Goal: Task Accomplishment & Management: Use online tool/utility

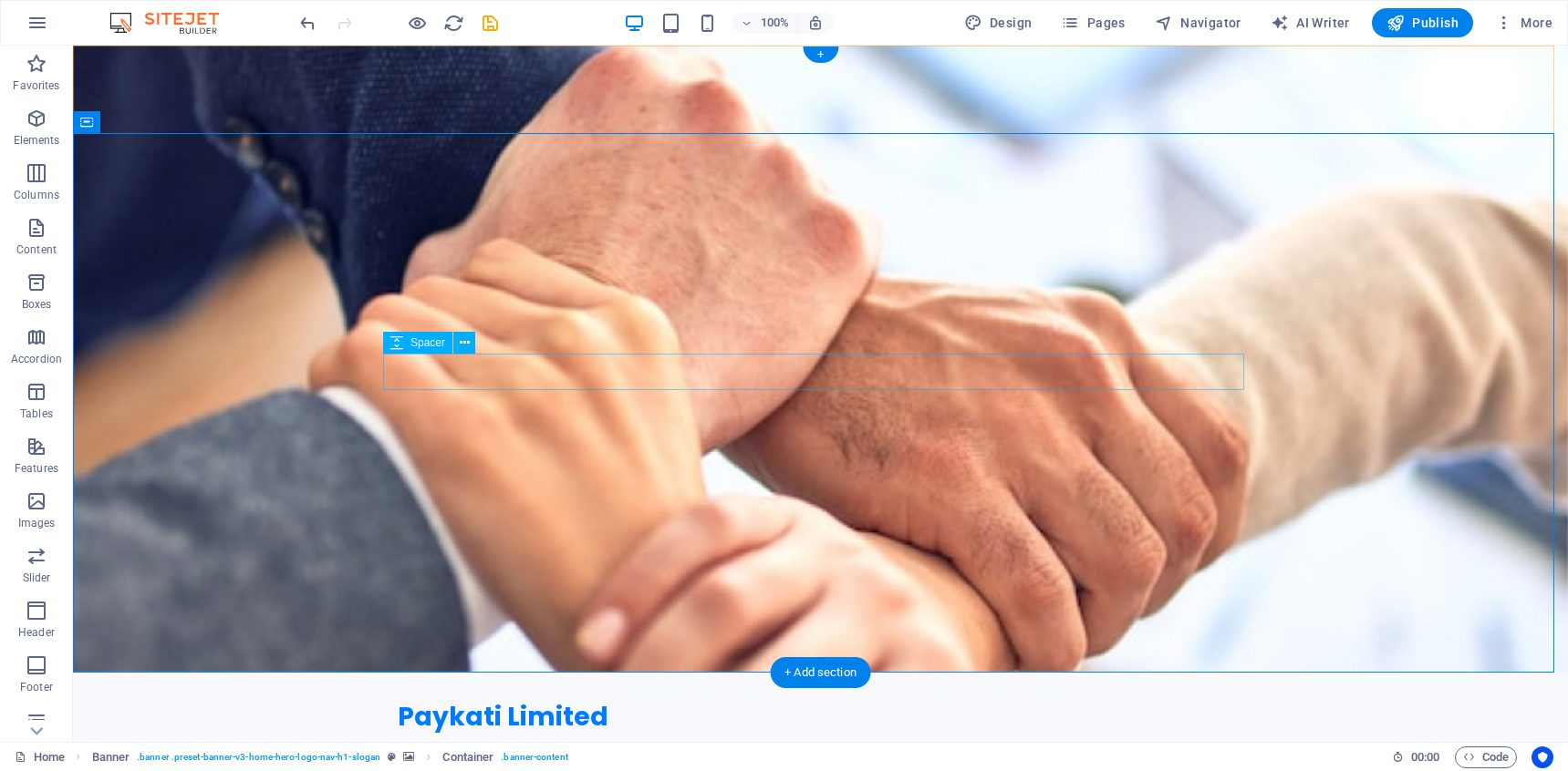
click at [468, 337] on icon at bounding box center [464, 342] width 10 height 19
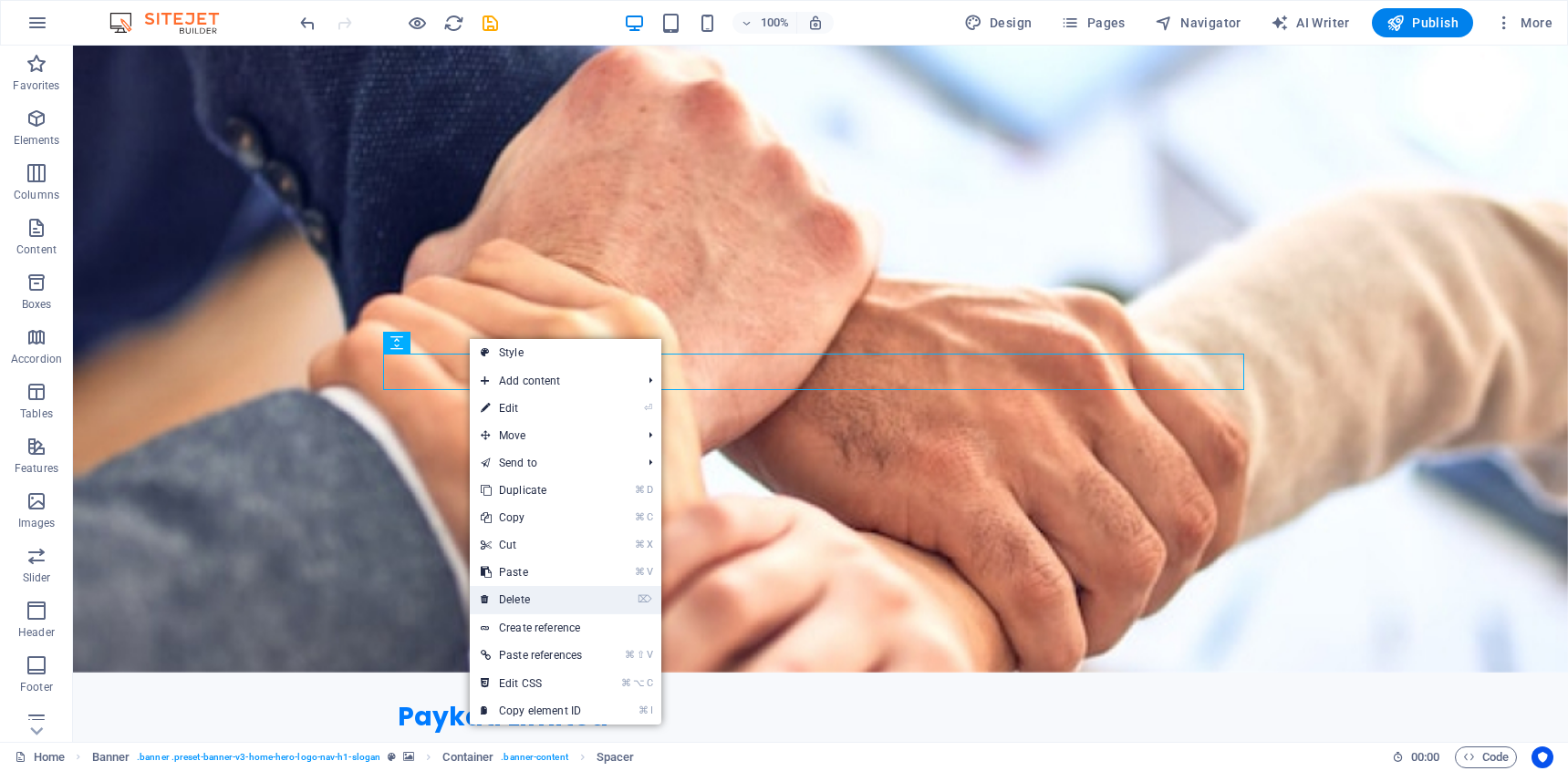
click at [574, 591] on link "⌦ Delete" at bounding box center [531, 600] width 123 height 28
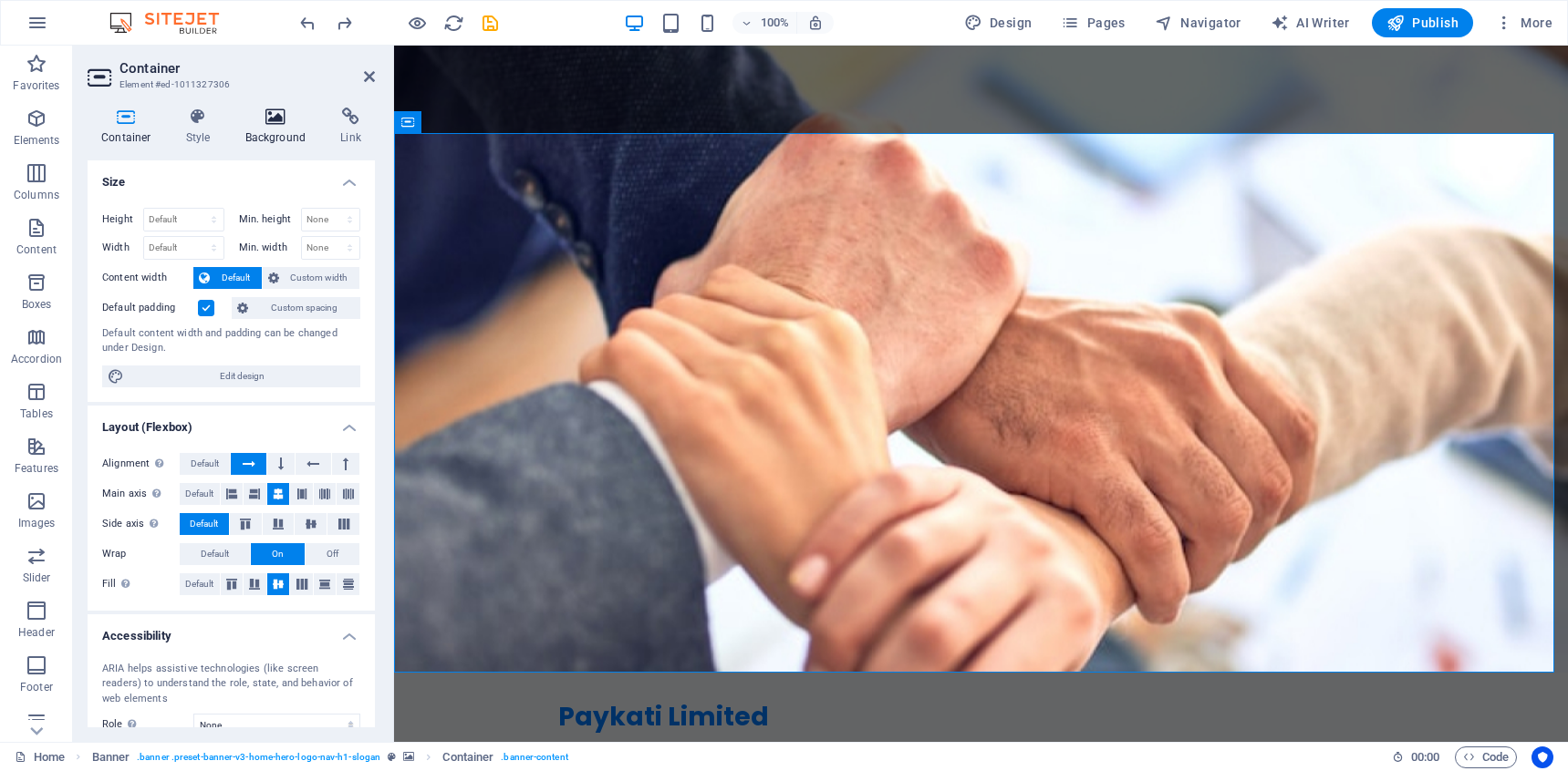
click at [290, 124] on icon at bounding box center [276, 117] width 89 height 19
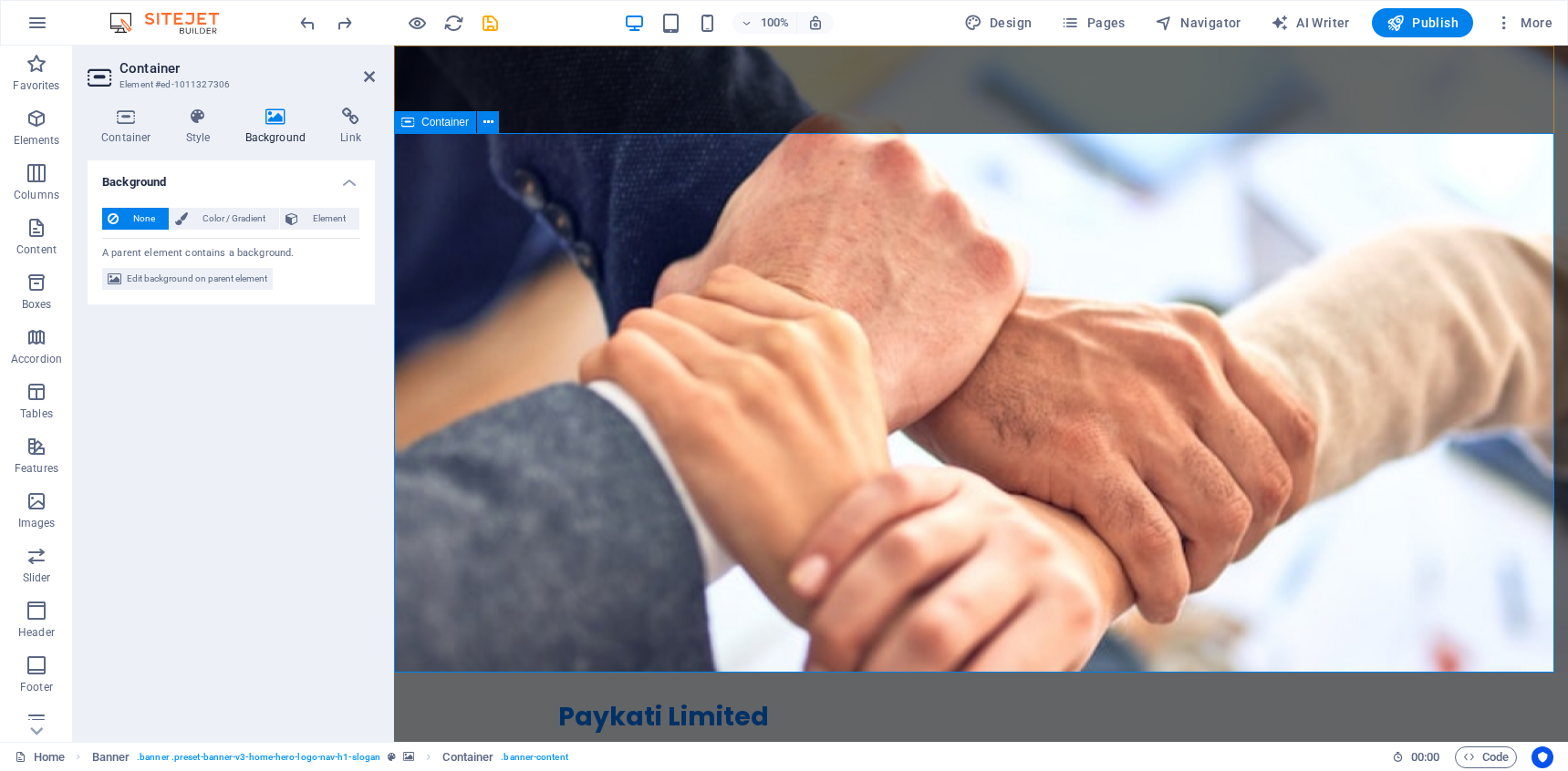
click at [328, 222] on span "Element" at bounding box center [329, 219] width 50 height 22
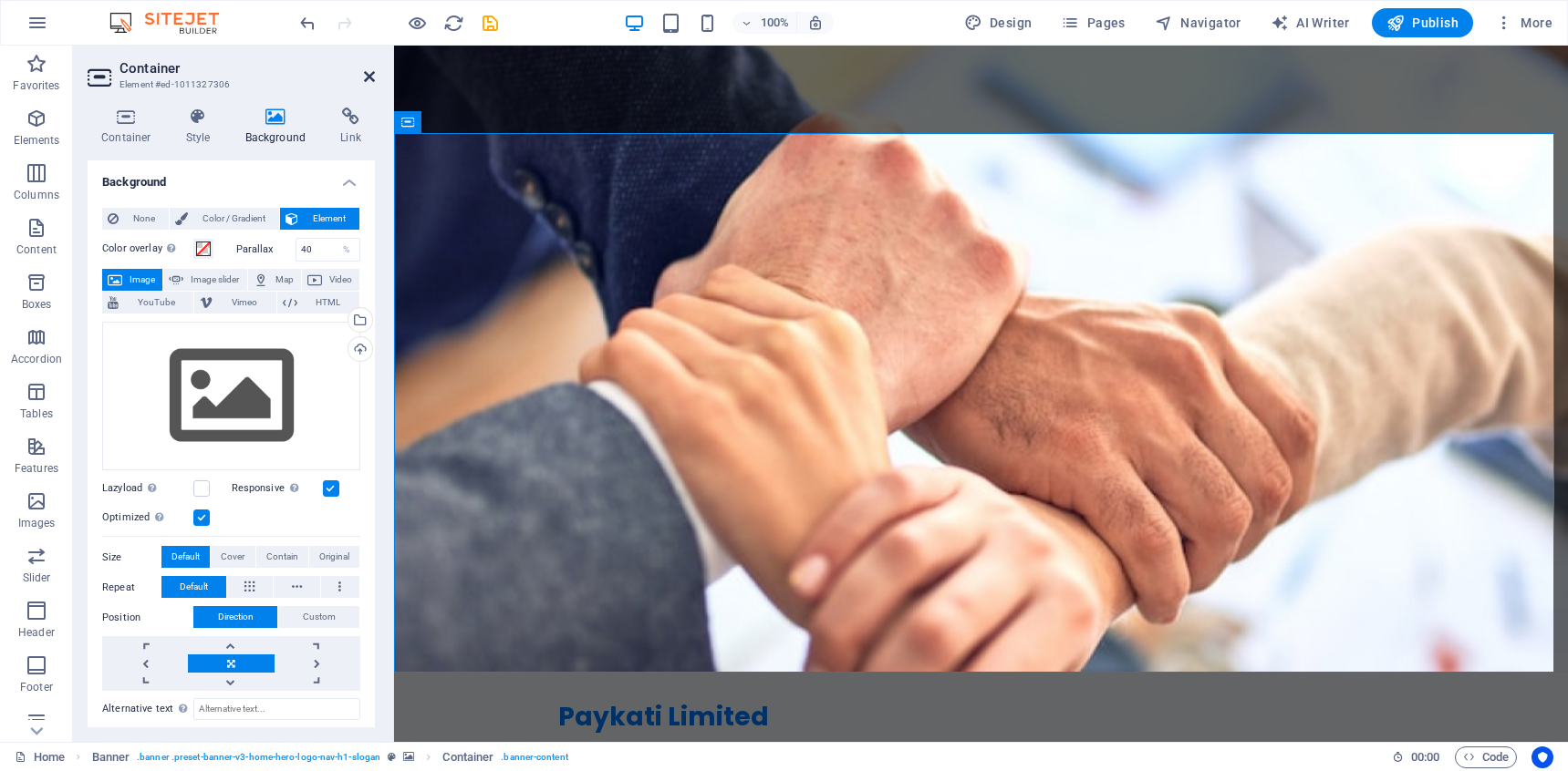
click at [368, 78] on icon at bounding box center [370, 77] width 11 height 15
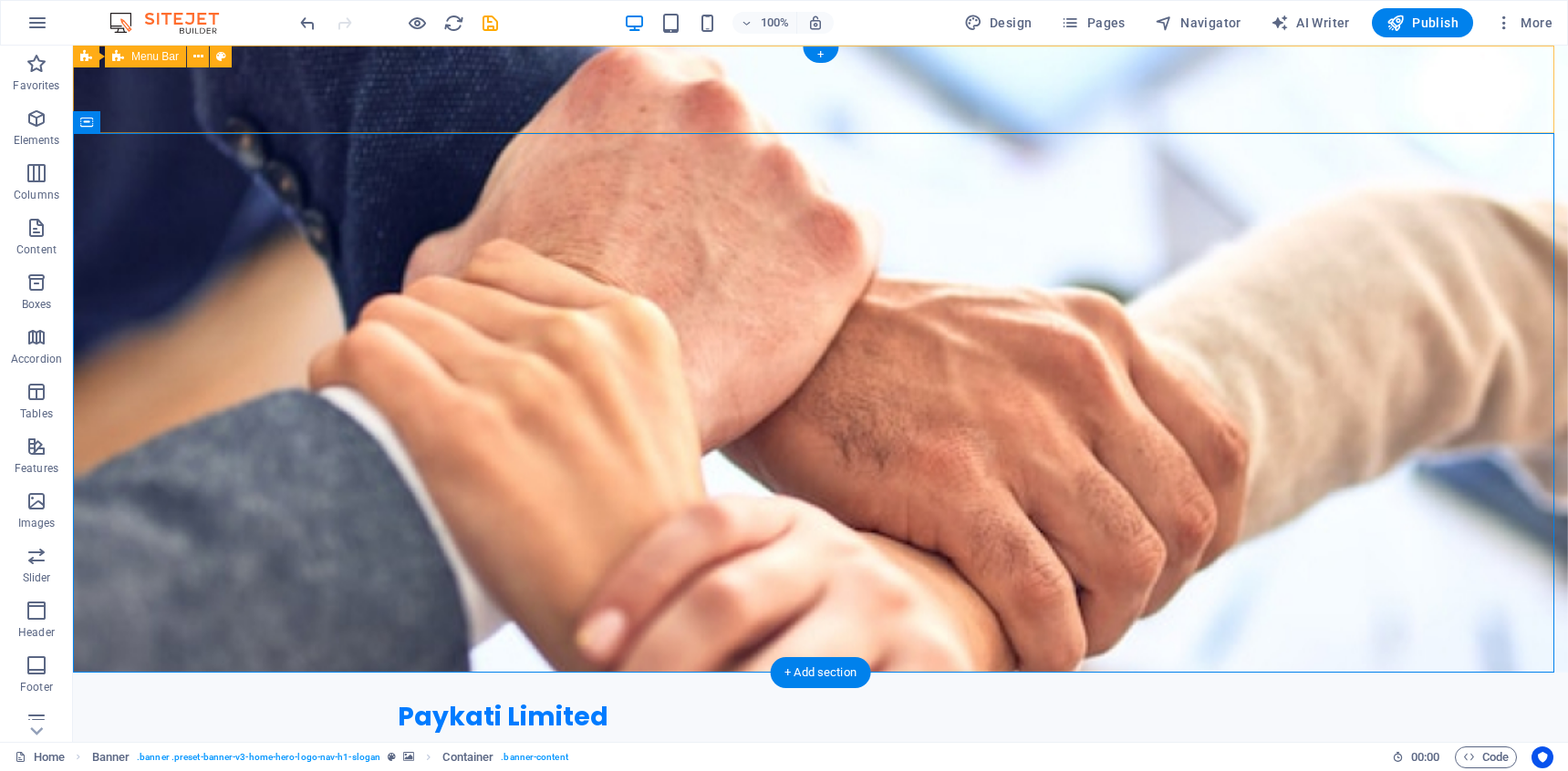
click at [1409, 673] on div "Paykati Limited Home About Services Get Started Contact Menu" at bounding box center [821, 732] width 1495 height 118
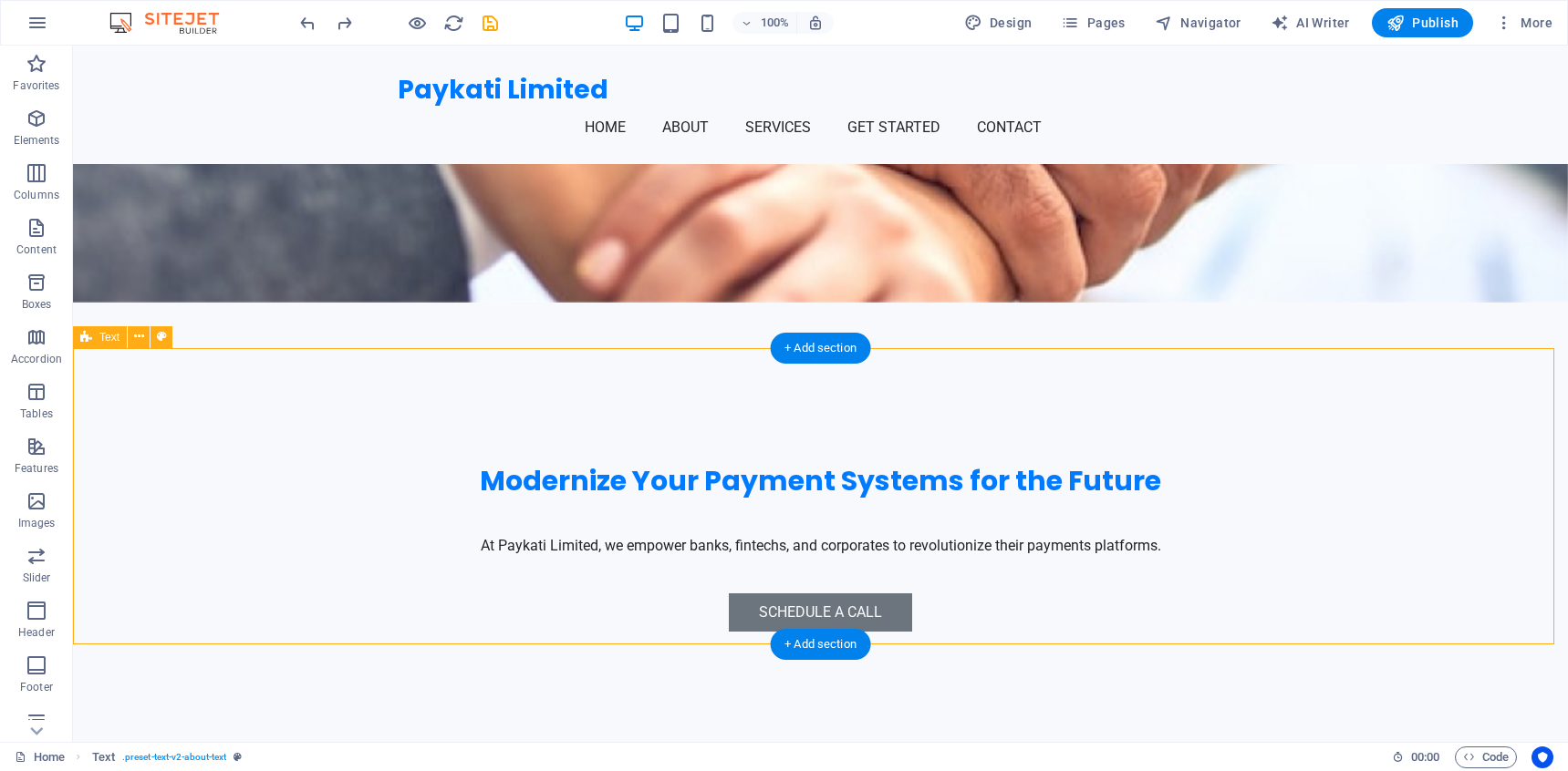
scroll to position [404, 0]
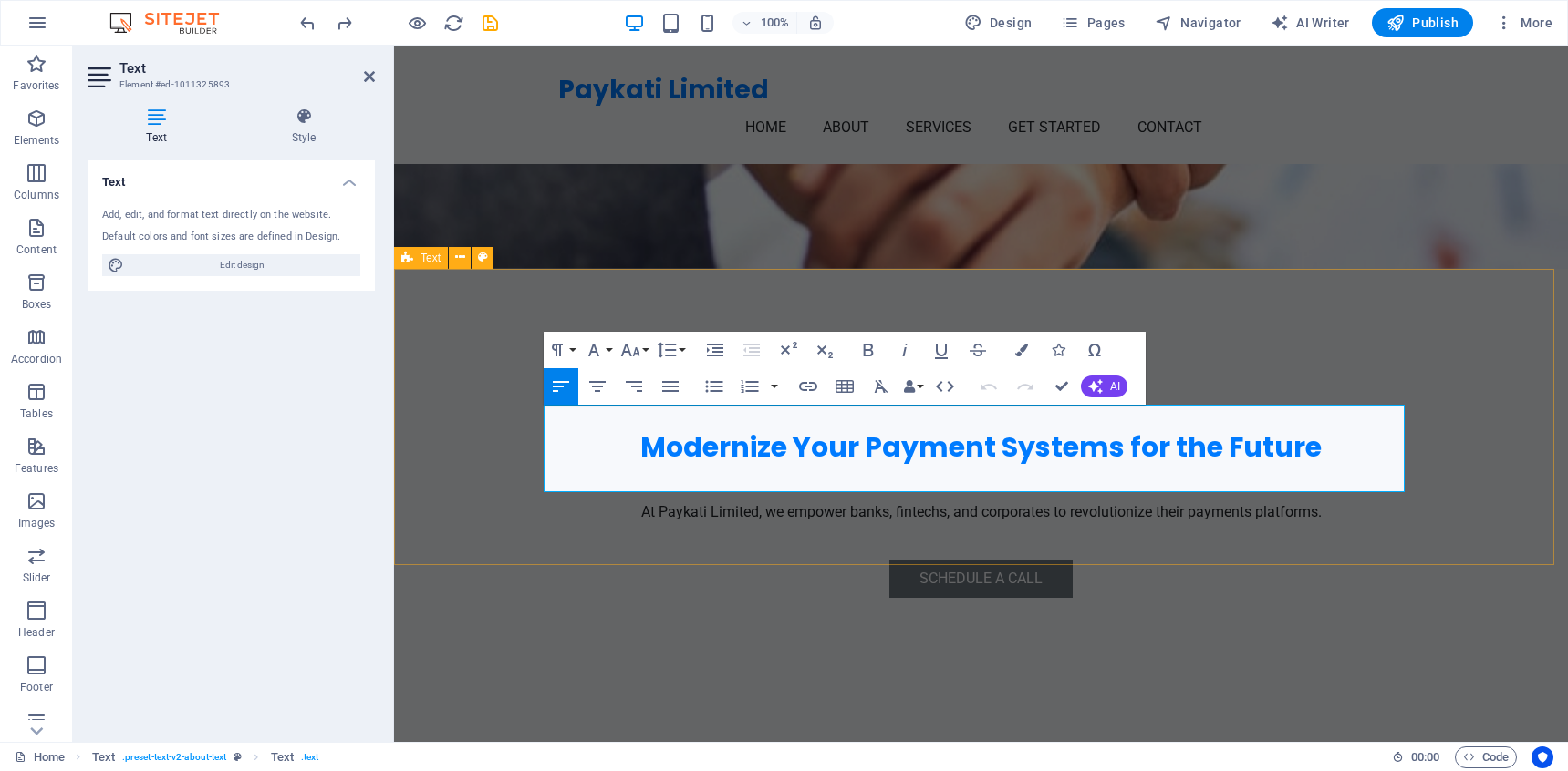
drag, startPoint x: 842, startPoint y: 418, endPoint x: 518, endPoint y: 414, distance: 324.0
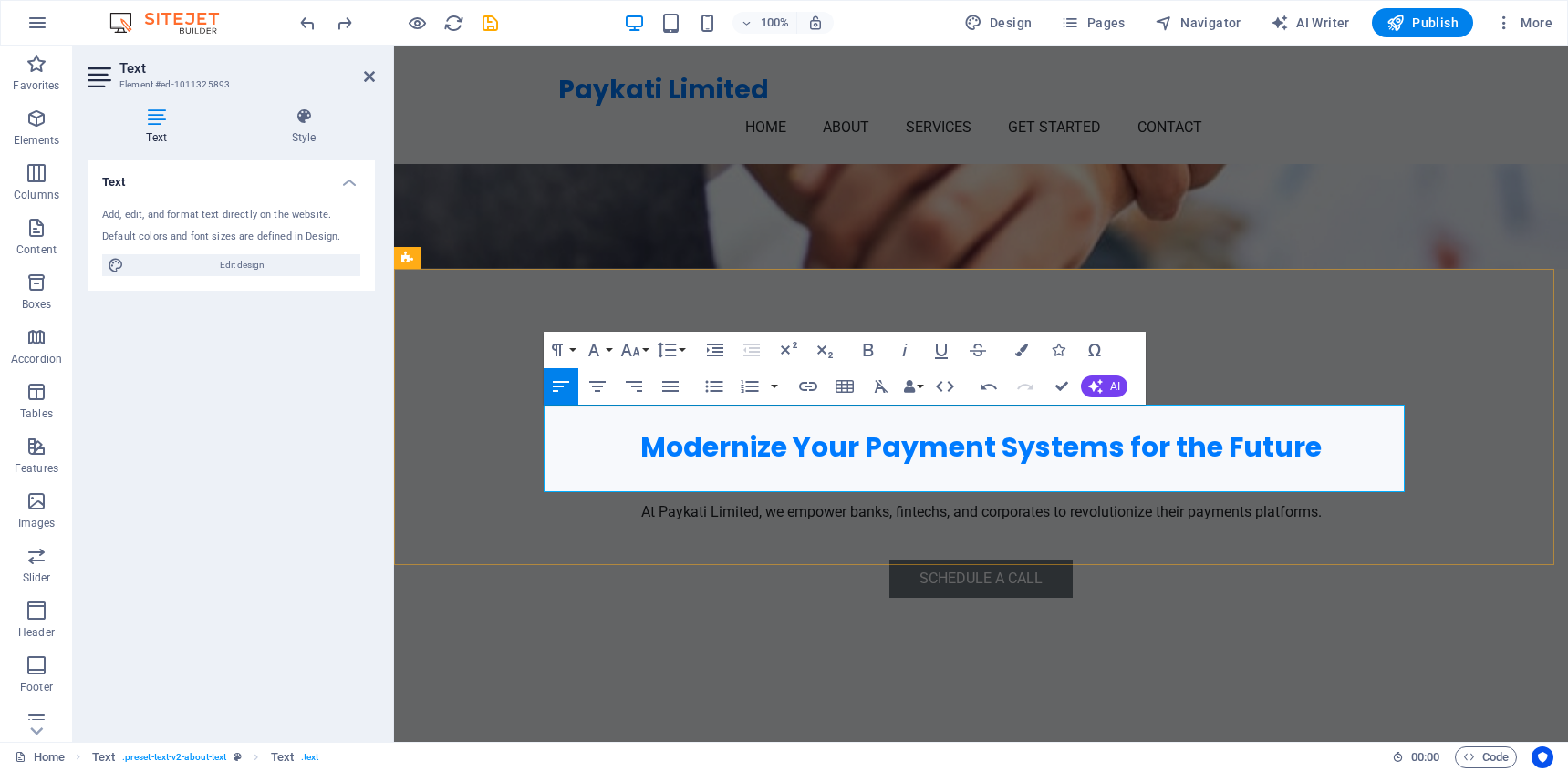
drag, startPoint x: 1113, startPoint y: 458, endPoint x: 1351, endPoint y: 465, distance: 238.1
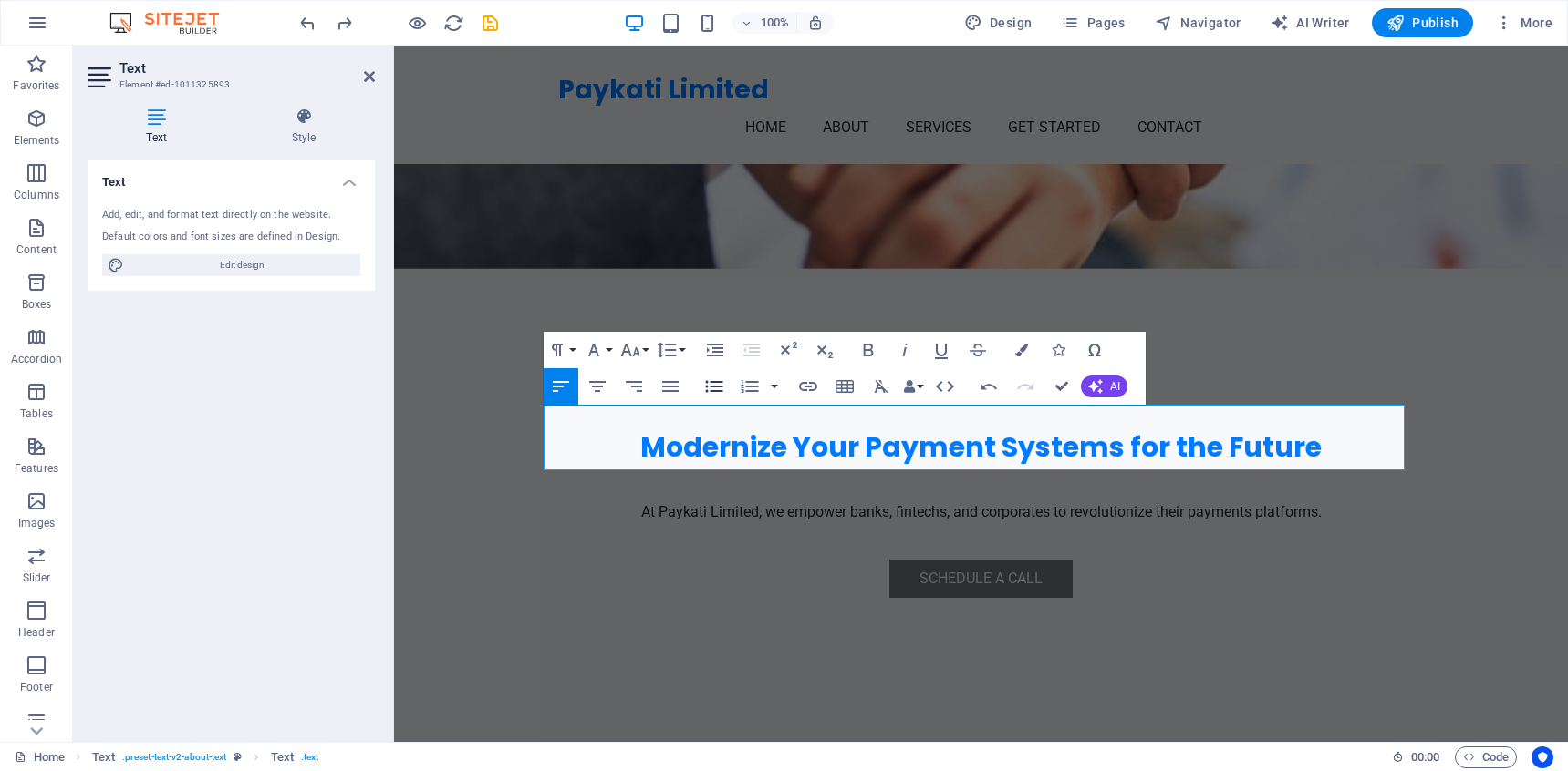
click at [715, 388] on icon "button" at bounding box center [714, 387] width 22 height 22
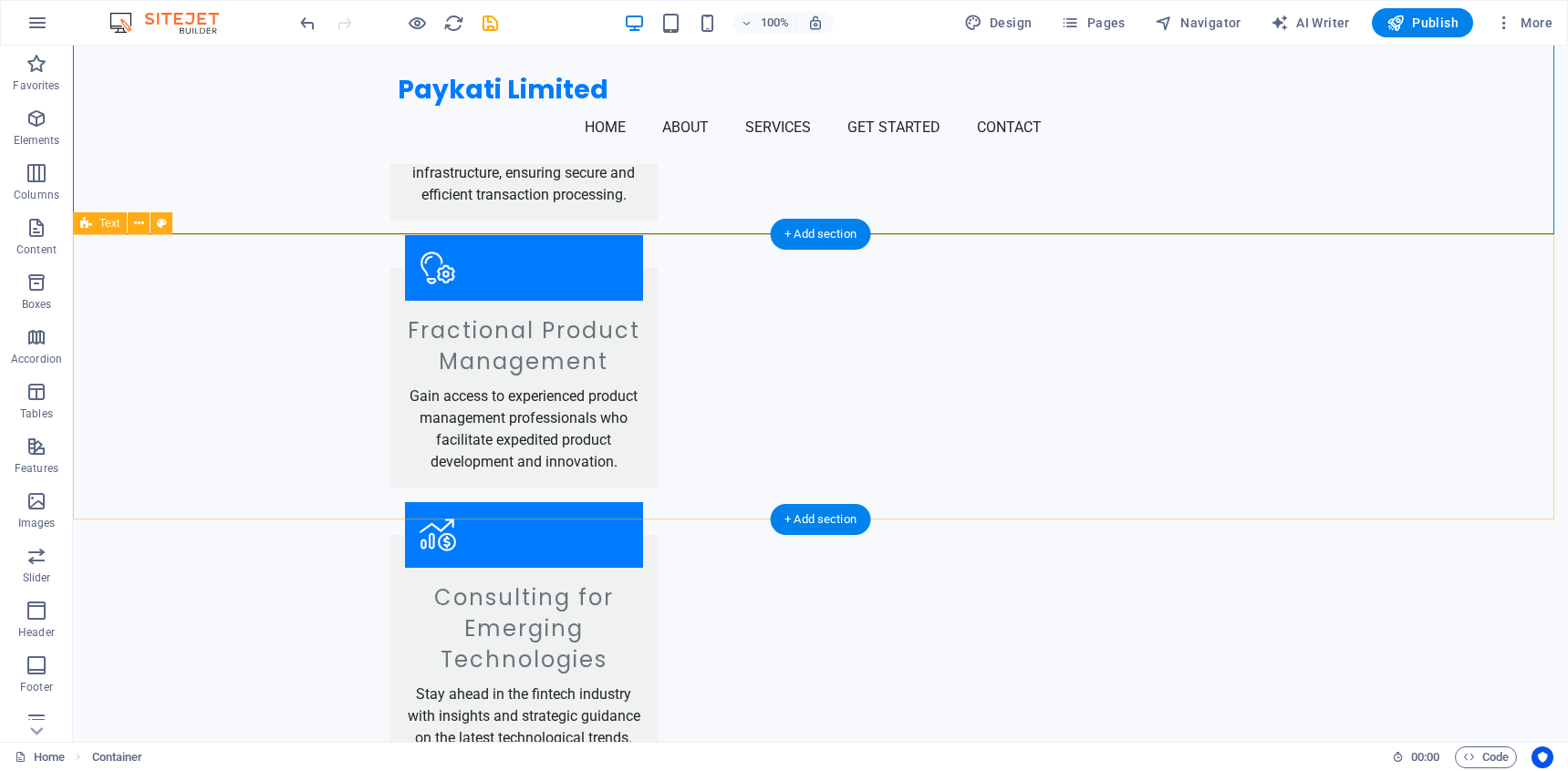
scroll to position [1540, 0]
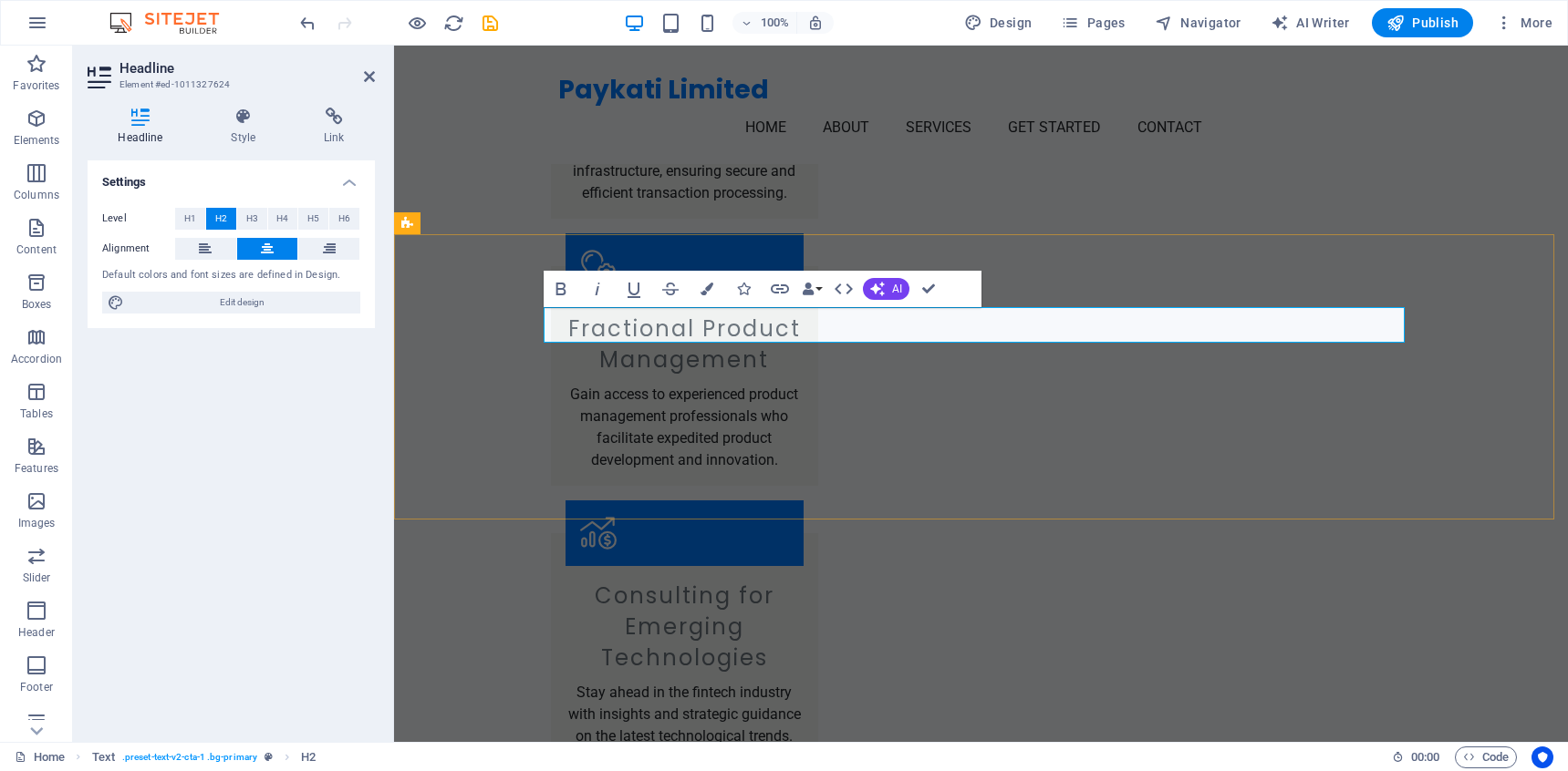
drag, startPoint x: 1006, startPoint y: 327, endPoint x: 1244, endPoint y: 332, distance: 238.1
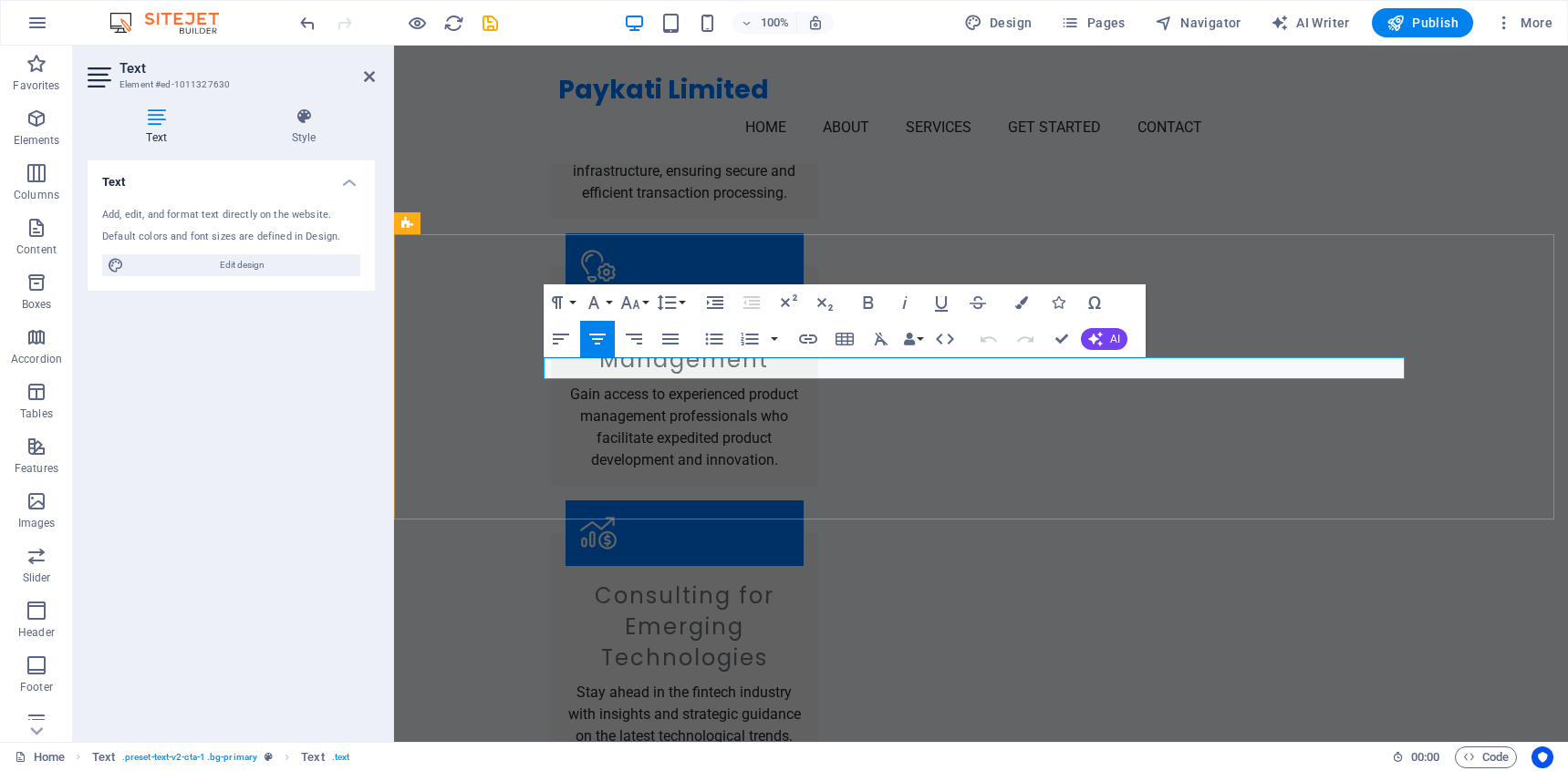
drag, startPoint x: 922, startPoint y: 368, endPoint x: 1154, endPoint y: 368, distance: 232.0
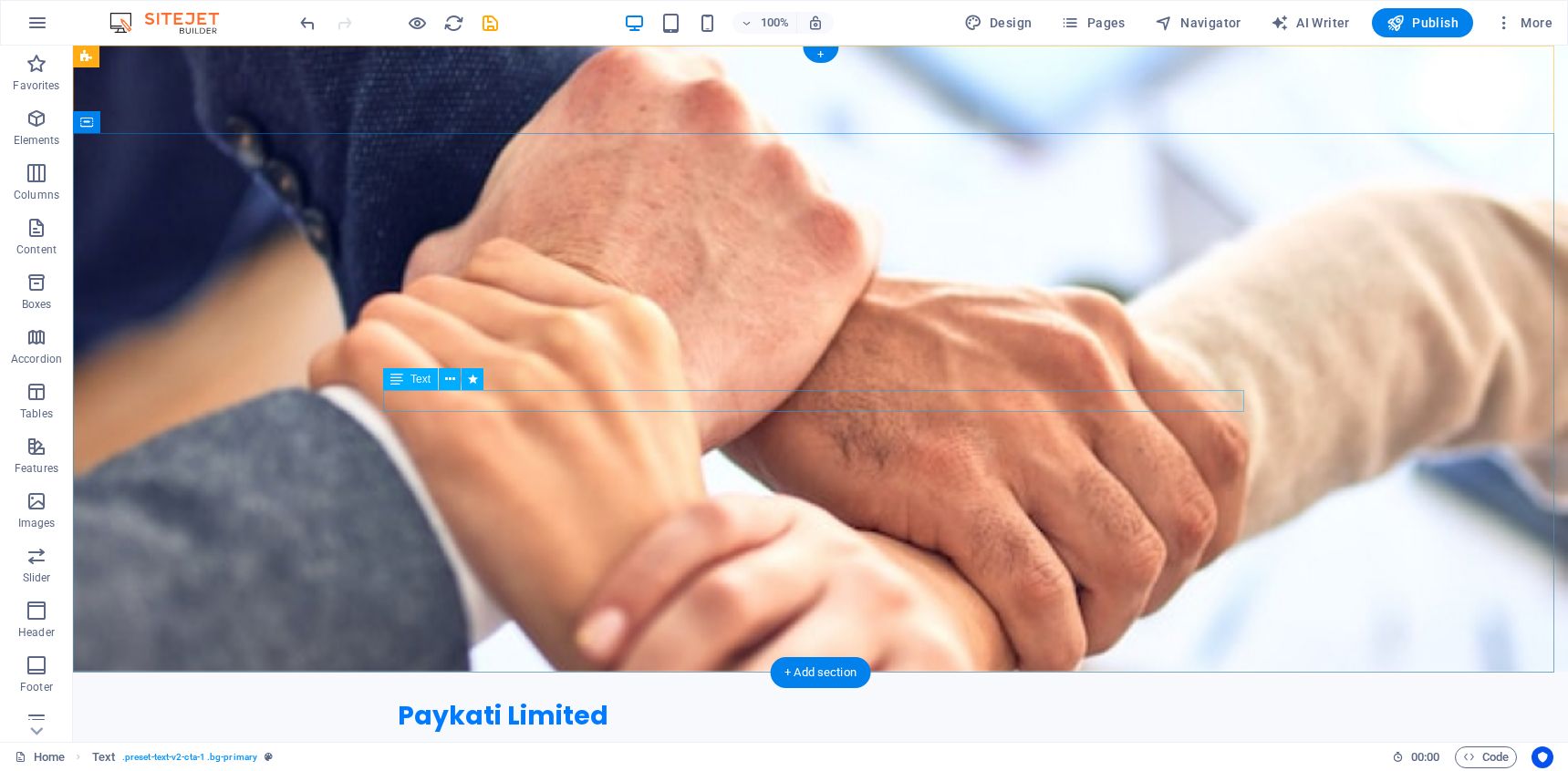
scroll to position [0, 0]
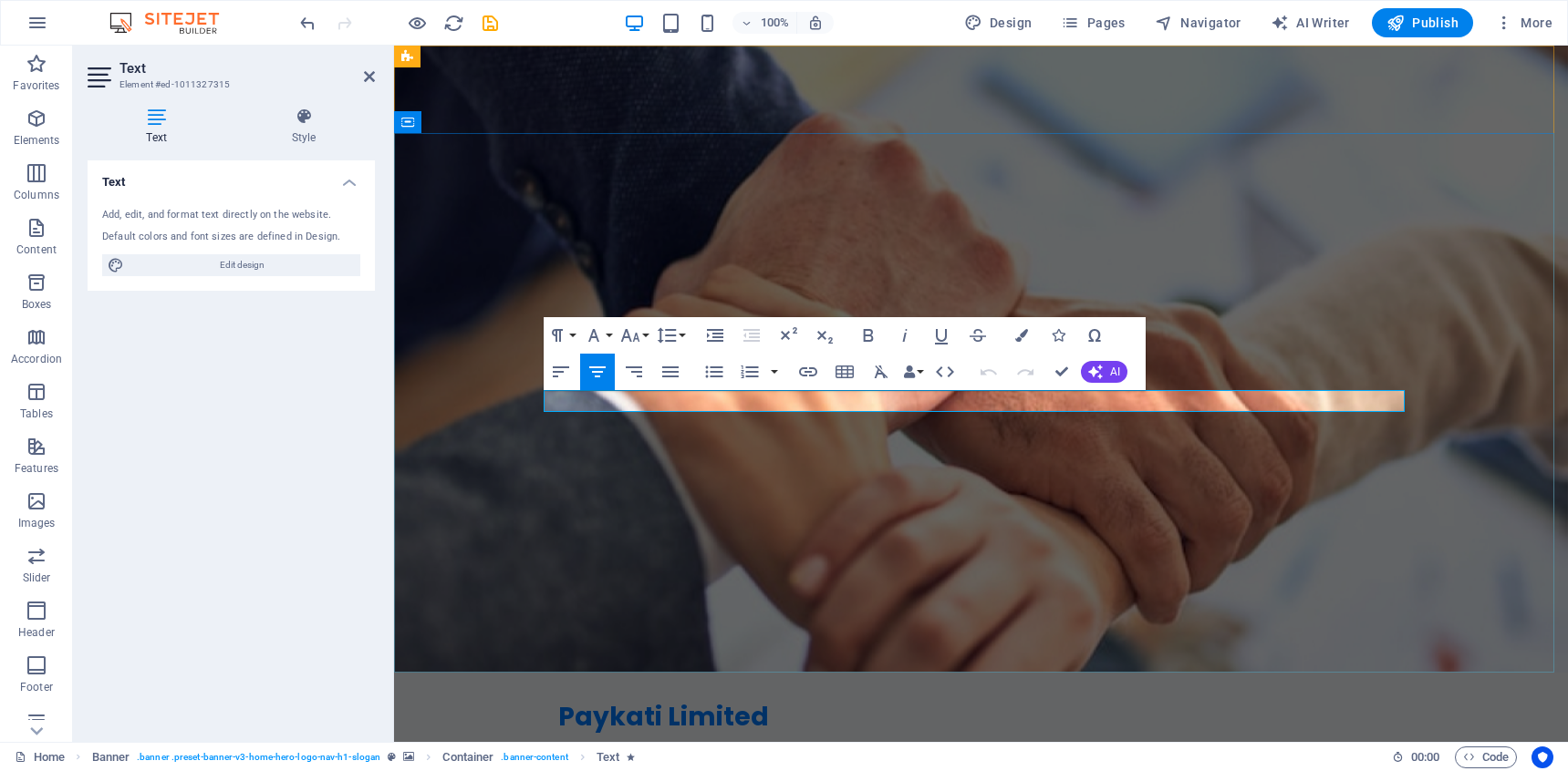
click at [641, 331] on button "Font Size" at bounding box center [633, 335] width 34 height 36
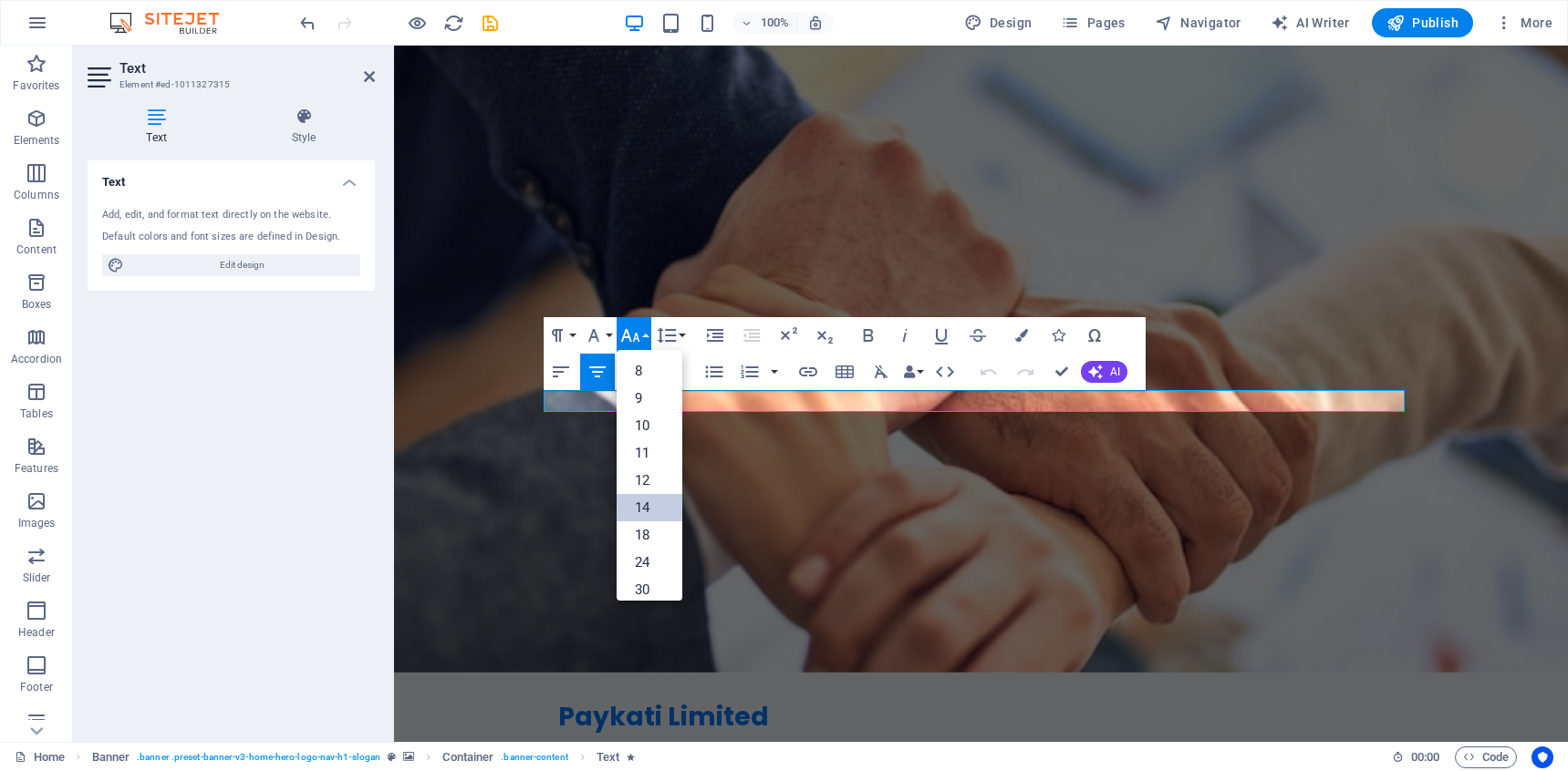
click at [659, 496] on link "14" at bounding box center [649, 508] width 66 height 28
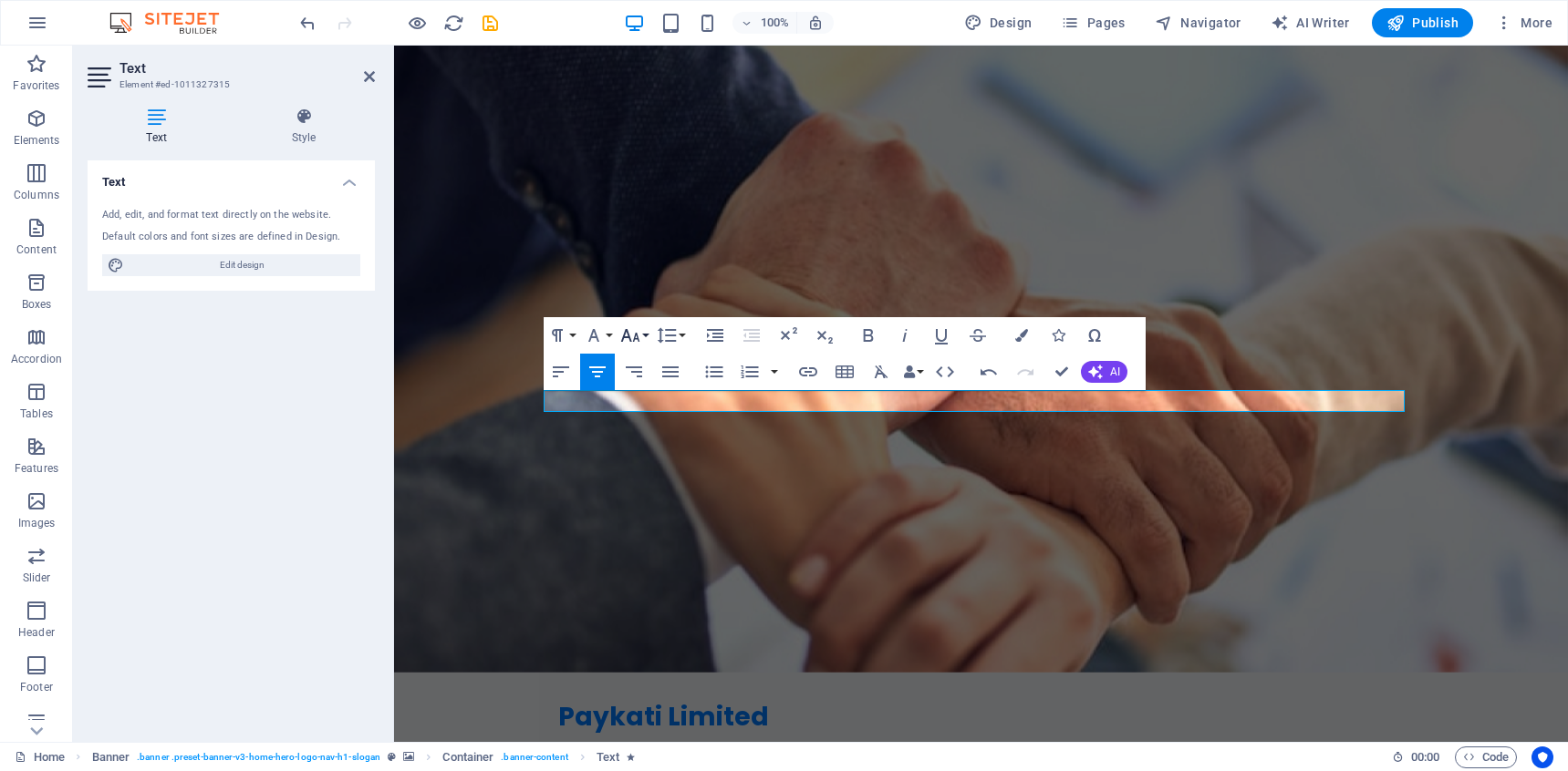
click at [629, 338] on icon "button" at bounding box center [631, 335] width 19 height 13
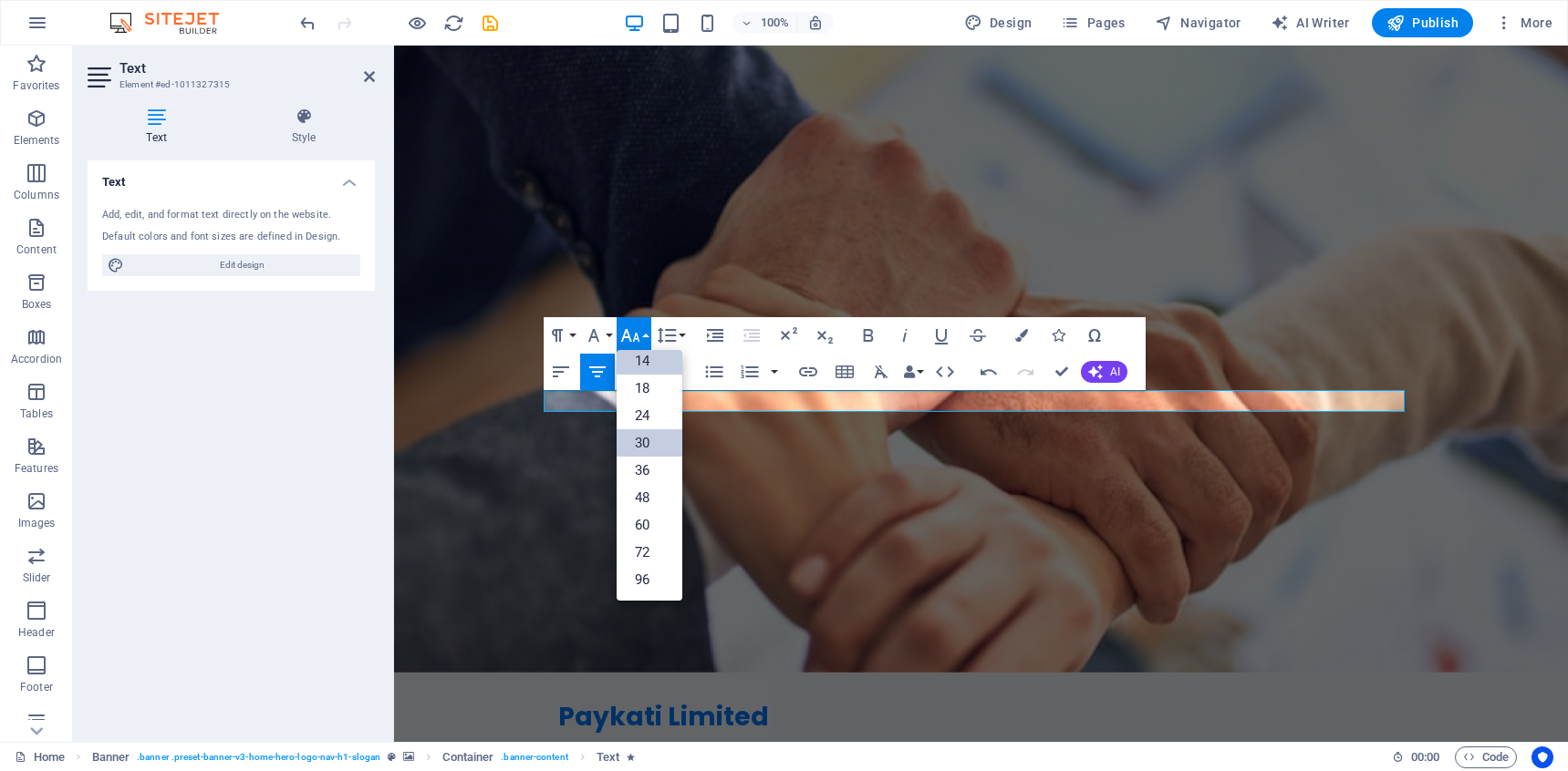
scroll to position [147, 0]
click at [646, 447] on link "30" at bounding box center [649, 443] width 66 height 28
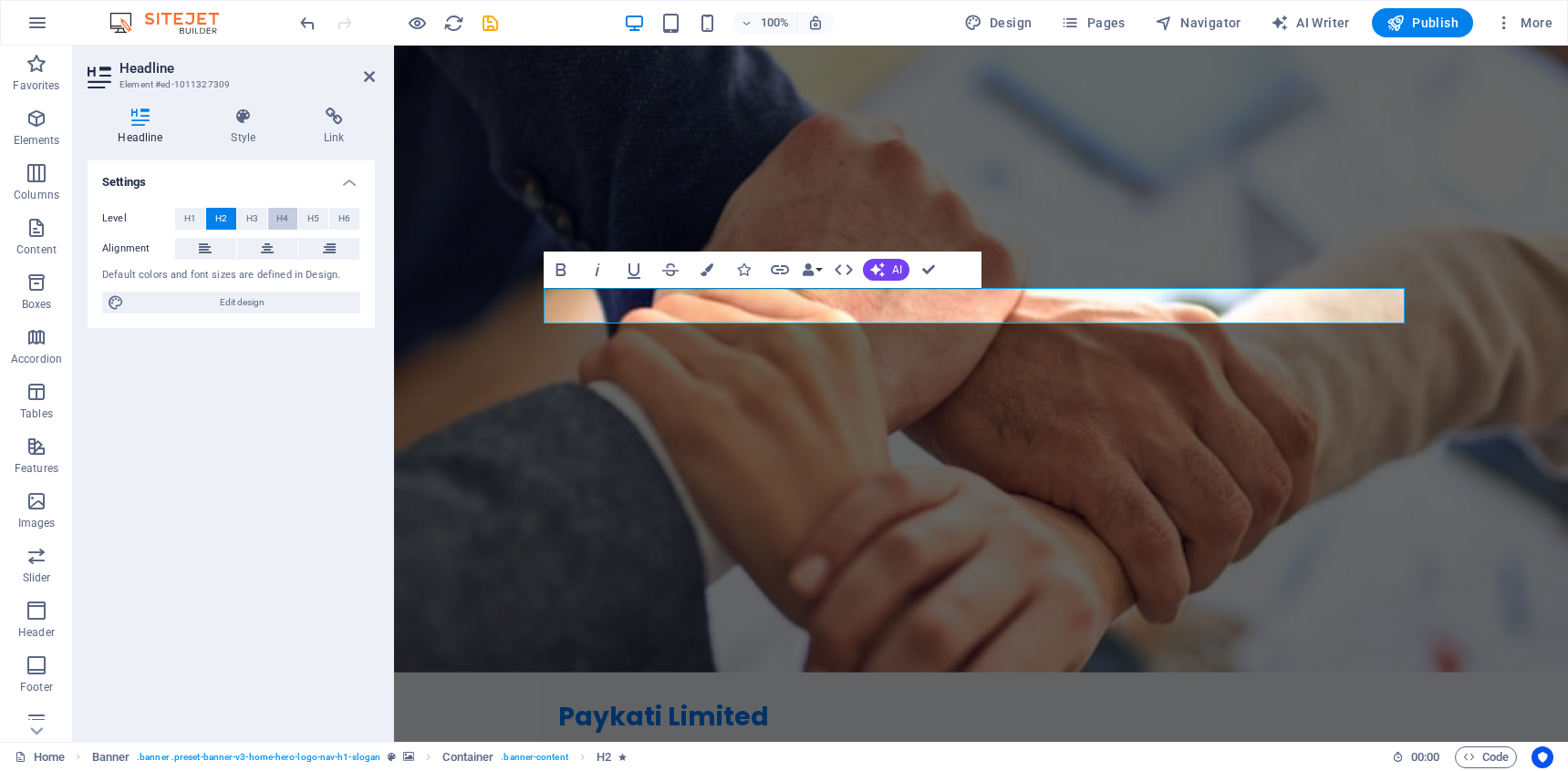
click at [280, 222] on span "H4" at bounding box center [282, 219] width 12 height 22
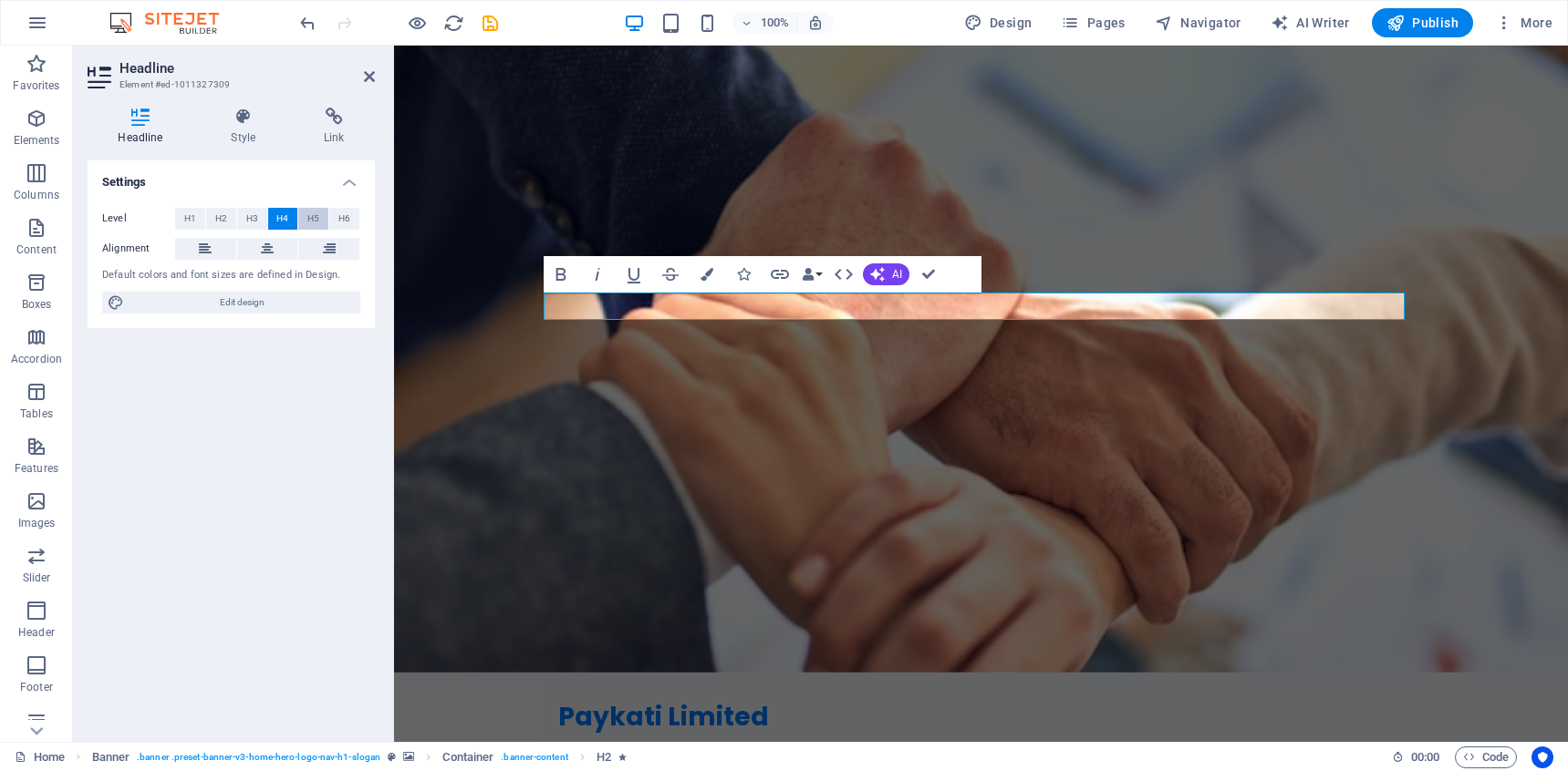
click at [309, 218] on span "H5" at bounding box center [313, 219] width 12 height 22
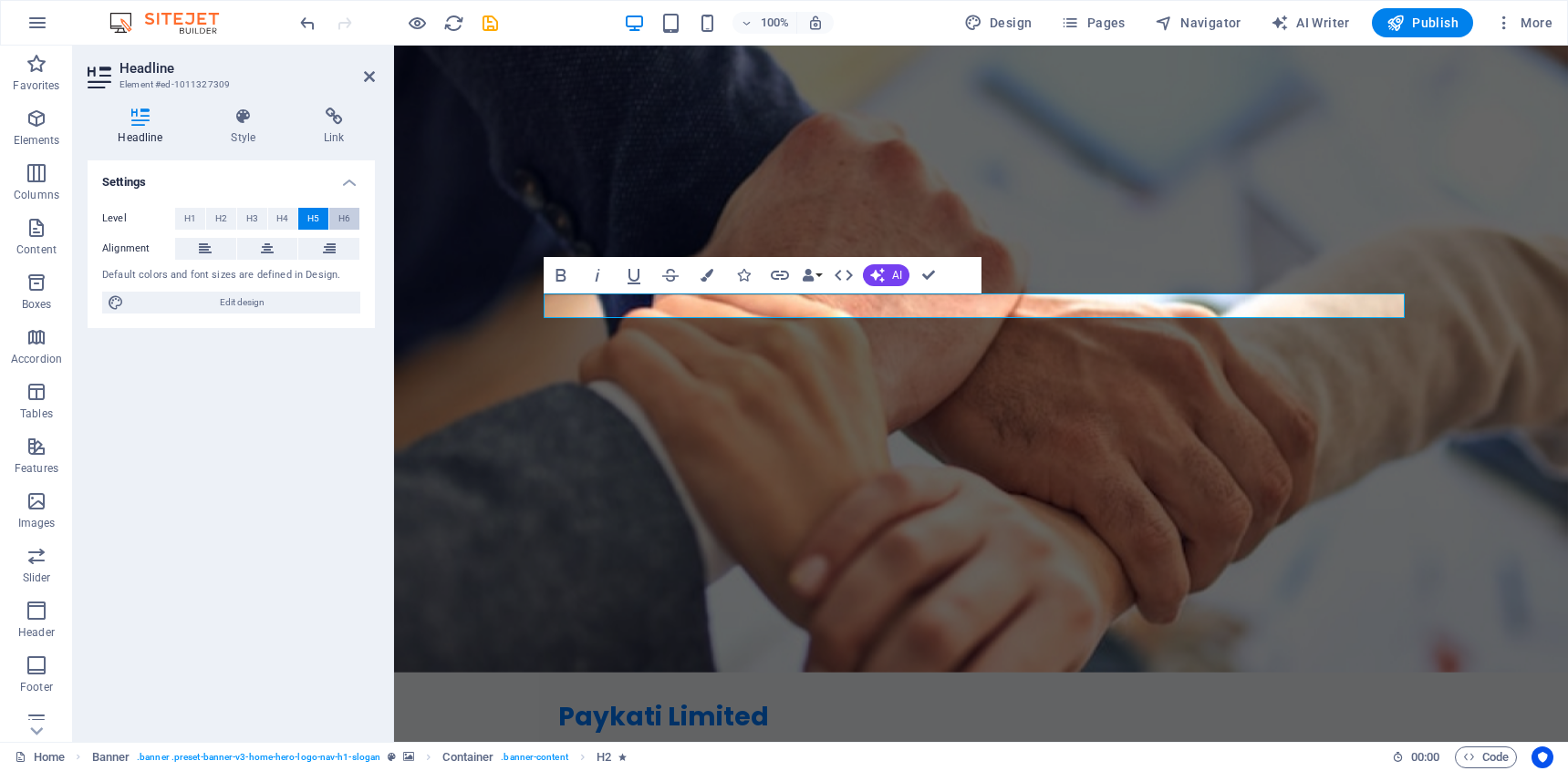
click at [334, 218] on button "H6" at bounding box center [344, 219] width 30 height 22
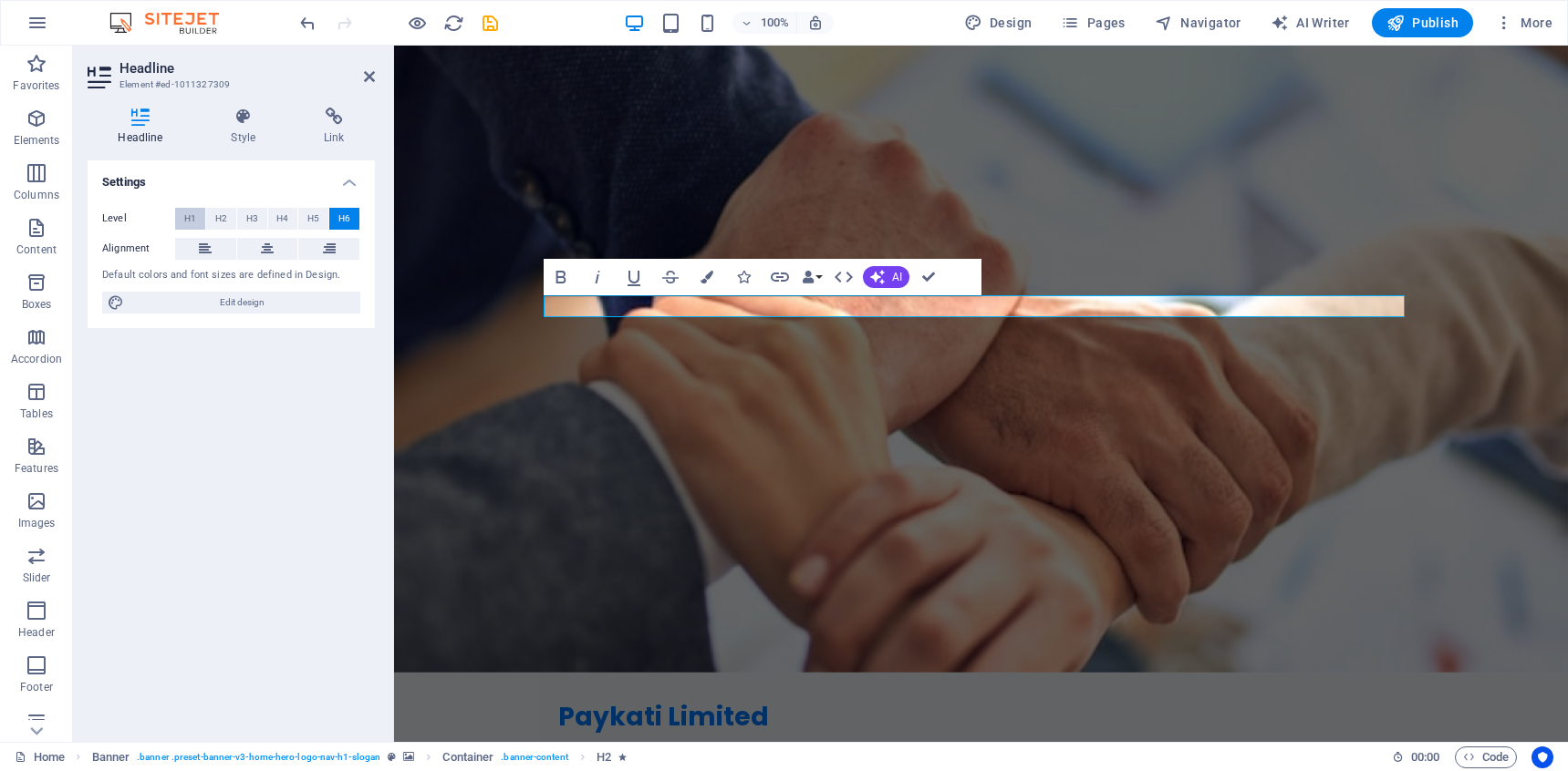
click at [189, 219] on span "H1" at bounding box center [190, 219] width 12 height 22
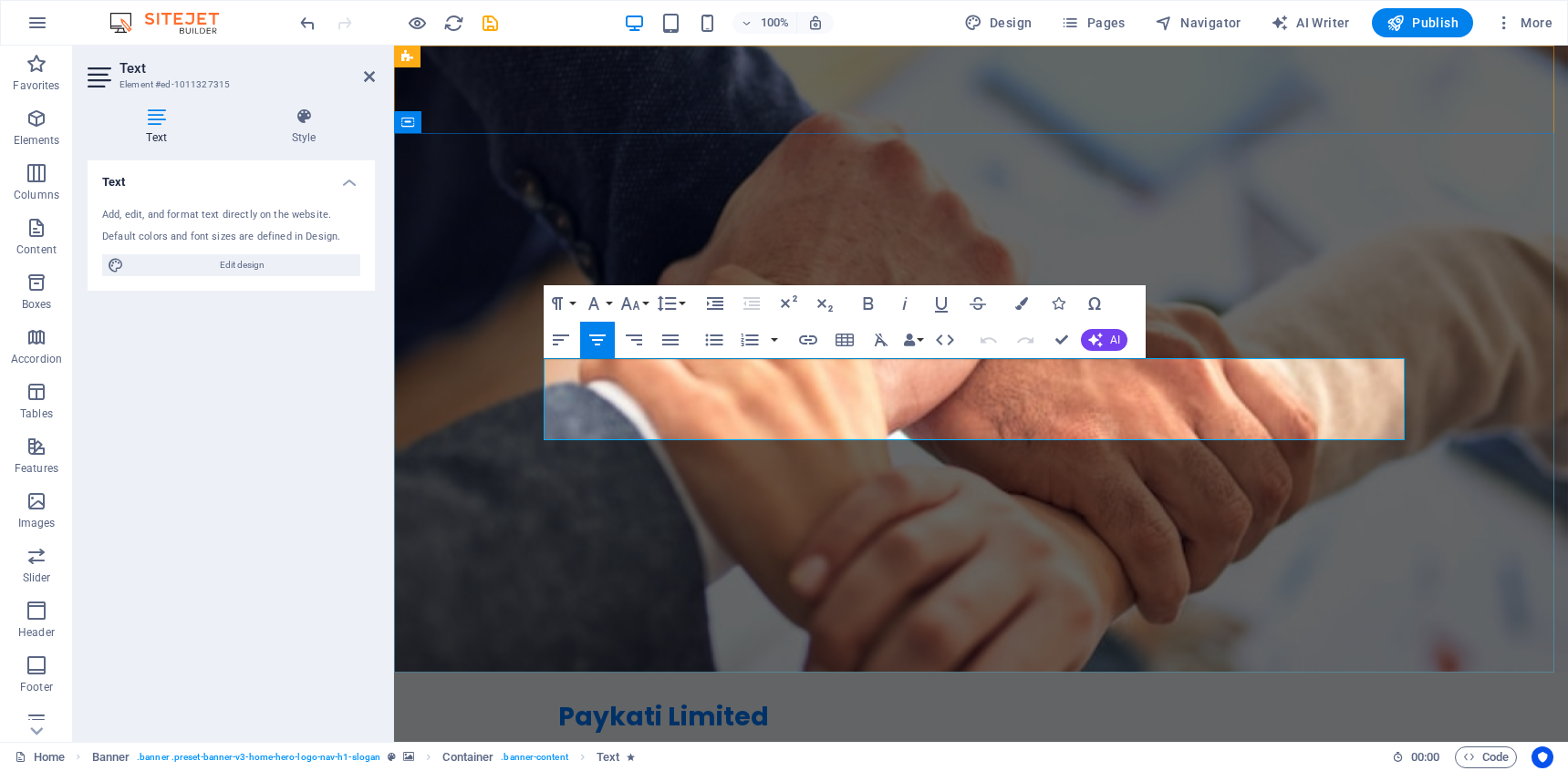
click at [634, 308] on icon "button" at bounding box center [631, 304] width 22 height 22
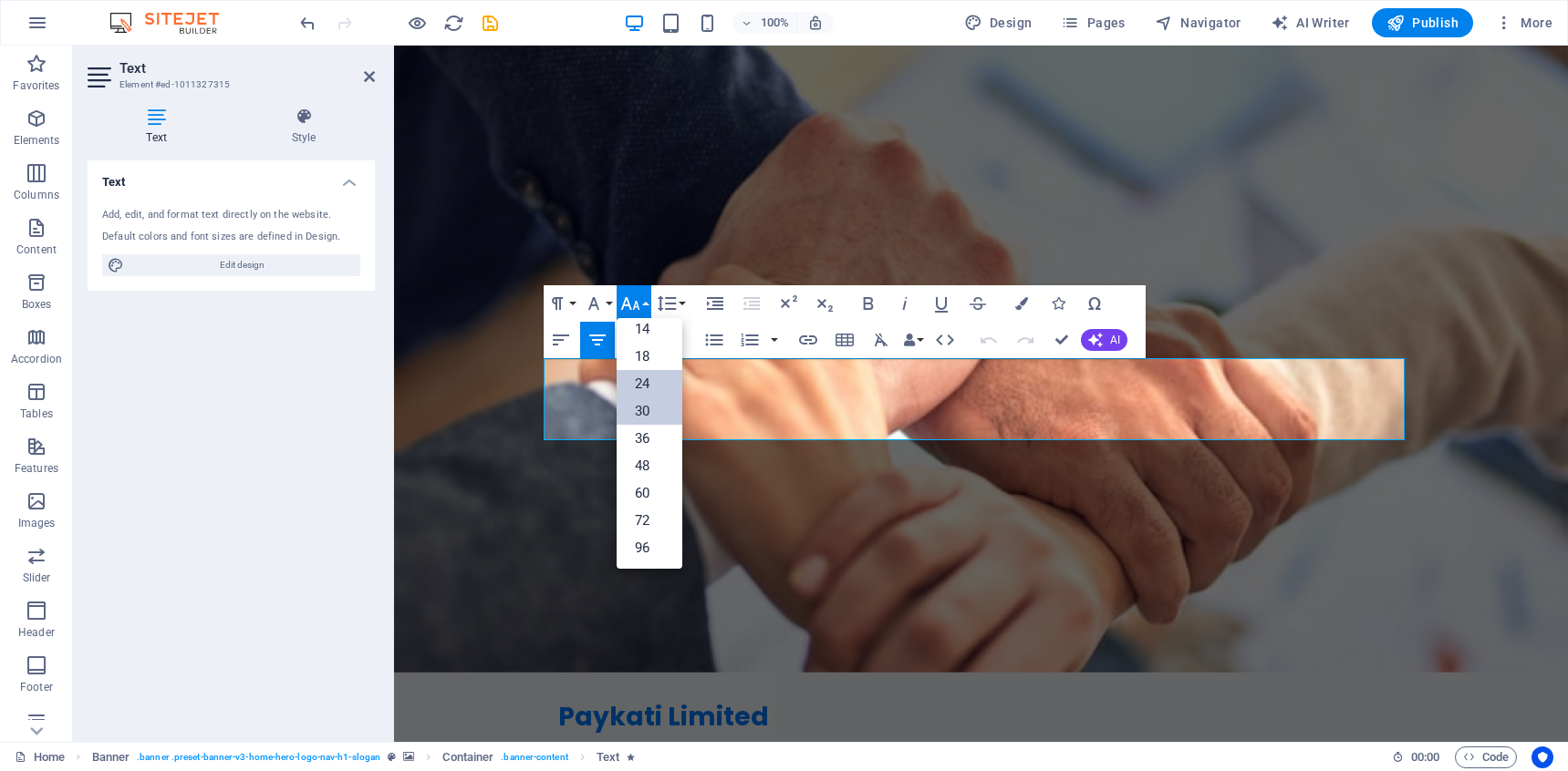
click at [649, 379] on link "24" at bounding box center [649, 384] width 66 height 28
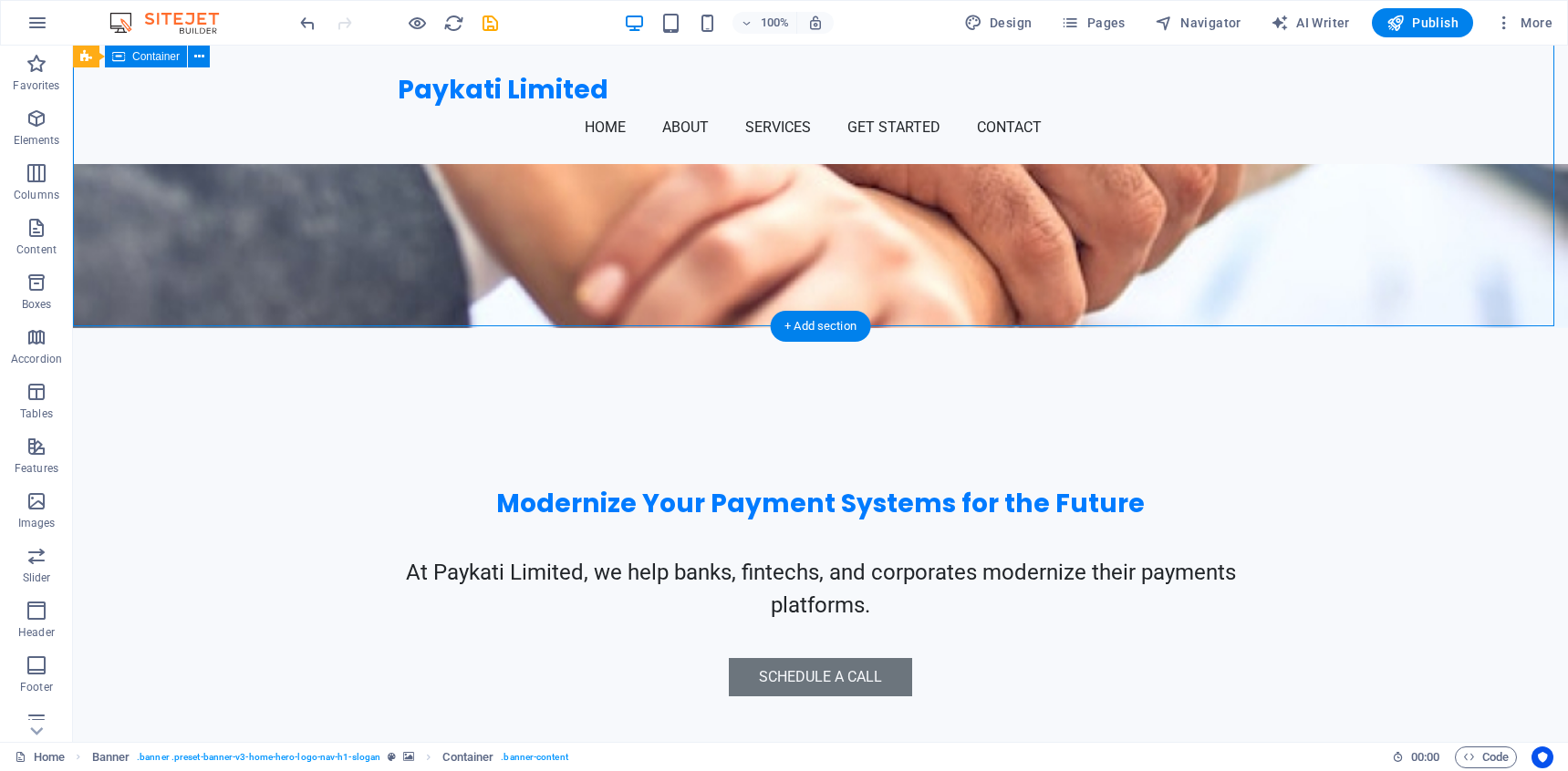
scroll to position [346, 0]
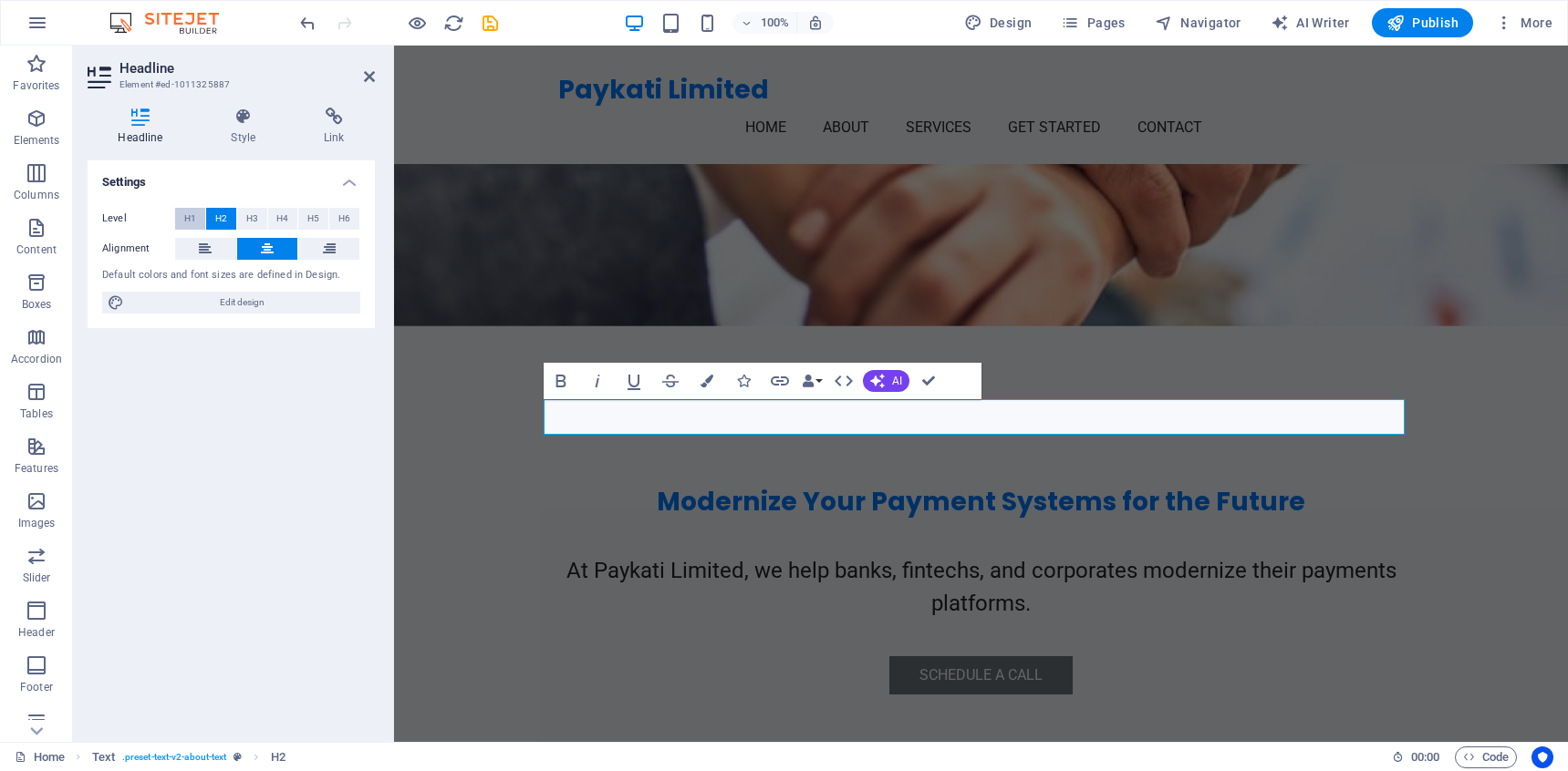
click at [187, 218] on span "H1" at bounding box center [190, 219] width 12 height 22
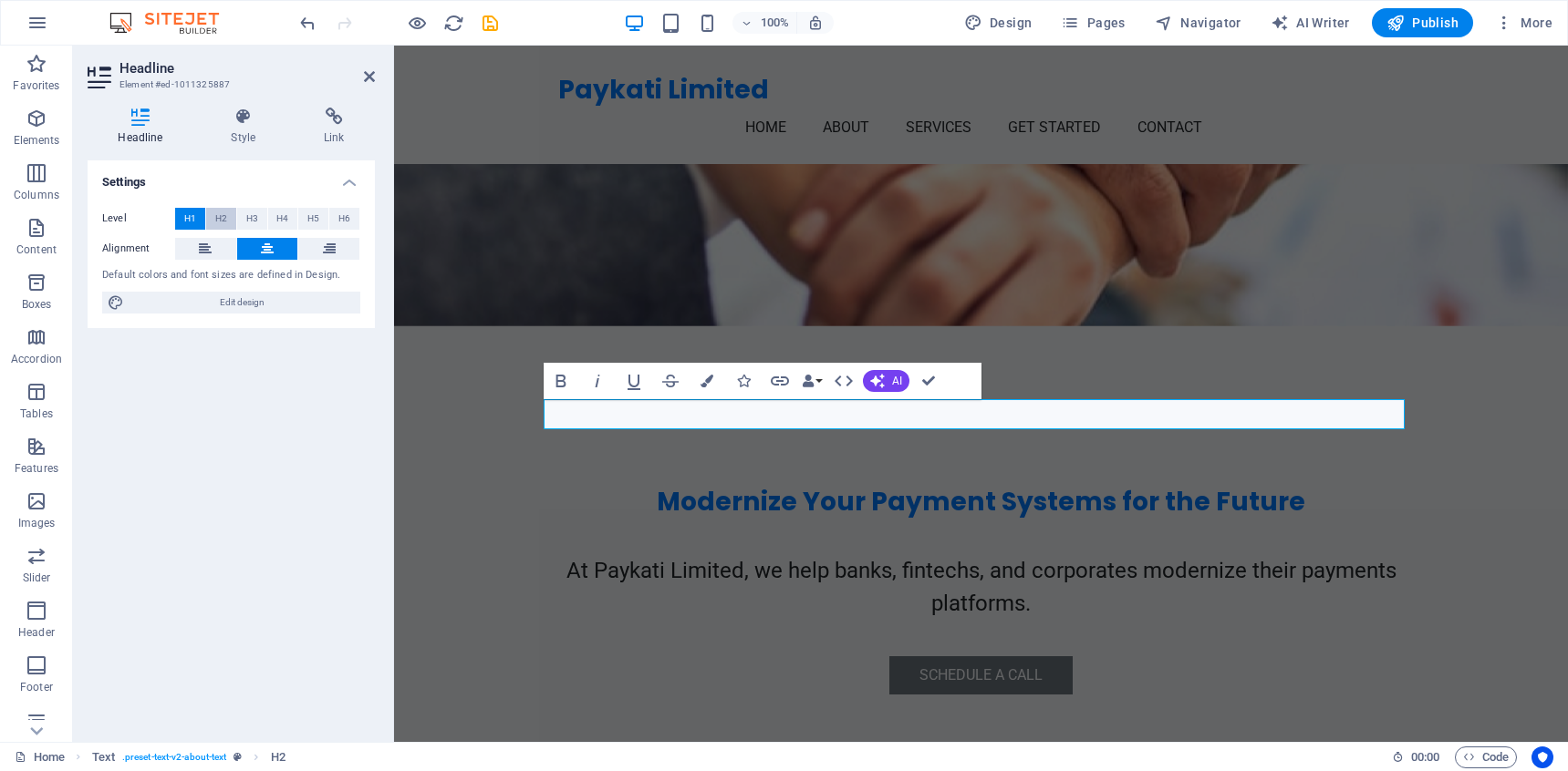
click at [216, 216] on span "H2" at bounding box center [220, 219] width 12 height 22
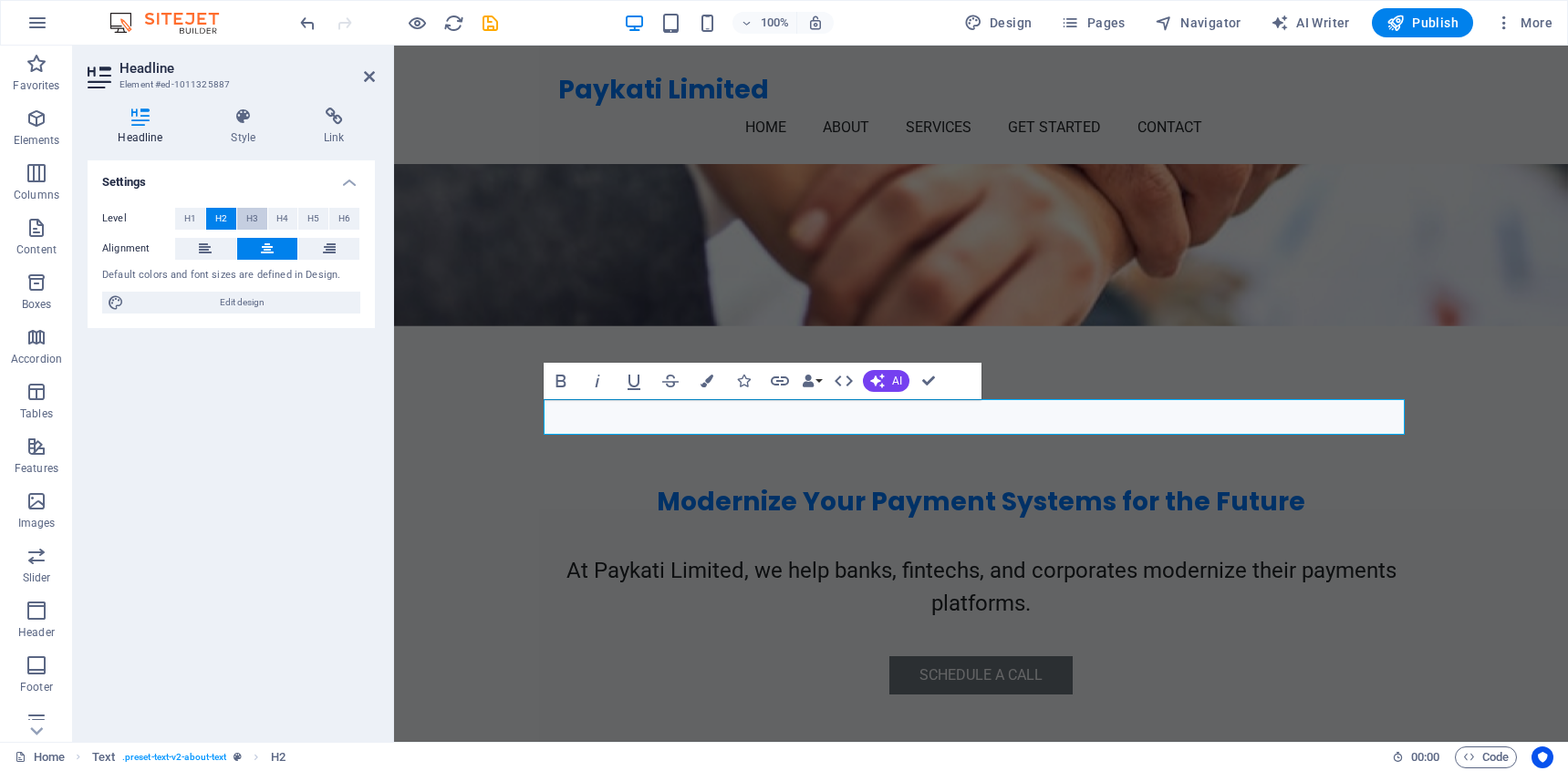
click at [253, 217] on span "H3" at bounding box center [252, 219] width 12 height 22
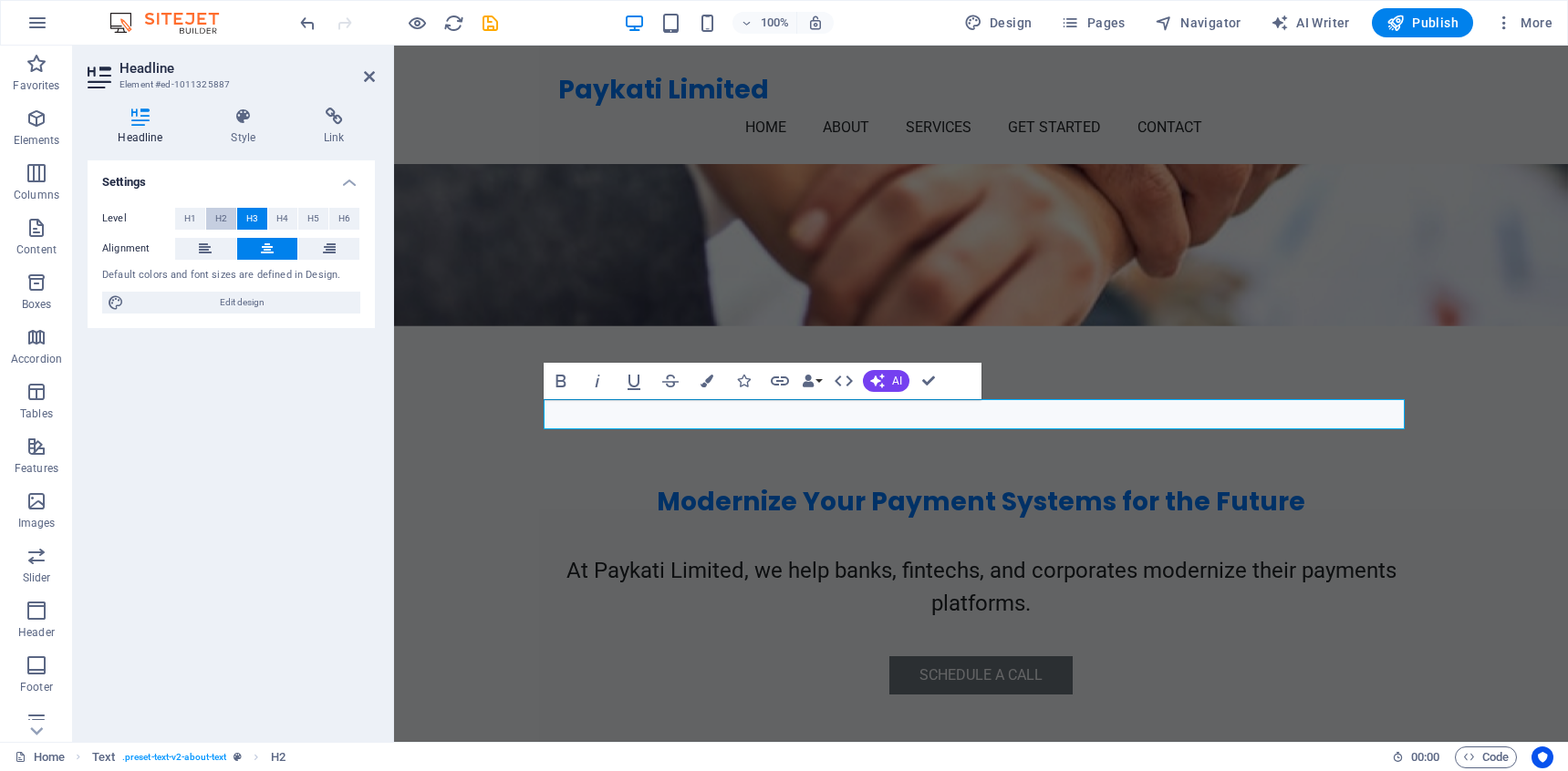
click at [218, 220] on span "H2" at bounding box center [220, 219] width 12 height 22
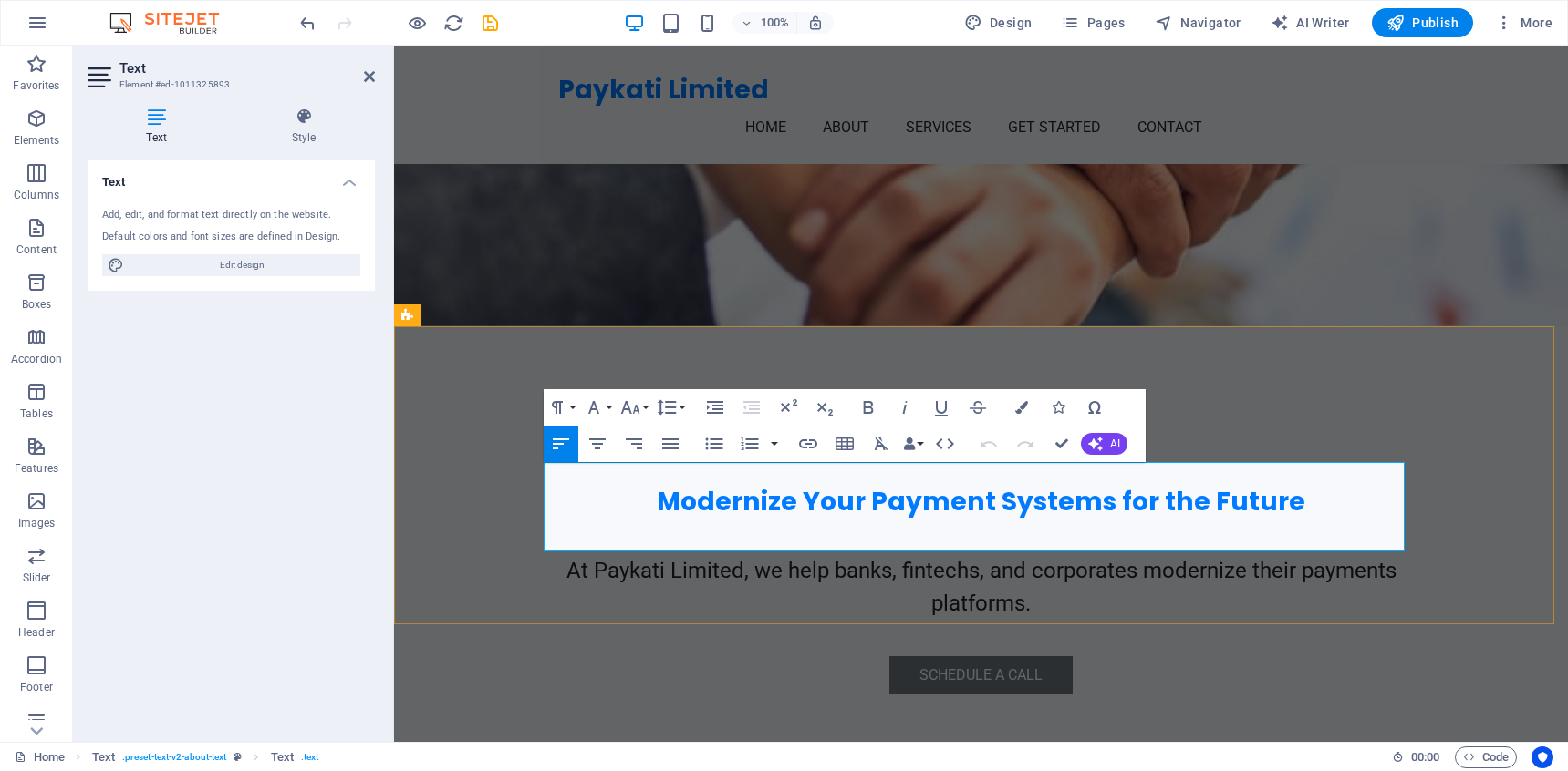
click at [644, 400] on button "Font Size" at bounding box center [633, 406] width 34 height 36
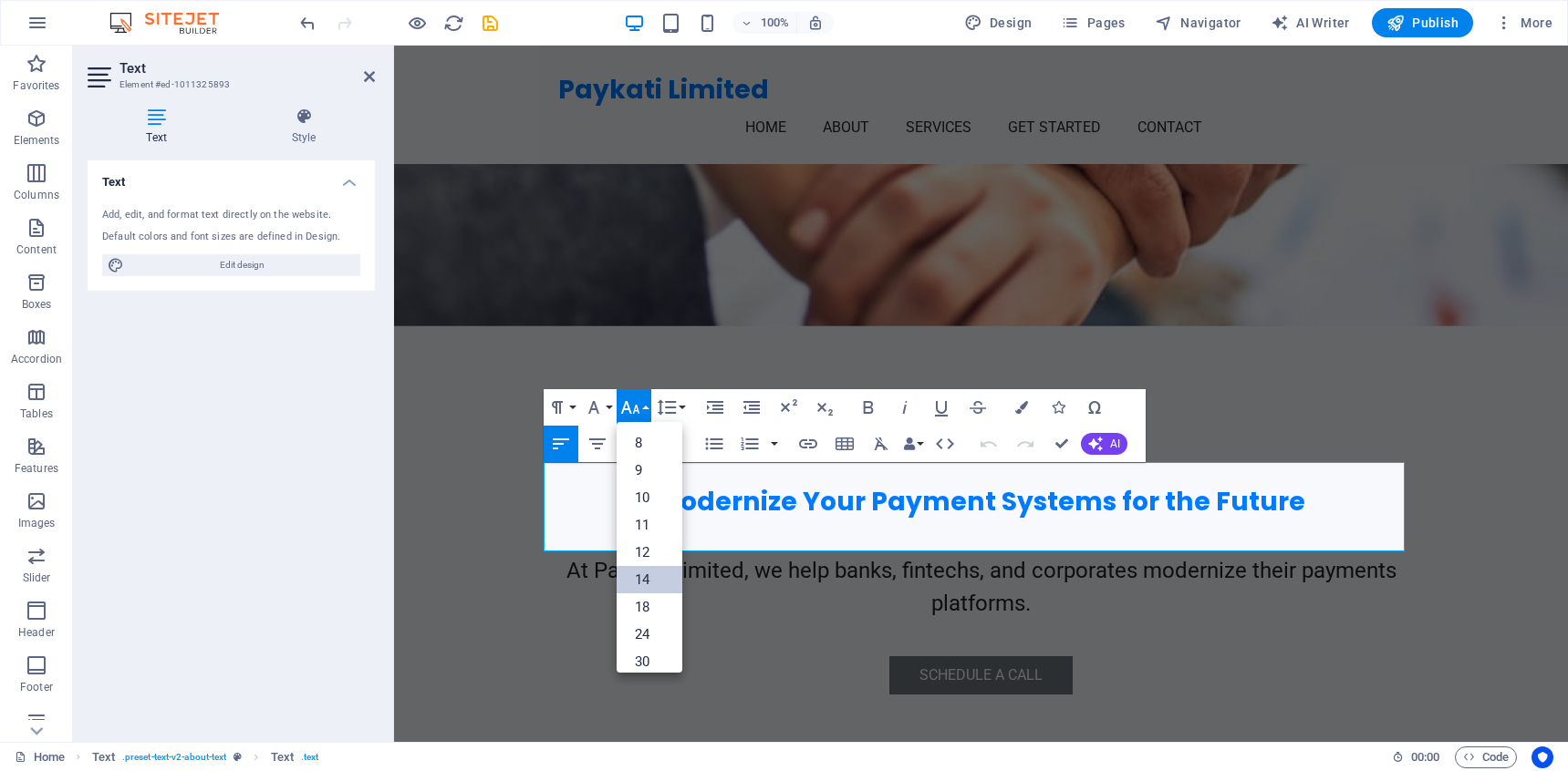
click at [667, 582] on link "14" at bounding box center [649, 580] width 66 height 28
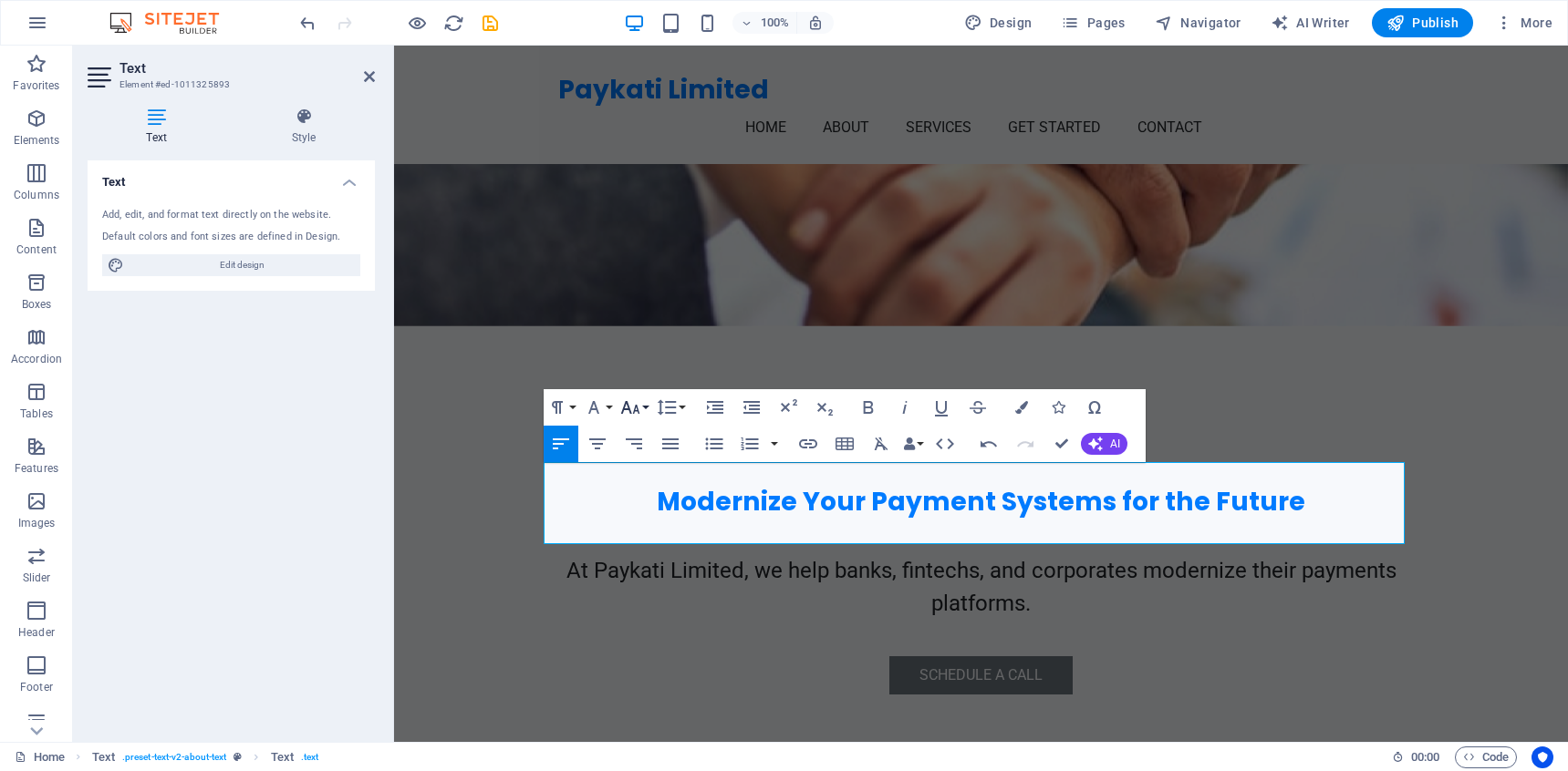
click at [634, 407] on icon "button" at bounding box center [631, 407] width 22 height 22
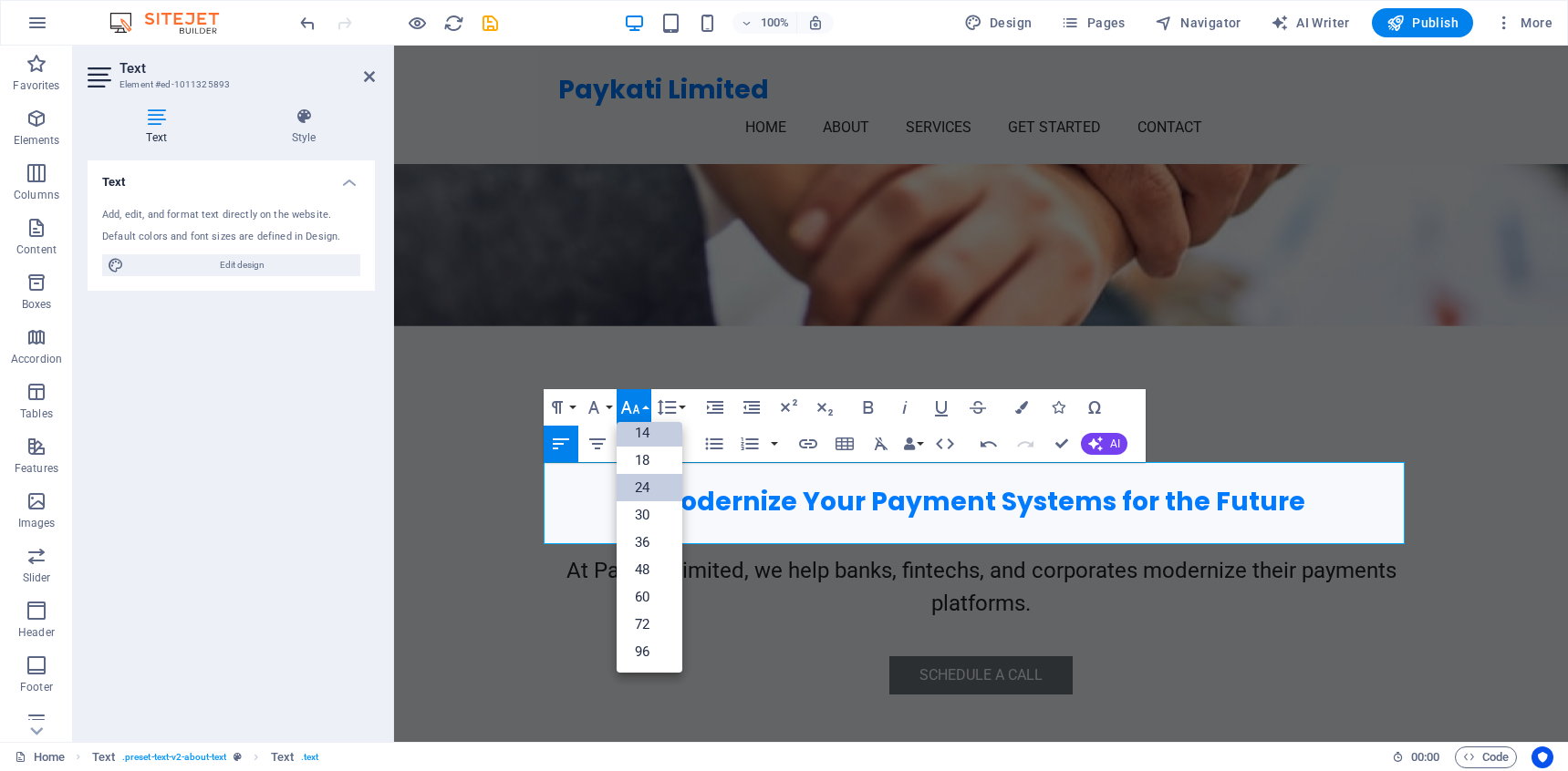
scroll to position [147, 0]
click at [652, 465] on link "18" at bounding box center [649, 461] width 66 height 28
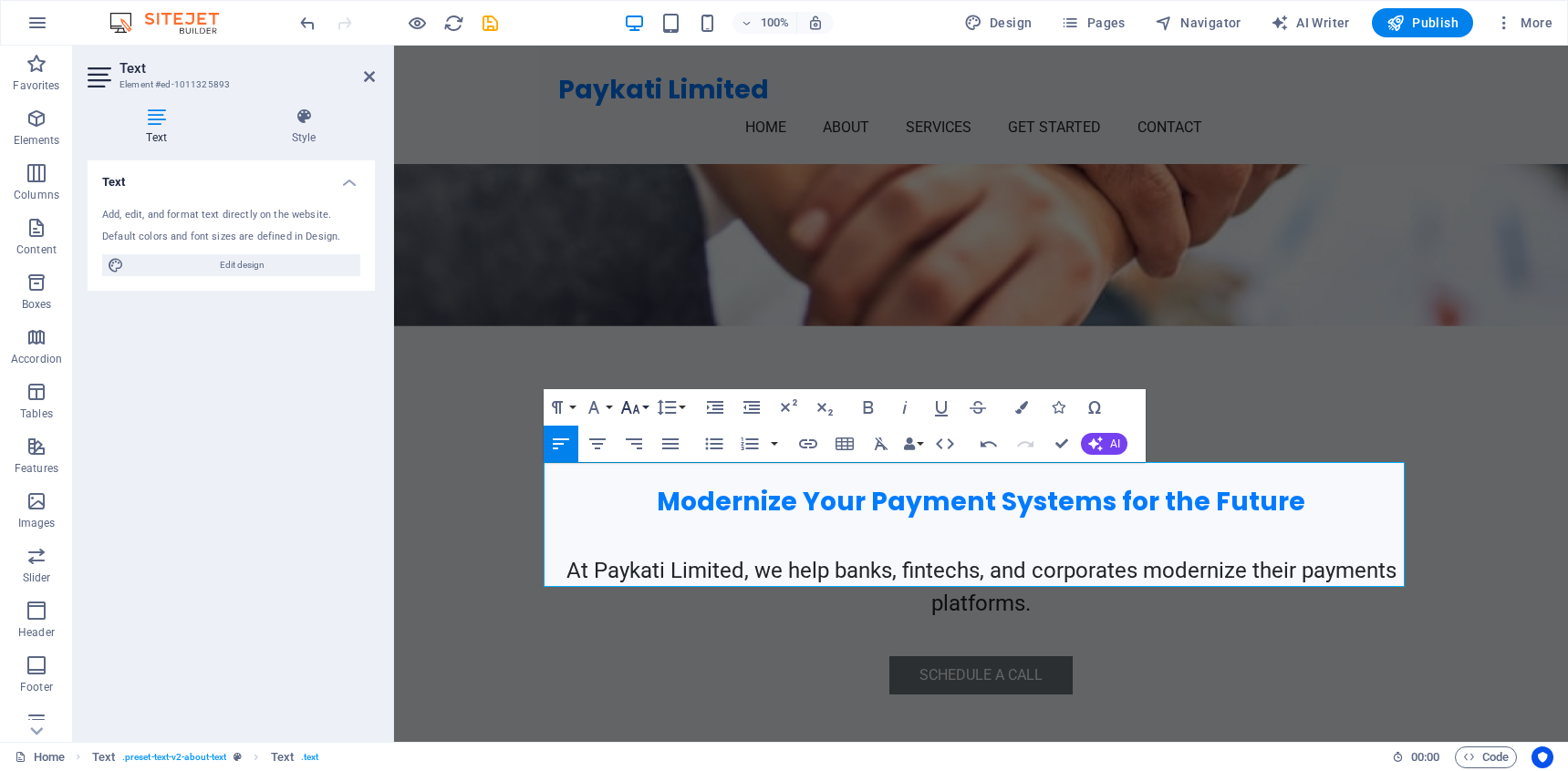
click at [636, 409] on icon "button" at bounding box center [631, 407] width 19 height 13
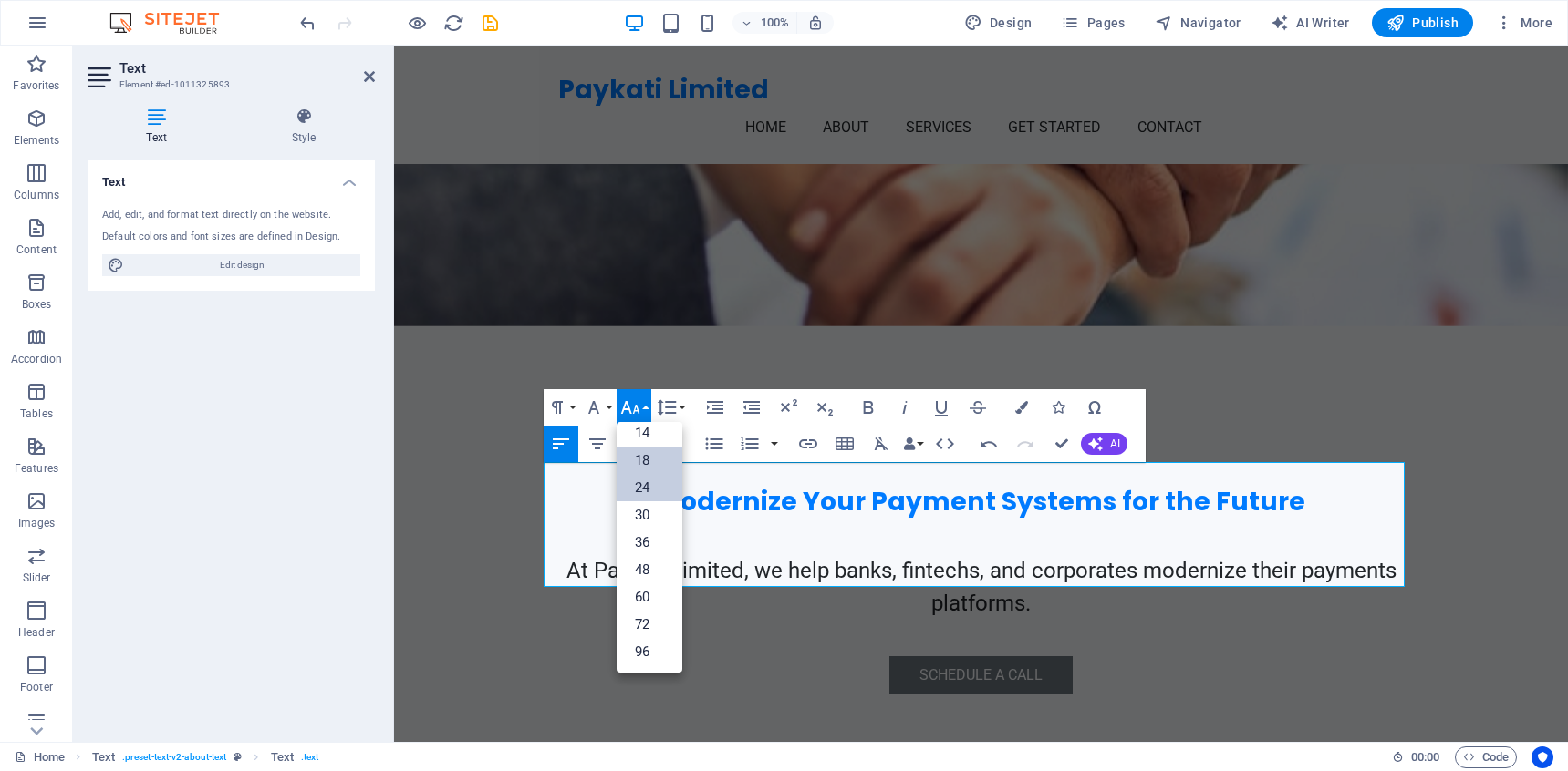
click at [655, 483] on link "24" at bounding box center [649, 488] width 66 height 28
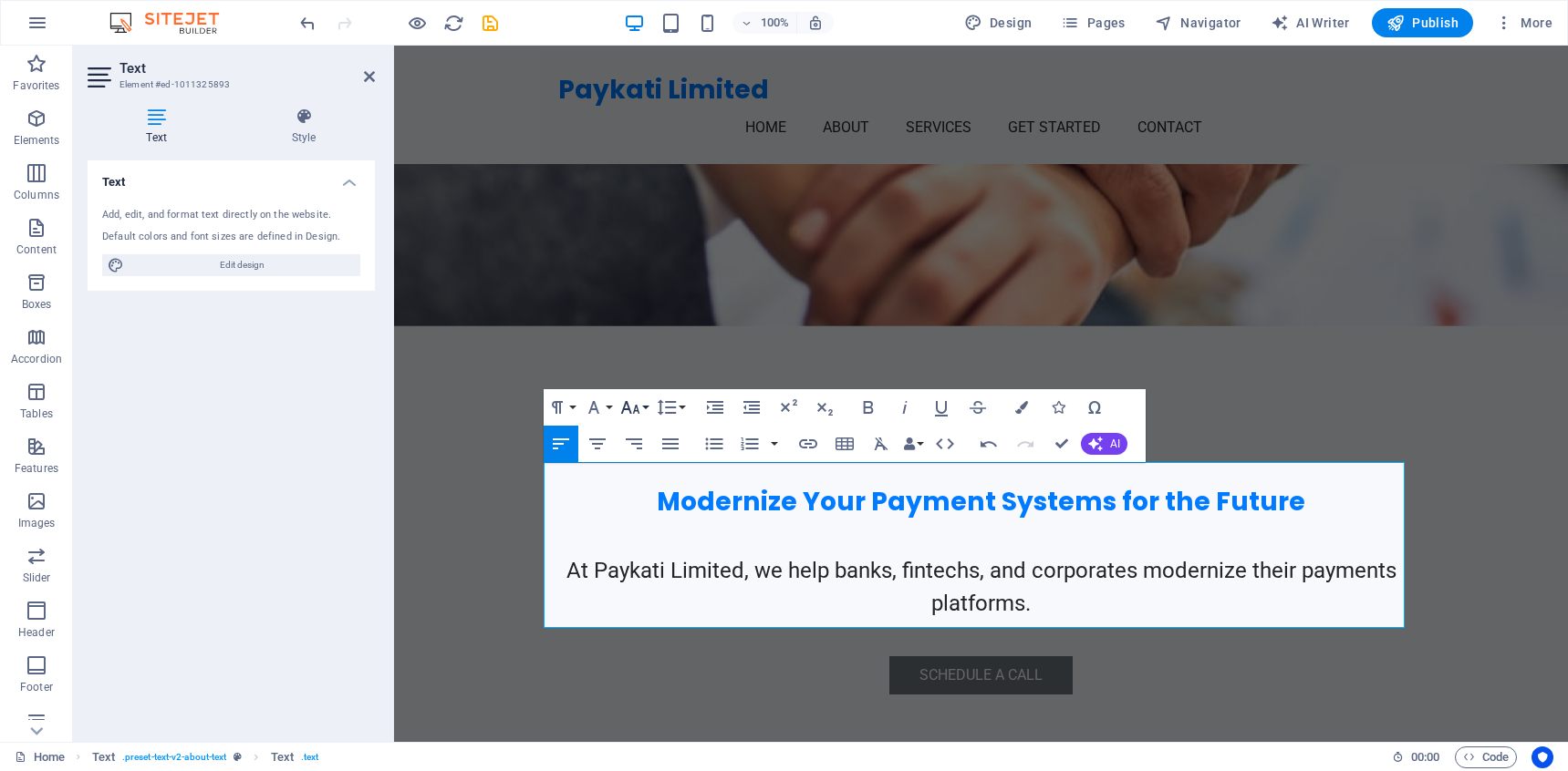
click at [644, 408] on button "Font Size" at bounding box center [633, 406] width 34 height 36
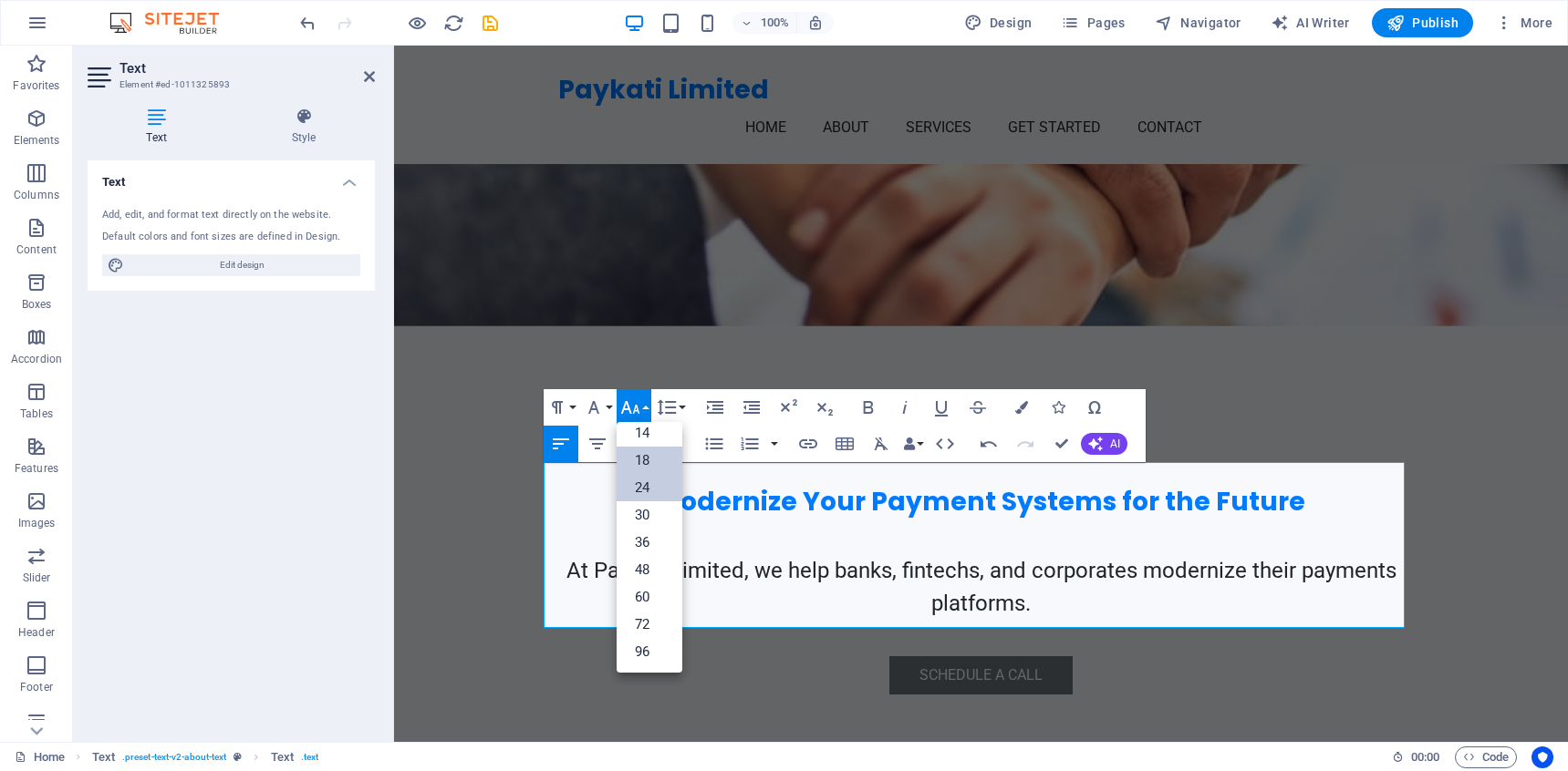
click at [650, 447] on link "18" at bounding box center [649, 461] width 66 height 28
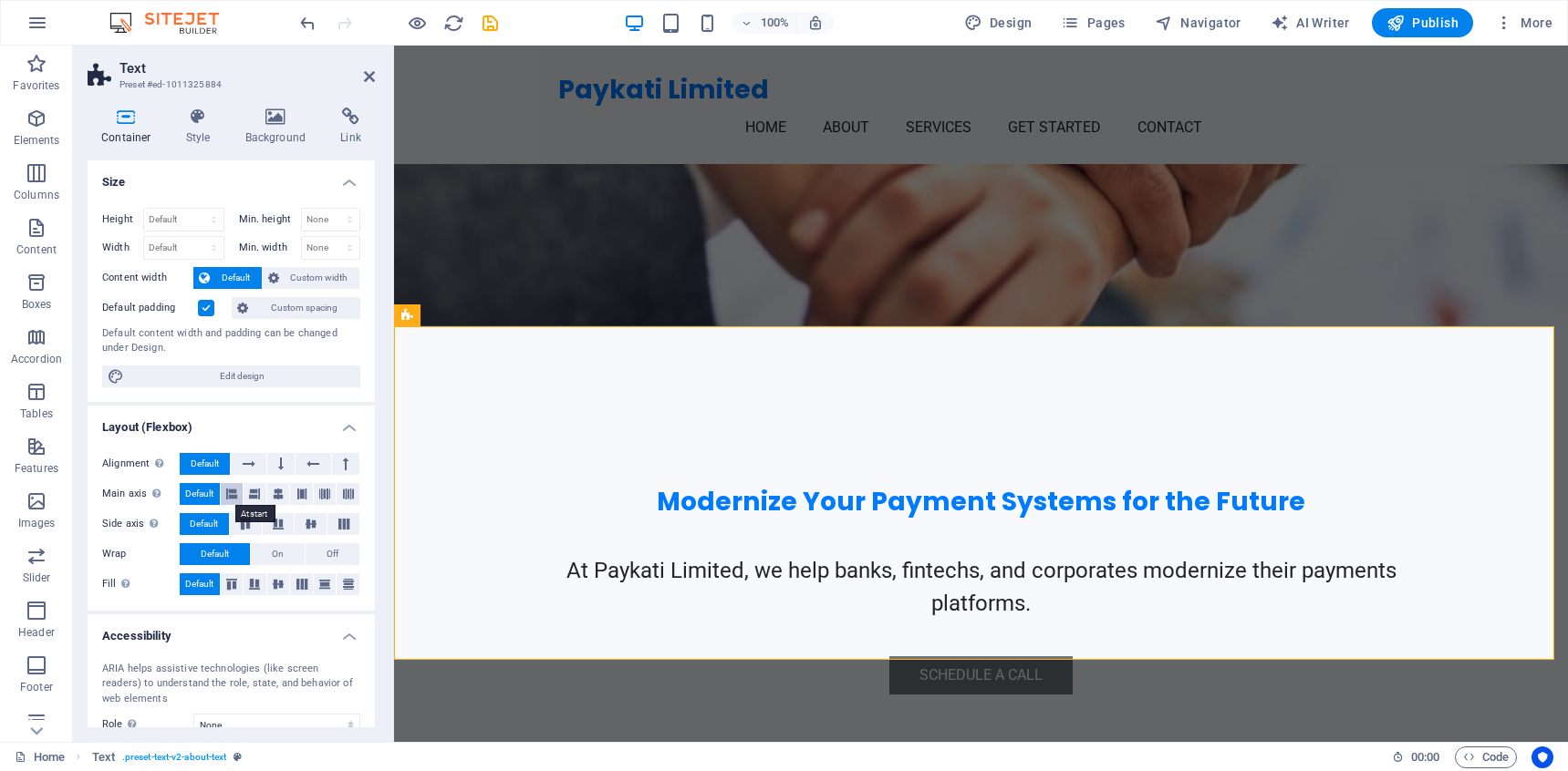
click at [233, 498] on icon at bounding box center [232, 494] width 11 height 22
click at [209, 499] on span "Default" at bounding box center [199, 494] width 29 height 22
click at [268, 501] on button at bounding box center [279, 494] width 23 height 22
click at [219, 500] on button "Default" at bounding box center [199, 494] width 40 height 22
click at [327, 556] on span "Off" at bounding box center [332, 554] width 12 height 22
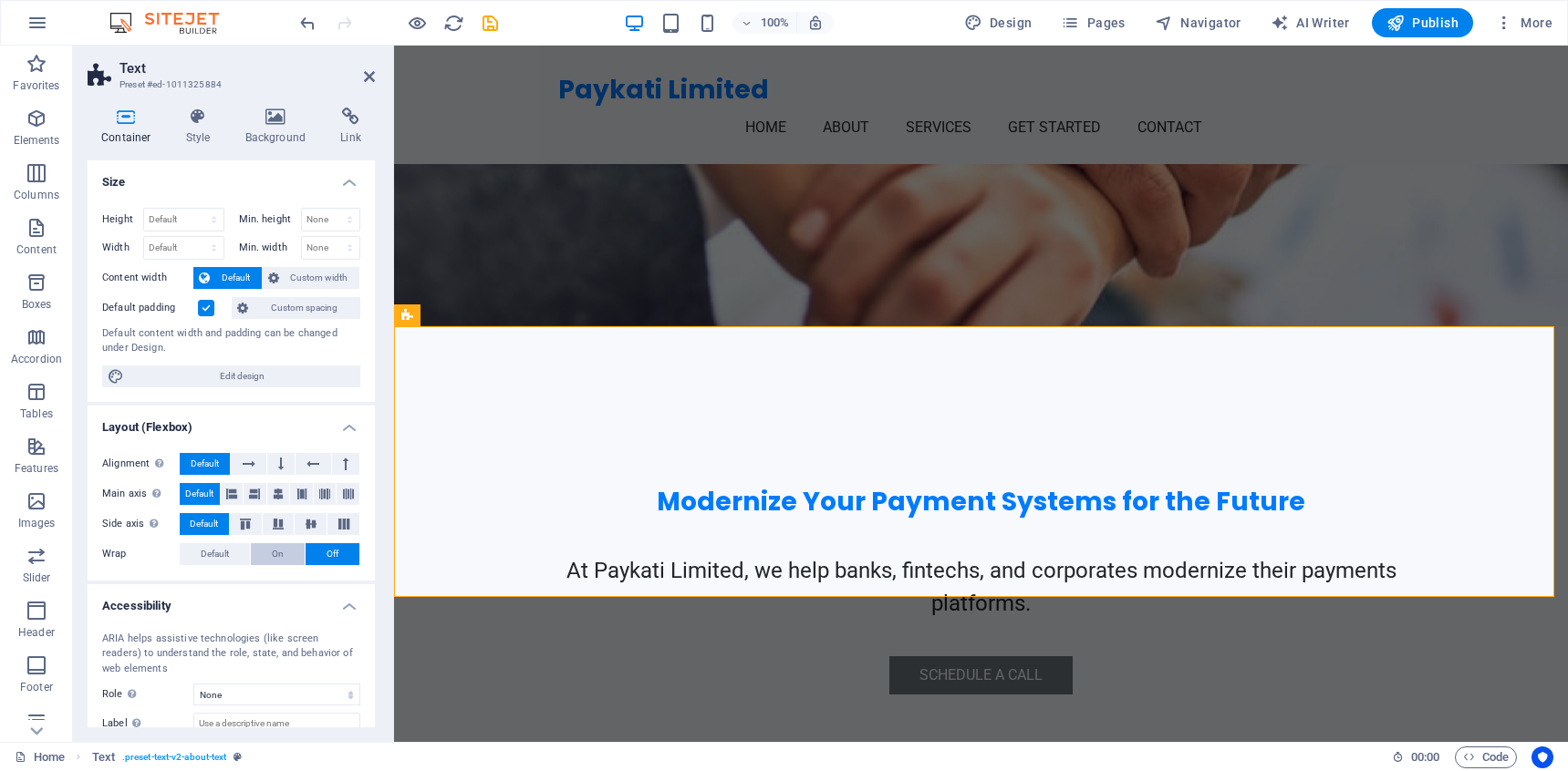
click at [295, 556] on button "On" at bounding box center [278, 554] width 54 height 22
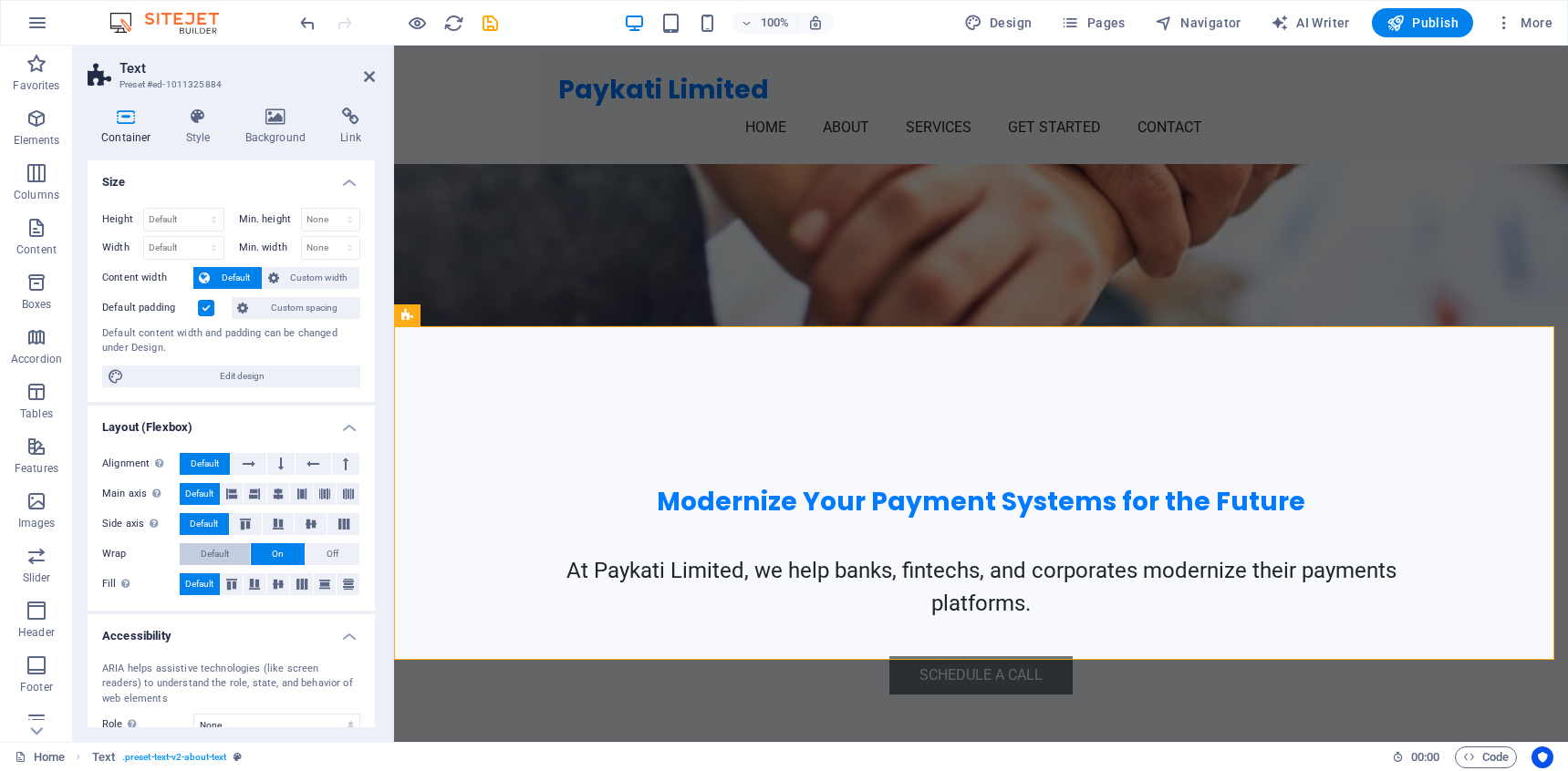
click at [222, 559] on span "Default" at bounding box center [215, 554] width 29 height 22
click at [271, 552] on span "On" at bounding box center [277, 554] width 12 height 22
click at [222, 559] on span "Default" at bounding box center [215, 554] width 29 height 22
click at [230, 583] on icon at bounding box center [232, 584] width 22 height 11
click at [255, 586] on icon at bounding box center [255, 584] width 22 height 11
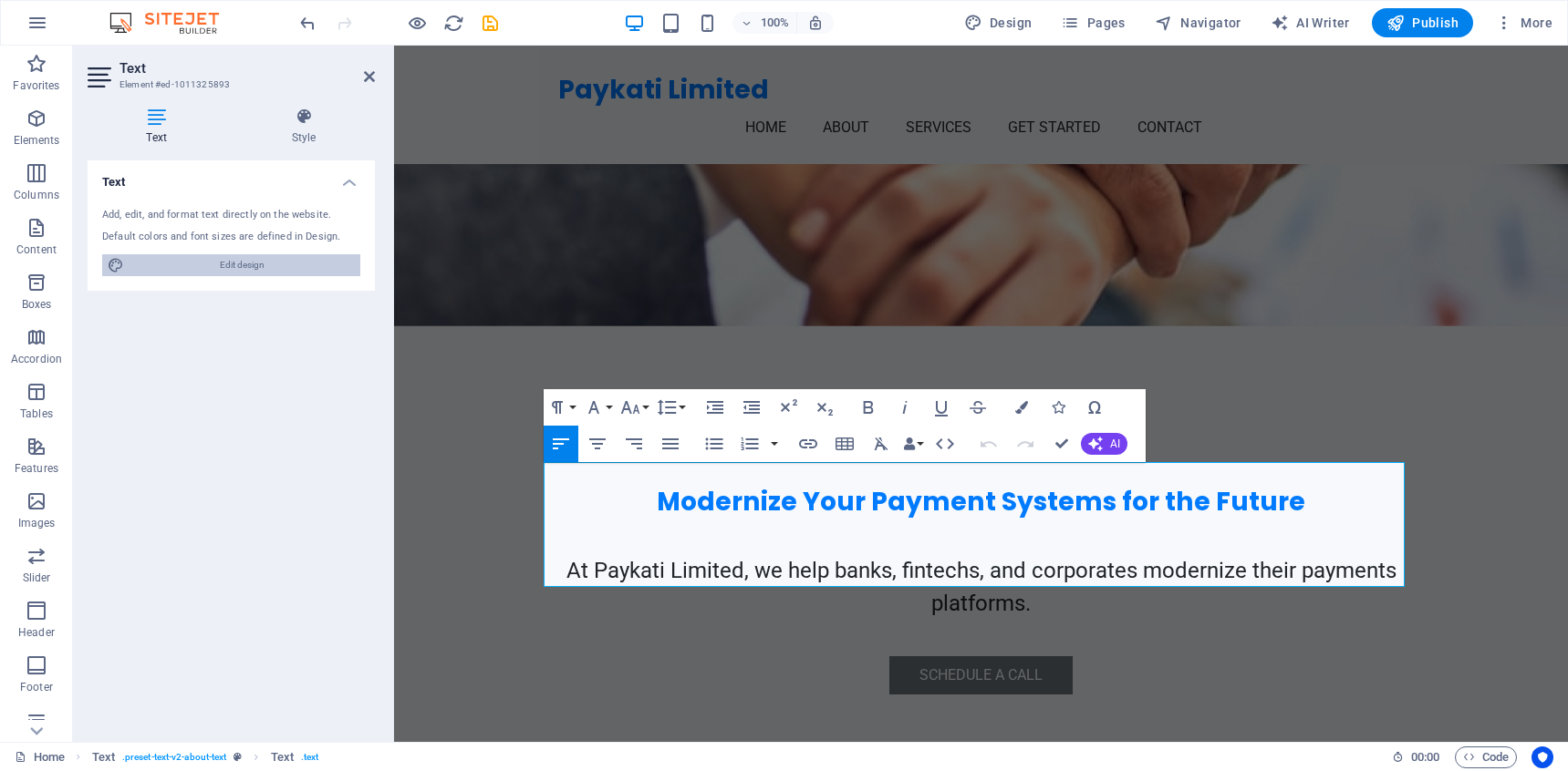
click at [288, 275] on span "Edit design" at bounding box center [242, 266] width 225 height 22
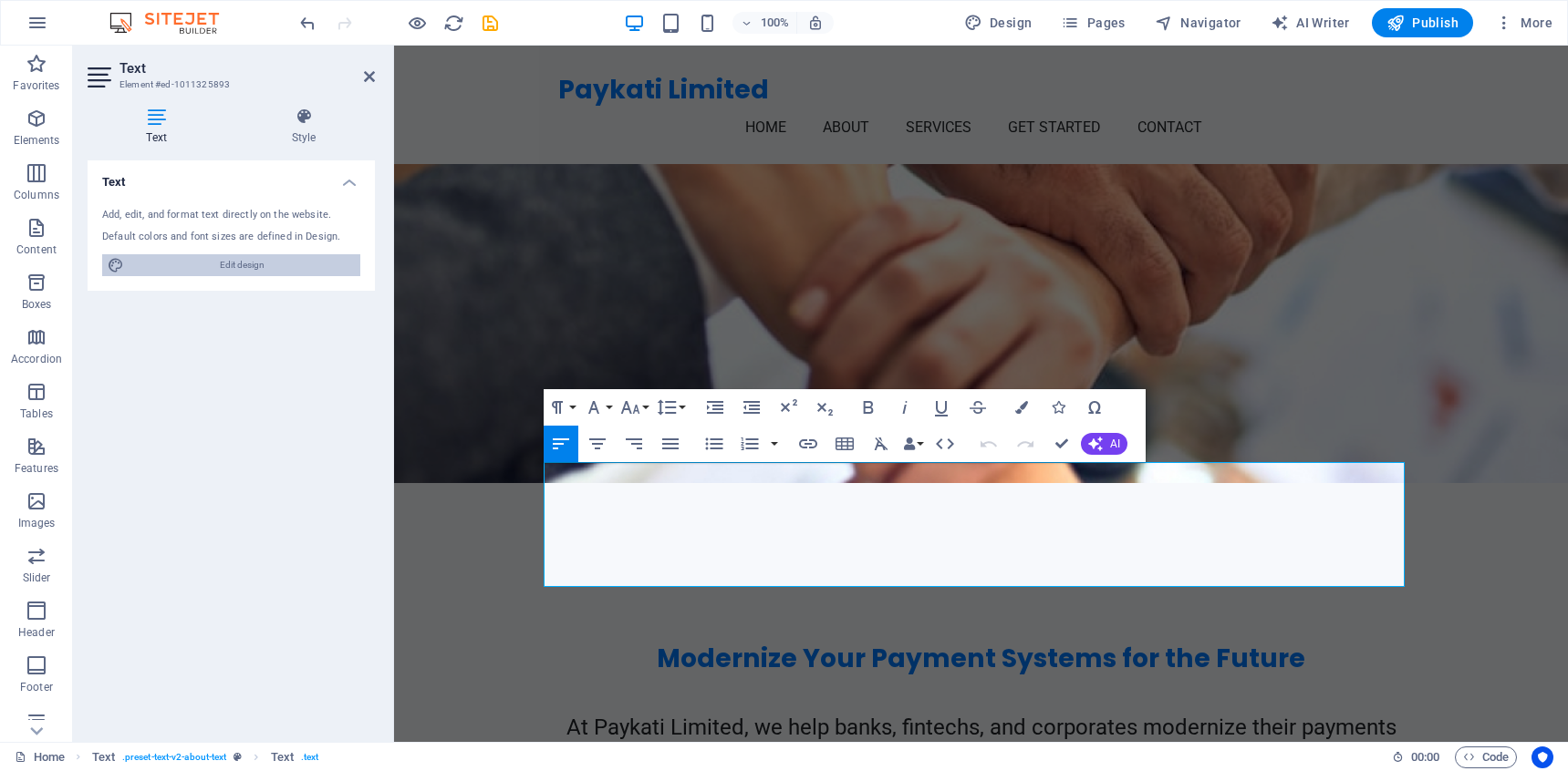
select select "px"
select select "200"
select select "px"
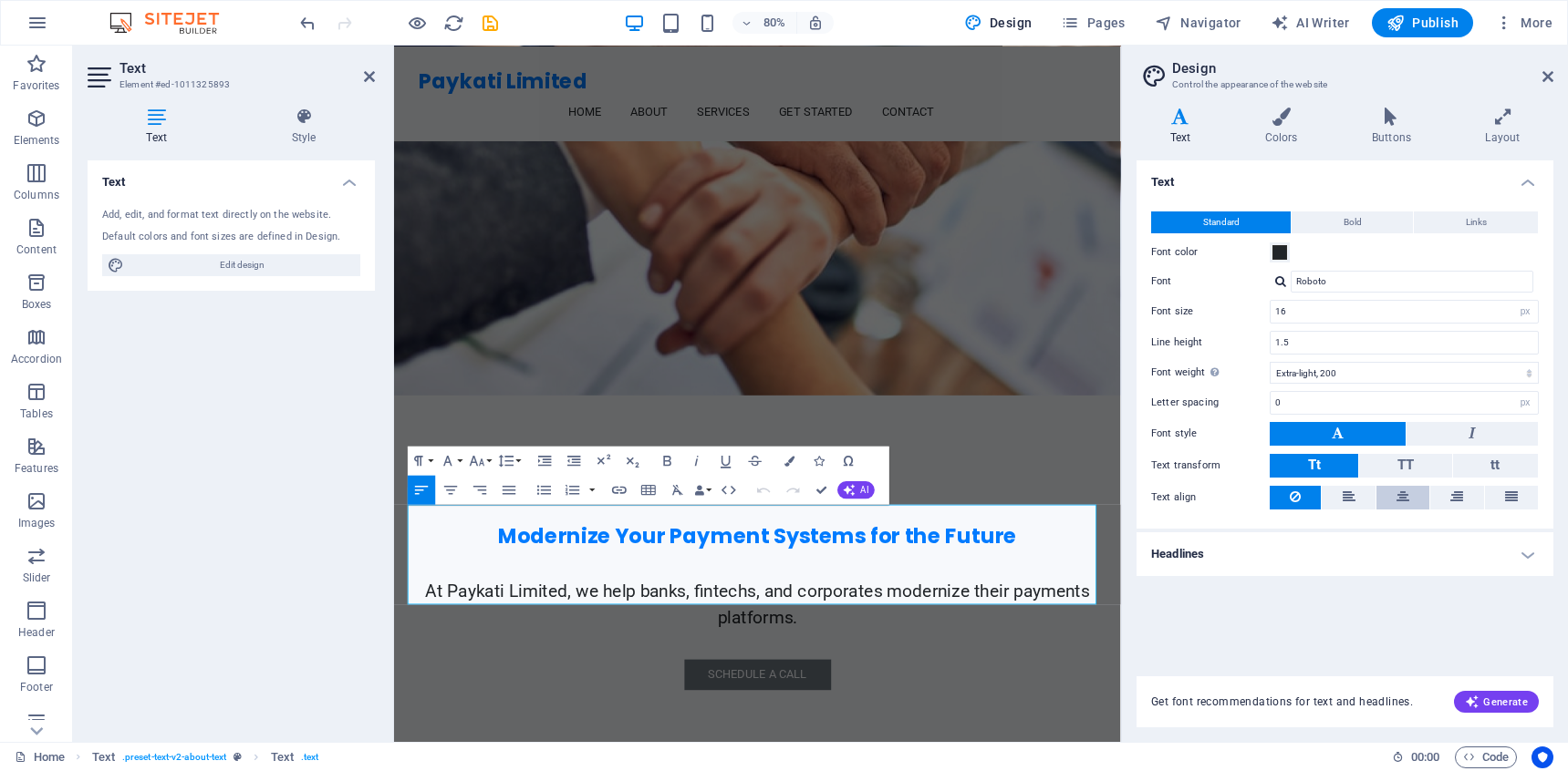
click at [1399, 489] on icon at bounding box center [1403, 497] width 13 height 22
click at [1365, 498] on button at bounding box center [1348, 498] width 53 height 24
click at [1289, 504] on icon at bounding box center [1295, 497] width 11 height 22
click at [1385, 218] on button "Bold" at bounding box center [1351, 222] width 121 height 22
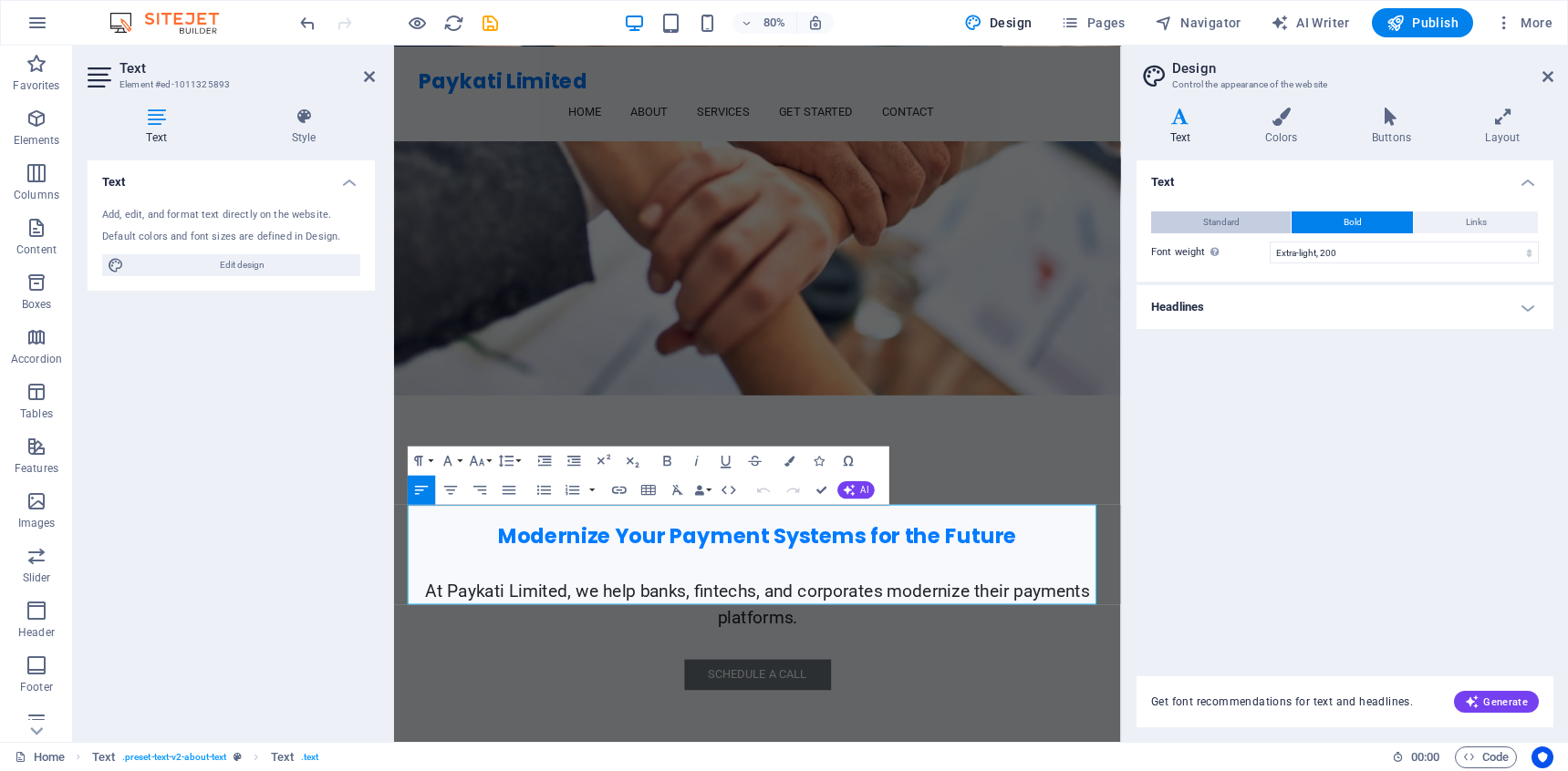
click at [1194, 230] on button "Standard" at bounding box center [1221, 222] width 140 height 22
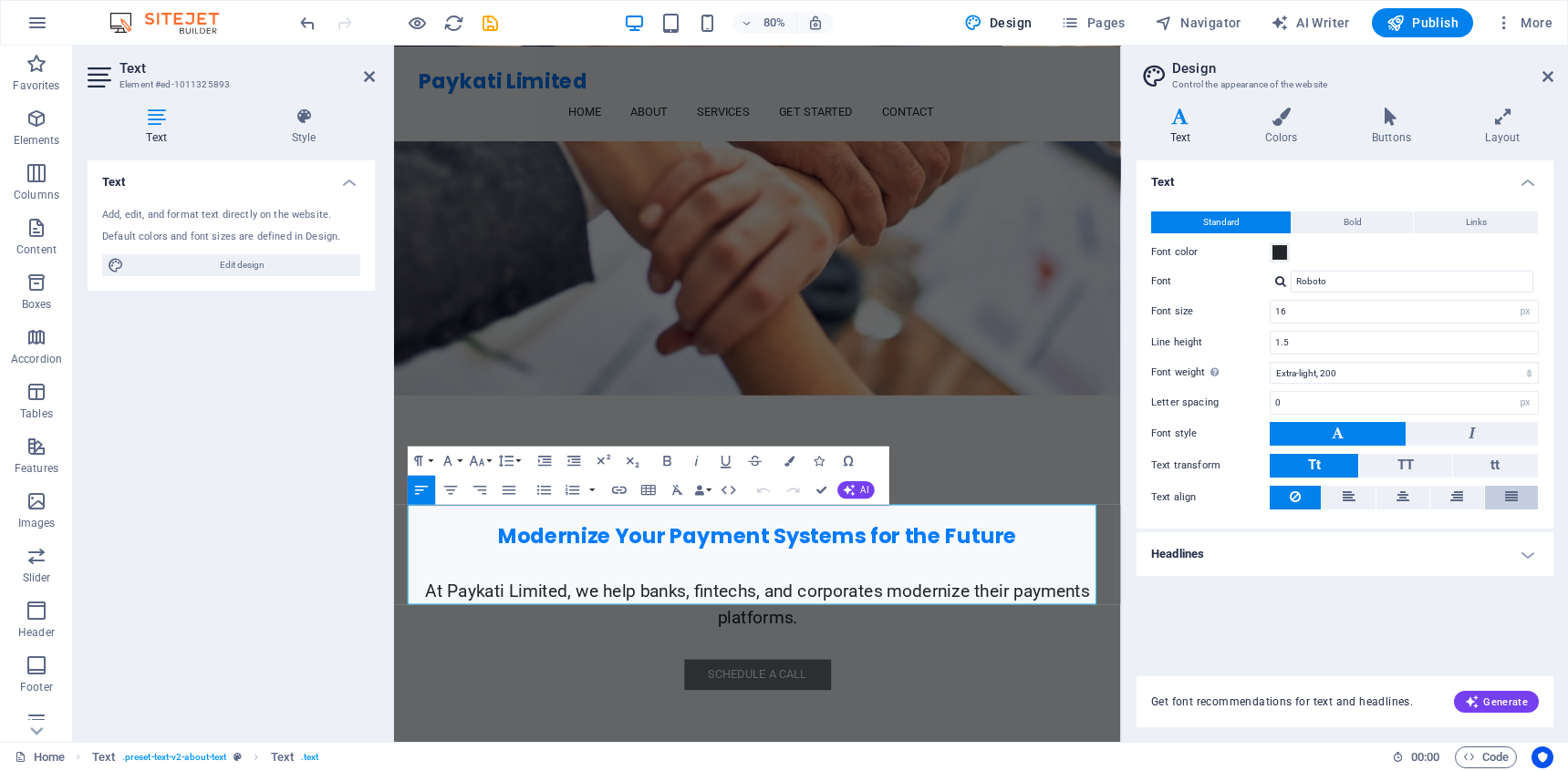
click at [1510, 507] on span at bounding box center [1512, 498] width 13 height 24
click at [1297, 498] on icon at bounding box center [1295, 497] width 11 height 22
drag, startPoint x: 1546, startPoint y: 77, endPoint x: 1125, endPoint y: 66, distance: 421.1
click at [1546, 77] on icon at bounding box center [1548, 77] width 11 height 15
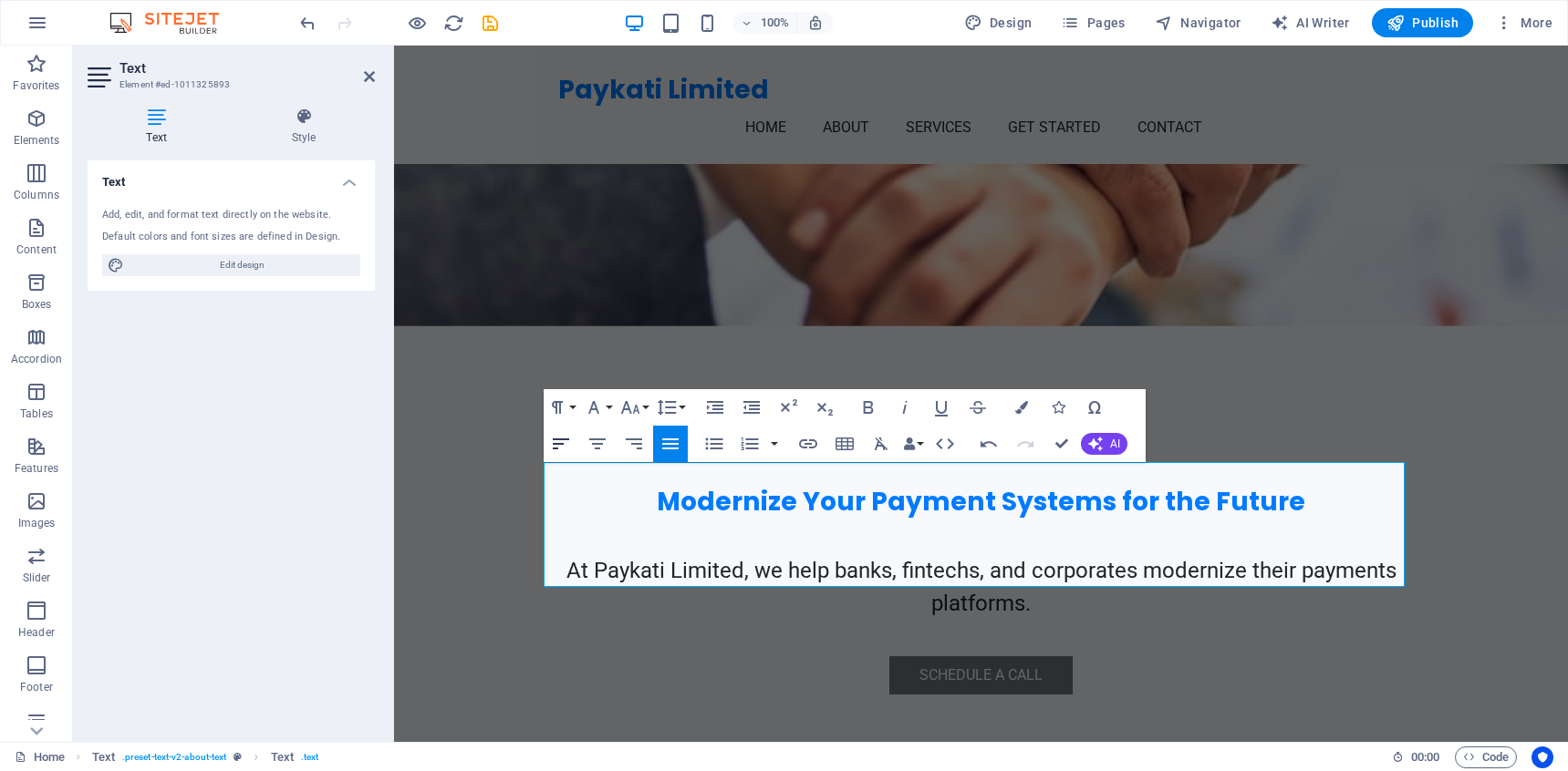
click at [561, 443] on icon "button" at bounding box center [561, 444] width 17 height 11
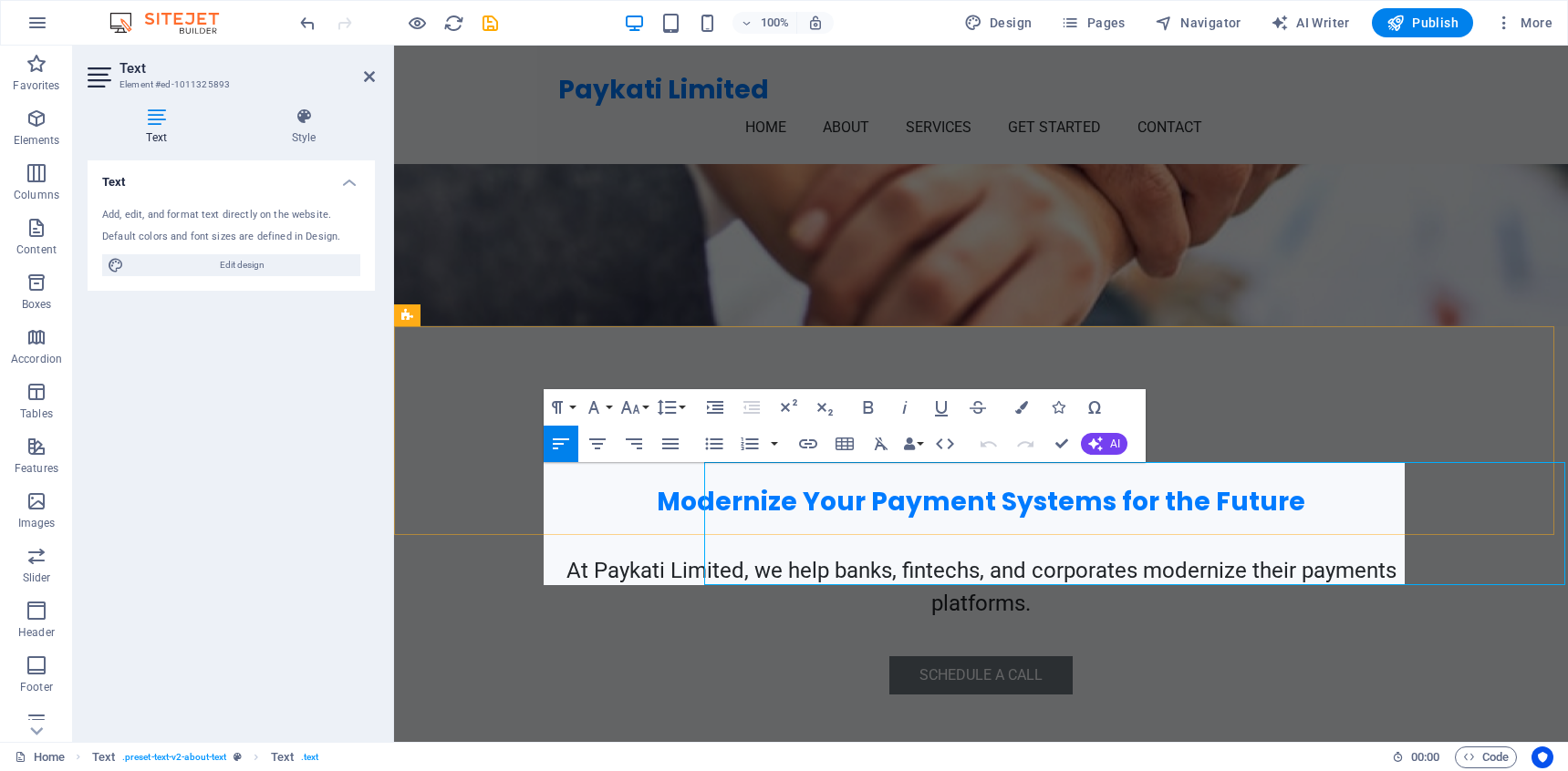
drag, startPoint x: 1210, startPoint y: 474, endPoint x: 984, endPoint y: 472, distance: 226.0
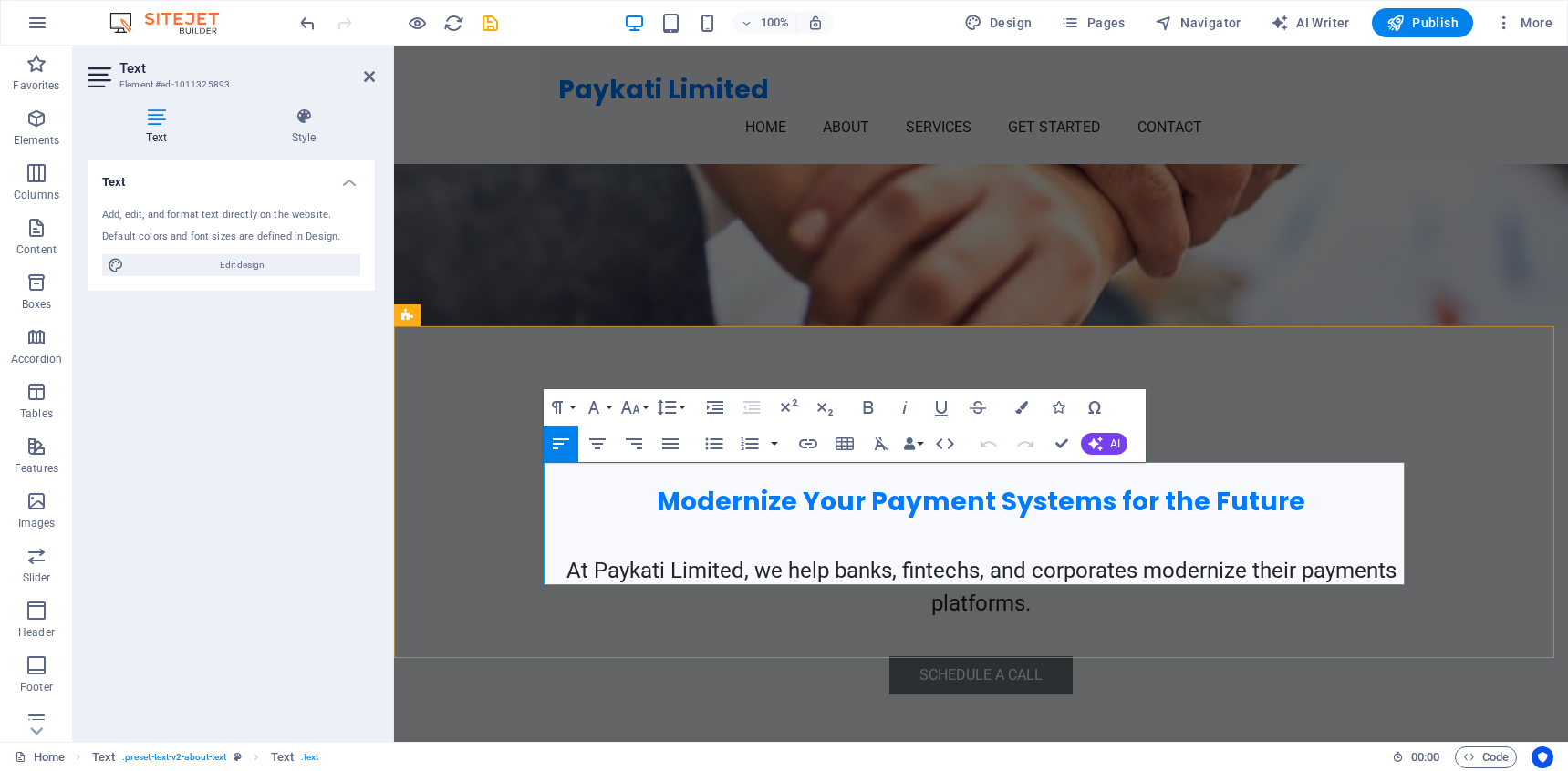
click at [635, 406] on icon "button" at bounding box center [631, 407] width 19 height 13
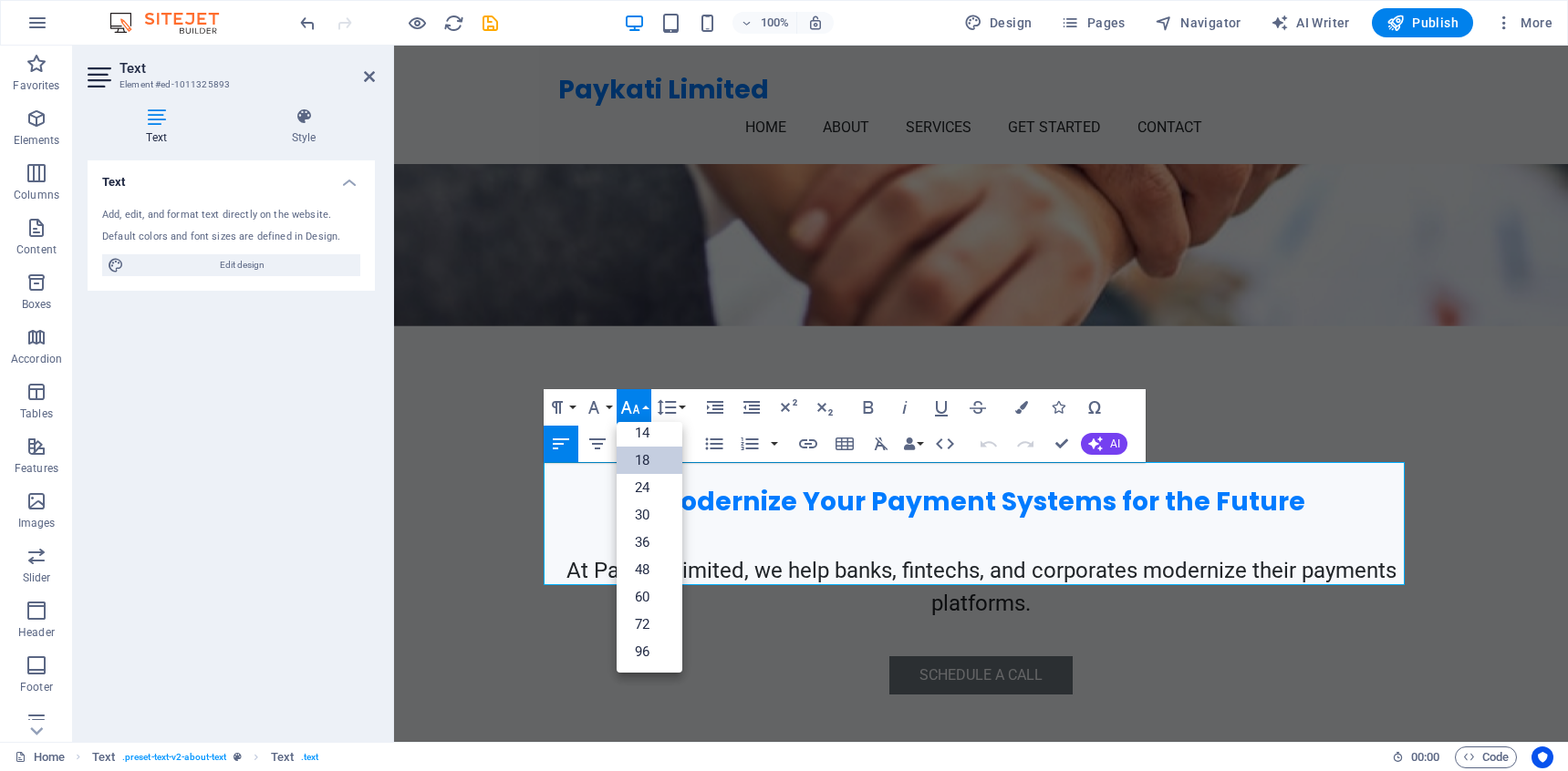
click at [652, 455] on link "18" at bounding box center [649, 461] width 66 height 28
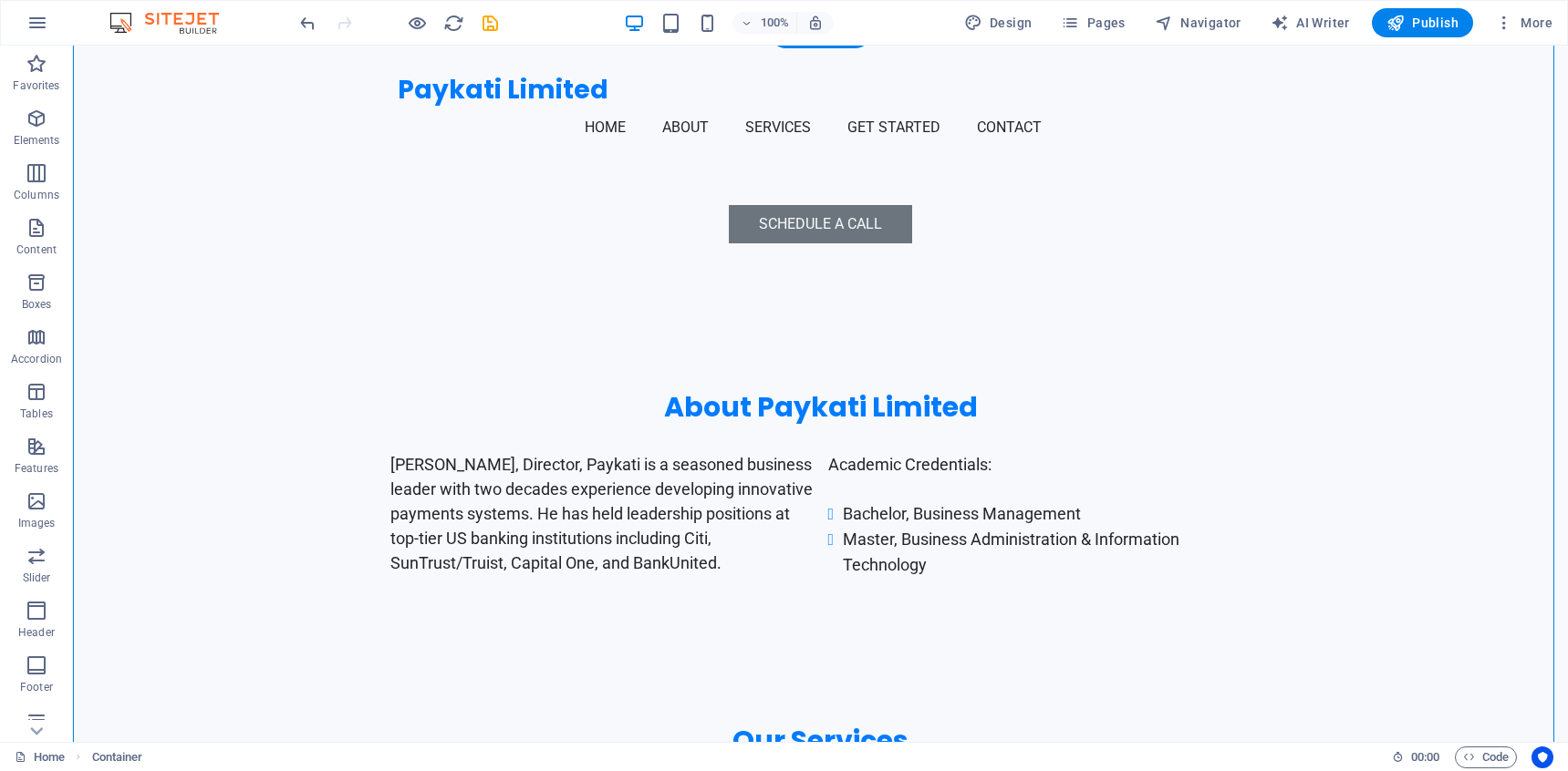
scroll to position [974, 0]
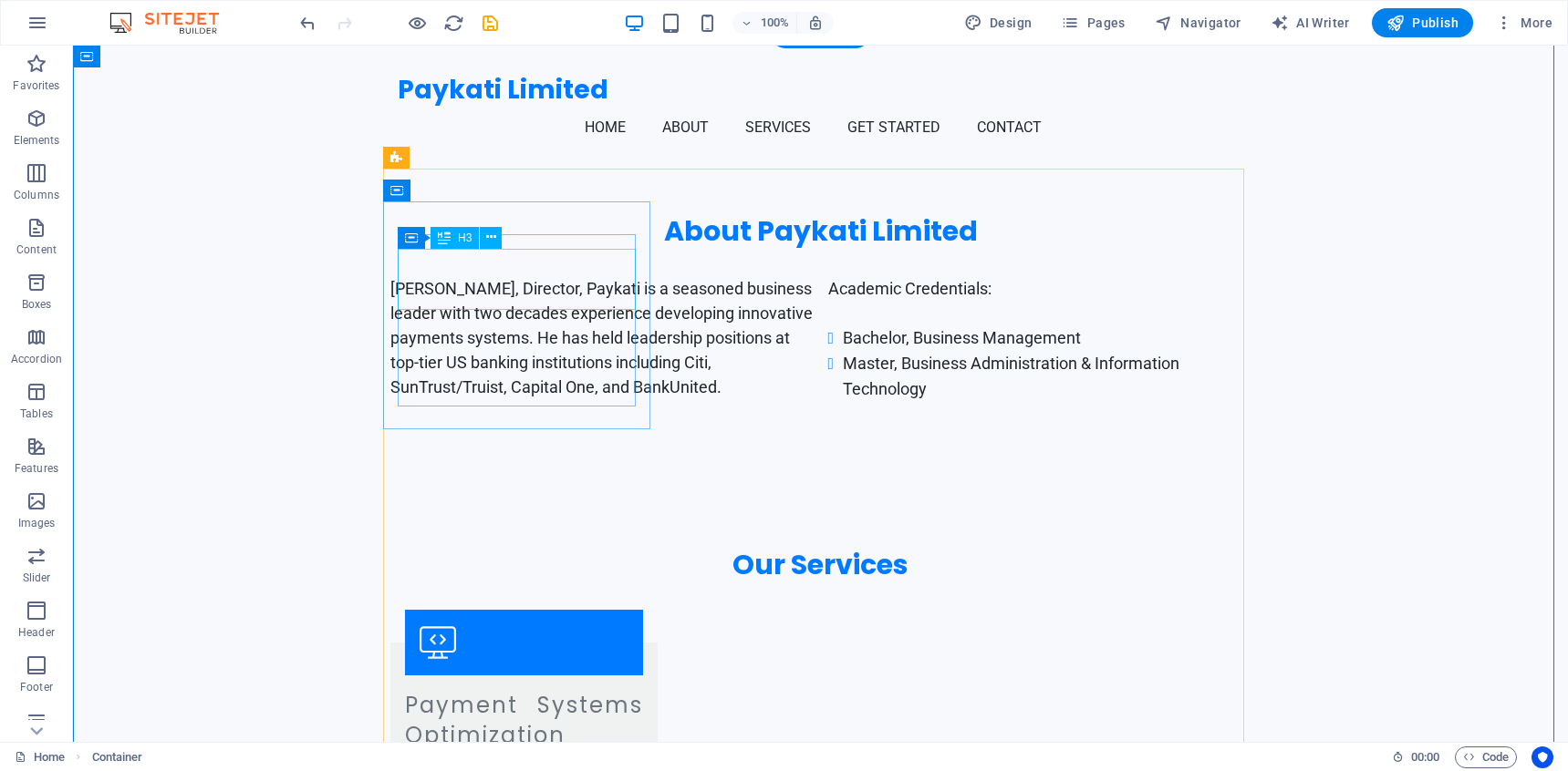
click at [546, 690] on div "Payment Systems Optimization" at bounding box center [523, 720] width 238 height 61
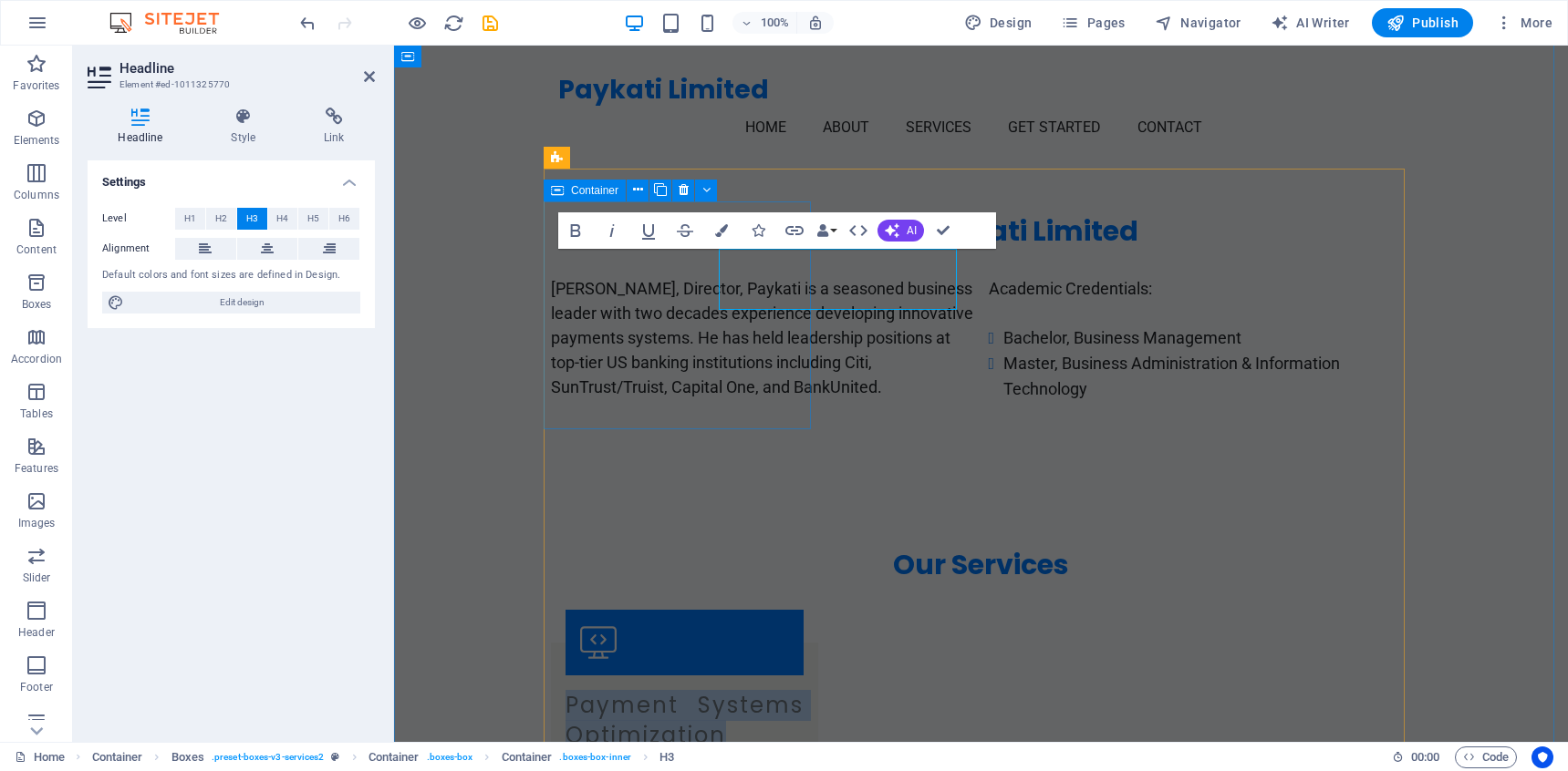
click at [551, 642] on div "Payment Systems Optimization We develop tailored strategies to enhance your pay…" at bounding box center [684, 752] width 268 height 219
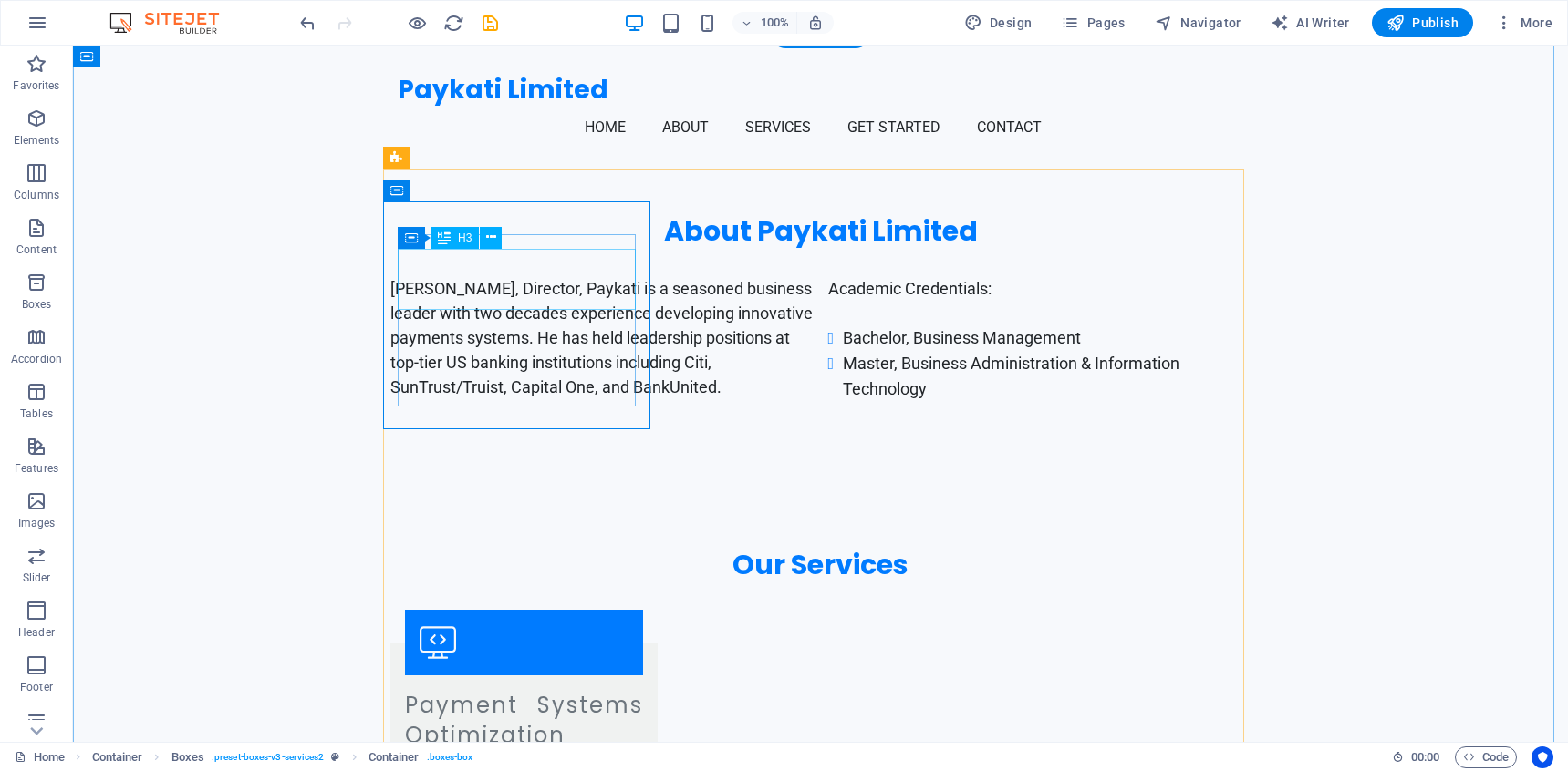
click at [562, 690] on div "Payment Systems Optimization" at bounding box center [523, 720] width 238 height 61
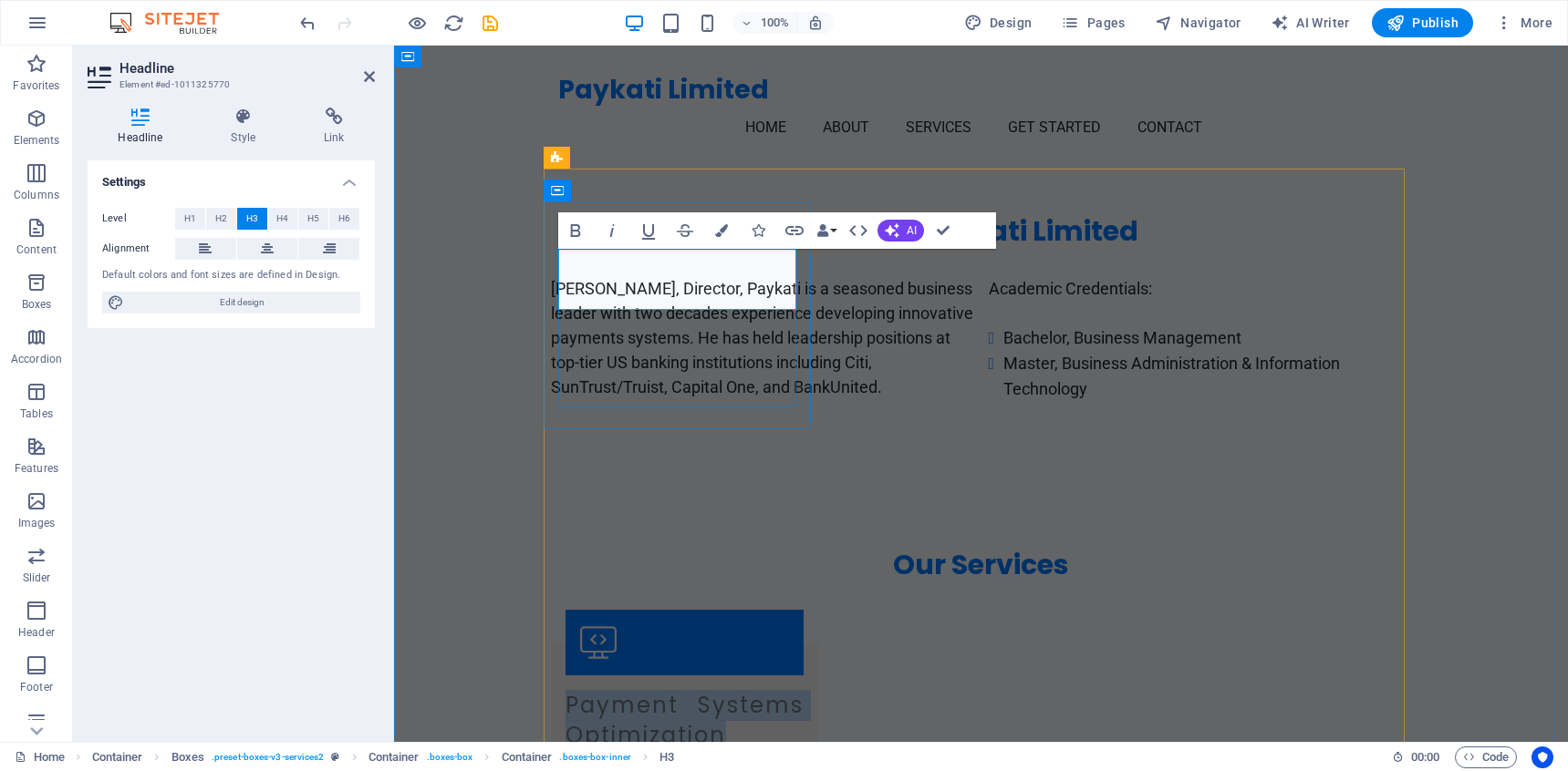
click at [566, 690] on h3 "Payment Systems Optimization" at bounding box center [684, 720] width 238 height 61
click at [262, 249] on icon at bounding box center [268, 249] width 13 height 22
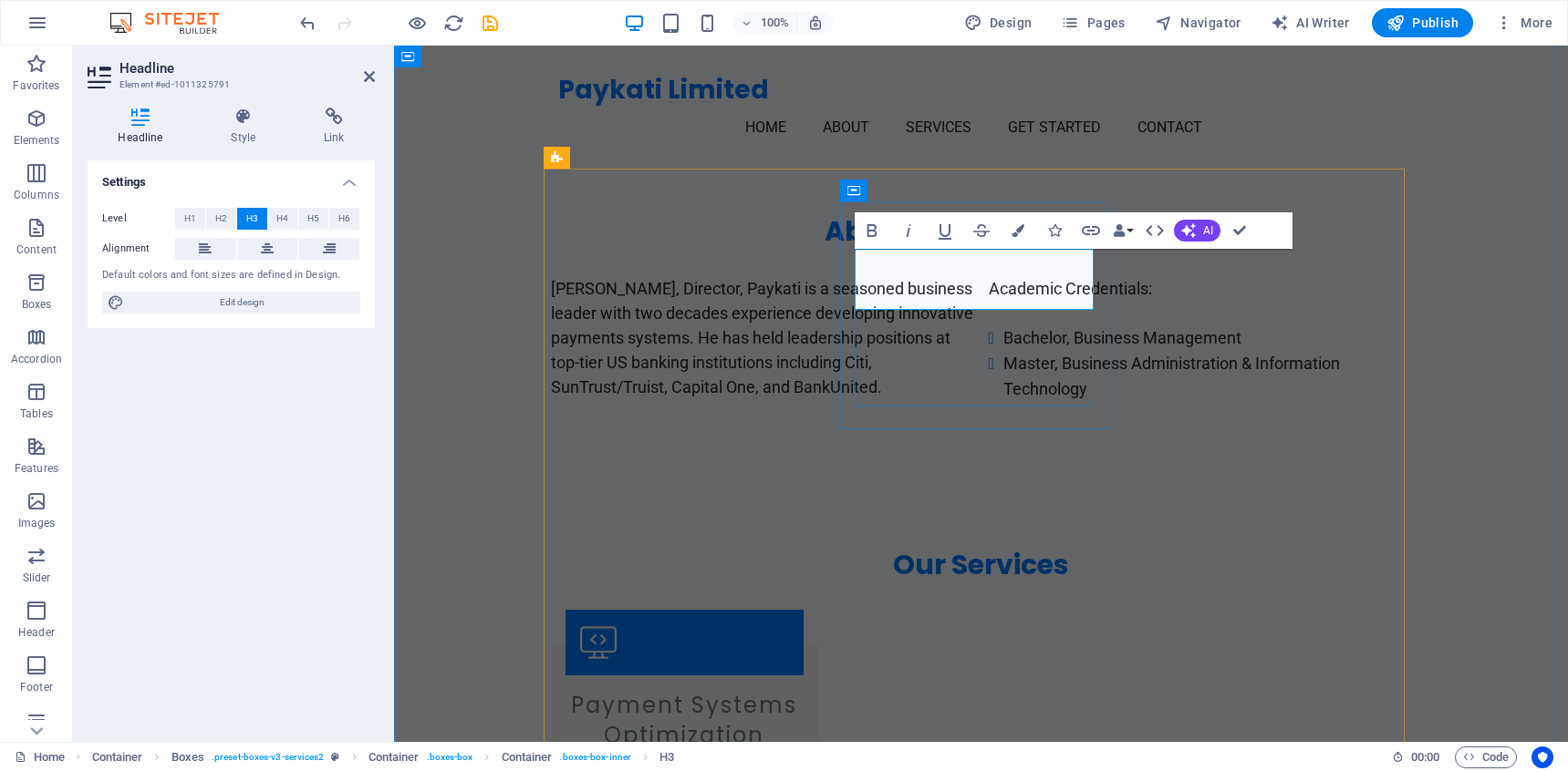
click at [261, 242] on icon at bounding box center [268, 249] width 13 height 22
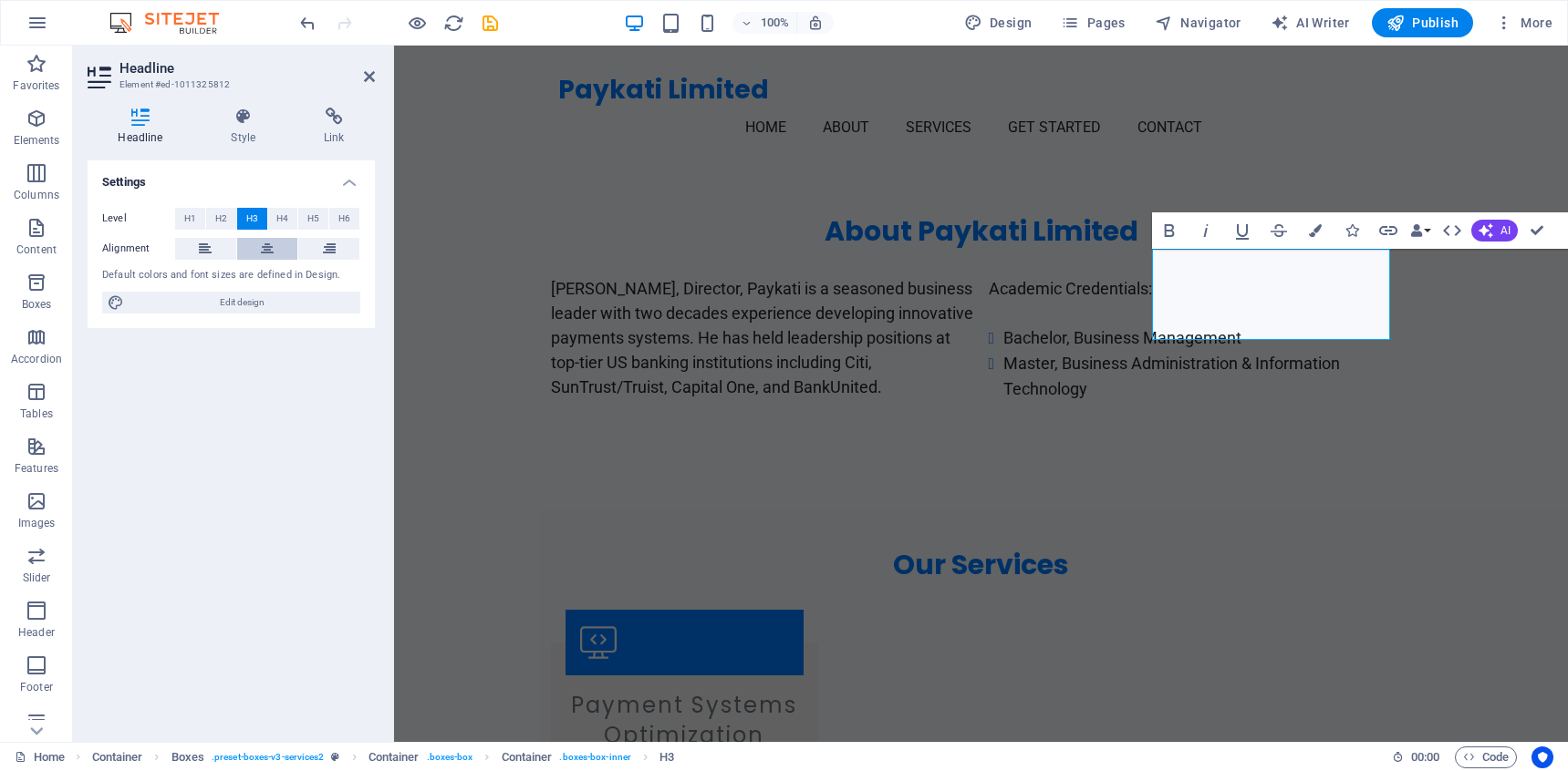
click at [259, 255] on button at bounding box center [268, 249] width 61 height 22
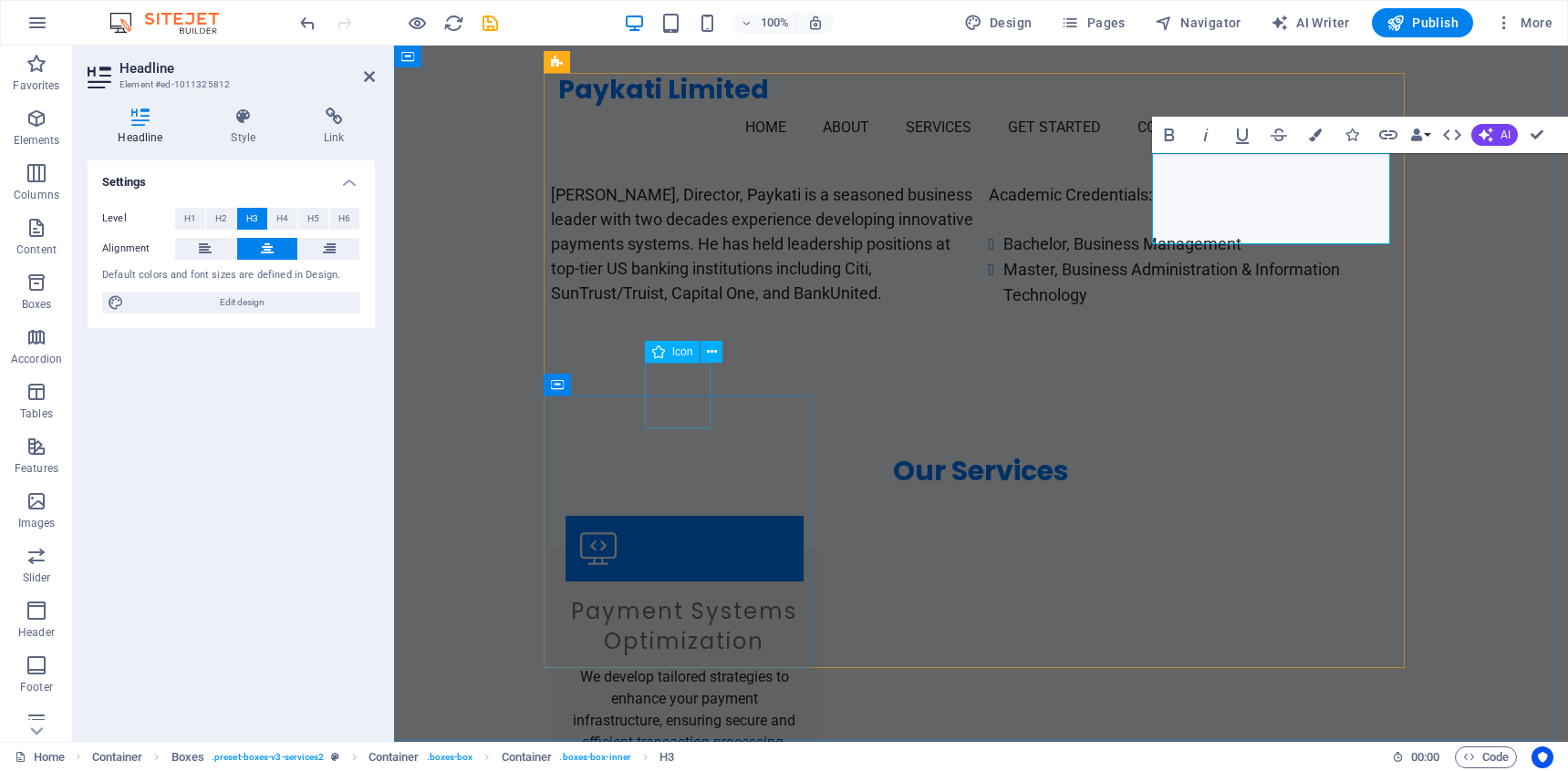
scroll to position [1069, 0]
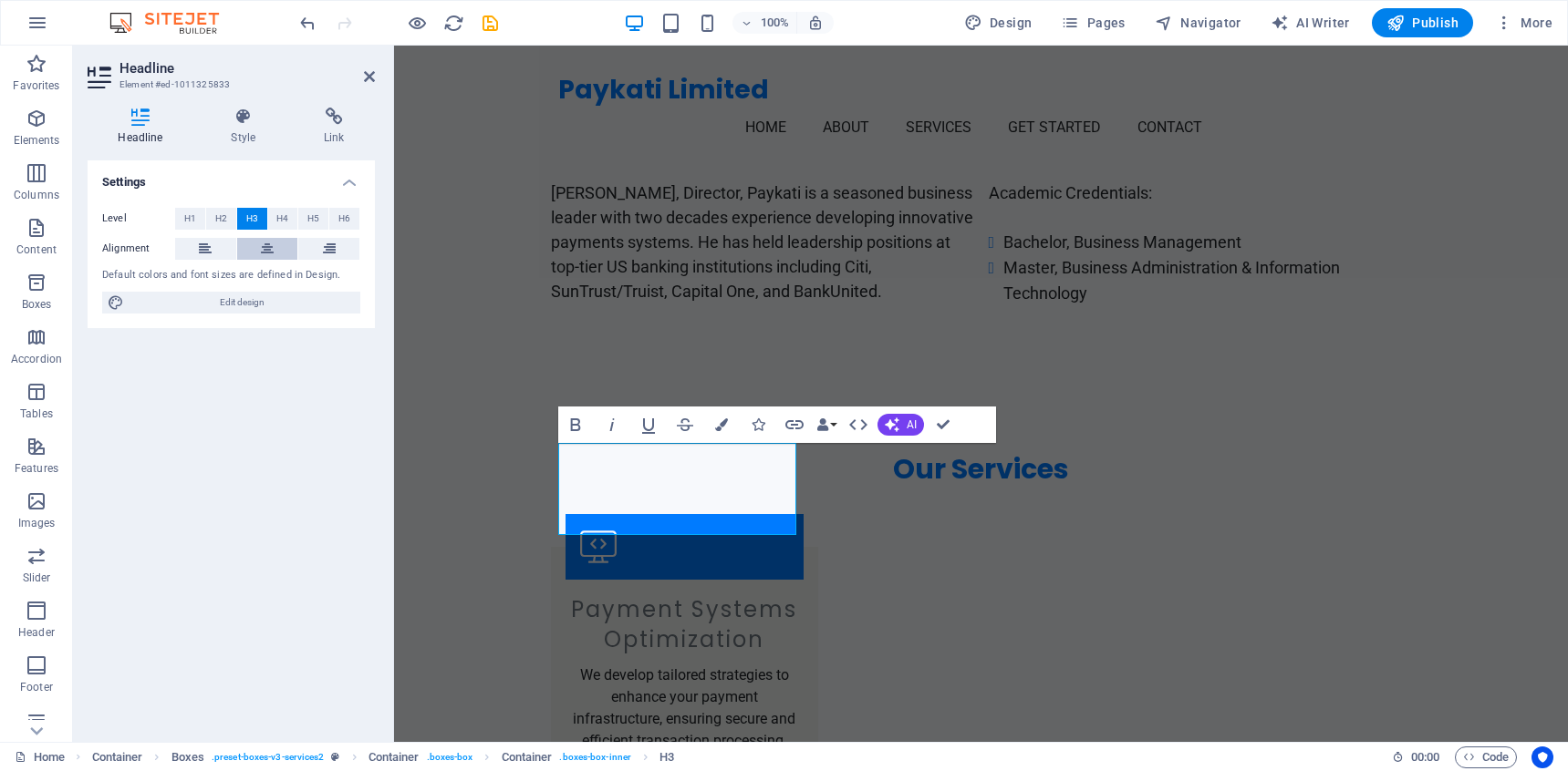
click at [266, 254] on icon at bounding box center [268, 249] width 13 height 22
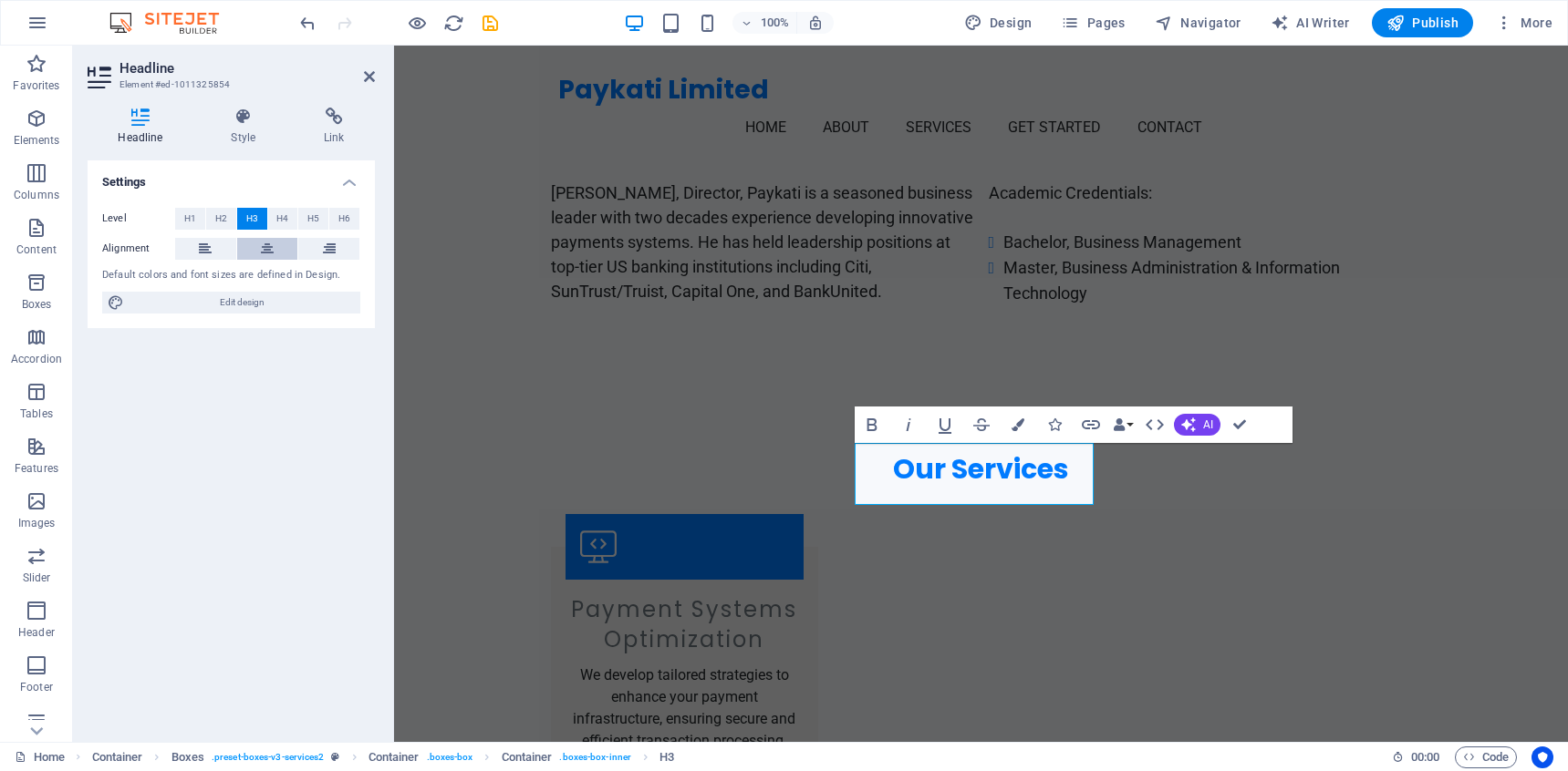
click at [267, 247] on icon at bounding box center [268, 249] width 13 height 22
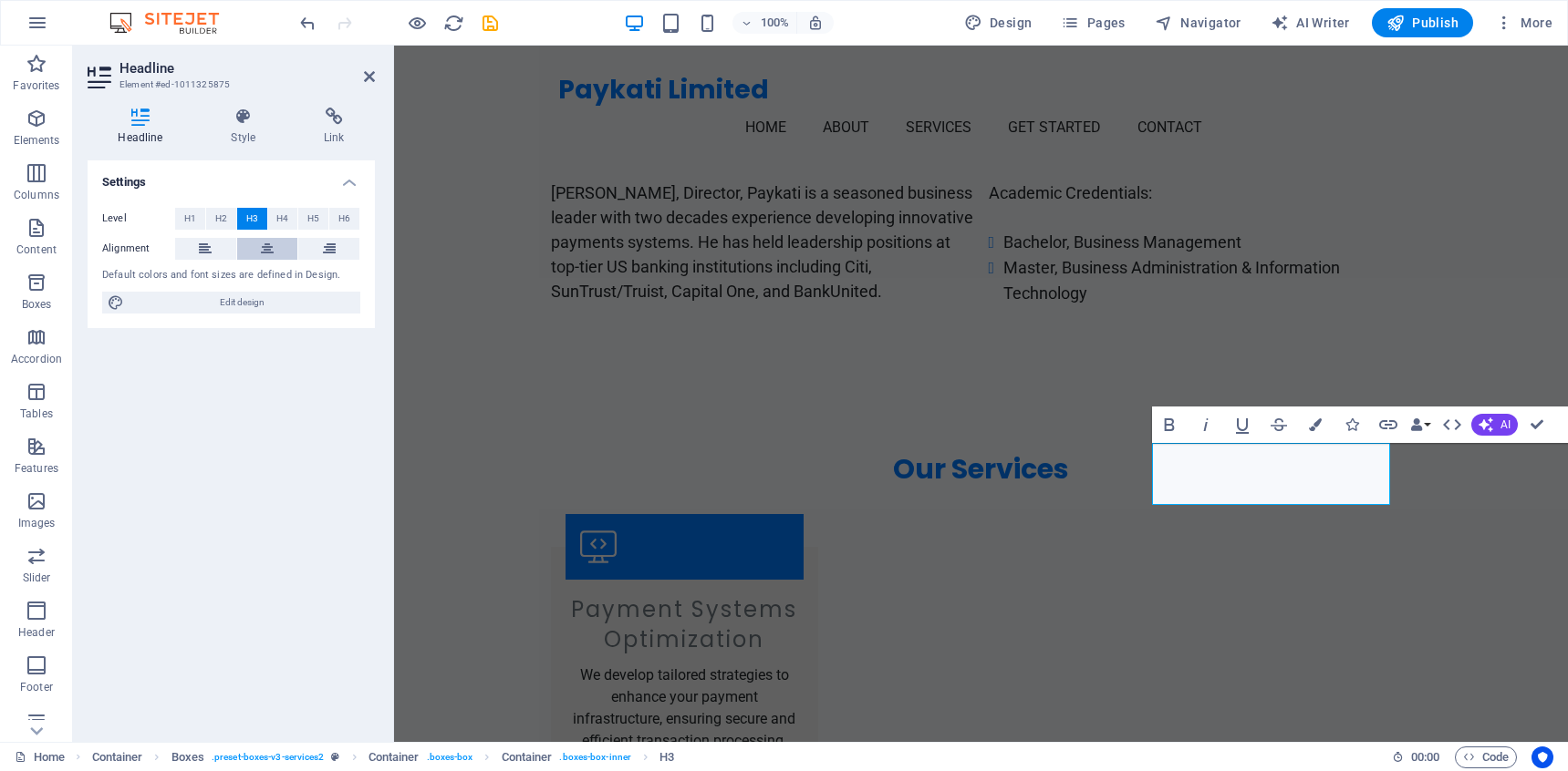
click at [261, 250] on icon at bounding box center [268, 249] width 13 height 22
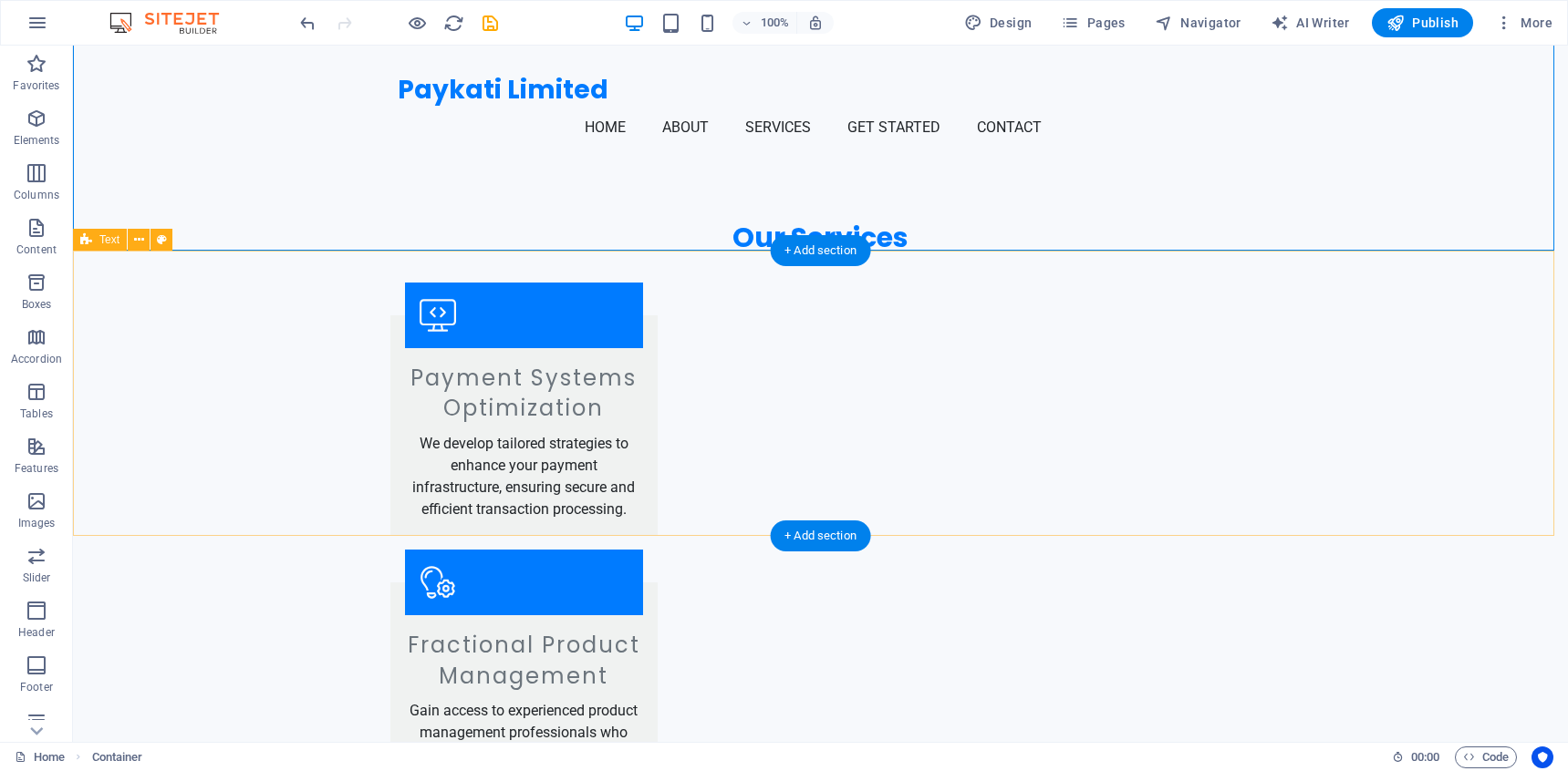
scroll to position [1560, 0]
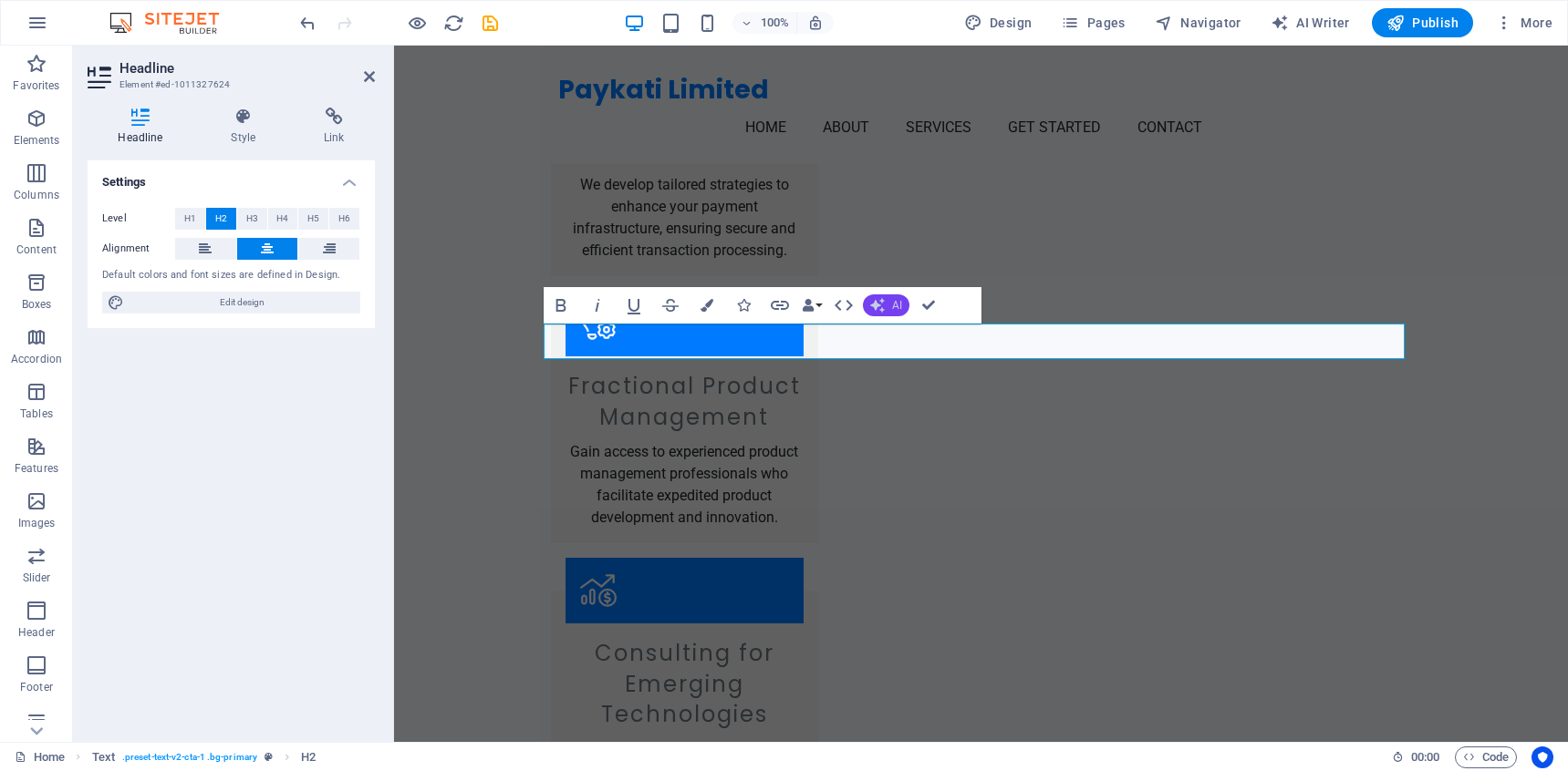
click at [881, 311] on icon "button" at bounding box center [877, 305] width 15 height 15
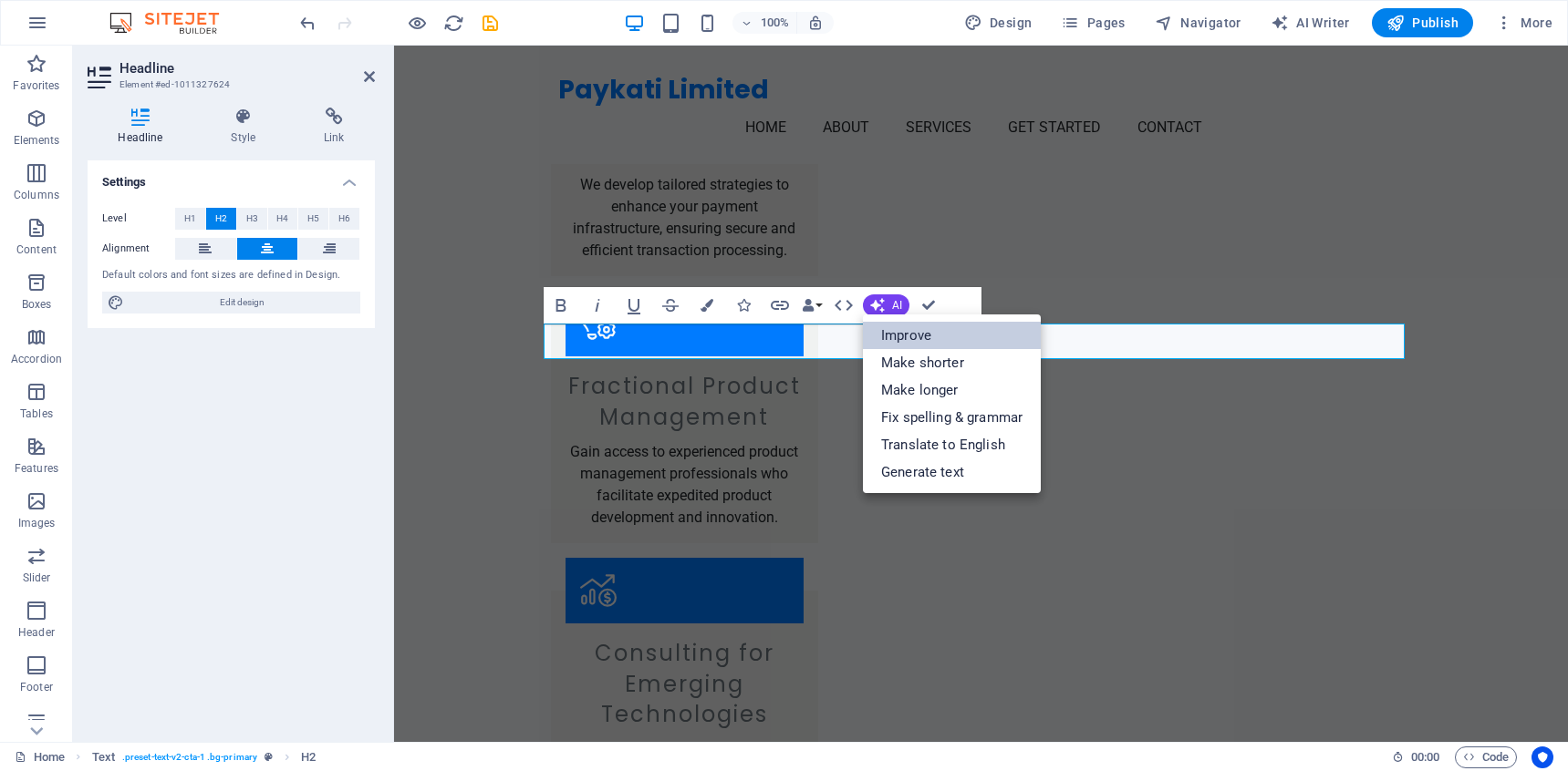
click at [897, 330] on link "Improve" at bounding box center [952, 336] width 178 height 28
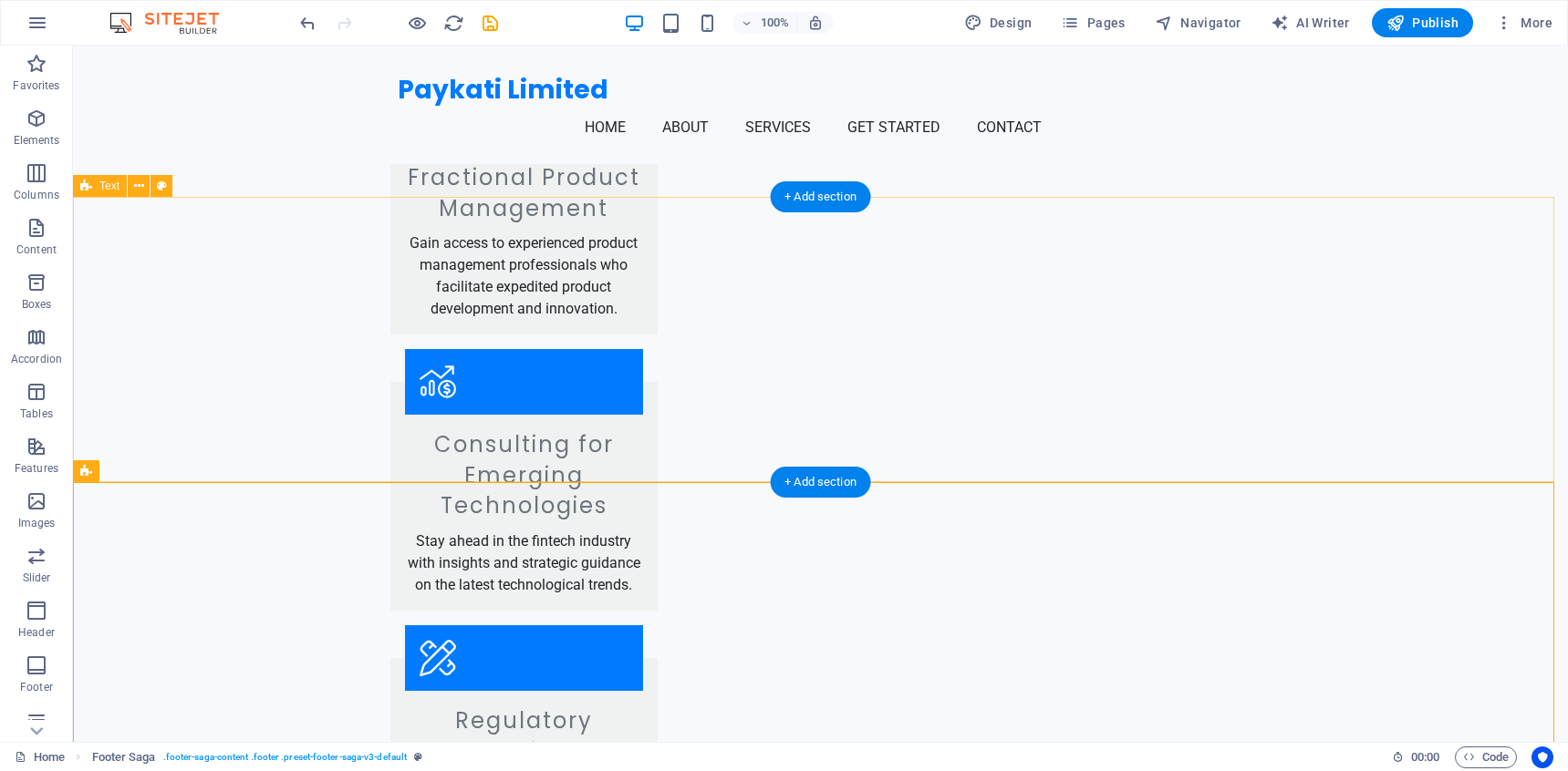
scroll to position [1772, 0]
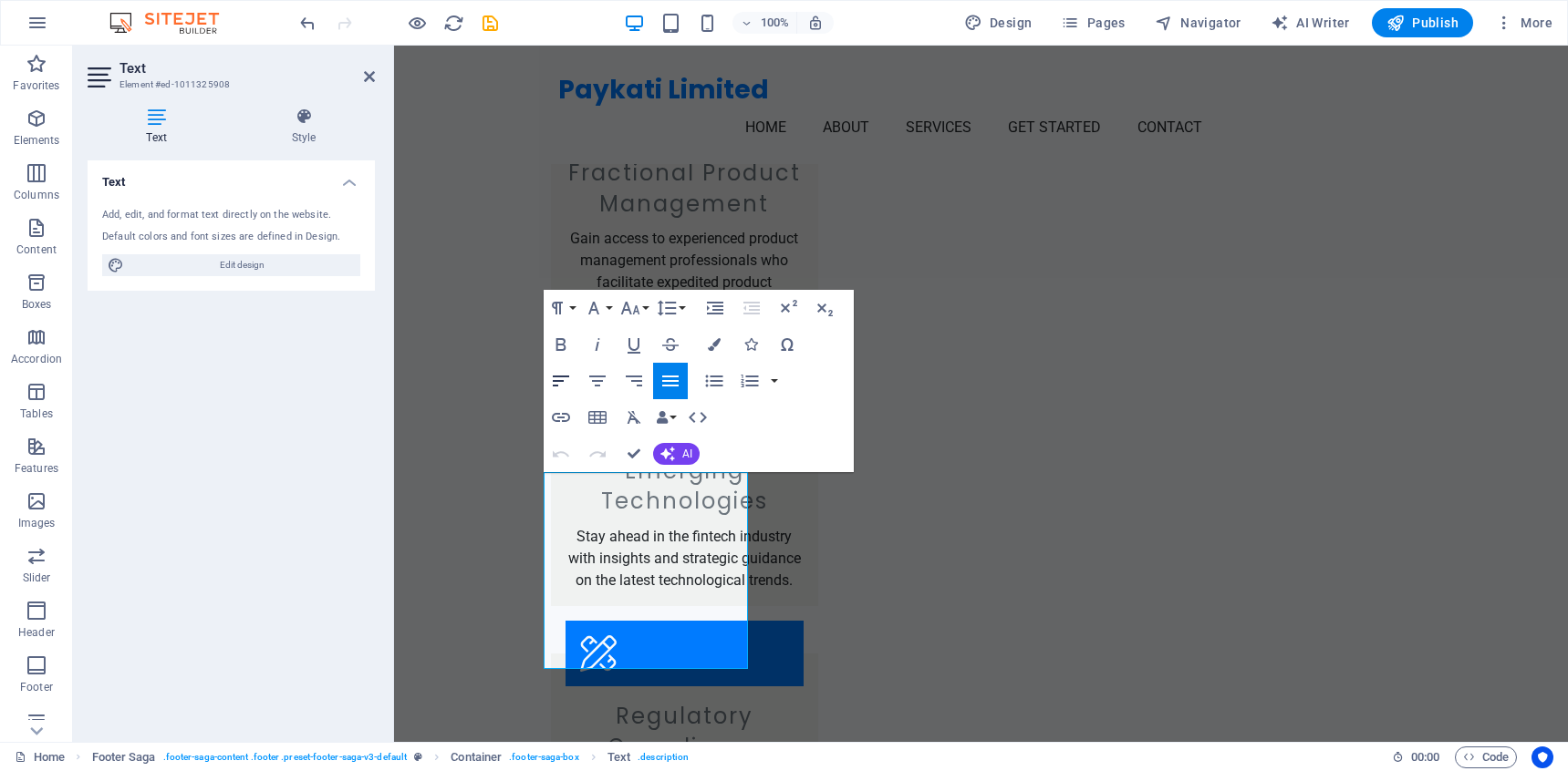
click at [566, 373] on icon "button" at bounding box center [561, 381] width 22 height 22
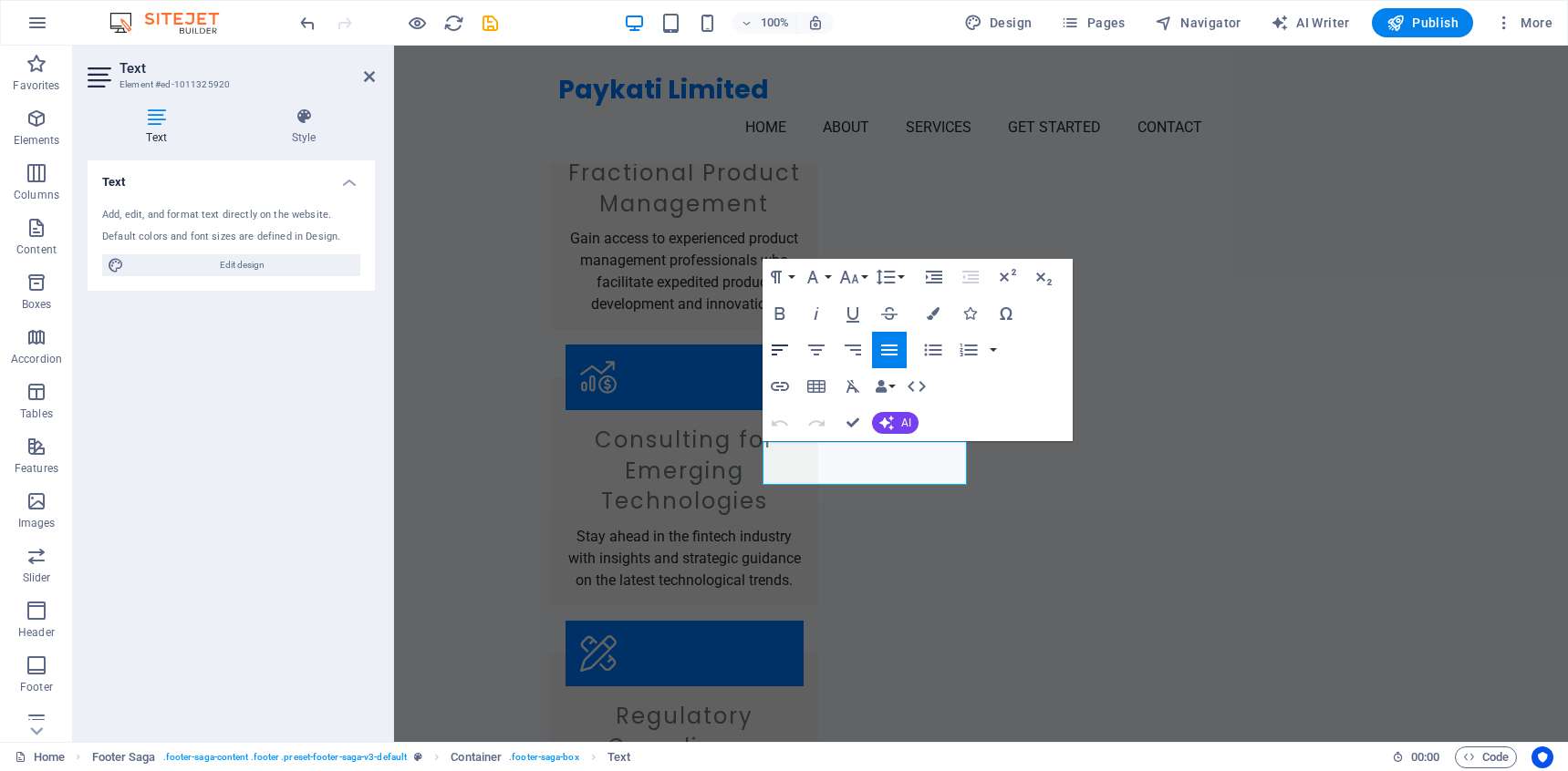
click at [785, 341] on icon "button" at bounding box center [780, 350] width 22 height 22
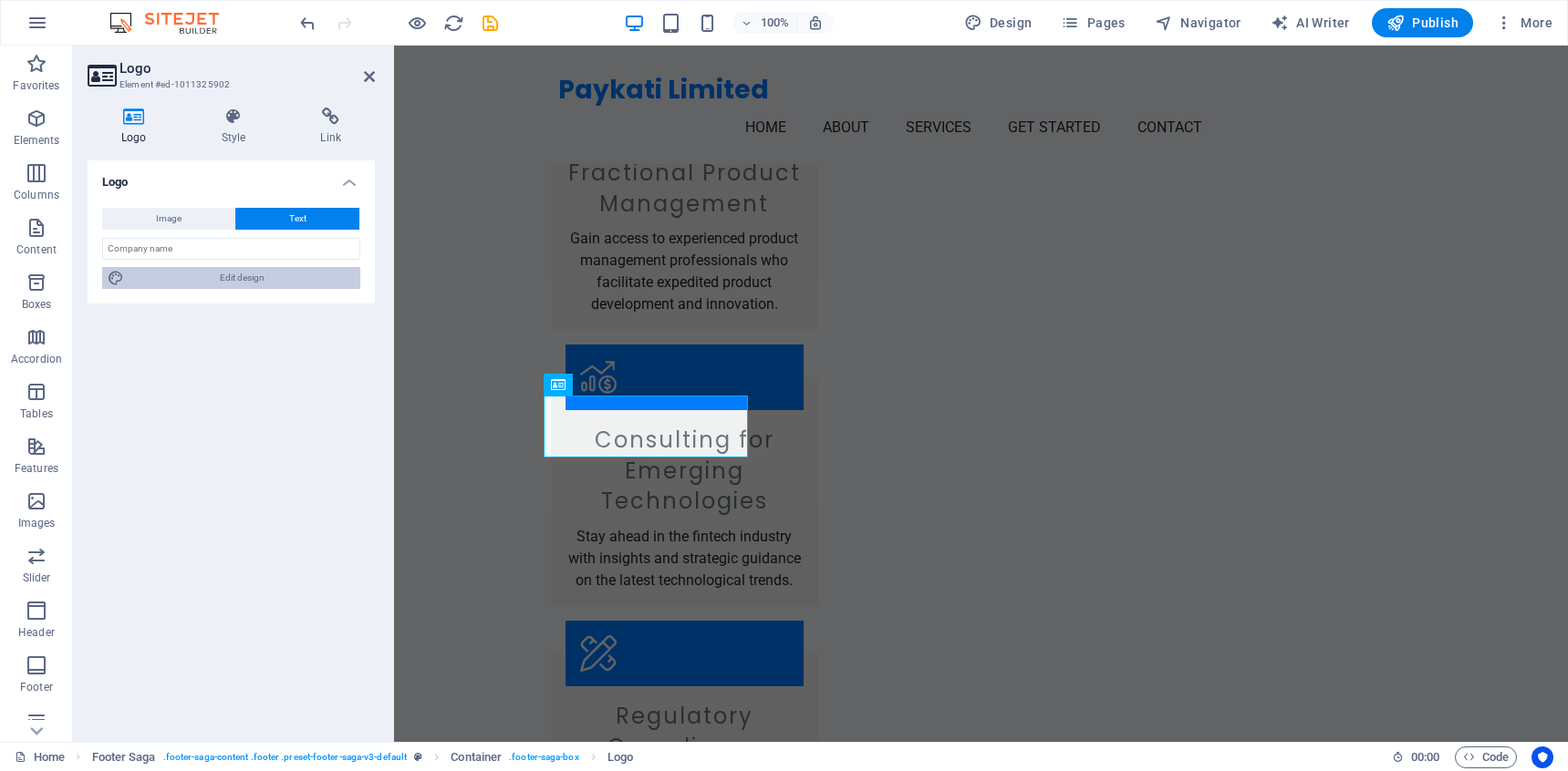
click at [307, 273] on span "Edit design" at bounding box center [242, 279] width 225 height 22
select select "px"
select select "200"
select select "px"
select select "rem"
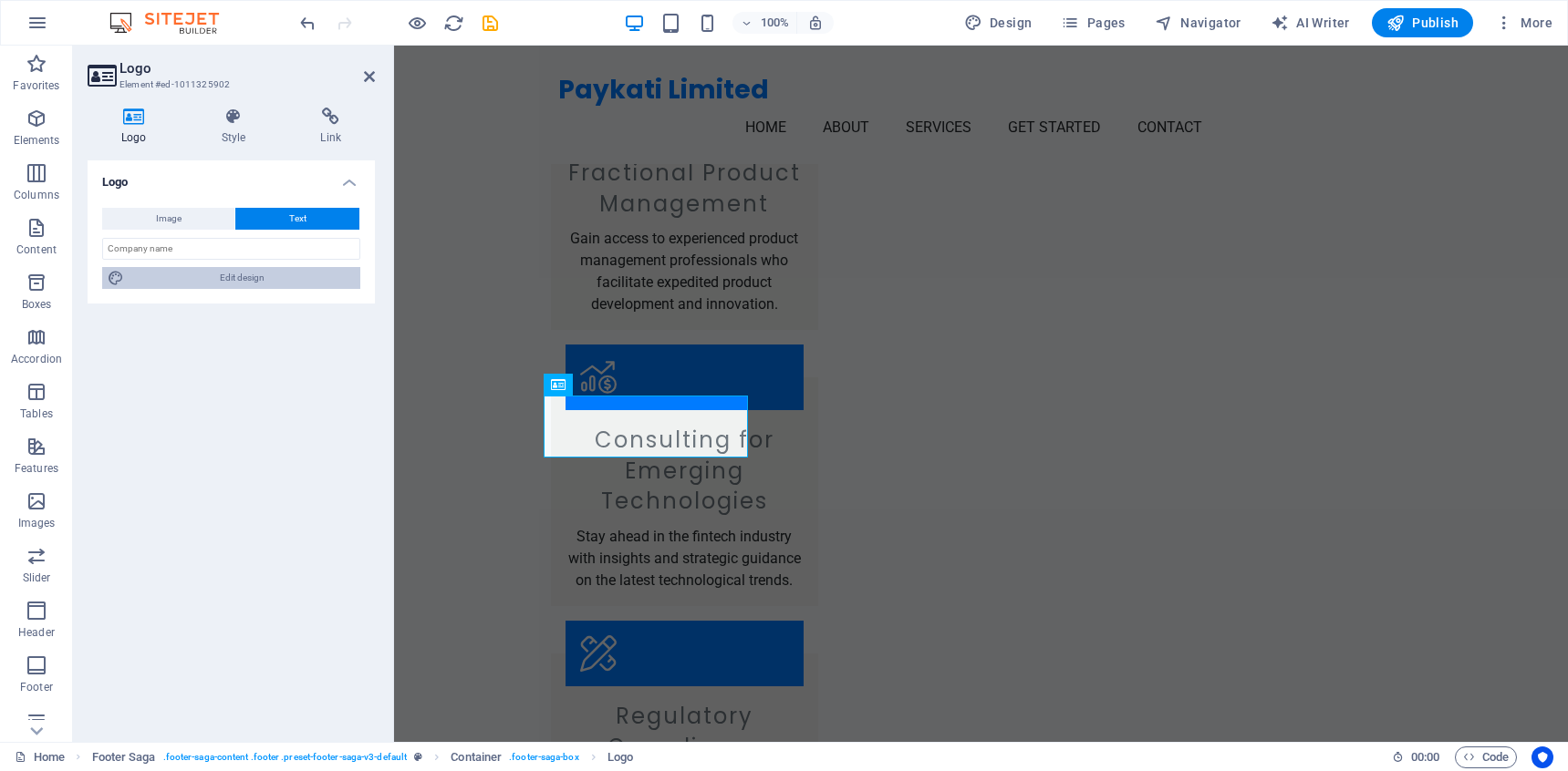
select select "700"
select select "px"
select select "rem"
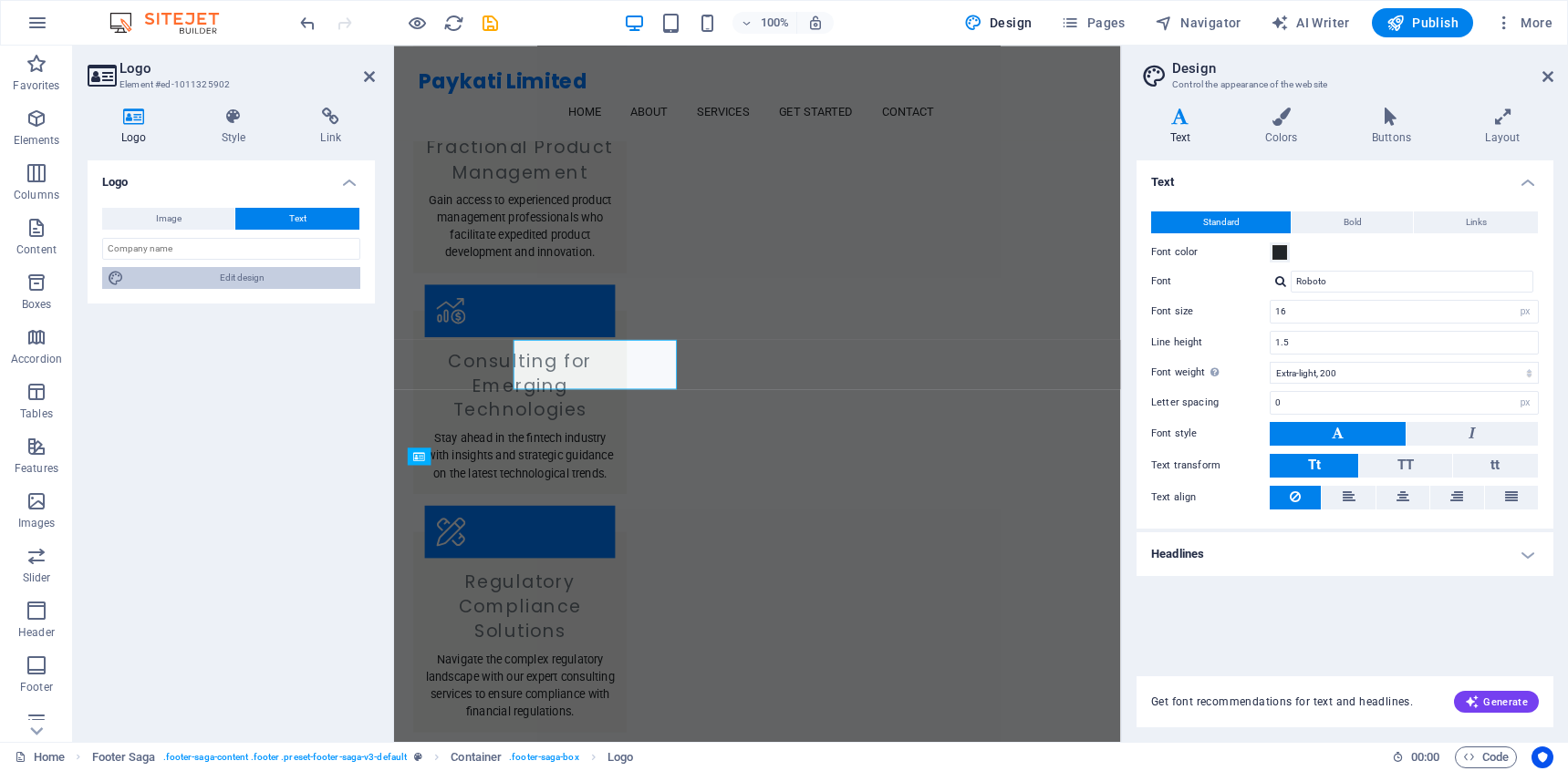
scroll to position [1756, 0]
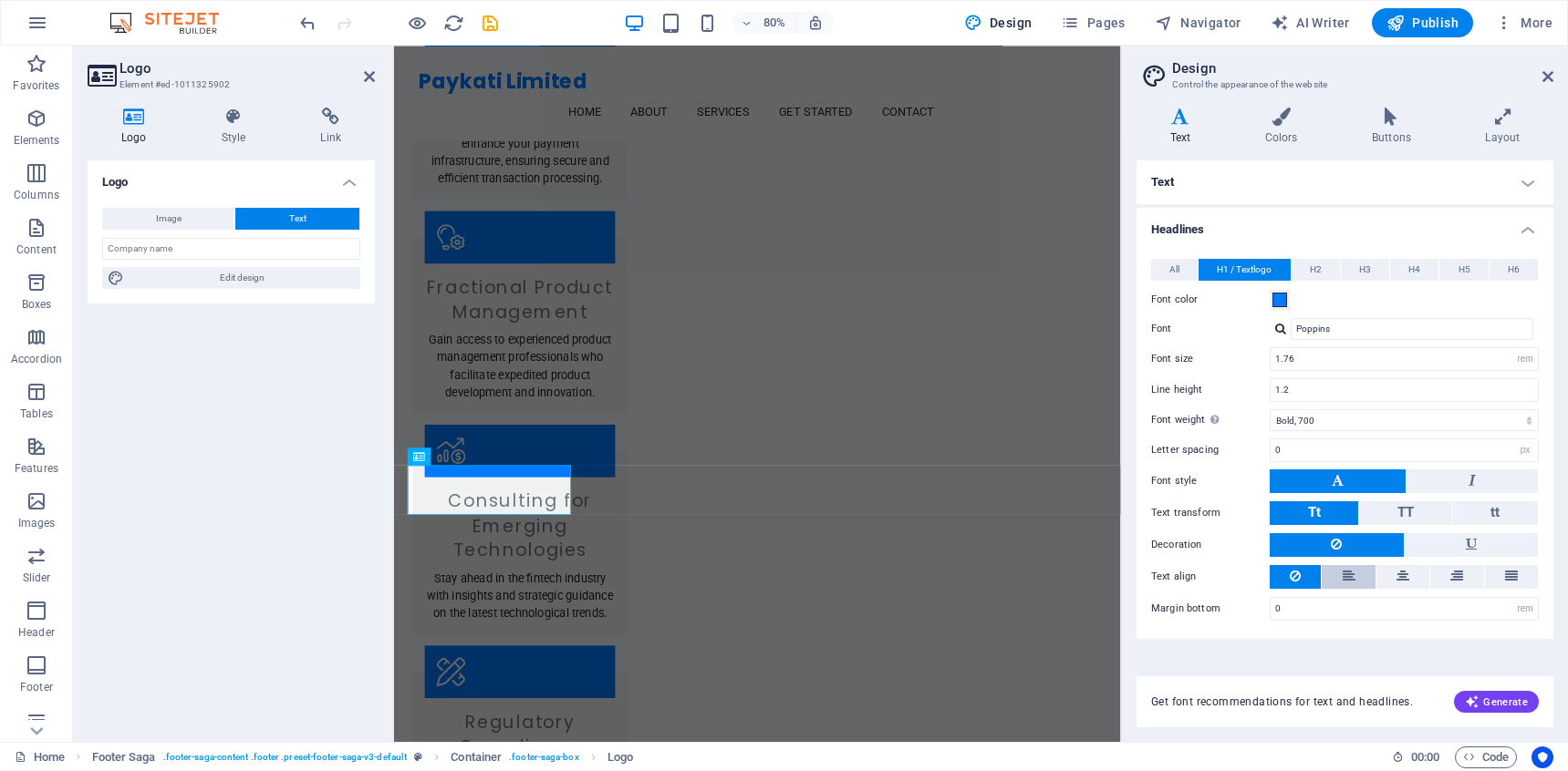
click at [1353, 572] on icon at bounding box center [1348, 577] width 13 height 22
click at [1413, 569] on button at bounding box center [1402, 578] width 53 height 24
click at [1435, 569] on button at bounding box center [1456, 578] width 53 height 24
click at [1512, 570] on icon at bounding box center [1512, 577] width 13 height 22
click at [1361, 575] on button at bounding box center [1348, 578] width 53 height 24
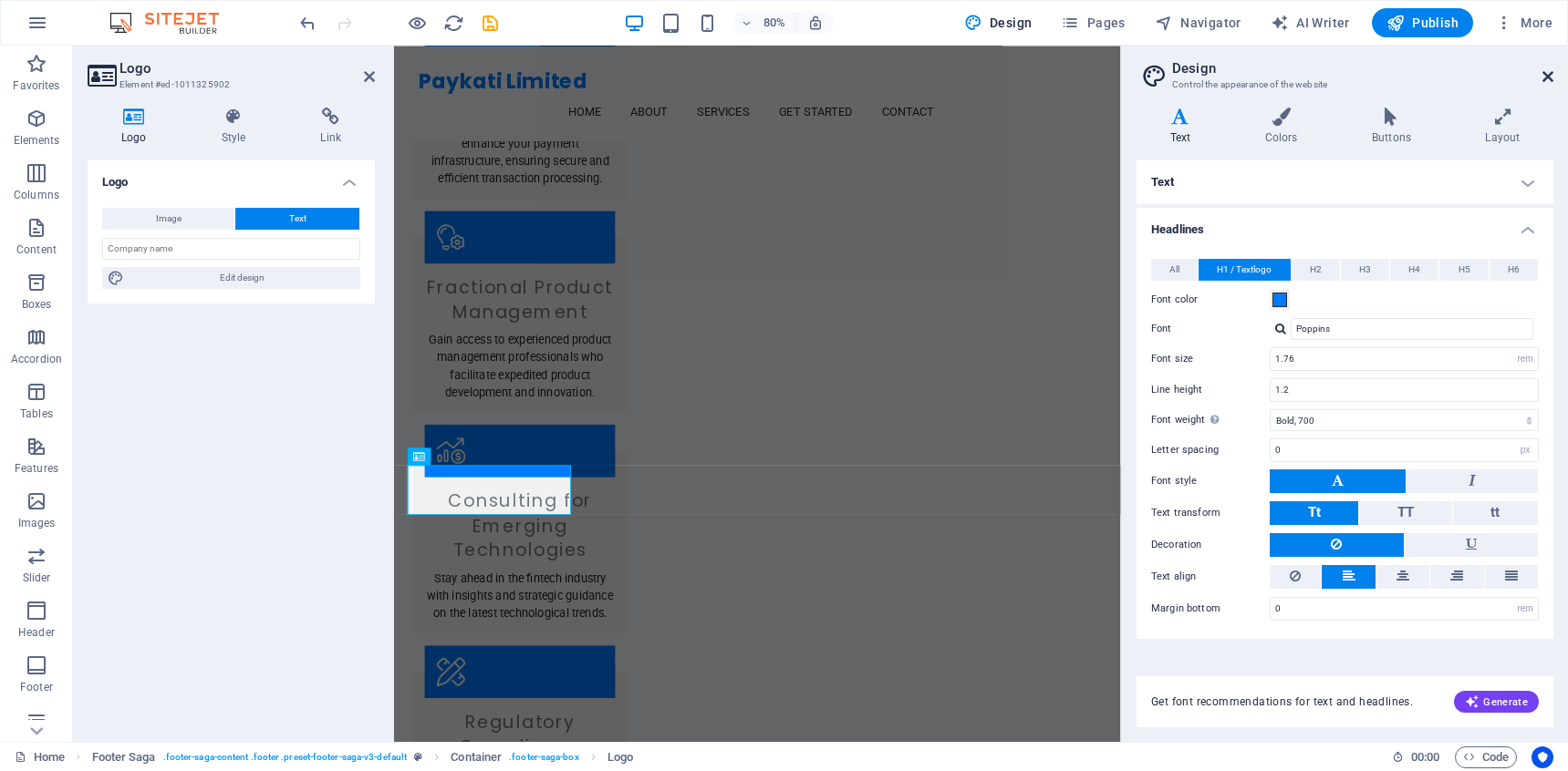
click at [1545, 71] on icon at bounding box center [1548, 77] width 11 height 15
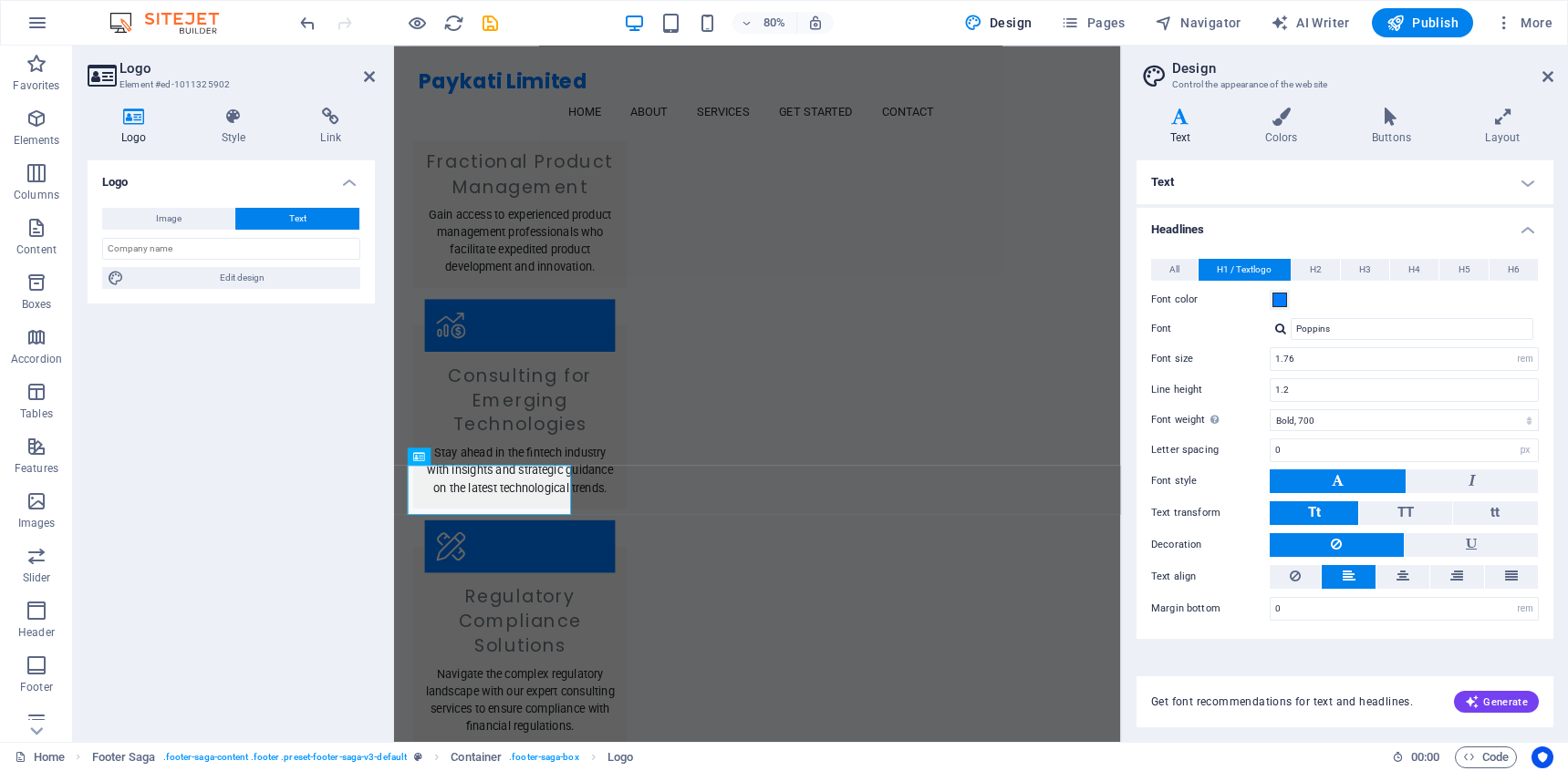
scroll to position [1772, 0]
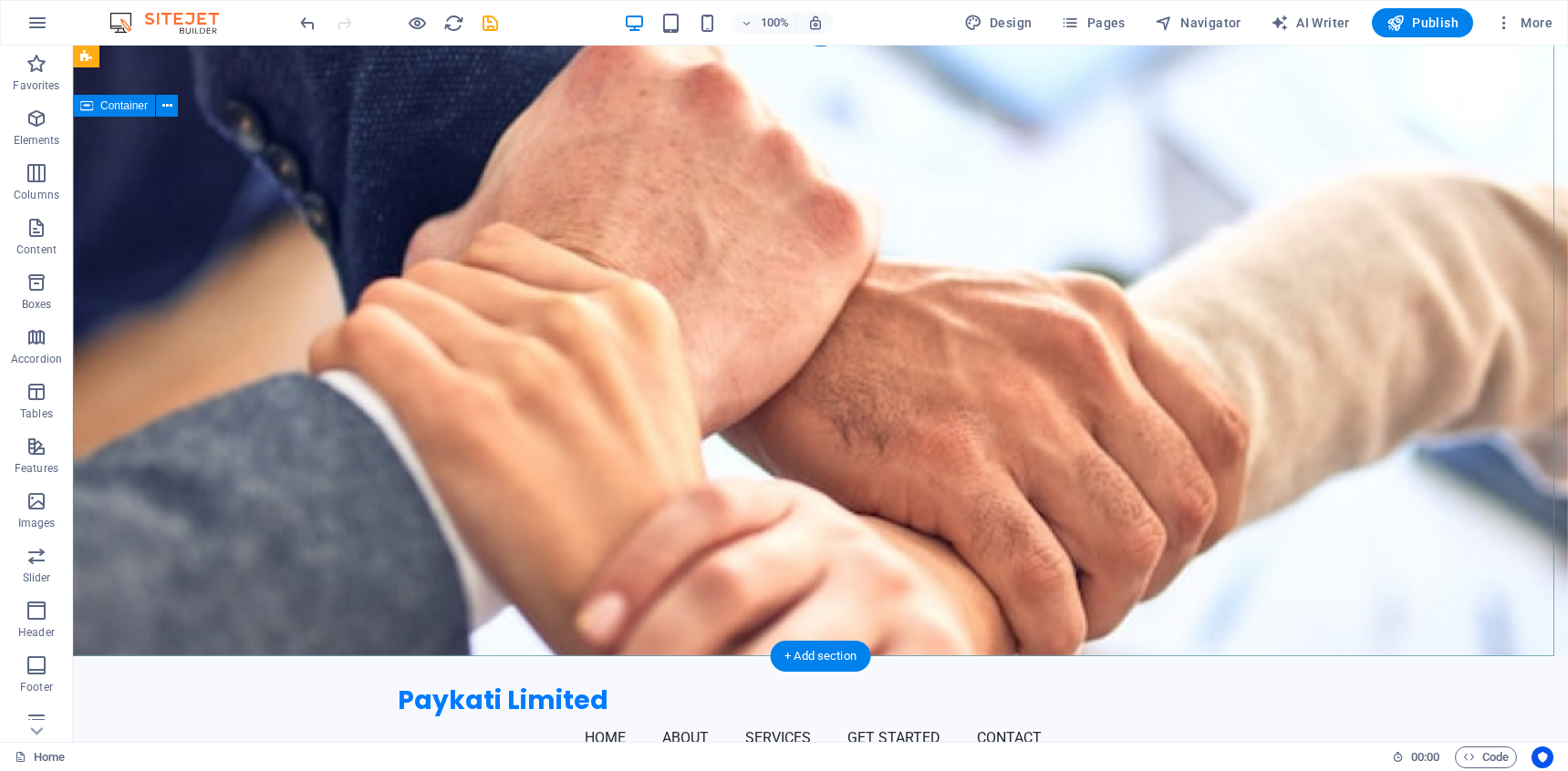
scroll to position [0, 0]
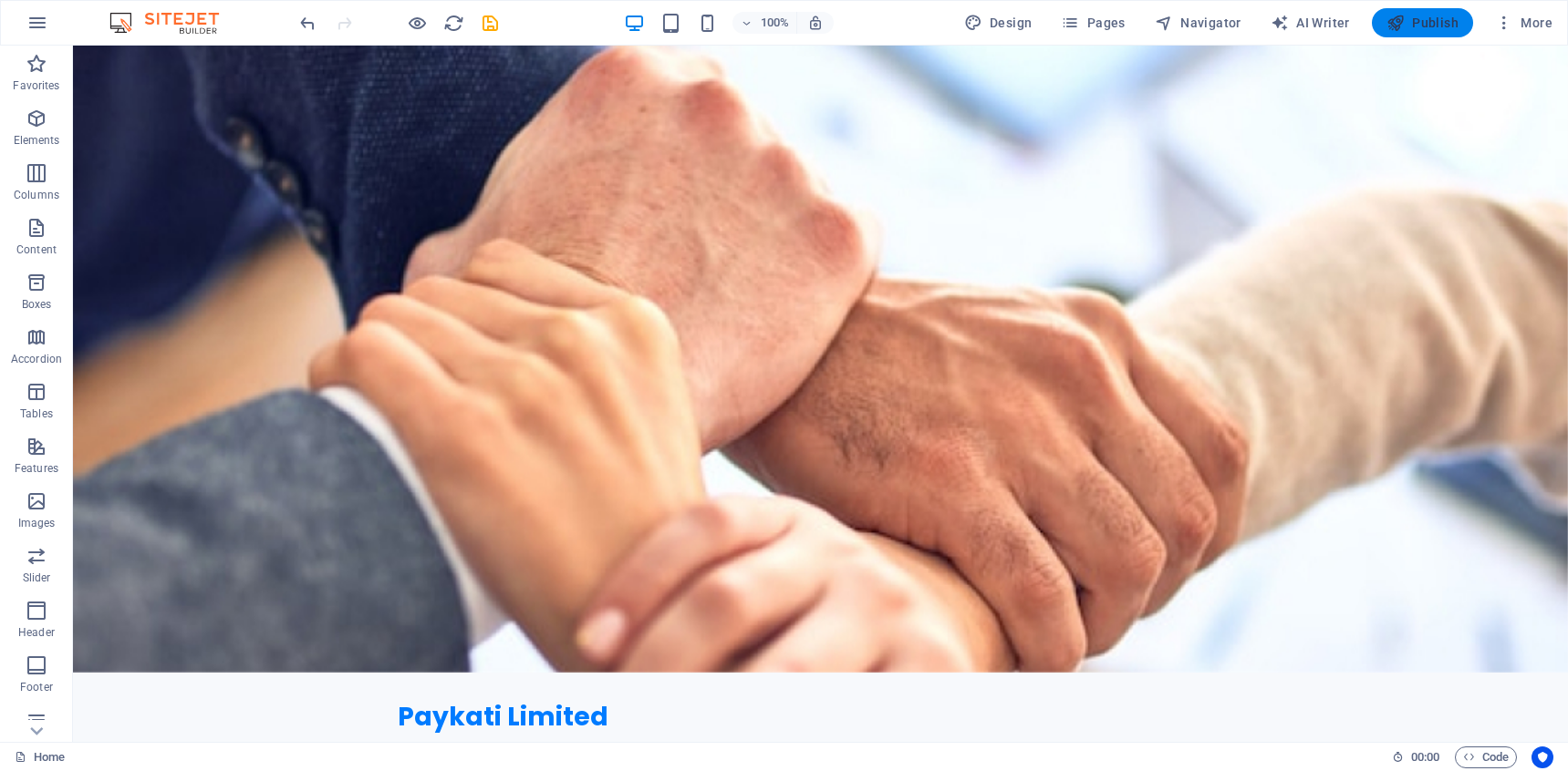
click at [1428, 24] on span "Publish" at bounding box center [1423, 23] width 72 height 19
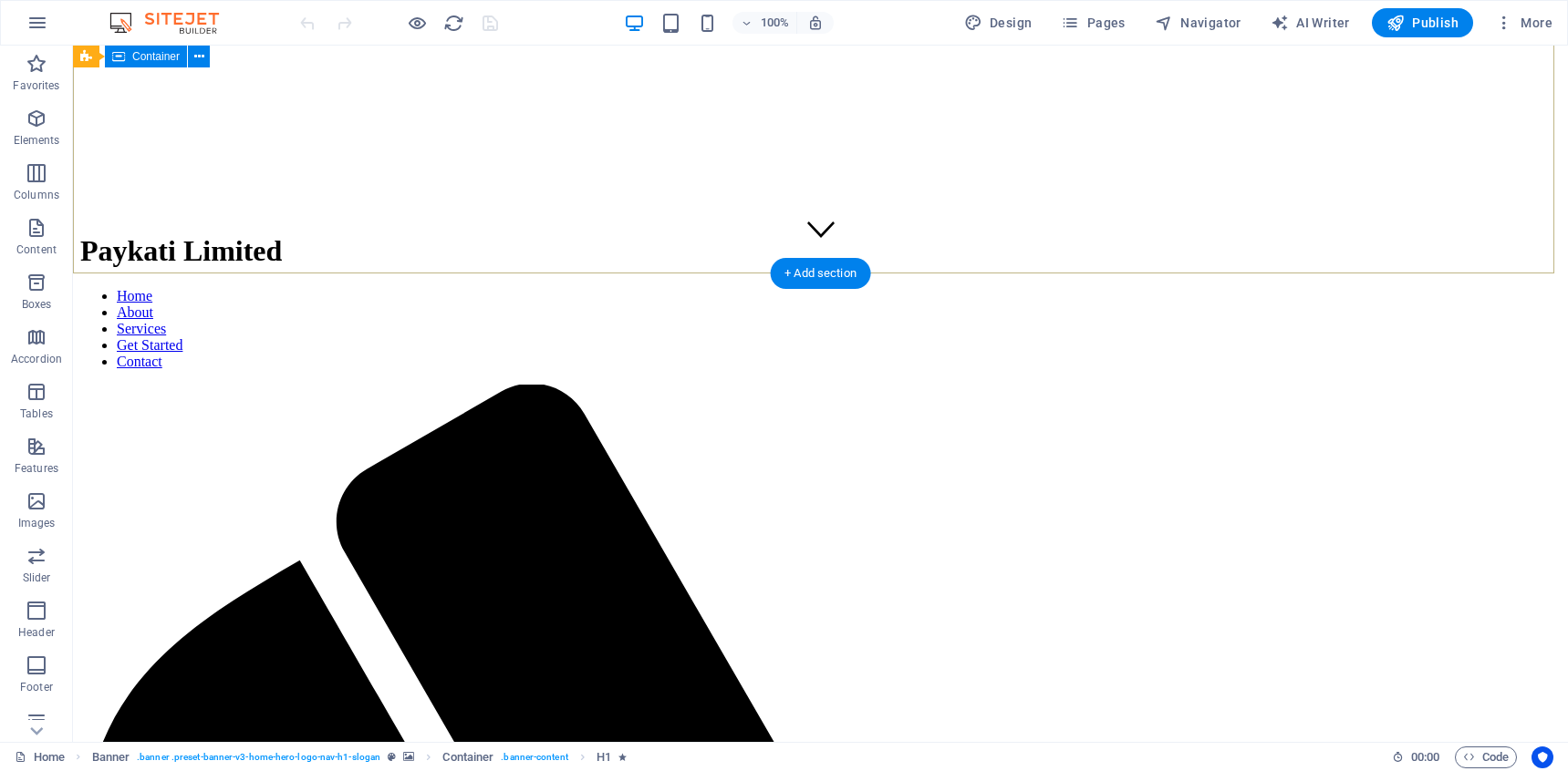
scroll to position [488, 0]
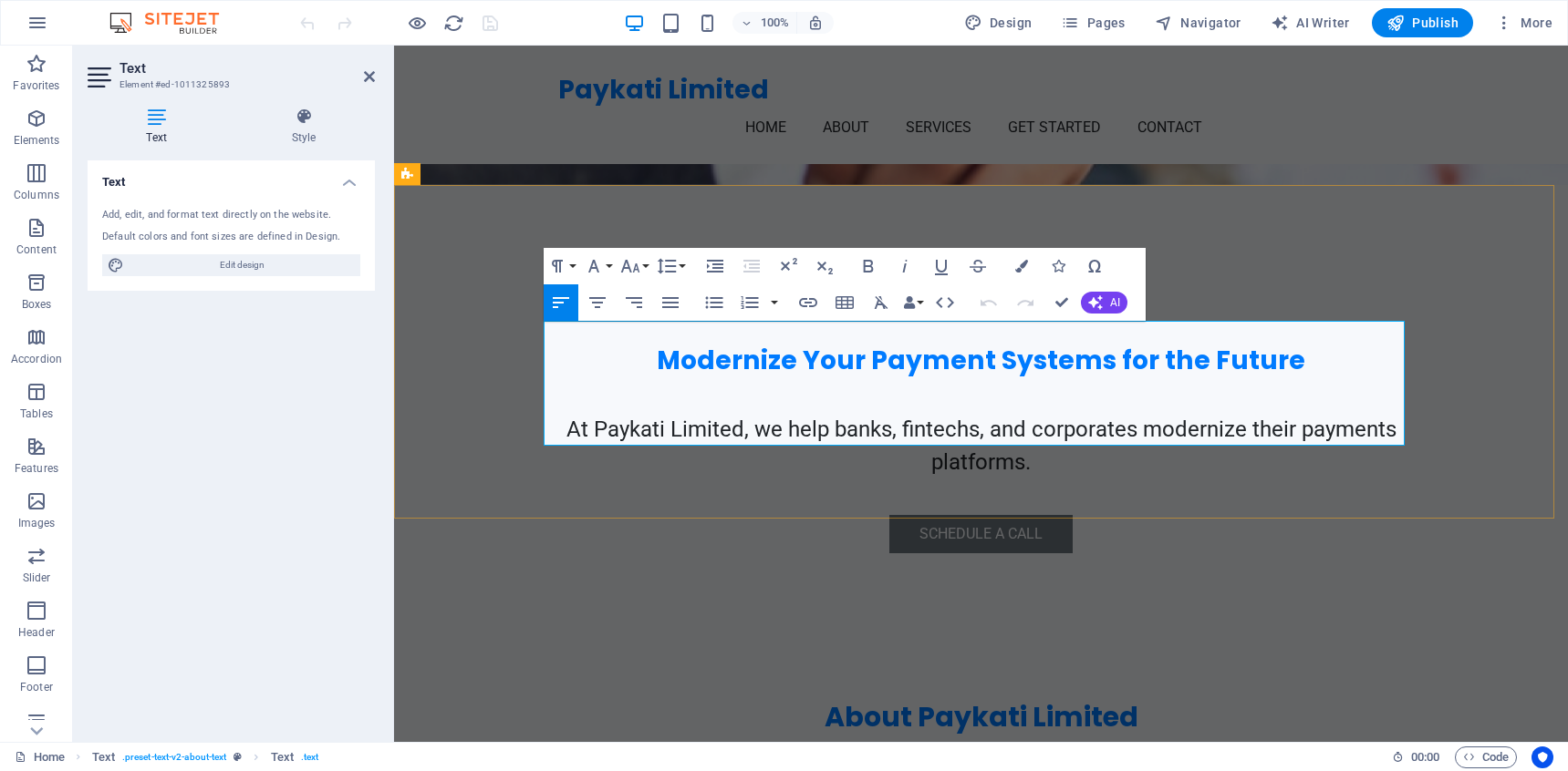
drag, startPoint x: 1060, startPoint y: 337, endPoint x: 984, endPoint y: 338, distance: 76.0
click at [988, 765] on span "Academic Credentials:" at bounding box center [1070, 774] width 163 height 19
drag, startPoint x: 1002, startPoint y: 383, endPoint x: 1029, endPoint y: 330, distance: 59.5
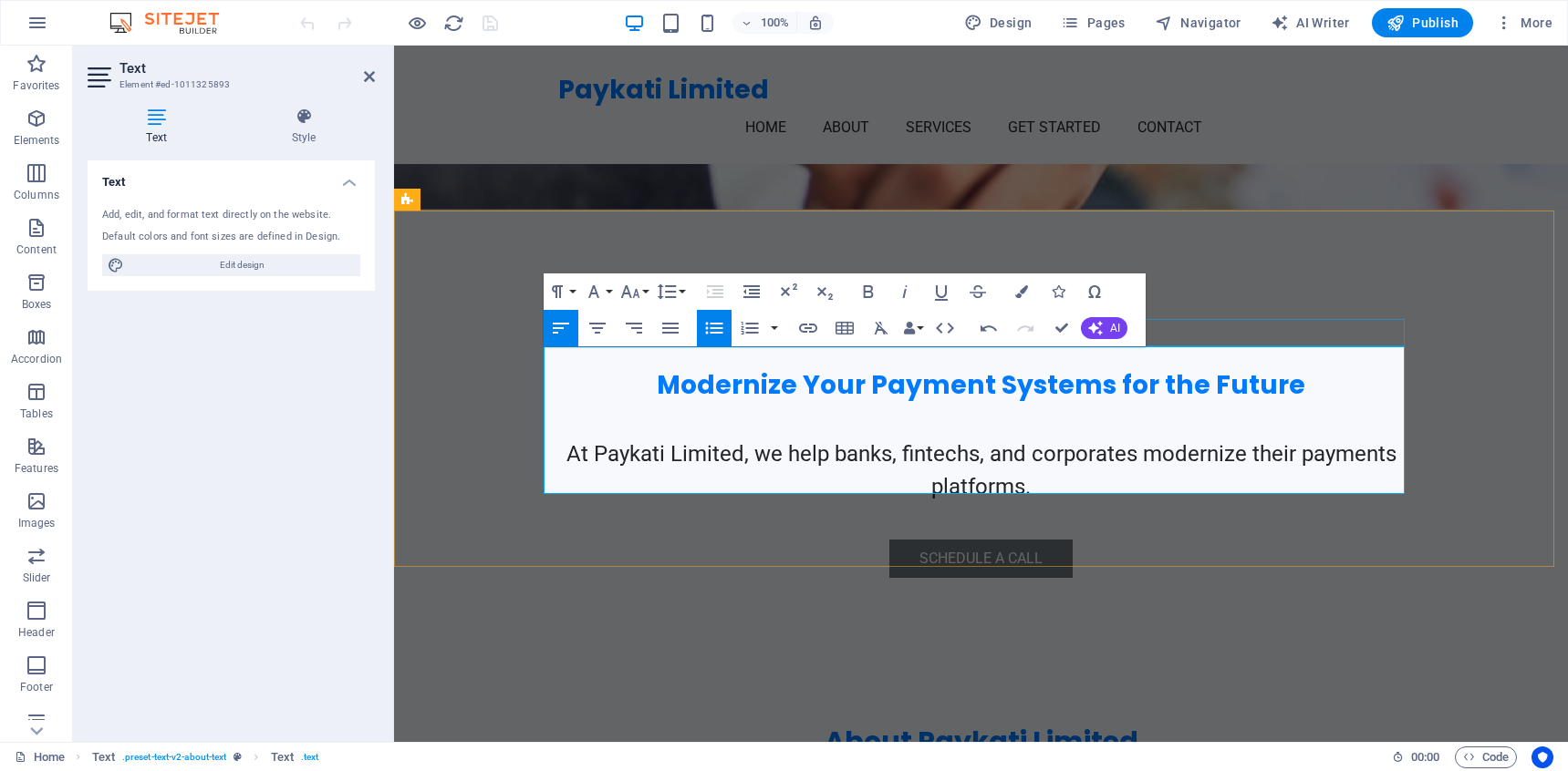
scroll to position [459, 0]
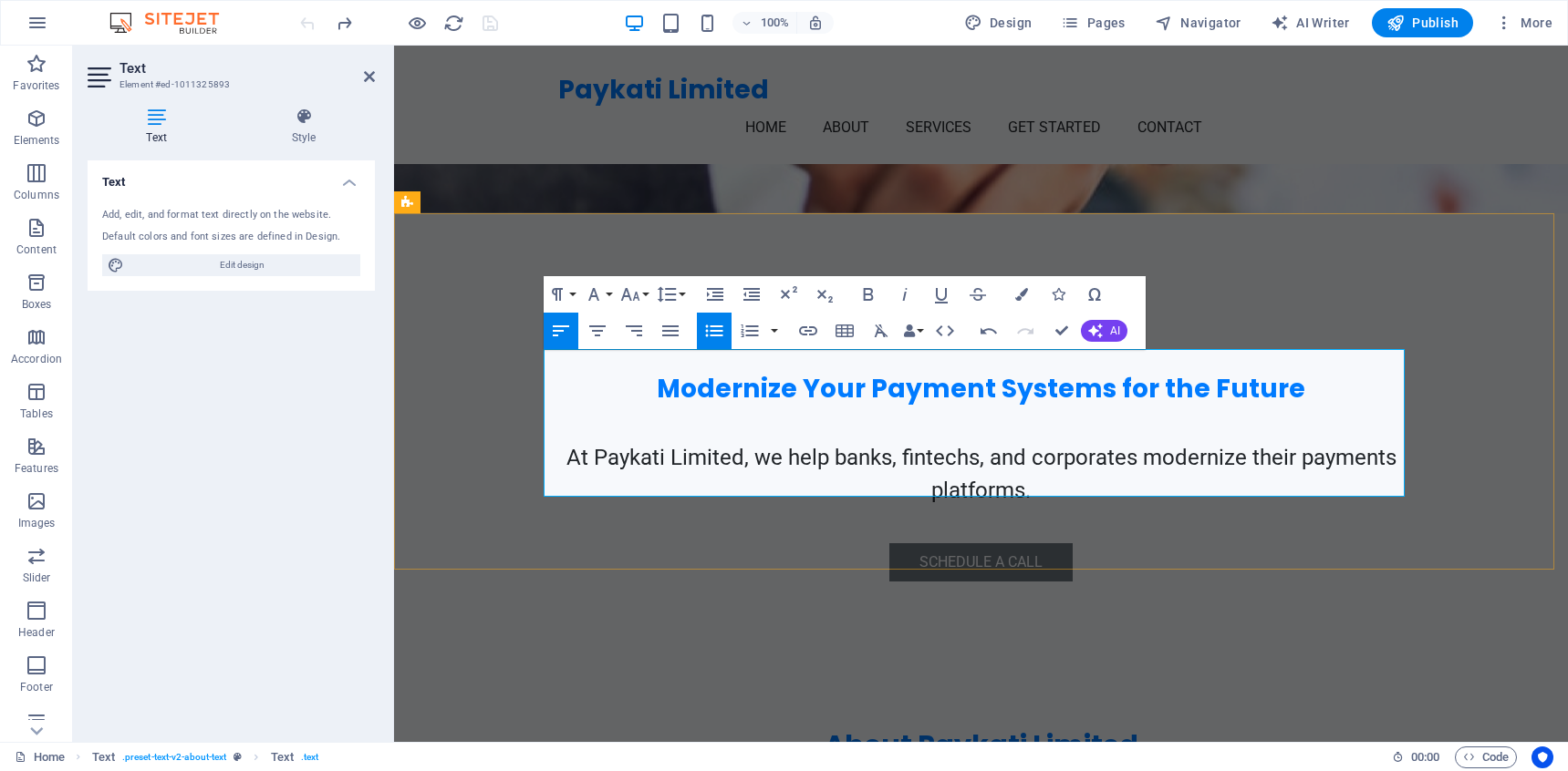
drag, startPoint x: 1043, startPoint y: 474, endPoint x: 977, endPoint y: 381, distance: 114.0
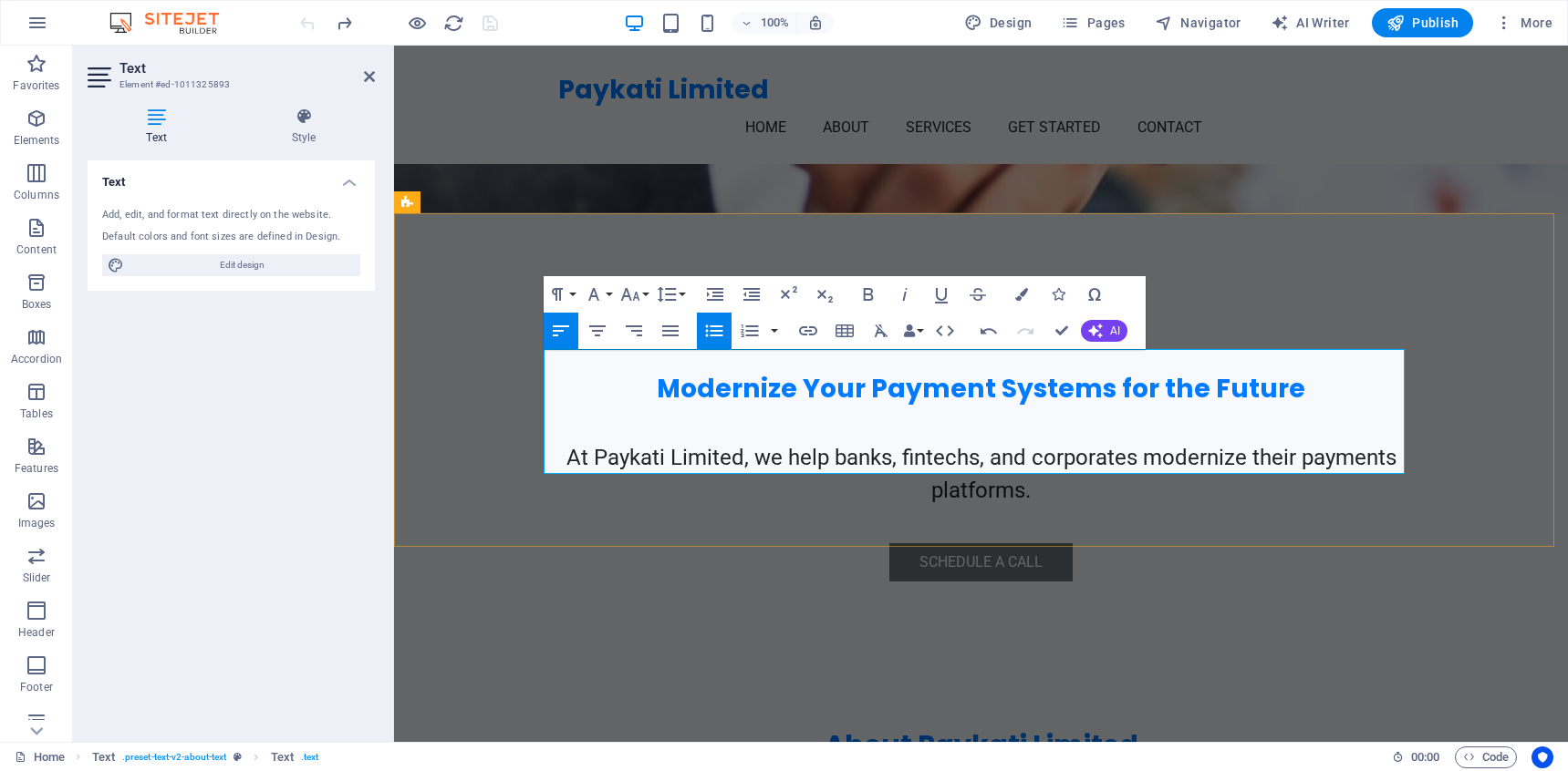
drag, startPoint x: 1103, startPoint y: 464, endPoint x: 990, endPoint y: 442, distance: 115.1
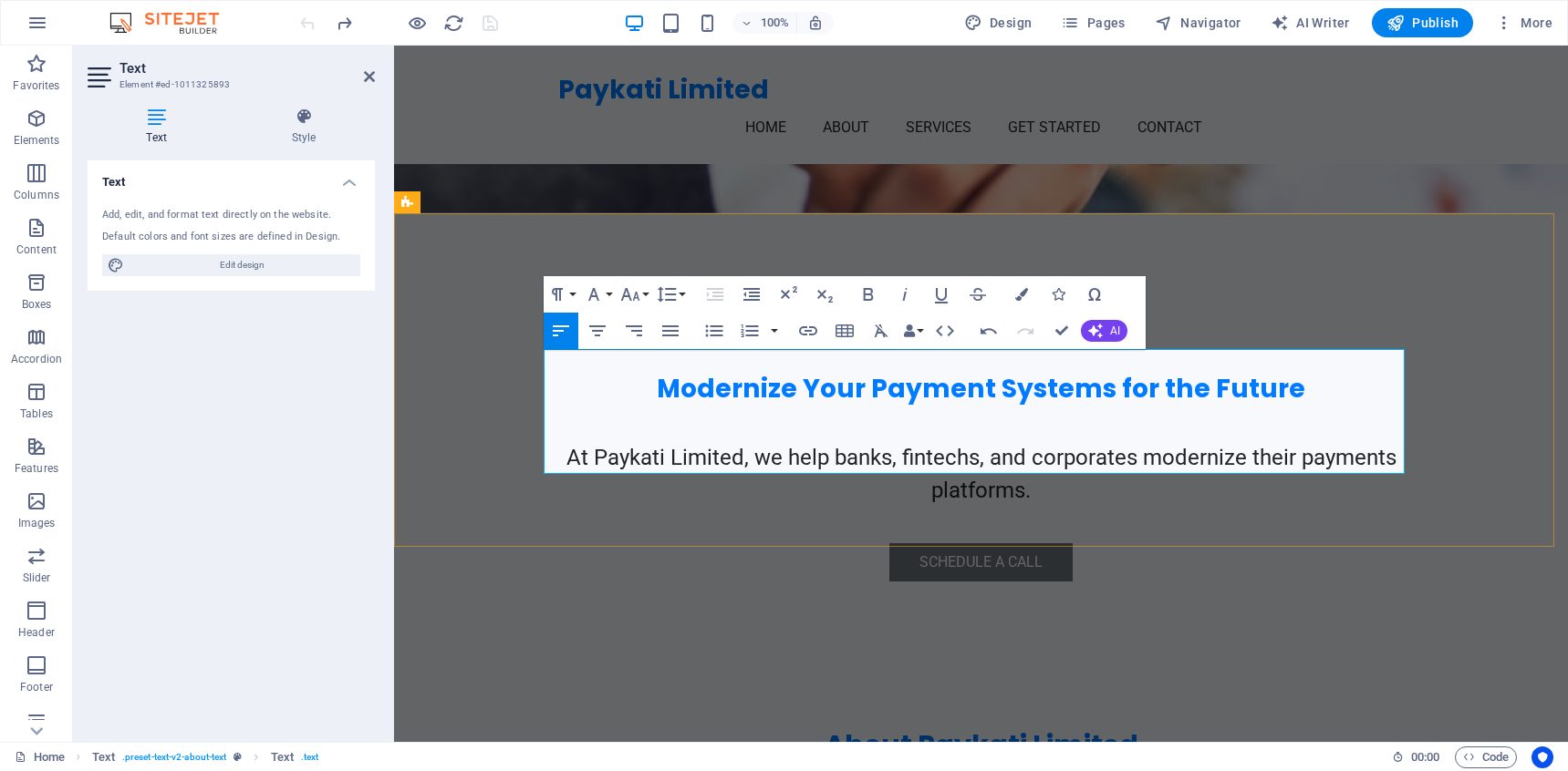
drag, startPoint x: 1060, startPoint y: 363, endPoint x: 984, endPoint y: 367, distance: 76.1
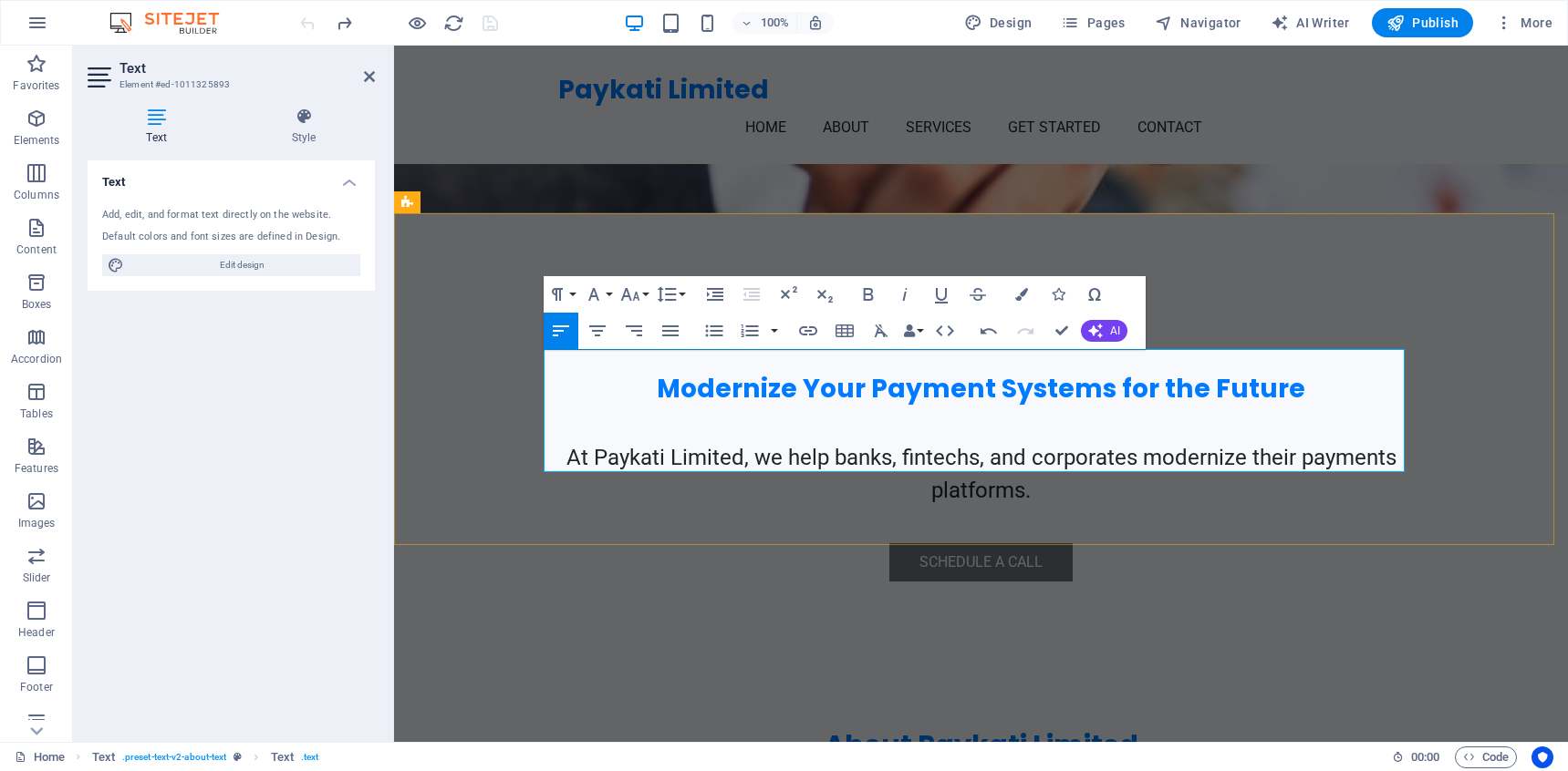
click at [718, 332] on icon "button" at bounding box center [714, 331] width 22 height 22
click at [703, 330] on icon "button" at bounding box center [714, 331] width 22 height 22
click at [711, 335] on icon "button" at bounding box center [714, 330] width 18 height 12
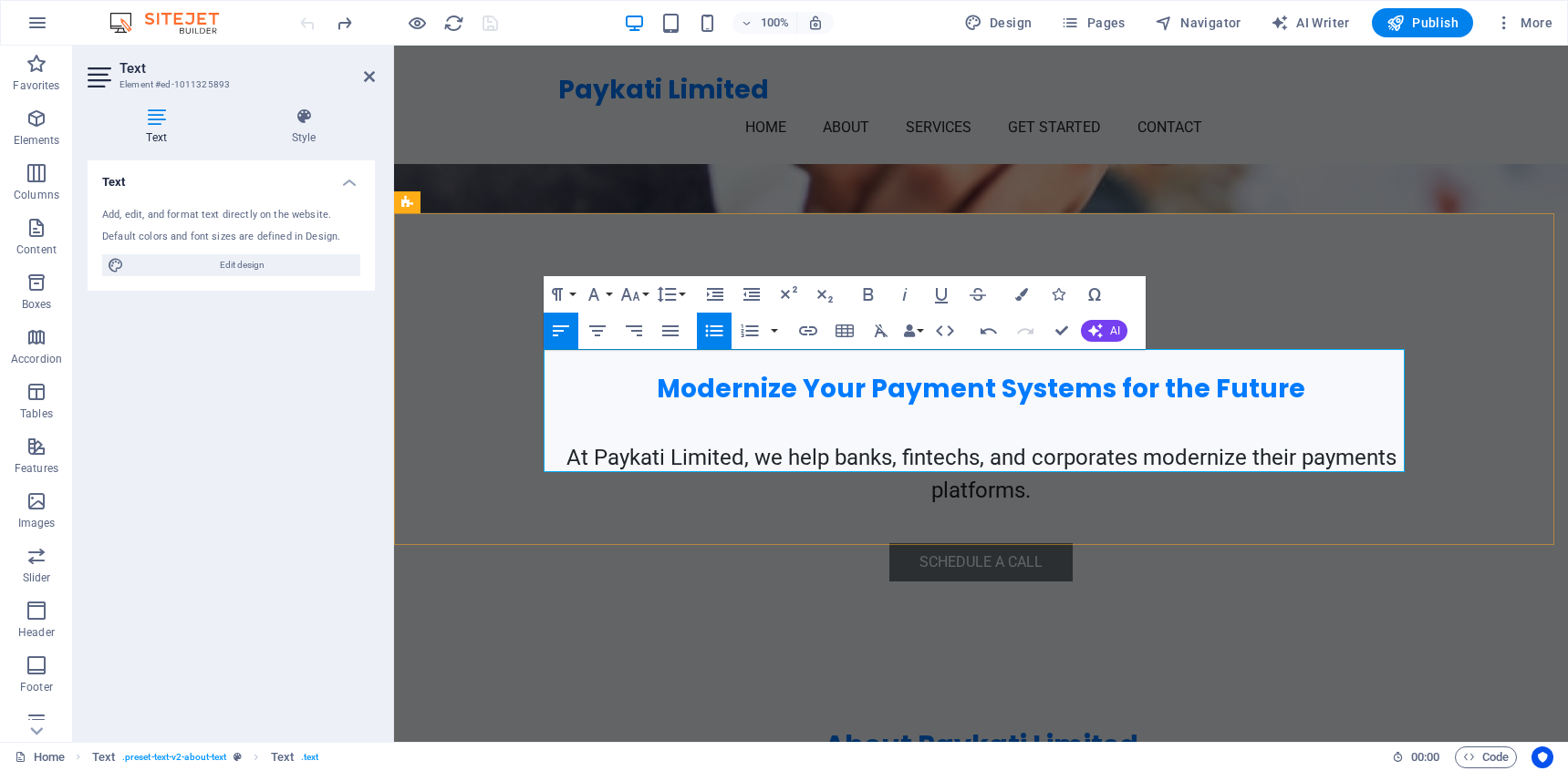
click at [630, 295] on icon "button" at bounding box center [631, 294] width 22 height 22
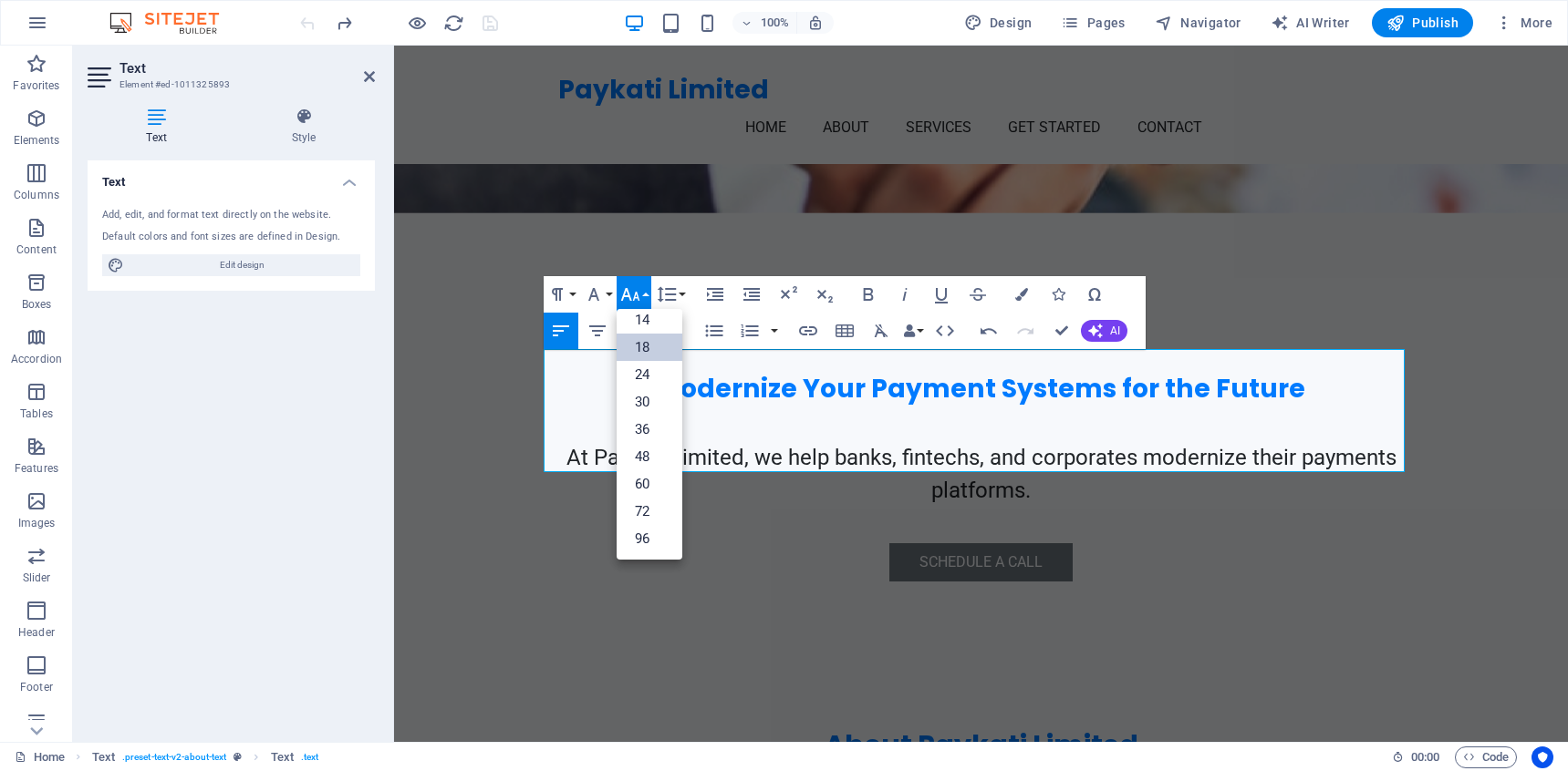
scroll to position [147, 0]
click at [645, 346] on link "18" at bounding box center [649, 347] width 66 height 28
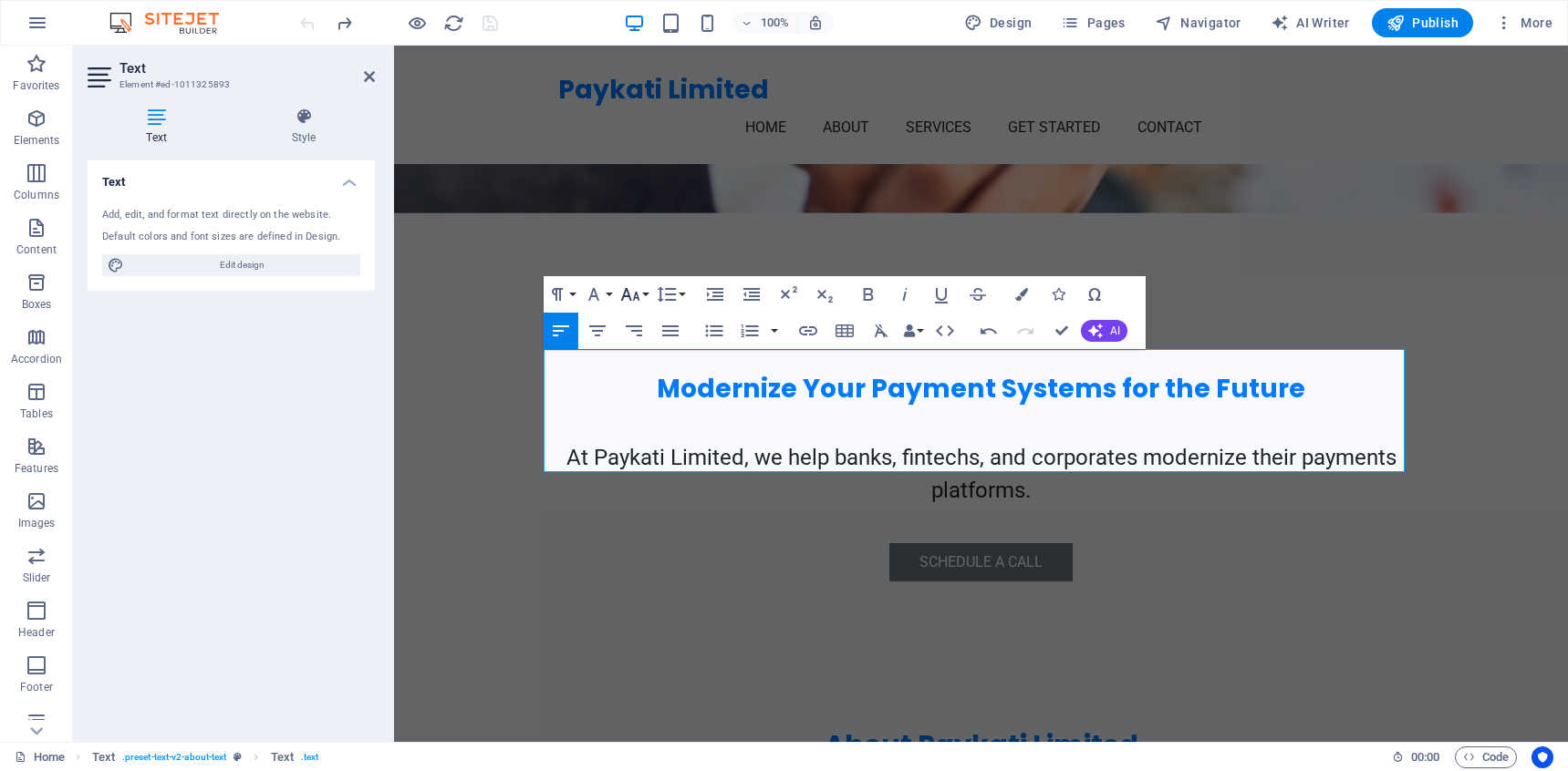
click at [642, 296] on button "Font Size" at bounding box center [633, 293] width 34 height 36
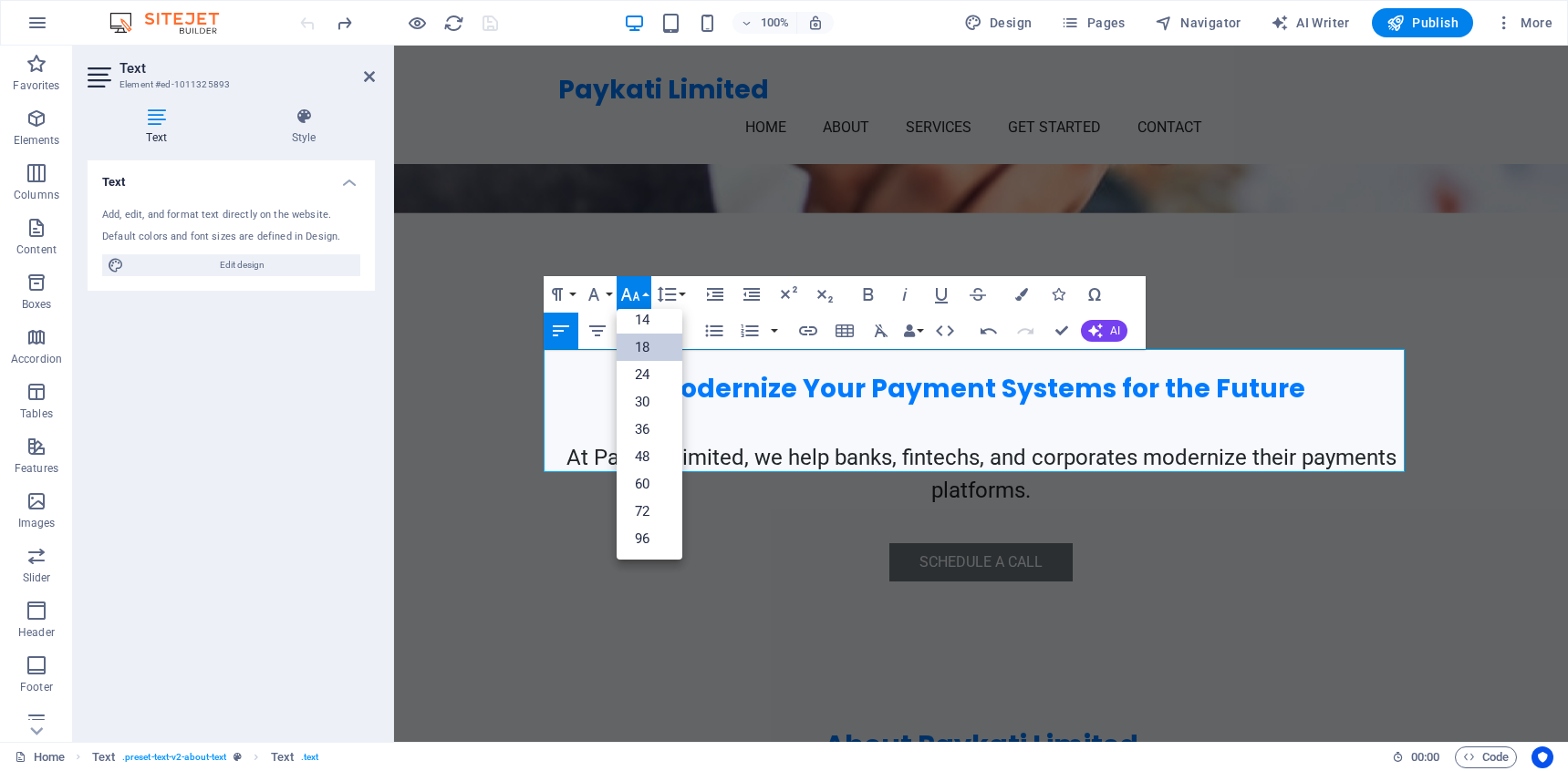
click at [651, 349] on link "18" at bounding box center [649, 347] width 66 height 28
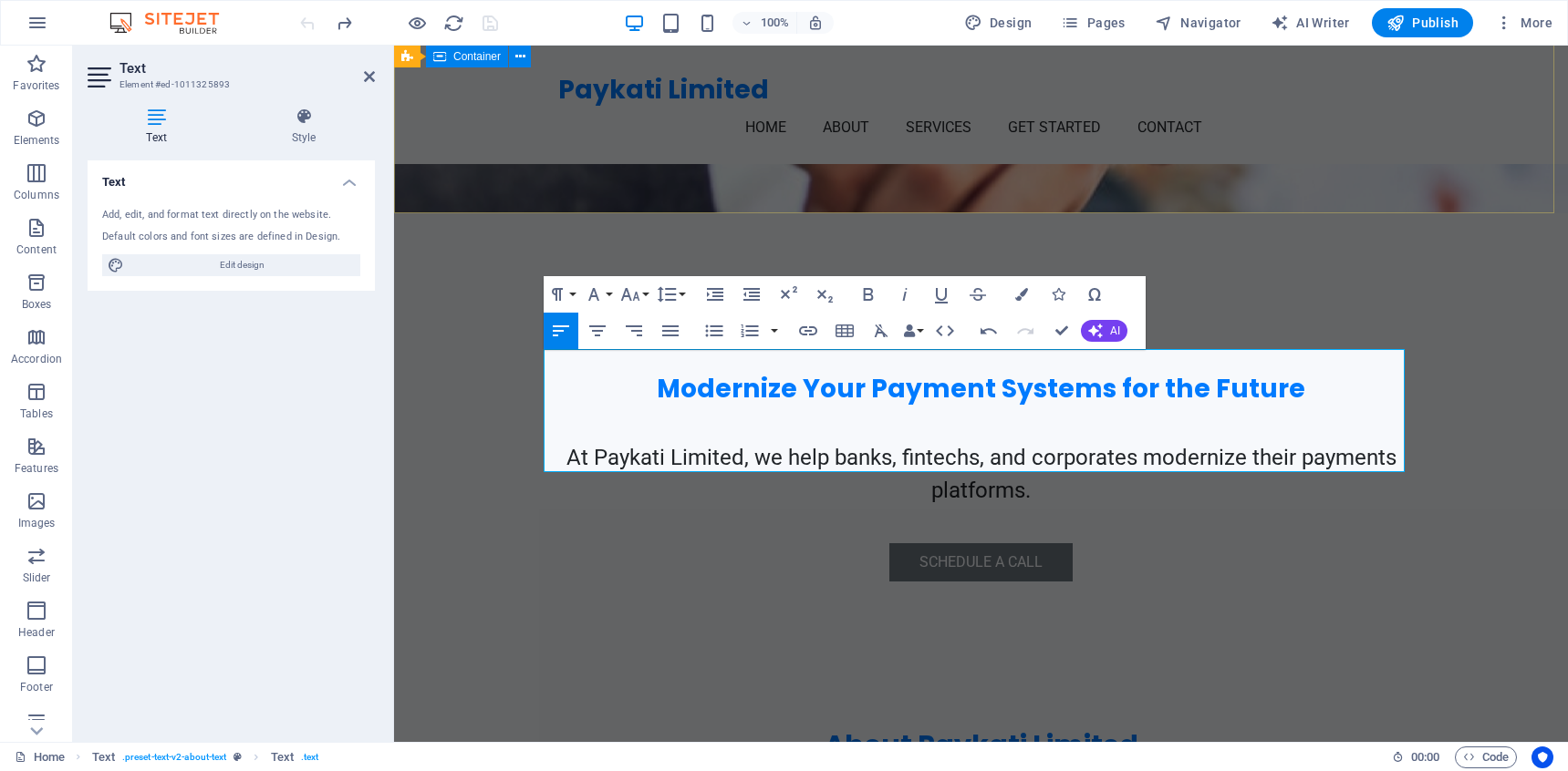
click at [1434, 213] on div "Modernize Your Payment Systems for the Future At Paykati Limited, we help banks…" at bounding box center [980, 433] width 1173 height 441
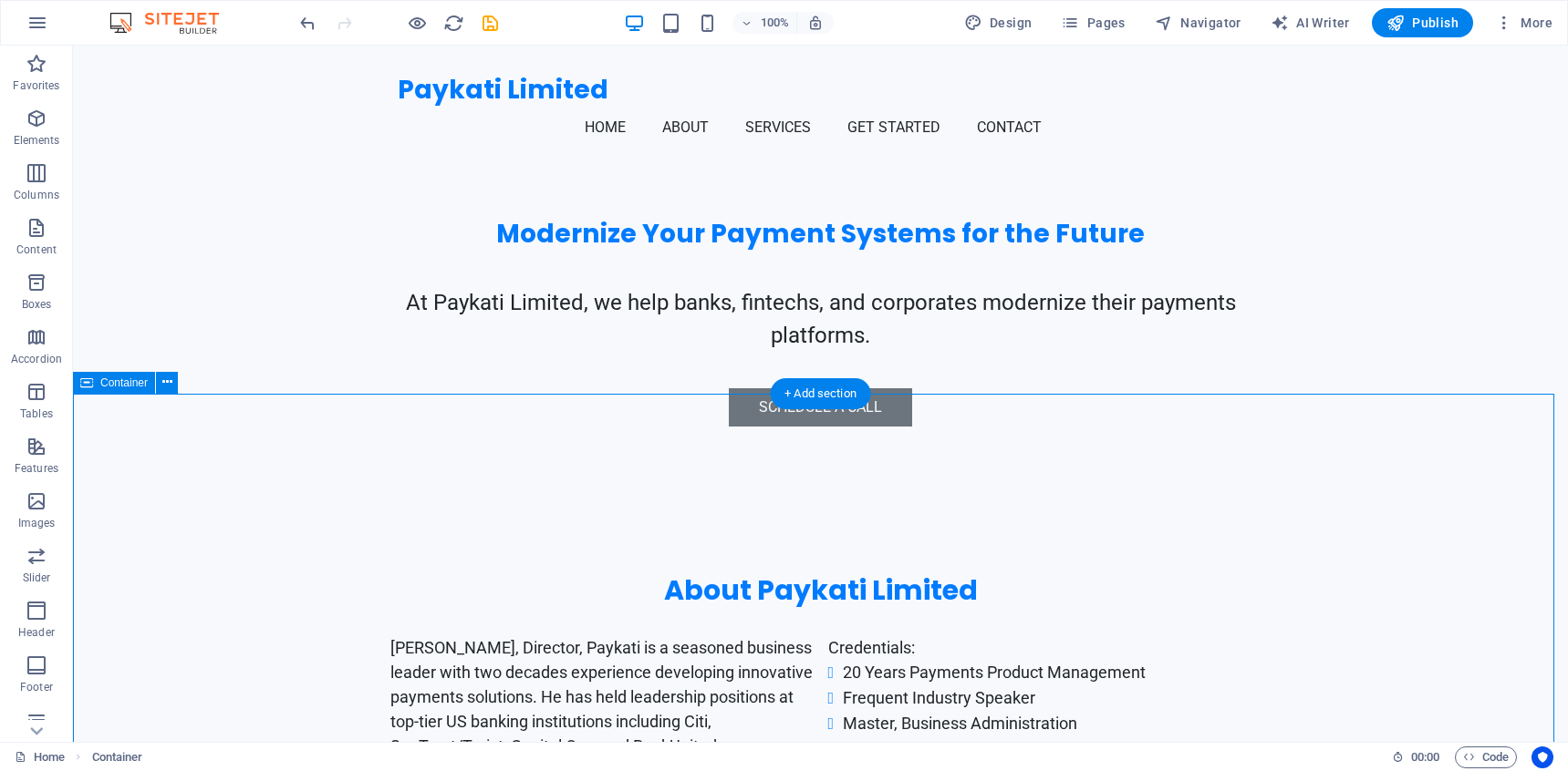
scroll to position [647, 0]
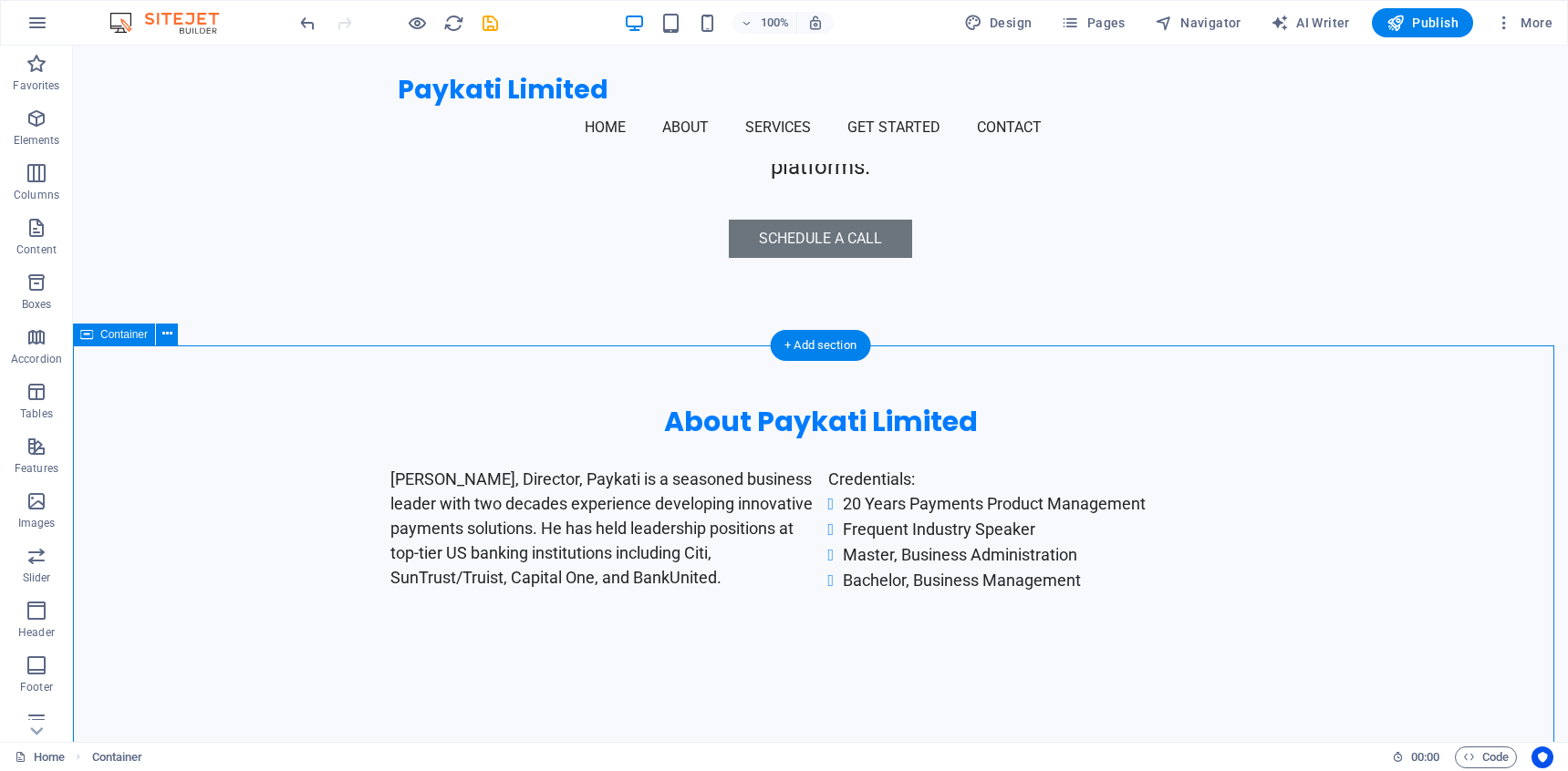
scroll to position [972, 0]
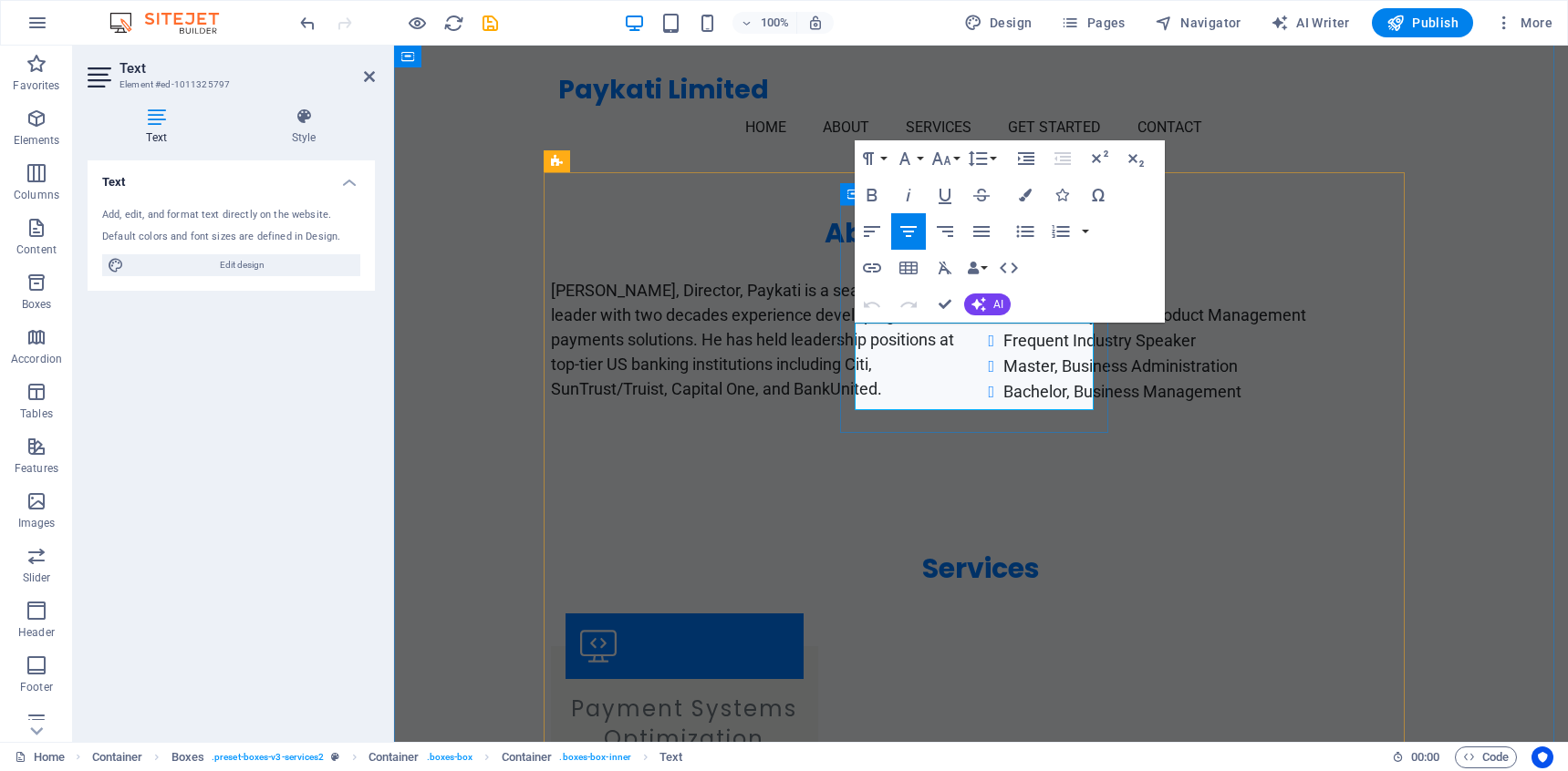
drag, startPoint x: 951, startPoint y: 381, endPoint x: 835, endPoint y: 340, distance: 123.0
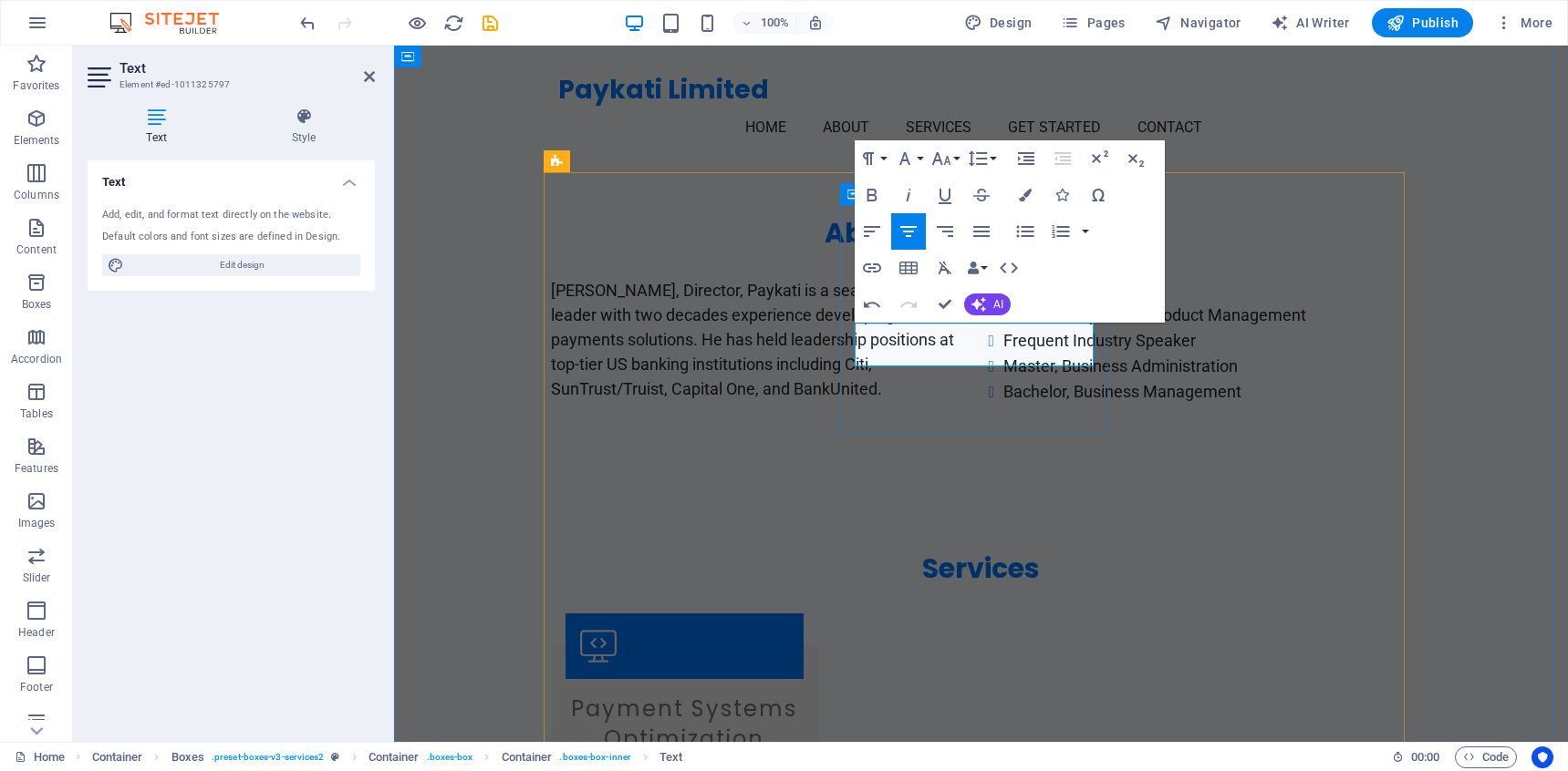
drag, startPoint x: 1074, startPoint y: 352, endPoint x: 859, endPoint y: 352, distance: 215.0
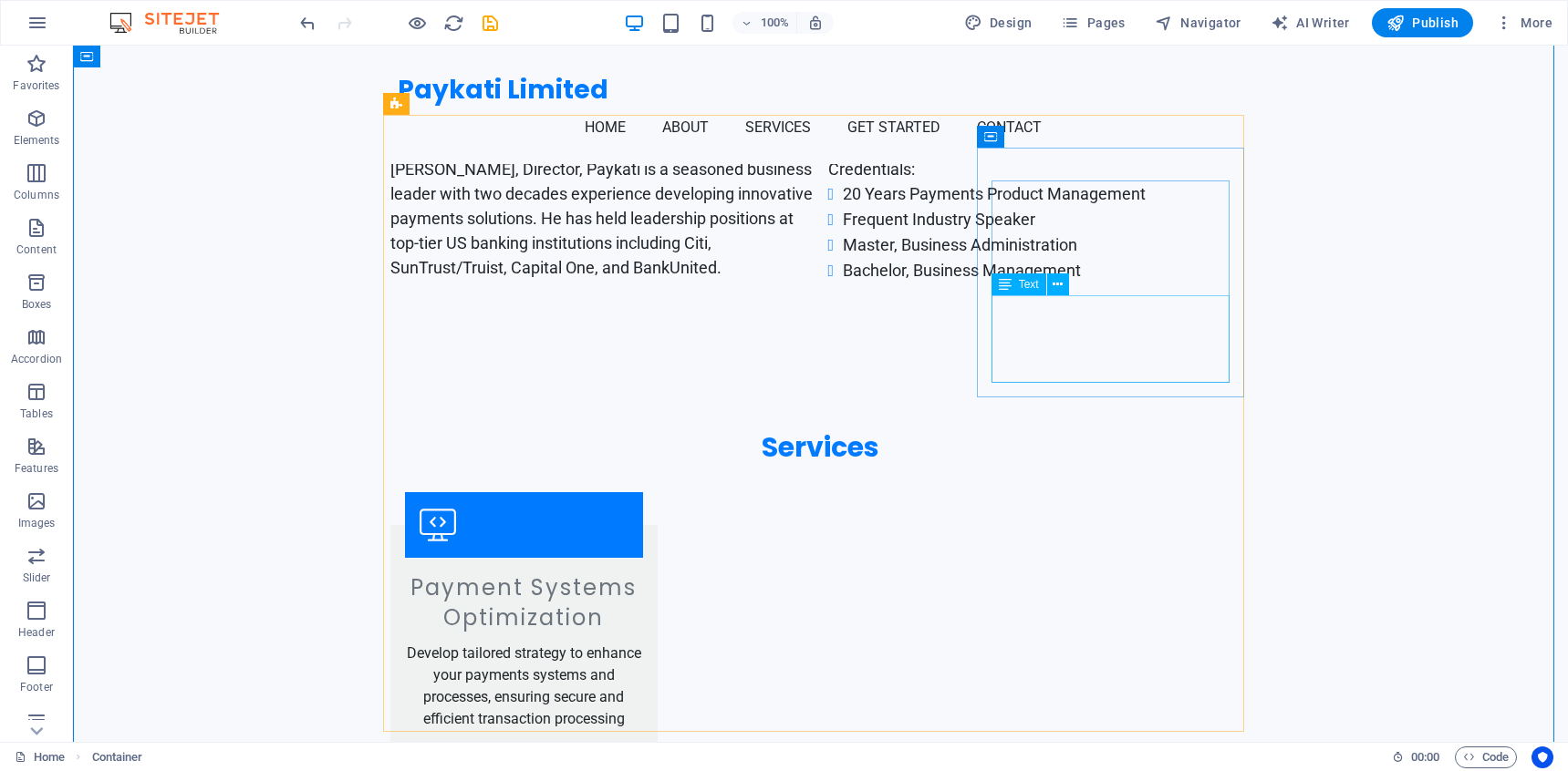
scroll to position [1098, 0]
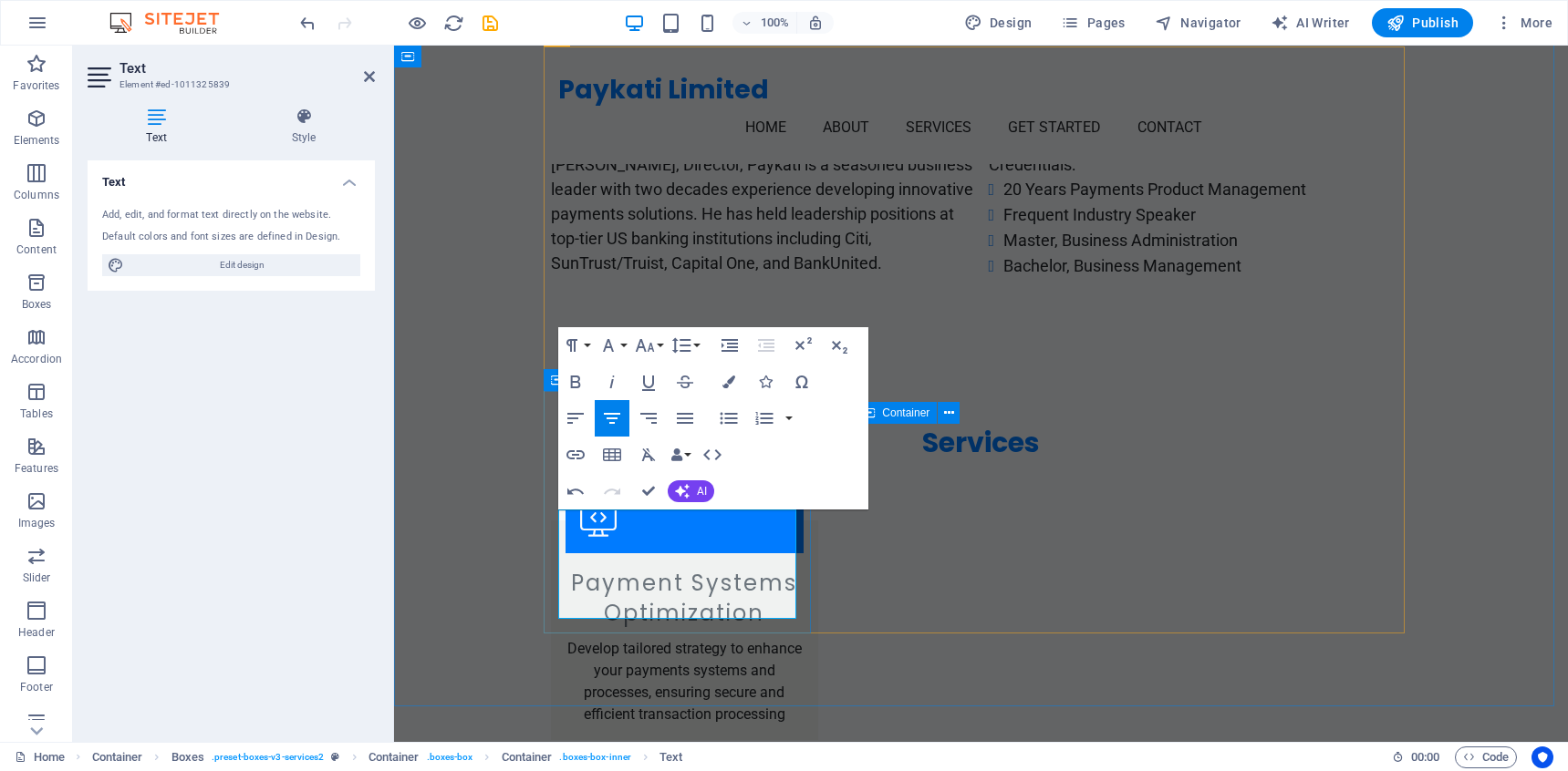
drag, startPoint x: 587, startPoint y: 564, endPoint x: 646, endPoint y: 564, distance: 59.0
drag, startPoint x: 583, startPoint y: 566, endPoint x: 771, endPoint y: 598, distance: 190.7
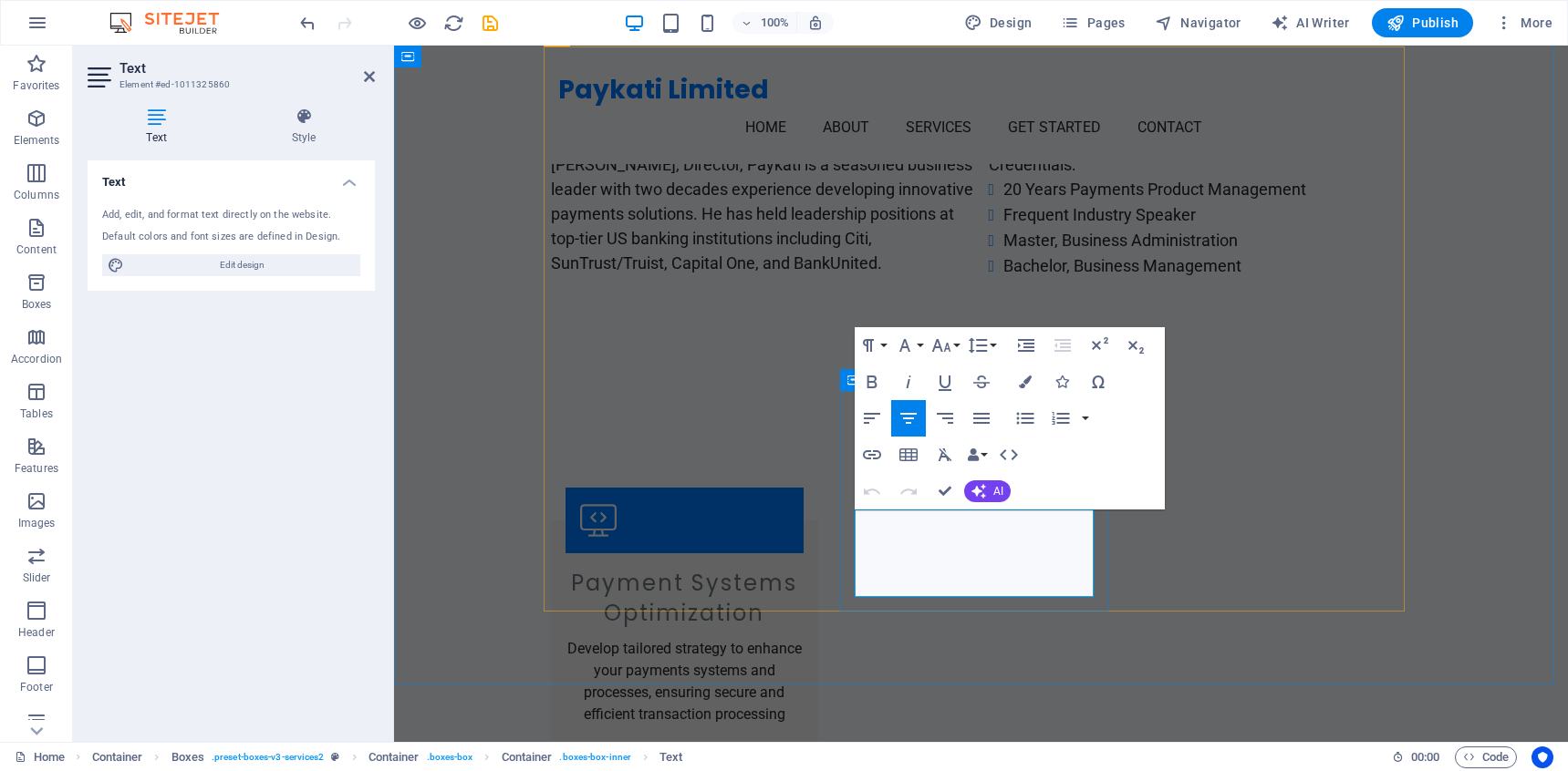
drag, startPoint x: 1071, startPoint y: 587, endPoint x: 940, endPoint y: 563, distance: 133.2
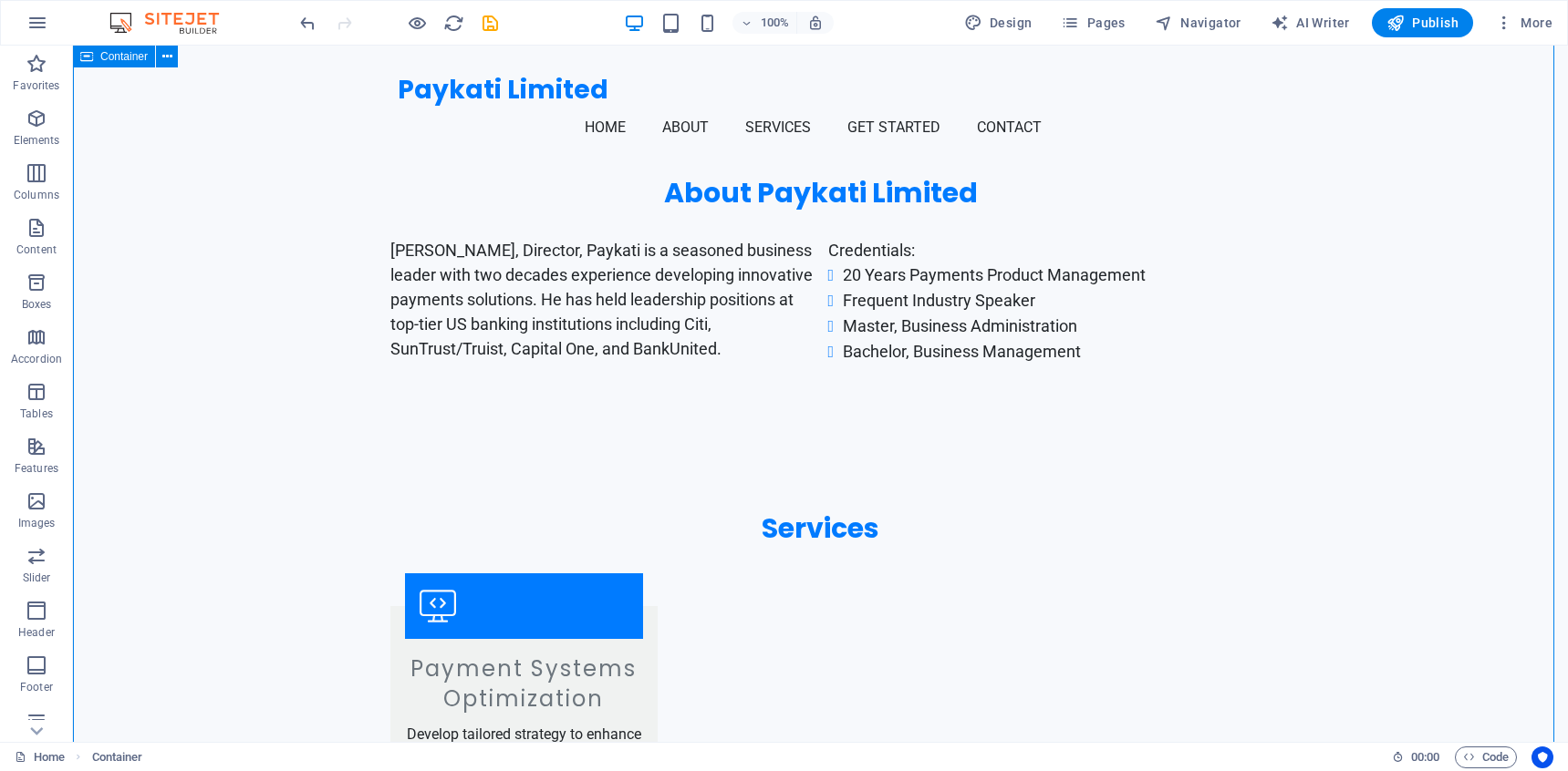
scroll to position [1003, 0]
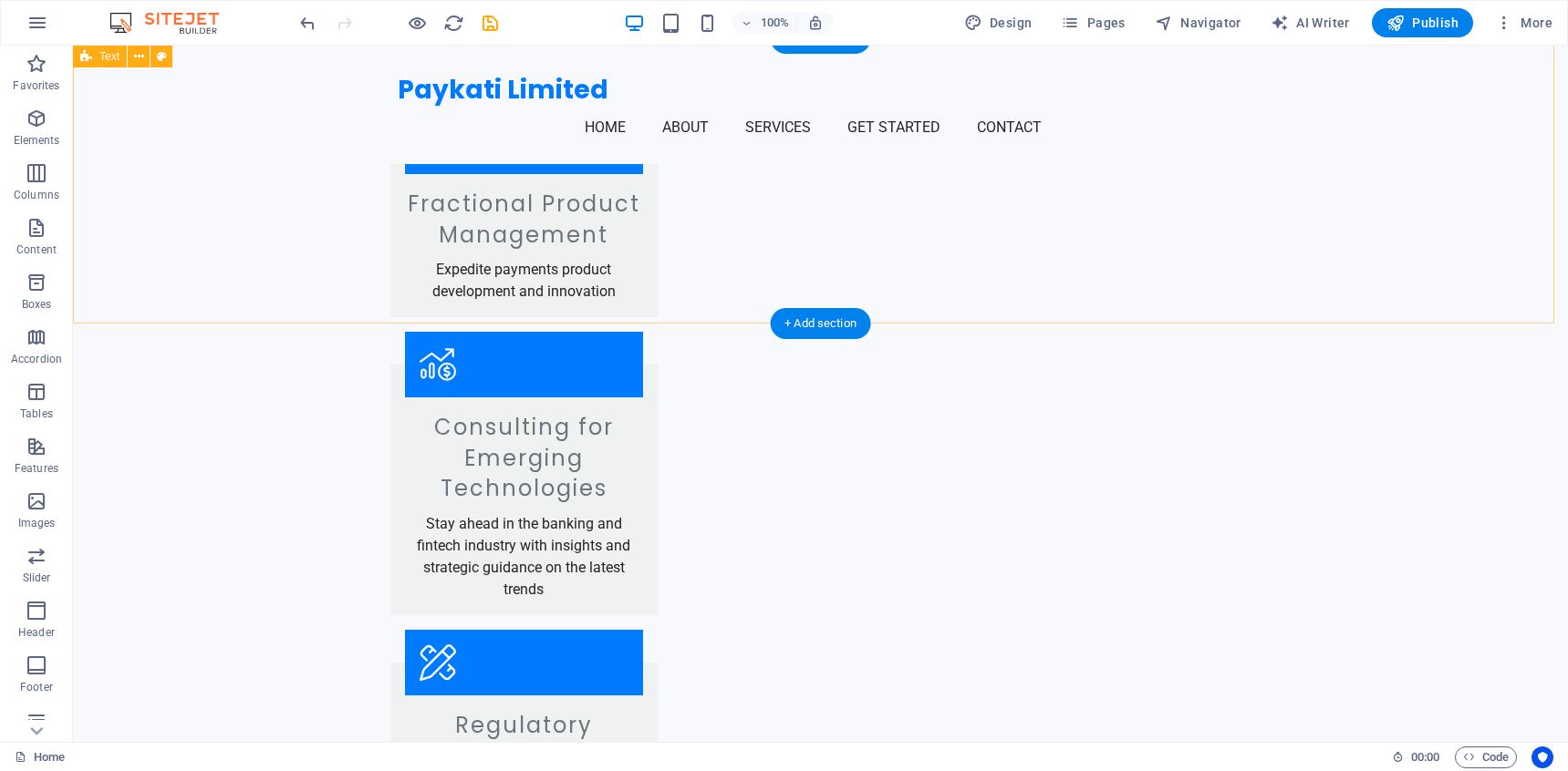
scroll to position [864, 0]
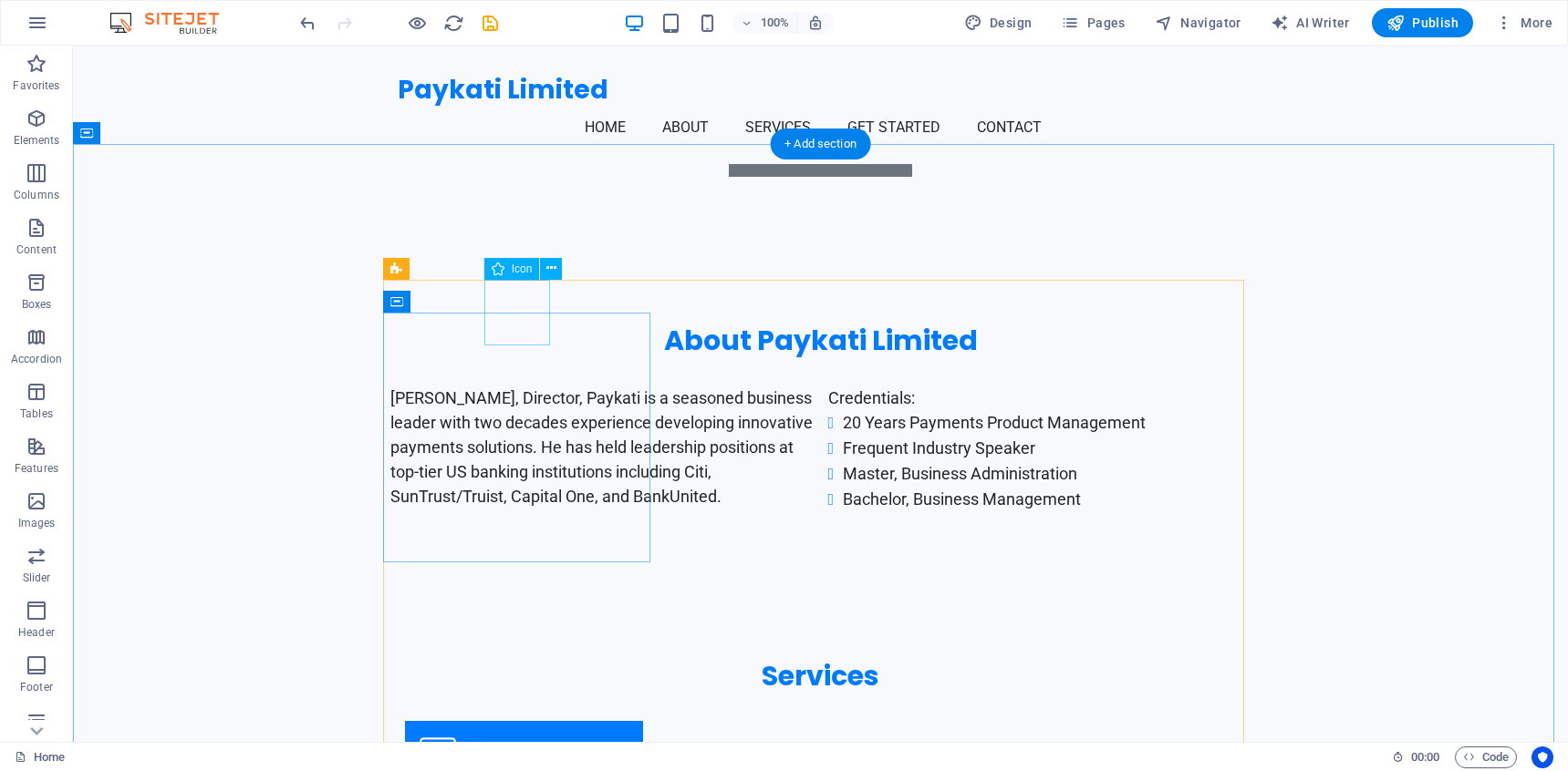
click at [507, 721] on figure at bounding box center [523, 753] width 238 height 66
select select "xMidYMid"
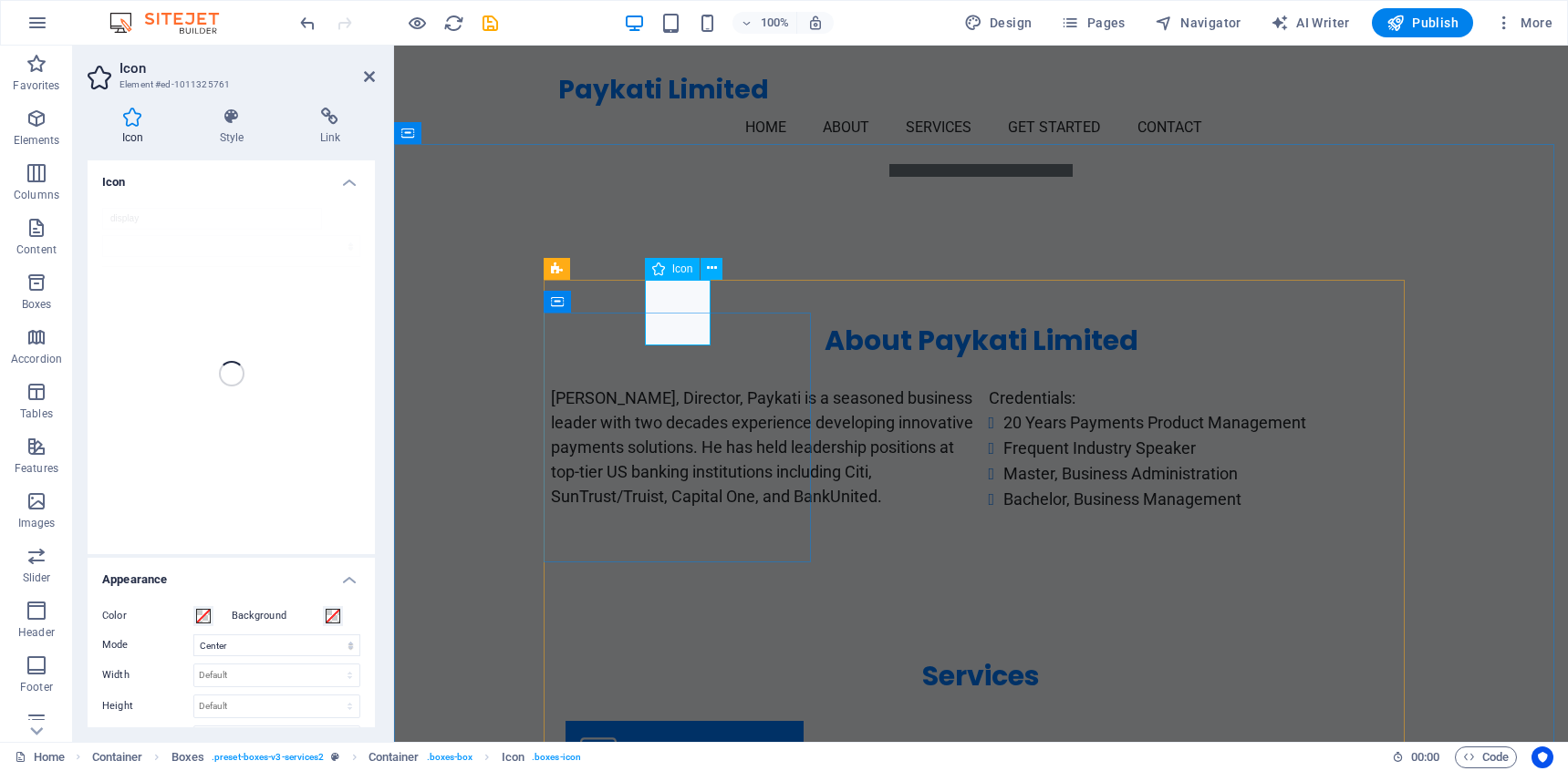
click at [682, 721] on figure at bounding box center [684, 753] width 238 height 66
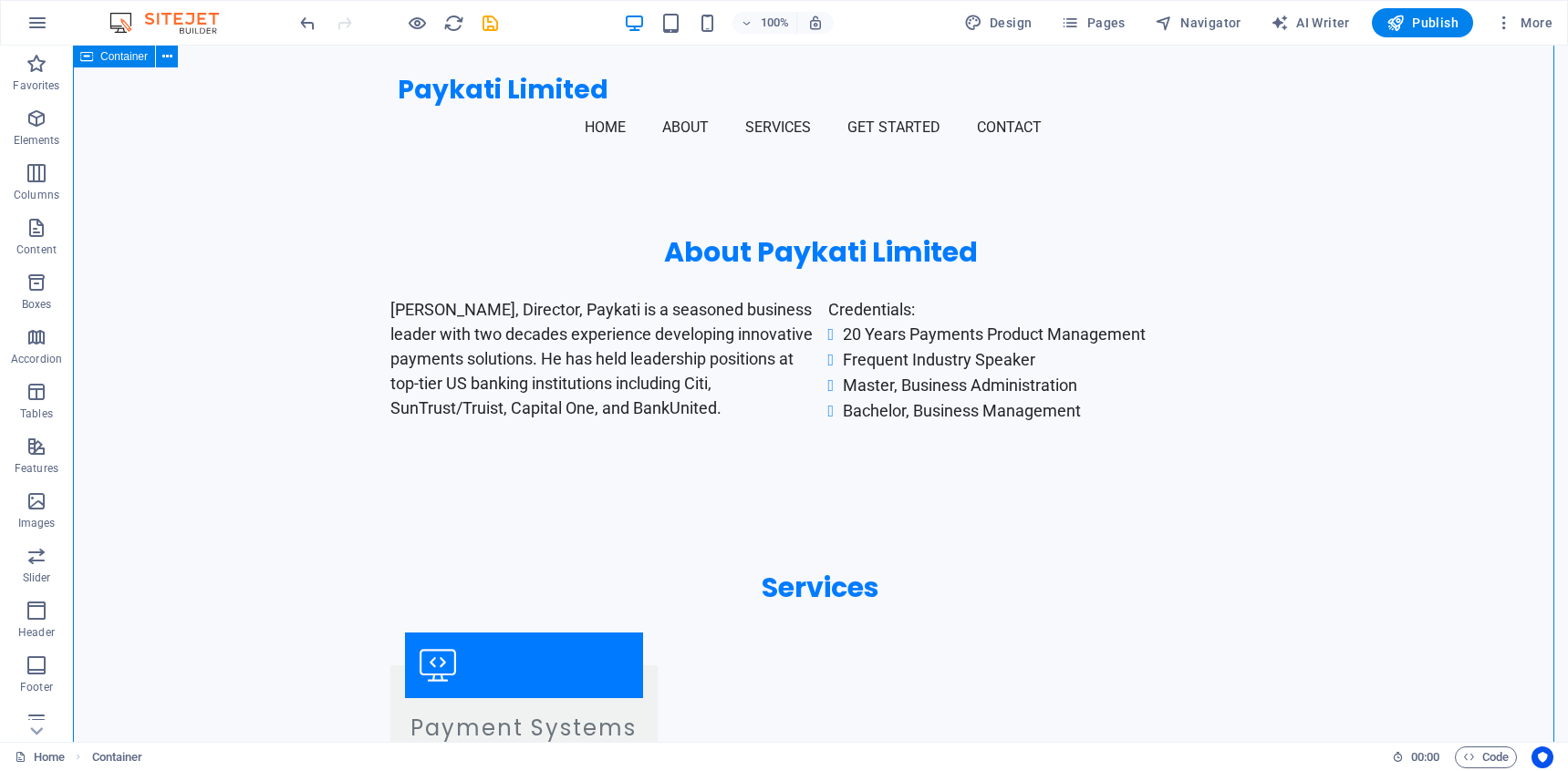
scroll to position [865, 0]
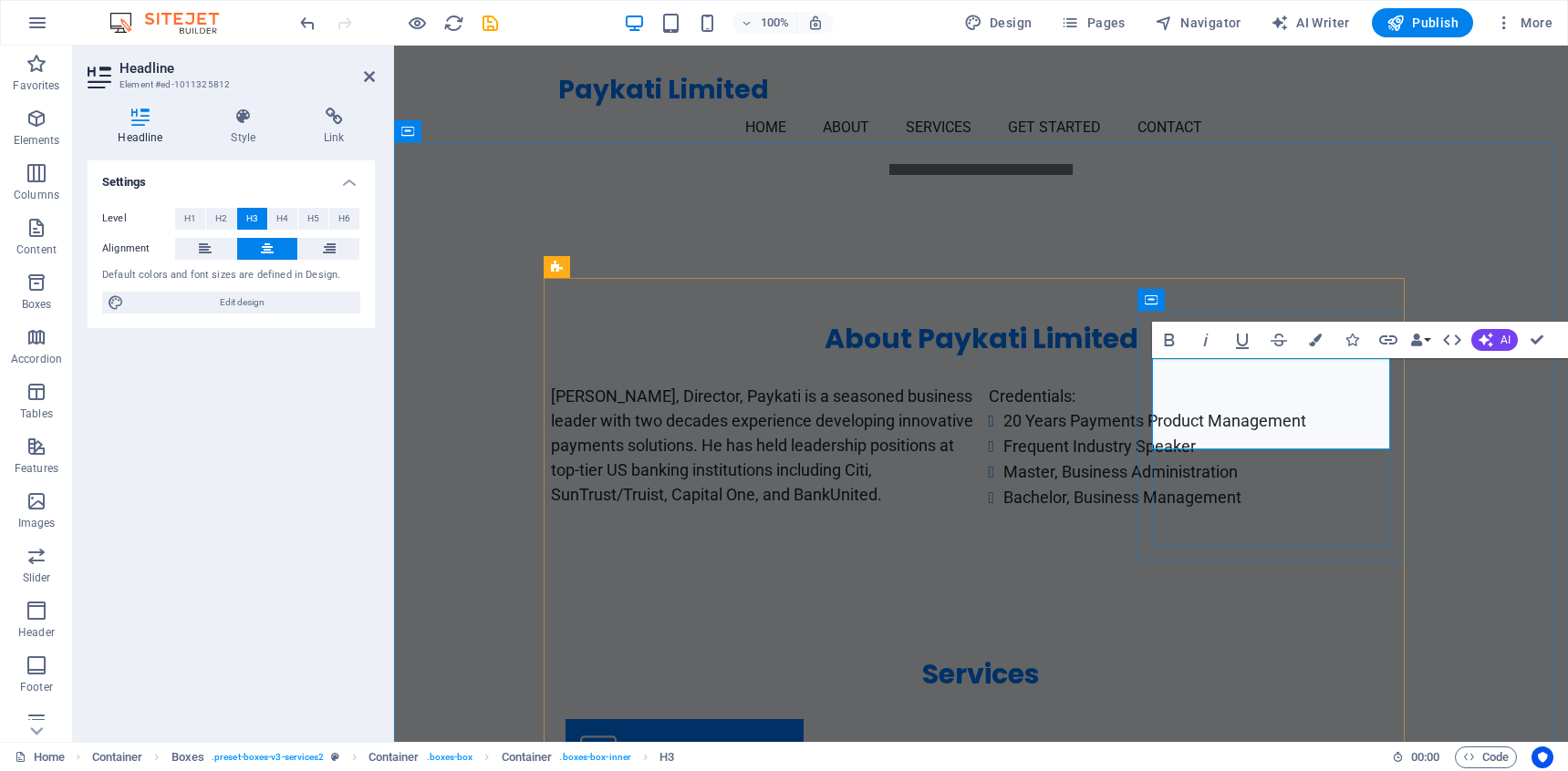
drag, startPoint x: 1185, startPoint y: 391, endPoint x: 1195, endPoint y: 392, distance: 10.0
drag, startPoint x: 1214, startPoint y: 399, endPoint x: 1187, endPoint y: 367, distance: 41.9
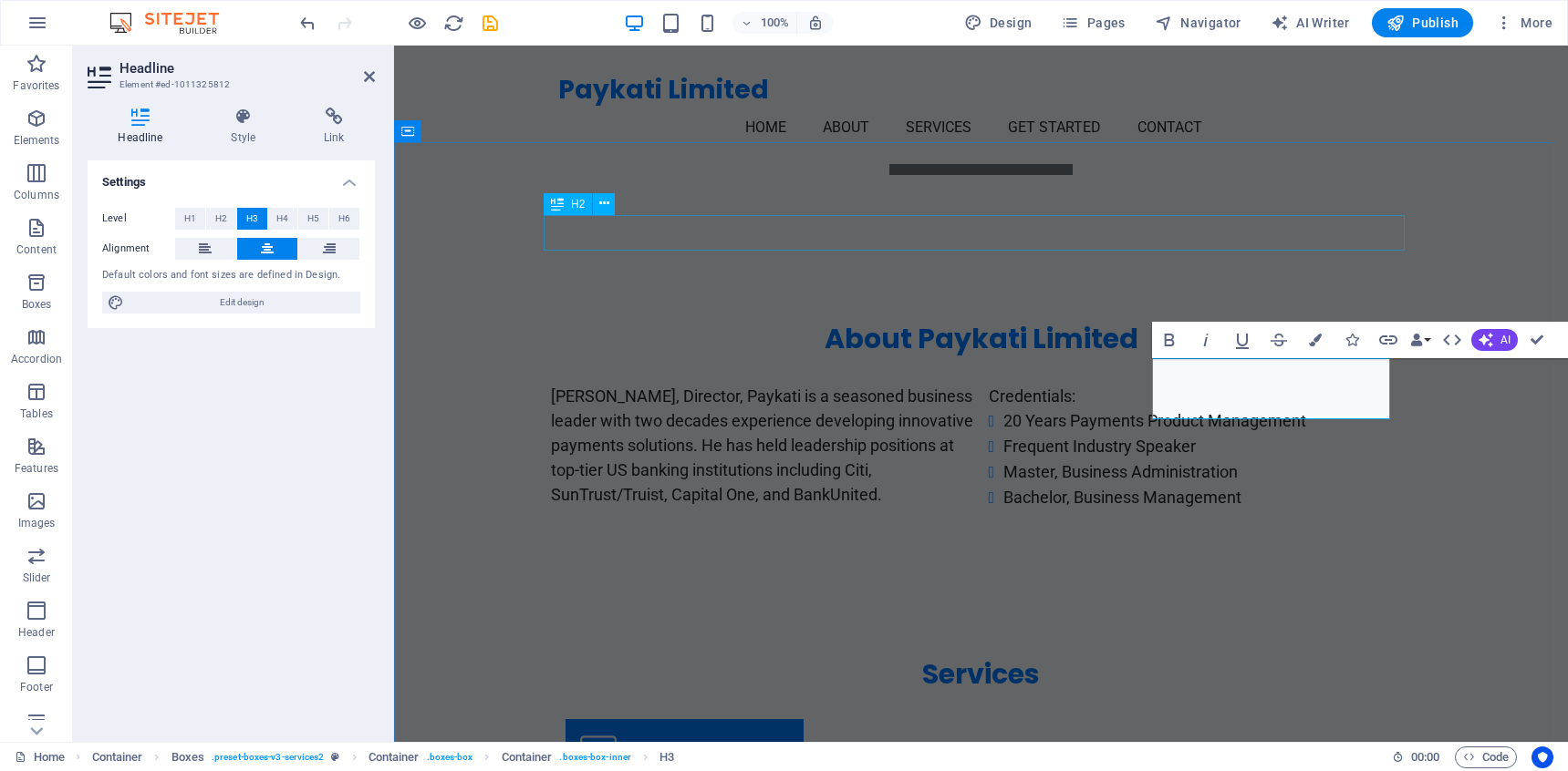
click at [1378, 656] on div "Services" at bounding box center [982, 674] width 861 height 35
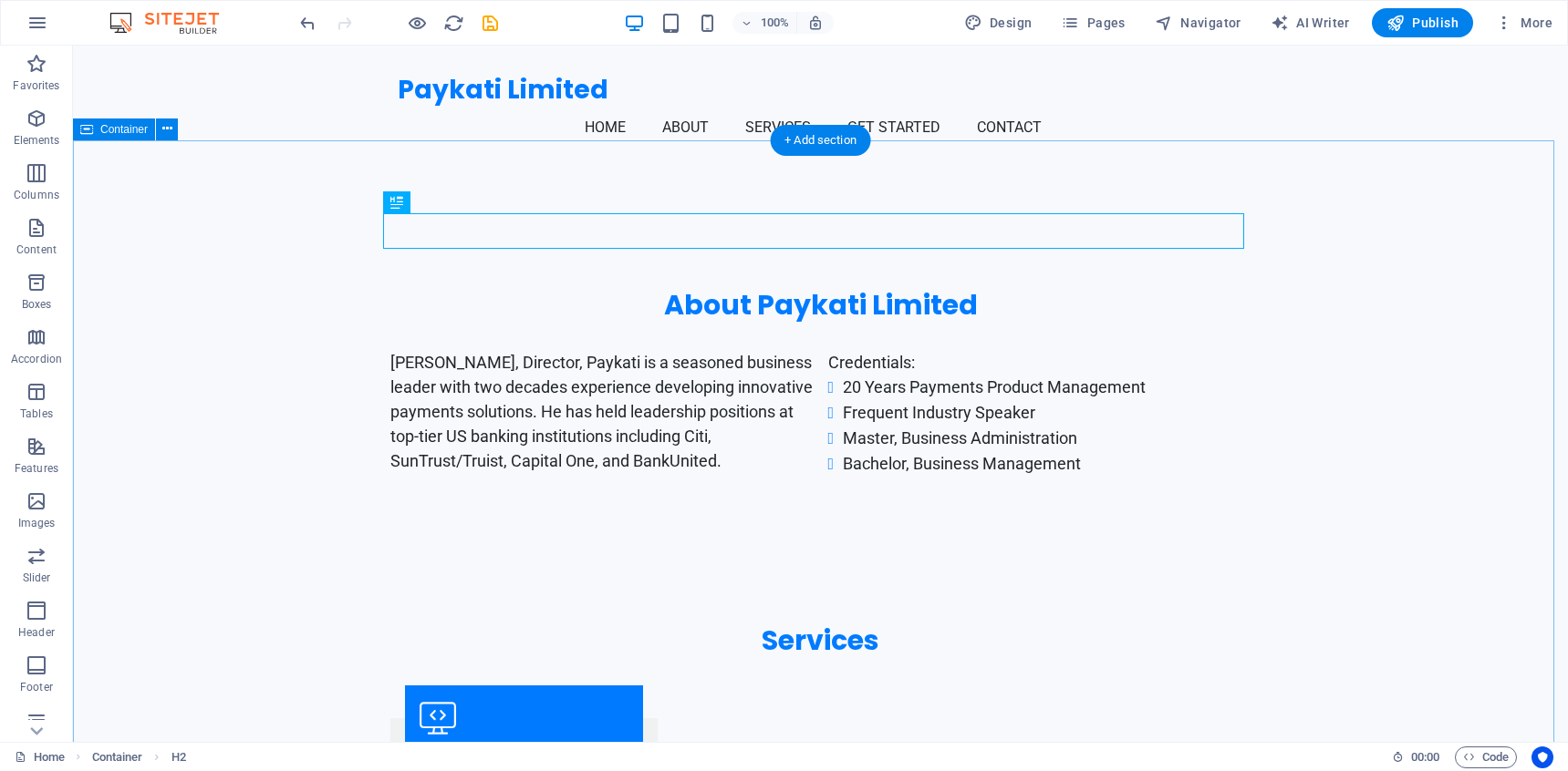
scroll to position [920, 0]
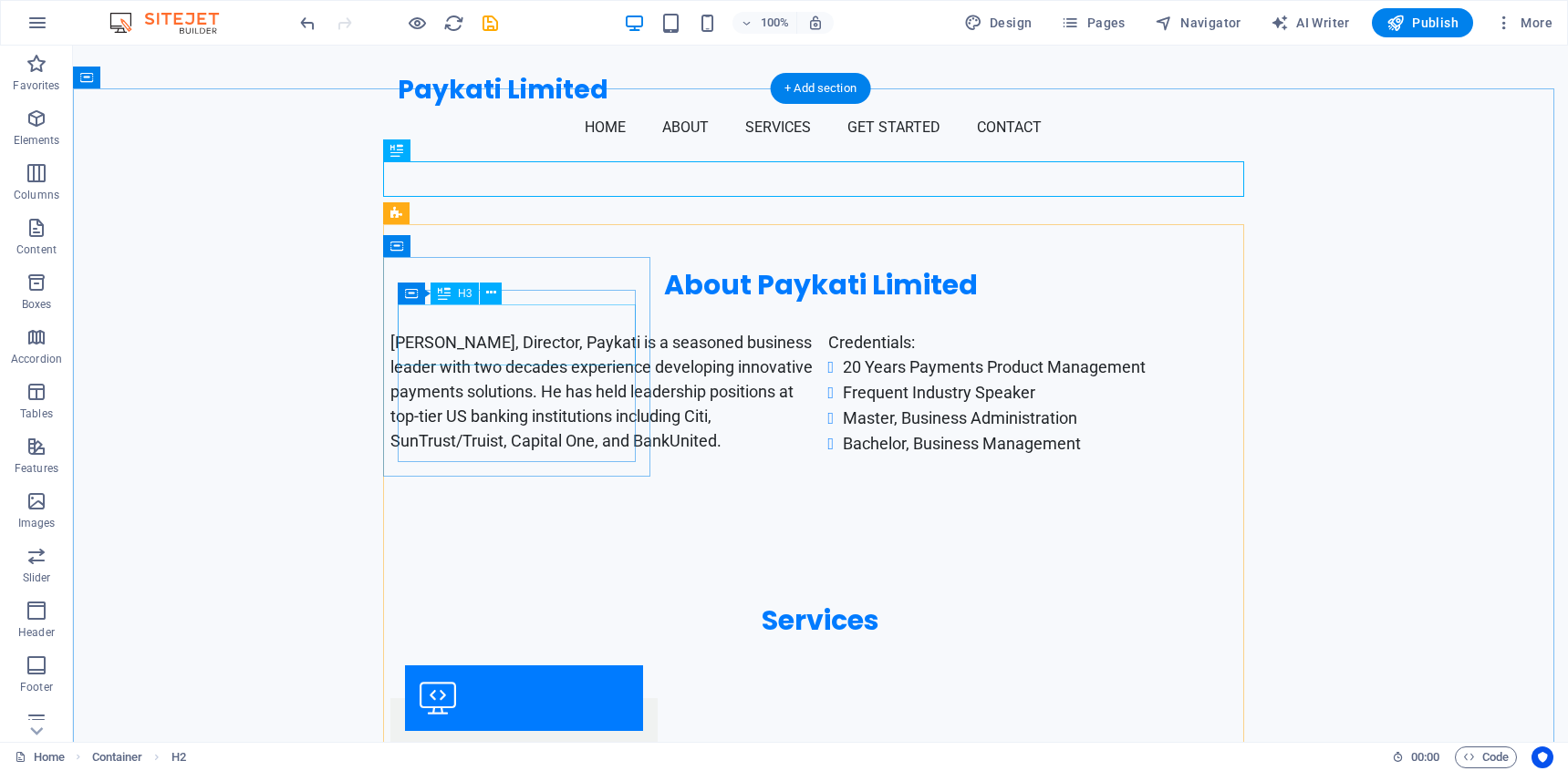
click at [531, 745] on div "Payment Systems Optimization" at bounding box center [523, 776] width 238 height 61
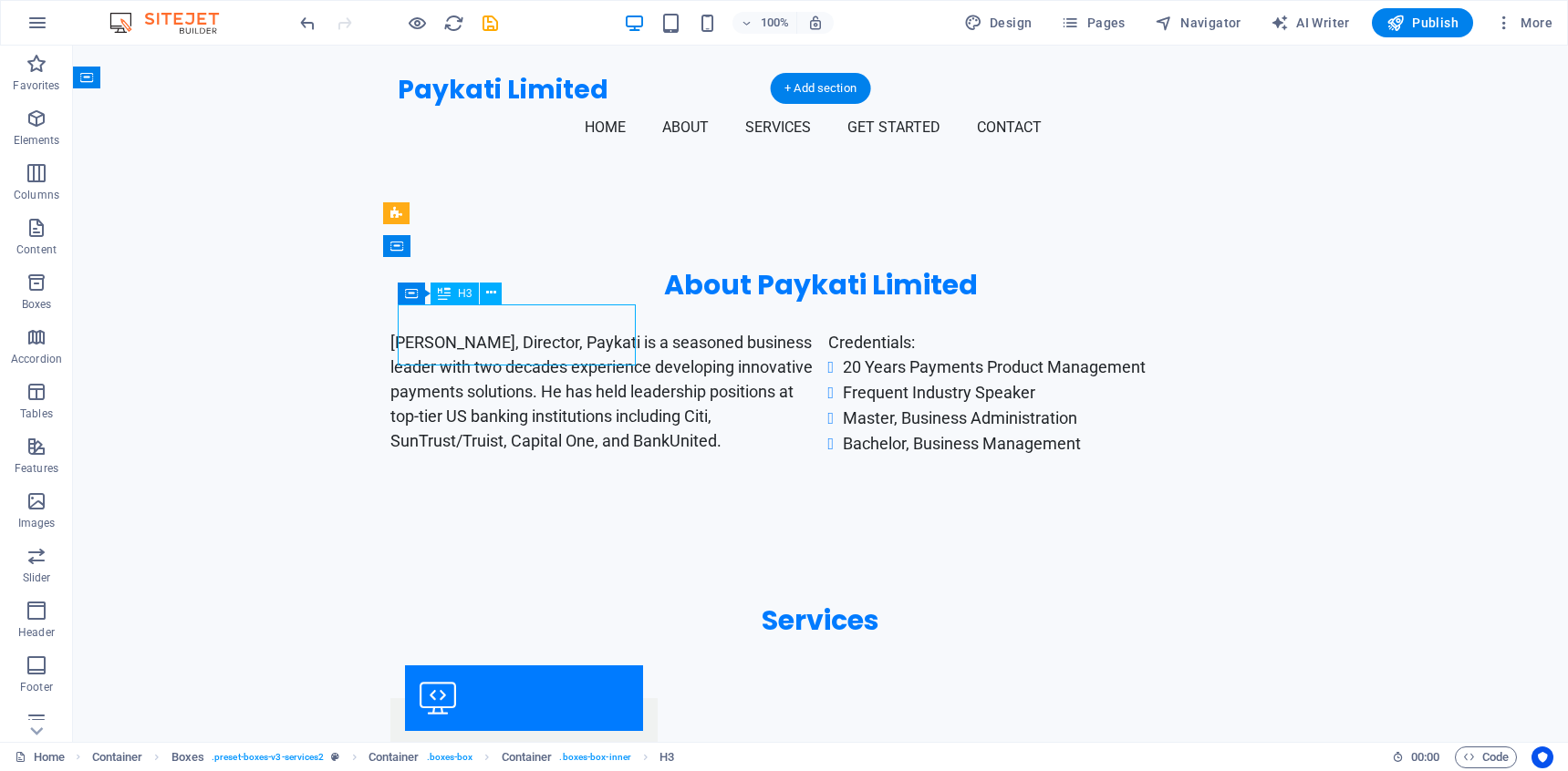
click at [531, 745] on div "Payment Systems Optimization" at bounding box center [523, 776] width 238 height 61
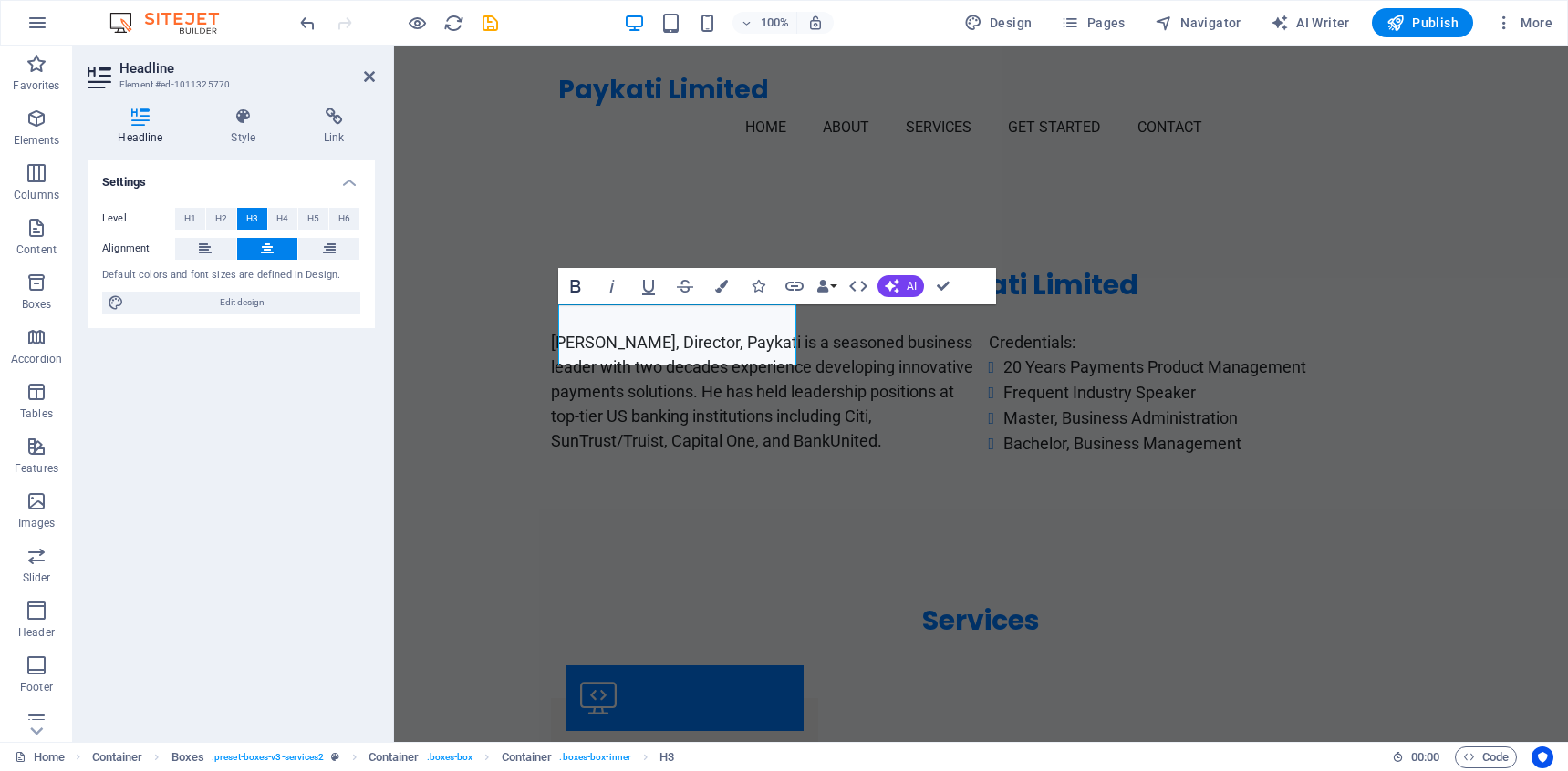
drag, startPoint x: 576, startPoint y: 289, endPoint x: 143, endPoint y: 251, distance: 434.7
click at [576, 289] on icon "button" at bounding box center [576, 286] width 22 height 22
click at [341, 378] on div "Settings Level H1 H2 H3 H4 H5 H6 Alignment Default colors and font sizes are de…" at bounding box center [232, 443] width 287 height 566
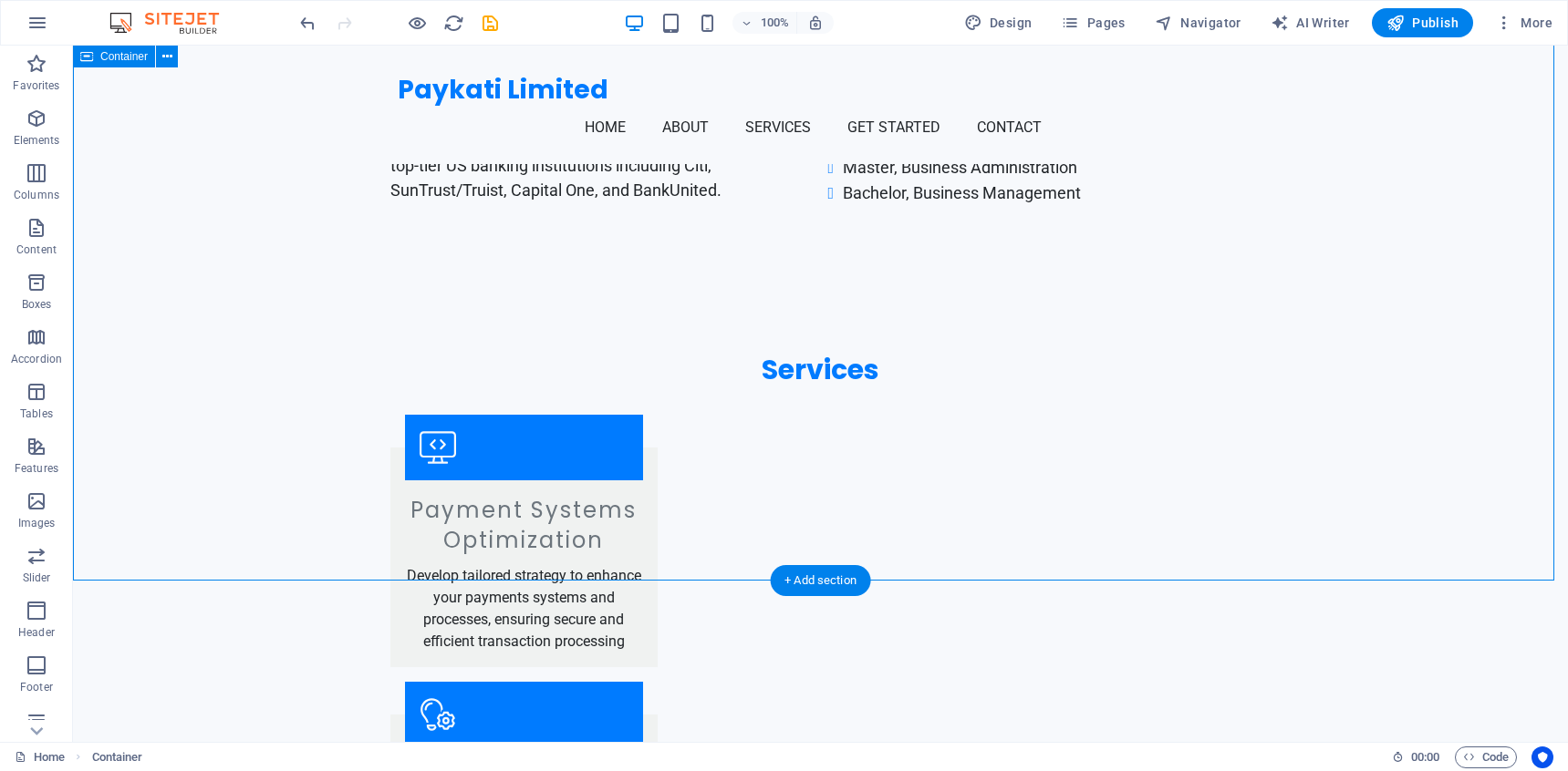
scroll to position [534, 0]
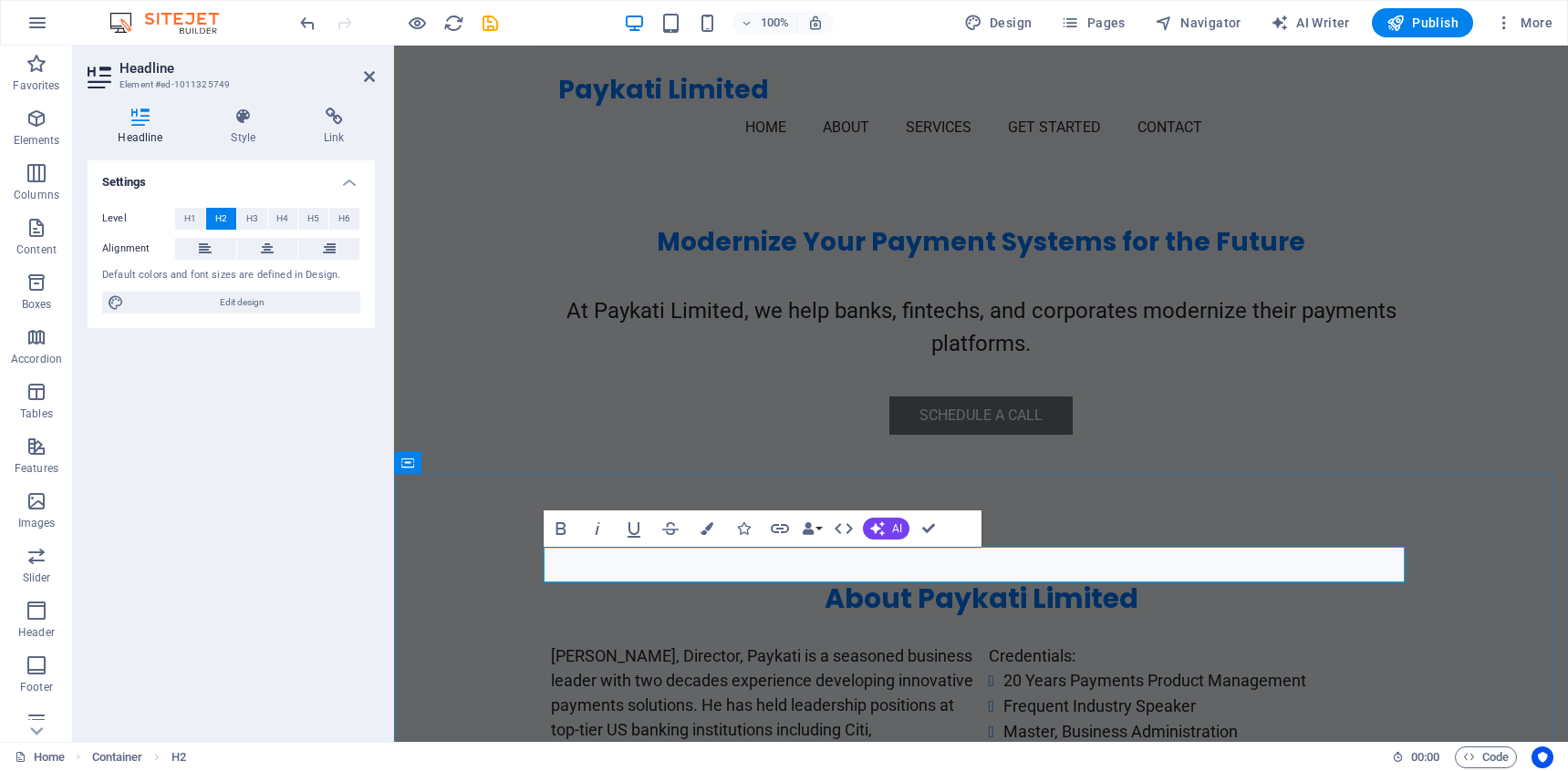
scroll to position [815, 0]
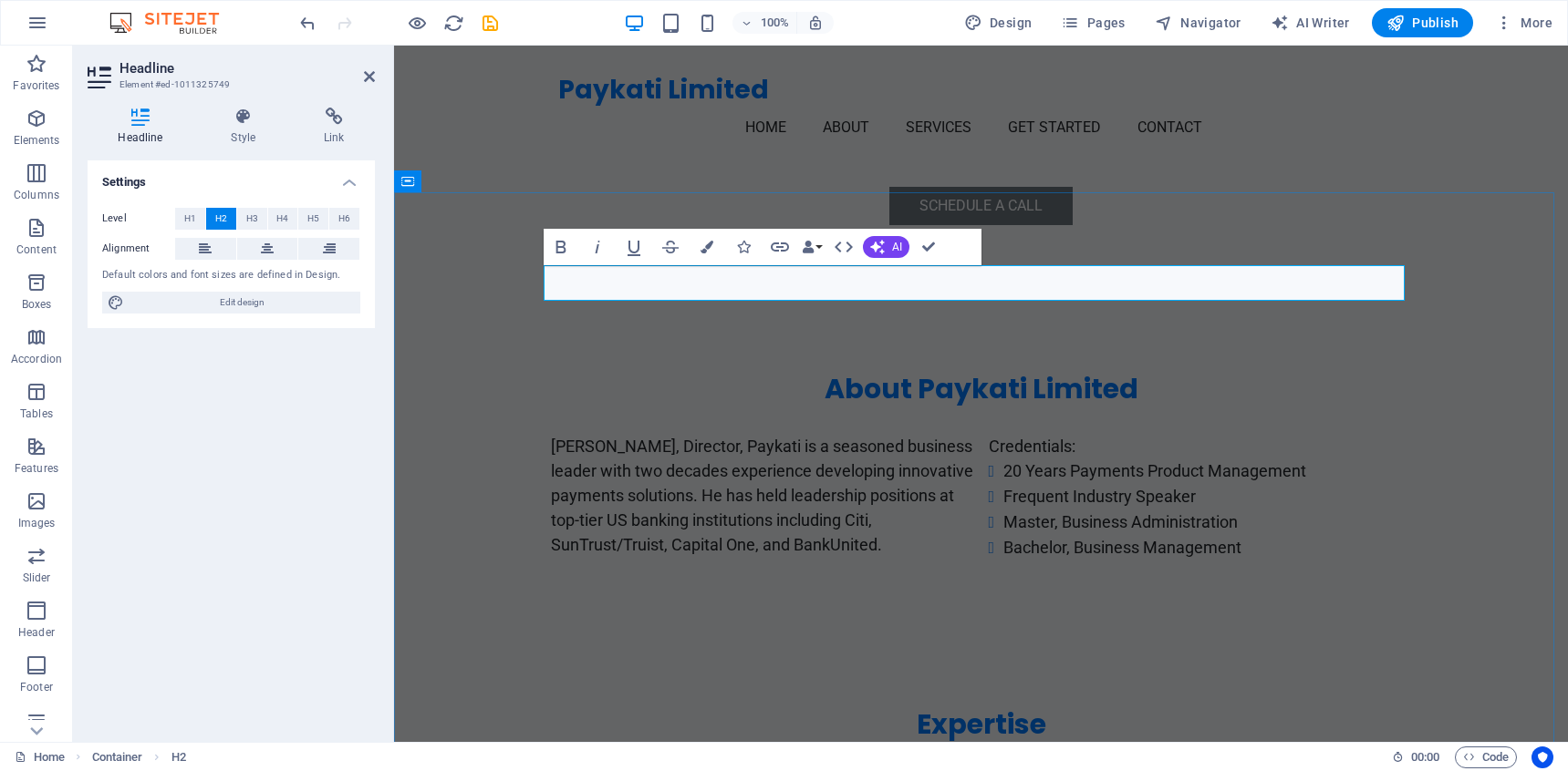
click at [997, 706] on h2 "Expertise" at bounding box center [982, 724] width 861 height 35
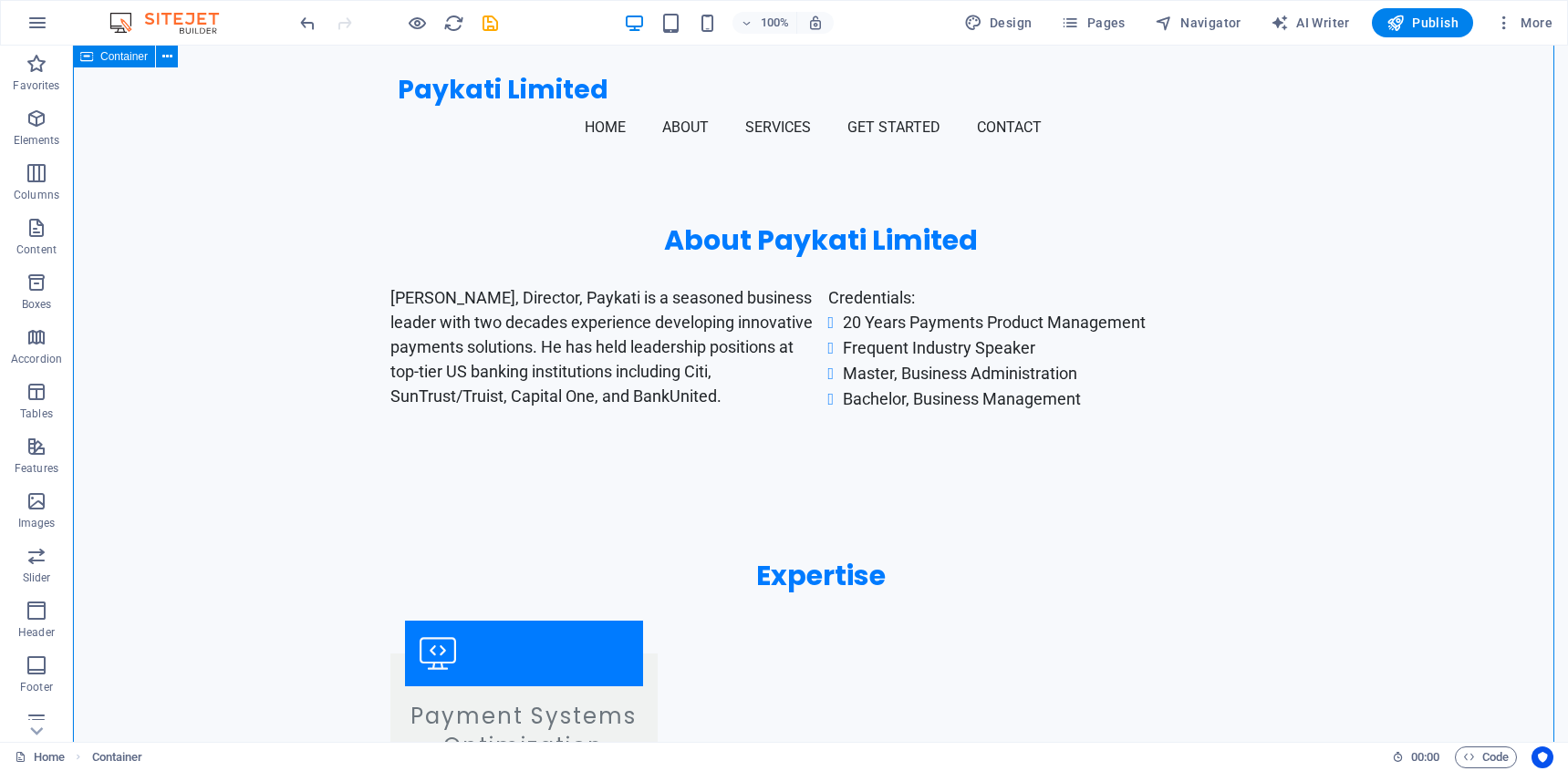
scroll to position [968, 0]
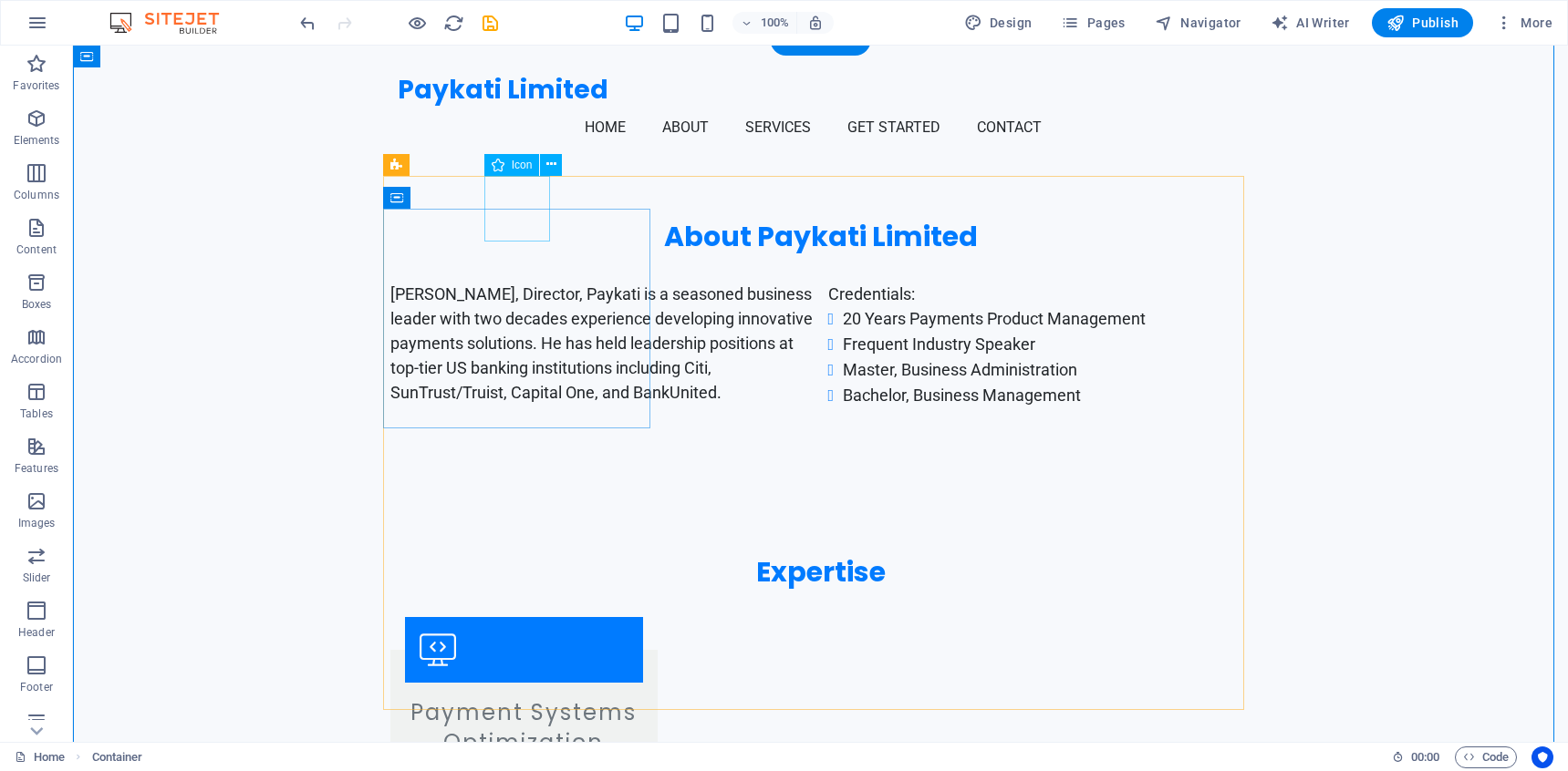
click at [512, 617] on figure at bounding box center [523, 650] width 238 height 66
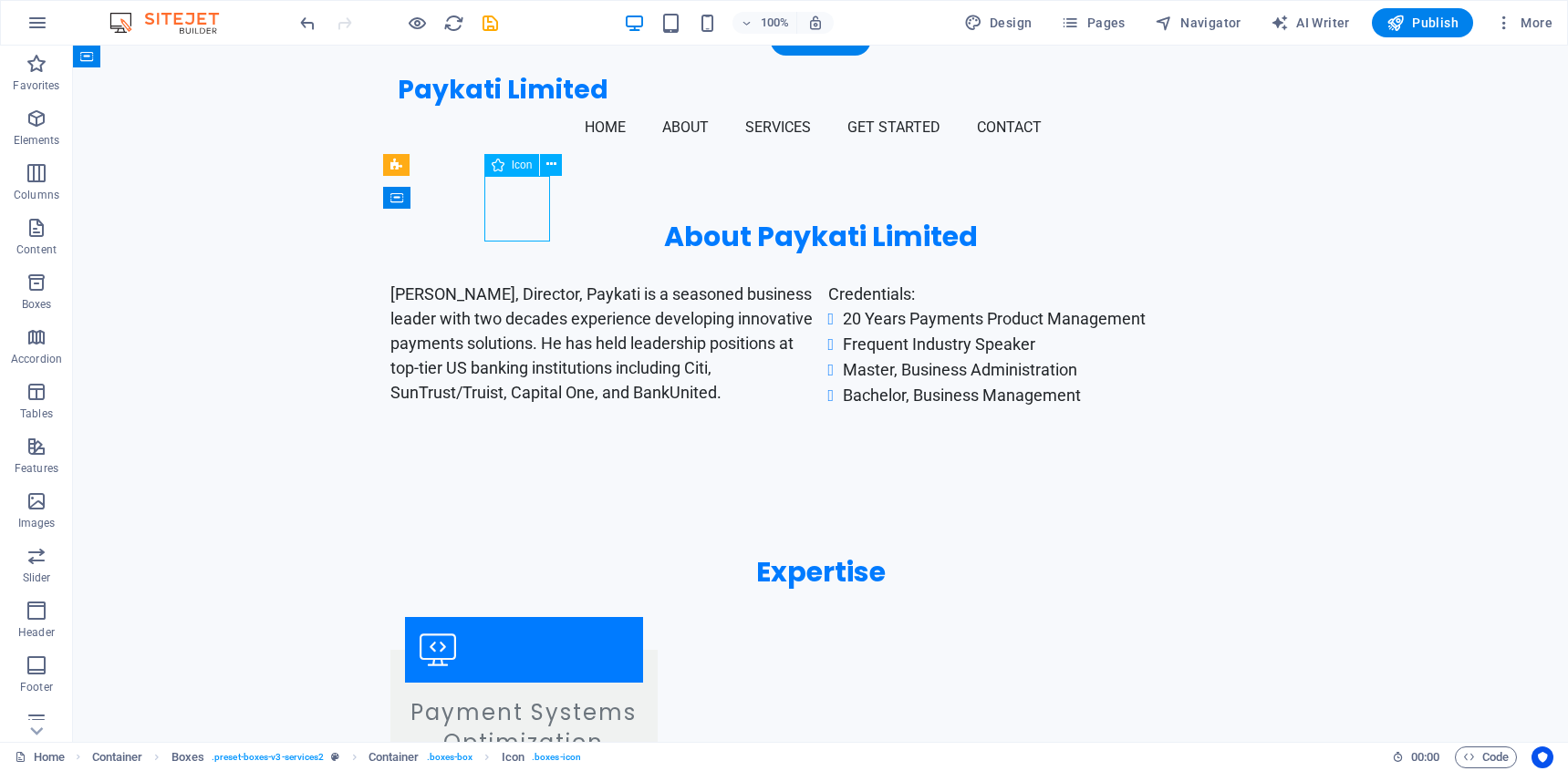
click at [512, 617] on figure at bounding box center [523, 650] width 238 height 66
select select "xMidYMid"
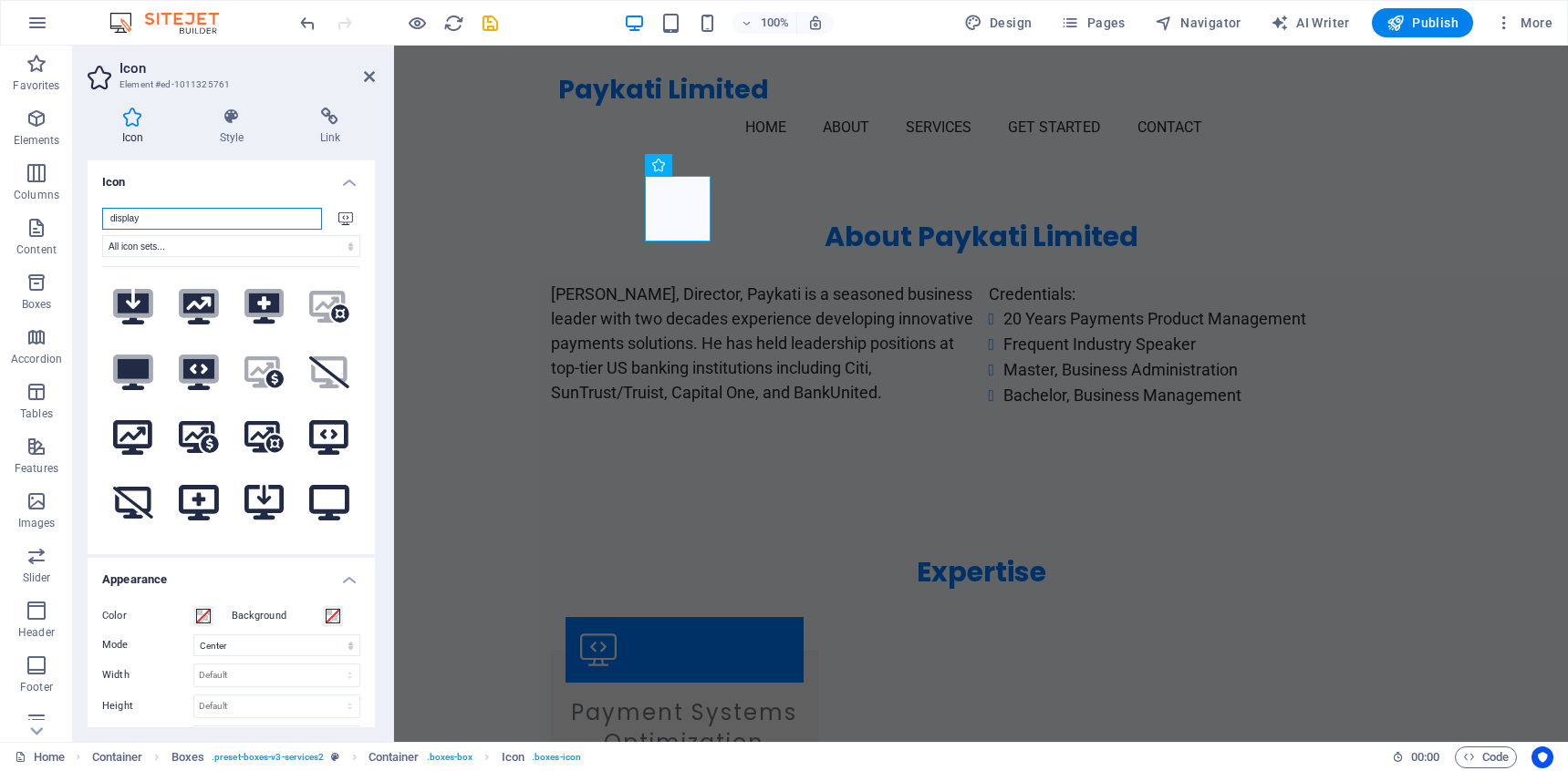
click at [208, 210] on input "display" at bounding box center [211, 219] width 220 height 22
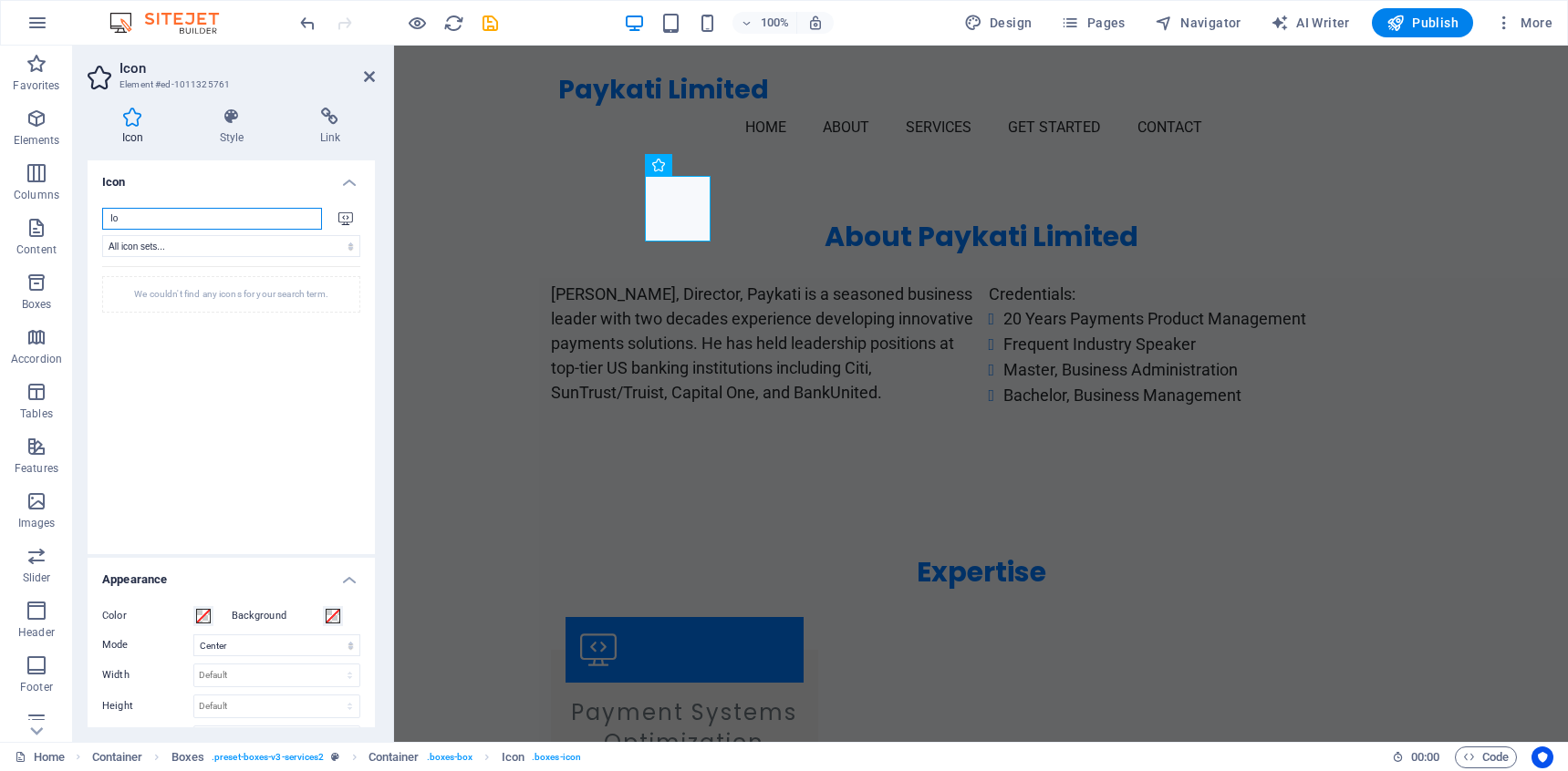
type input "I"
type input "O"
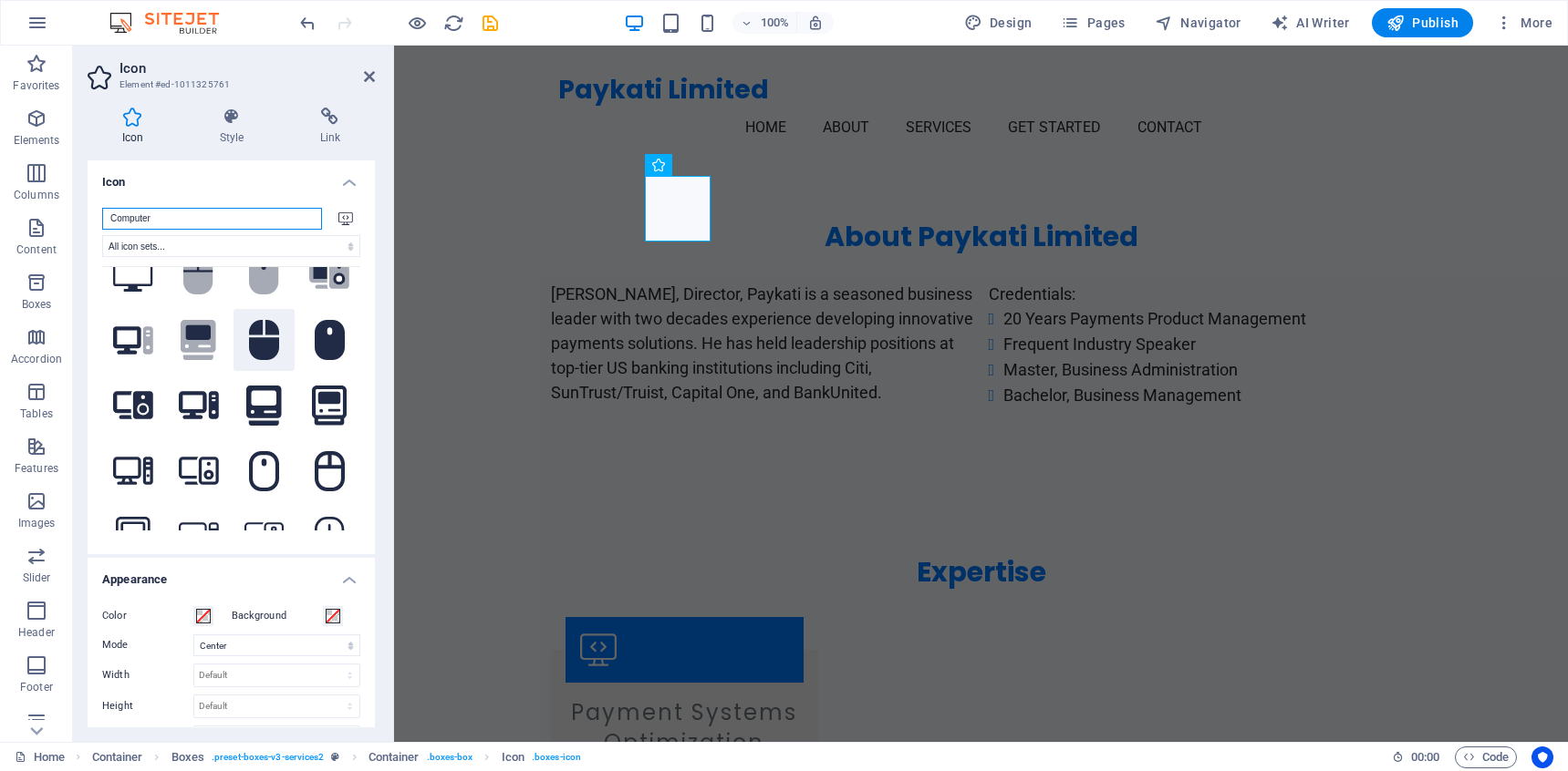
scroll to position [0, 0]
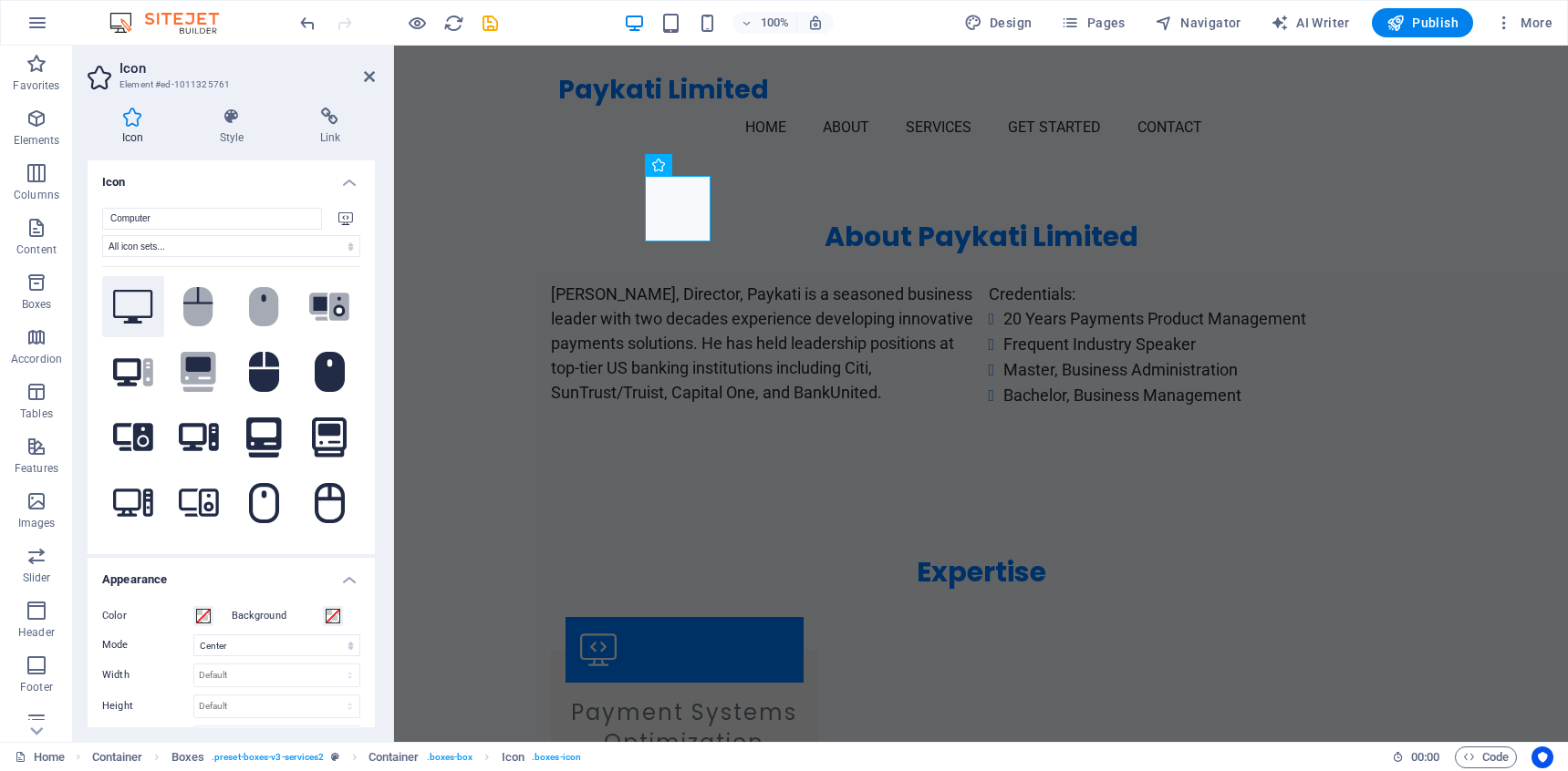
click at [128, 296] on icon at bounding box center [132, 306] width 40 height 33
click at [187, 216] on input "Computer" at bounding box center [211, 219] width 220 height 22
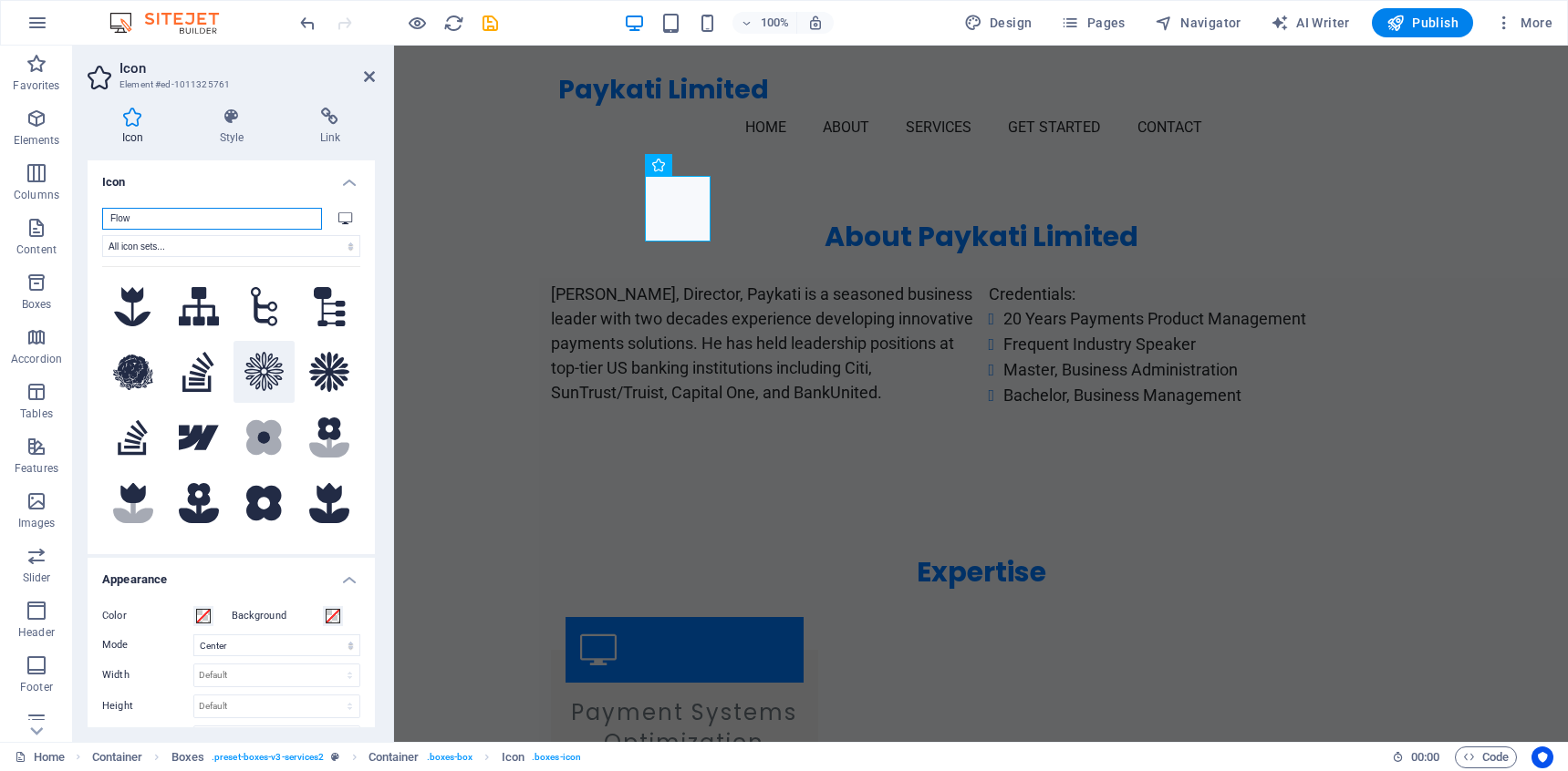
type input "Flow"
click at [256, 367] on icon at bounding box center [264, 371] width 40 height 40
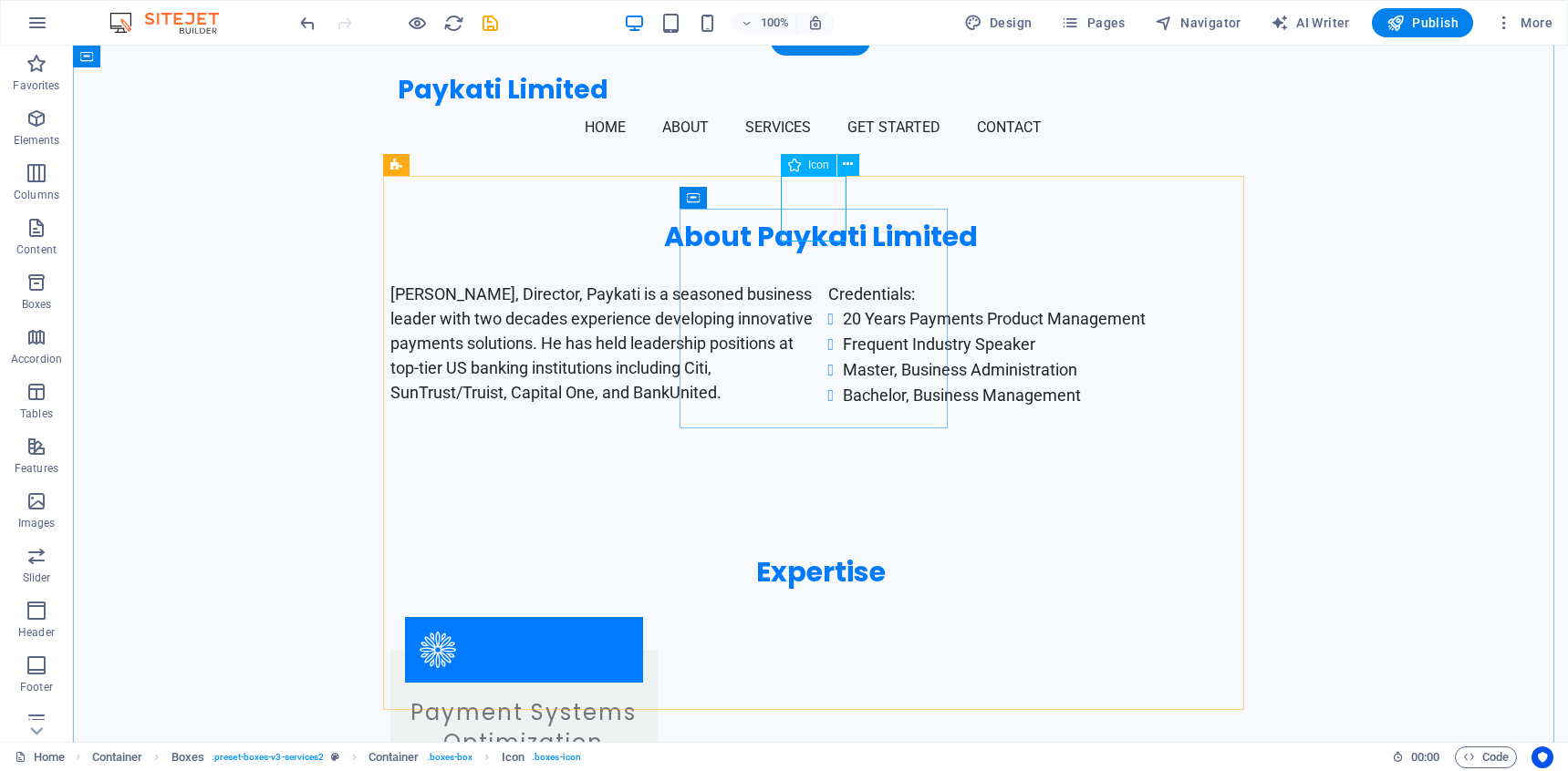
select select "xMidYMid"
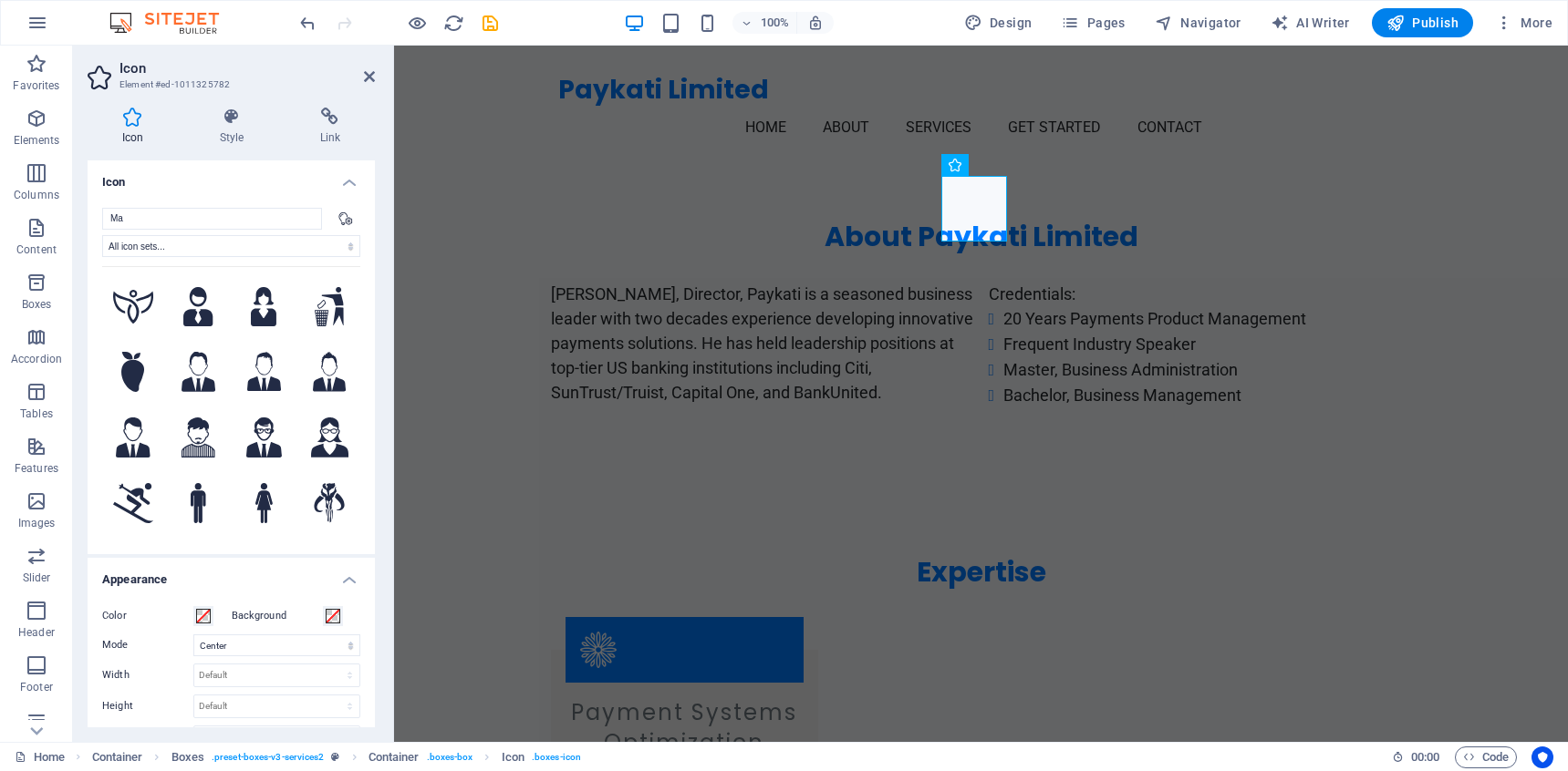
type input "M"
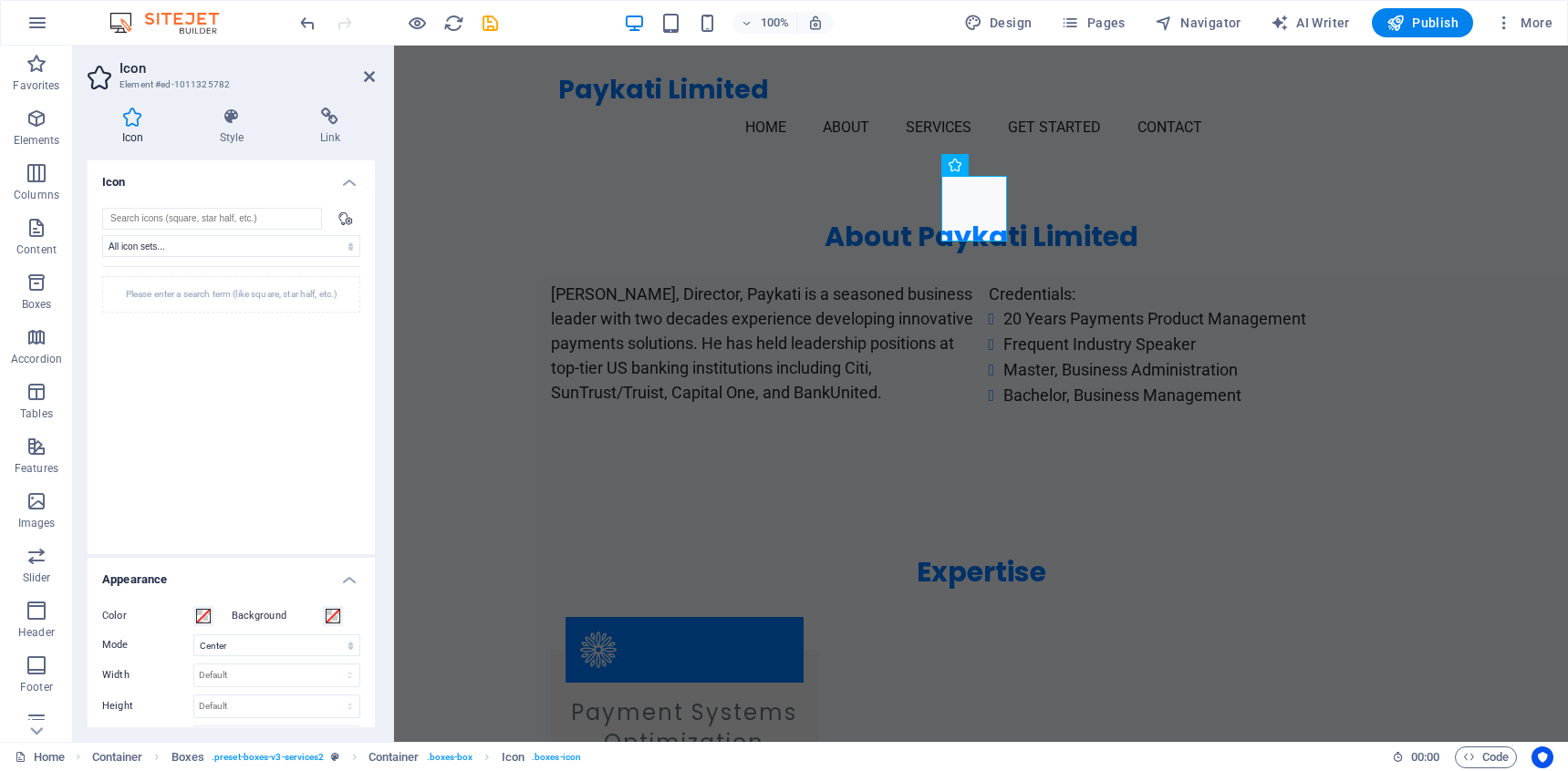
type input "L"
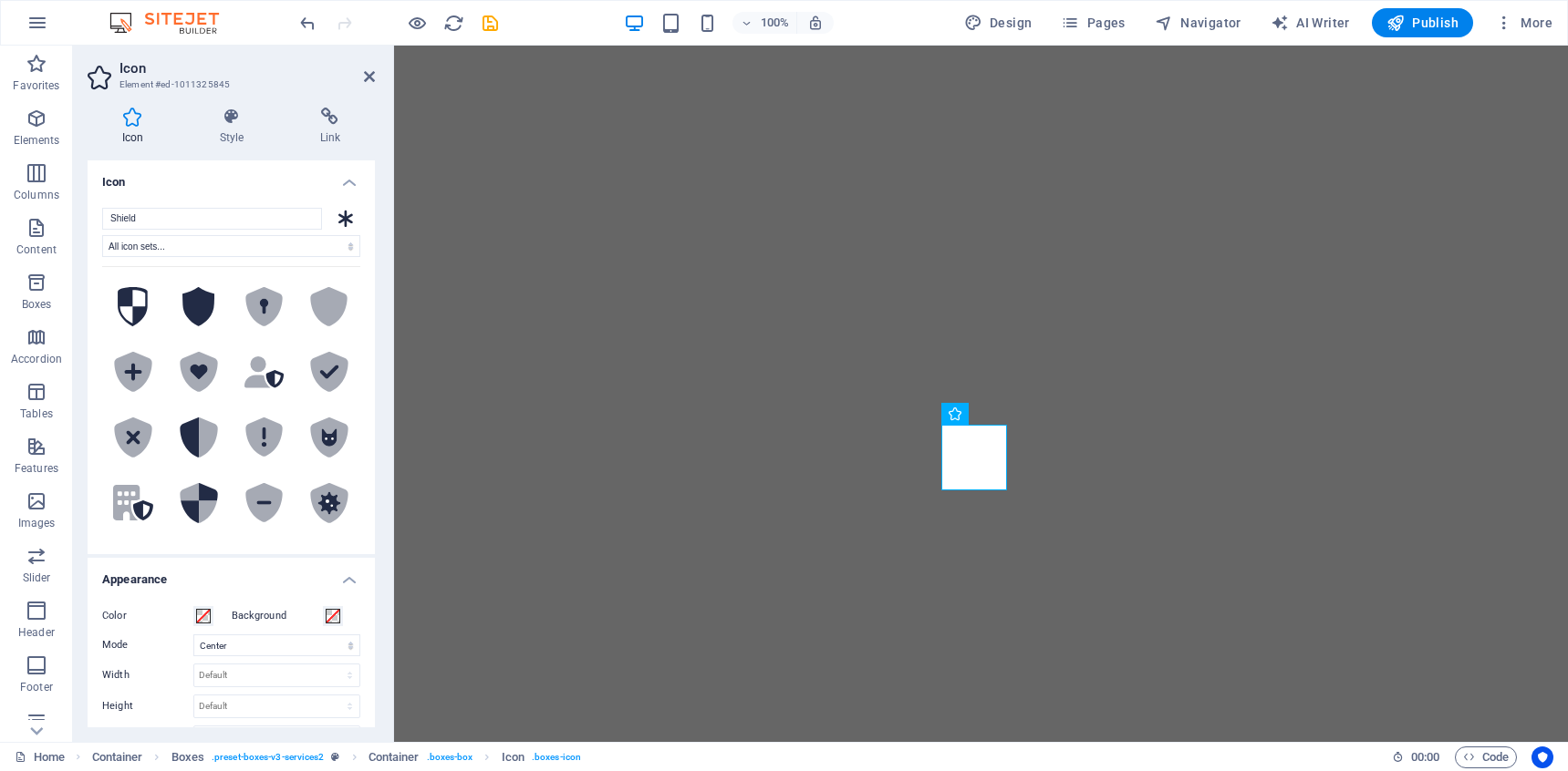
select select "xMidYMid"
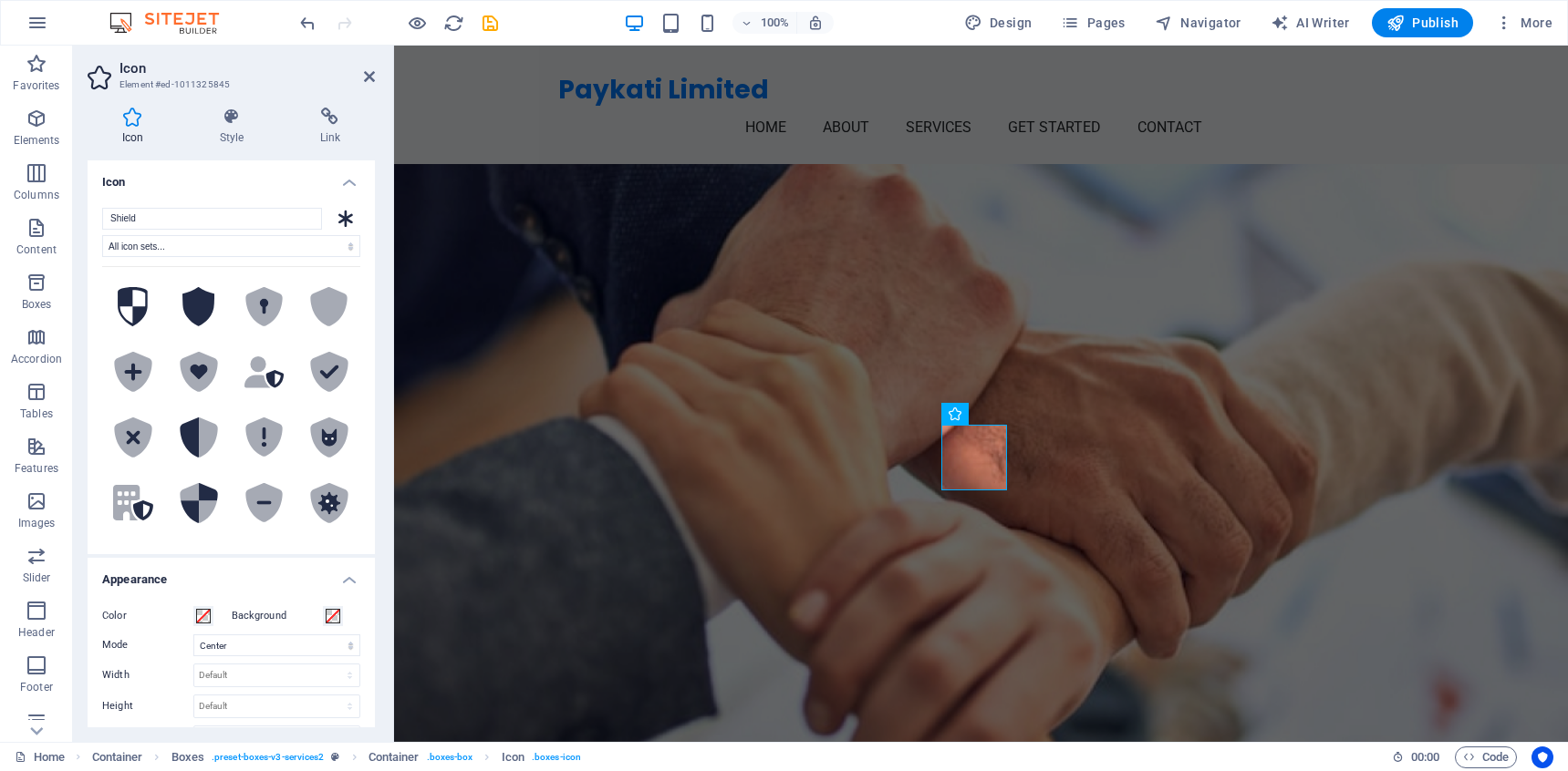
scroll to position [1001, 0]
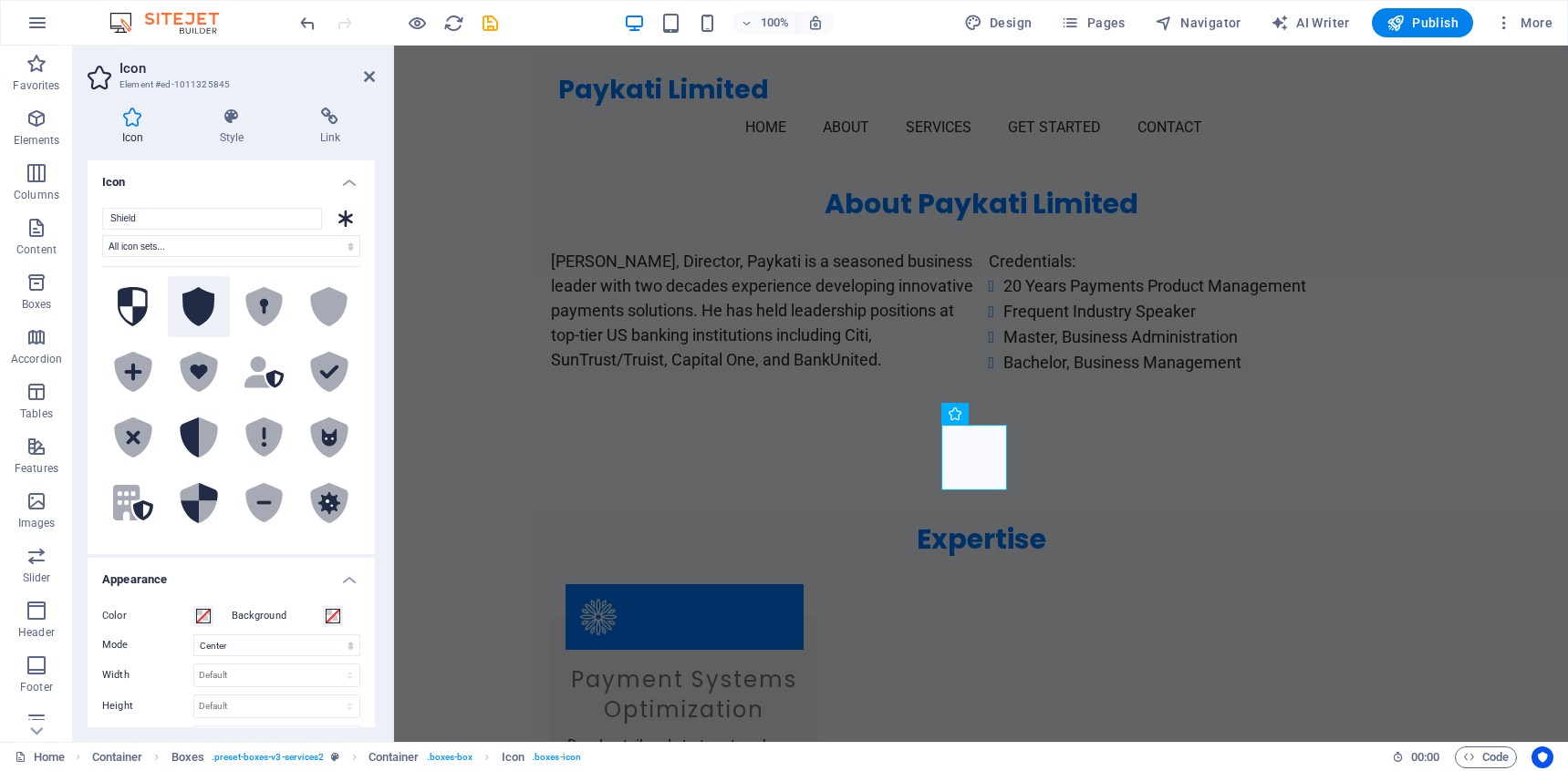
type input "Shield"
click at [197, 305] on icon at bounding box center [198, 306] width 32 height 40
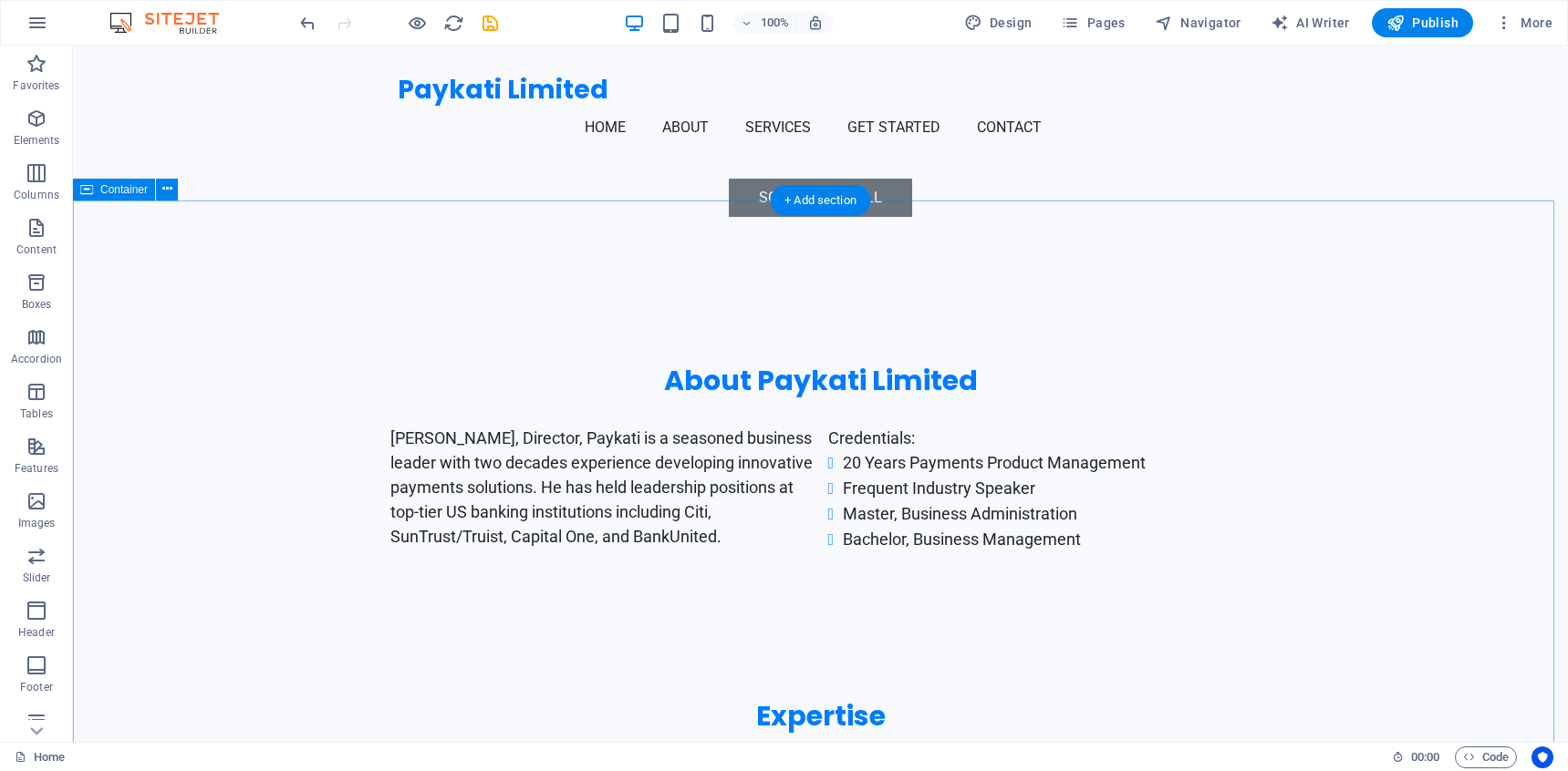
scroll to position [0, 0]
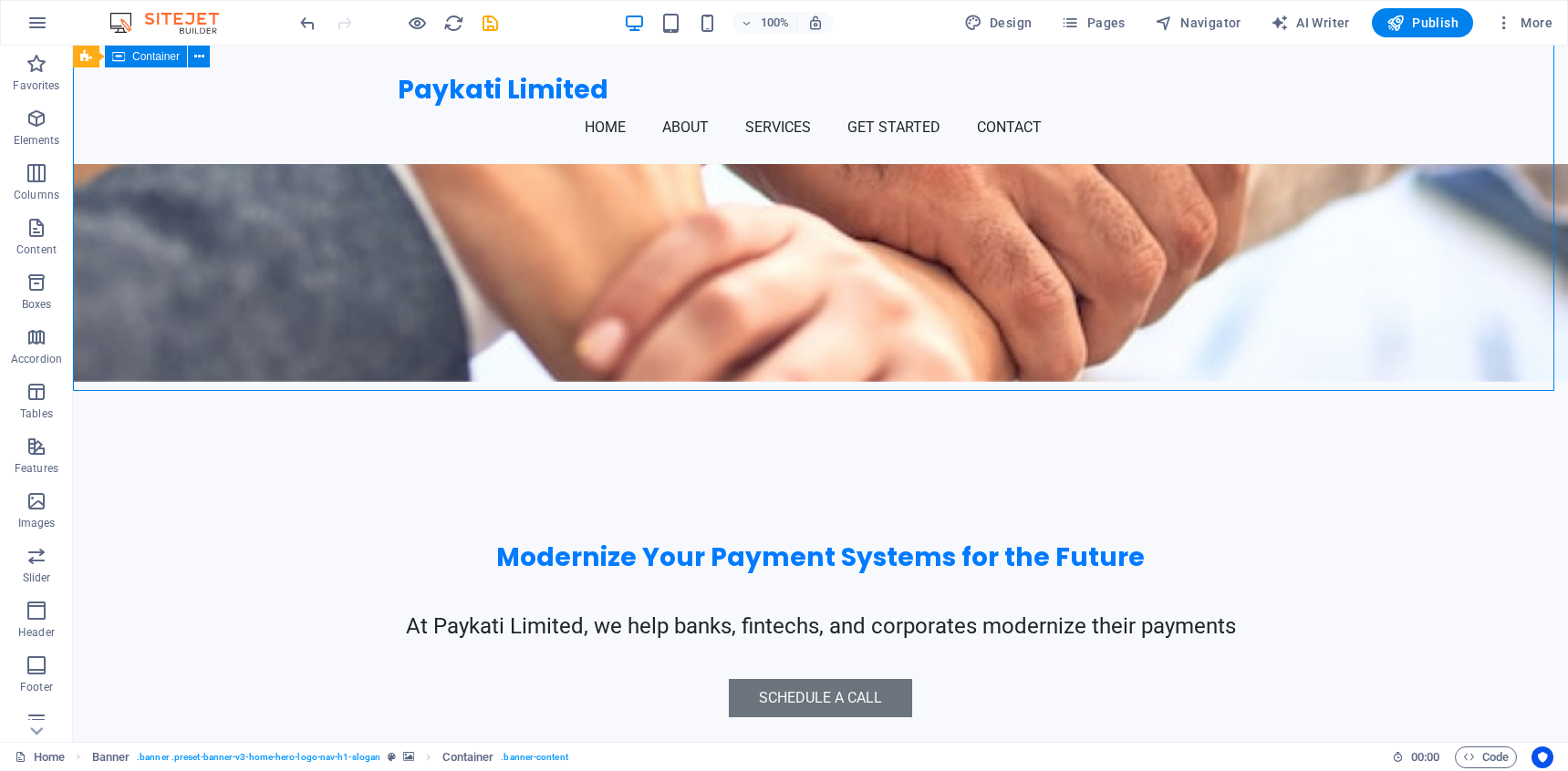
scroll to position [303, 0]
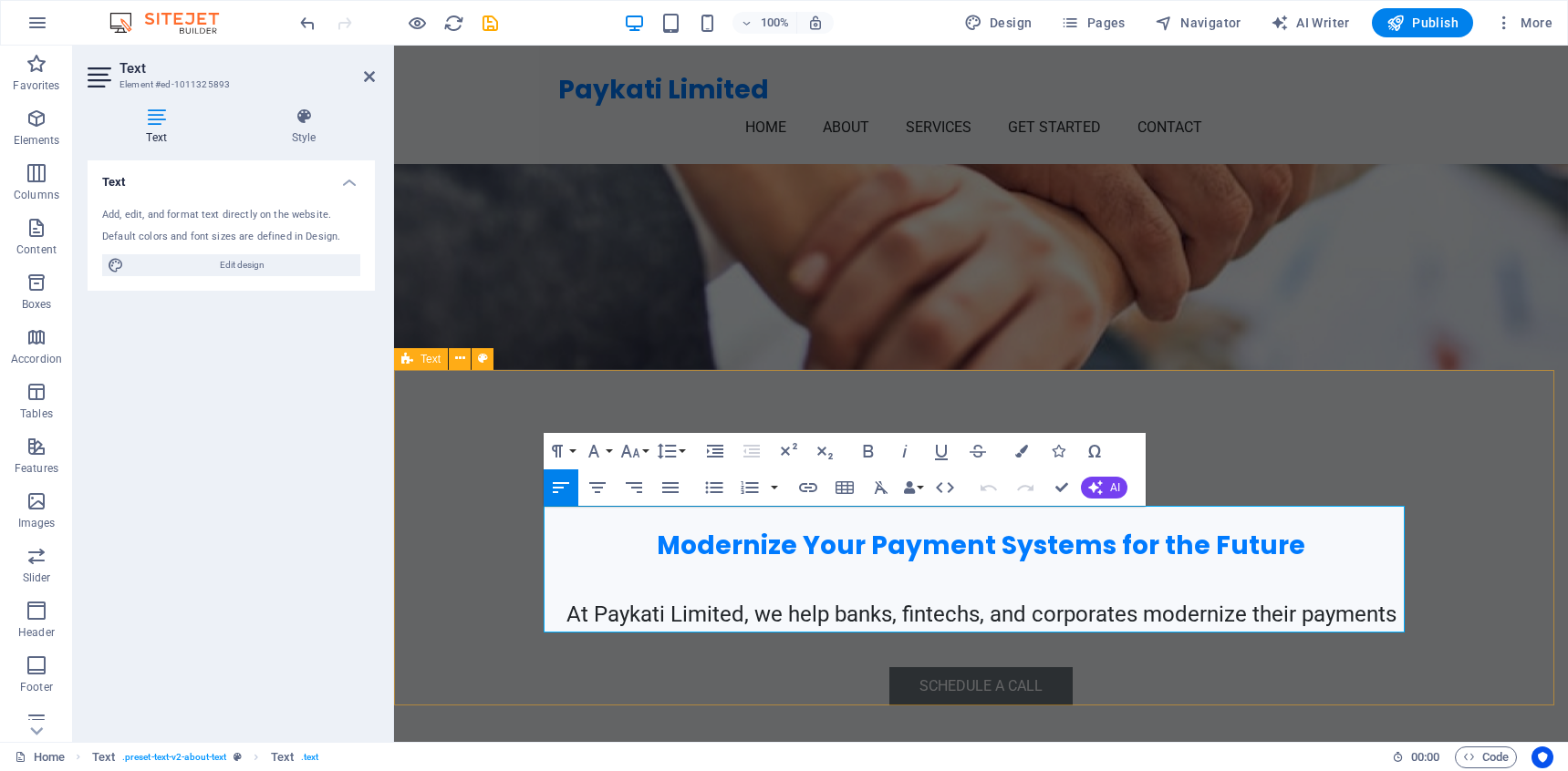
drag, startPoint x: 618, startPoint y: 616, endPoint x: 495, endPoint y: 626, distance: 123.4
click at [1299, 370] on div "Modernize Your Payment Systems for the Future At Paykati Limited, we help banks…" at bounding box center [980, 574] width 1173 height 408
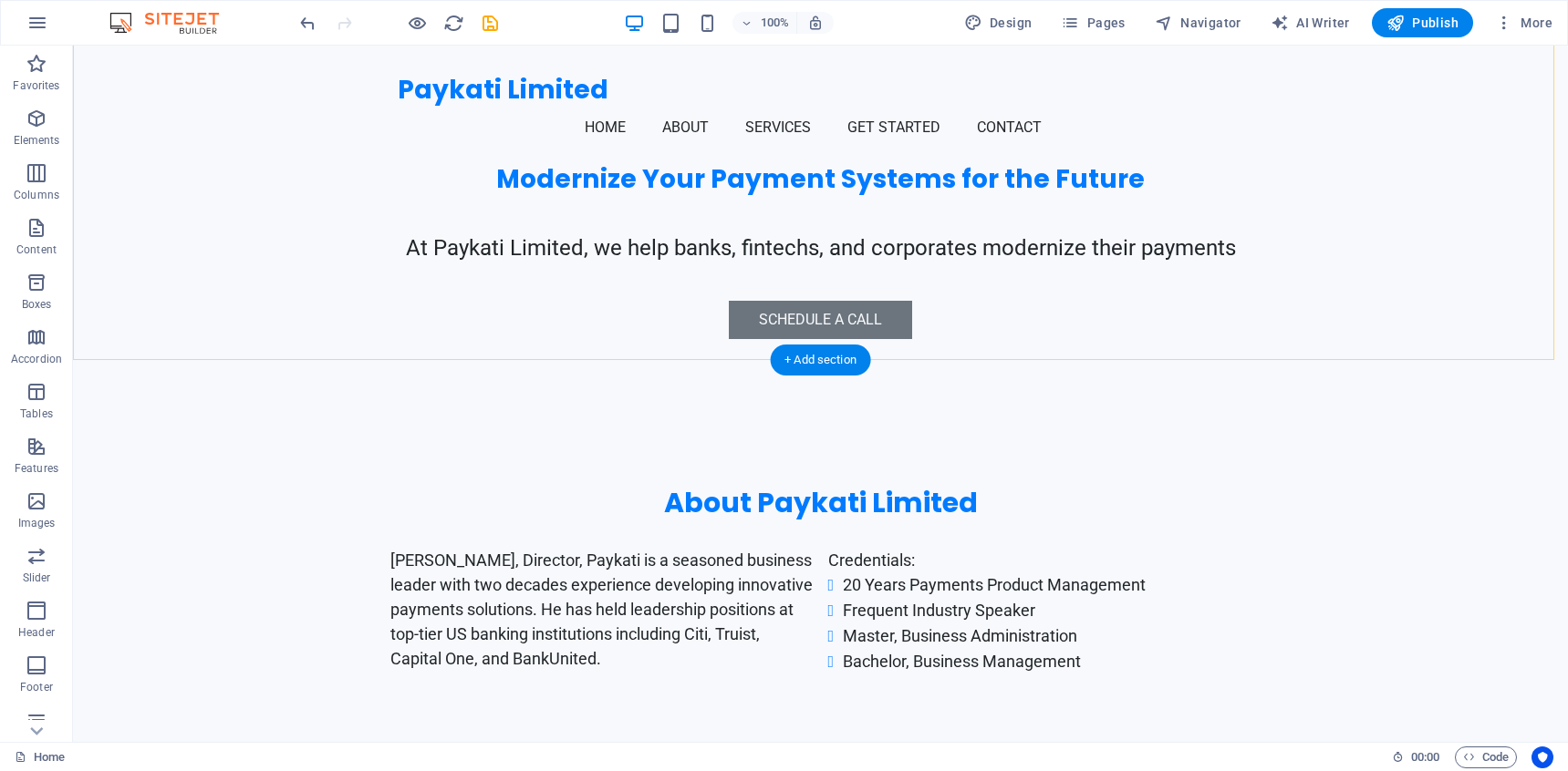
scroll to position [763, 0]
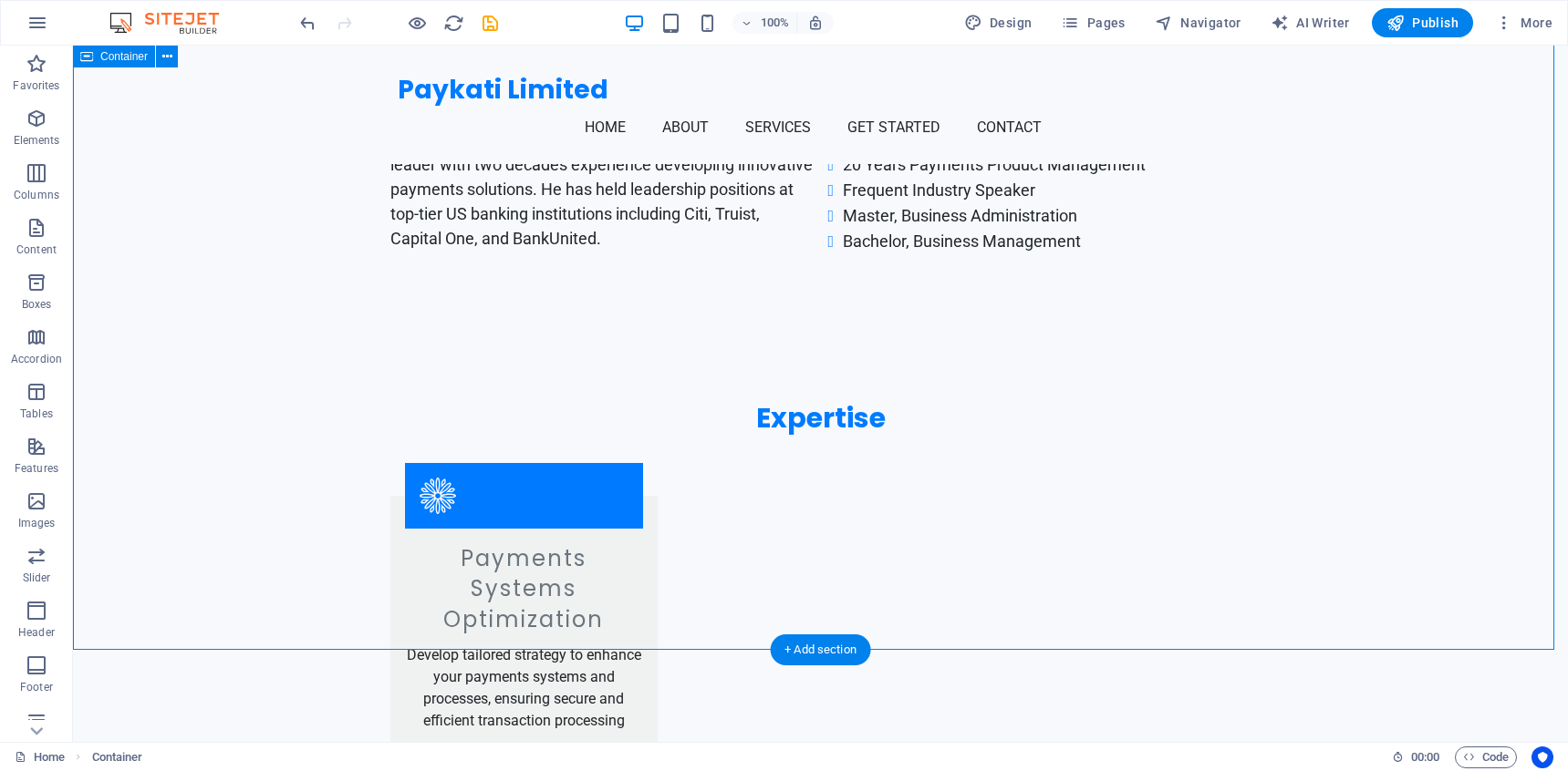
scroll to position [1102, 0]
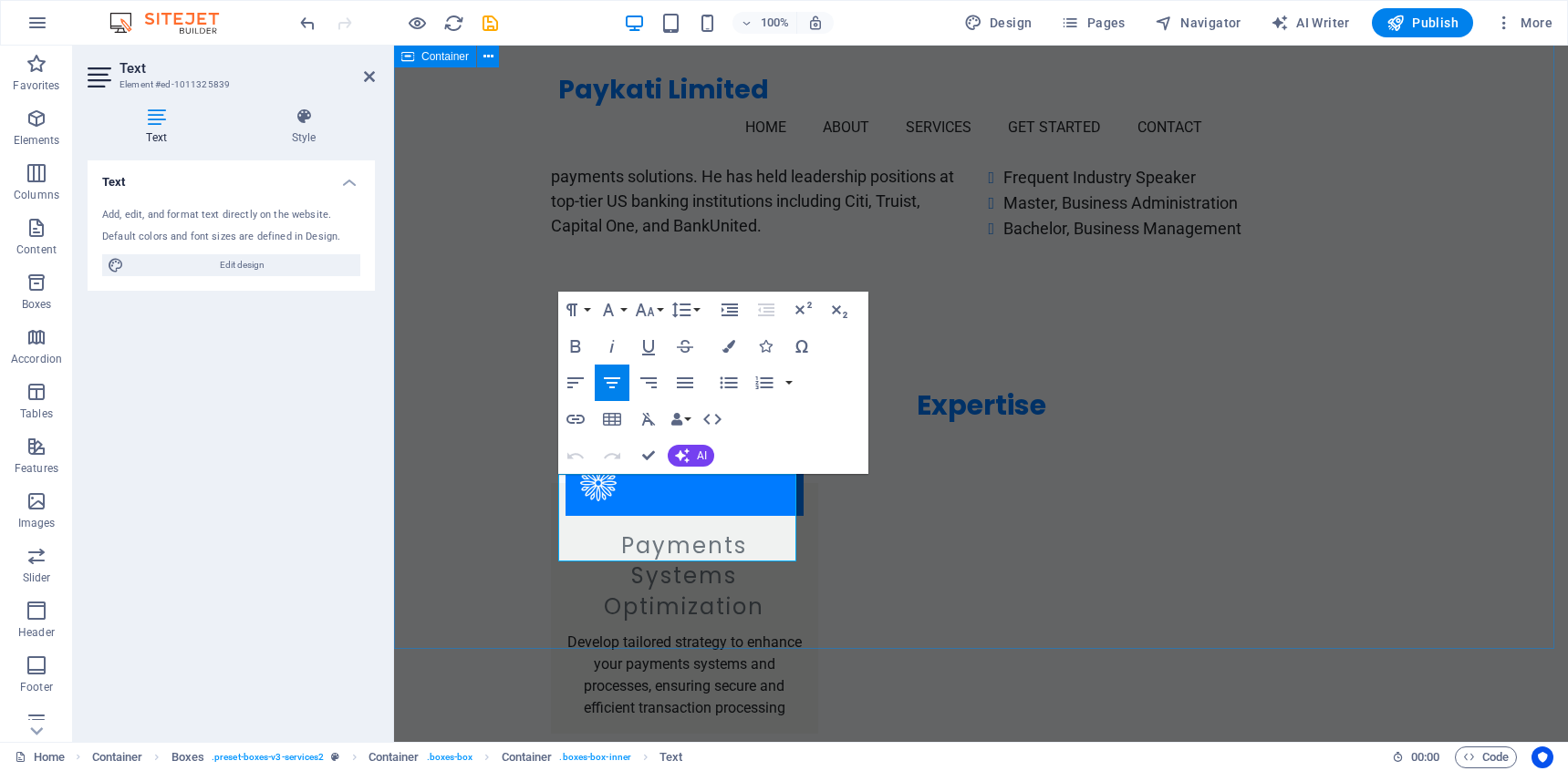
drag, startPoint x: 721, startPoint y: 548, endPoint x: 520, endPoint y: 530, distance: 201.8
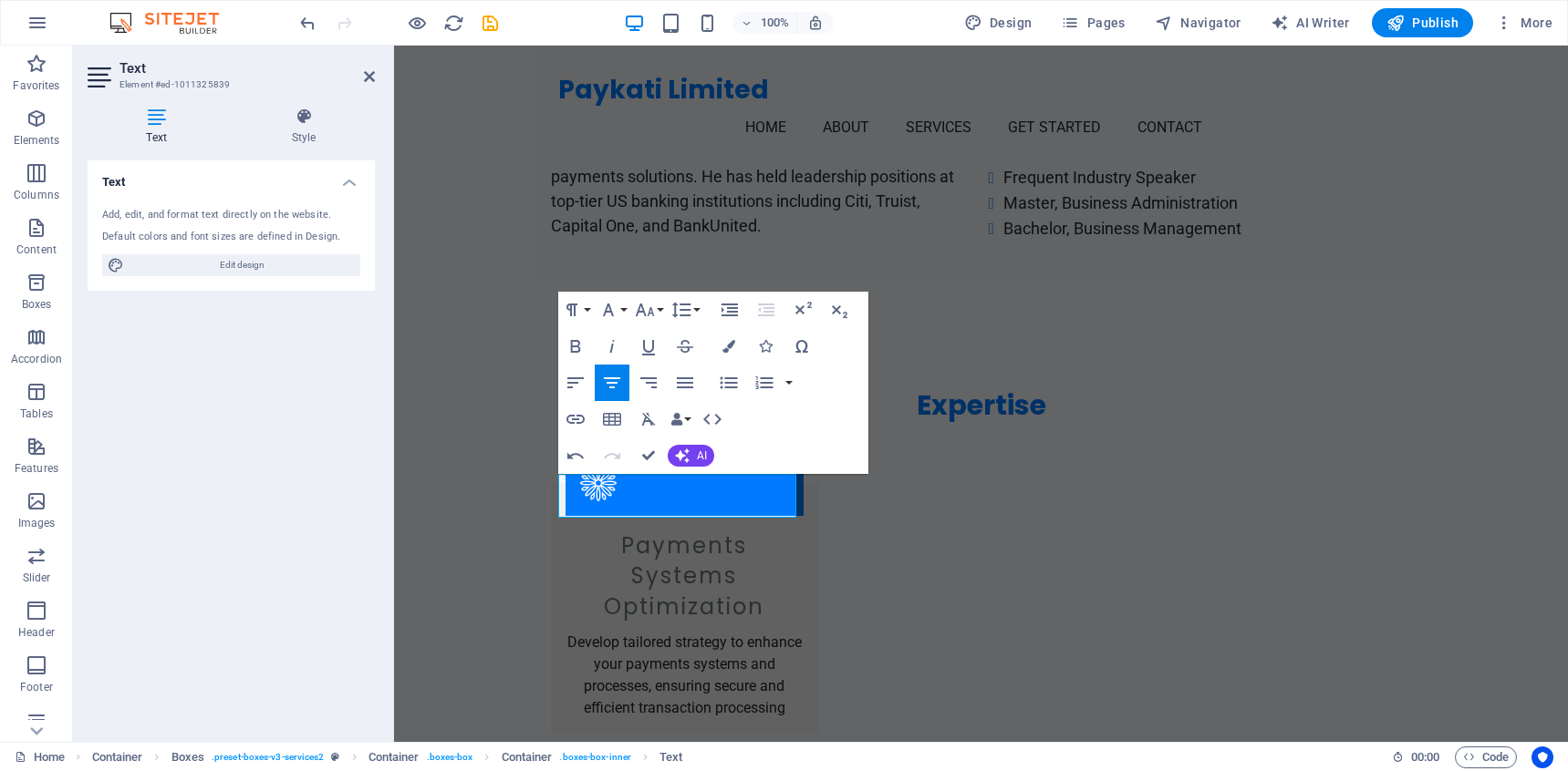
click at [320, 499] on div "Text Add, edit, and format text directly on the website. Default colors and fon…" at bounding box center [232, 443] width 287 height 566
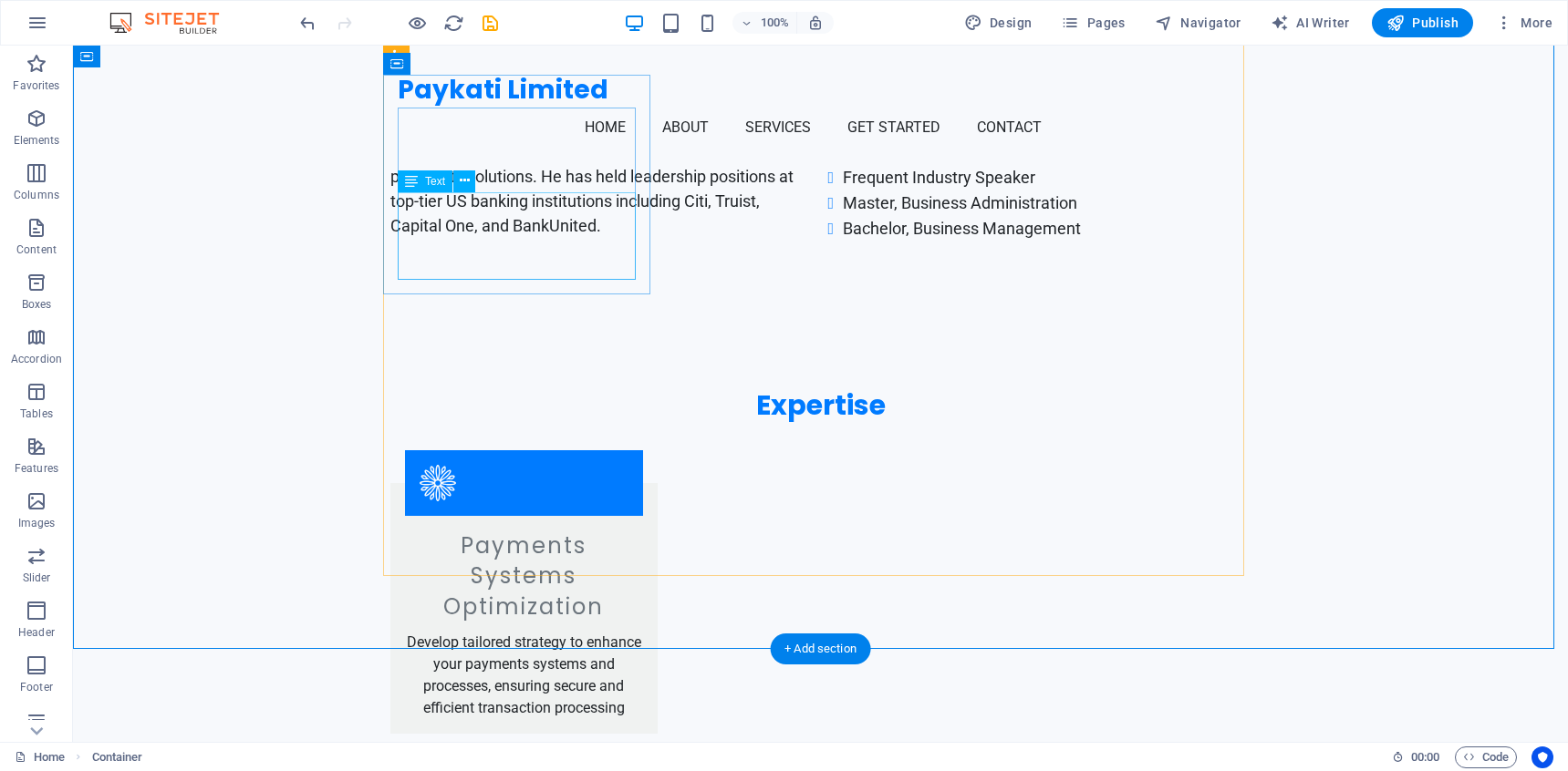
click at [551, 631] on div "Develop tailored strategy to enhance your payments systems and processes, ensur…" at bounding box center [523, 675] width 238 height 88
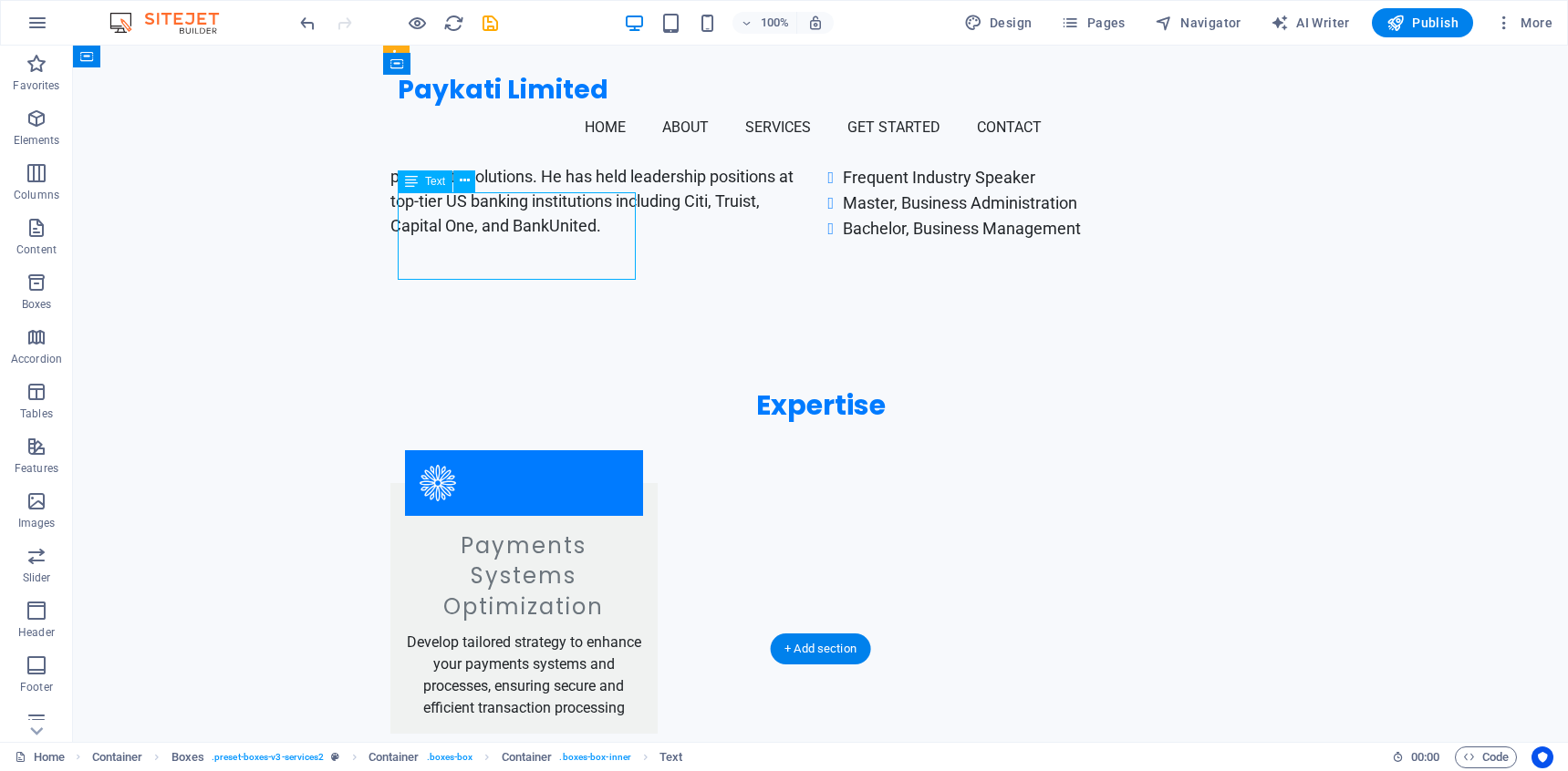
click at [551, 631] on div "Develop tailored strategy to enhance your payments systems and processes, ensur…" at bounding box center [523, 675] width 238 height 88
click at [390, 483] on div "Payments Systems Optimization Develop tailored strategy to enhance your payment…" at bounding box center [523, 608] width 268 height 251
click at [568, 631] on div "Develop tailored strategy to enhance your payments systems and processes, ensur…" at bounding box center [523, 675] width 238 height 88
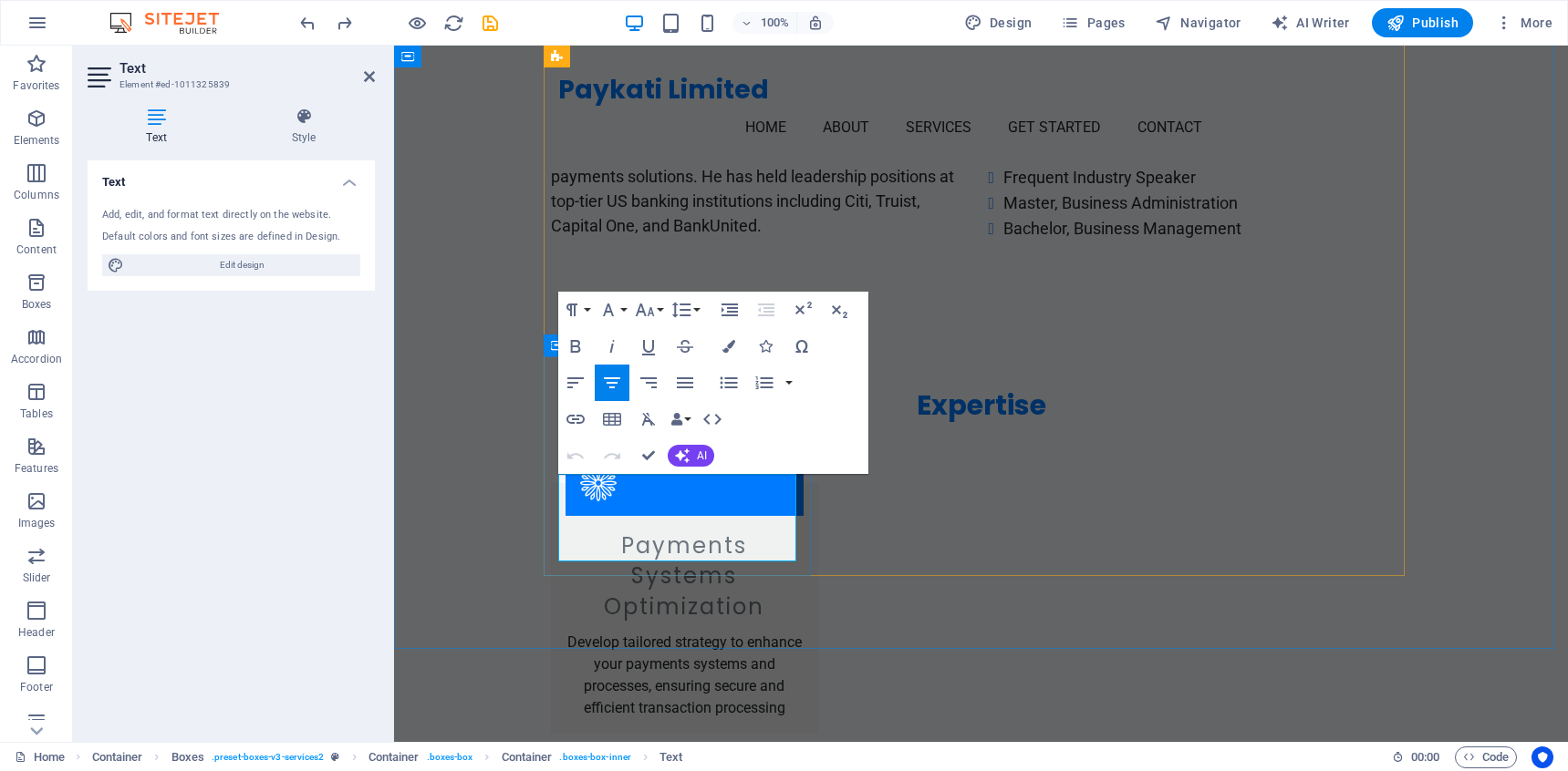
drag, startPoint x: 707, startPoint y: 530, endPoint x: 721, endPoint y: 545, distance: 20.5
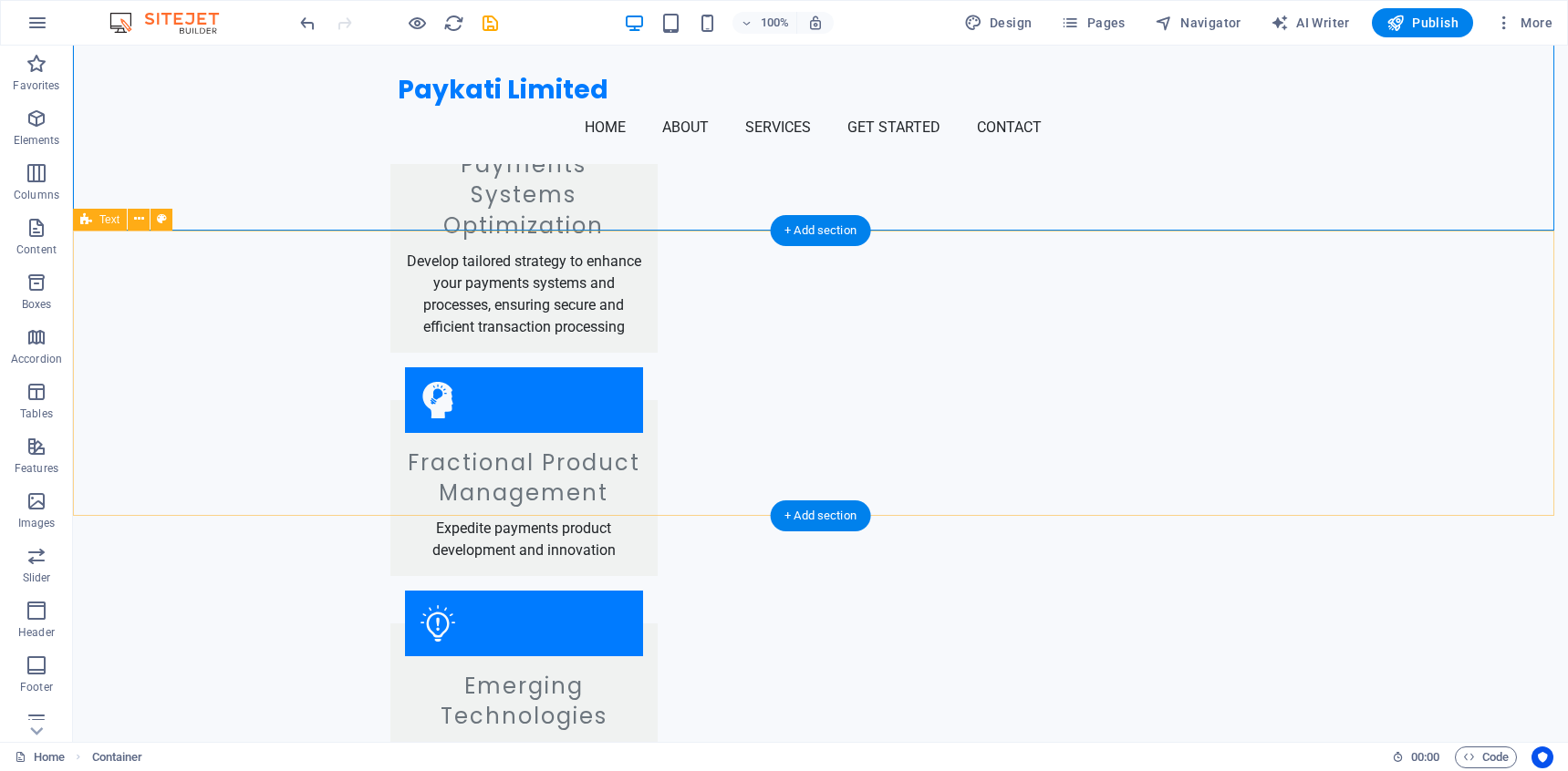
scroll to position [1520, 0]
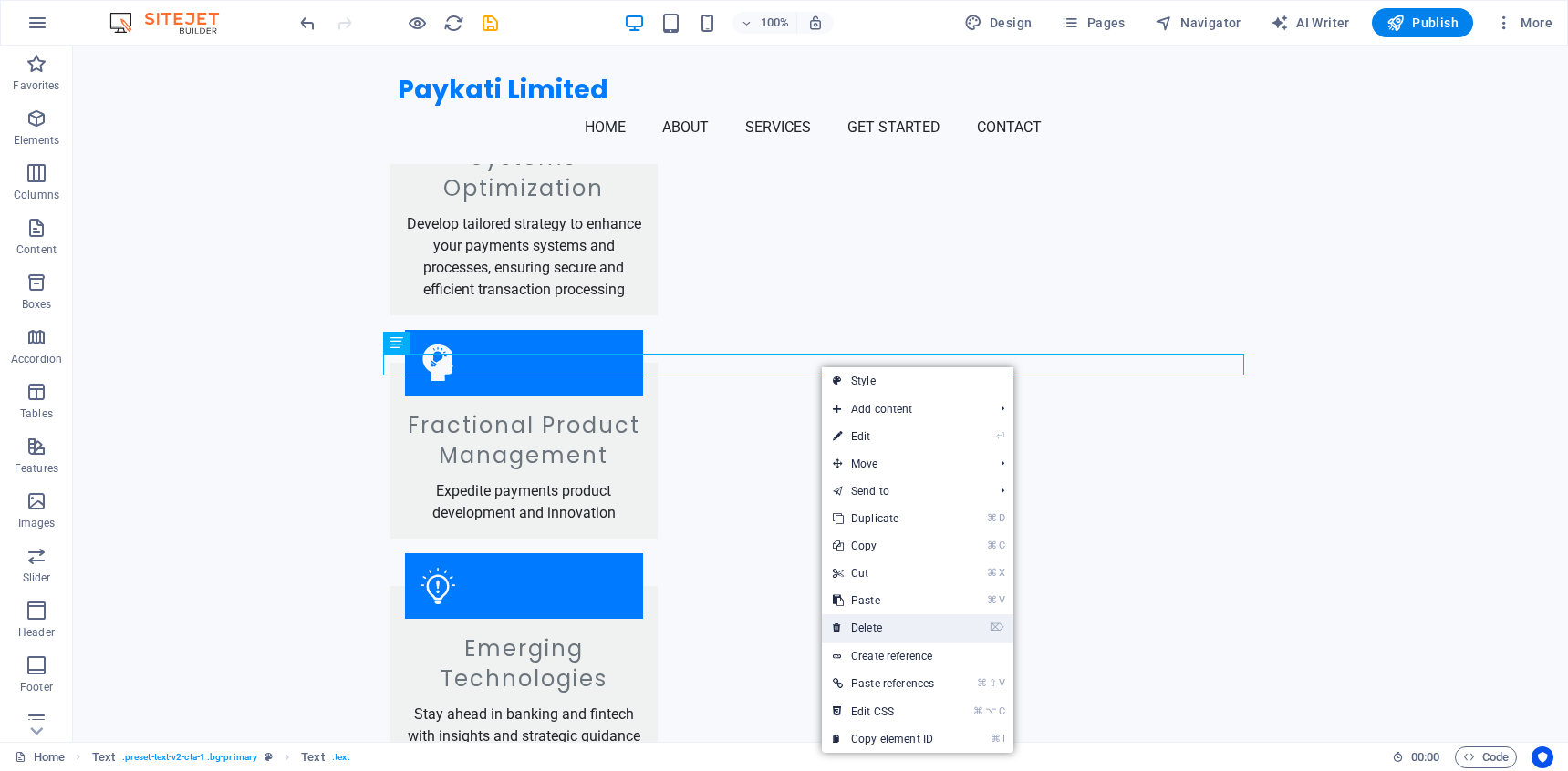
click at [899, 622] on link "⌦ Delete" at bounding box center [883, 628] width 123 height 28
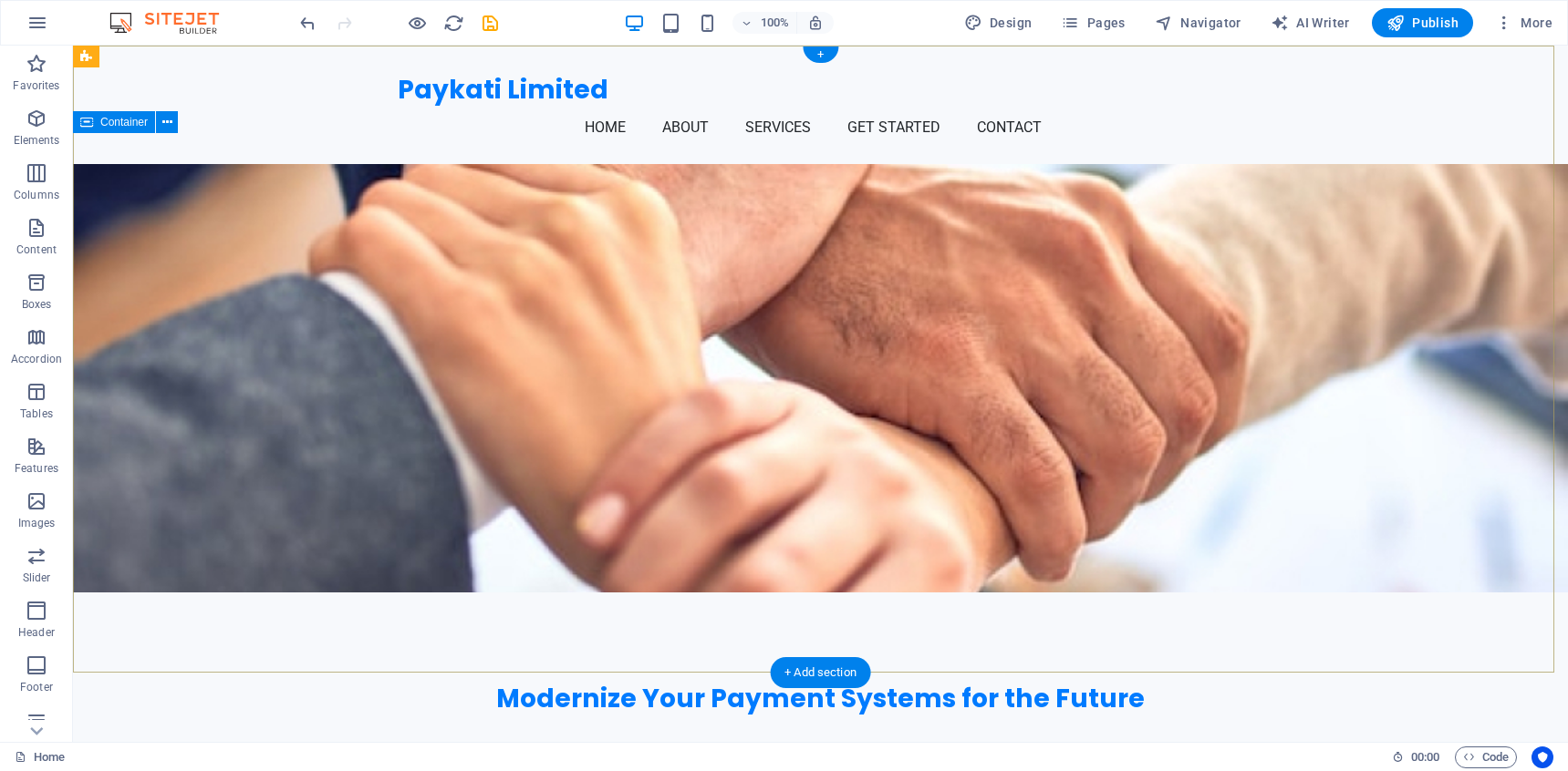
scroll to position [0, 0]
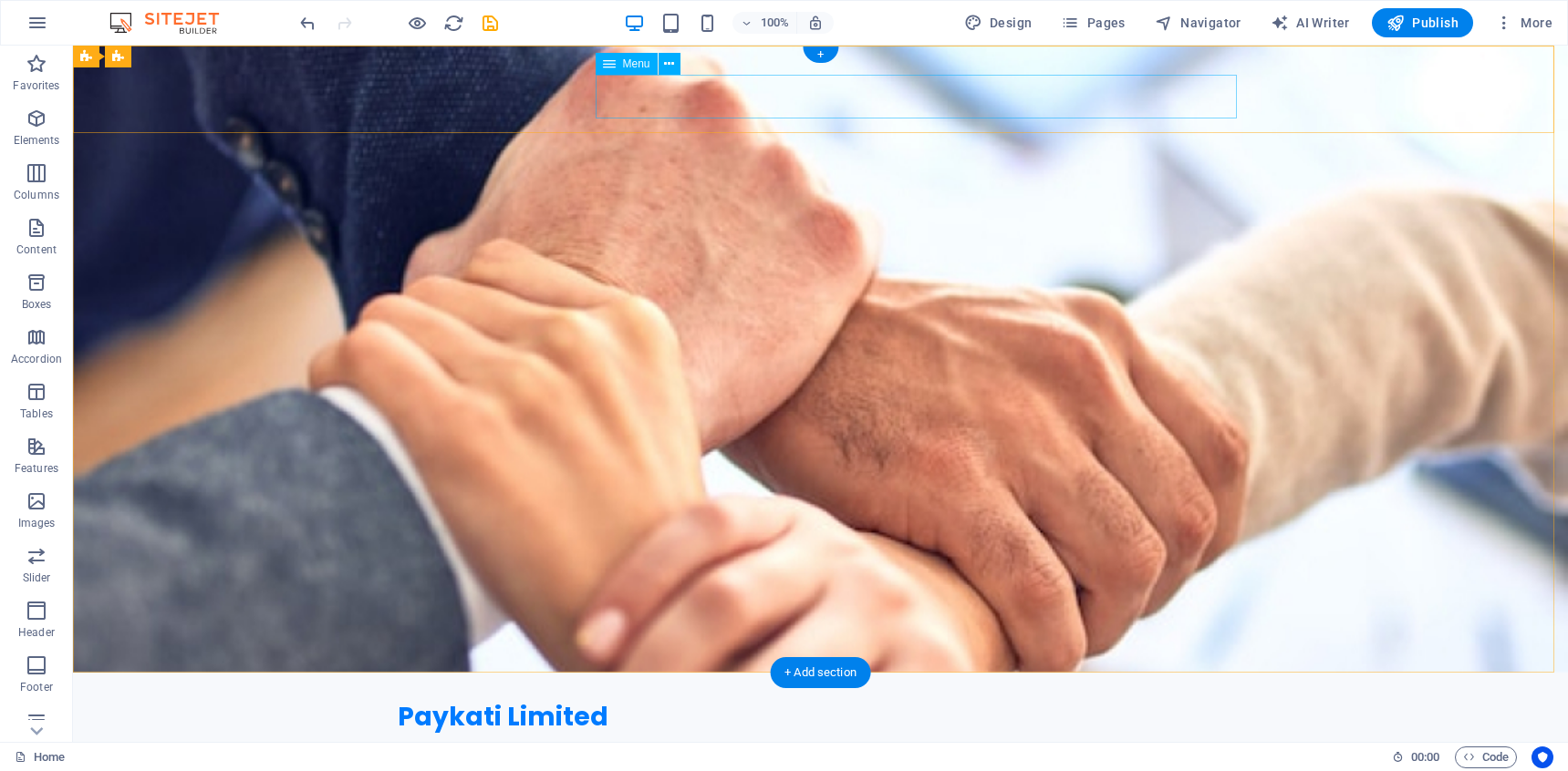
click at [1113, 733] on nav "Home About Services Get Started Contact" at bounding box center [821, 754] width 847 height 44
select select
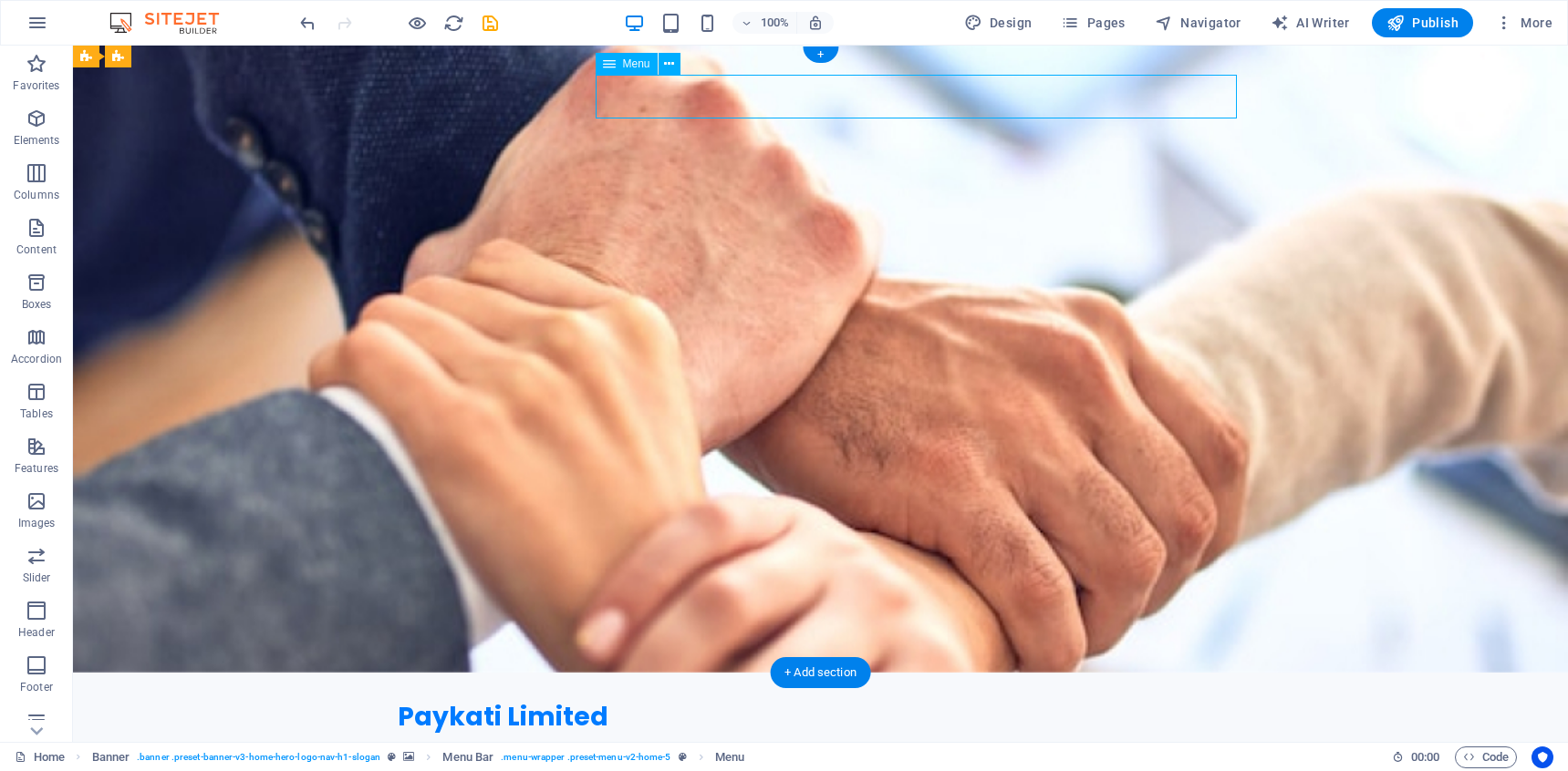
select select
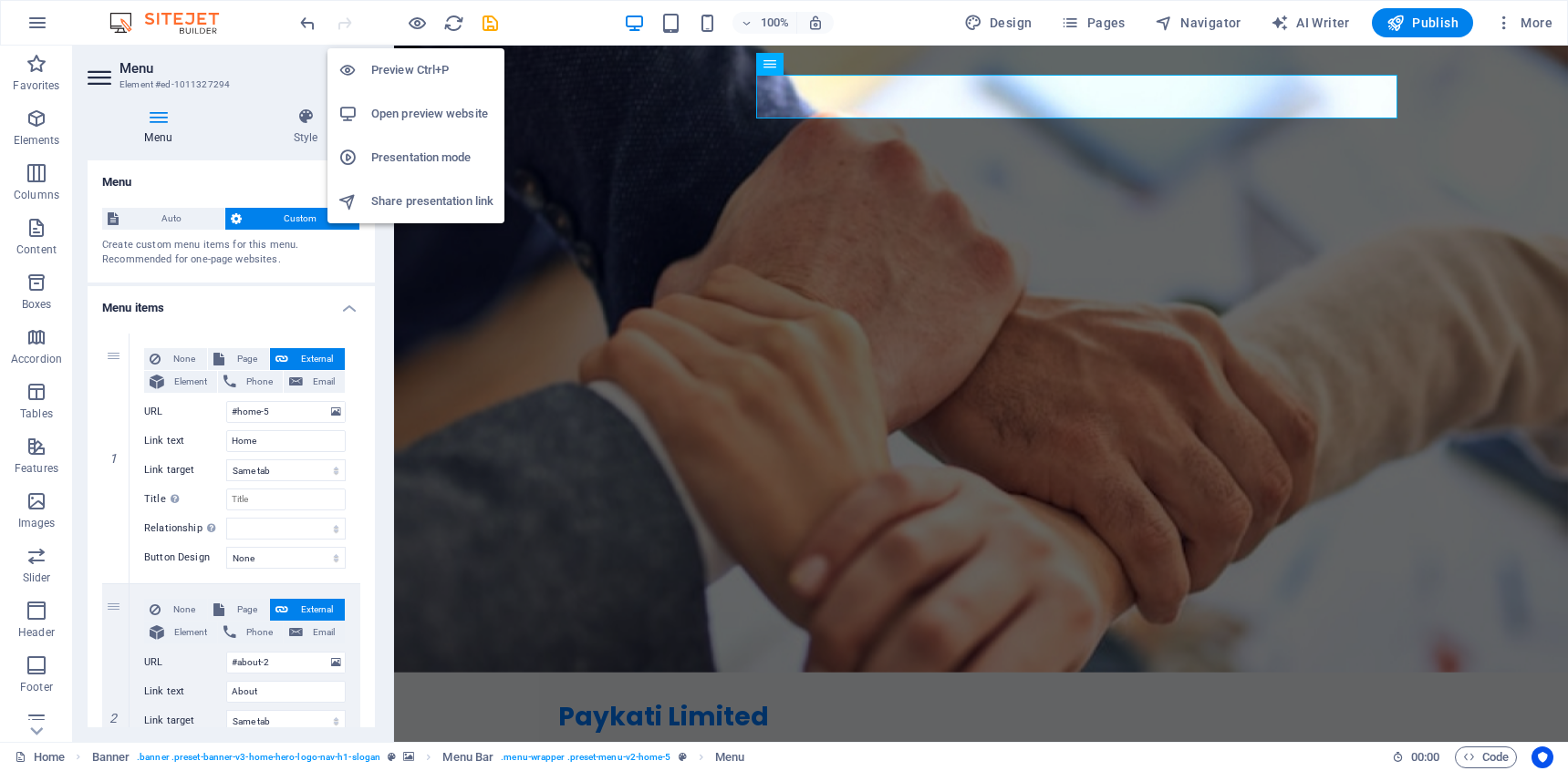
click at [425, 77] on h6 "Preview Ctrl+P" at bounding box center [433, 70] width 122 height 22
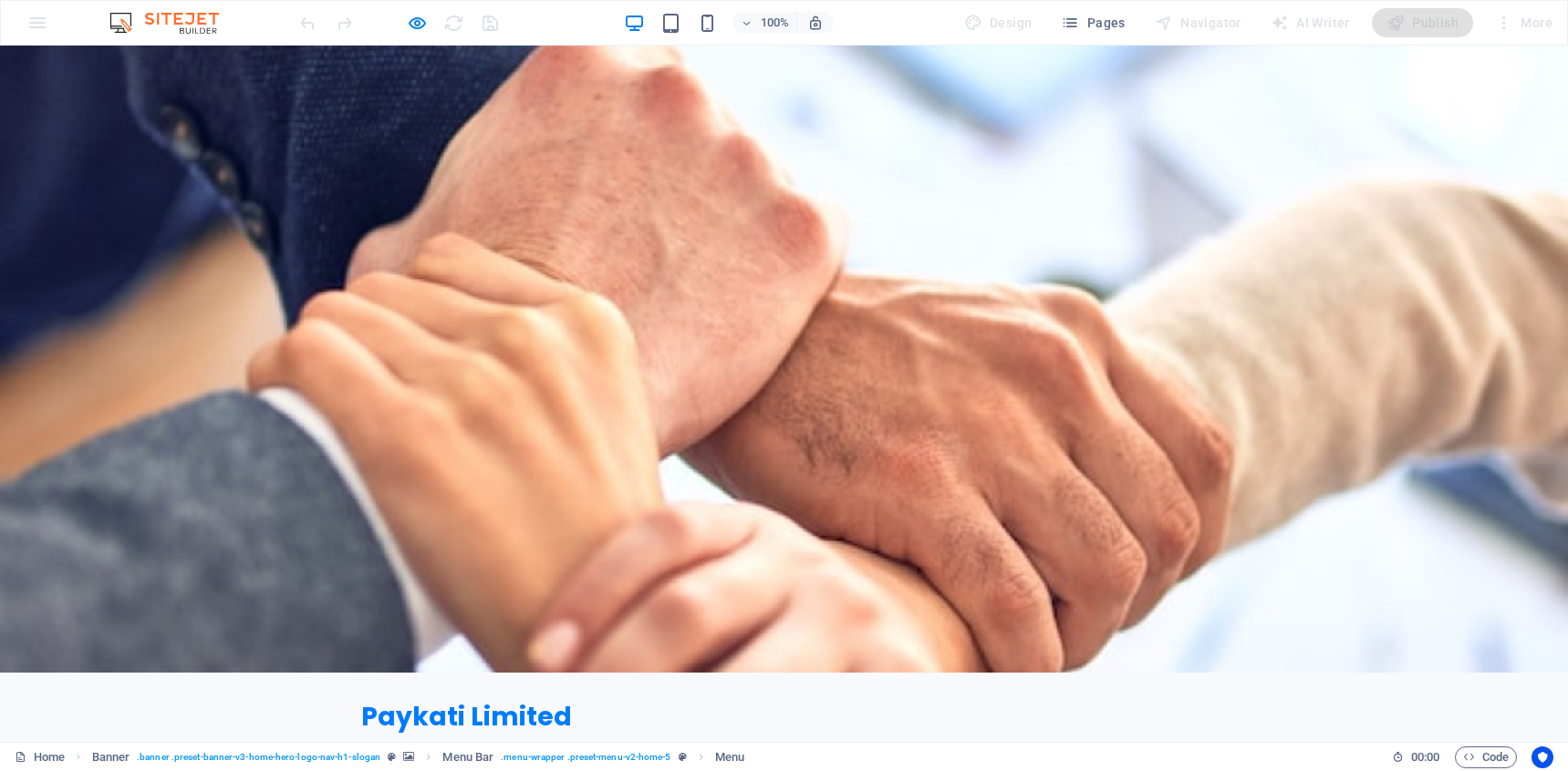
click at [1020, 733] on link "Contact" at bounding box center [980, 754] width 80 height 44
click at [919, 733] on link "Get Started" at bounding box center [864, 754] width 107 height 44
click at [604, 733] on link "Home" at bounding box center [576, 754] width 56 height 44
click at [686, 733] on link "About" at bounding box center [657, 754] width 61 height 44
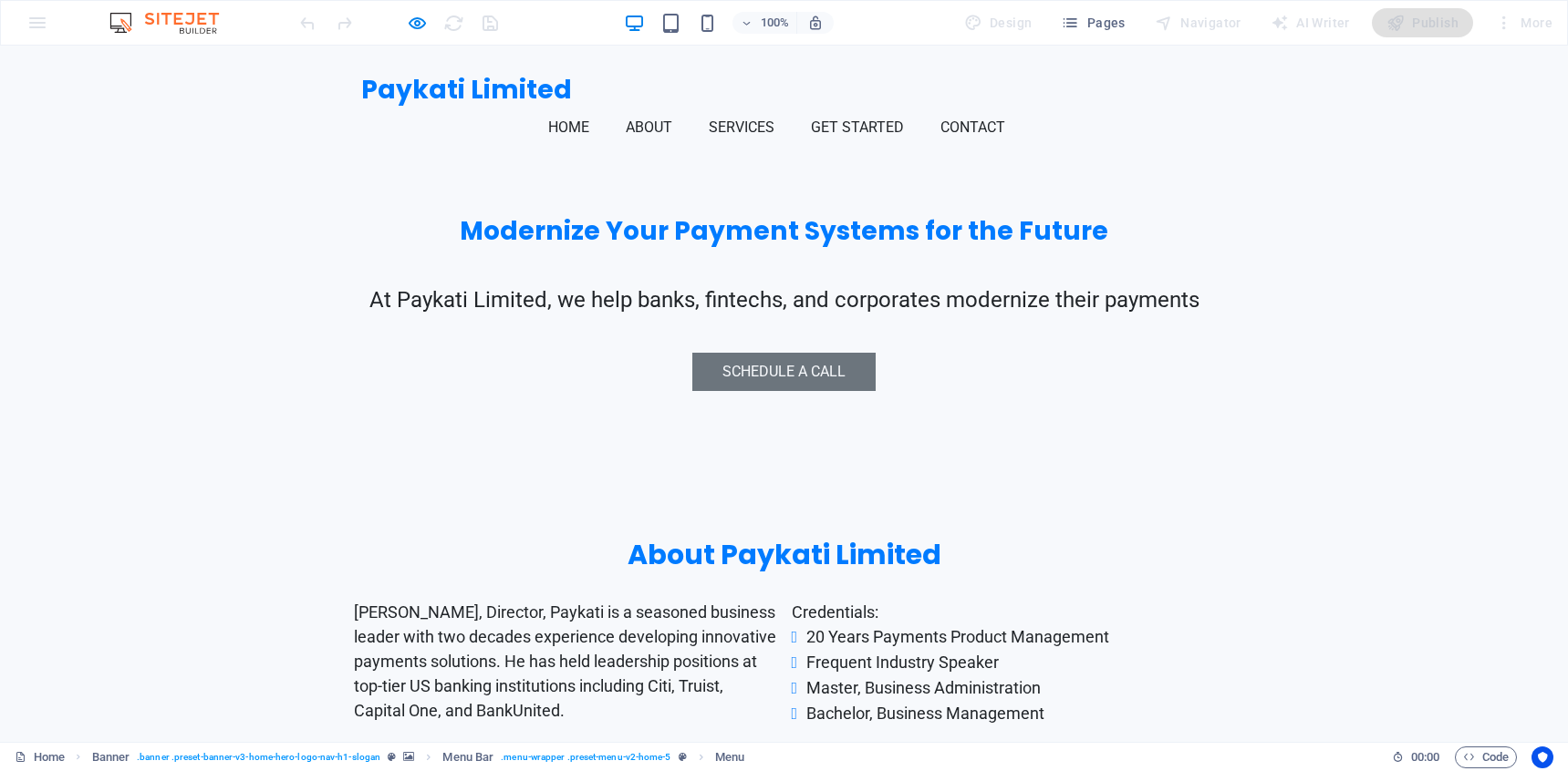
scroll to position [540, 0]
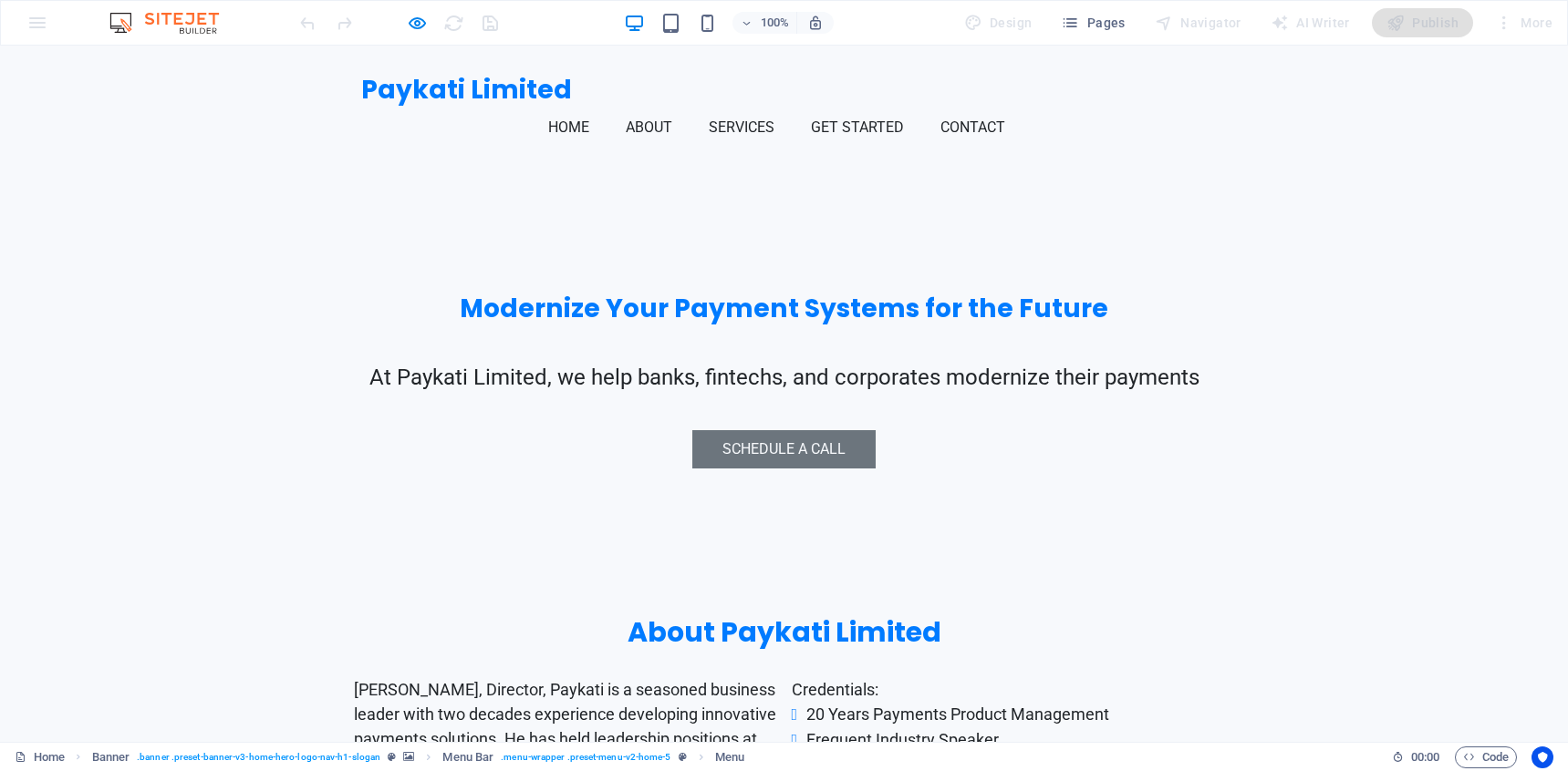
click at [789, 106] on link "Services" at bounding box center [748, 127] width 81 height 44
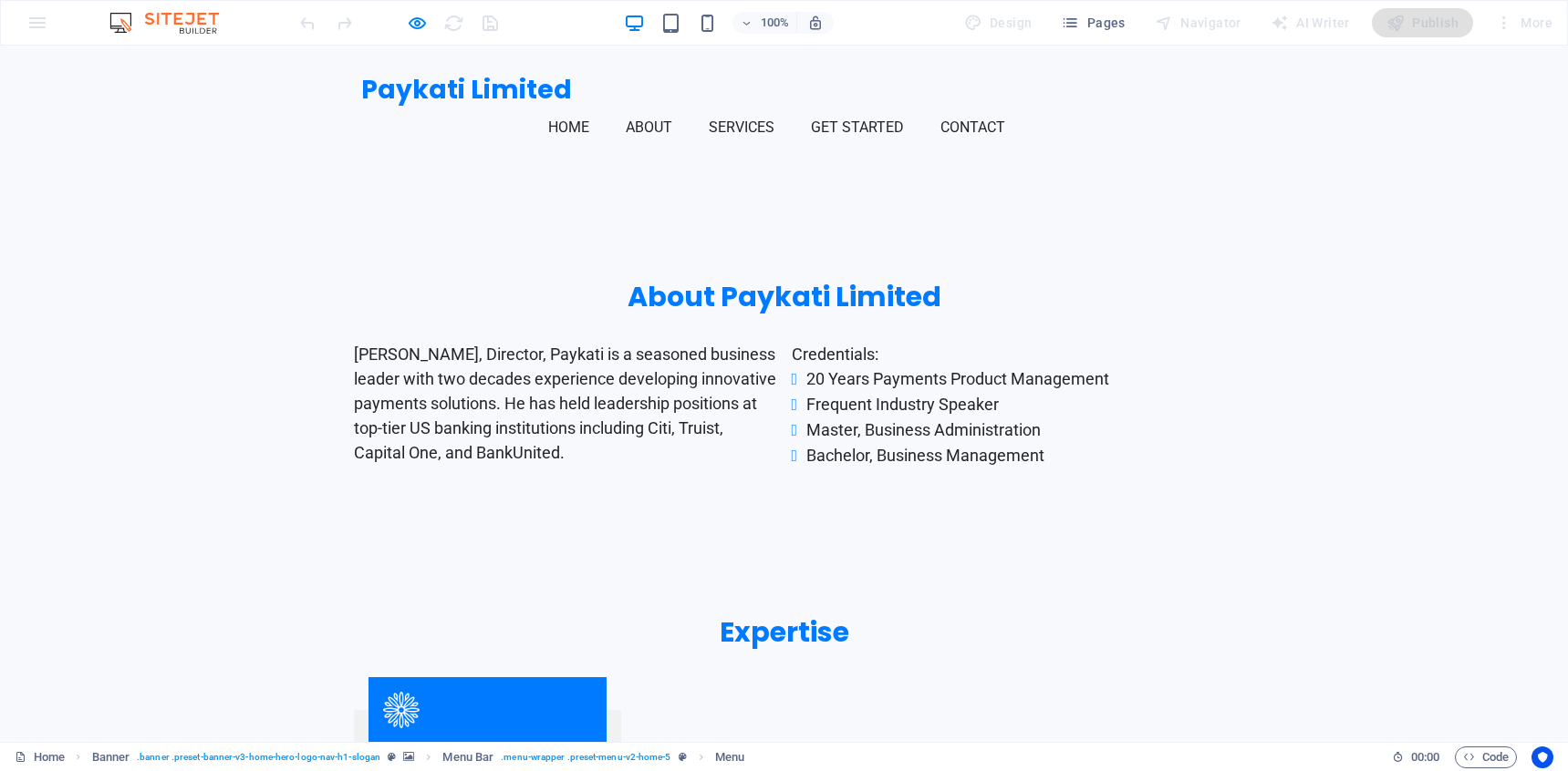
click at [919, 106] on link "Get Started" at bounding box center [864, 127] width 107 height 44
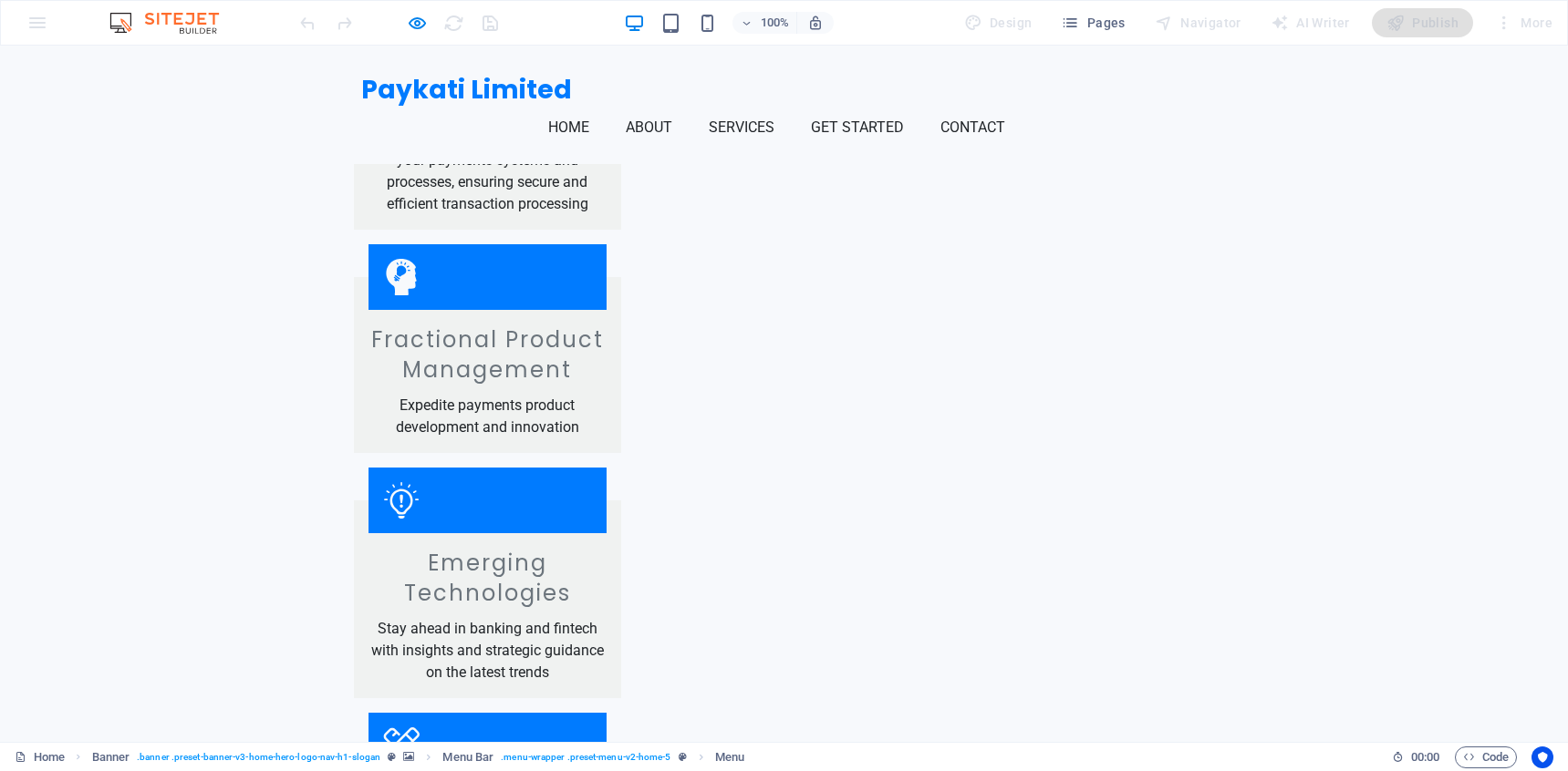
scroll to position [1618, 0]
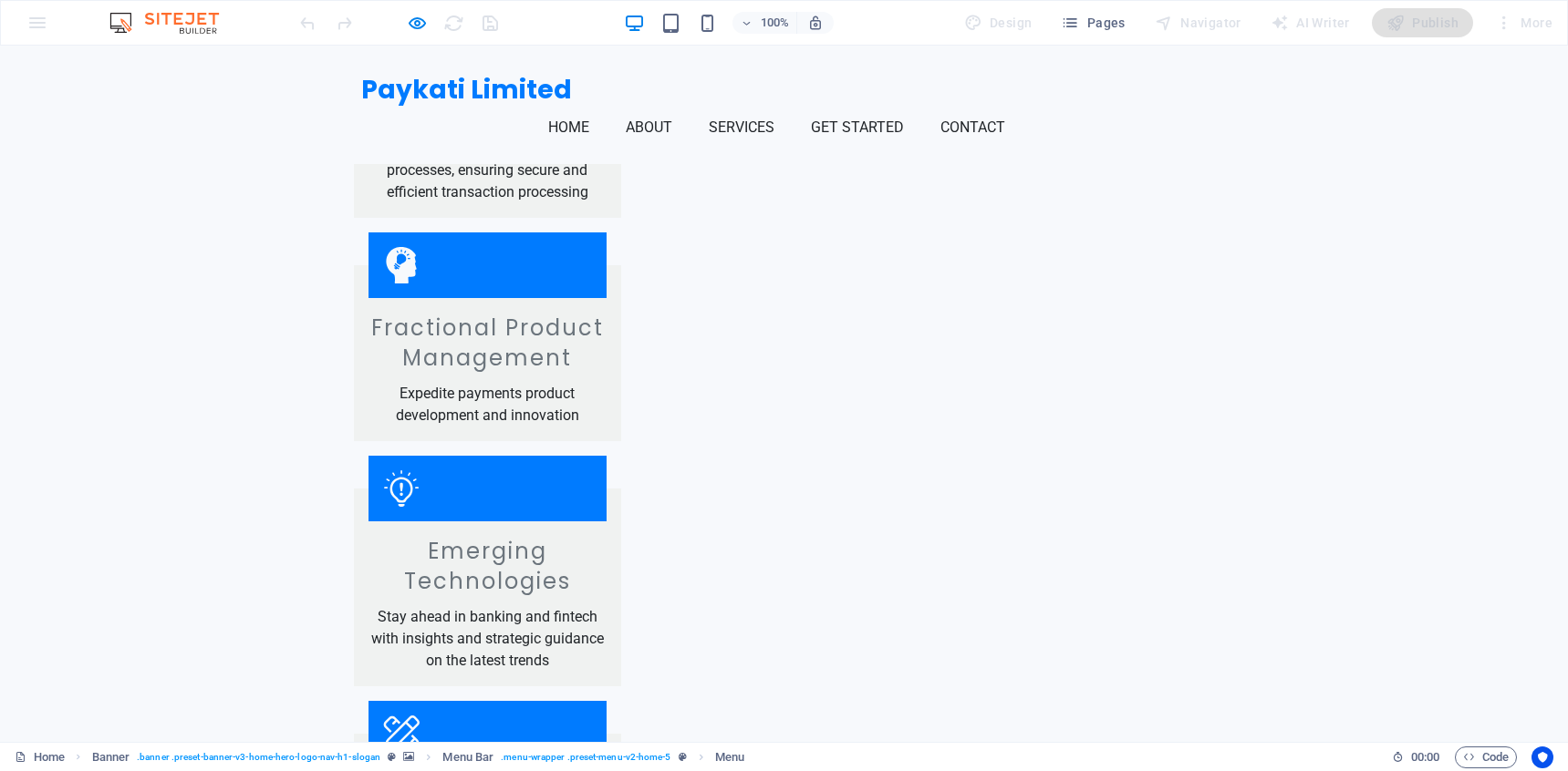
click at [919, 106] on link "Get Started" at bounding box center [864, 127] width 107 height 44
click at [1020, 106] on link "Contact" at bounding box center [980, 127] width 80 height 44
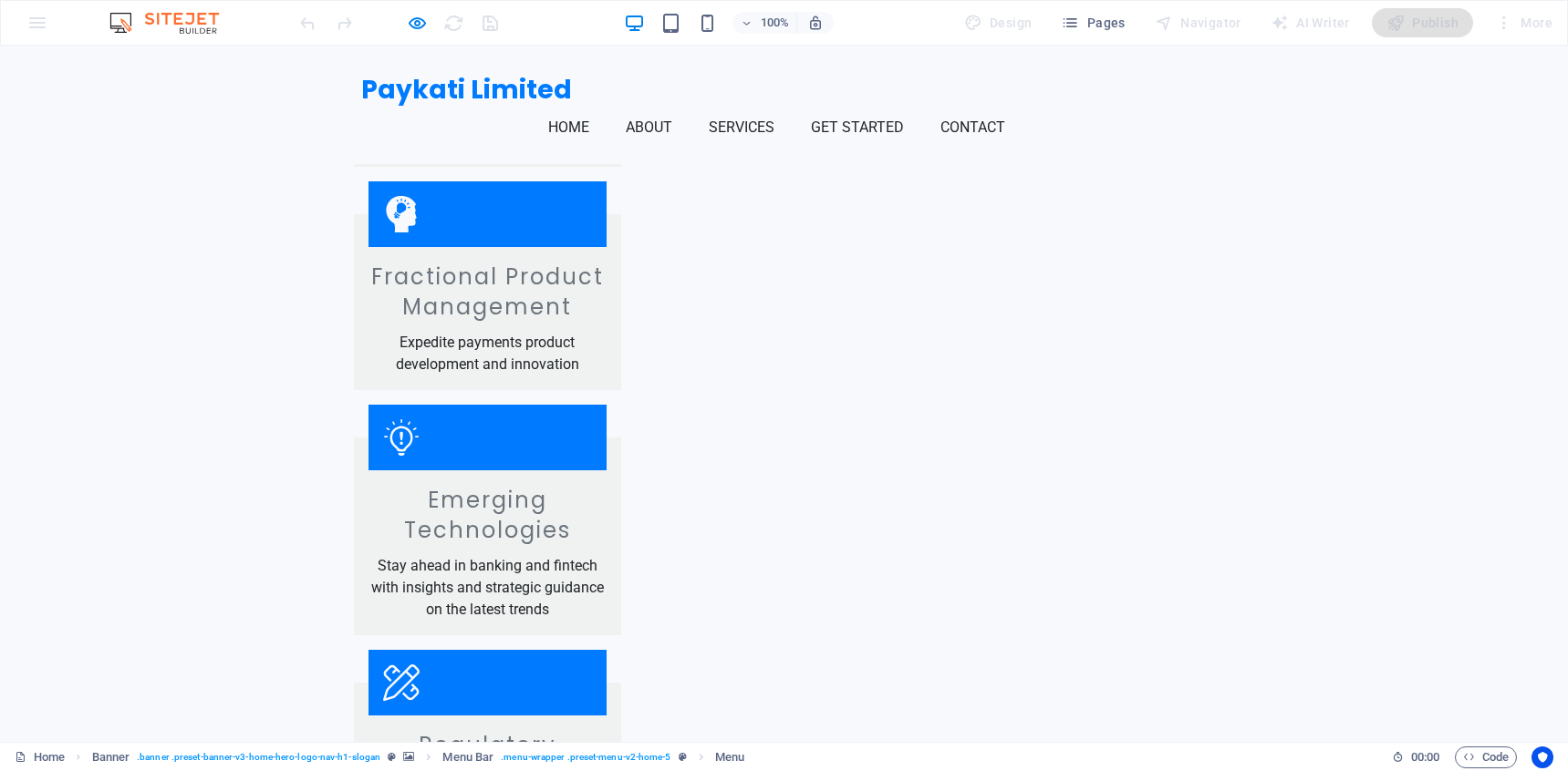
scroll to position [1692, 0]
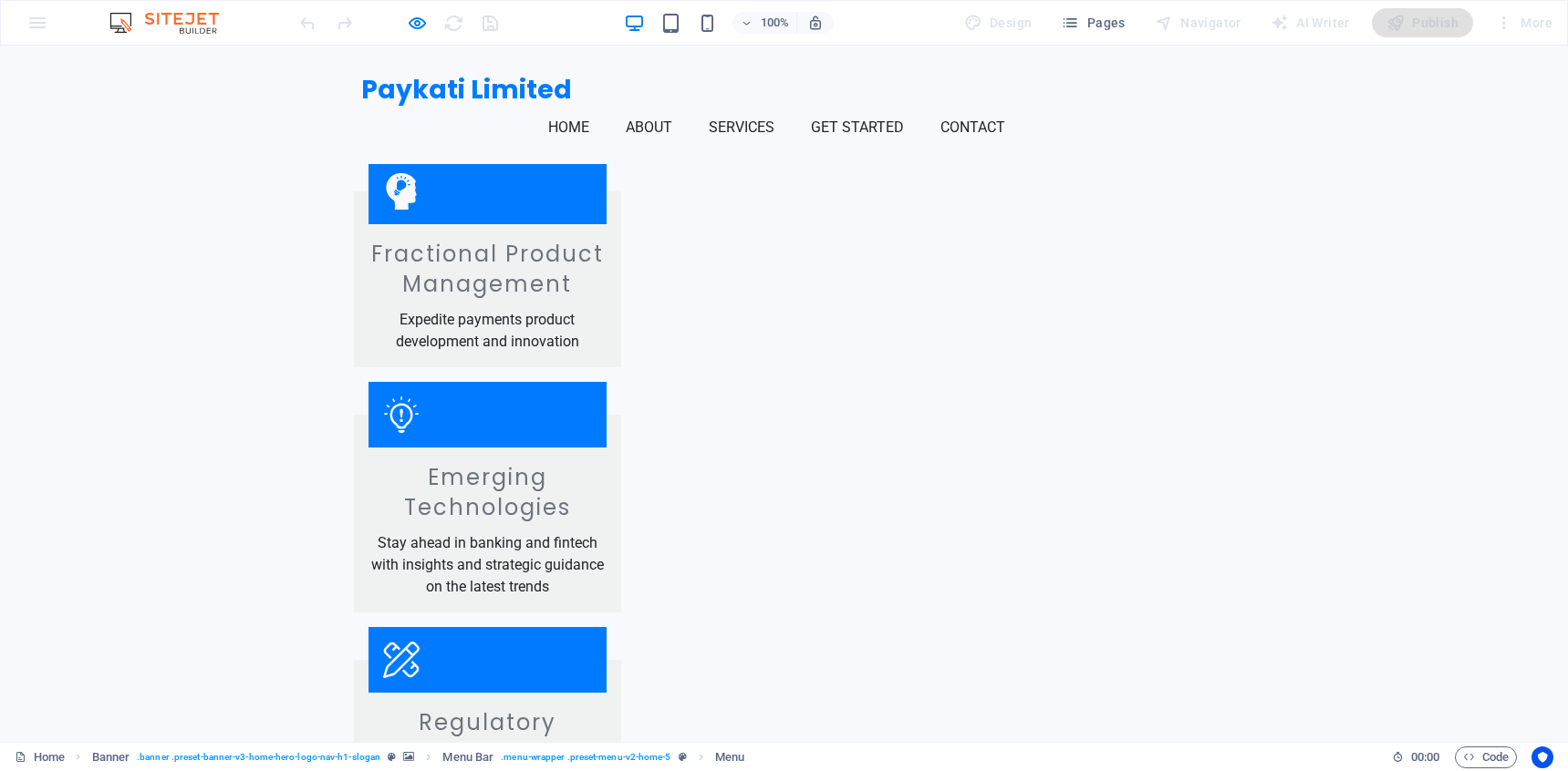
click at [919, 106] on link "Get Started" at bounding box center [864, 127] width 107 height 44
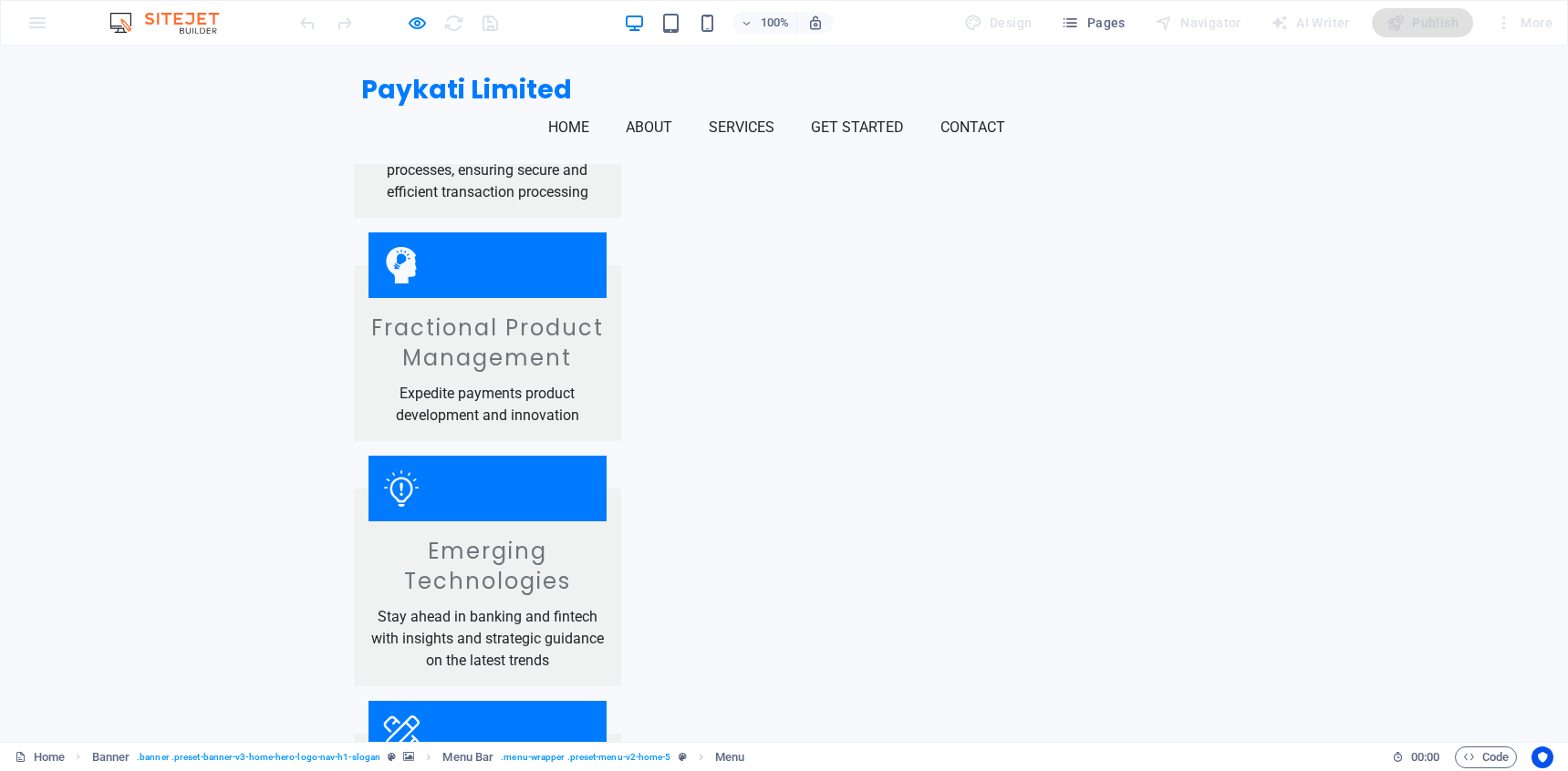
click at [1020, 106] on link "Contact" at bounding box center [980, 127] width 80 height 44
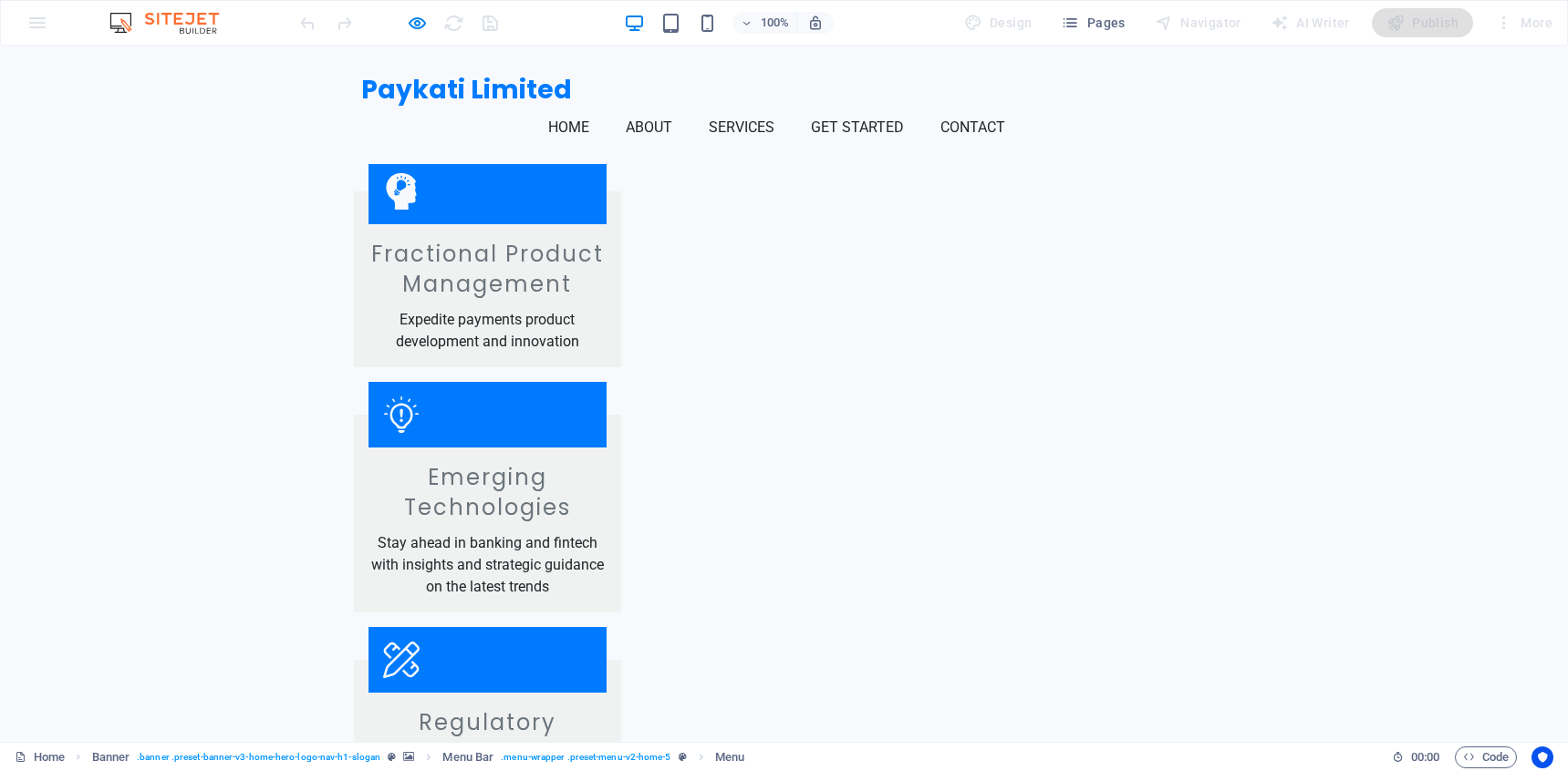
click at [919, 106] on link "Get Started" at bounding box center [864, 127] width 107 height 44
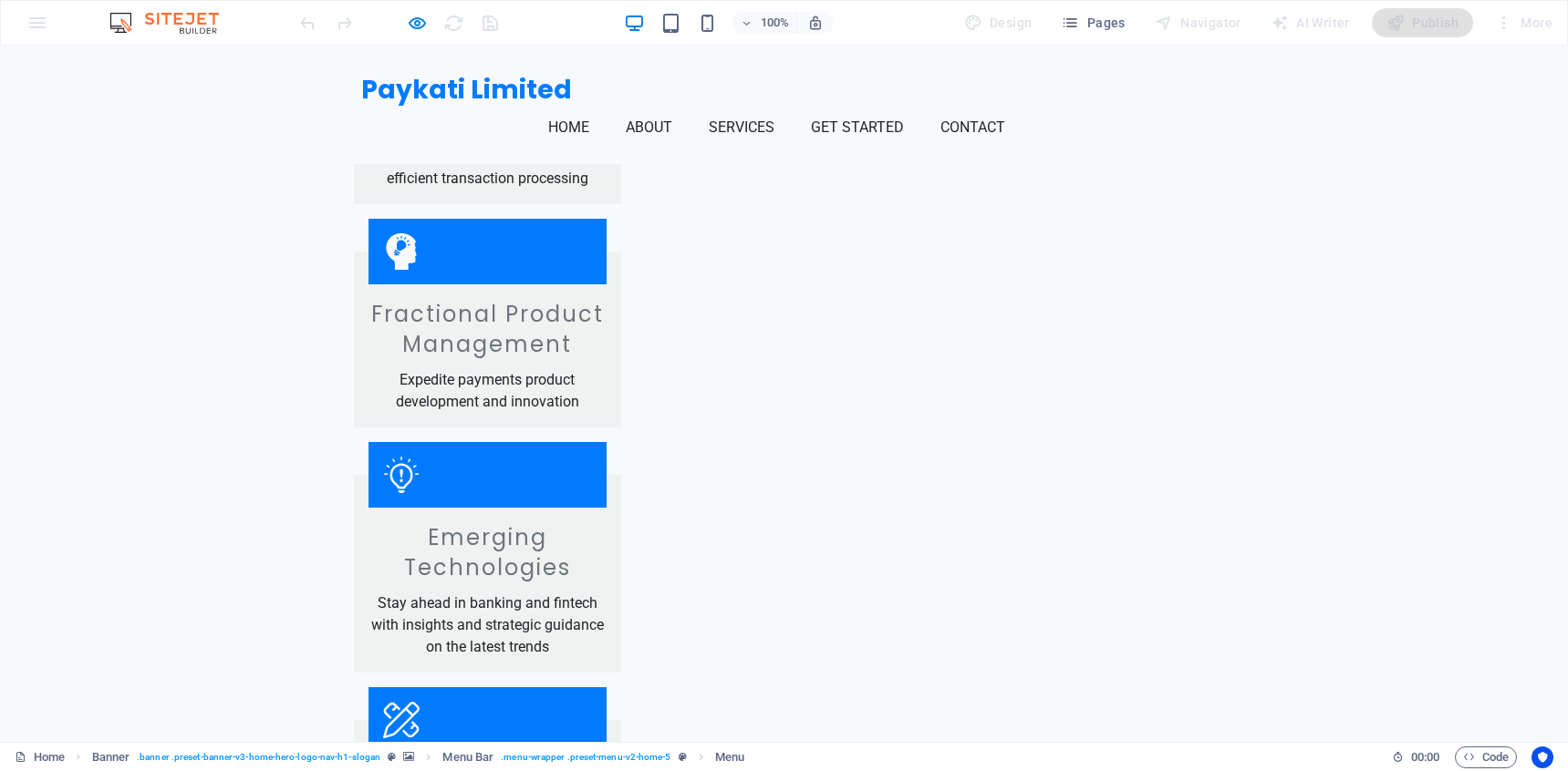
scroll to position [1618, 0]
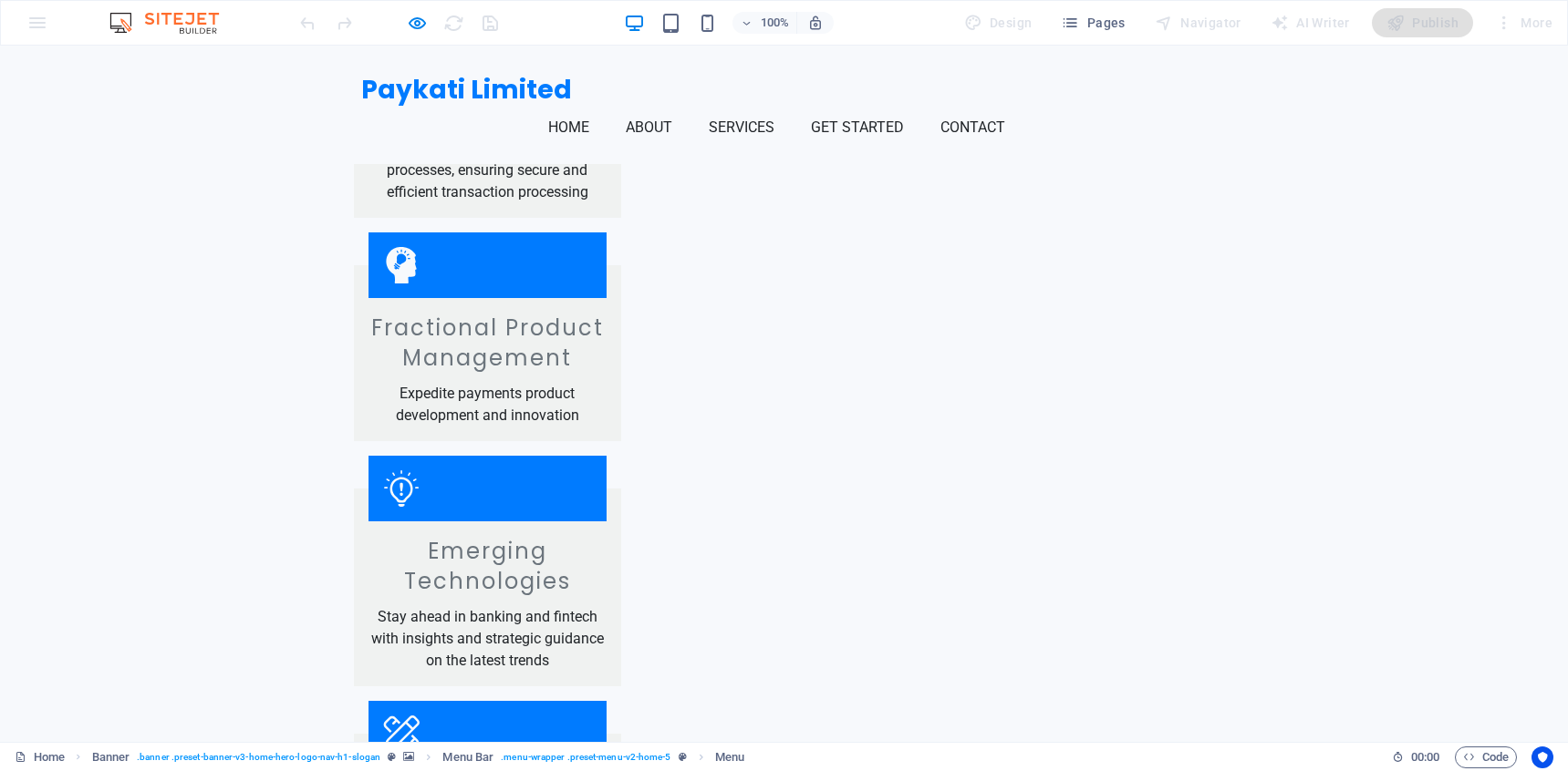
click at [919, 106] on link "Get Started" at bounding box center [864, 127] width 107 height 44
click at [409, 33] on div at bounding box center [398, 23] width 205 height 30
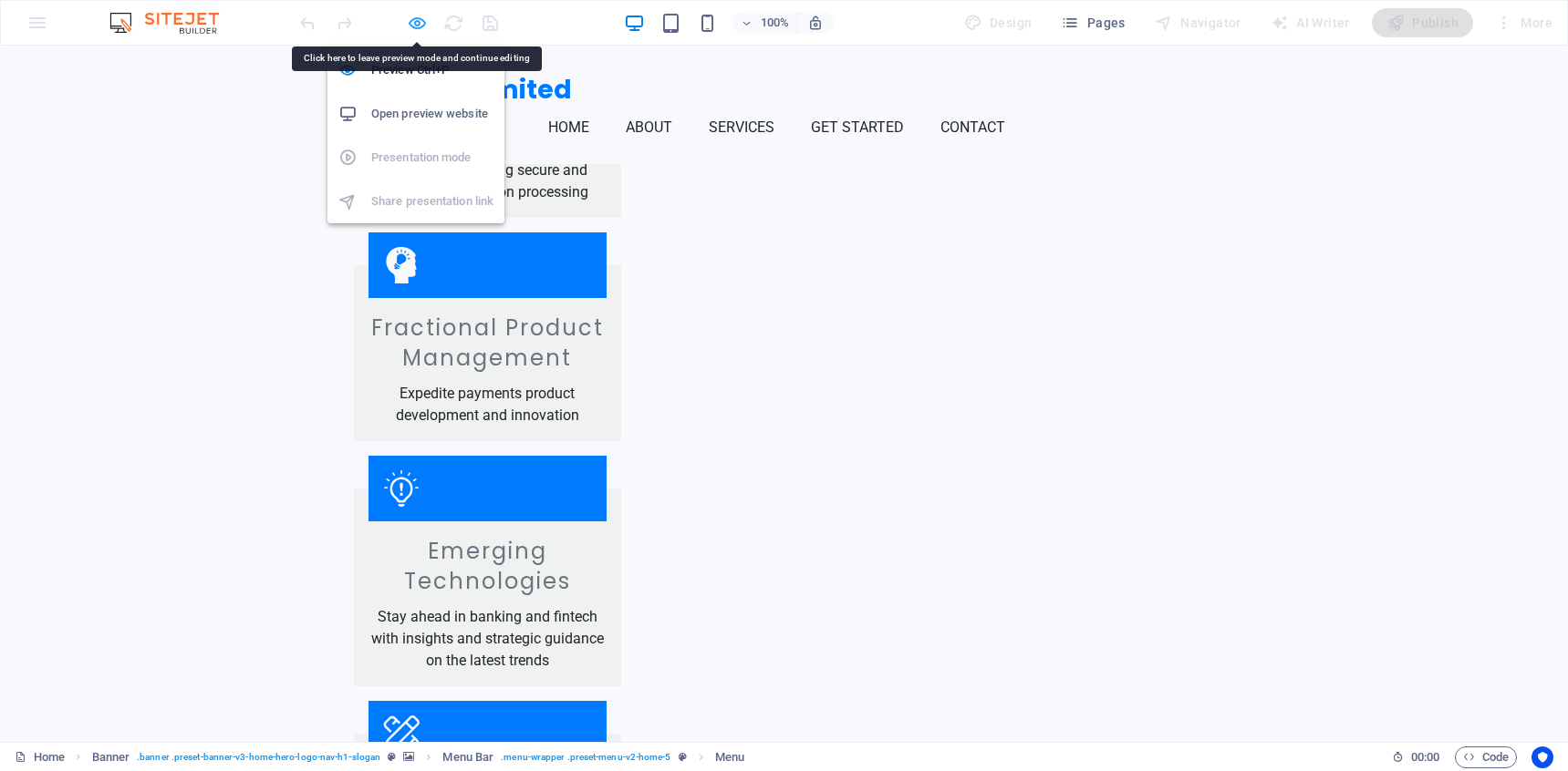
click at [412, 26] on icon "button" at bounding box center [417, 23] width 21 height 21
select select
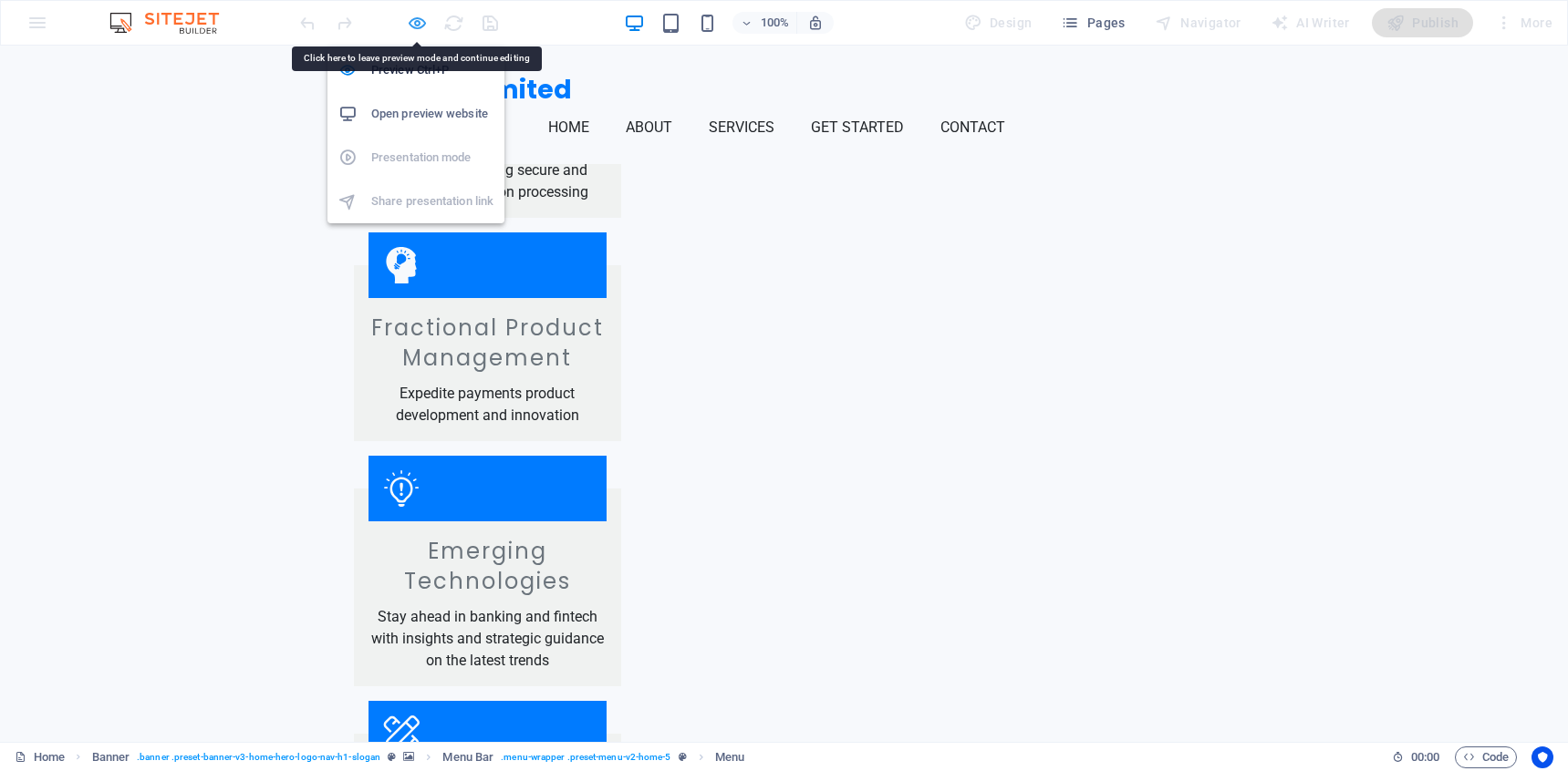
select select
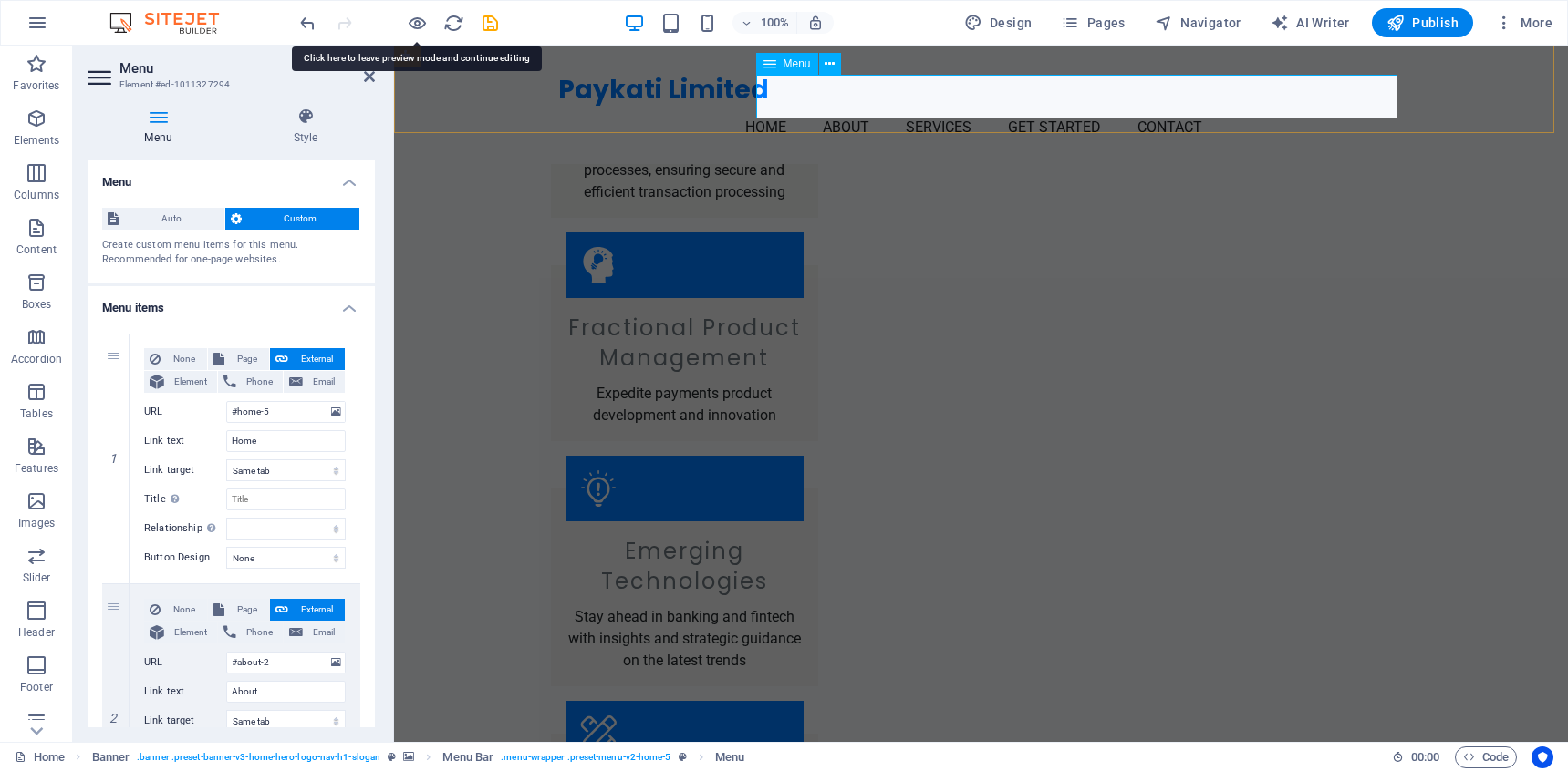
click at [1126, 106] on nav "Home About Services Get Started Contact" at bounding box center [982, 127] width 847 height 44
click at [1045, 106] on nav "Home About Services Get Started Contact" at bounding box center [982, 127] width 847 height 44
click at [825, 60] on icon at bounding box center [829, 64] width 10 height 19
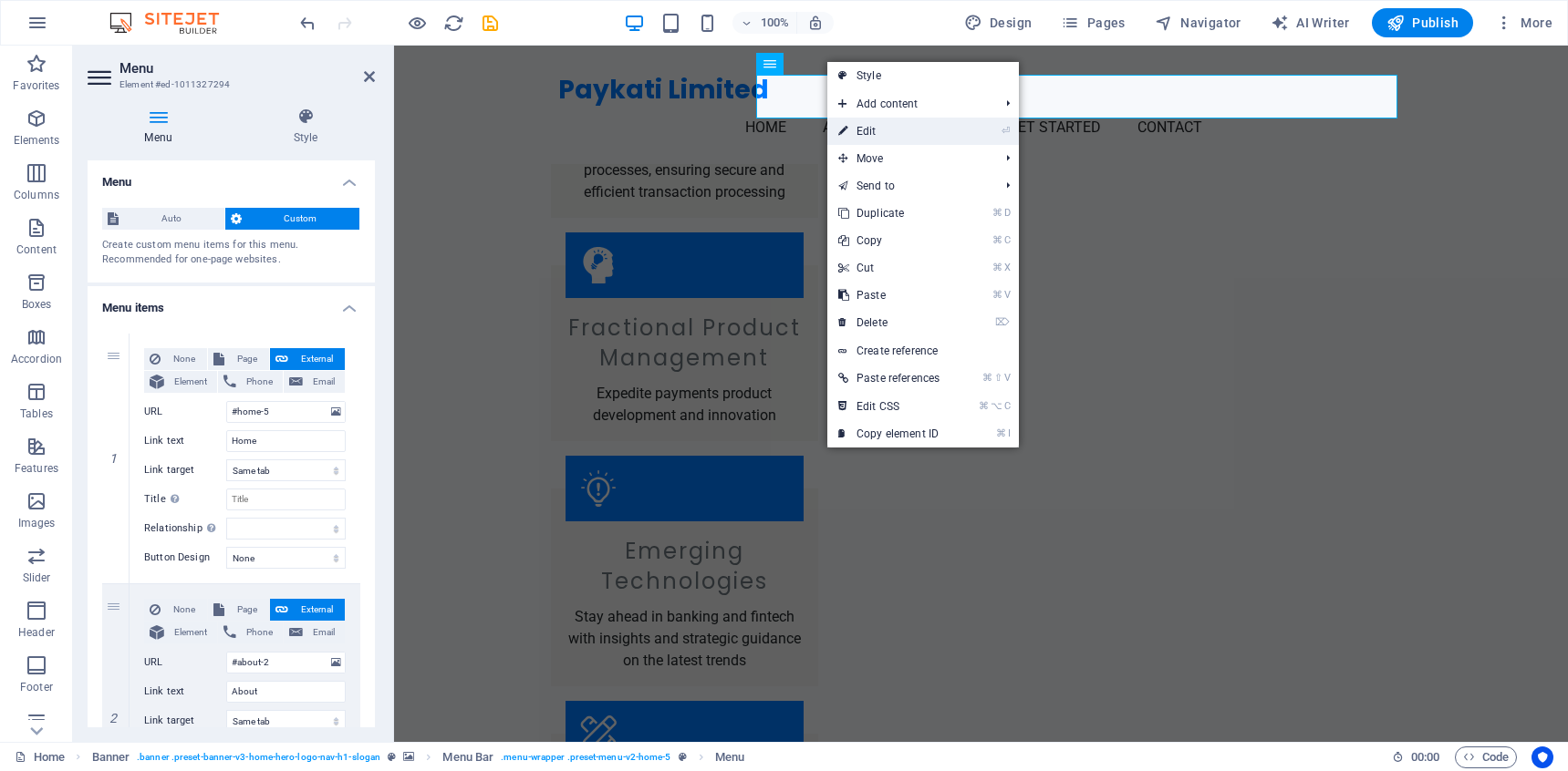
click at [879, 134] on link "⏎ Edit" at bounding box center [888, 131] width 123 height 28
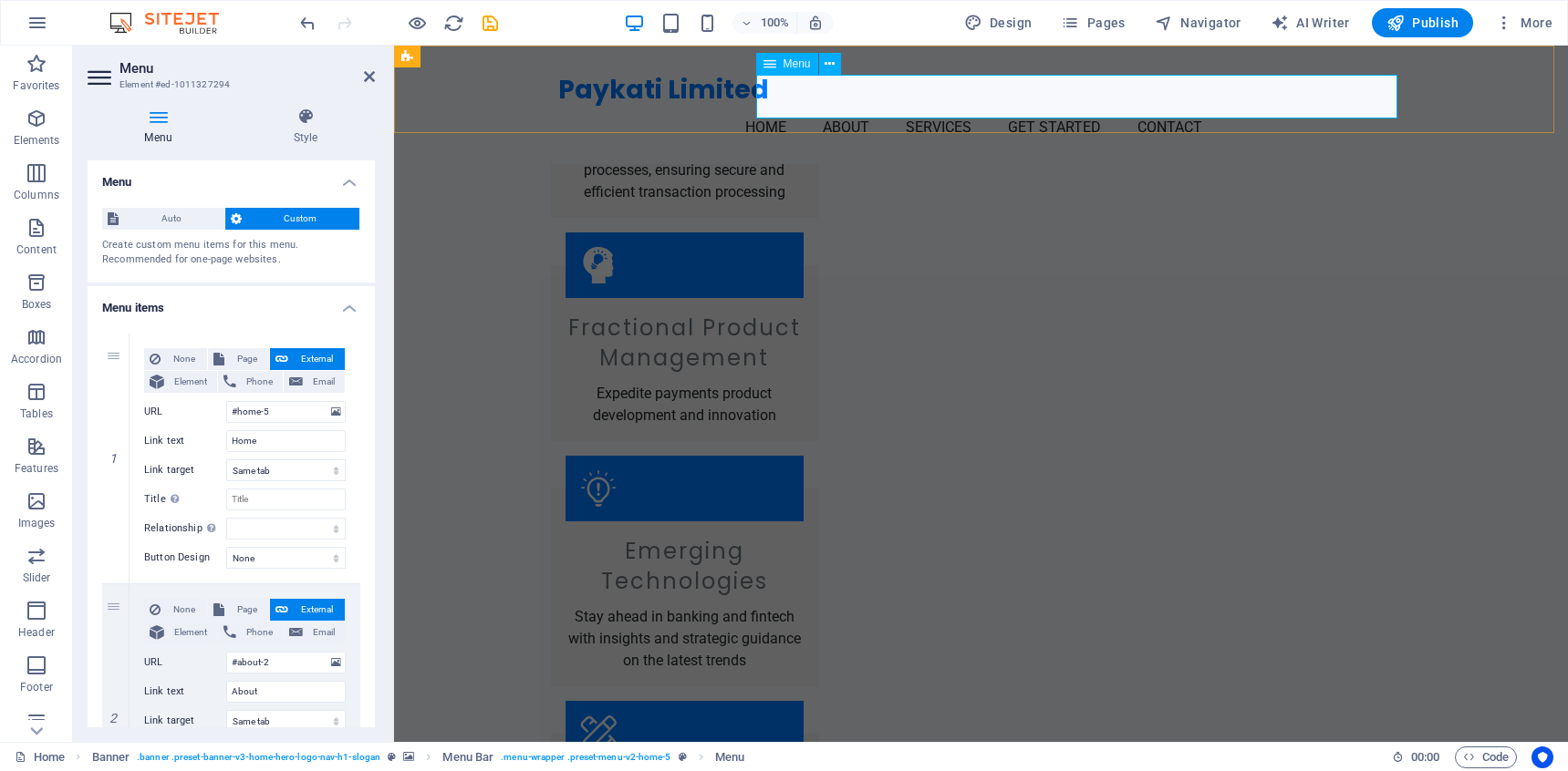
click at [768, 63] on icon at bounding box center [770, 64] width 13 height 22
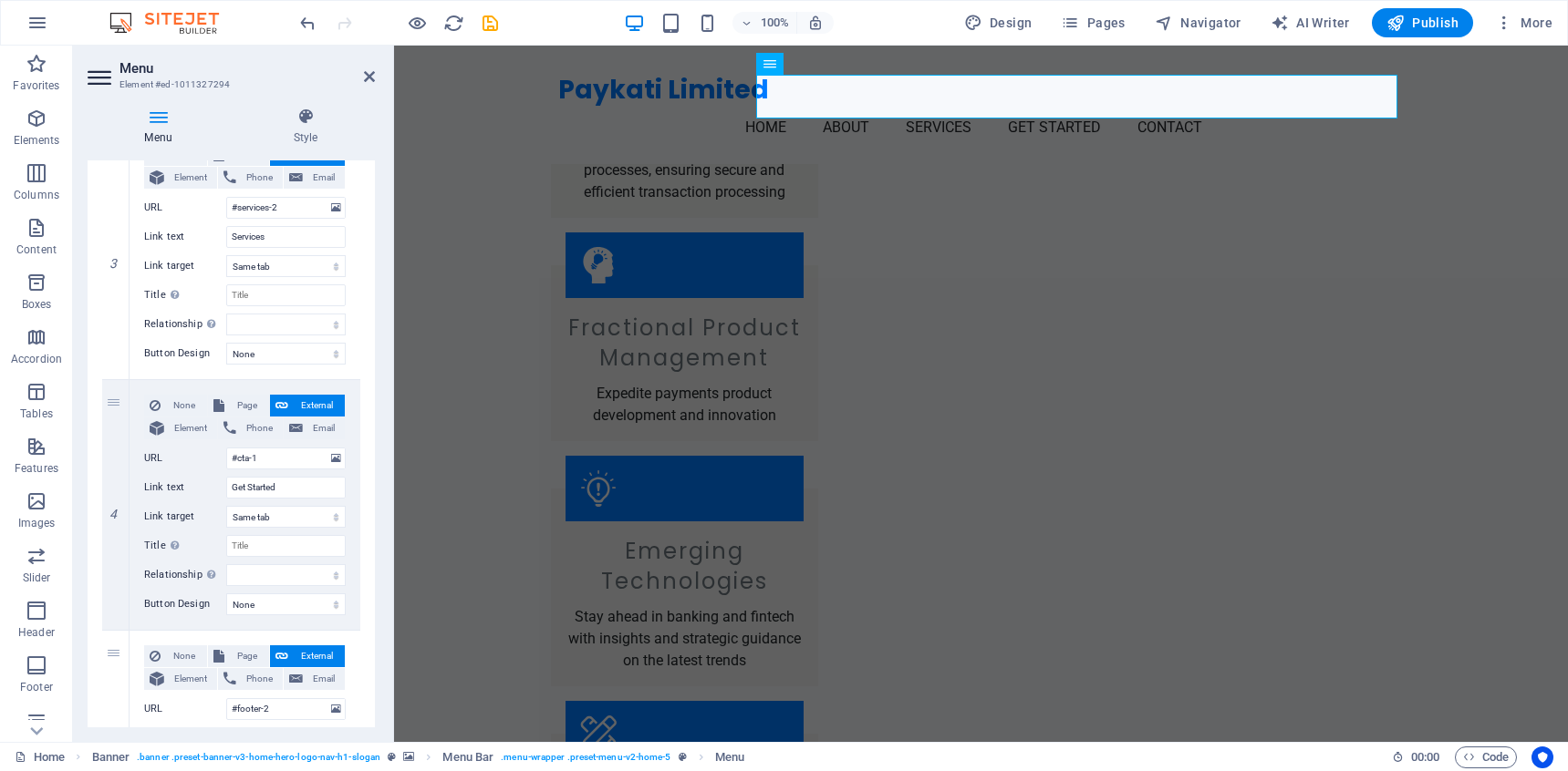
scroll to position [707, 0]
click at [116, 503] on icon at bounding box center [115, 504] width 10 height 13
select select
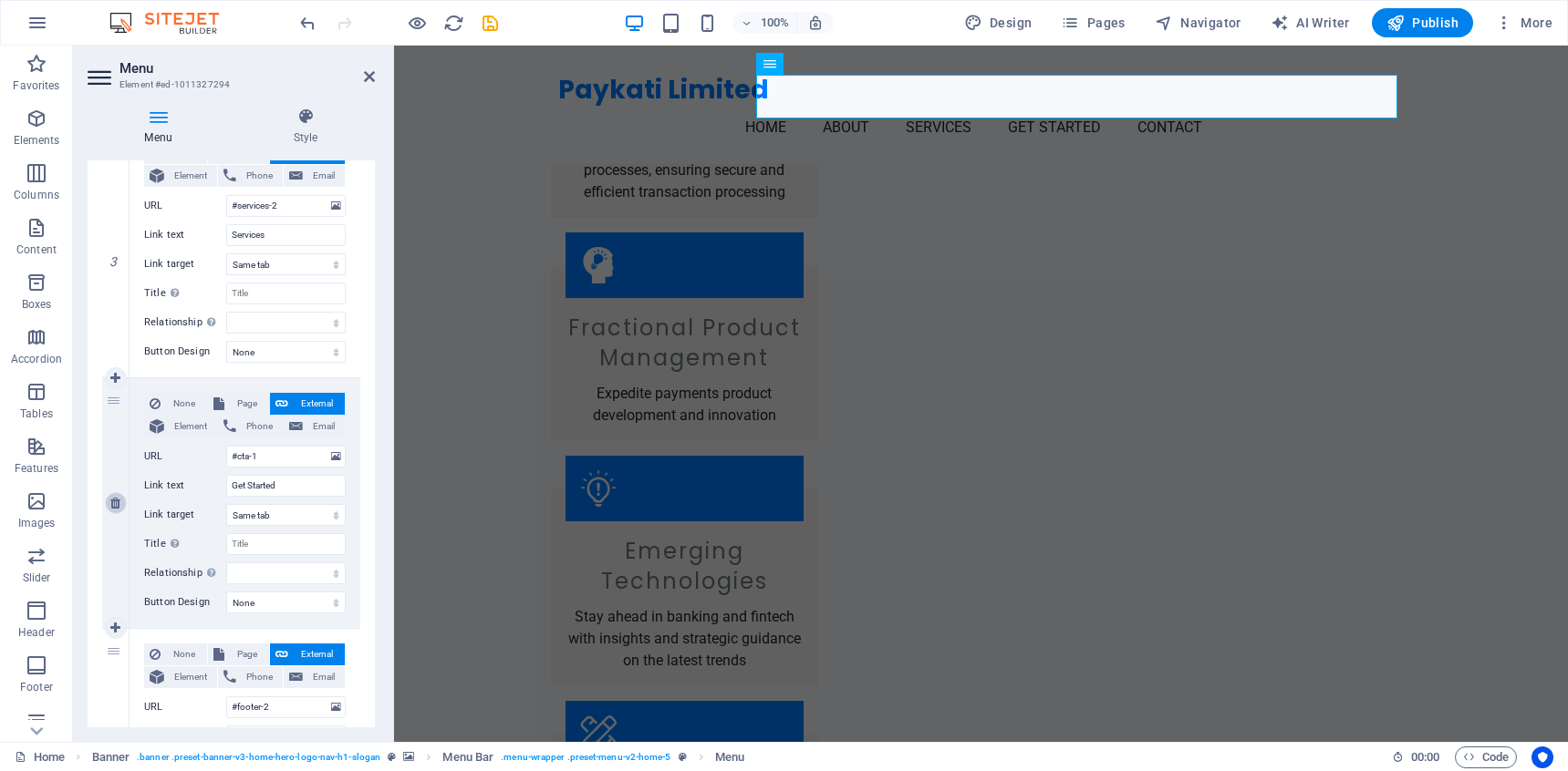
type input "#footer-2"
type input "Contact"
select select
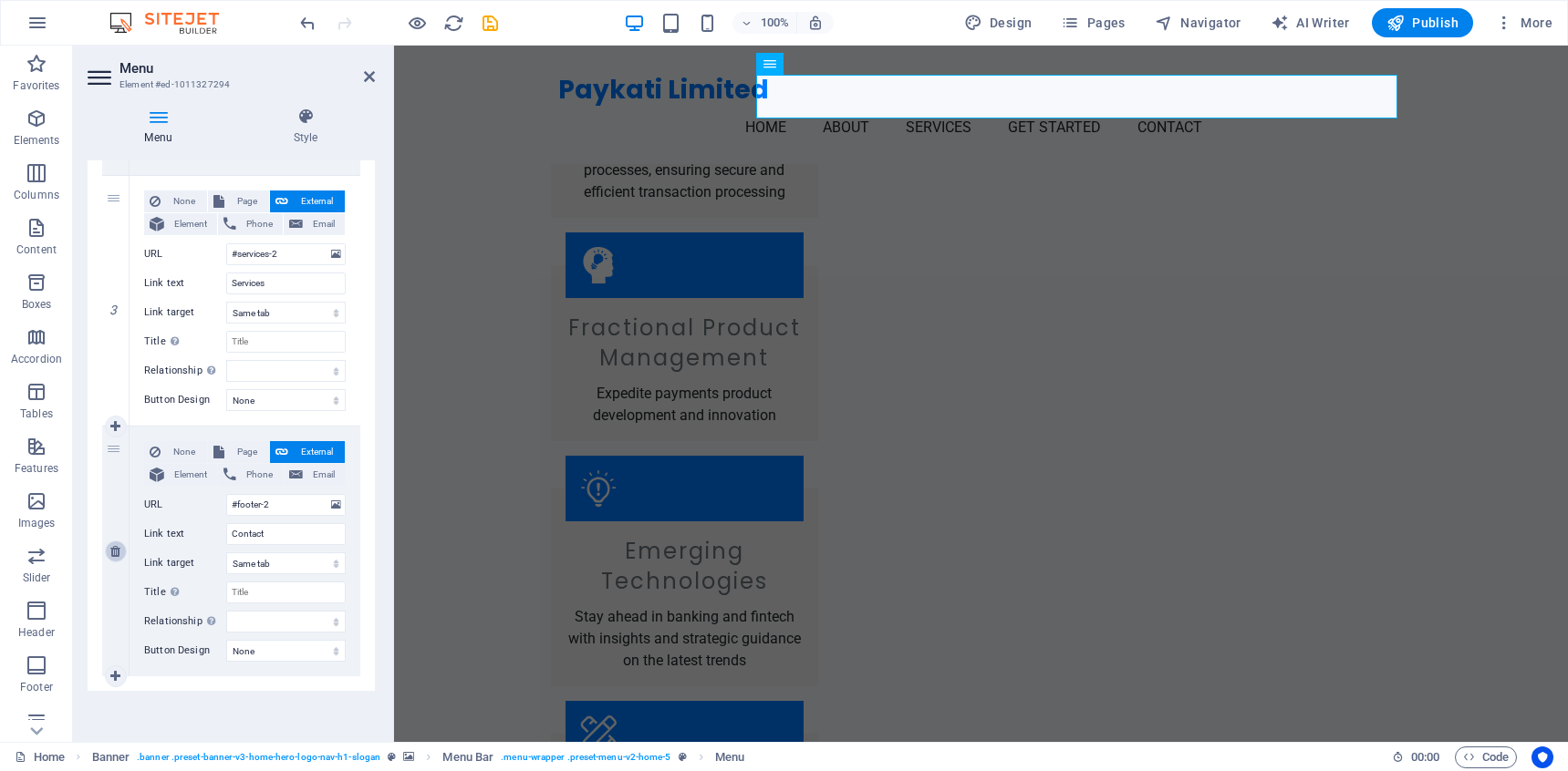
scroll to position [659, 0]
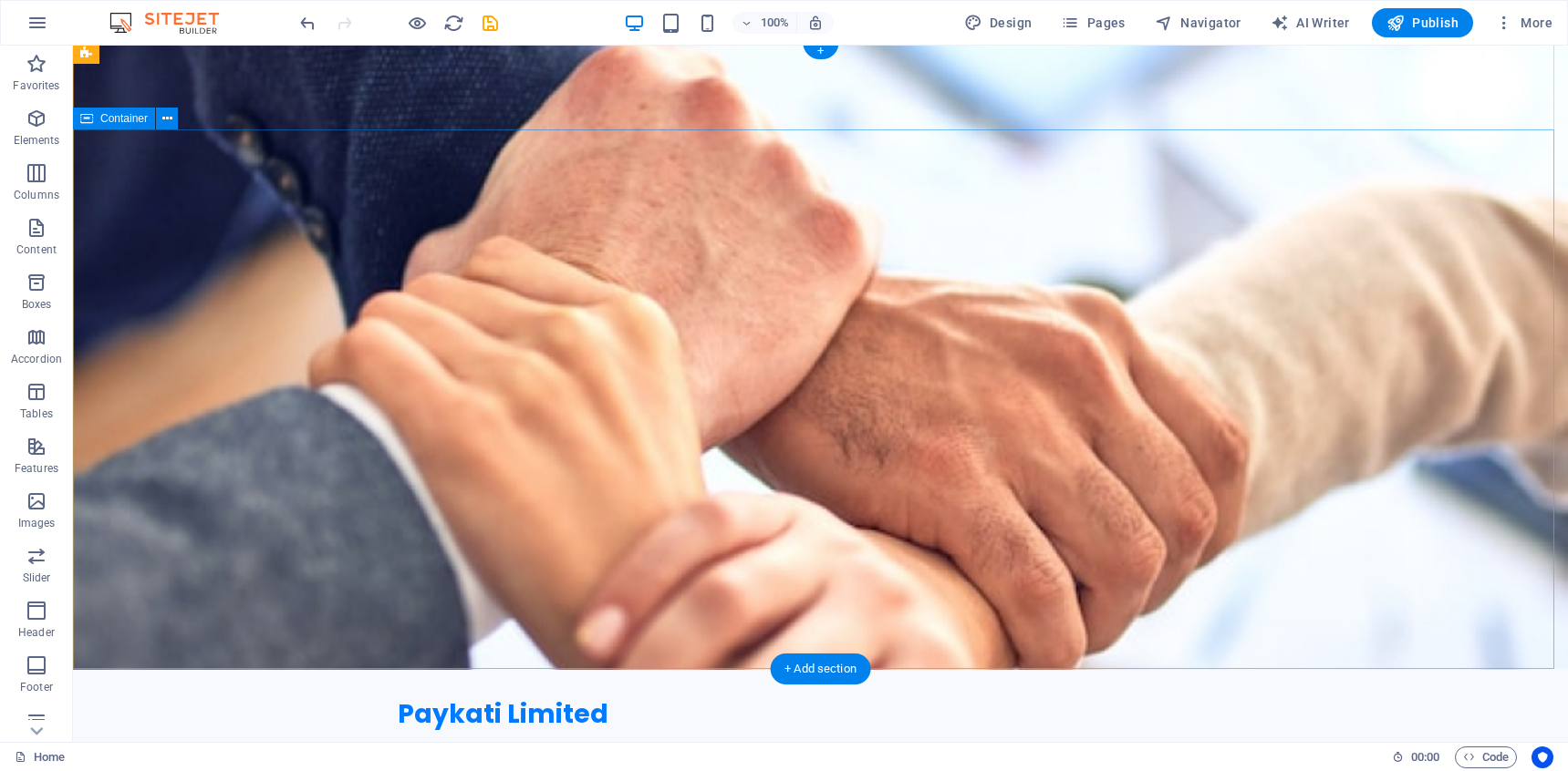
scroll to position [0, 0]
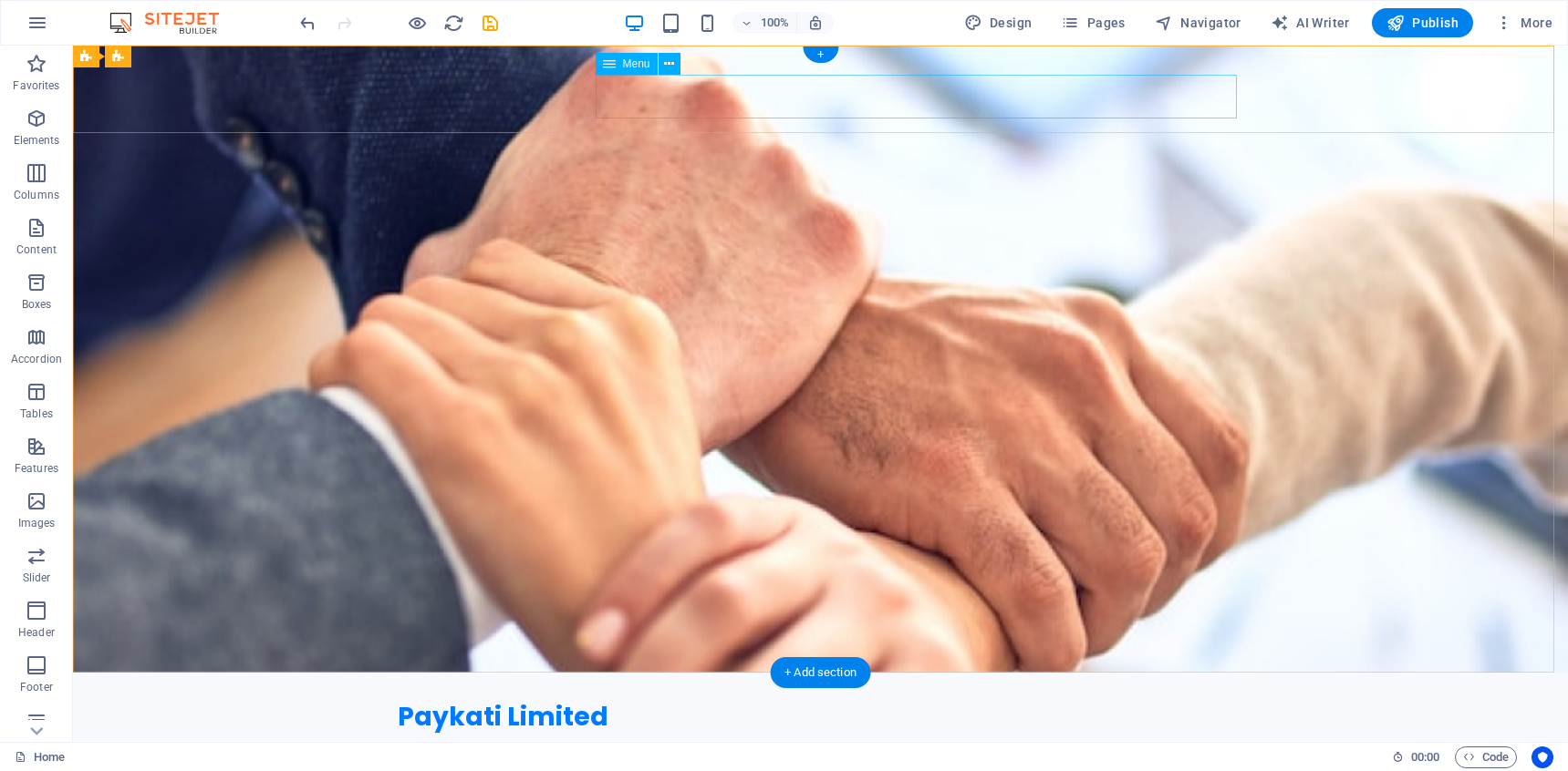
click at [754, 733] on nav "Home About Services Contact" at bounding box center [821, 754] width 847 height 44
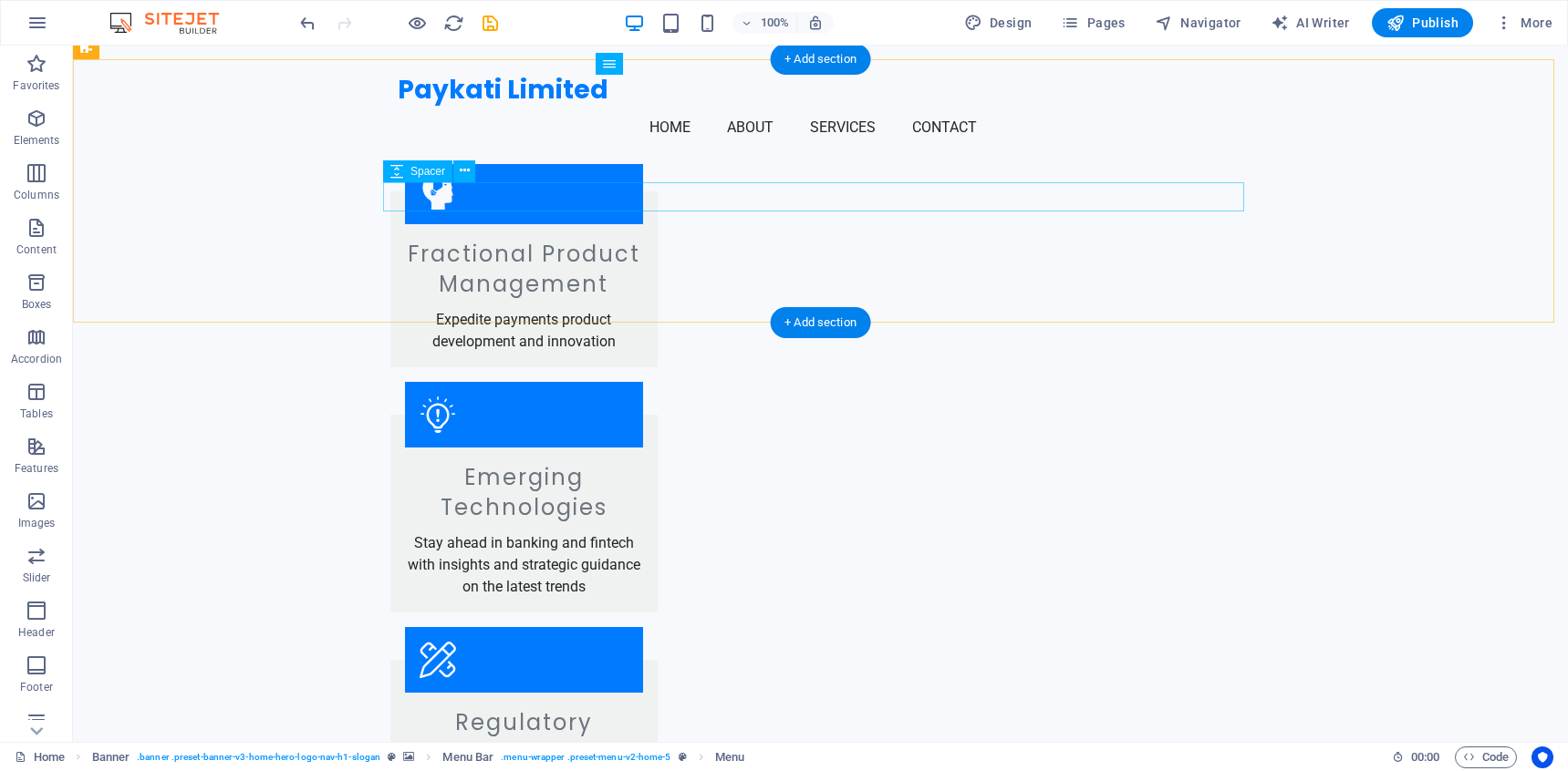
scroll to position [488, 0]
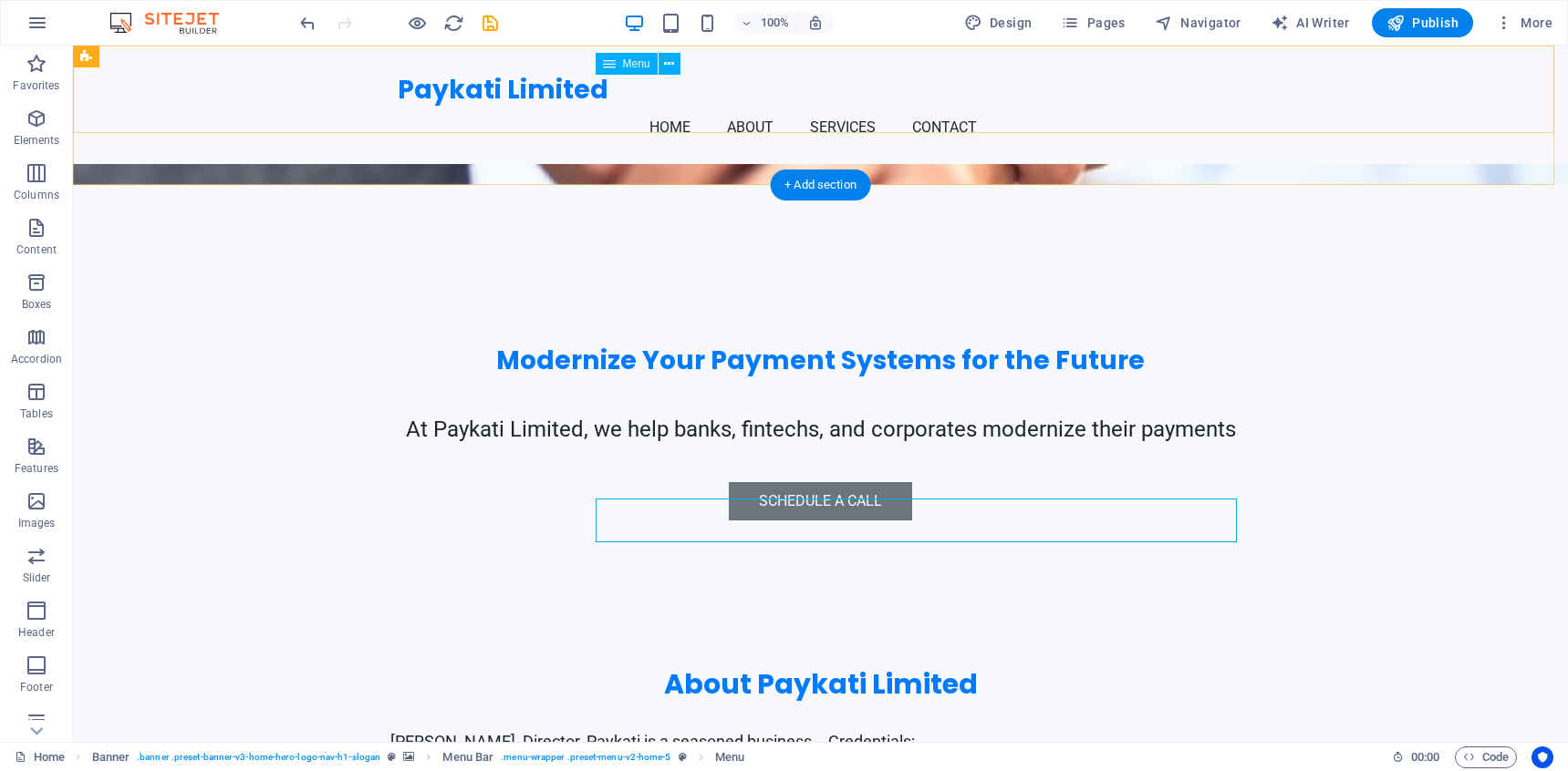
click at [947, 106] on nav "Home About Services Contact" at bounding box center [821, 127] width 847 height 44
select select
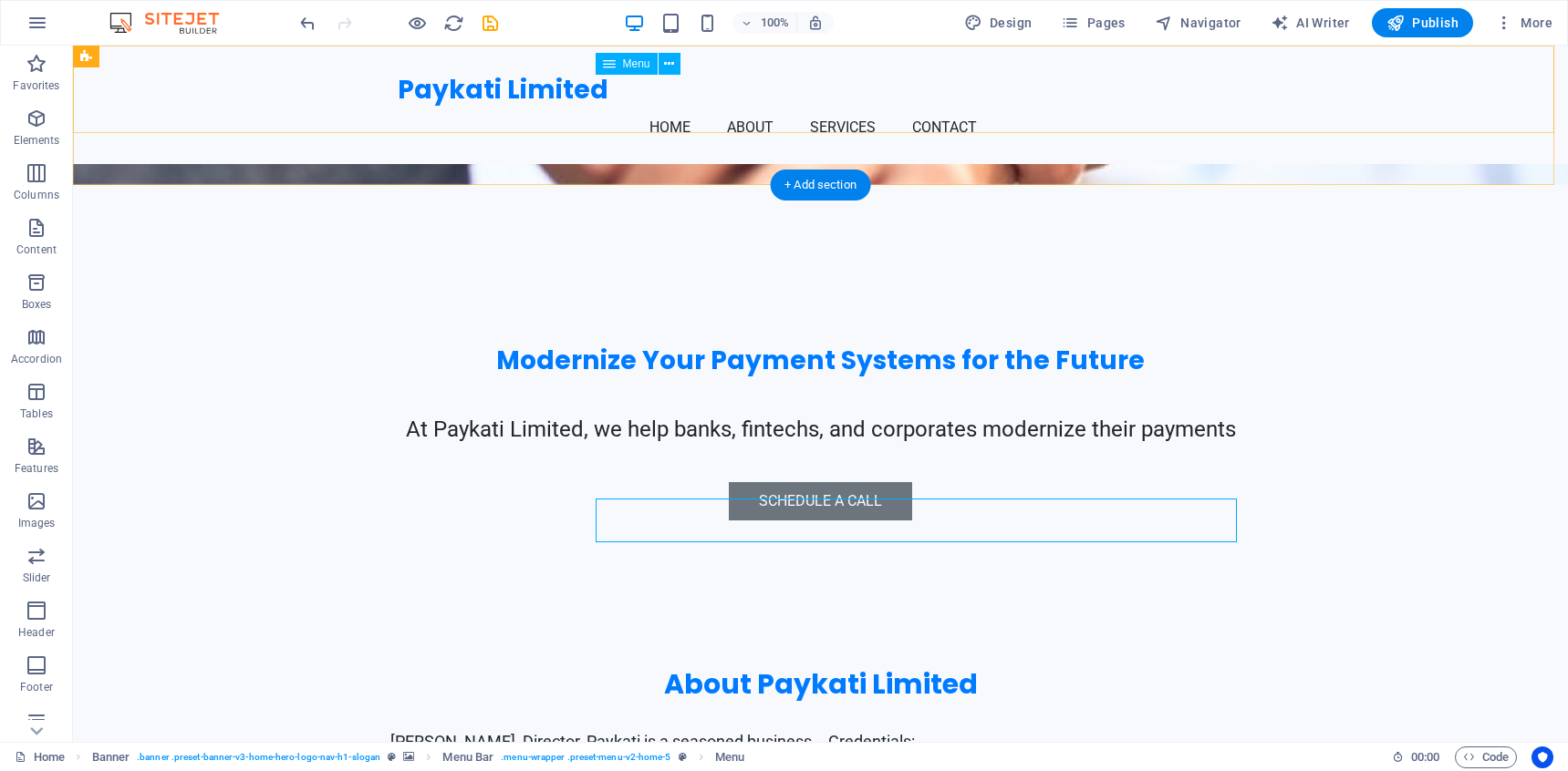
select select
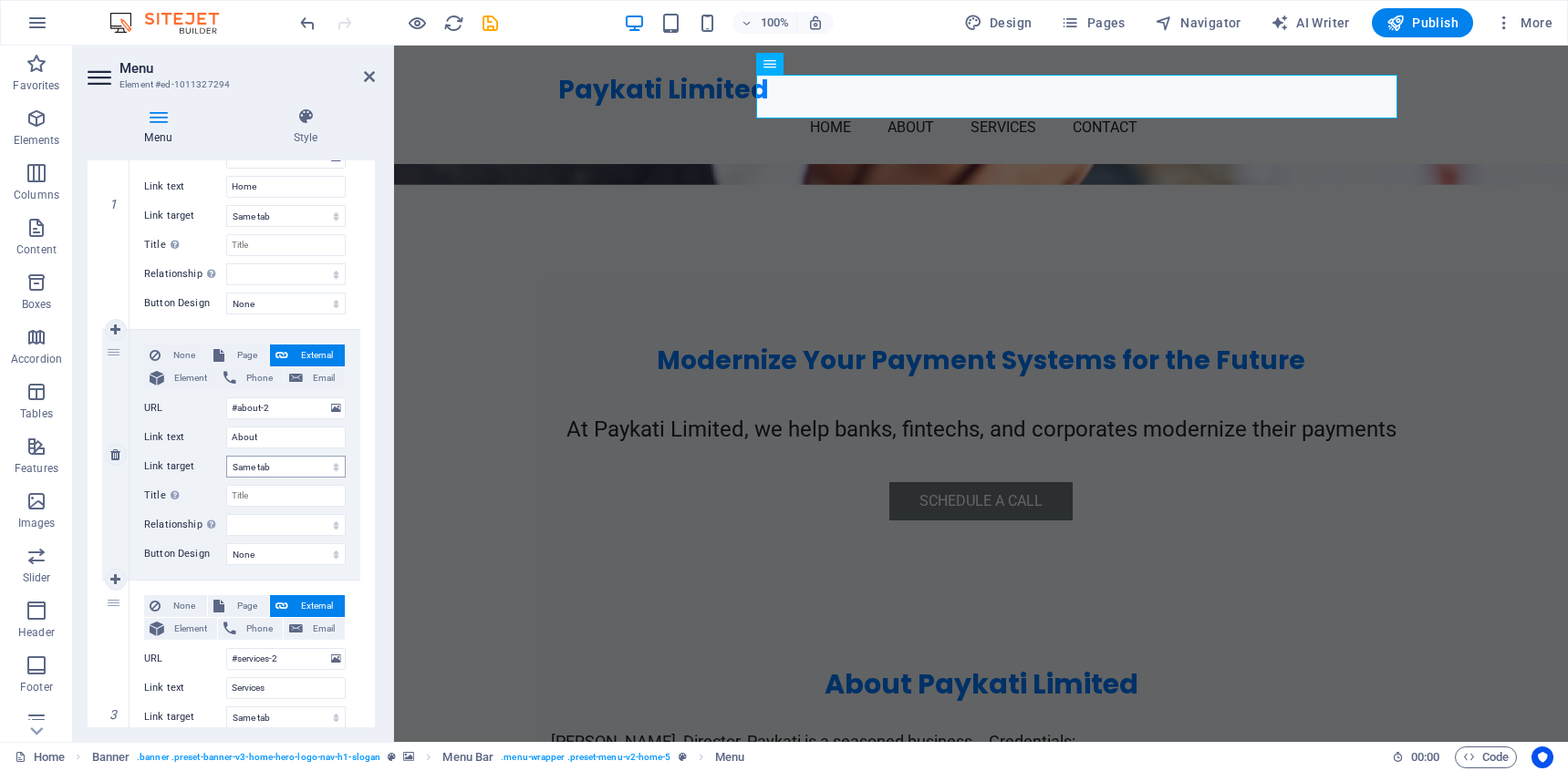
scroll to position [336, 0]
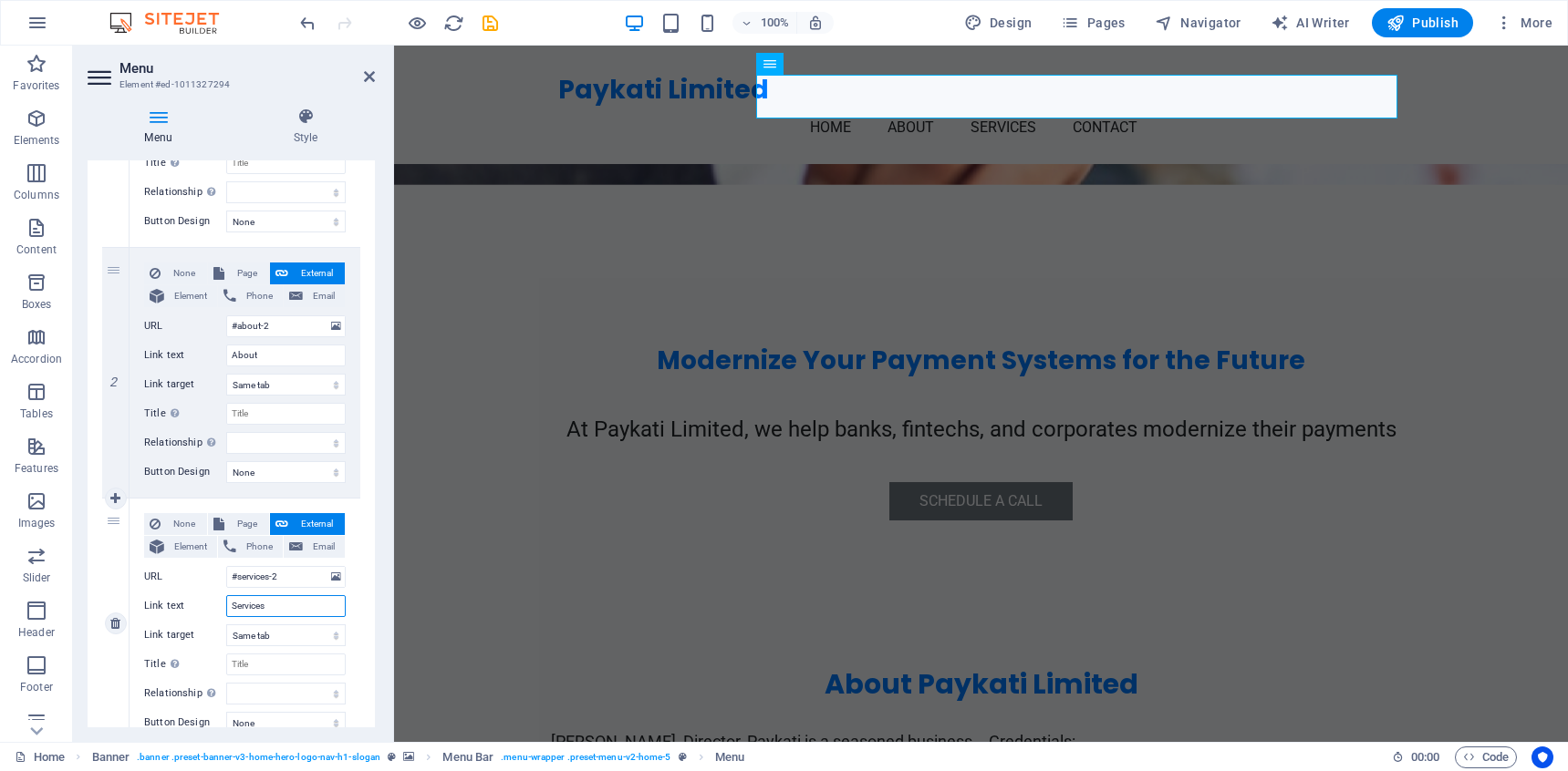
click at [295, 609] on input "Services" at bounding box center [285, 606] width 119 height 22
type input "EW"
select select
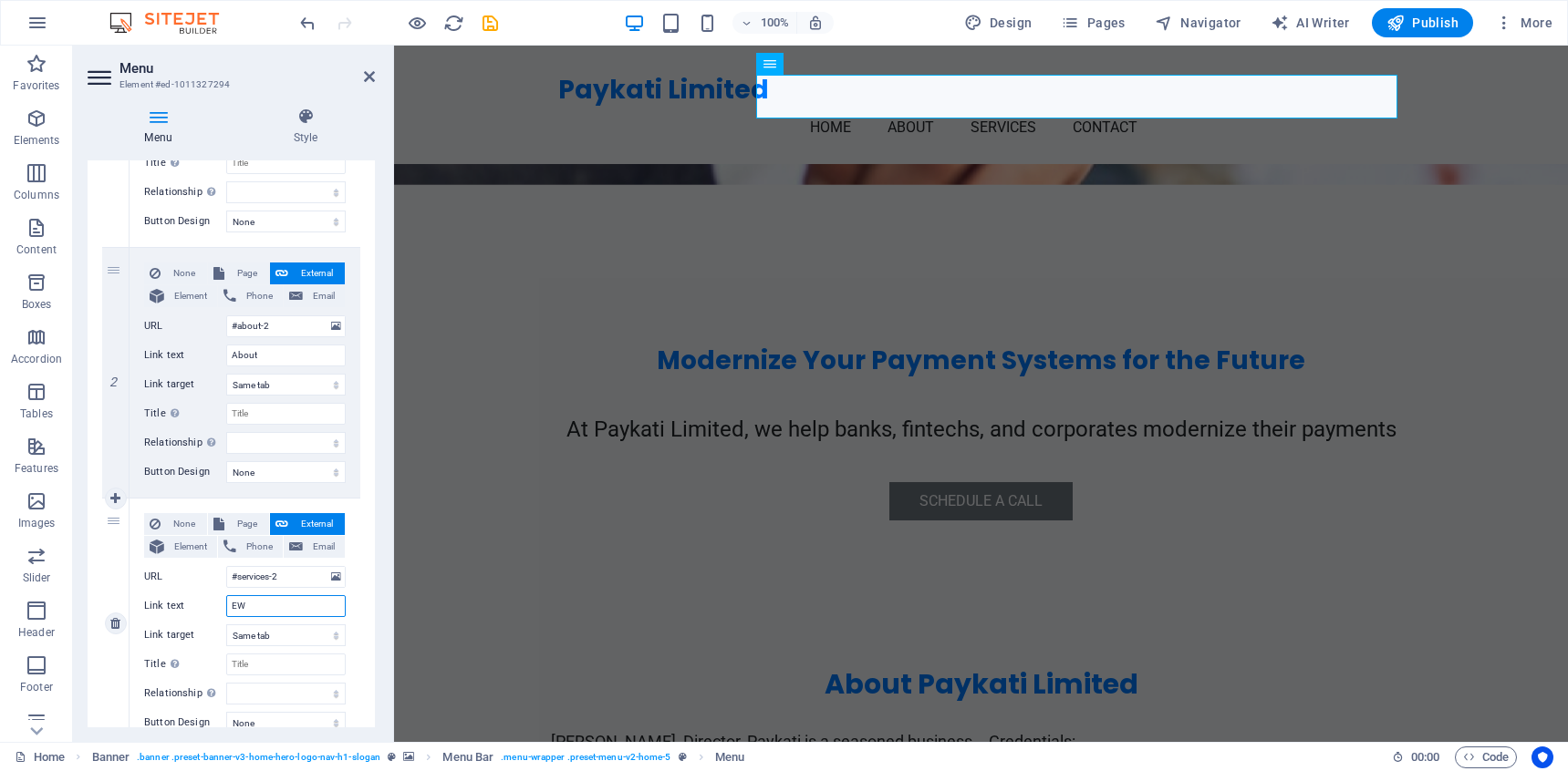
select select
type input "E"
select select
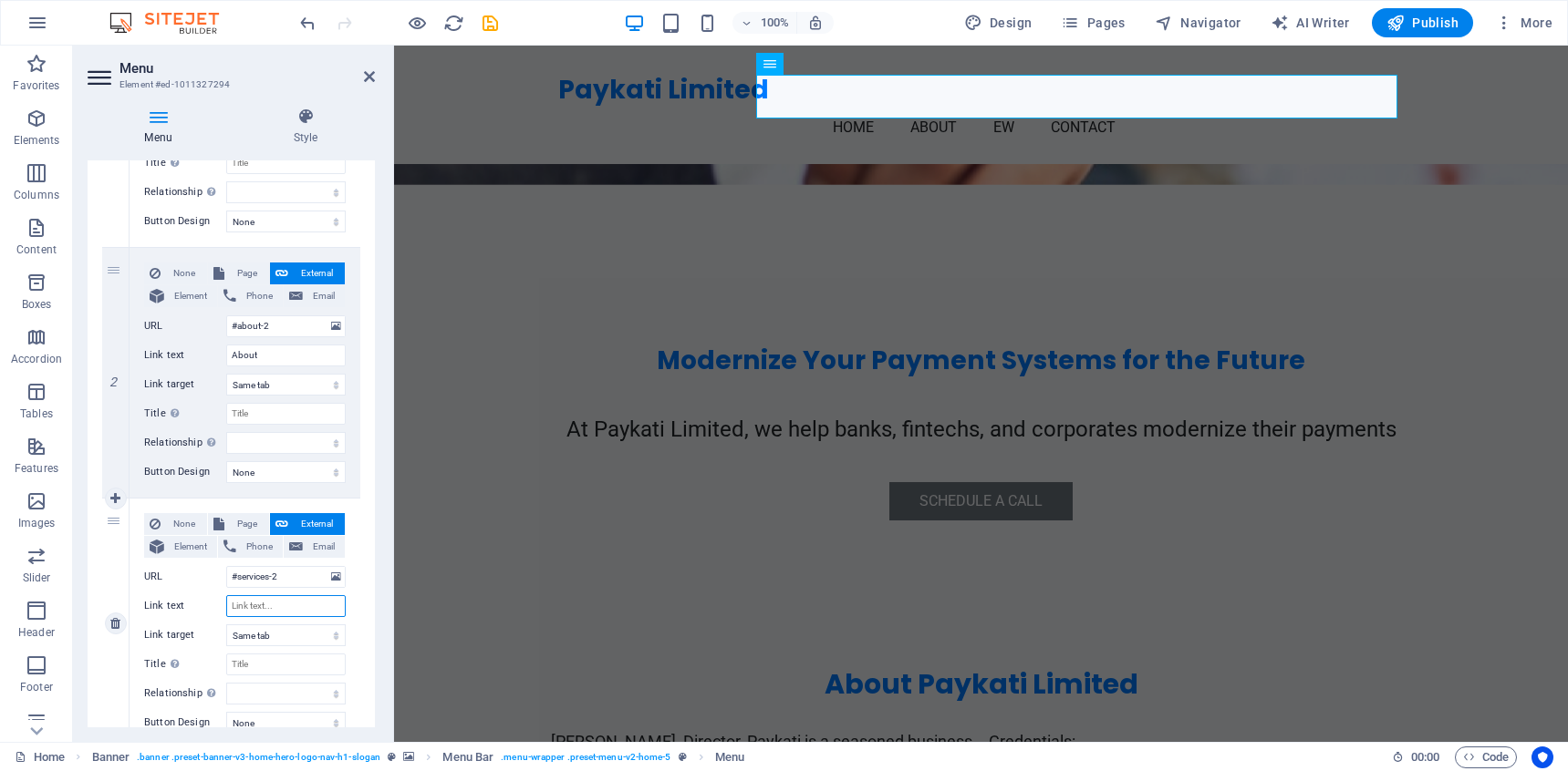
select select
type input "Expertise"
select select
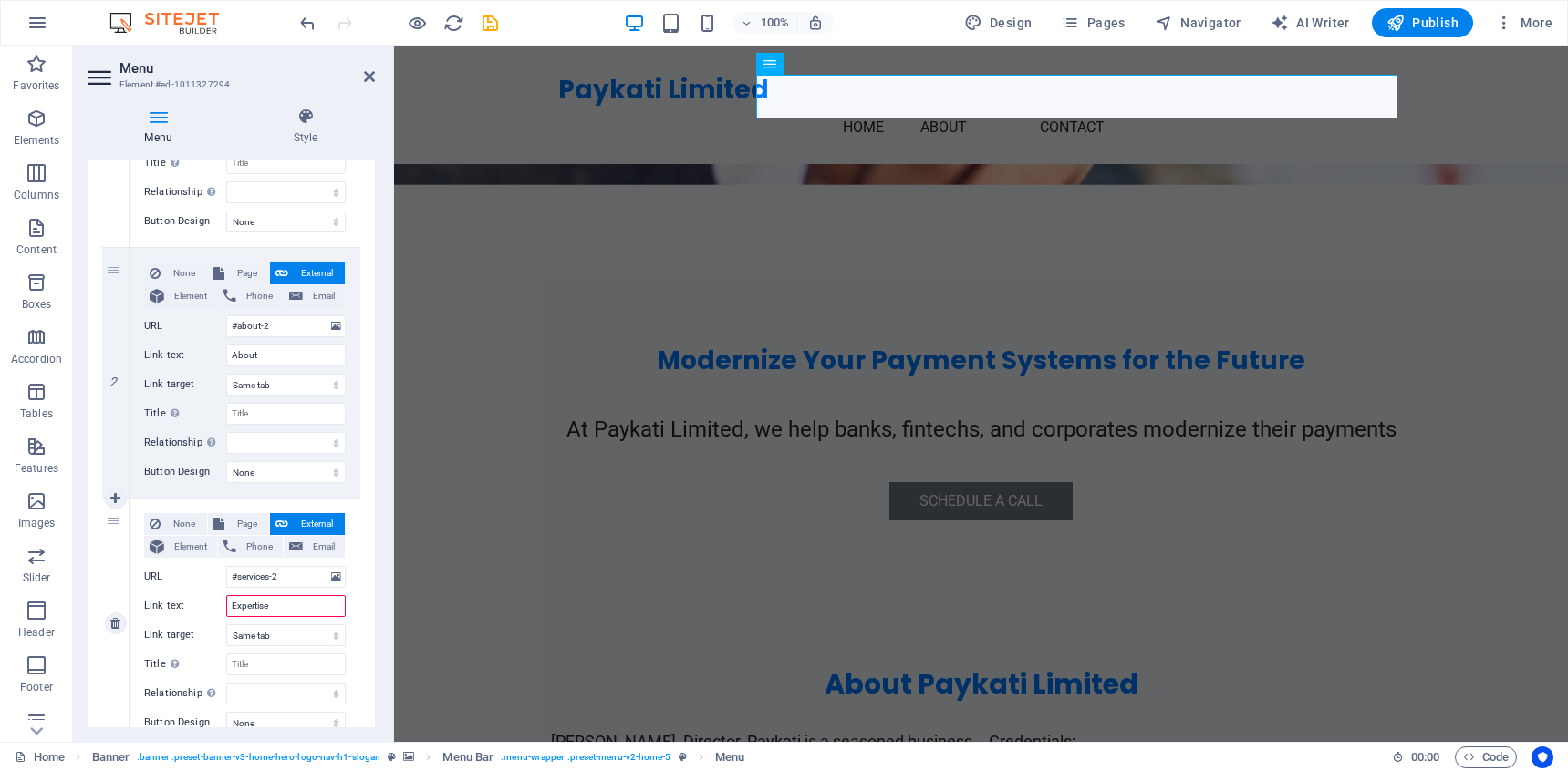
select select
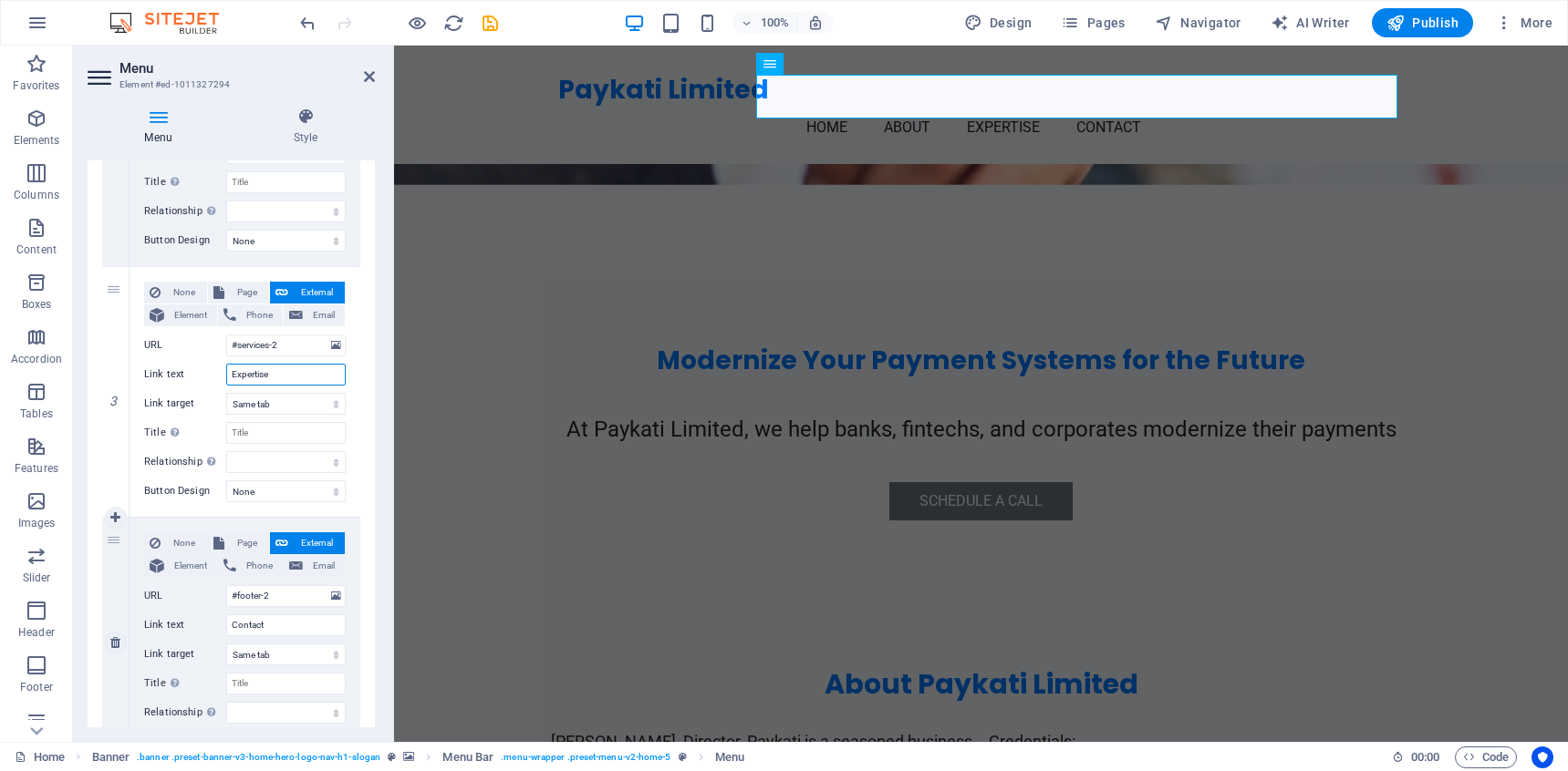
scroll to position [650, 0]
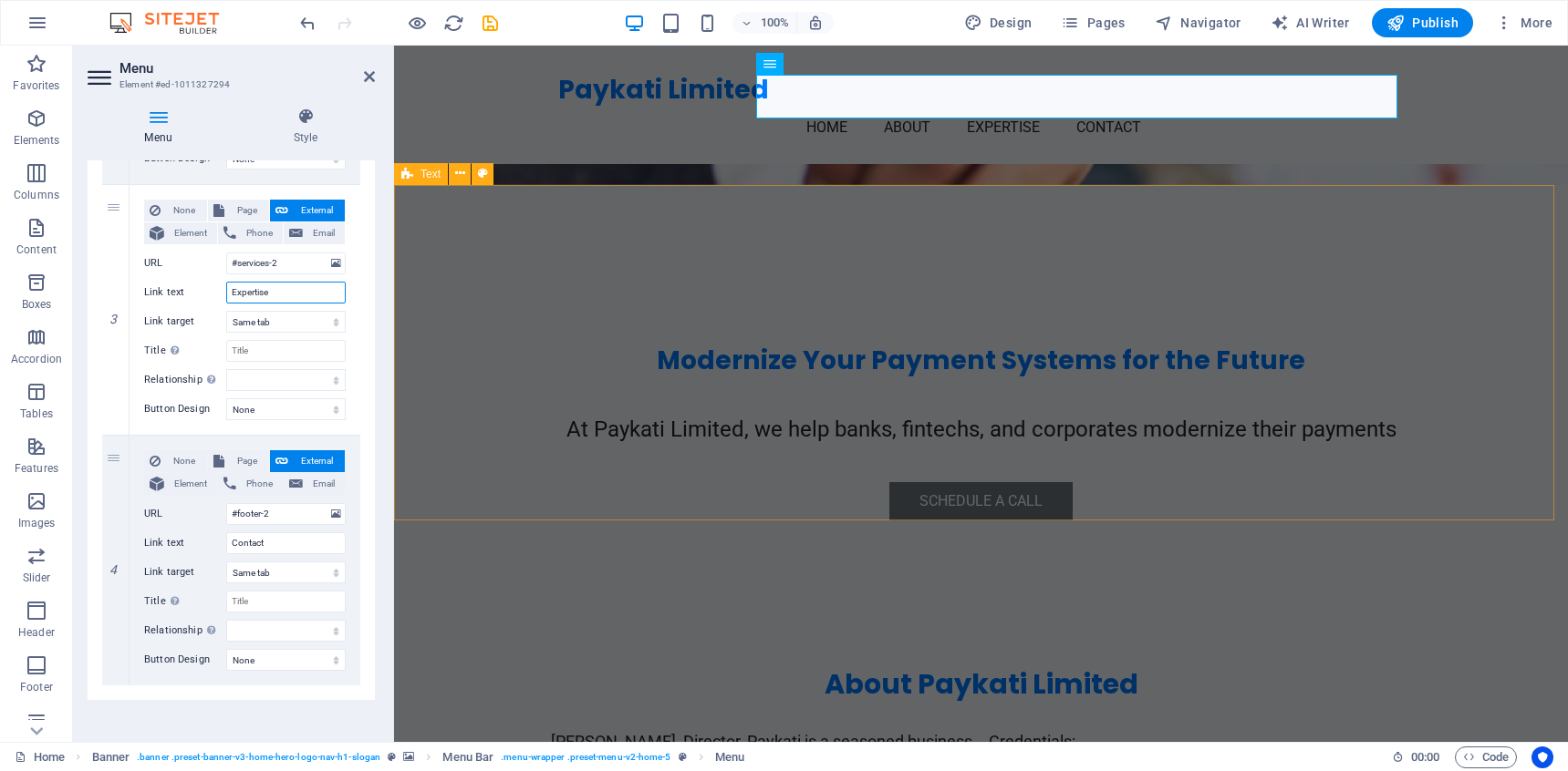
type input "Expertise"
click at [1454, 593] on div "About Paykati Limited CJ Joseph, Director, Paykati is a seasoned business leade…" at bounding box center [980, 761] width 1173 height 335
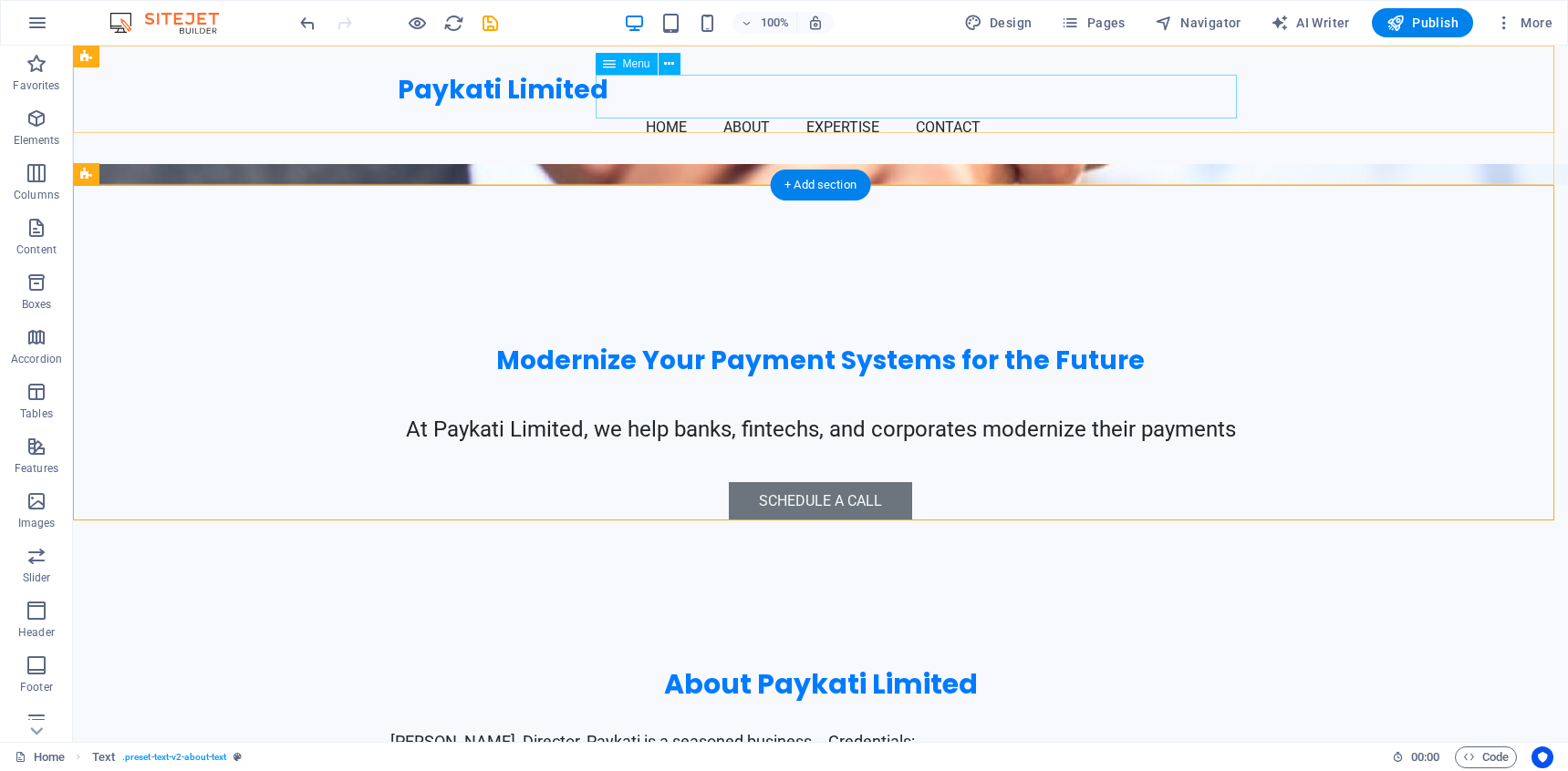
click at [946, 106] on nav "Home About Expertise Contact" at bounding box center [821, 127] width 847 height 44
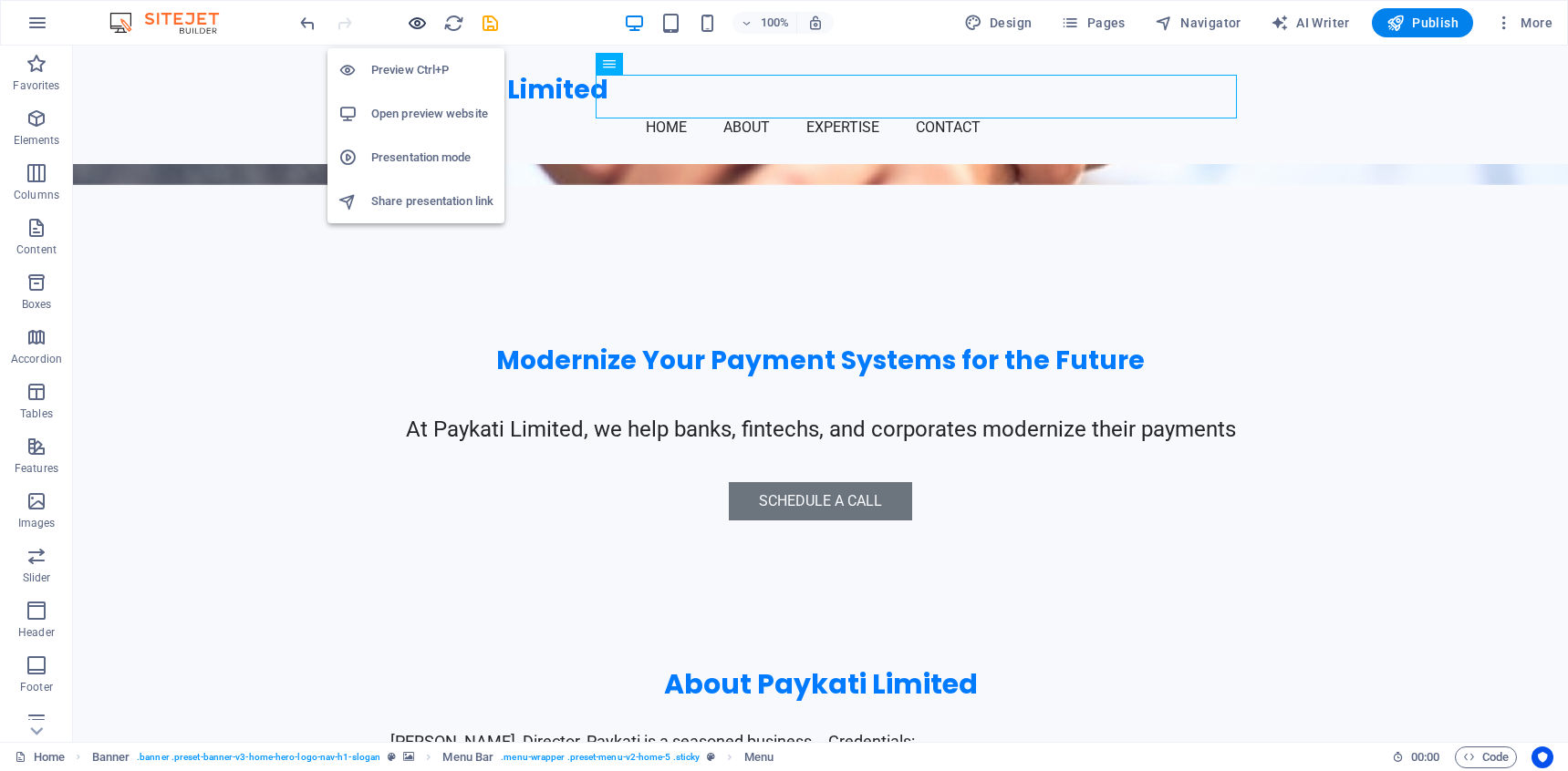
click at [413, 20] on icon "button" at bounding box center [417, 23] width 21 height 21
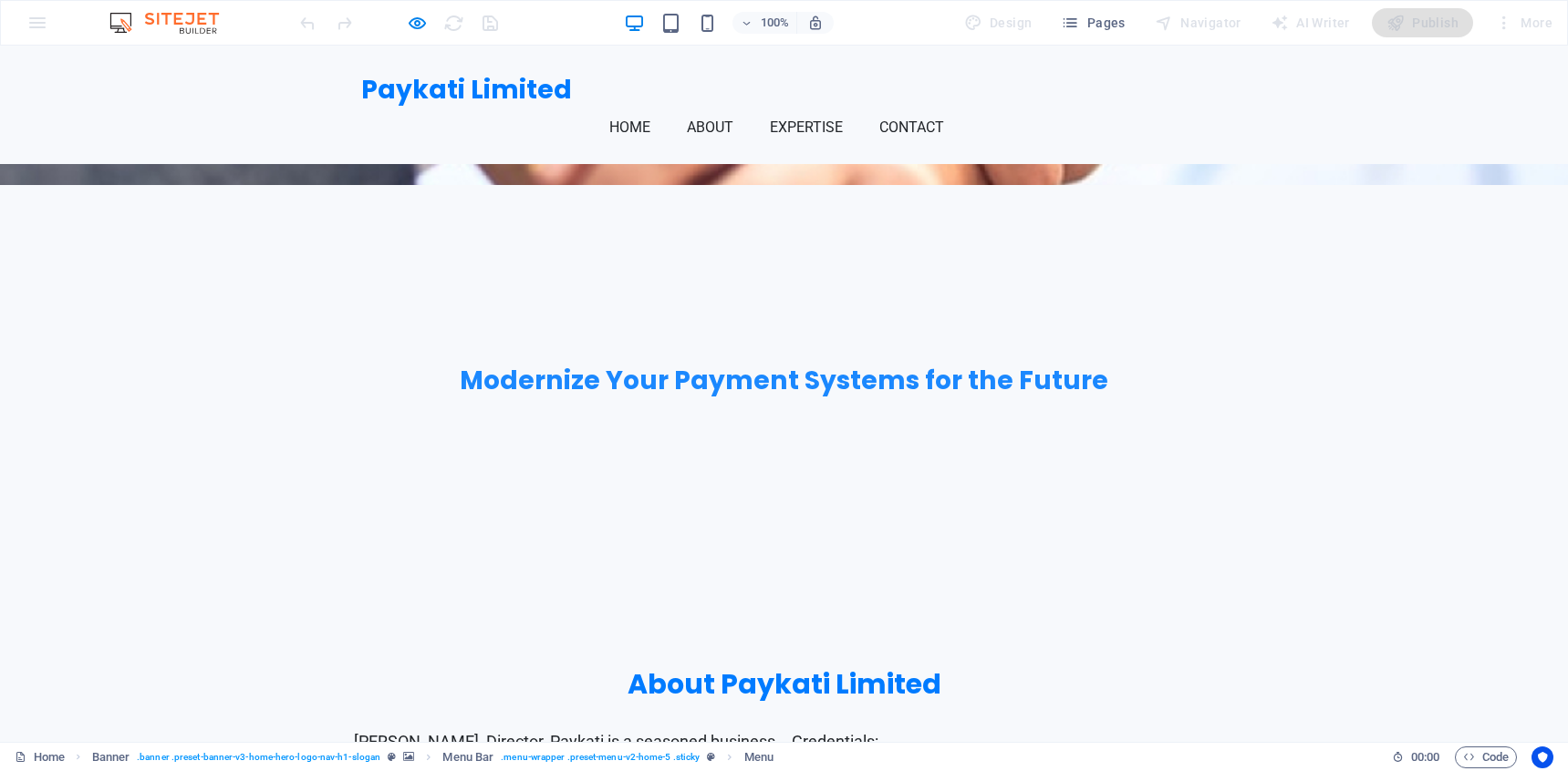
click at [858, 106] on link "Expertise" at bounding box center [813, 127] width 88 height 44
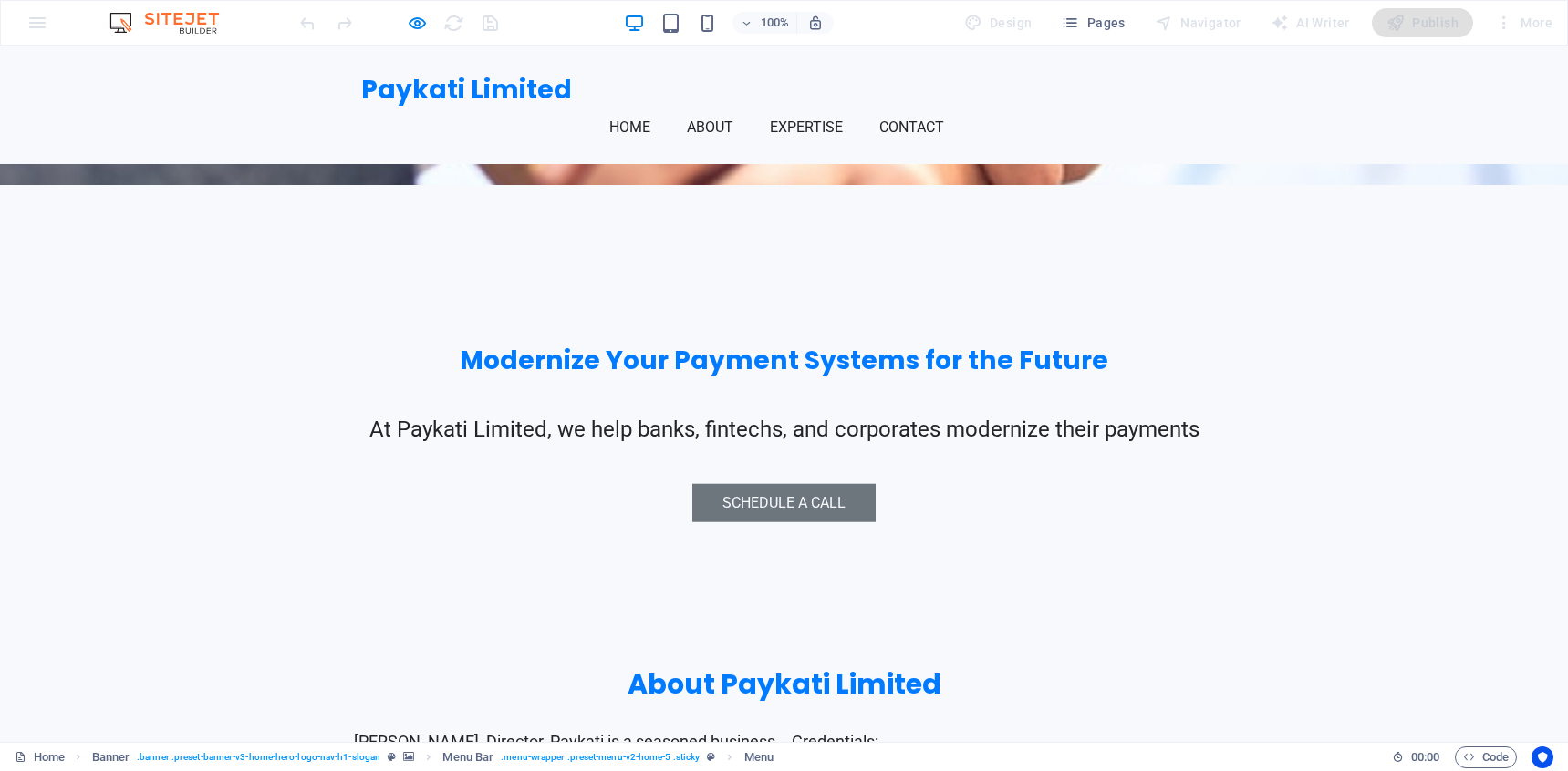
click at [858, 106] on link "Expertise" at bounding box center [813, 127] width 88 height 44
click at [665, 106] on link "Home" at bounding box center [637, 127] width 56 height 44
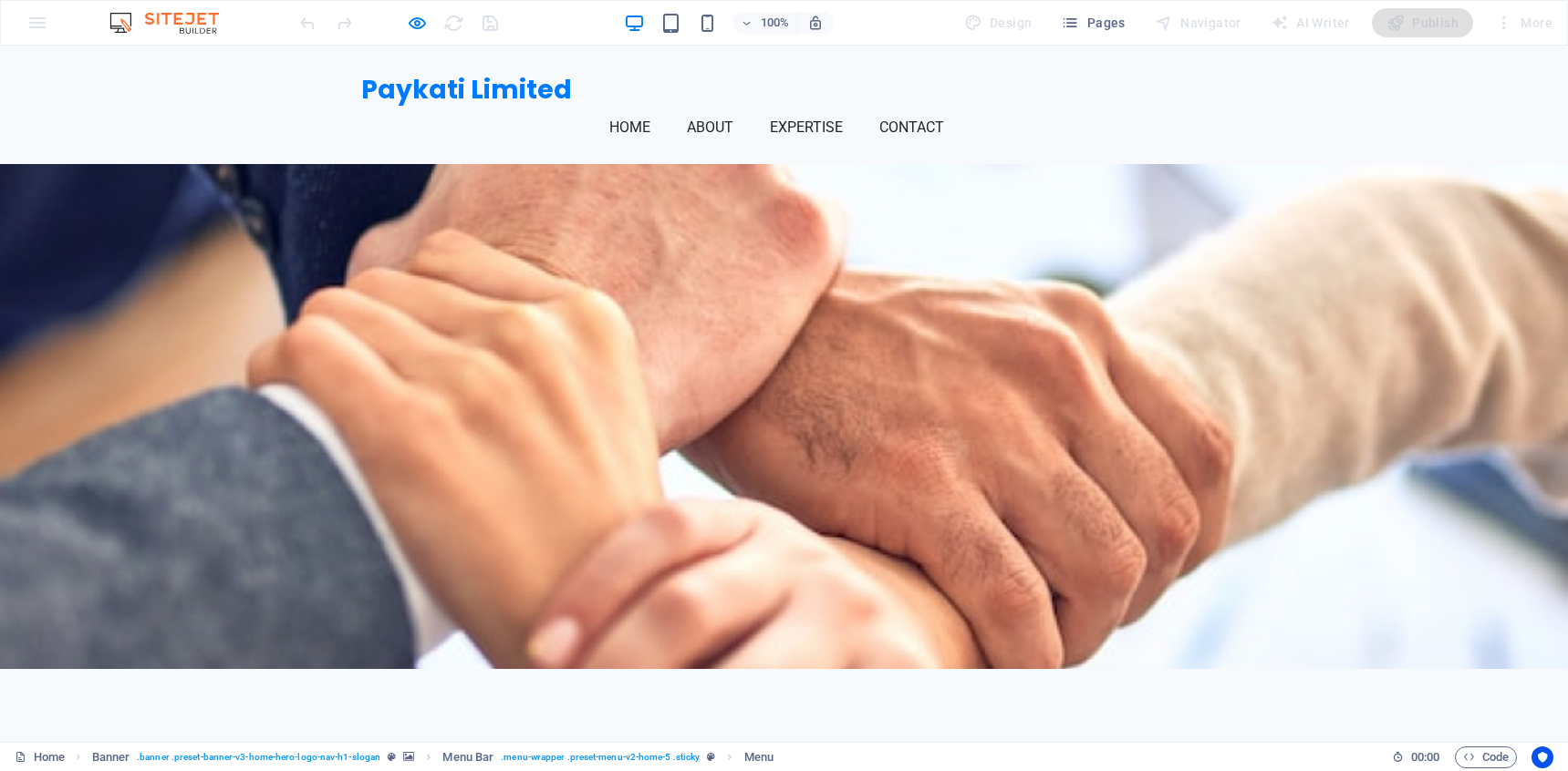
scroll to position [0, 0]
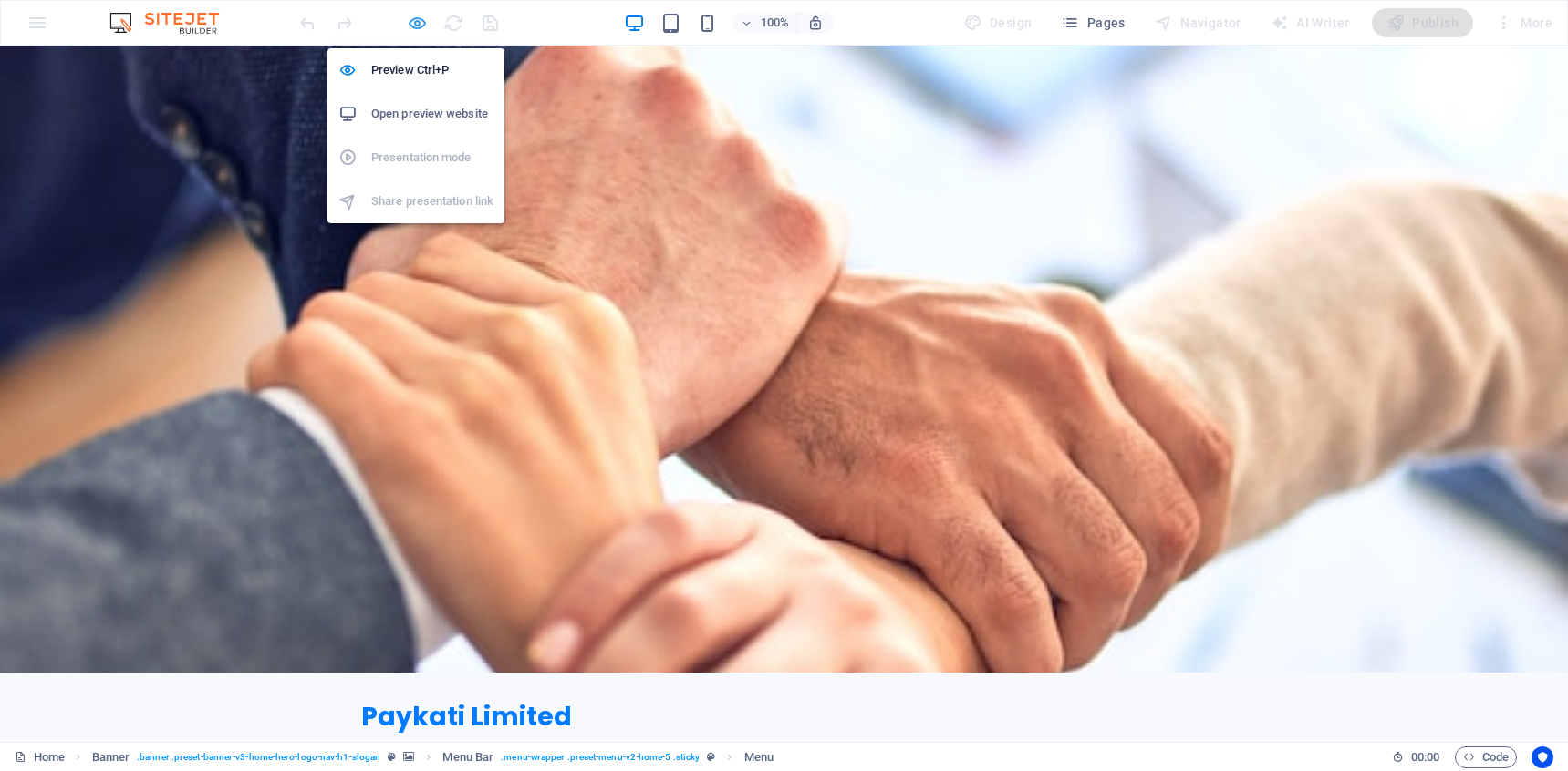
click at [407, 23] on icon "button" at bounding box center [417, 23] width 21 height 21
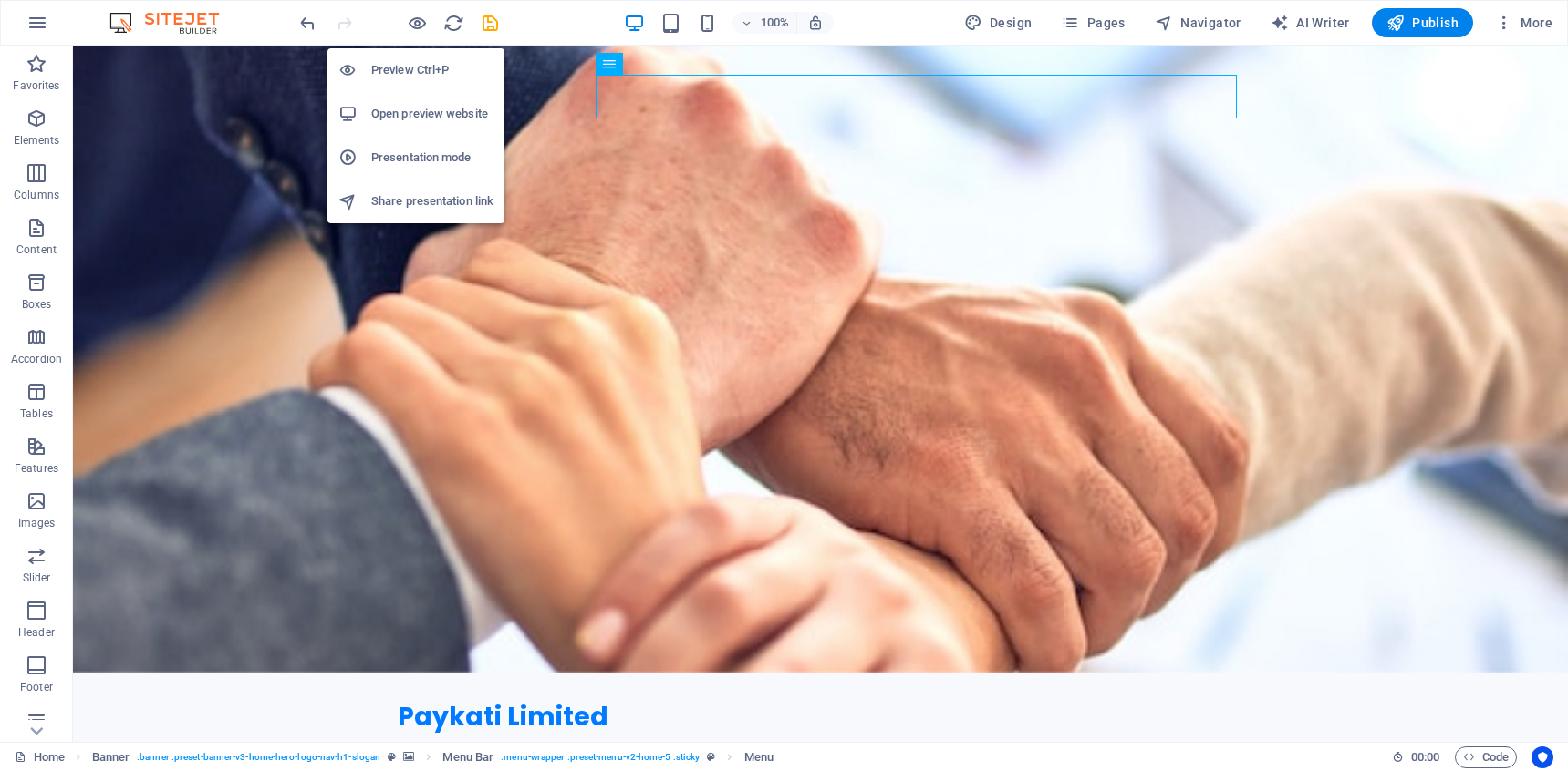
click at [413, 71] on h6 "Preview Ctrl+P" at bounding box center [433, 70] width 122 height 22
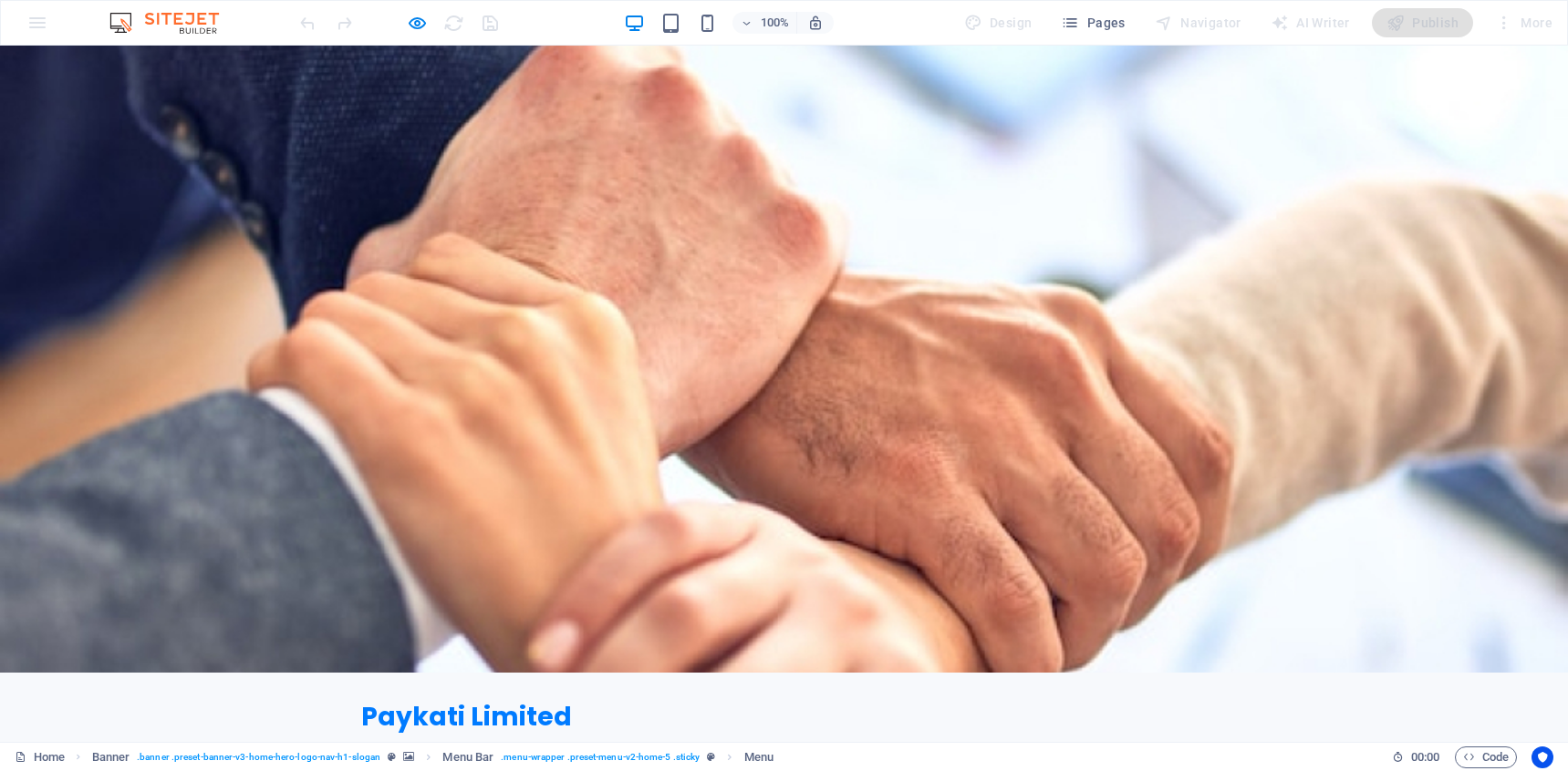
click at [747, 733] on link "About" at bounding box center [717, 754] width 61 height 44
click at [858, 733] on link "Expertise" at bounding box center [813, 754] width 88 height 44
click at [966, 733] on ul "Home About Expertise Contact" at bounding box center [784, 754] width 847 height 44
click at [959, 733] on link "Contact" at bounding box center [919, 754] width 80 height 44
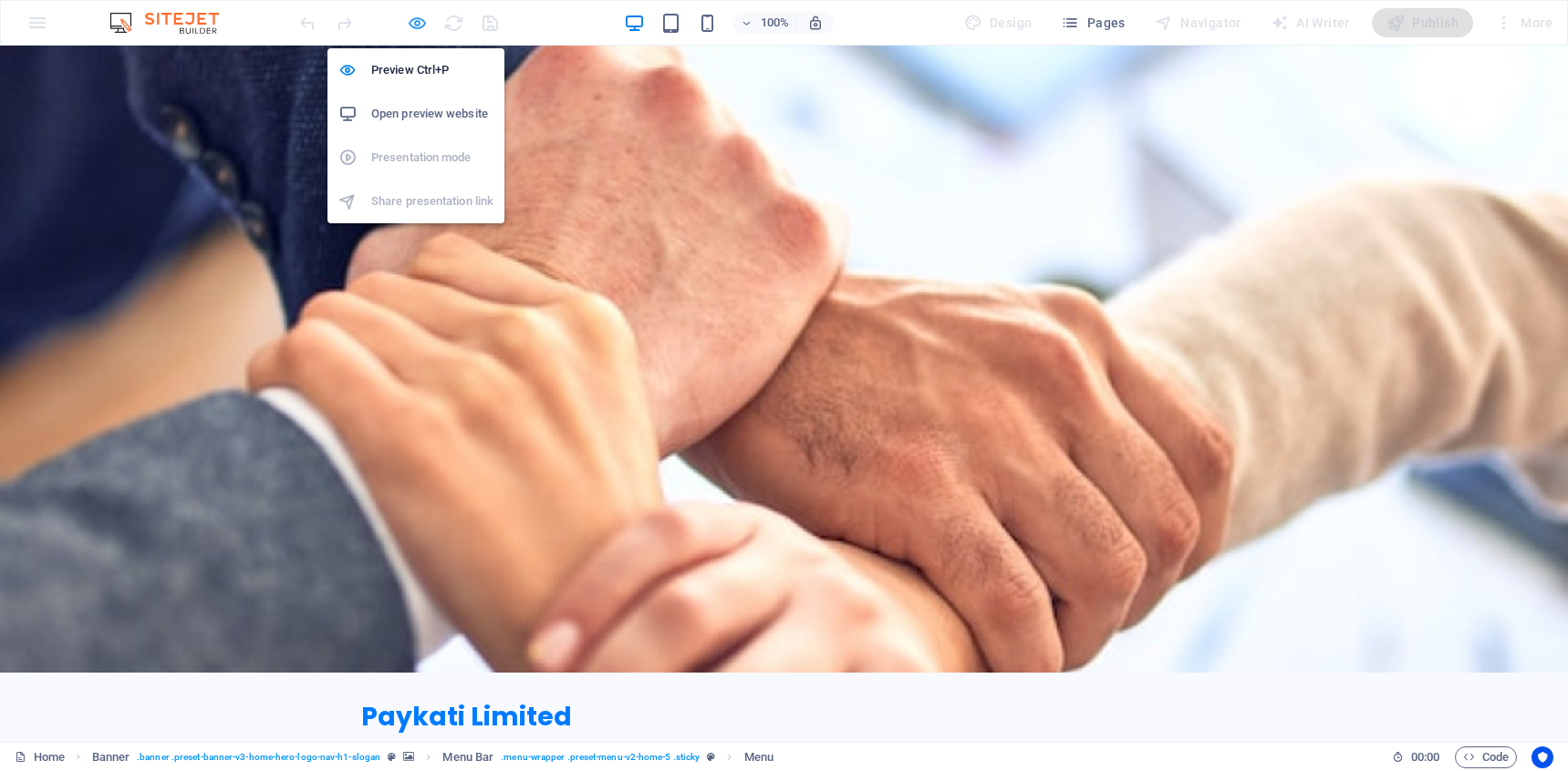
click at [415, 26] on icon "button" at bounding box center [417, 23] width 21 height 21
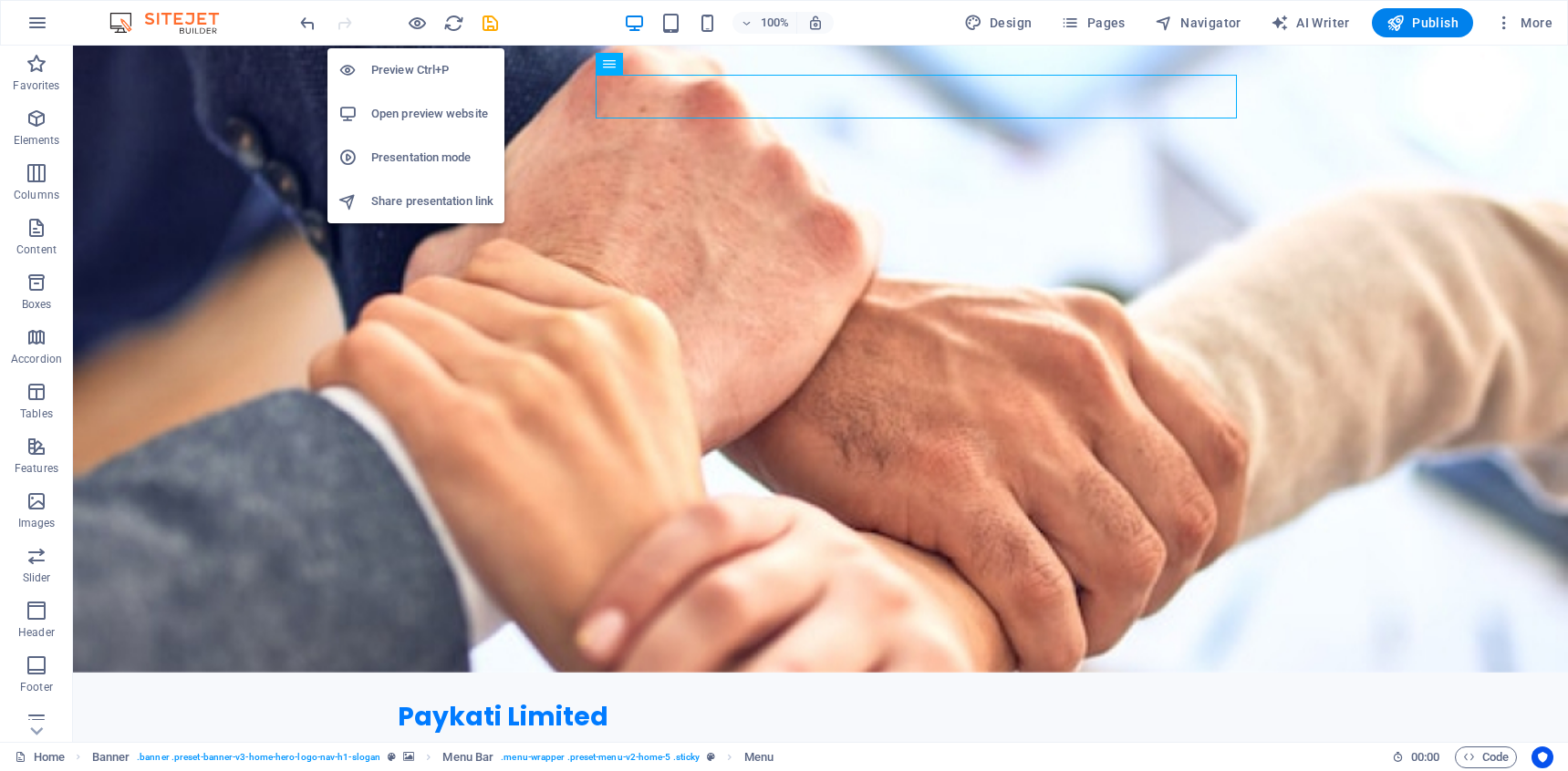
click at [425, 114] on h6 "Open preview website" at bounding box center [433, 114] width 122 height 22
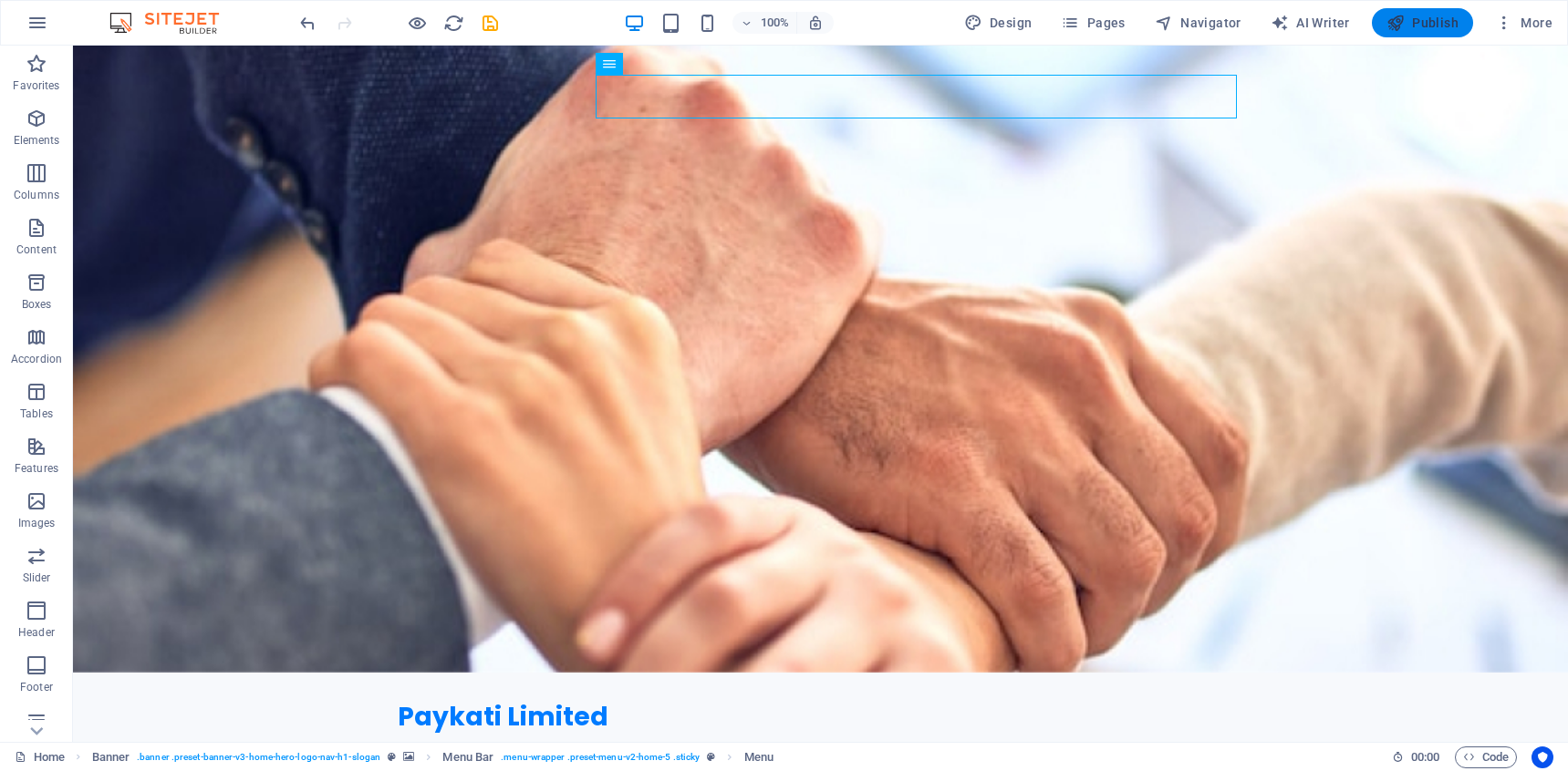
click at [1401, 28] on icon "button" at bounding box center [1396, 23] width 19 height 19
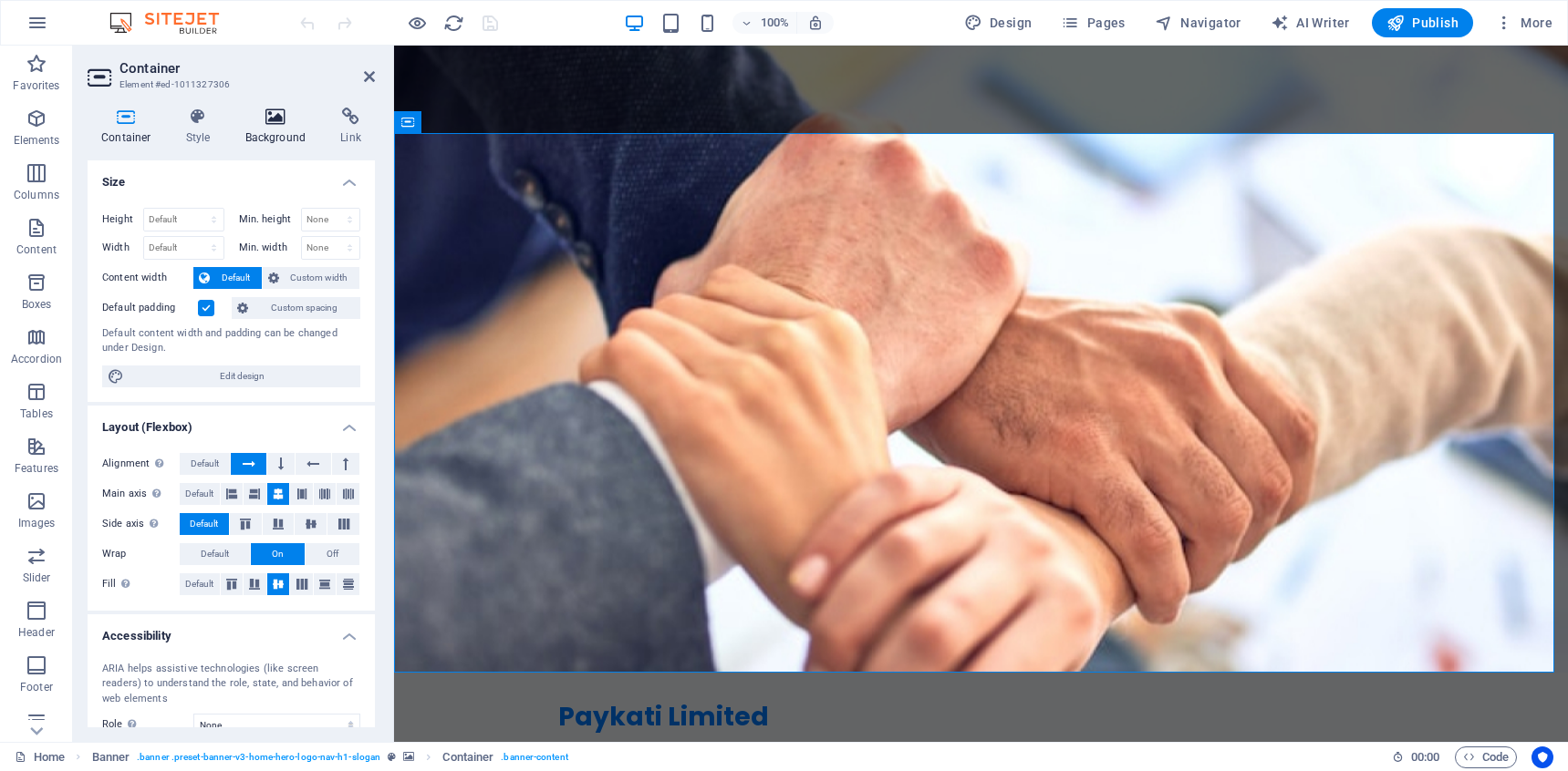
click at [306, 133] on h4 "Background" at bounding box center [279, 126] width 95 height 38
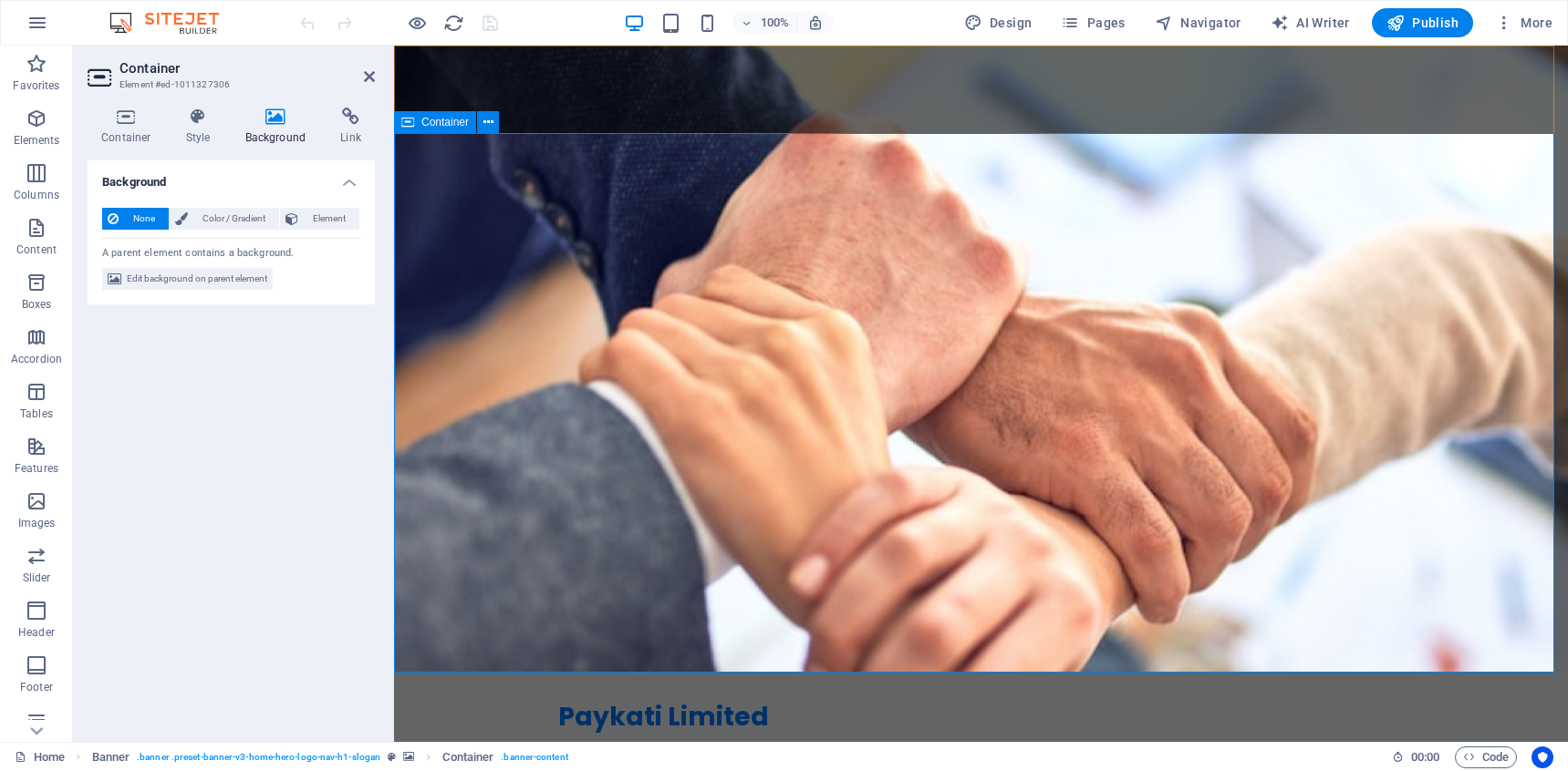
click at [247, 279] on span "Edit background on parent element" at bounding box center [197, 280] width 141 height 22
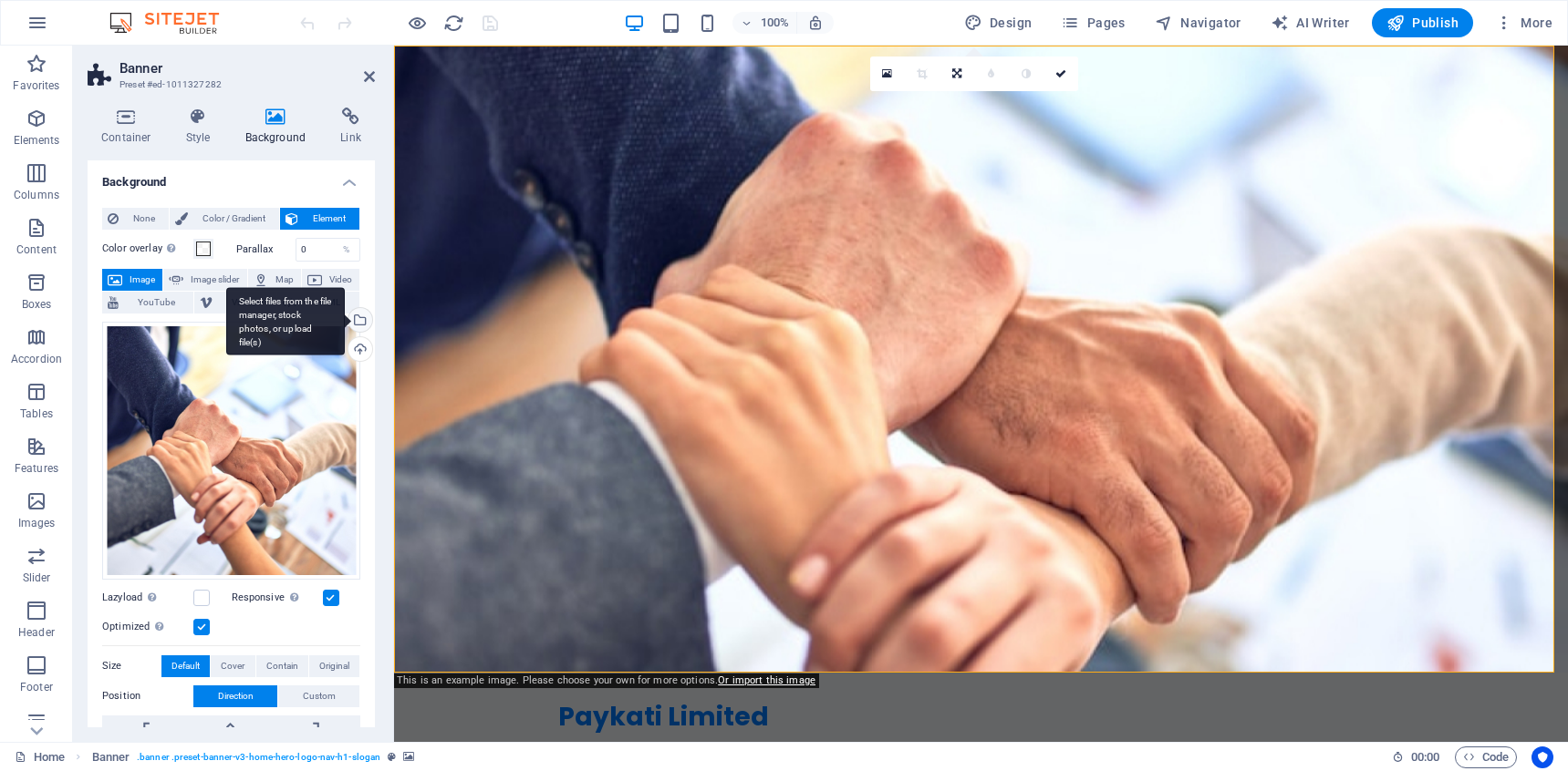
click at [364, 316] on div "Select files from the file manager, stock photos, or upload file(s)" at bounding box center [358, 322] width 28 height 28
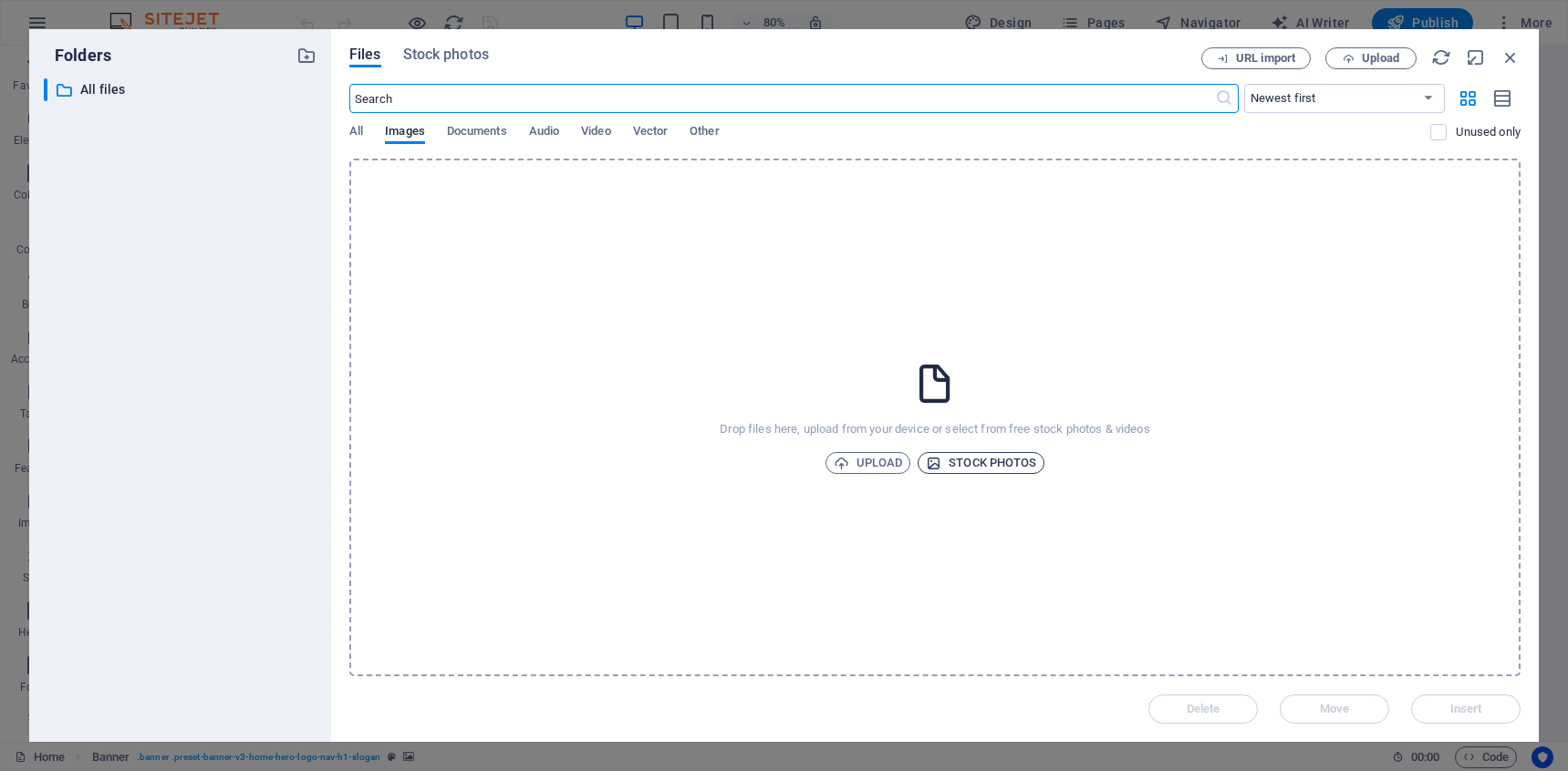
click at [1004, 454] on div "Drop files here, upload from your device or select from free stock photos & vid…" at bounding box center [935, 417] width 1171 height 517
click at [1035, 460] on span "Stock photos" at bounding box center [980, 463] width 110 height 22
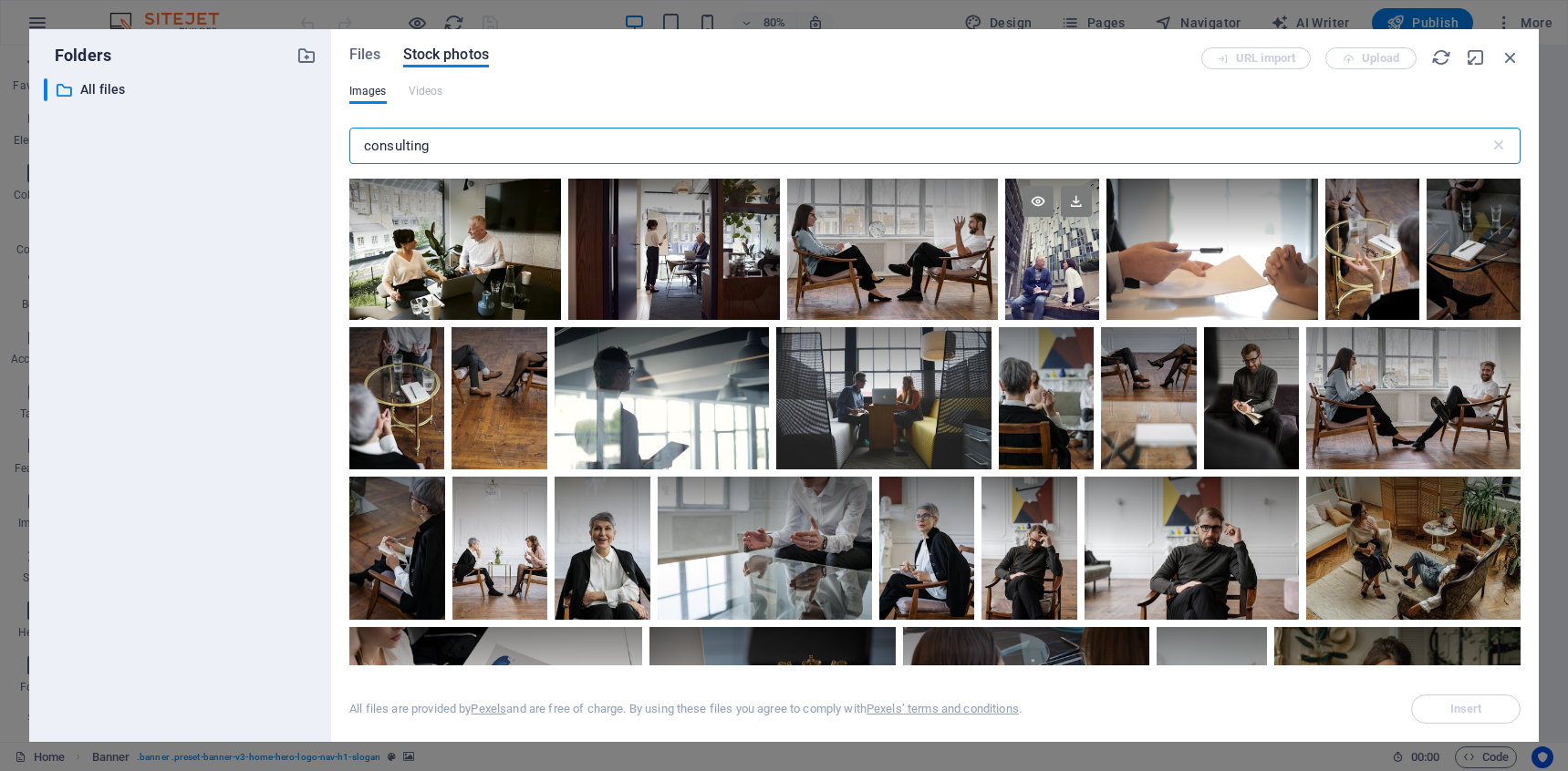
scroll to position [360, 0]
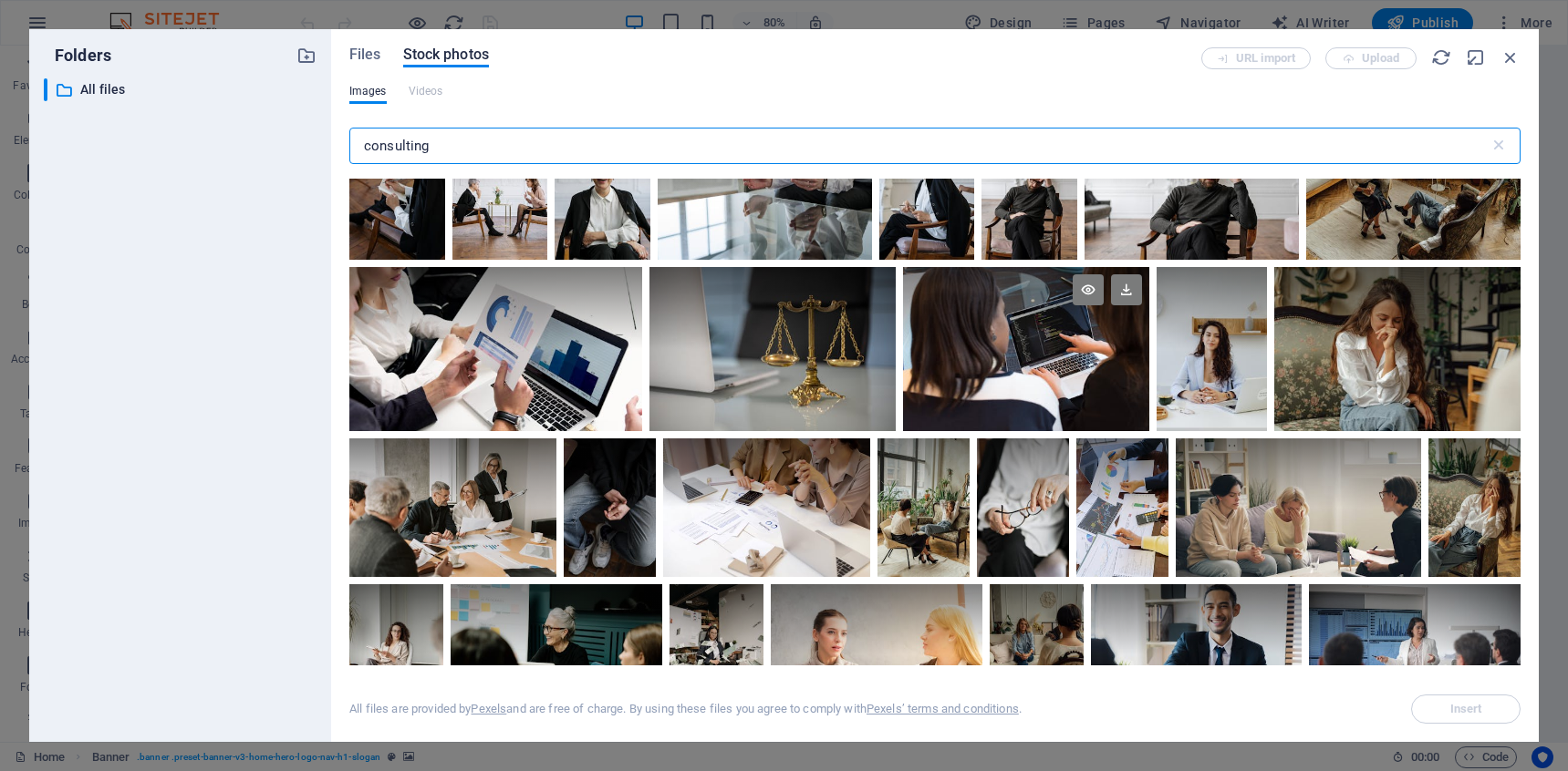
type input "consulting"
click at [1030, 328] on div at bounding box center [1026, 308] width 246 height 82
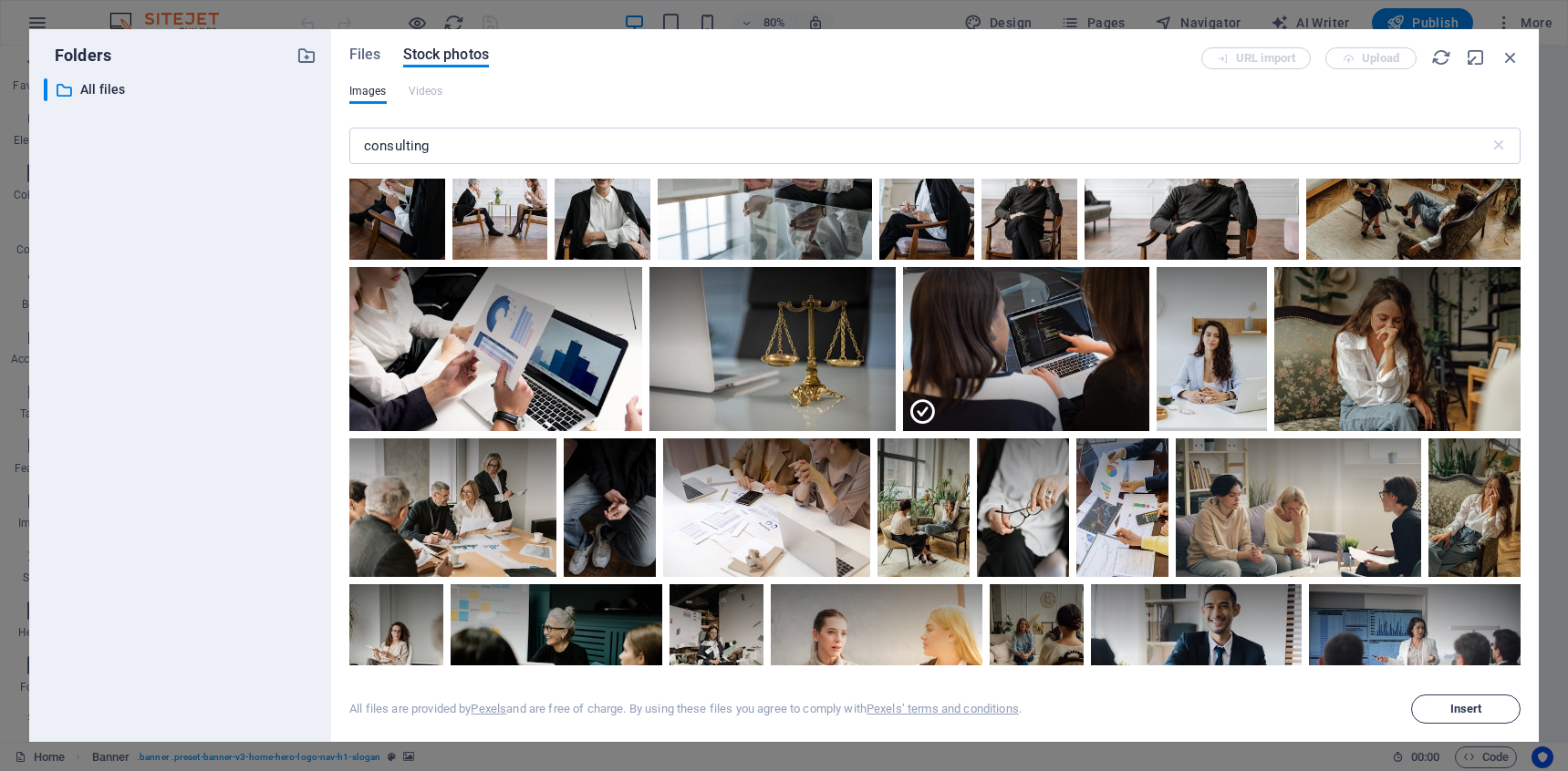
click at [1461, 703] on span "Insert" at bounding box center [1466, 709] width 31 height 11
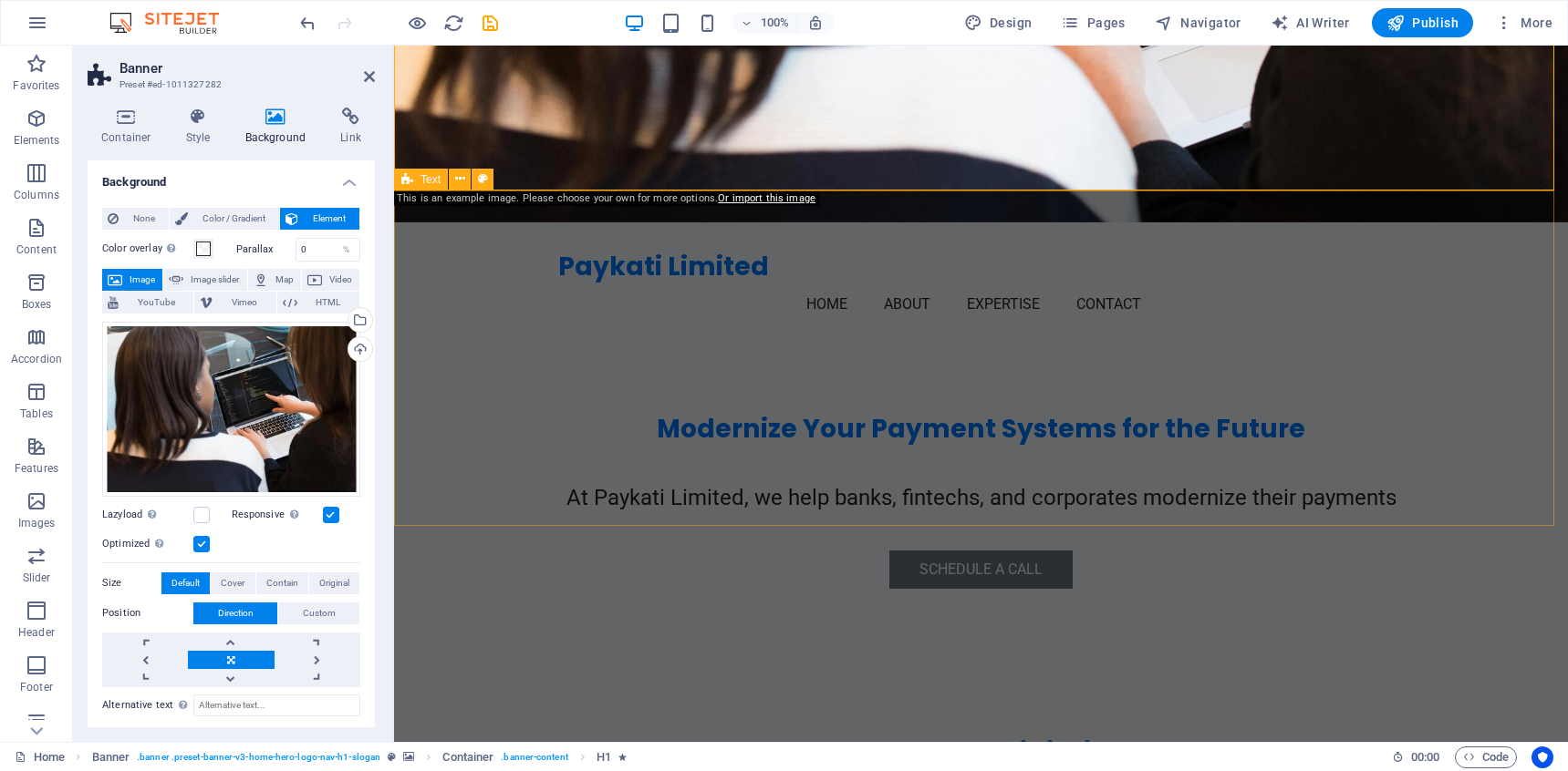
scroll to position [490, 0]
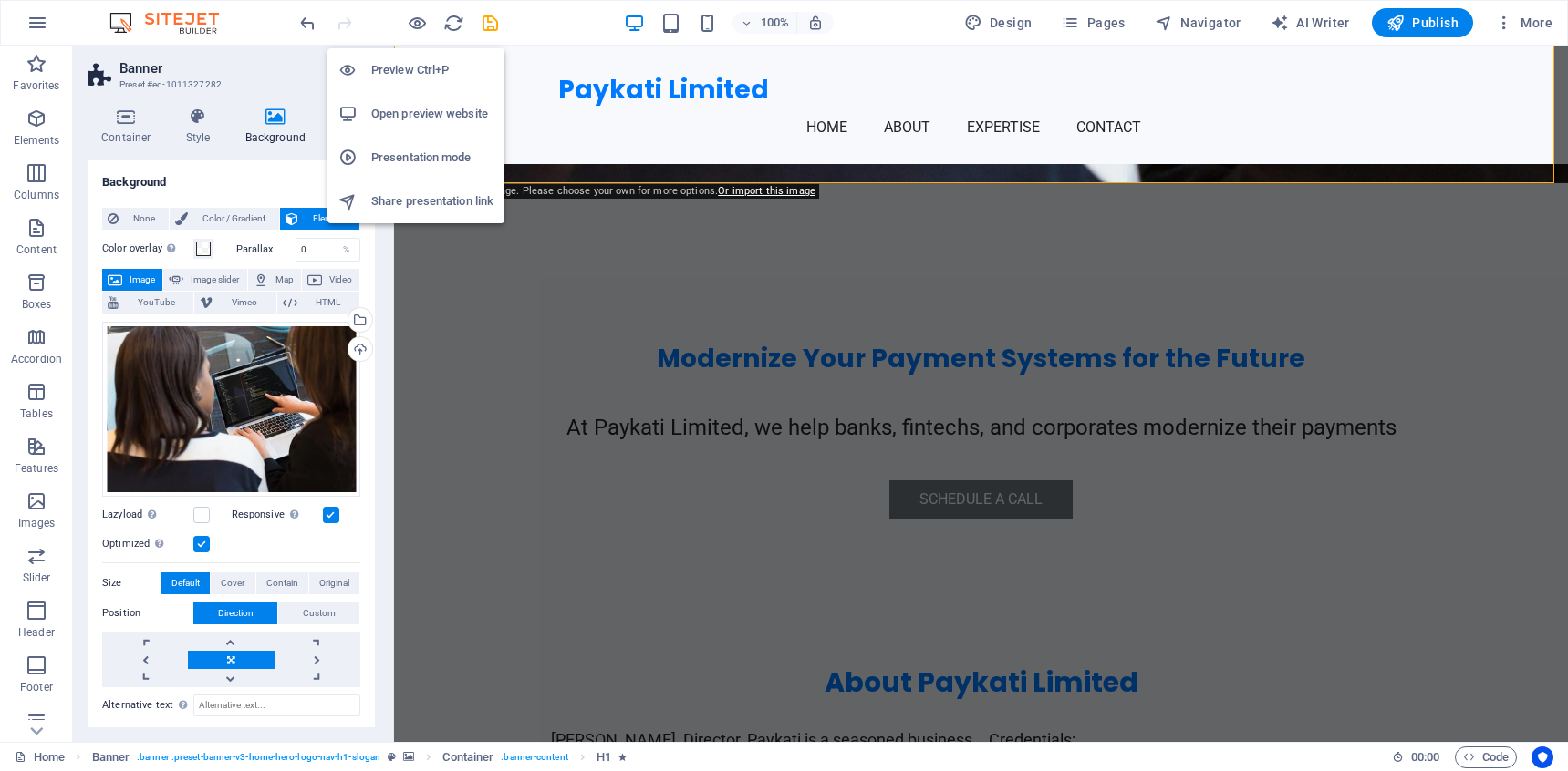
click at [411, 64] on h6 "Preview Ctrl+P" at bounding box center [433, 70] width 122 height 22
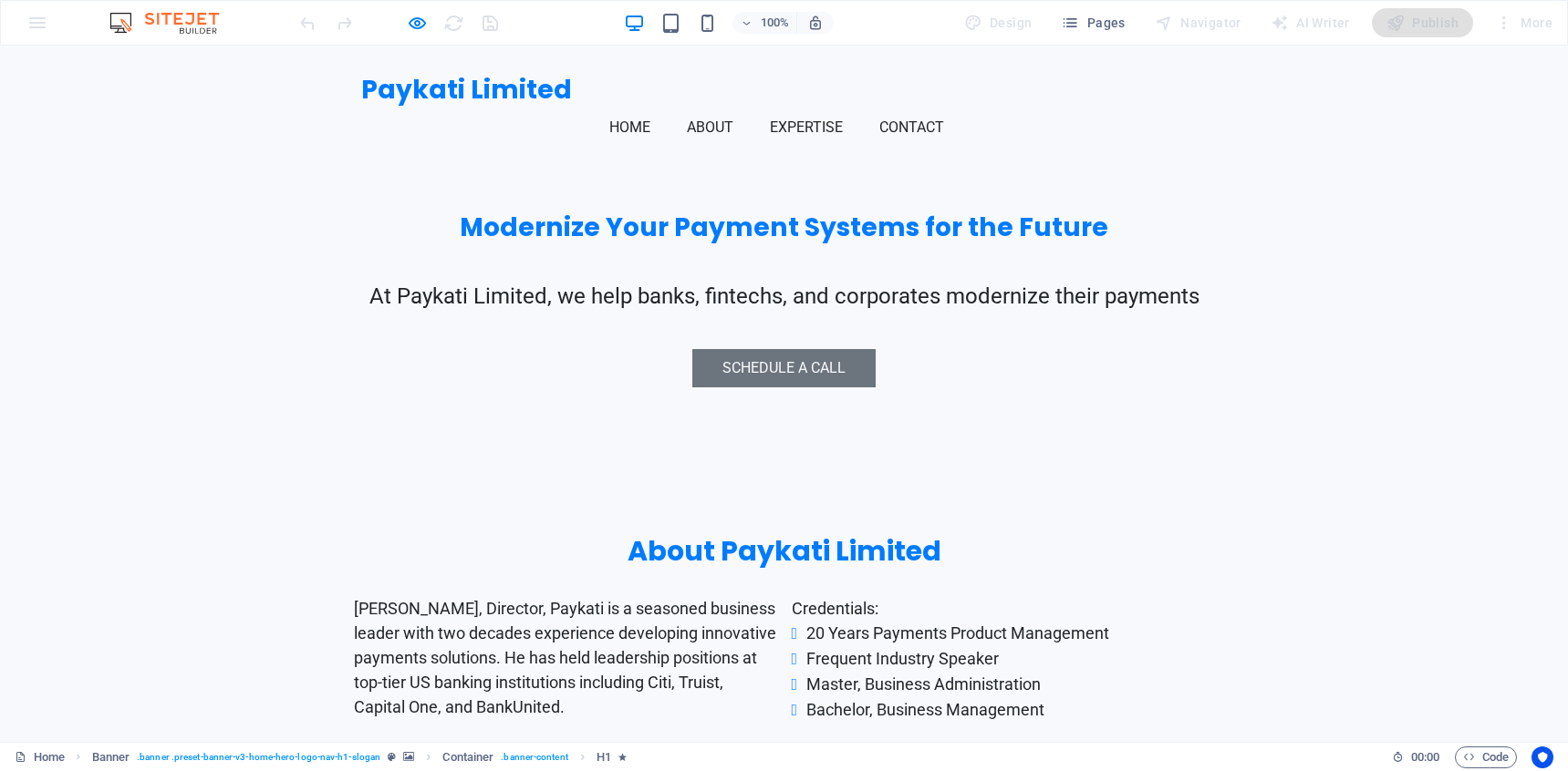
scroll to position [0, 0]
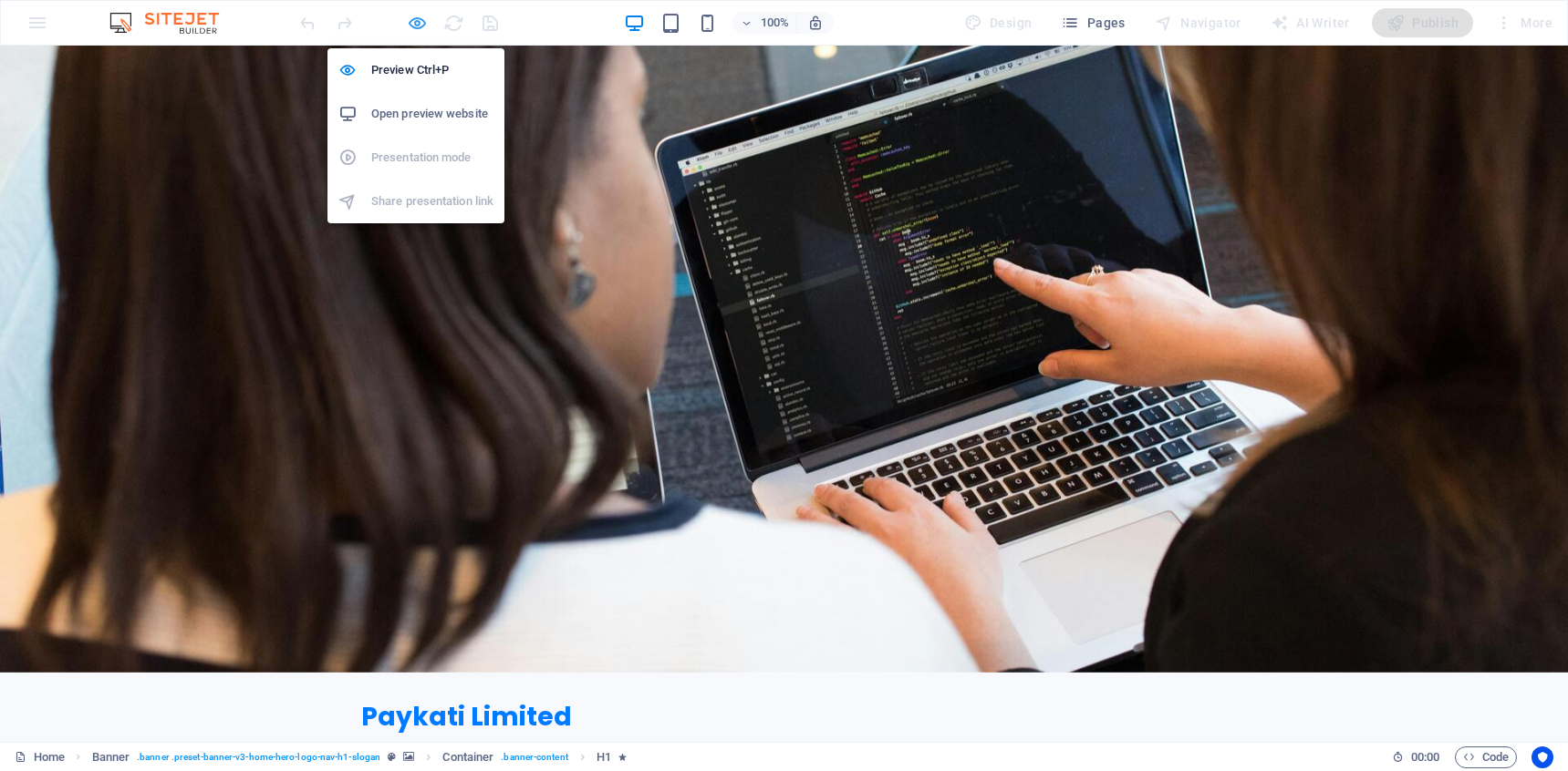
click at [415, 14] on icon "button" at bounding box center [417, 23] width 21 height 21
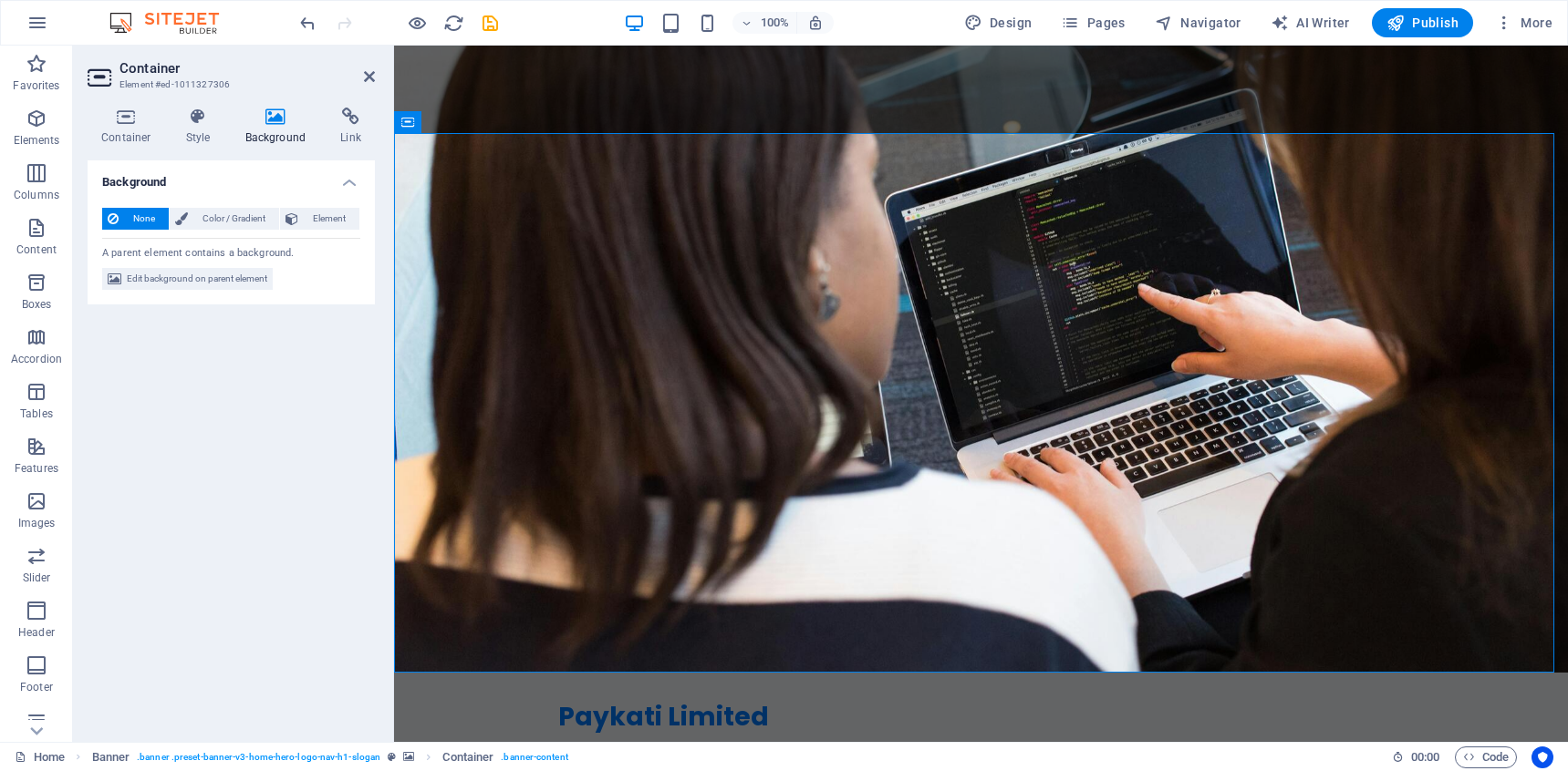
click at [282, 130] on h4 "Background" at bounding box center [279, 126] width 95 height 38
click at [234, 281] on span "Edit background on parent element" at bounding box center [197, 280] width 141 height 22
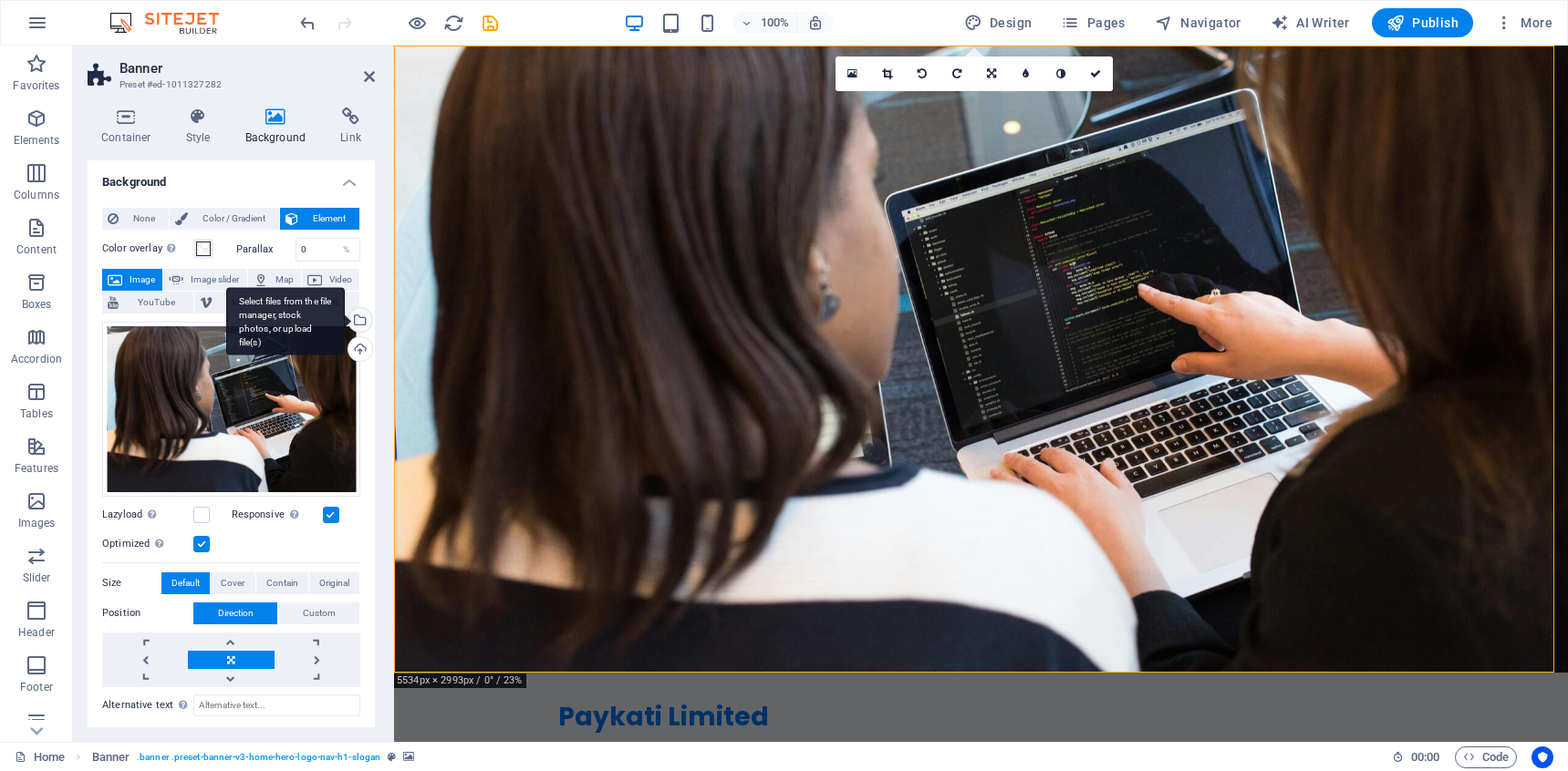
click at [363, 315] on div "Select files from the file manager, stock photos, or upload file(s)" at bounding box center [358, 322] width 28 height 28
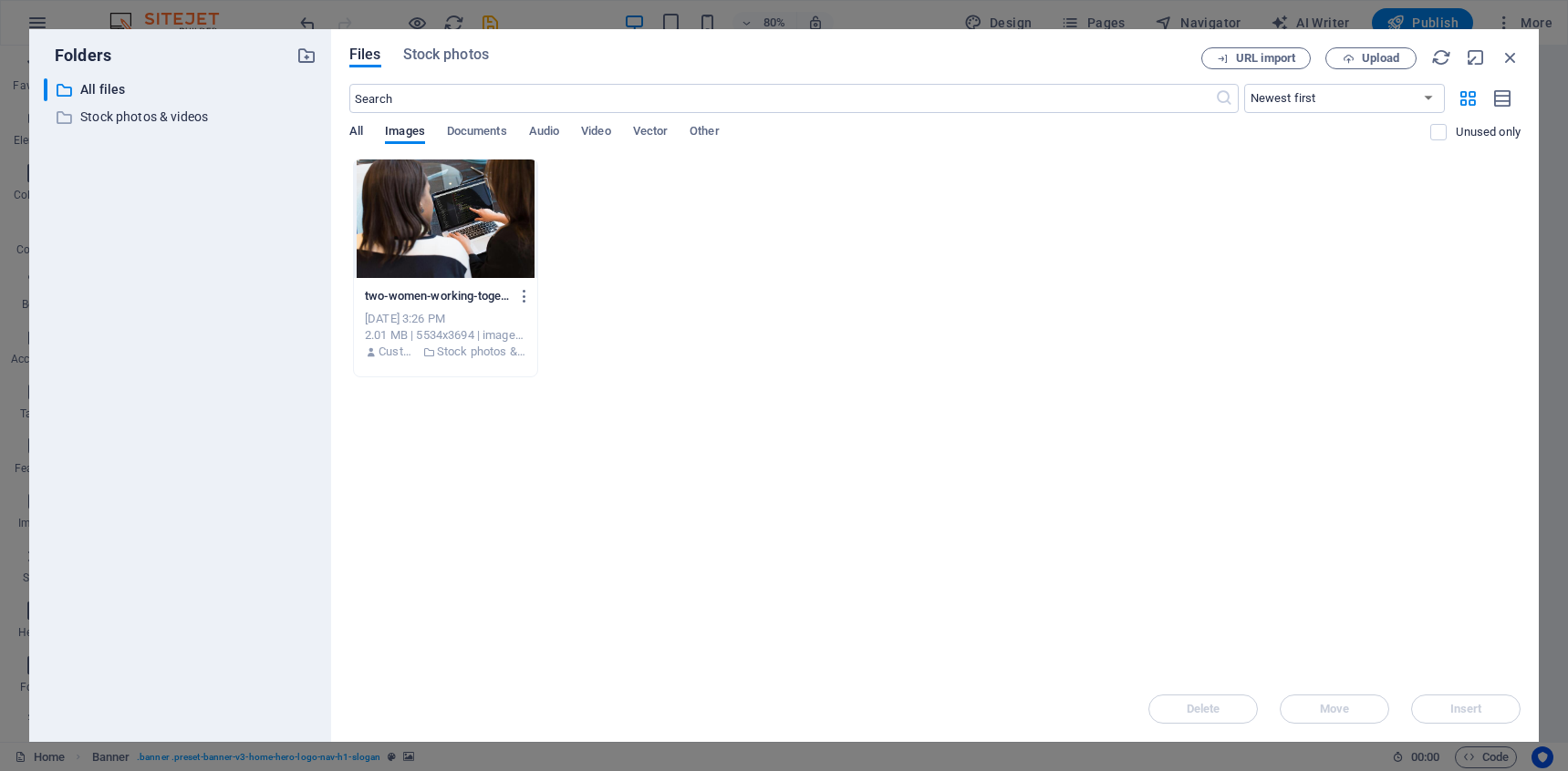
click at [360, 130] on span "All" at bounding box center [356, 133] width 14 height 26
click at [389, 131] on span "Images" at bounding box center [405, 133] width 40 height 26
click at [182, 116] on p "Stock photos & videos" at bounding box center [182, 117] width 203 height 21
click at [300, 116] on icon "button" at bounding box center [299, 118] width 19 height 19
click at [300, 116] on div at bounding box center [784, 385] width 1568 height 771
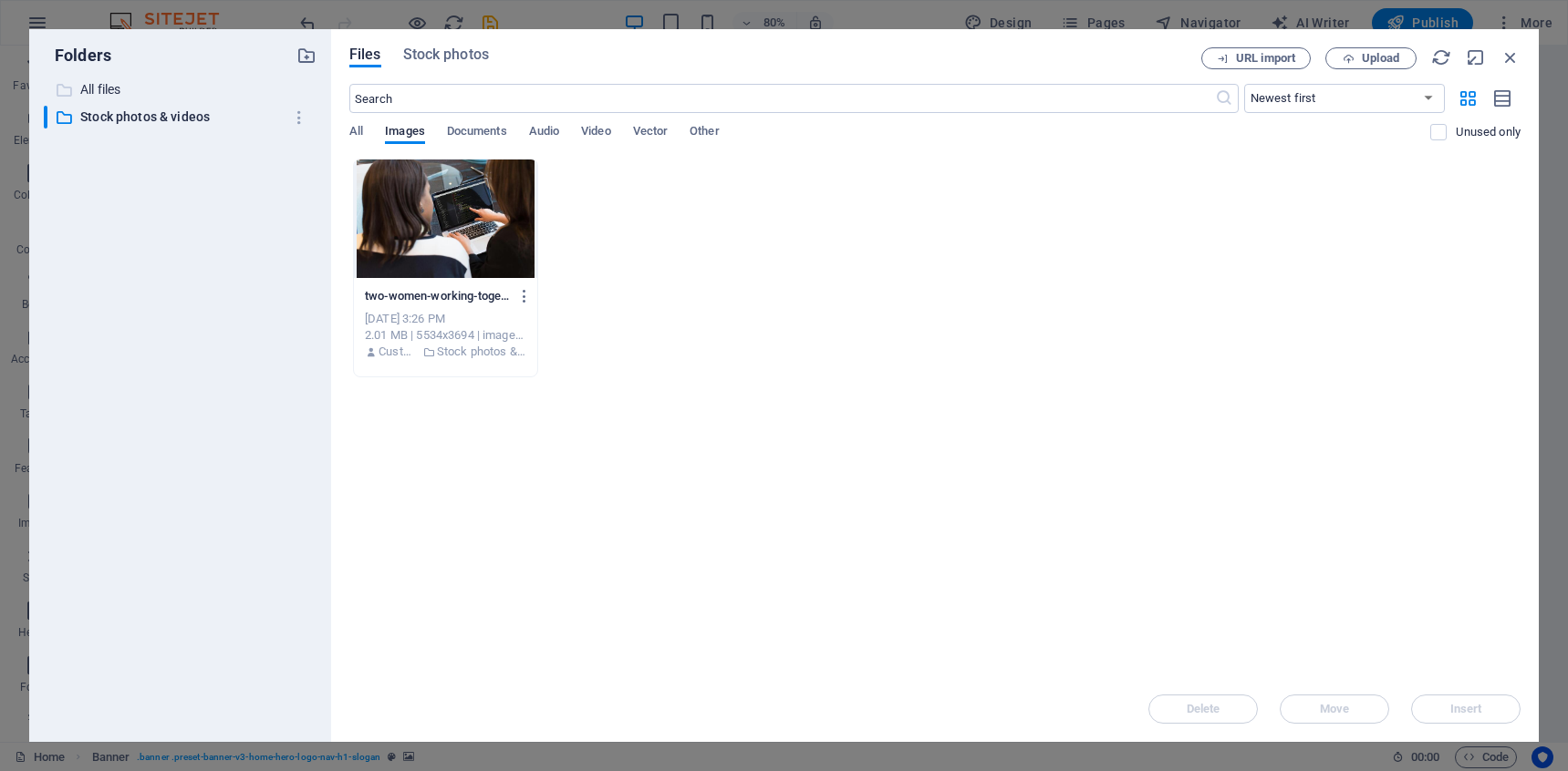
click at [105, 92] on p "All files" at bounding box center [182, 90] width 203 height 21
click at [105, 88] on p "All files" at bounding box center [182, 90] width 203 height 21
click at [377, 120] on div "​ Newest first Oldest first Name (A-Z) Name (Z-A) Size (0-9) Size (9-0) Resolut…" at bounding box center [935, 121] width 1171 height 75
click at [362, 128] on span "All" at bounding box center [356, 133] width 14 height 26
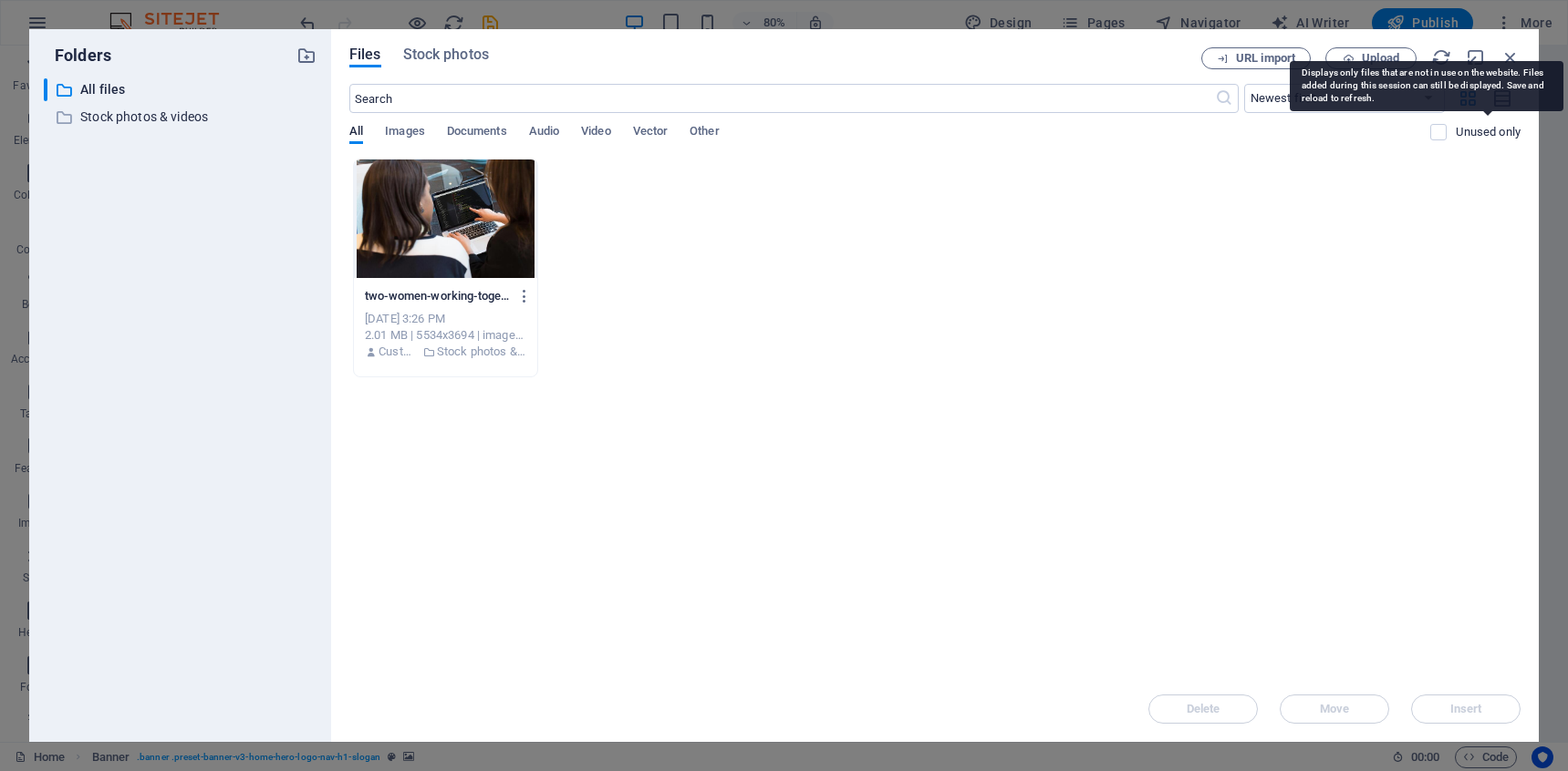
click at [1486, 124] on p "Unused only" at bounding box center [1488, 132] width 65 height 17
click at [0, 0] on input "checkbox" at bounding box center [0, 0] width 0 height 0
click at [1489, 131] on p "Unused only" at bounding box center [1488, 132] width 65 height 17
click at [0, 0] on input "checkbox" at bounding box center [0, 0] width 0 height 0
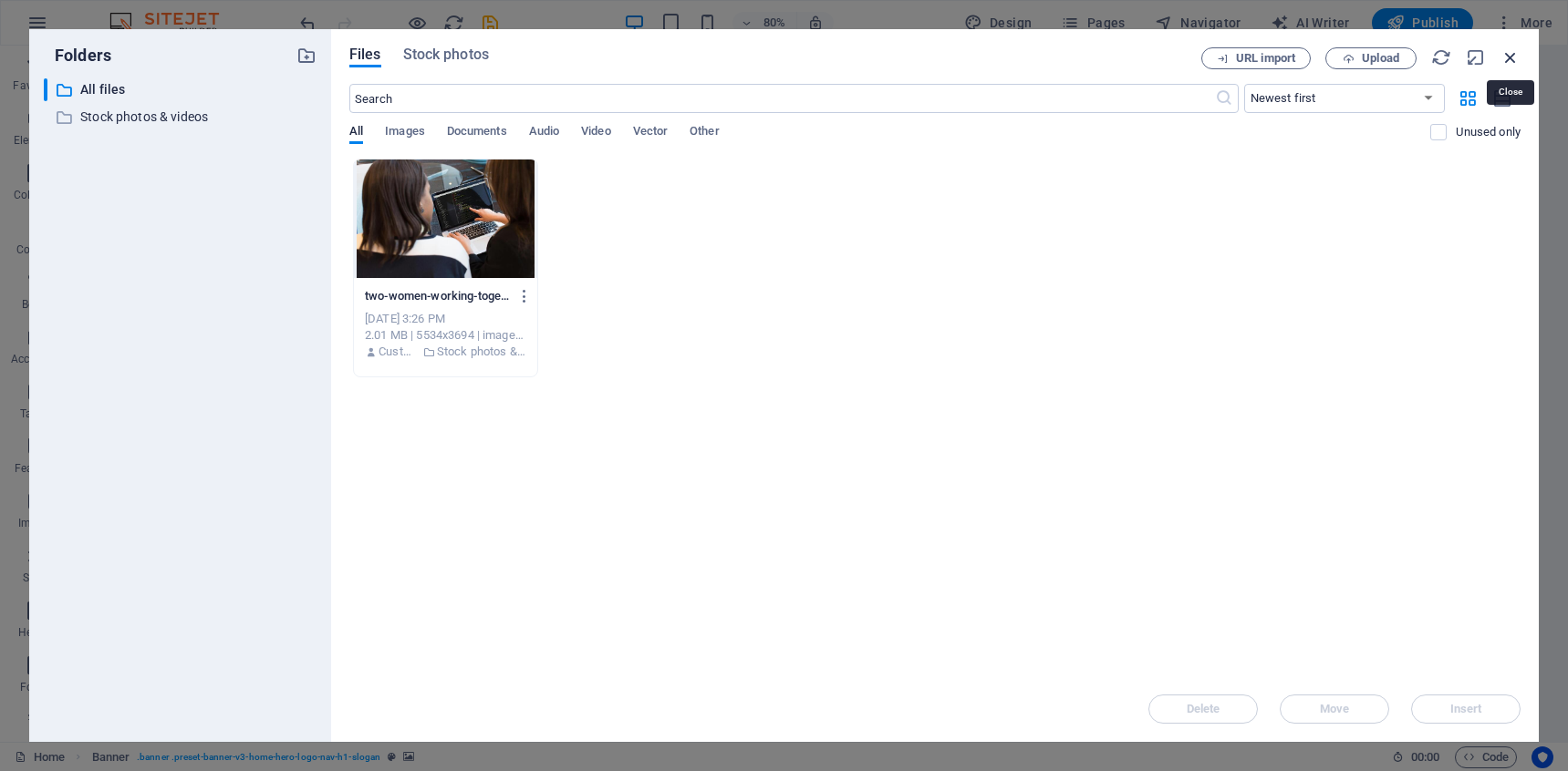
click at [1514, 55] on icon "button" at bounding box center [1511, 57] width 20 height 20
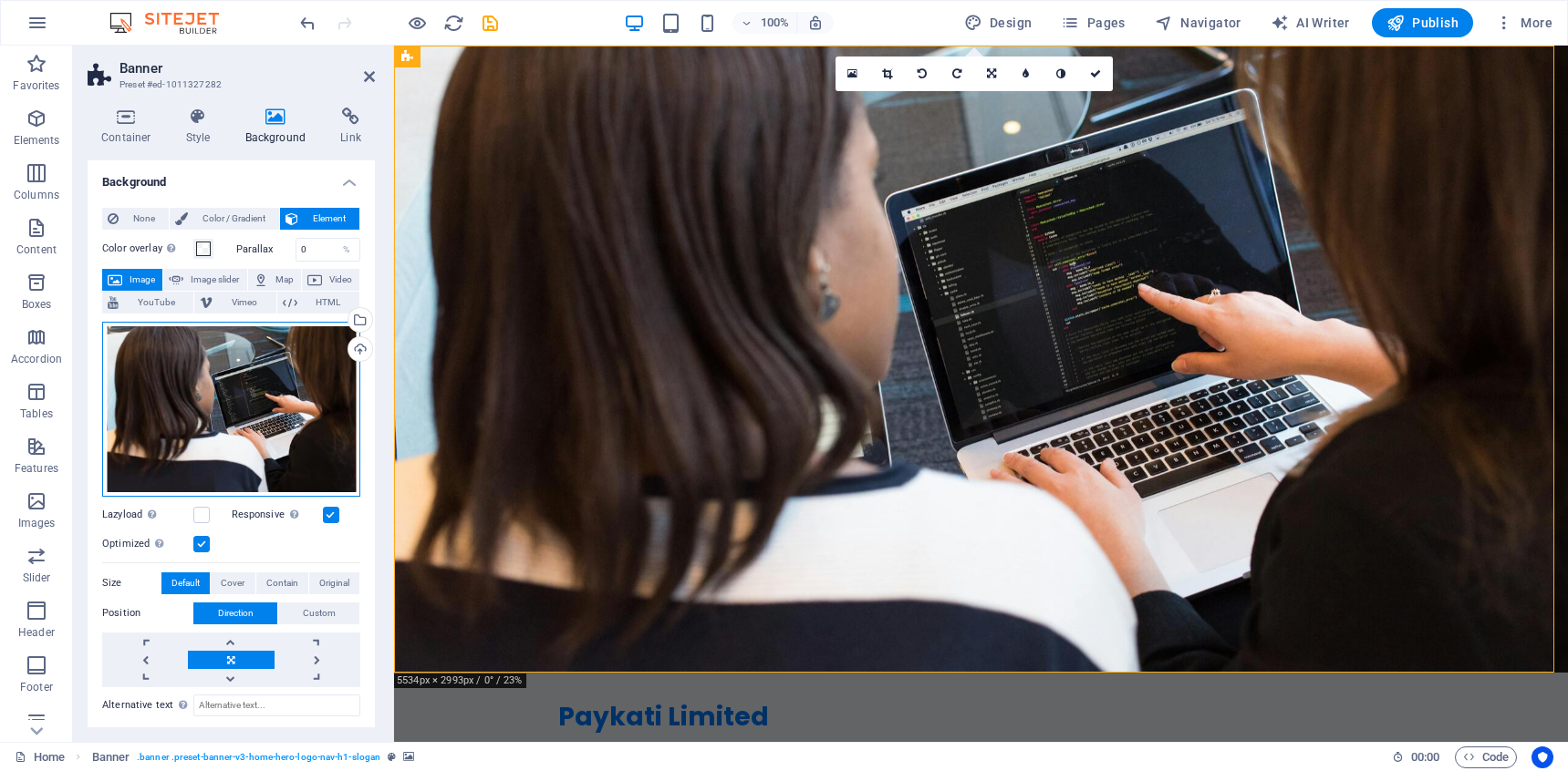
click at [287, 380] on div "Drag files here, click to choose files or select files from Files or our free s…" at bounding box center [231, 409] width 258 height 175
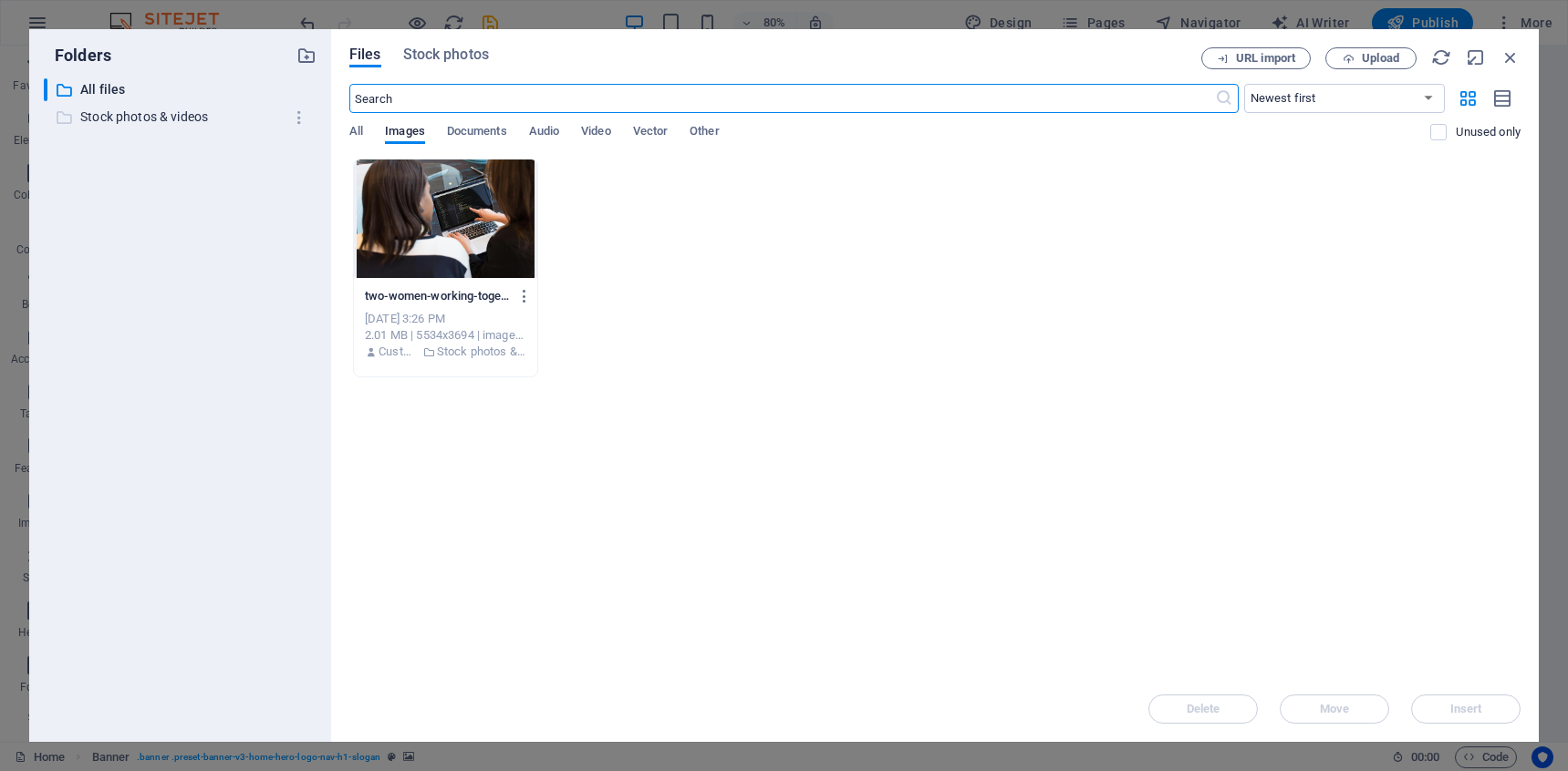
click at [192, 110] on p "Stock photos & videos" at bounding box center [182, 117] width 203 height 21
click at [547, 135] on span "Audio" at bounding box center [544, 133] width 30 height 26
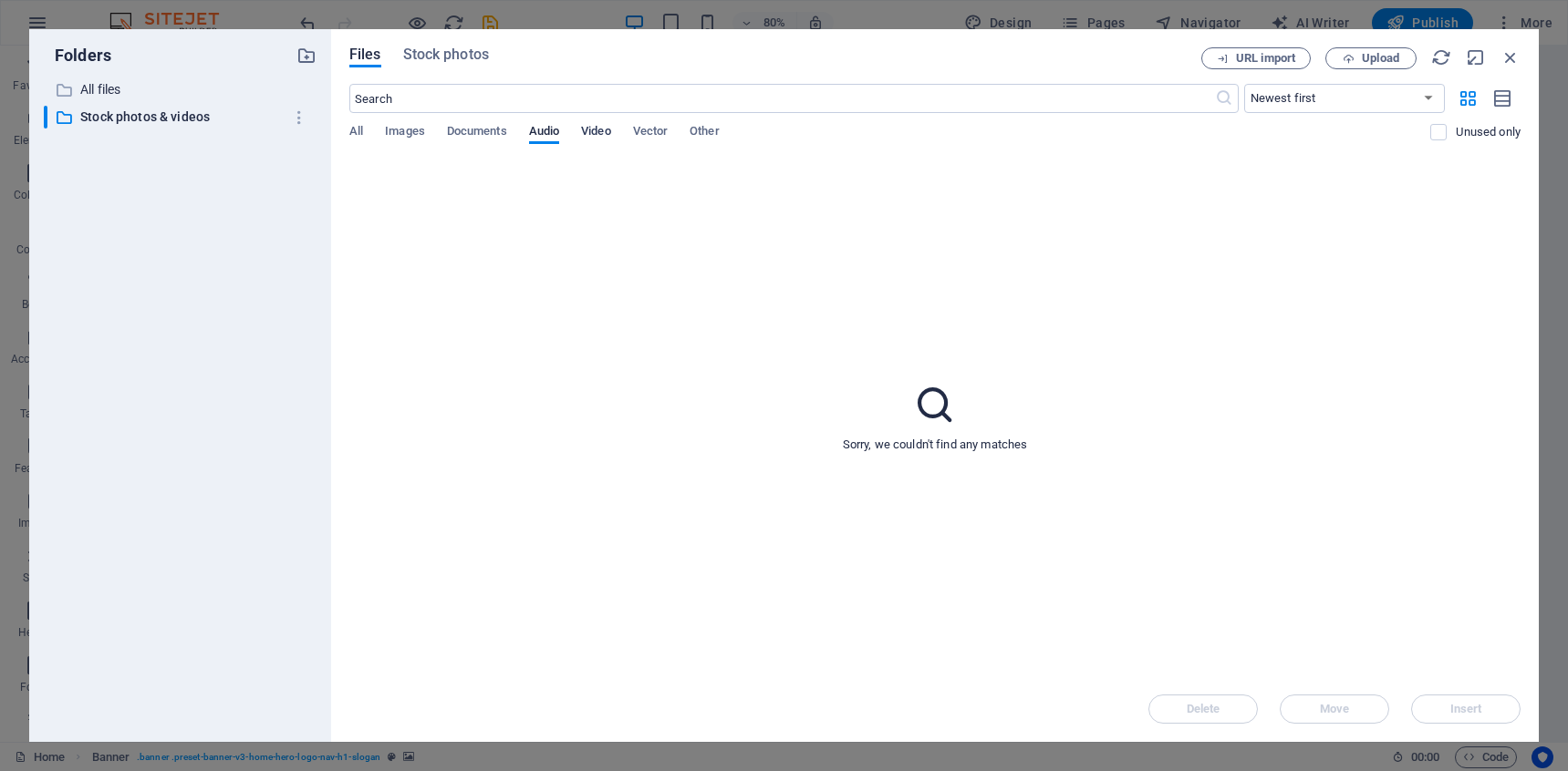
click at [601, 137] on span "Video" at bounding box center [596, 133] width 30 height 26
click at [645, 133] on span "Vector" at bounding box center [650, 133] width 35 height 26
click at [693, 133] on span "Other" at bounding box center [704, 133] width 30 height 26
click at [358, 136] on span "All" at bounding box center [356, 133] width 14 height 26
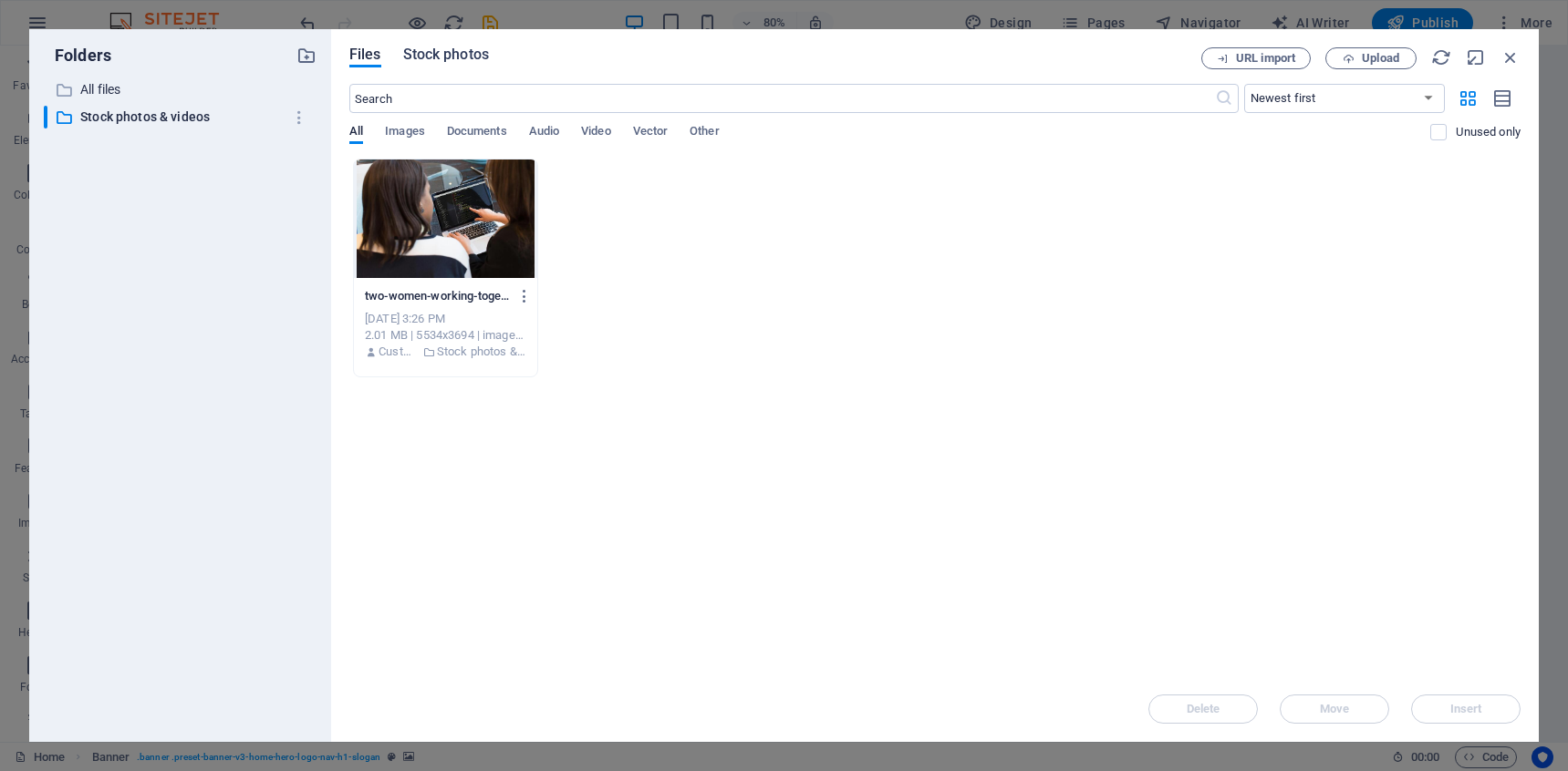
click at [450, 62] on span "Stock photos" at bounding box center [445, 55] width 86 height 22
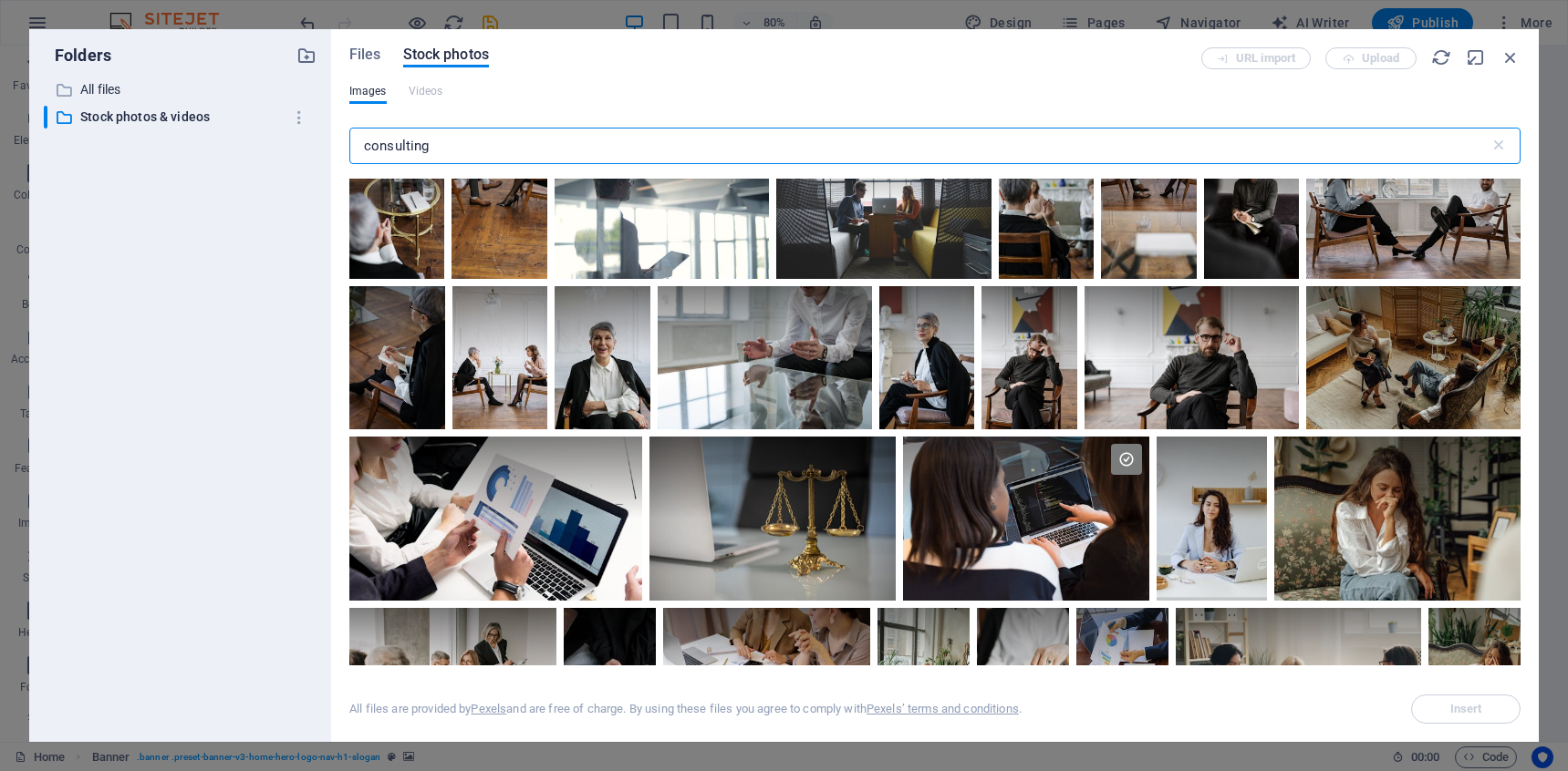
scroll to position [283, 0]
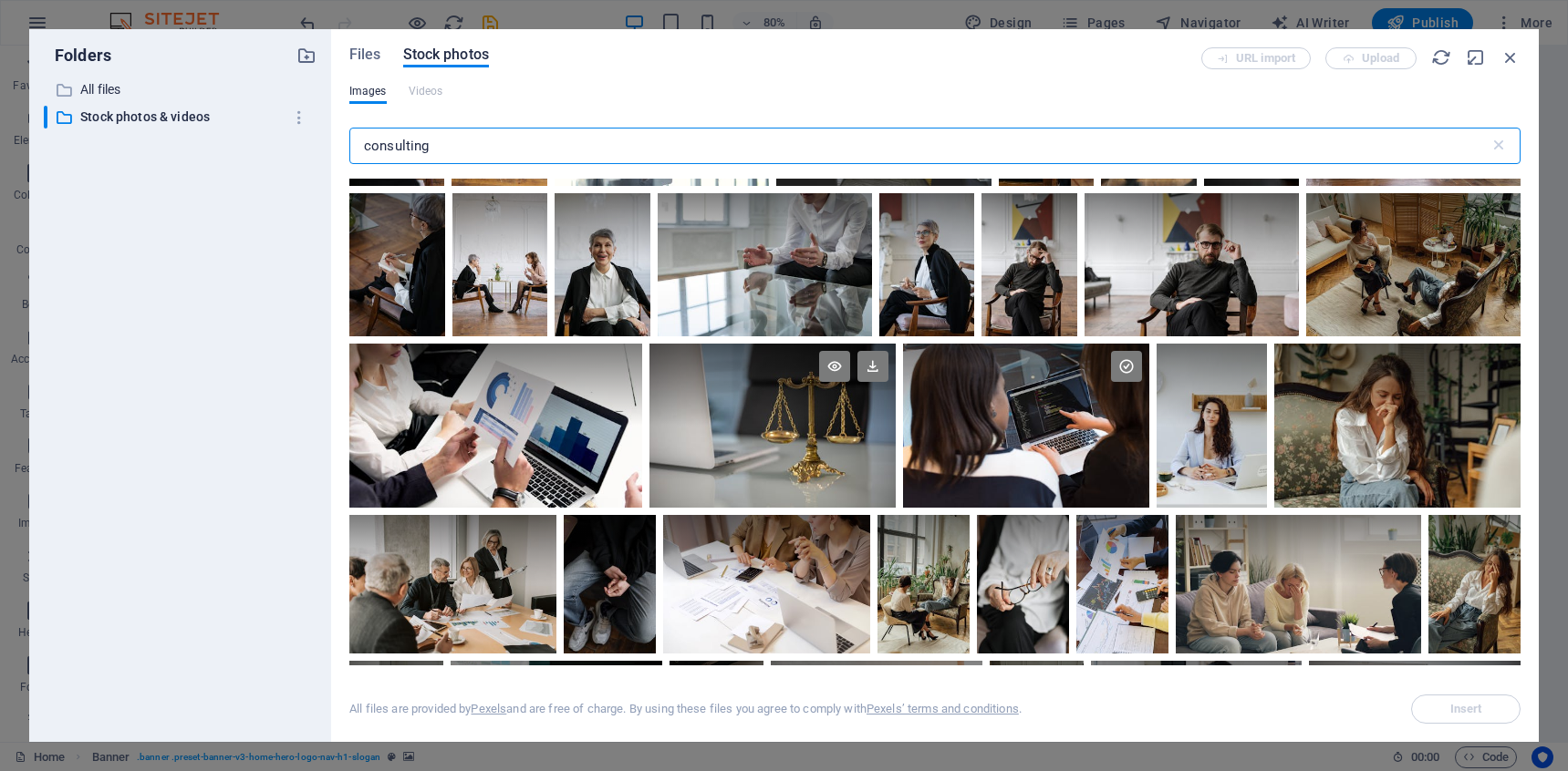
click at [764, 441] on div at bounding box center [772, 426] width 247 height 165
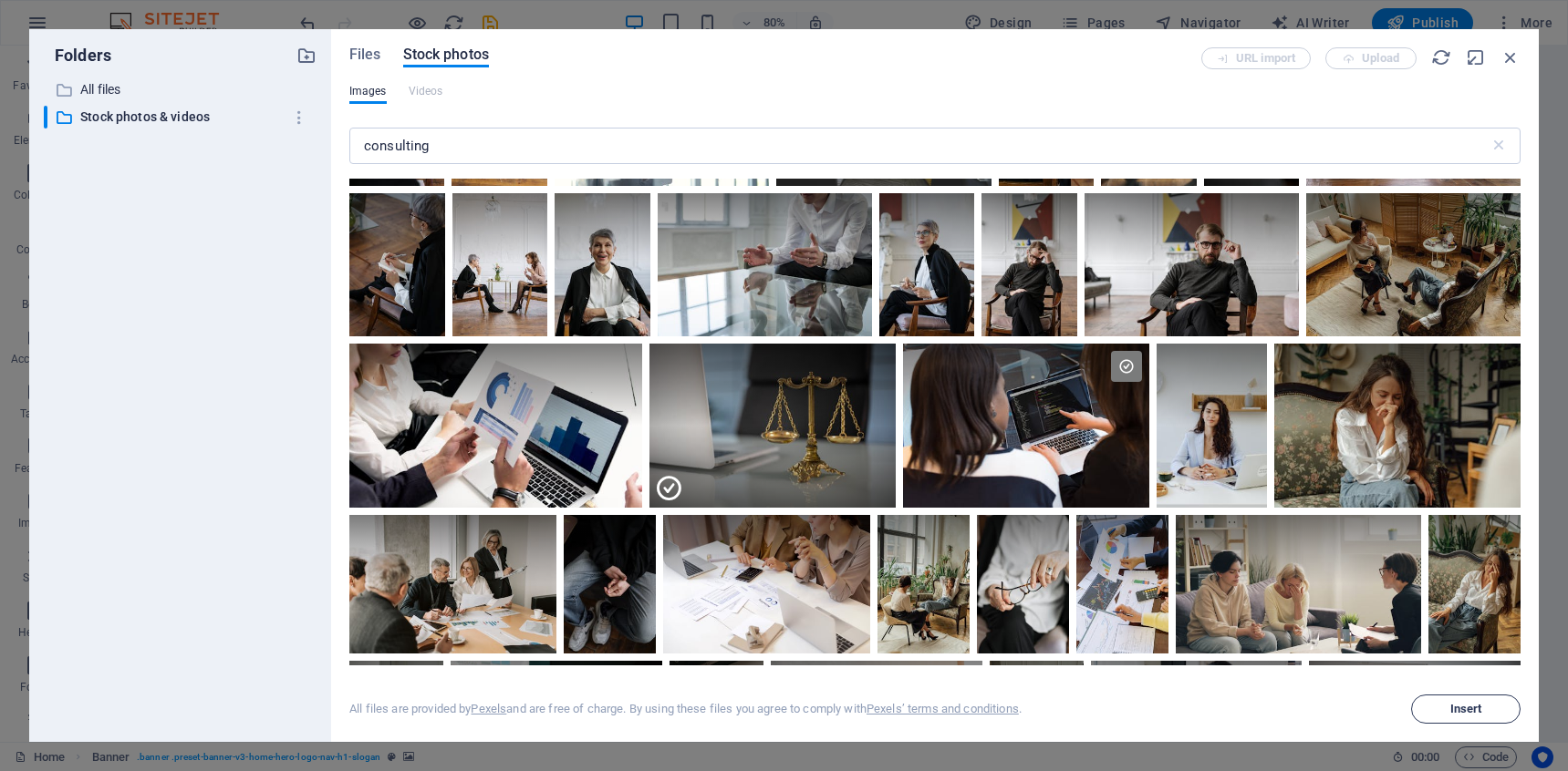
click at [1443, 701] on button "Insert" at bounding box center [1465, 709] width 109 height 30
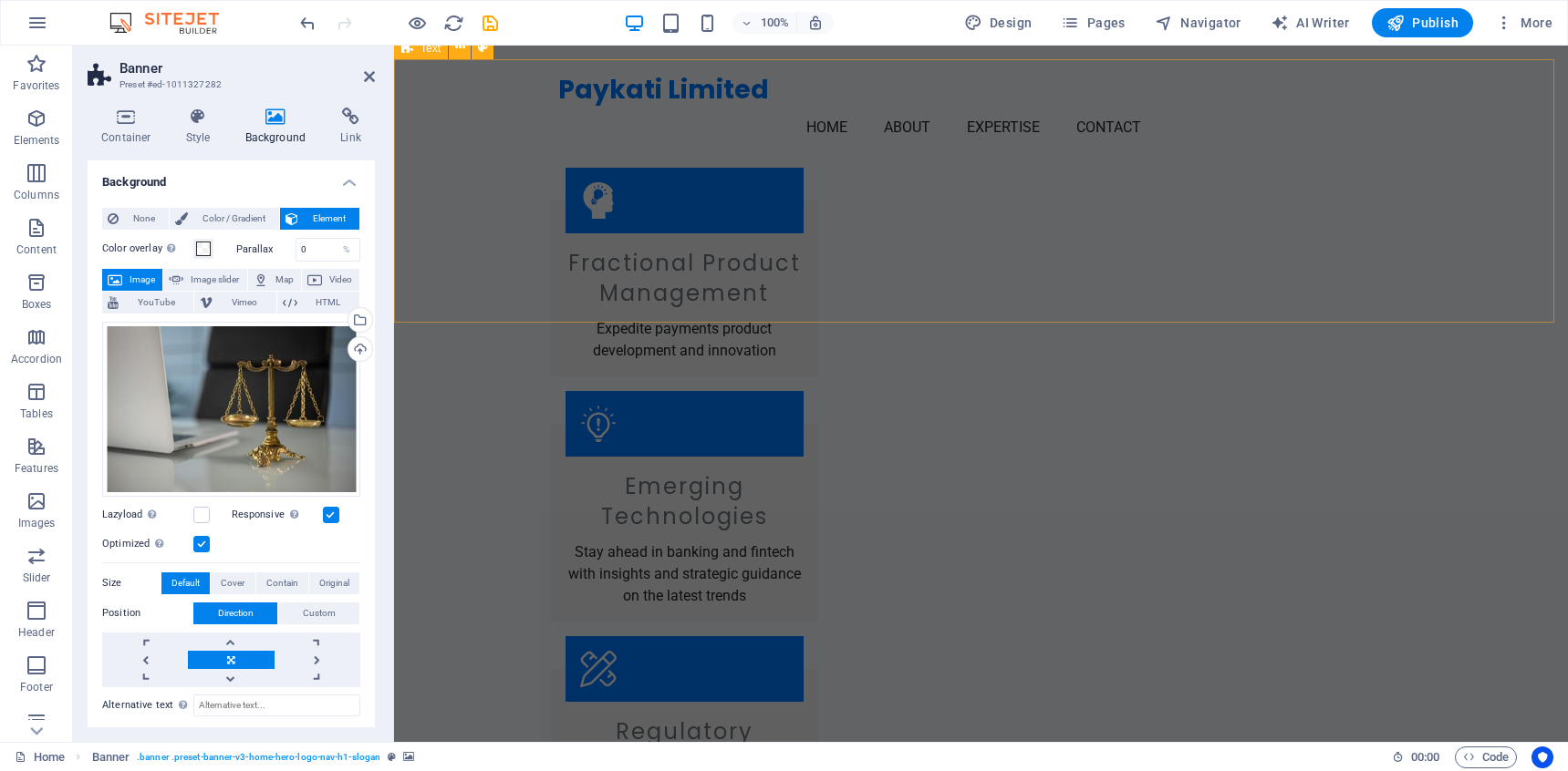
scroll to position [1692, 0]
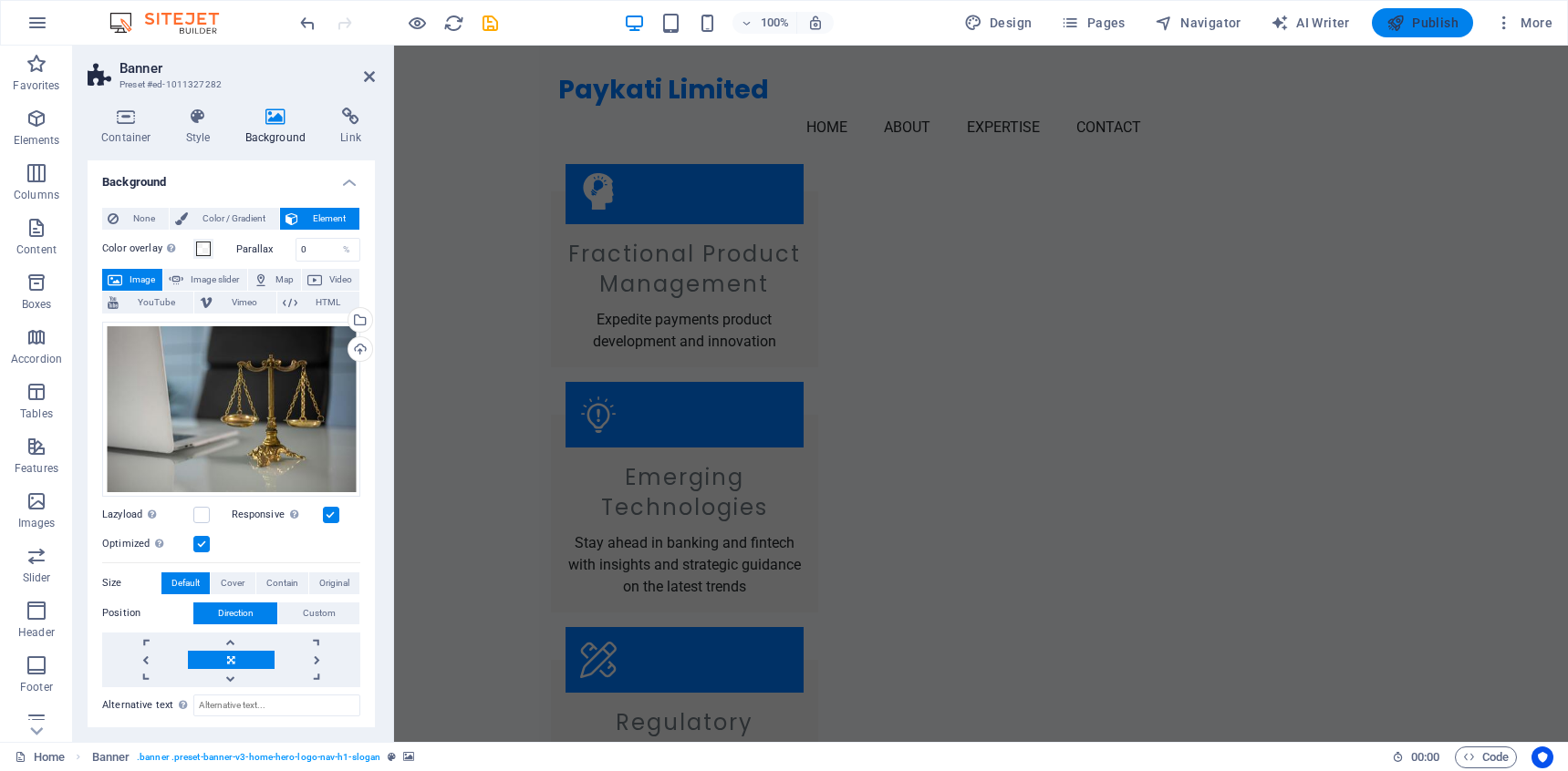
click at [1419, 29] on span "Publish" at bounding box center [1423, 23] width 72 height 19
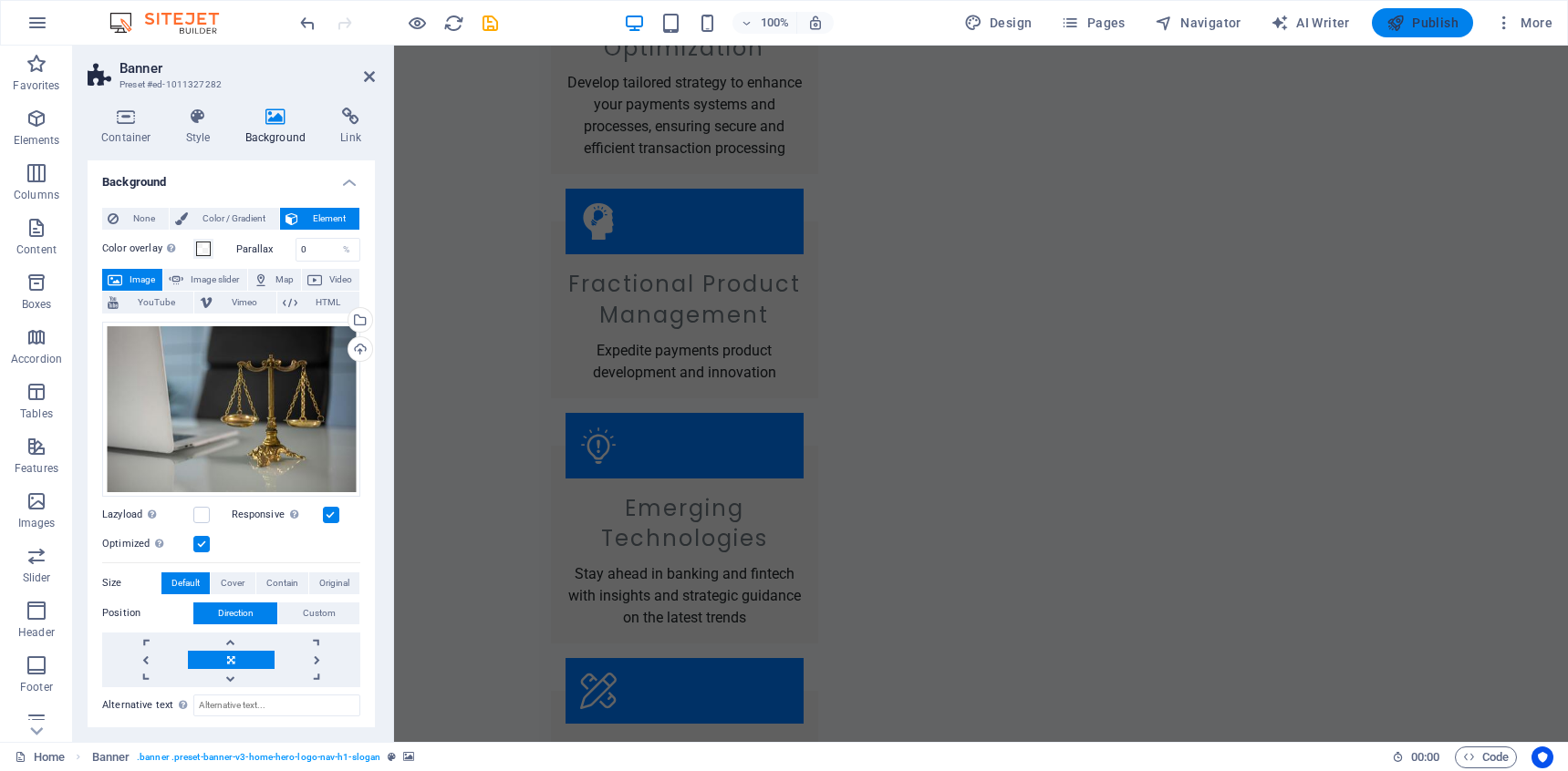
scroll to position [0, 0]
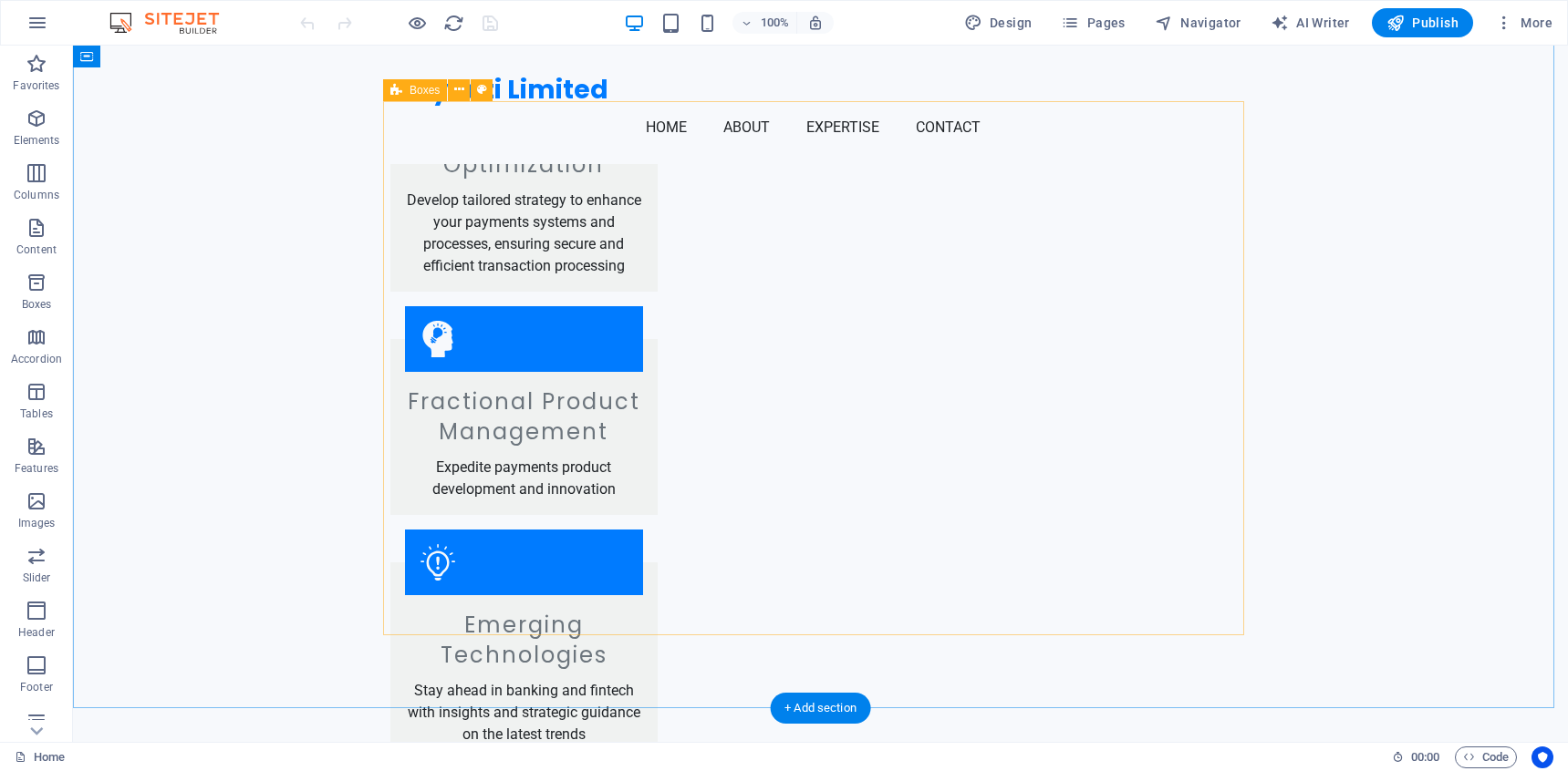
scroll to position [1680, 0]
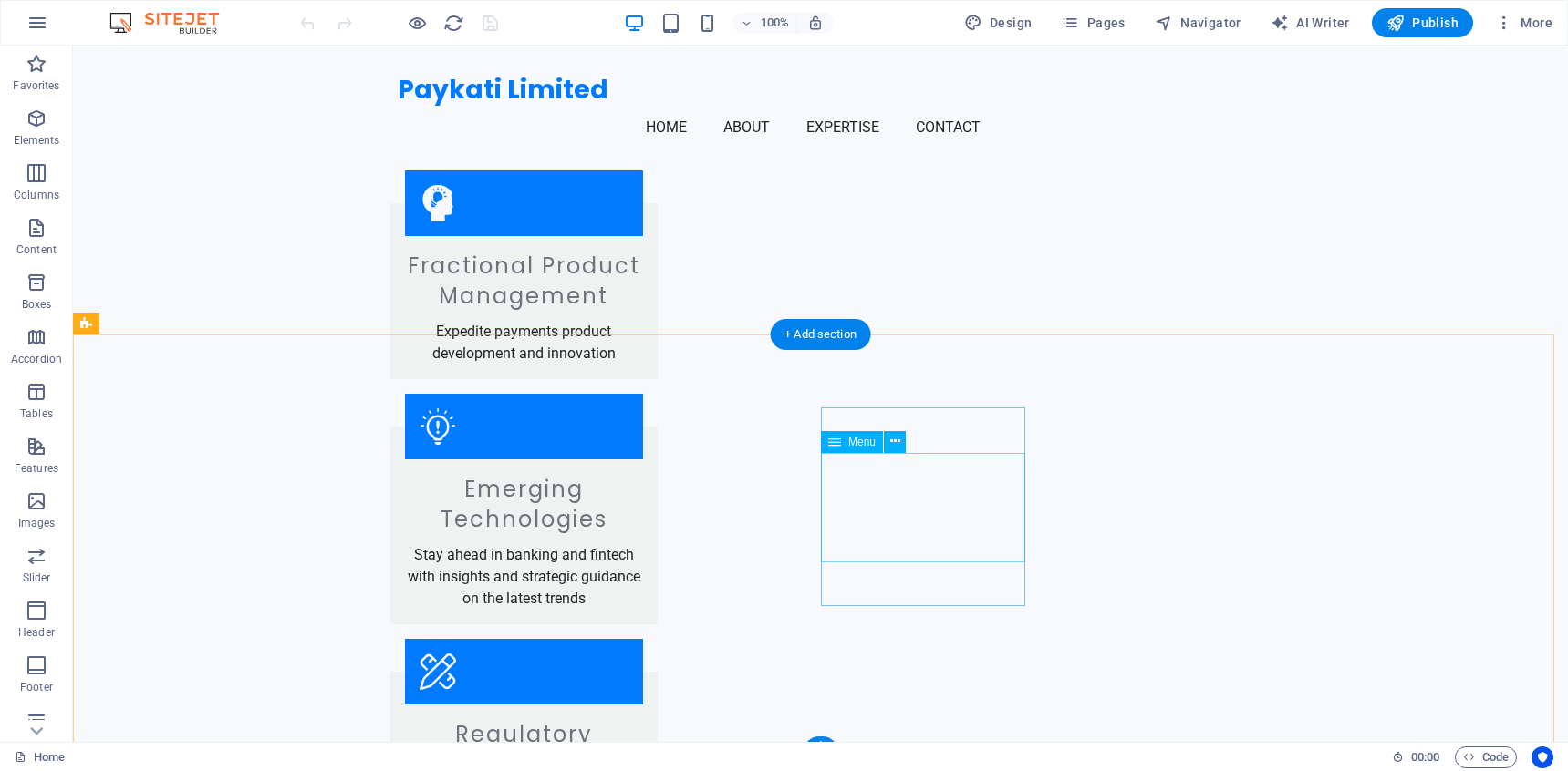
select select
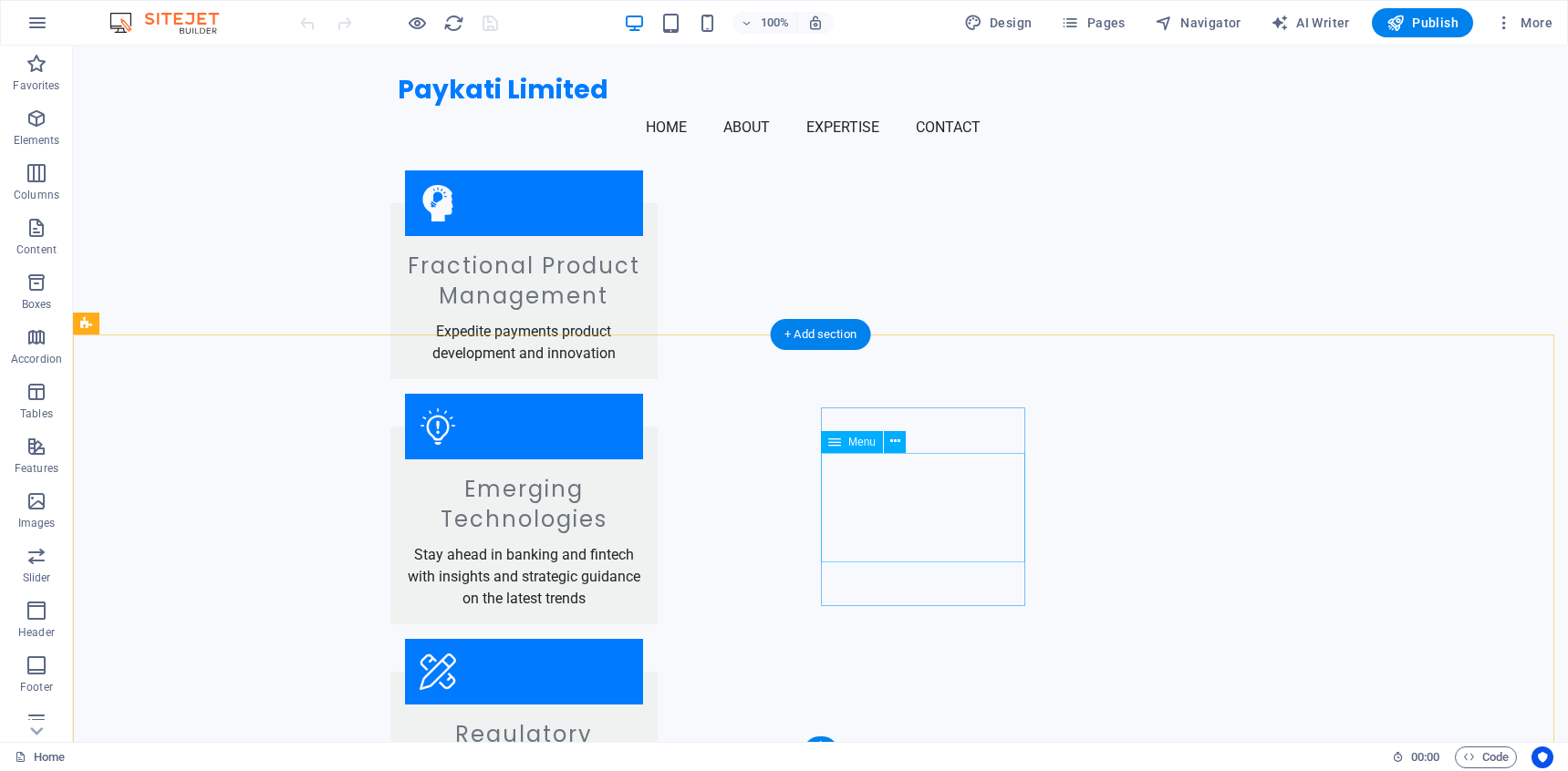
select select
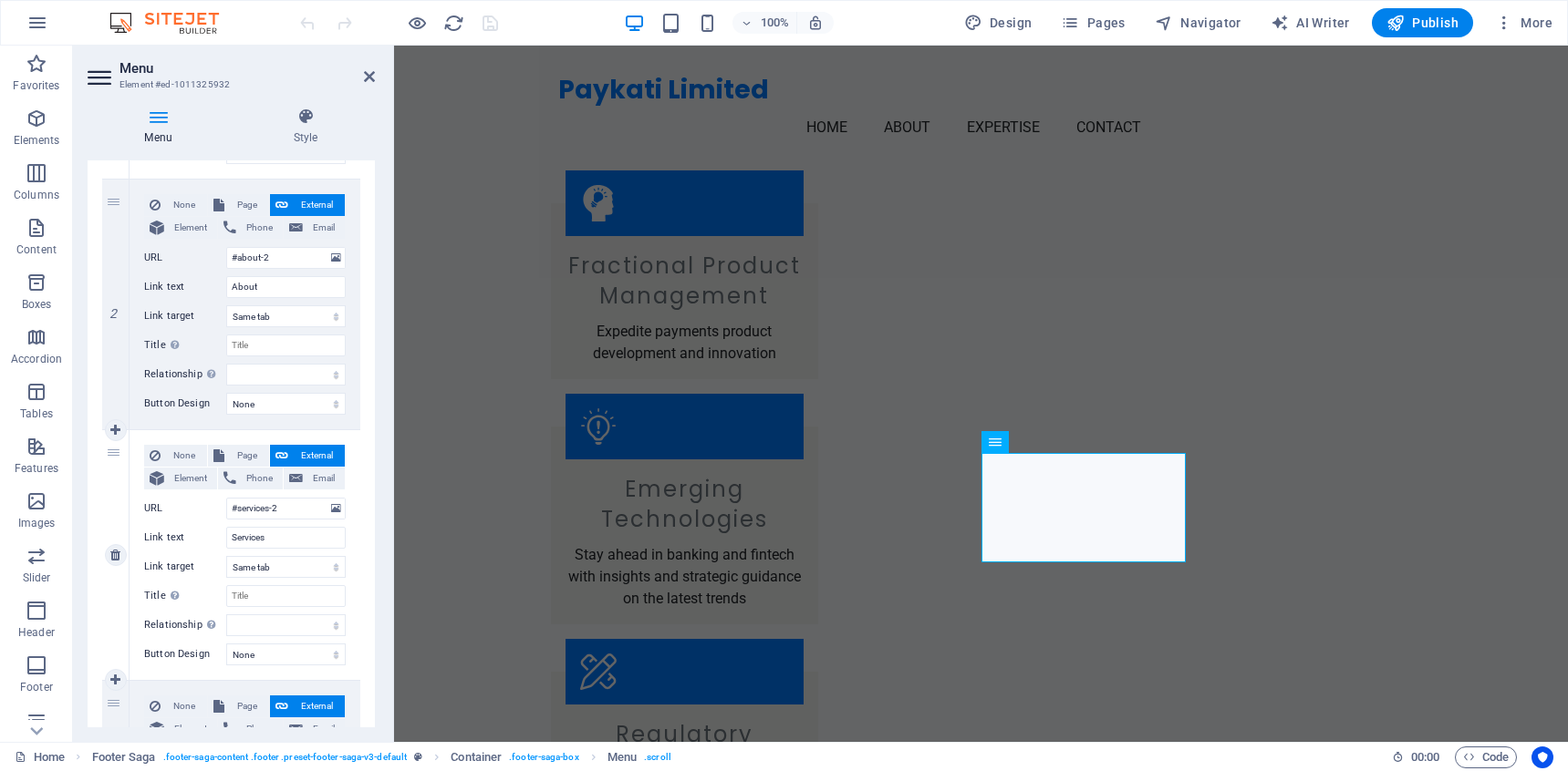
scroll to position [416, 0]
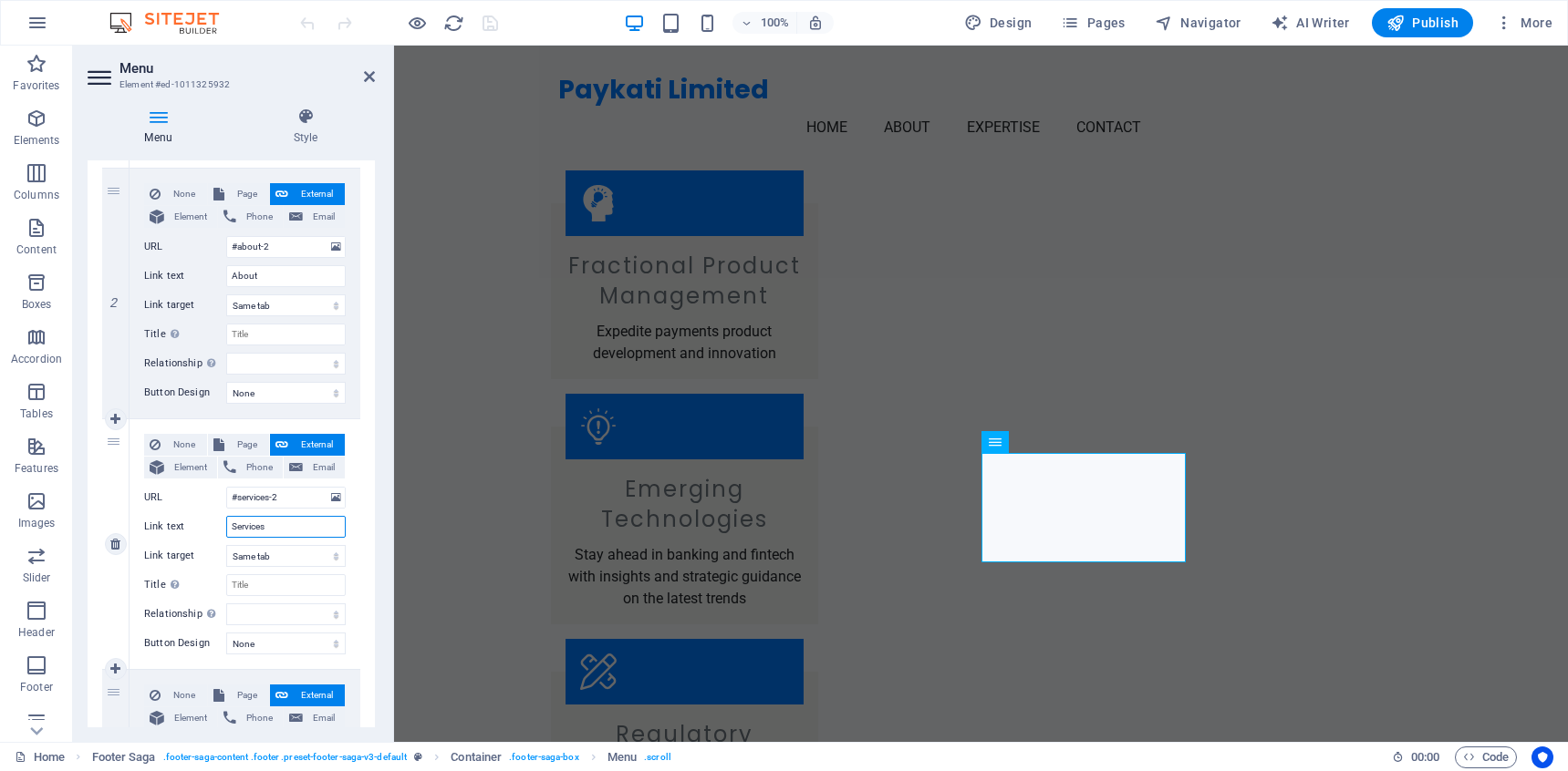
click at [278, 526] on input "Services" at bounding box center [285, 527] width 119 height 22
type input "Expertise"
select select
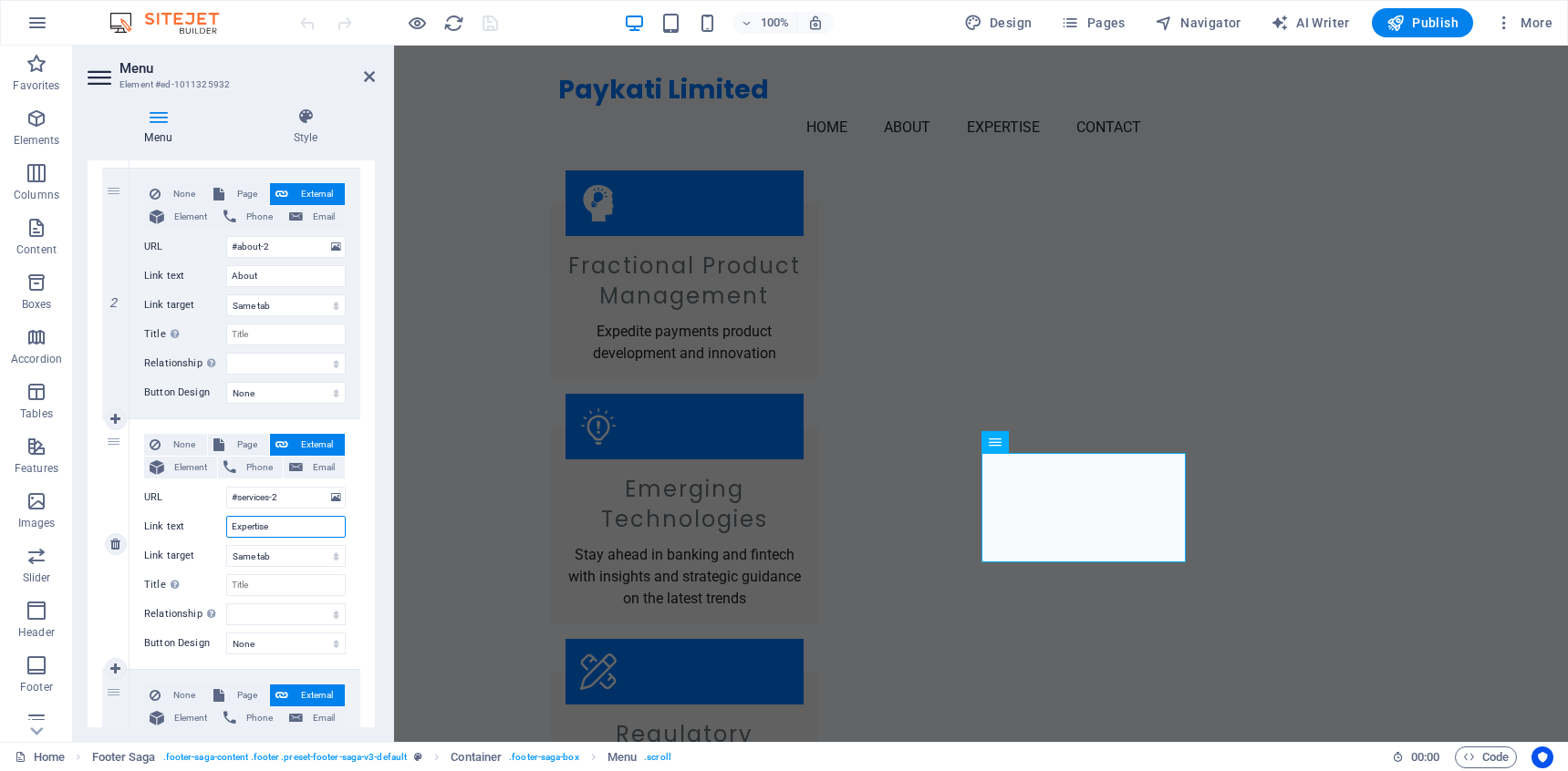
select select
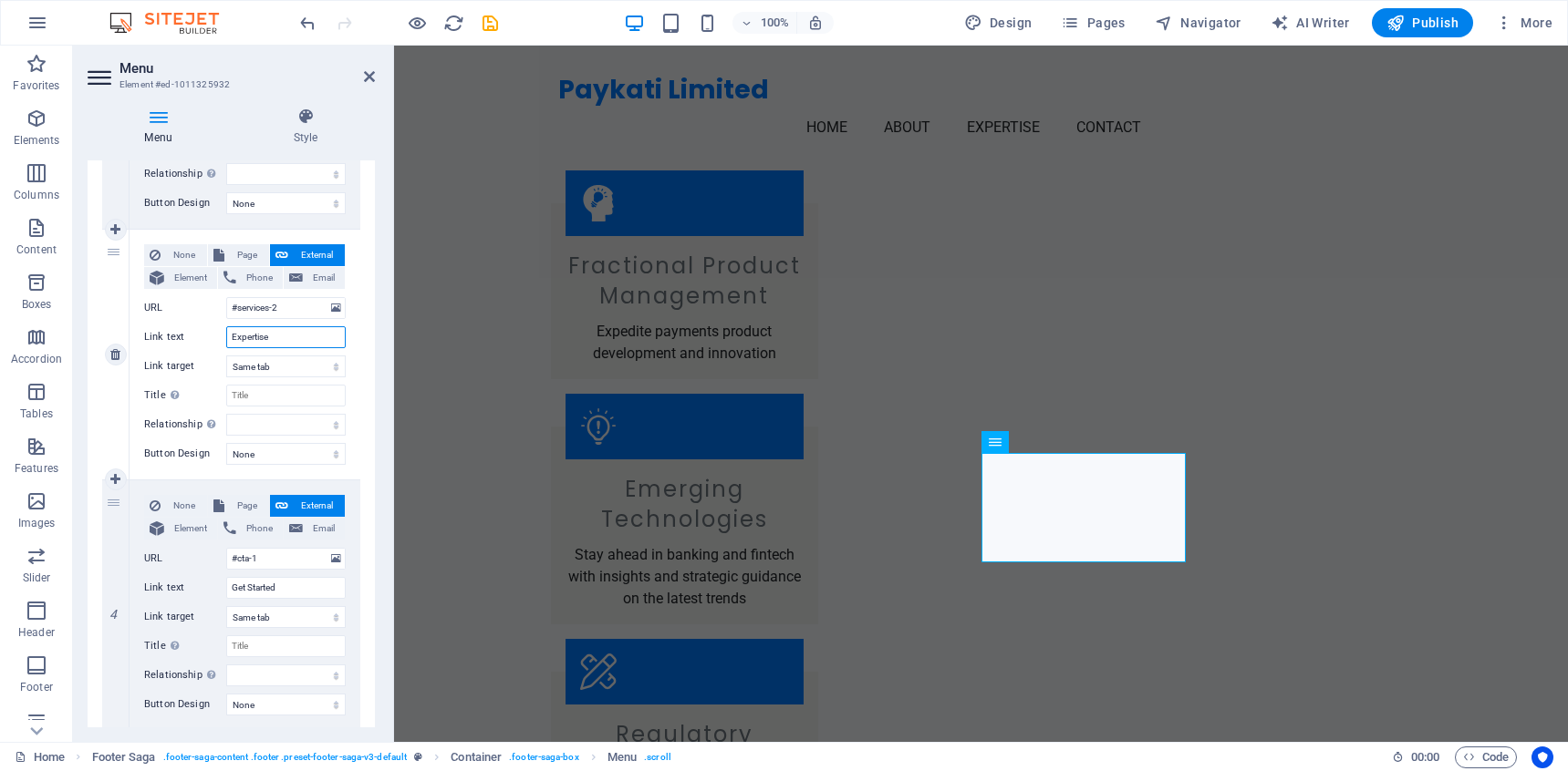
scroll to position [694, 0]
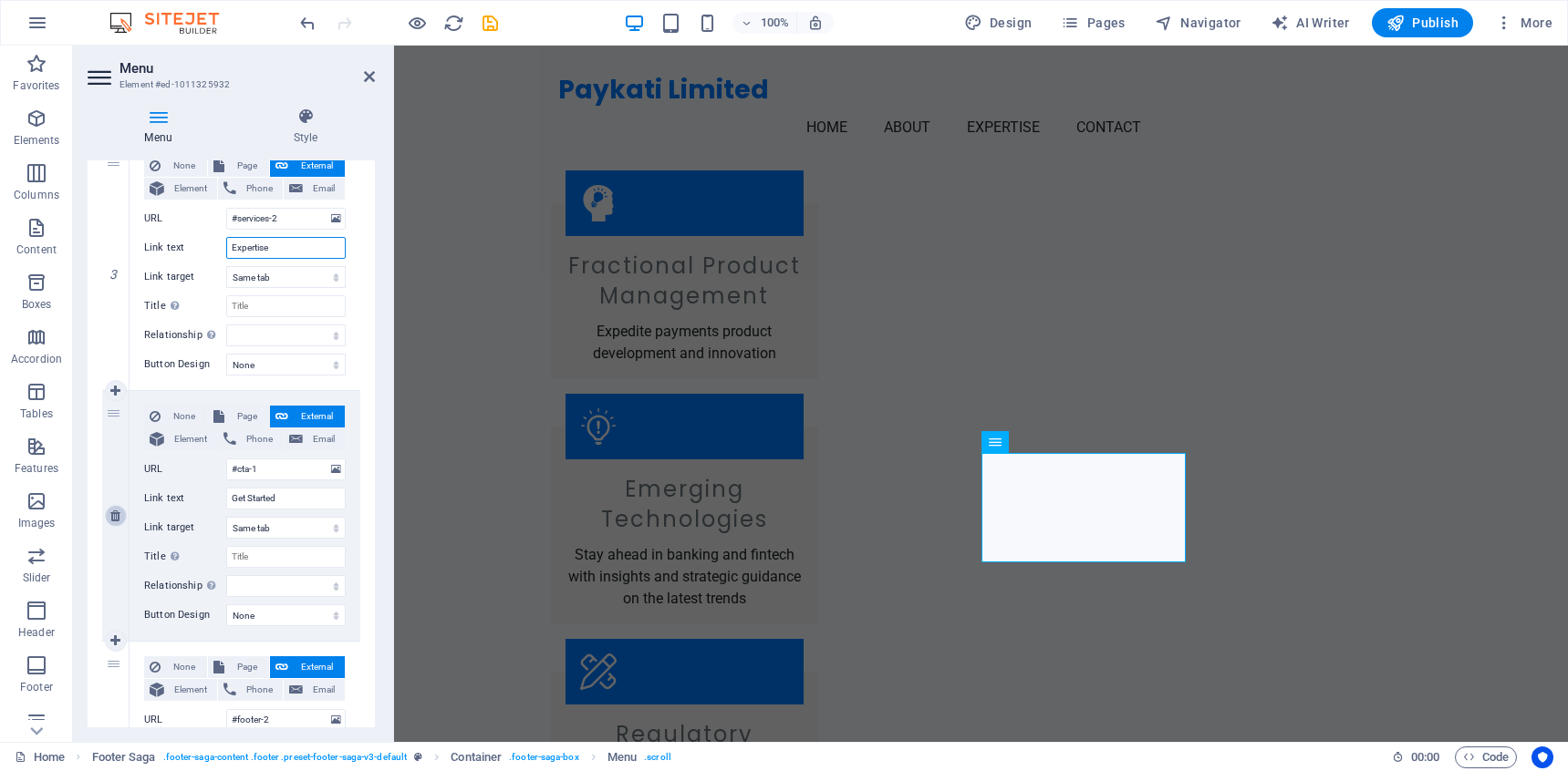
type input "Expertise"
click at [113, 519] on icon at bounding box center [115, 516] width 10 height 13
select select
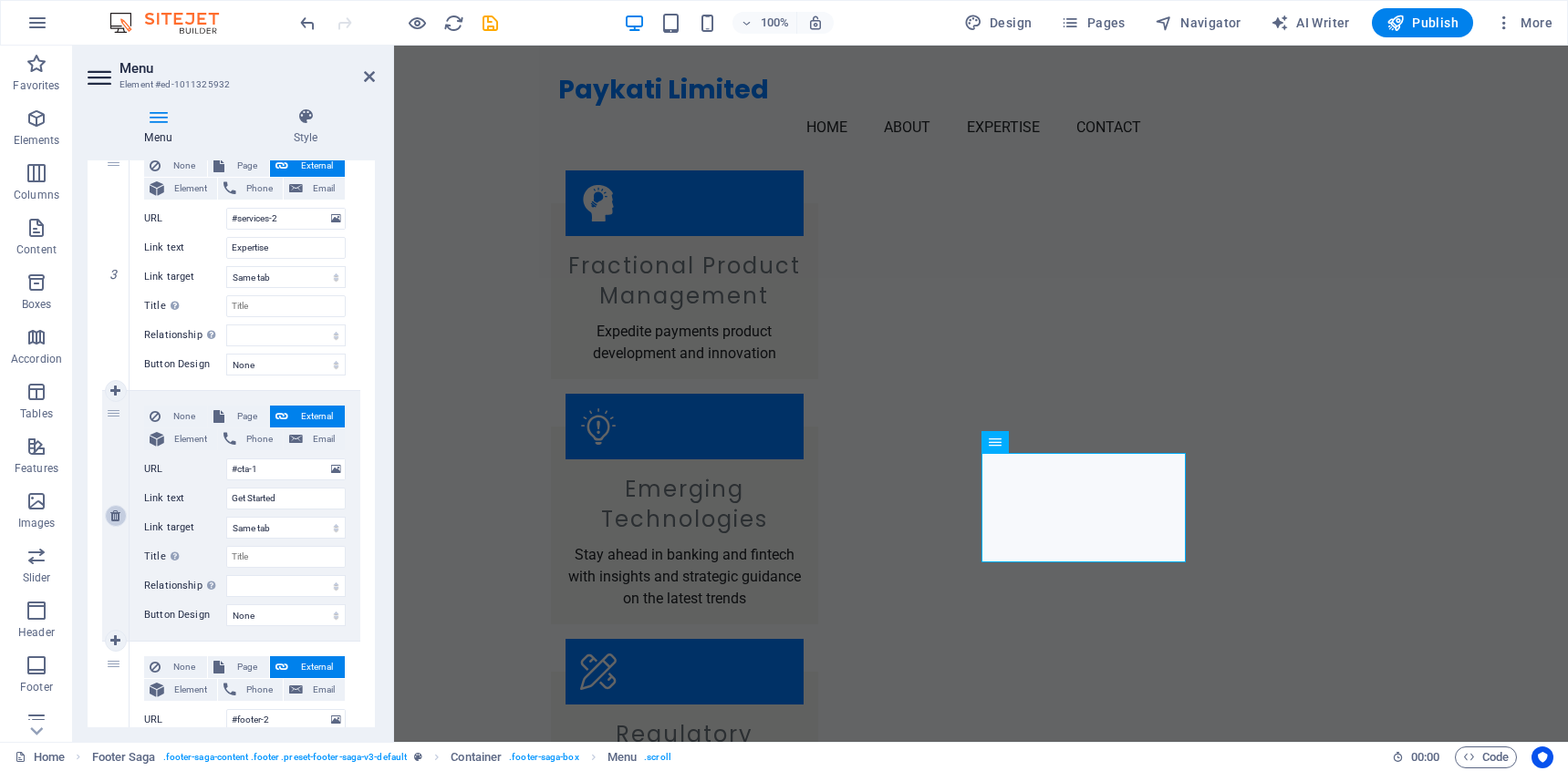
type input "#footer-2"
type input "Contact"
select select
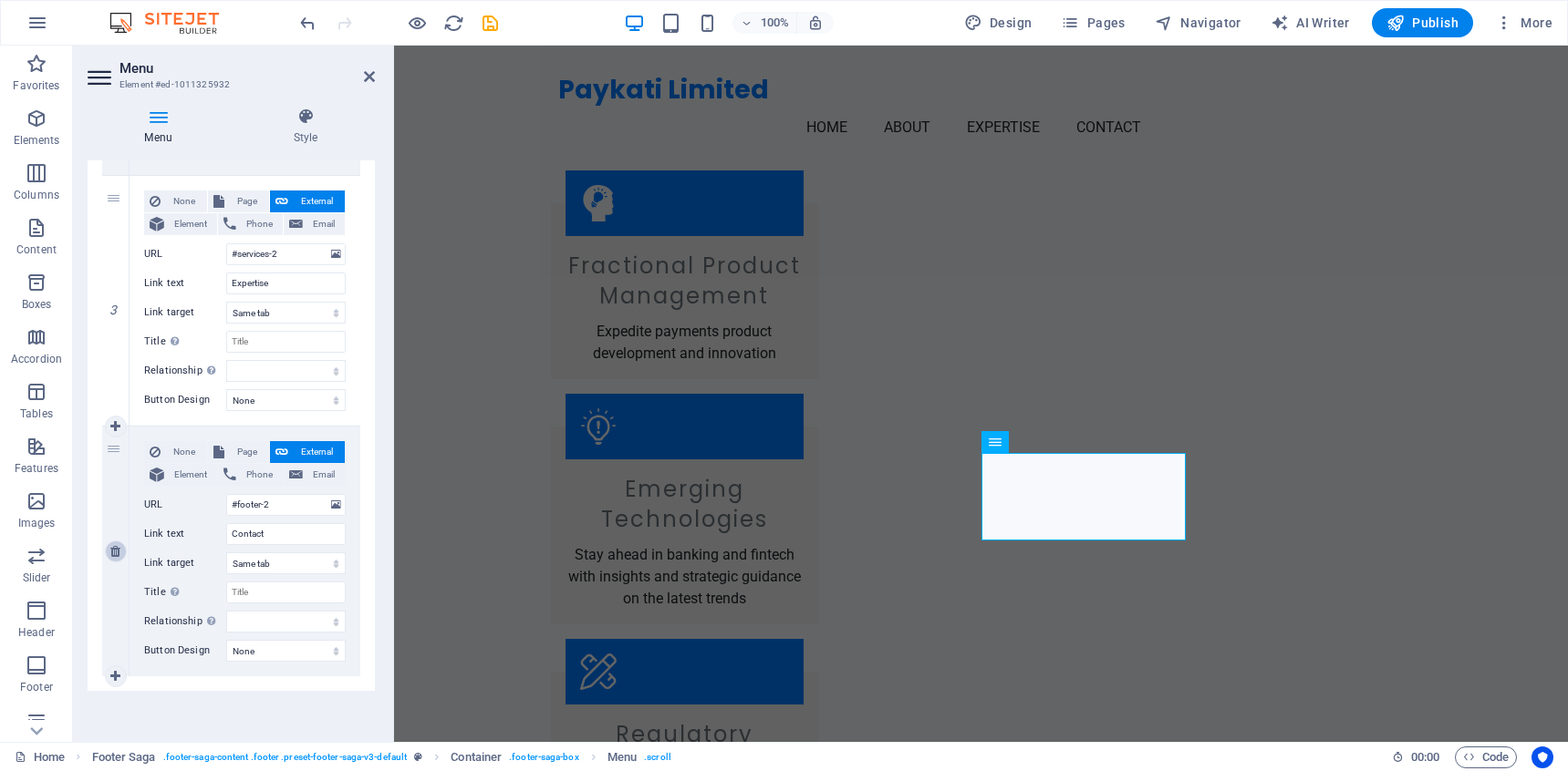
scroll to position [659, 0]
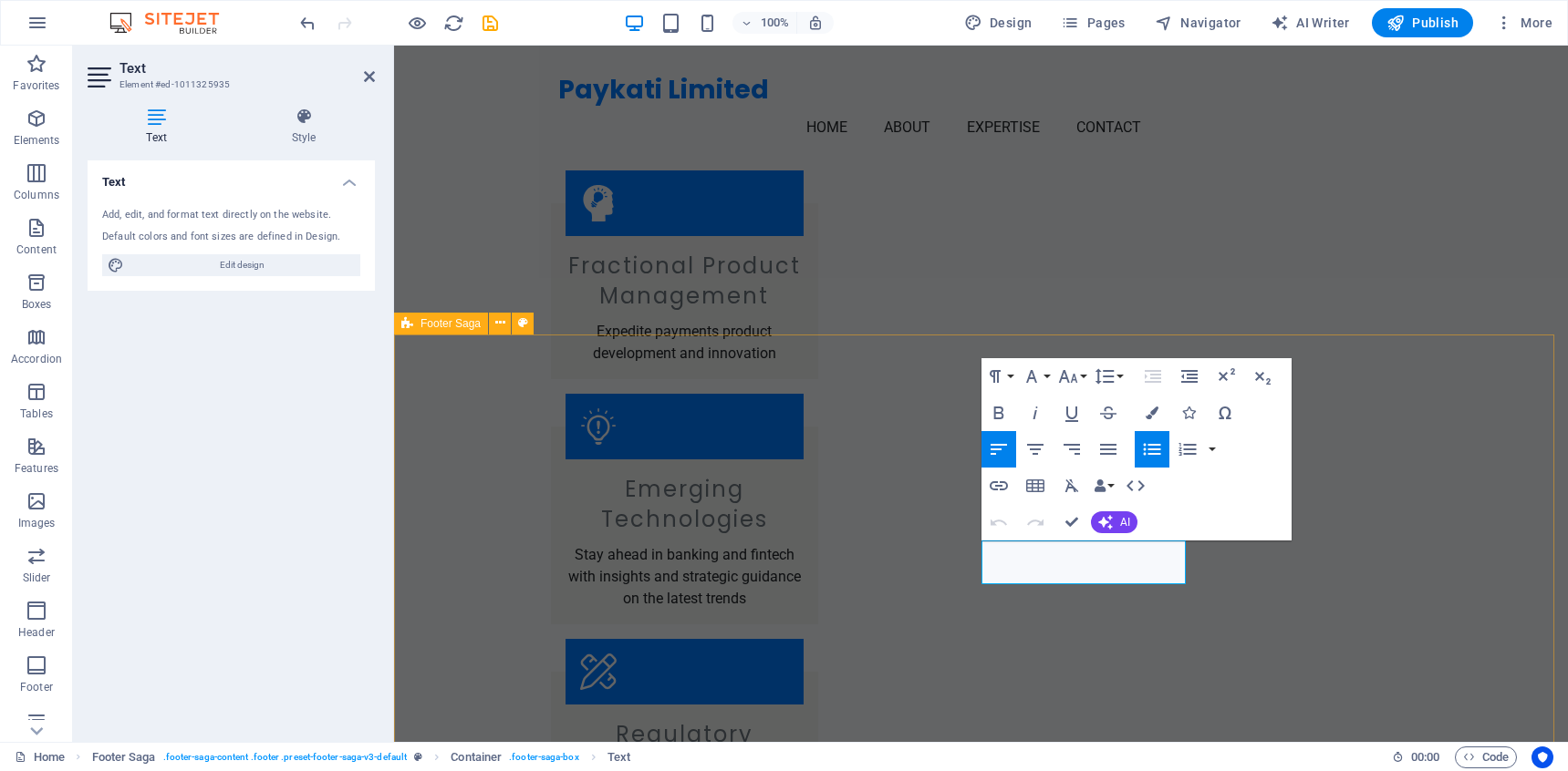
drag, startPoint x: 1063, startPoint y: 623, endPoint x: 1383, endPoint y: 603, distance: 320.6
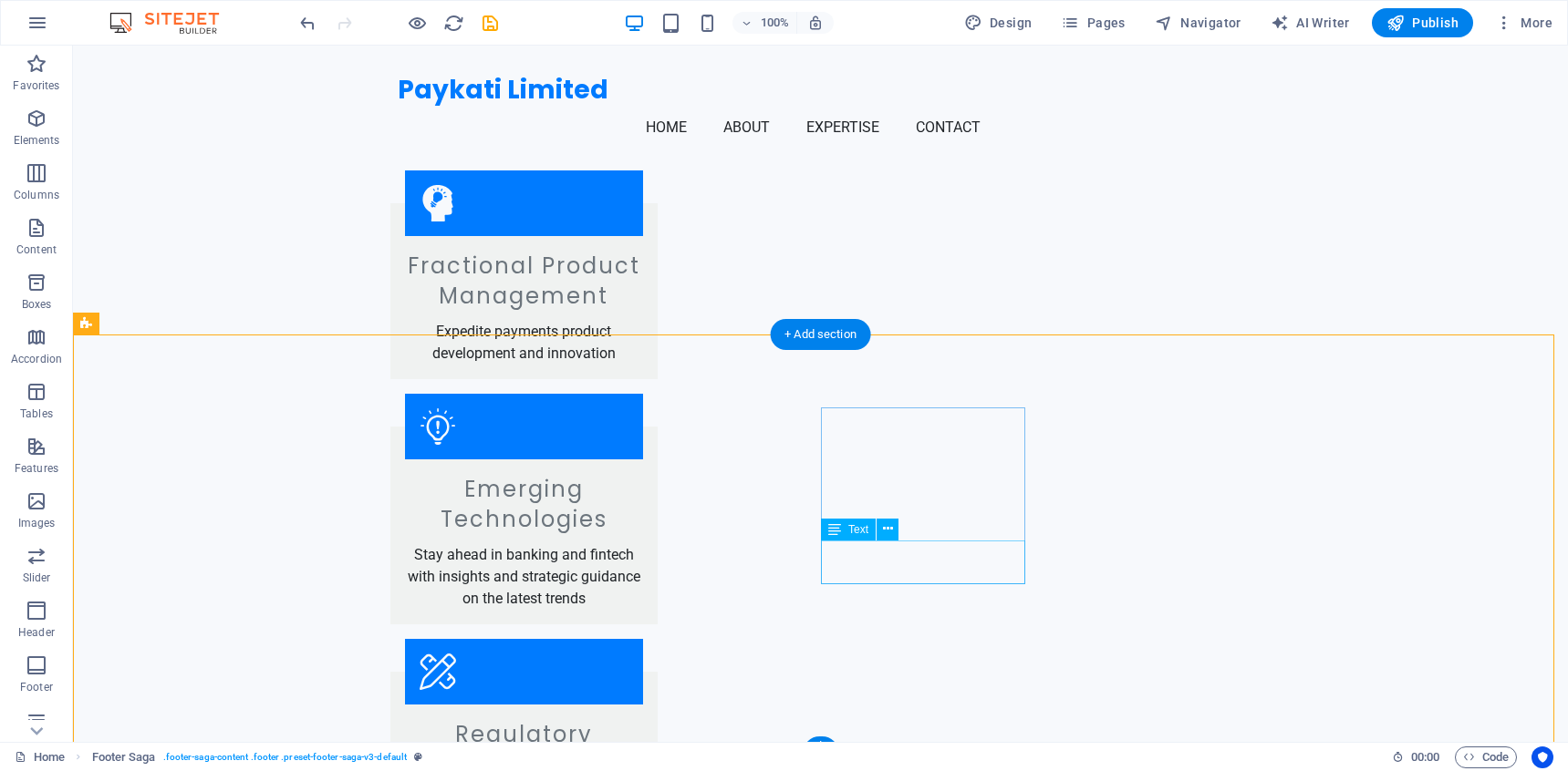
click at [891, 532] on icon at bounding box center [887, 529] width 10 height 19
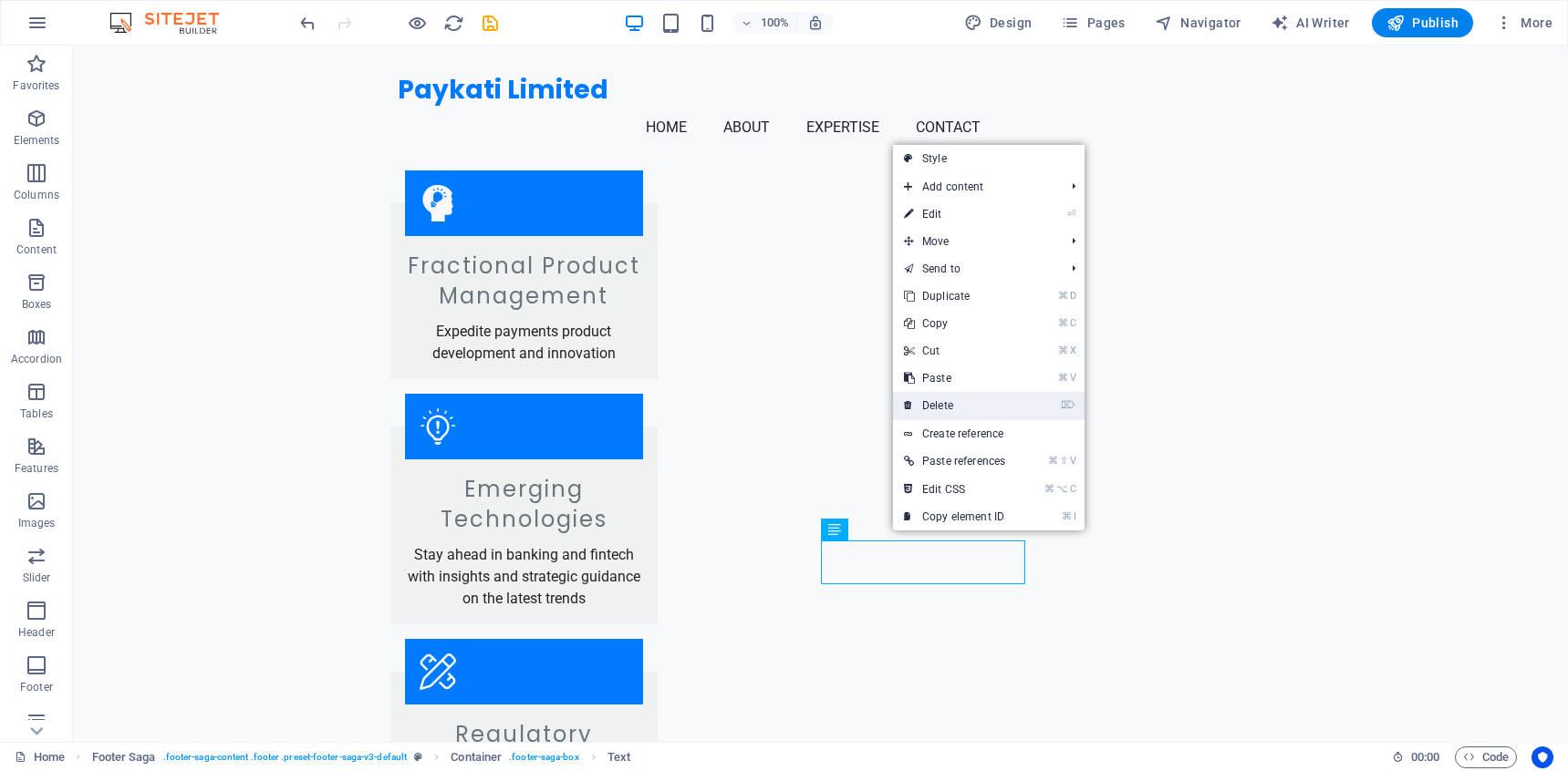
click at [1010, 398] on link "⌦ Delete" at bounding box center [954, 405] width 123 height 28
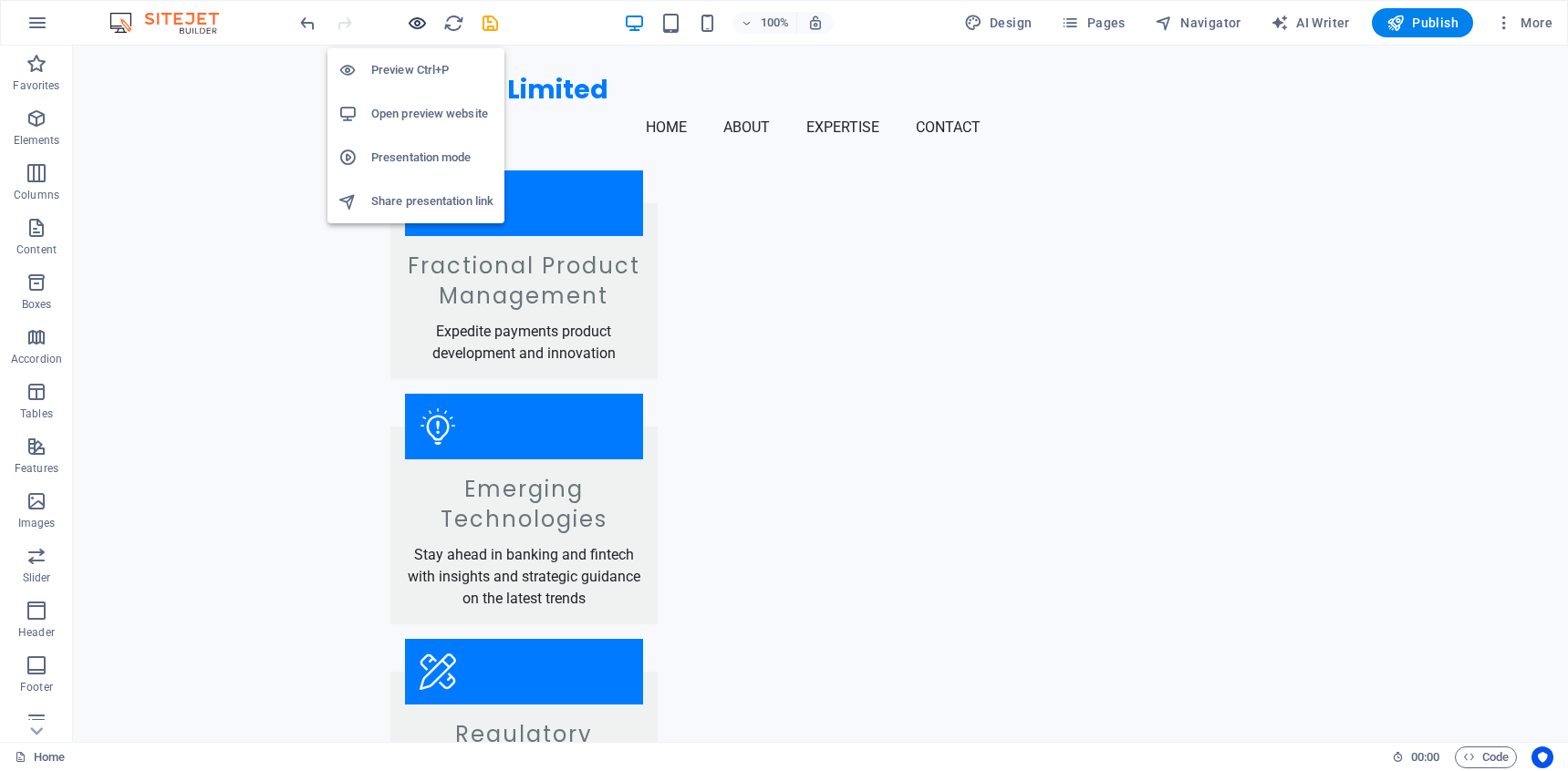
click at [417, 24] on icon "button" at bounding box center [417, 23] width 21 height 21
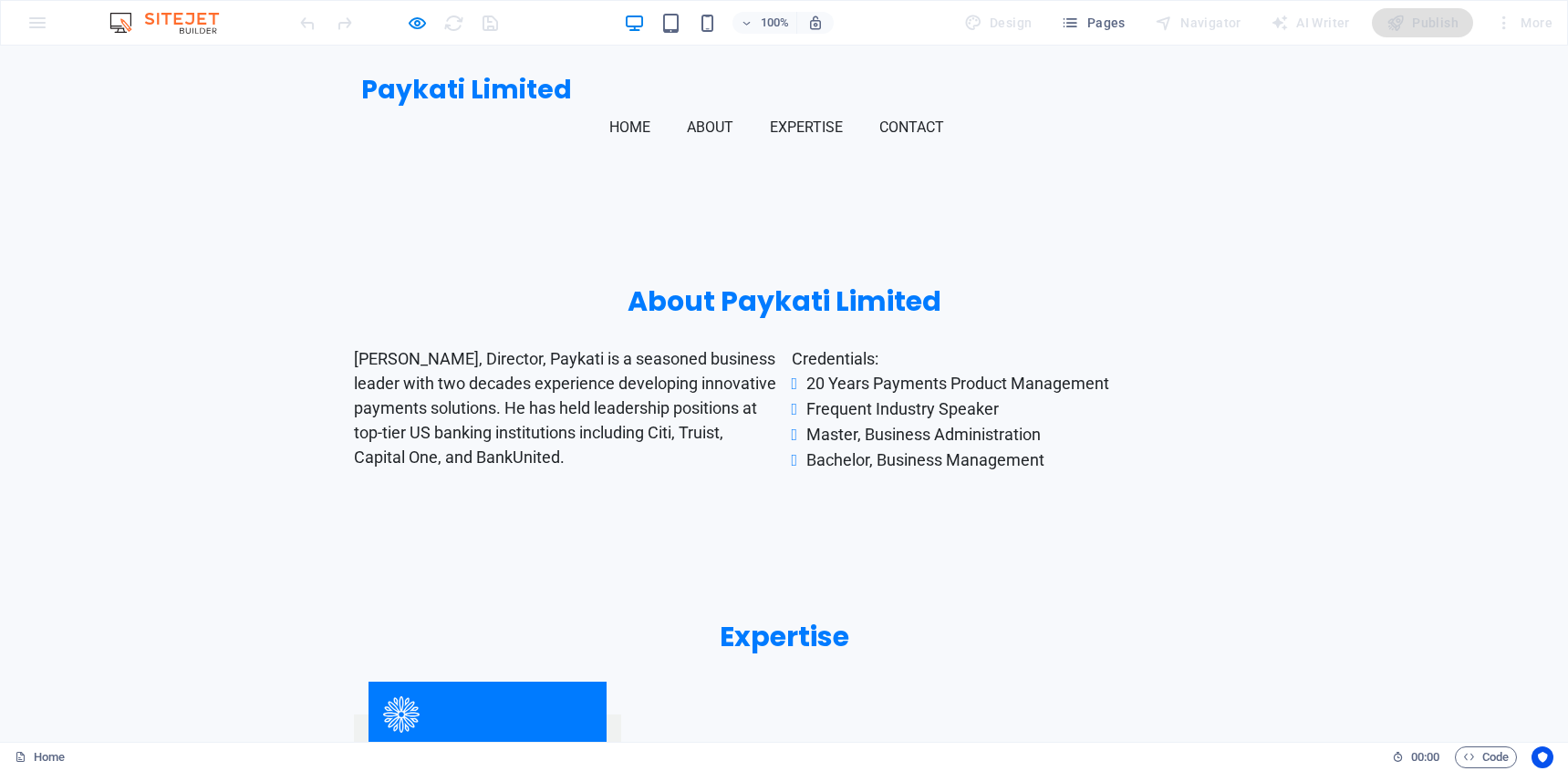
scroll to position [758, 0]
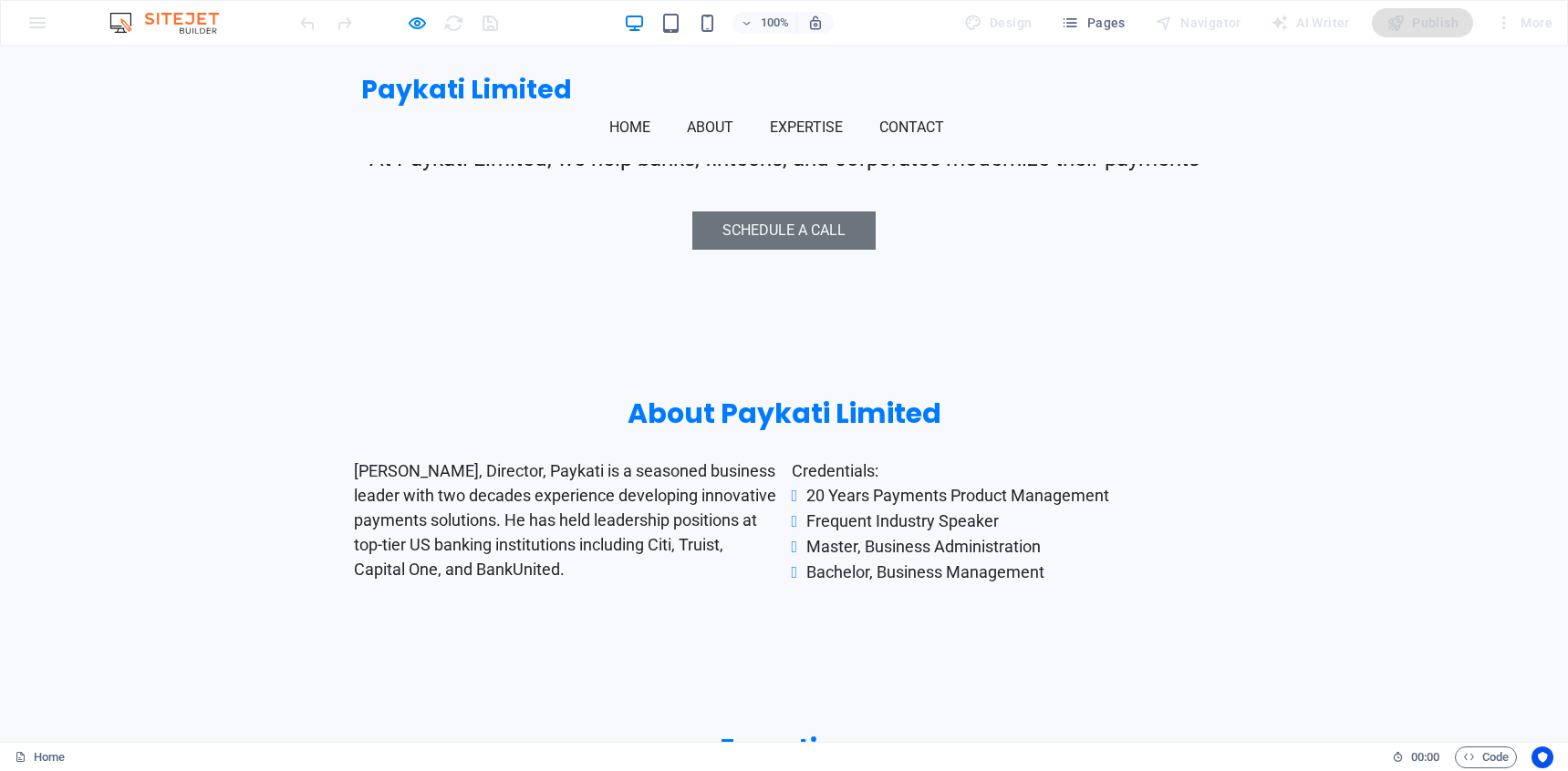
click at [1240, 323] on div "About Paykati Limited [PERSON_NAME], Director, Paykati is a seasoned business l…" at bounding box center [784, 491] width 1568 height 335
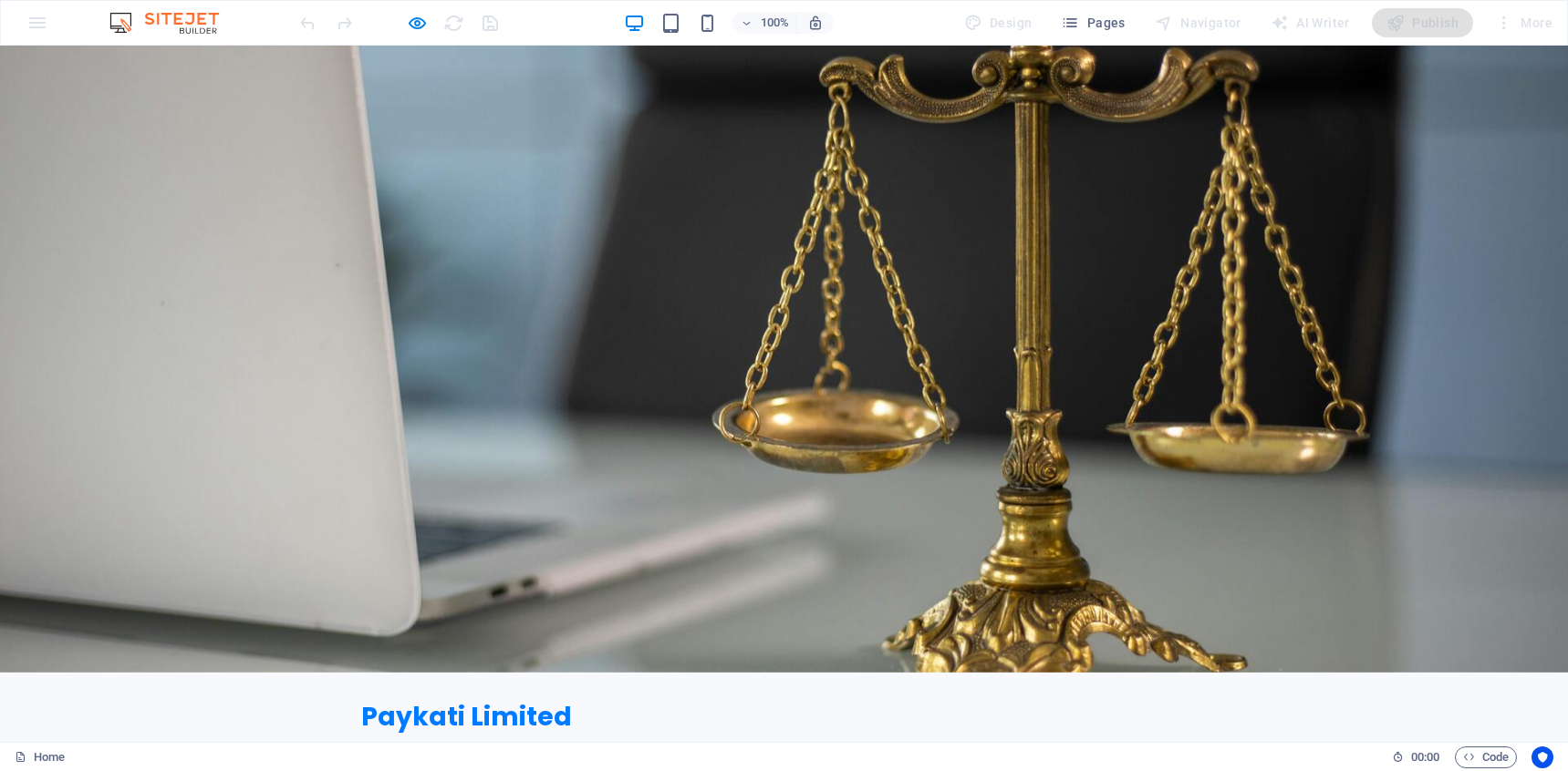
click at [665, 733] on link "Home" at bounding box center [637, 754] width 56 height 44
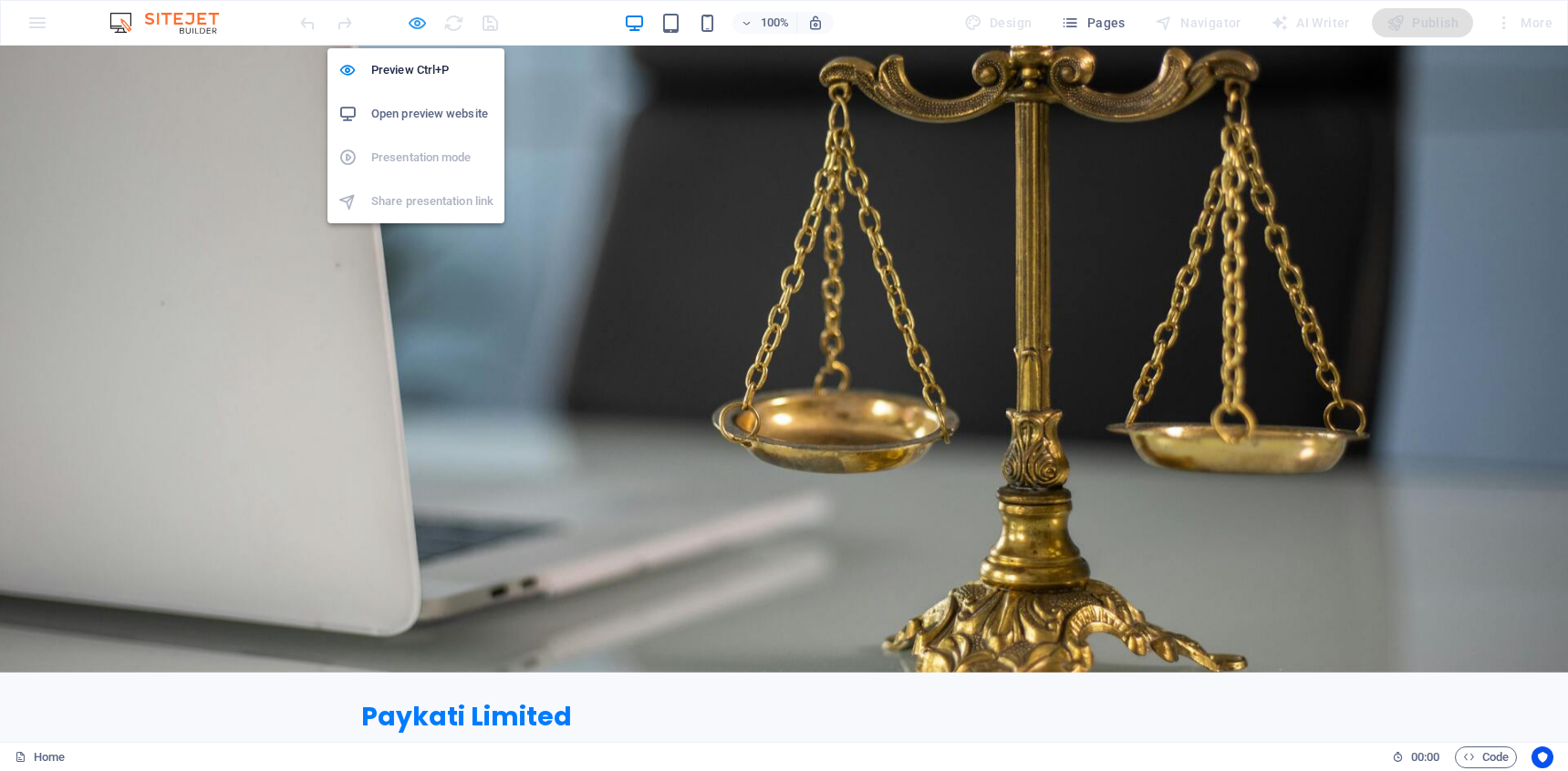
click at [408, 24] on icon "button" at bounding box center [417, 23] width 21 height 21
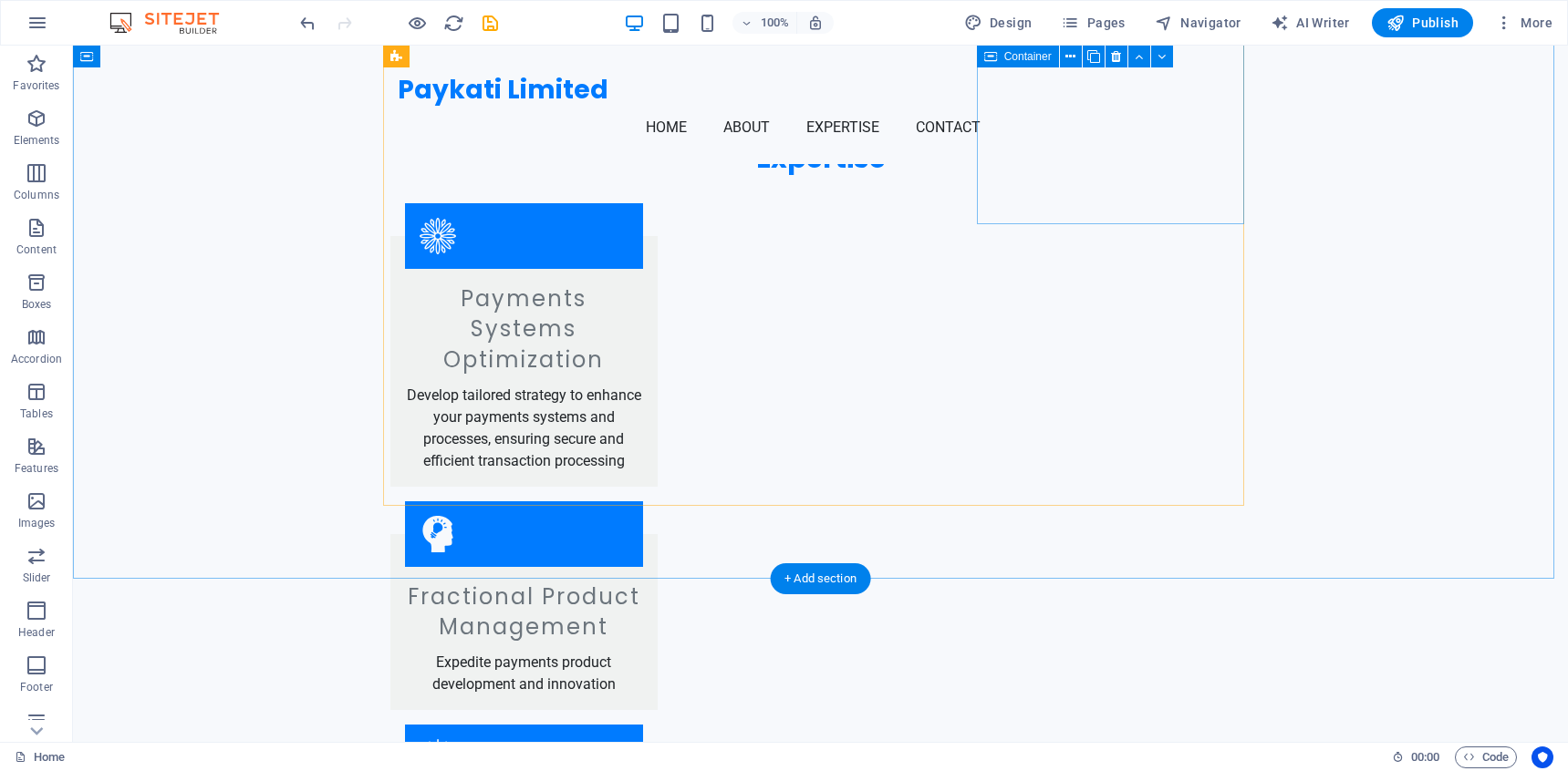
scroll to position [1692, 0]
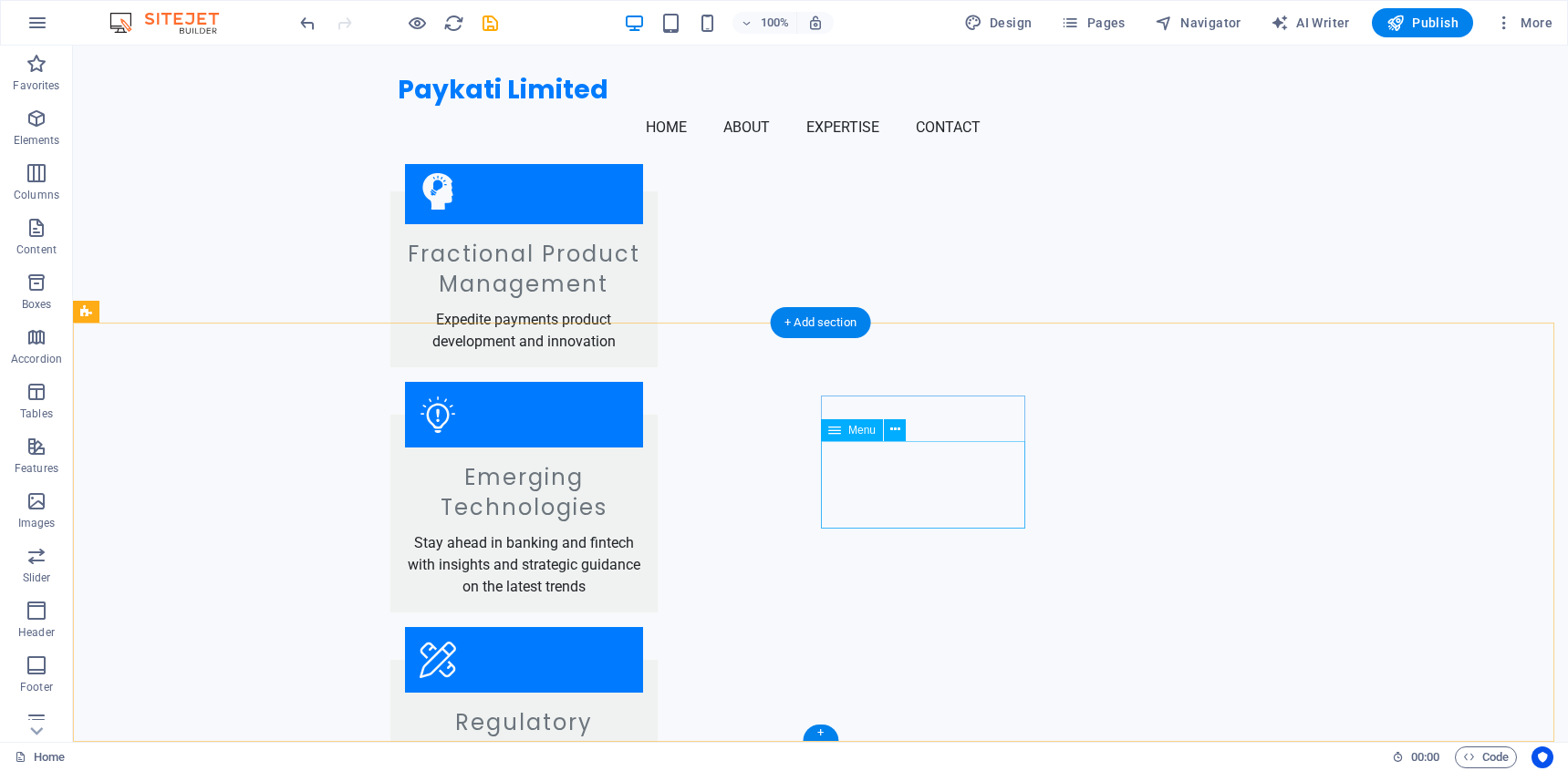
select select
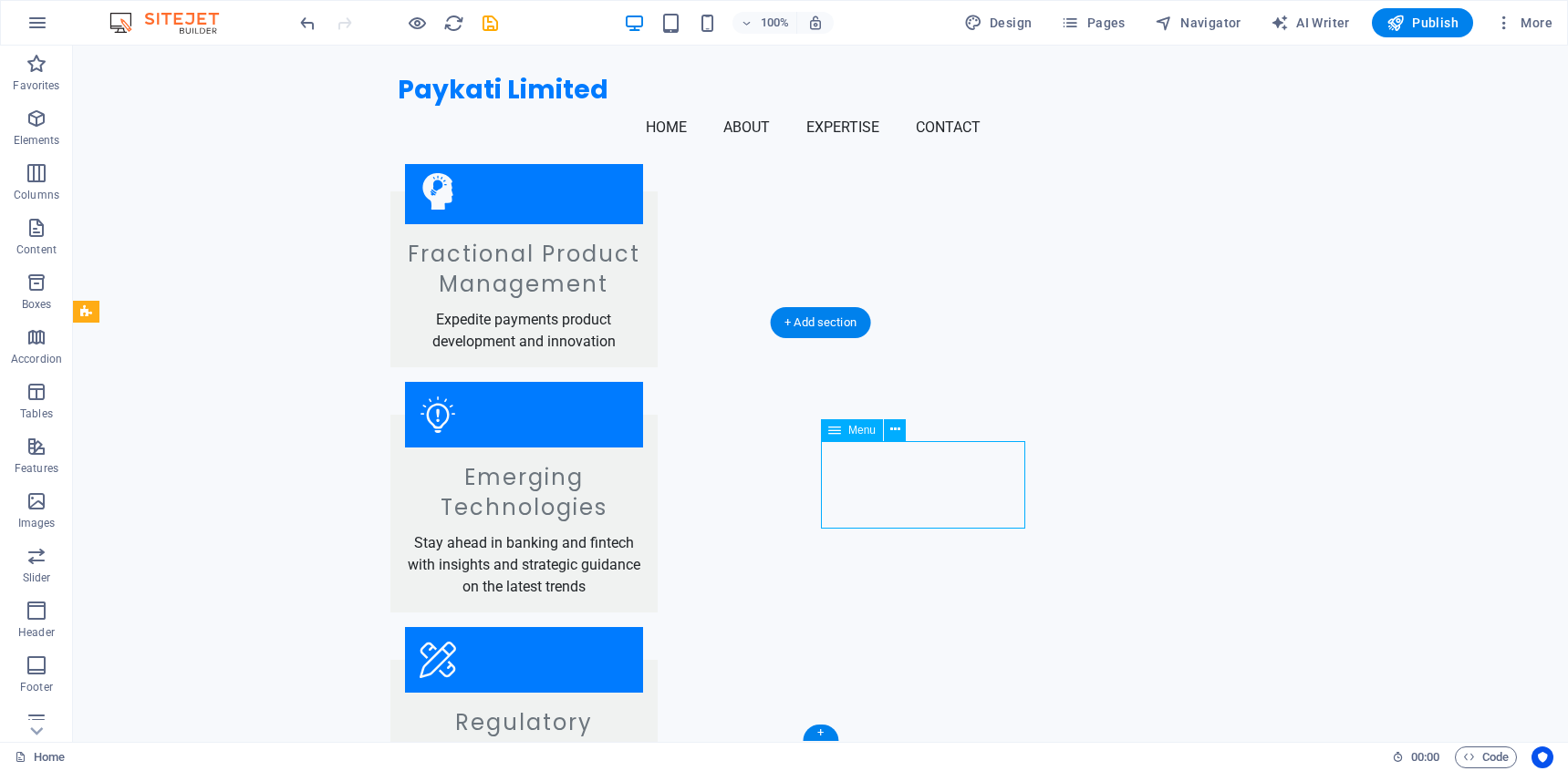
select select
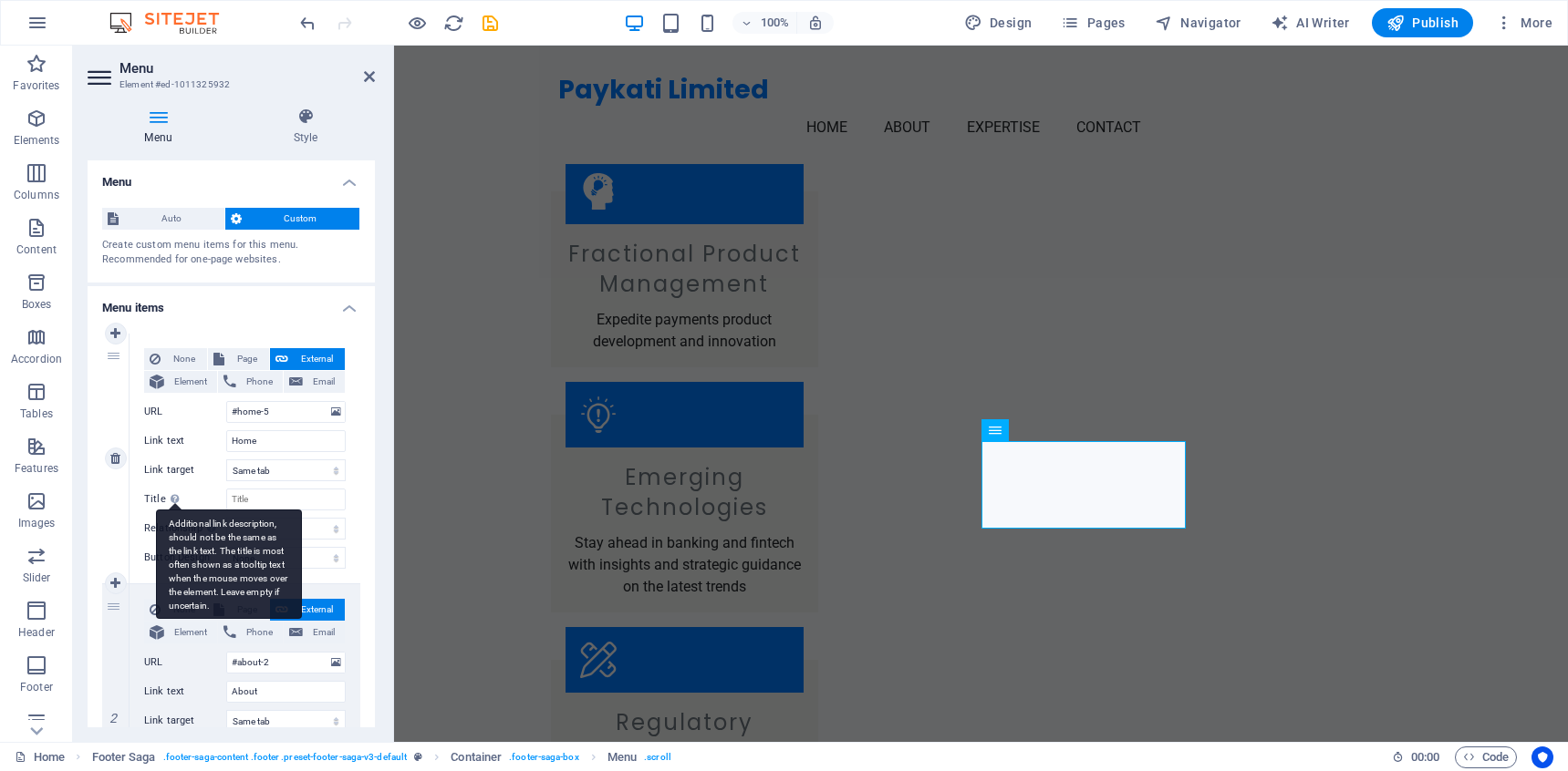
scroll to position [659, 0]
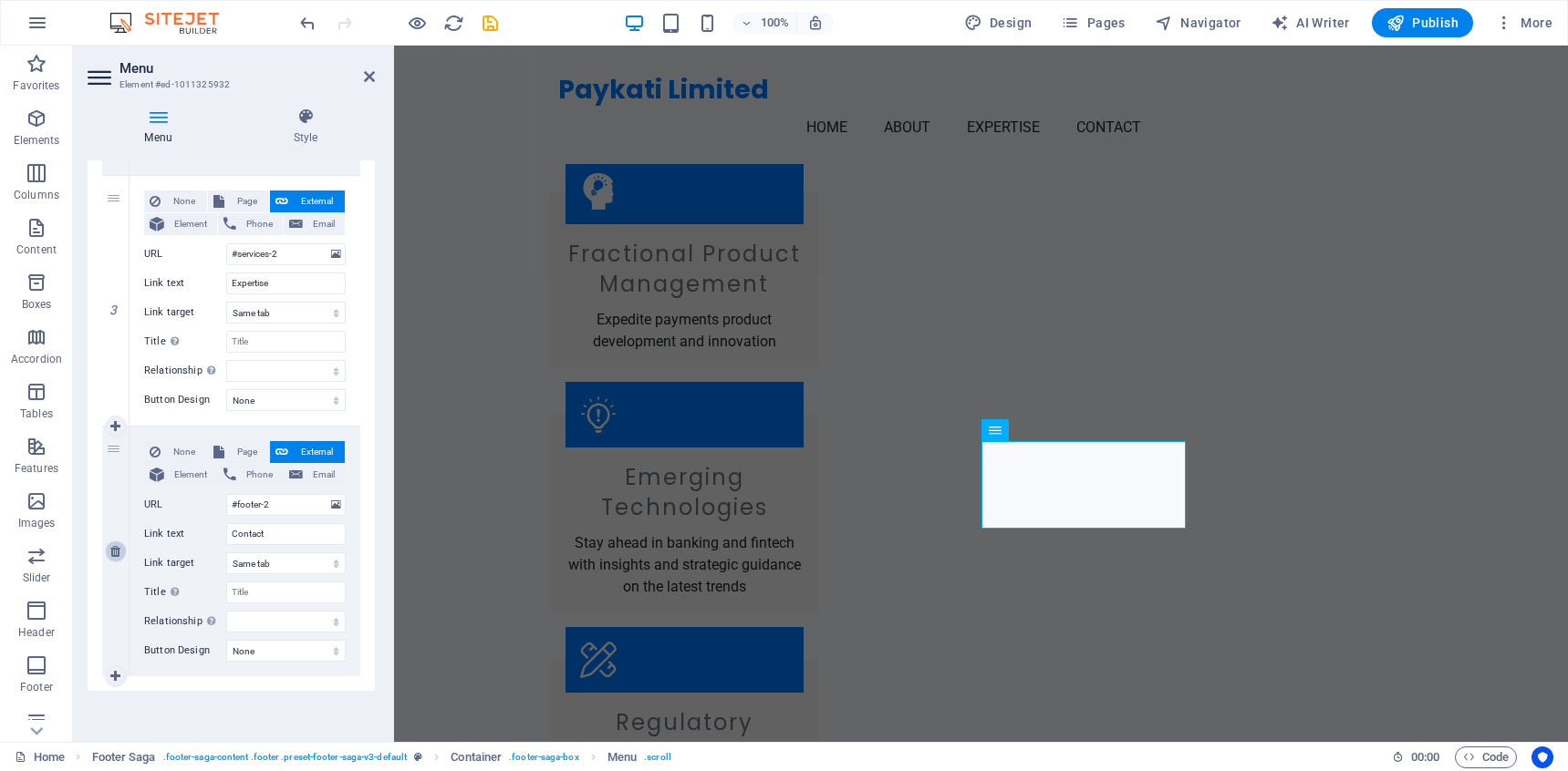
click at [117, 552] on icon at bounding box center [115, 552] width 10 height 13
select select
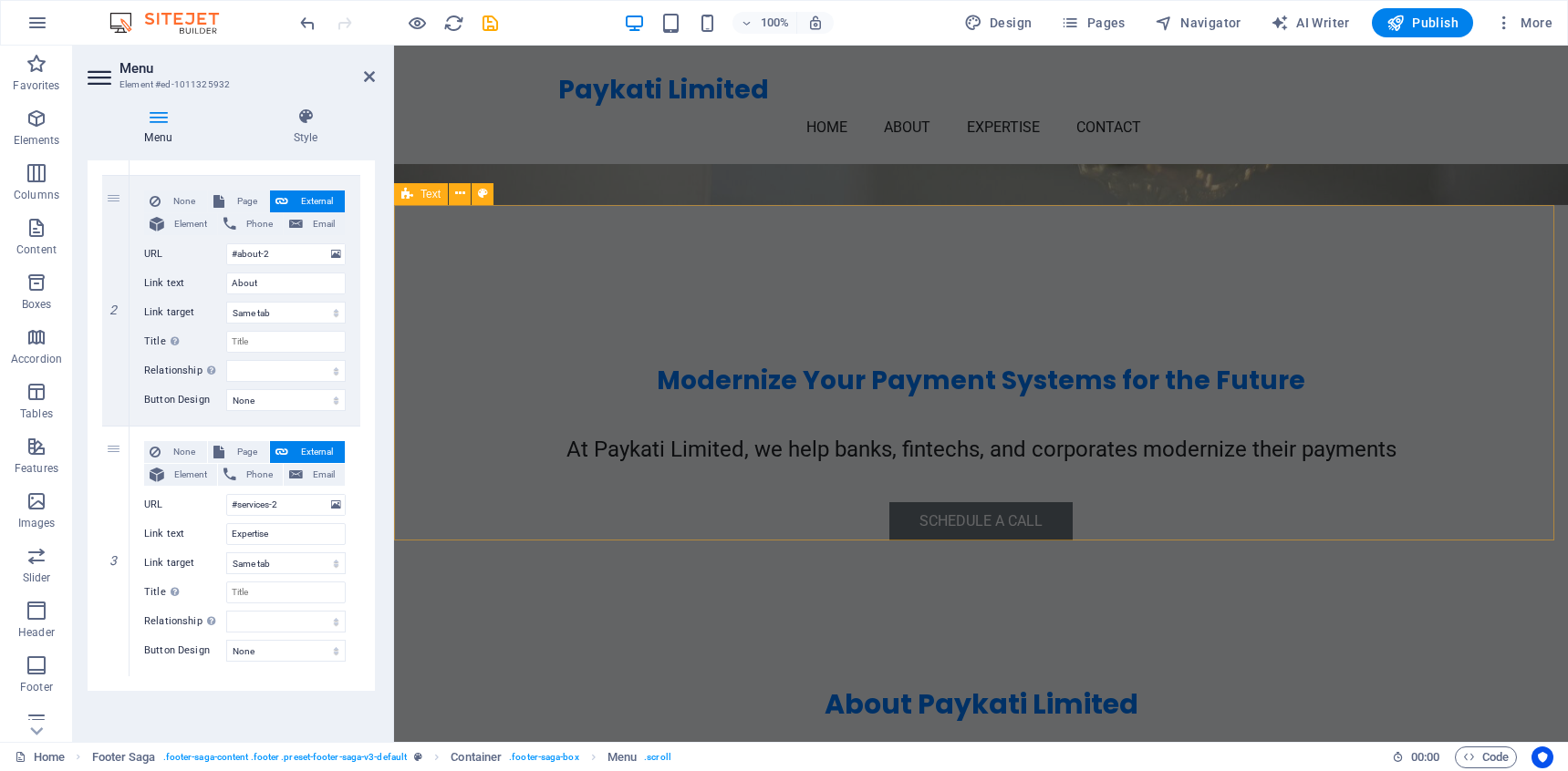
scroll to position [0, 0]
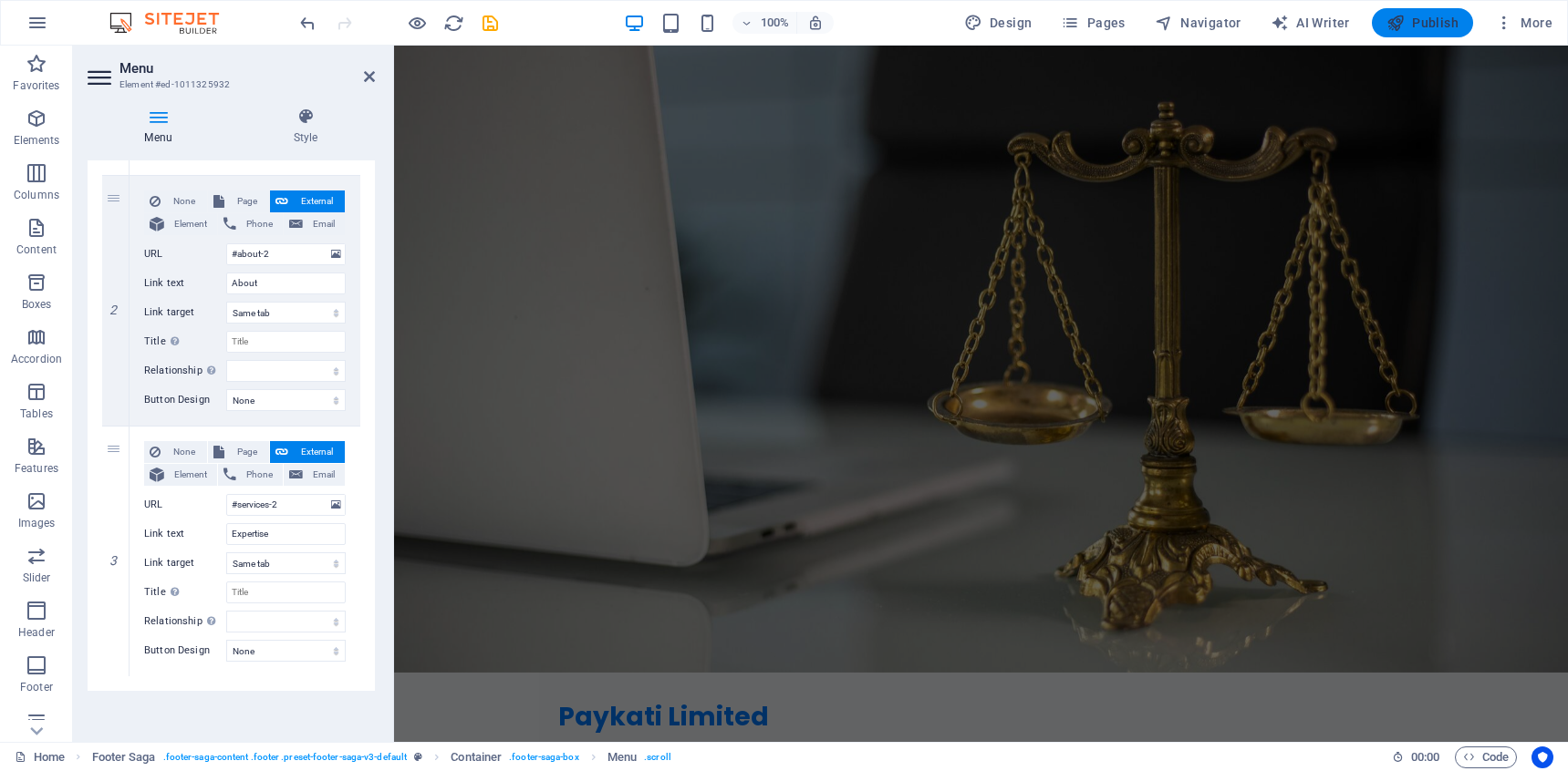
click at [1413, 31] on span "Publish" at bounding box center [1423, 23] width 72 height 19
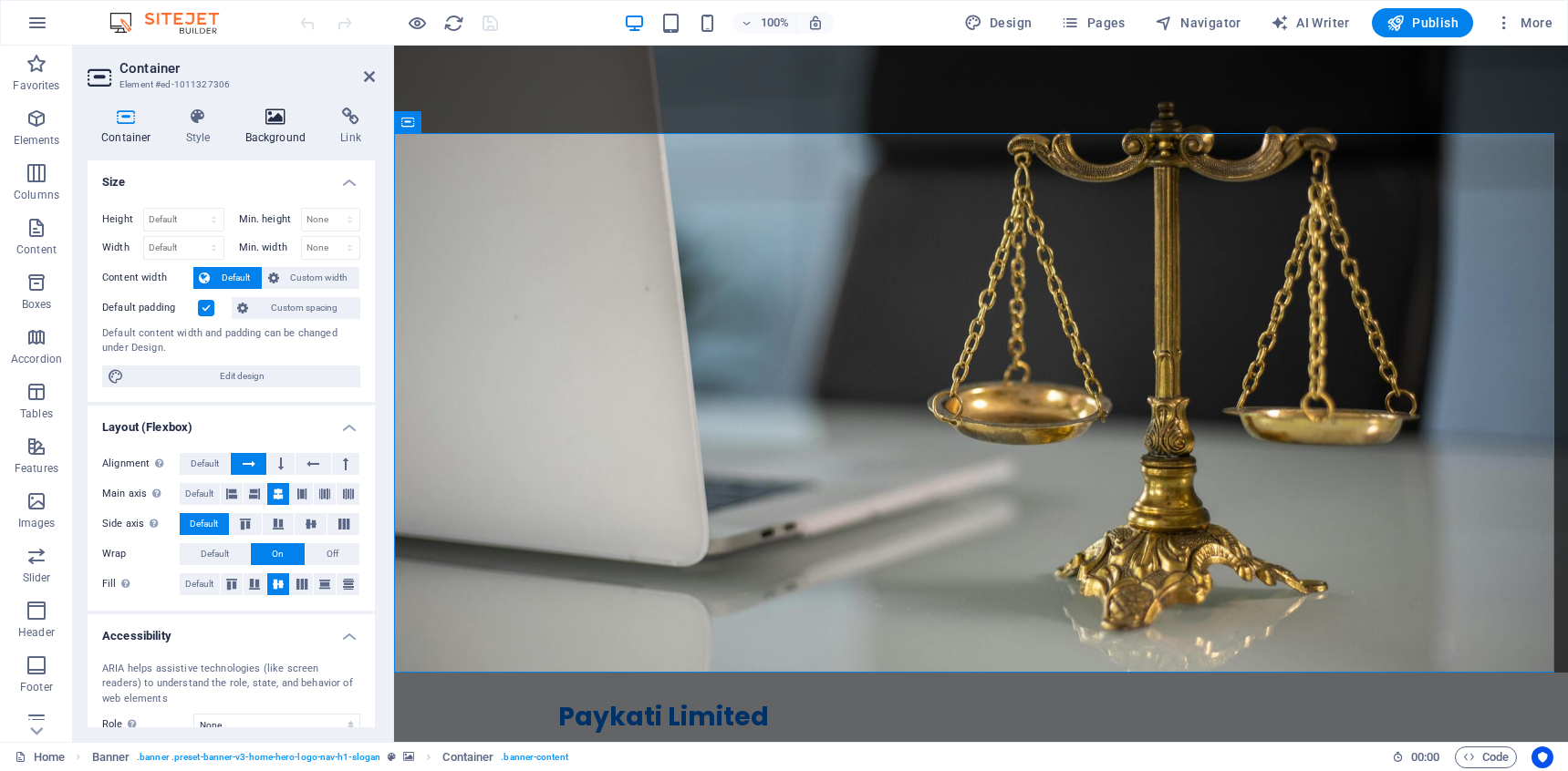
click at [266, 122] on icon at bounding box center [276, 117] width 89 height 19
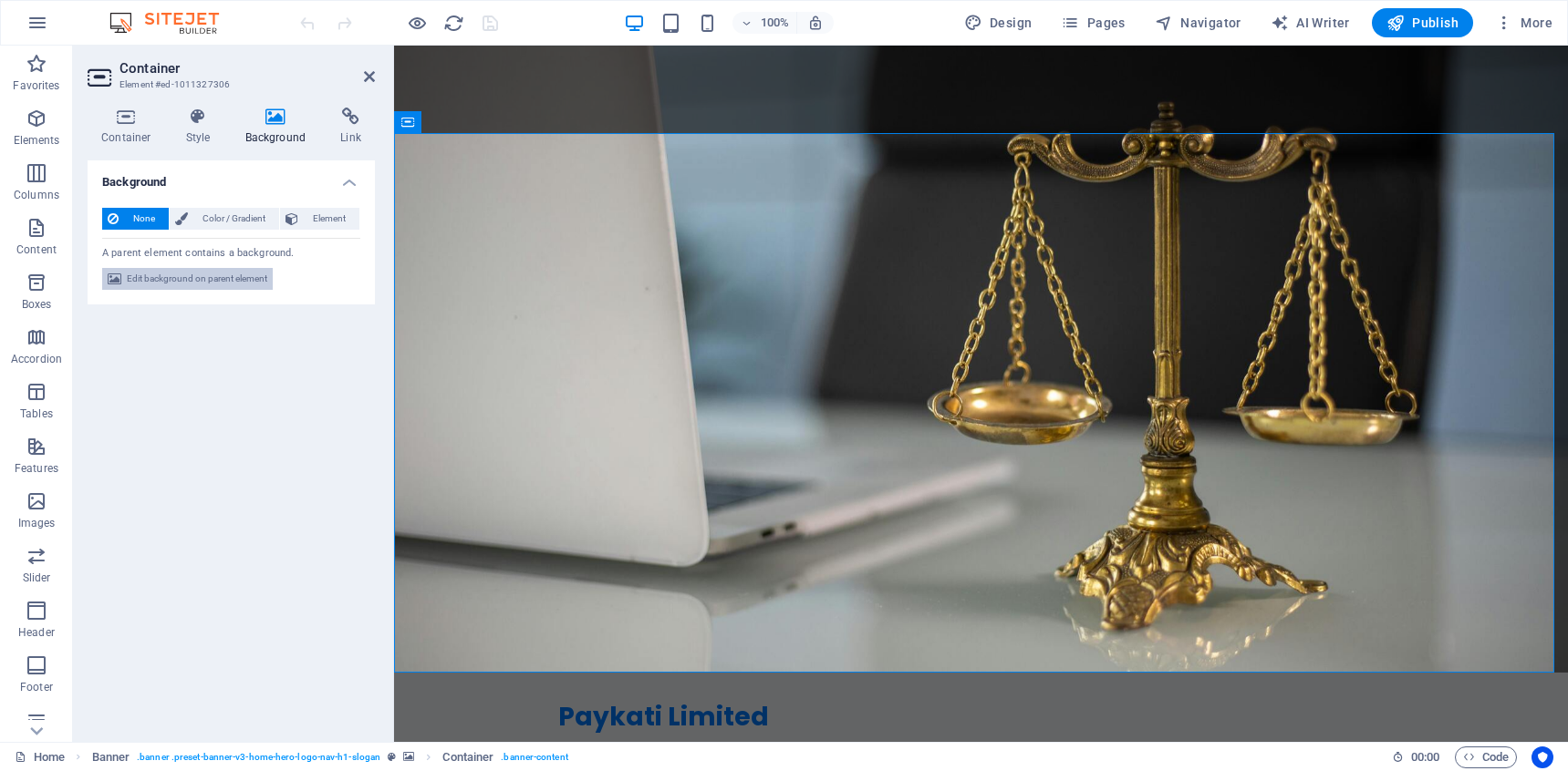
click at [206, 269] on span "Edit background on parent element" at bounding box center [197, 280] width 141 height 22
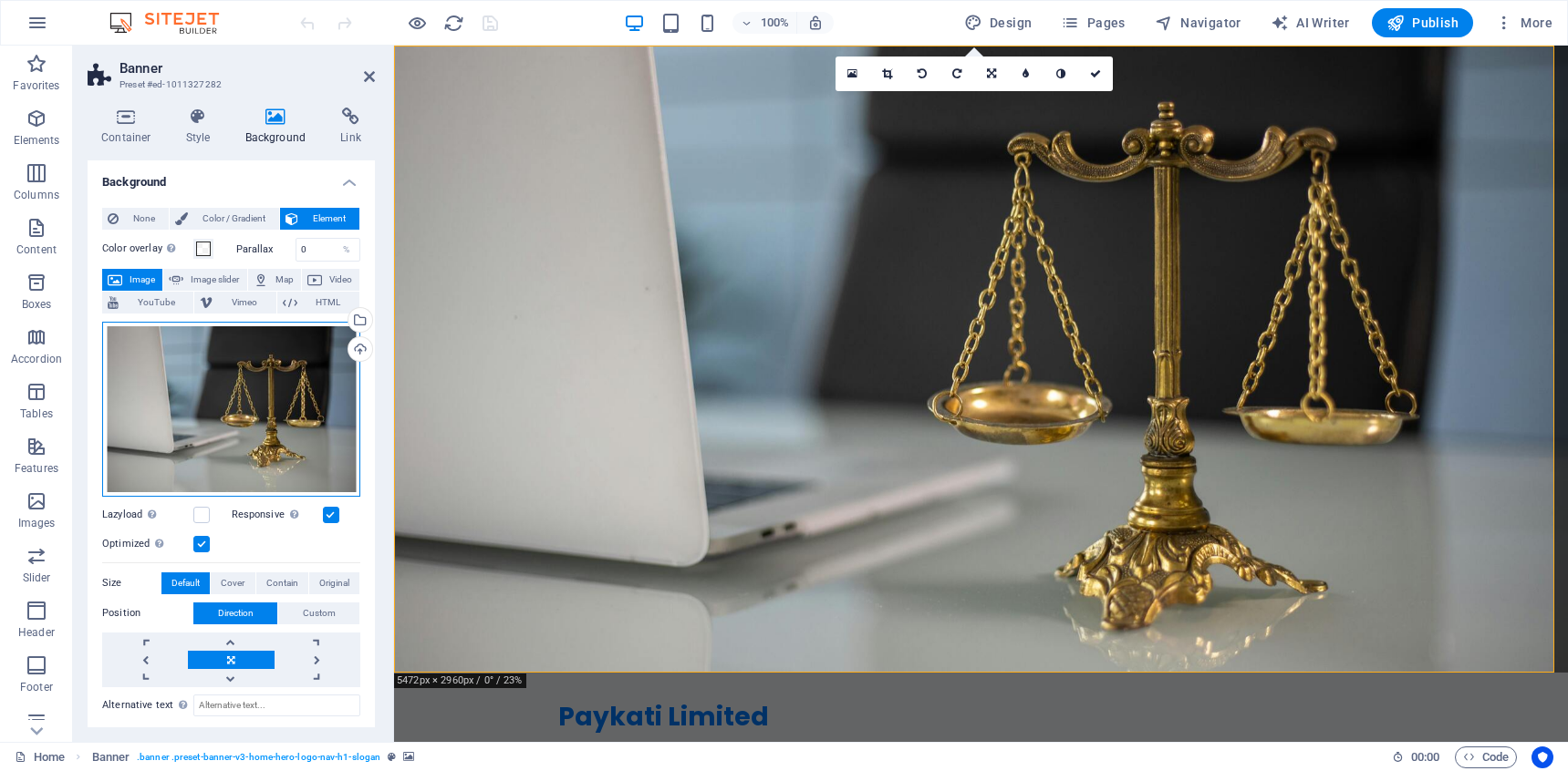
click at [241, 399] on div "Drag files here, click to choose files or select files from Files or our free s…" at bounding box center [231, 409] width 258 height 175
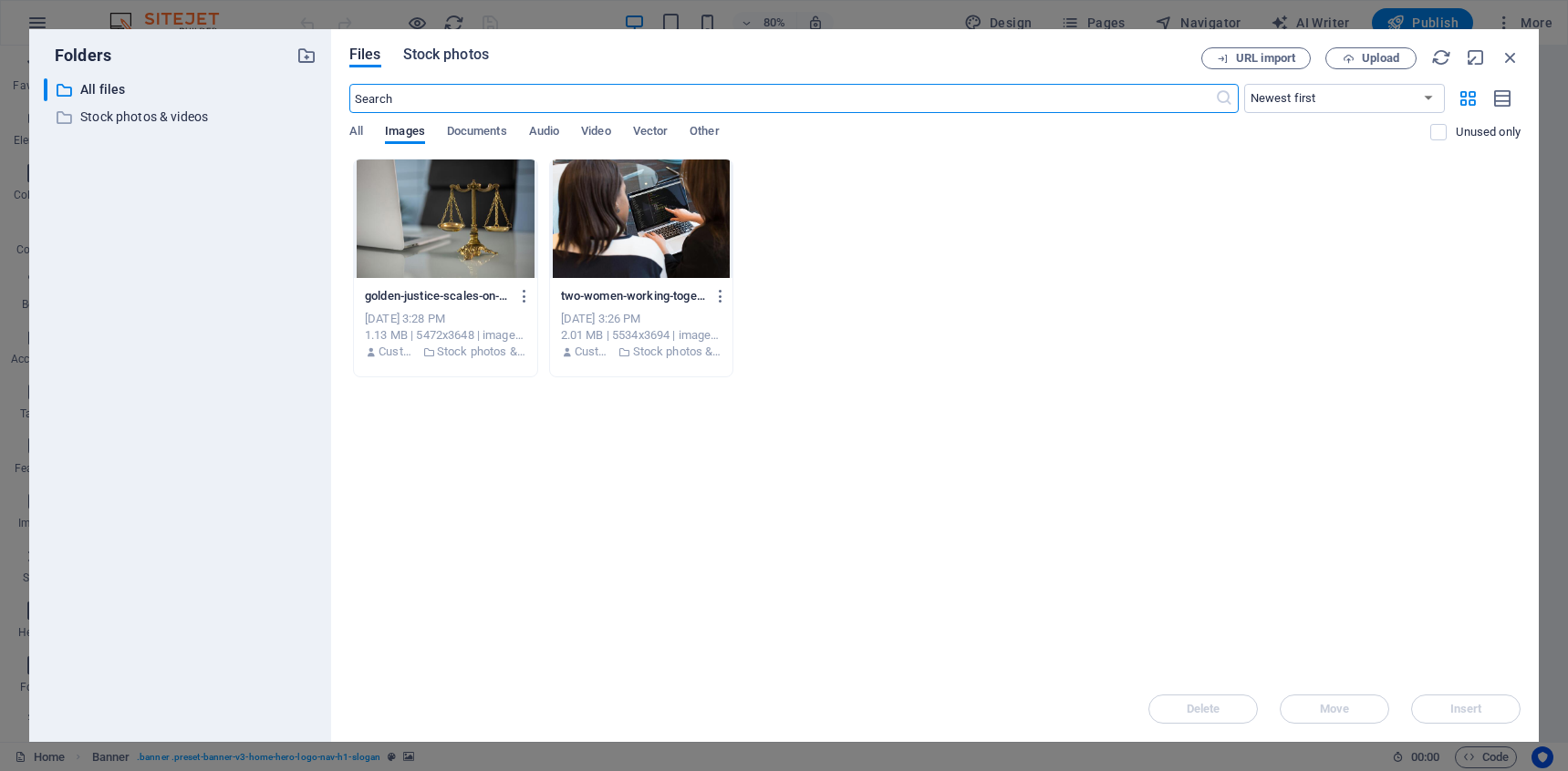
click at [445, 60] on span "Stock photos" at bounding box center [445, 55] width 86 height 22
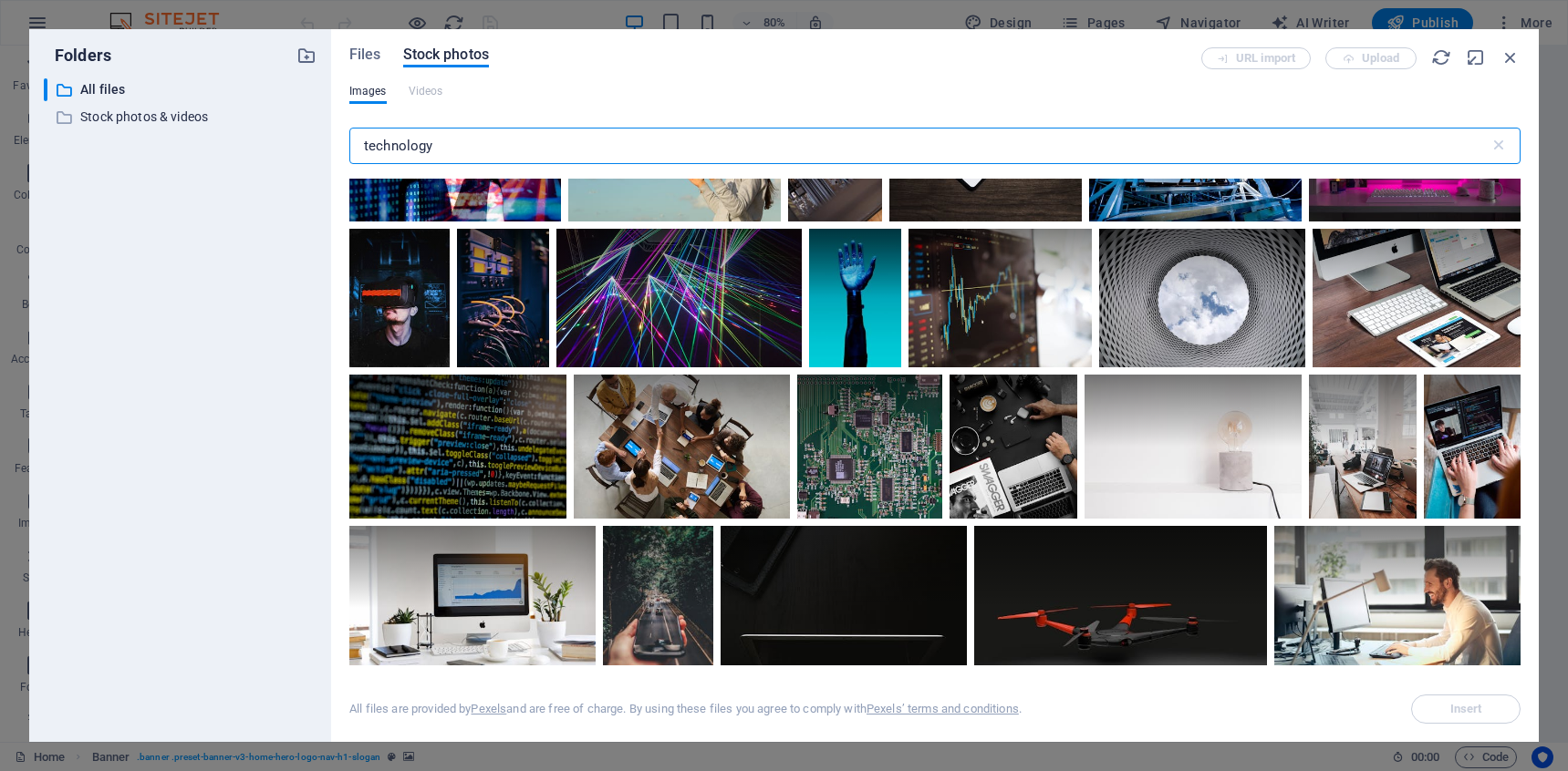
scroll to position [658, 0]
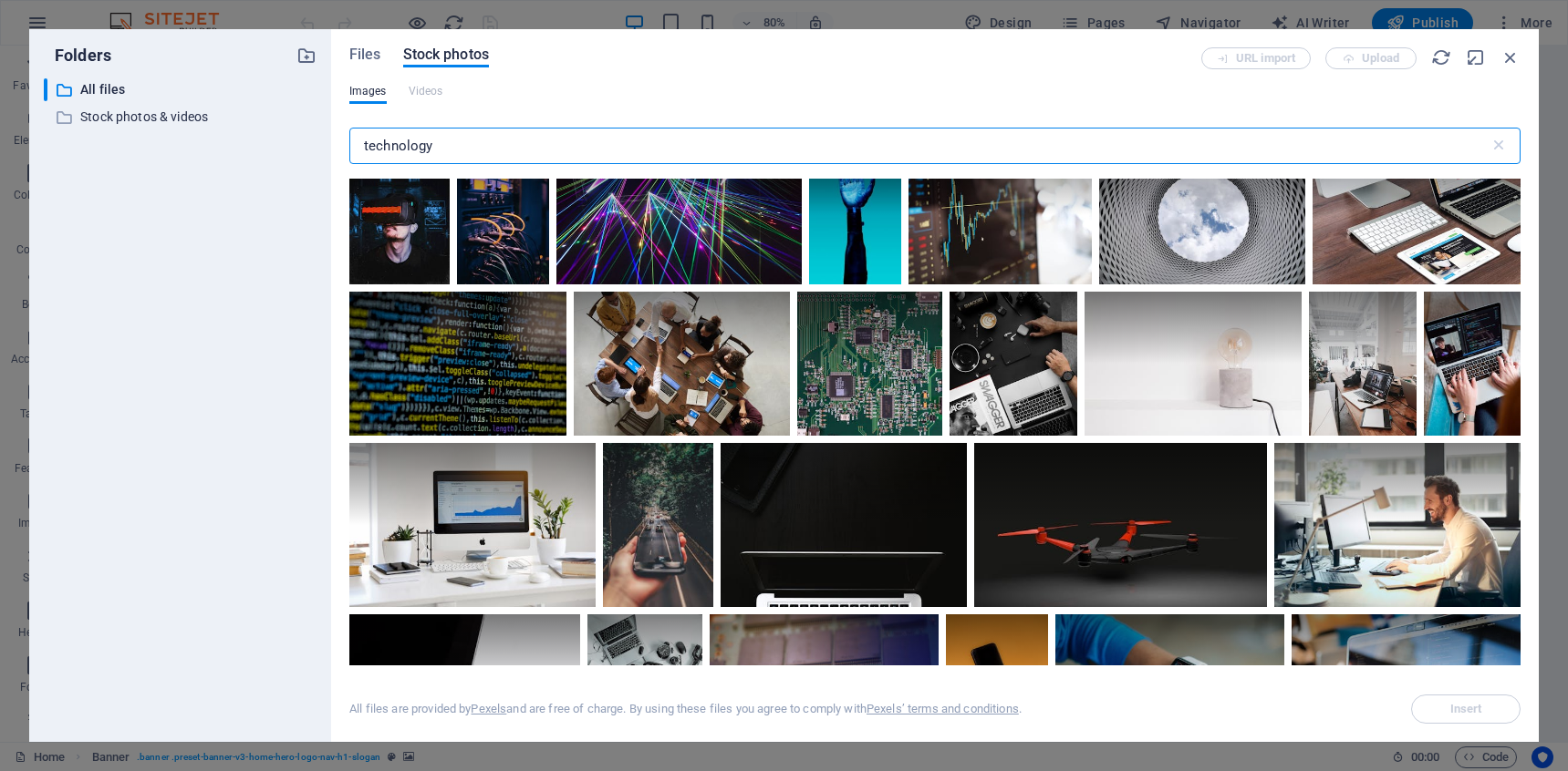
click at [551, 148] on input "technology" at bounding box center [919, 145] width 1140 height 36
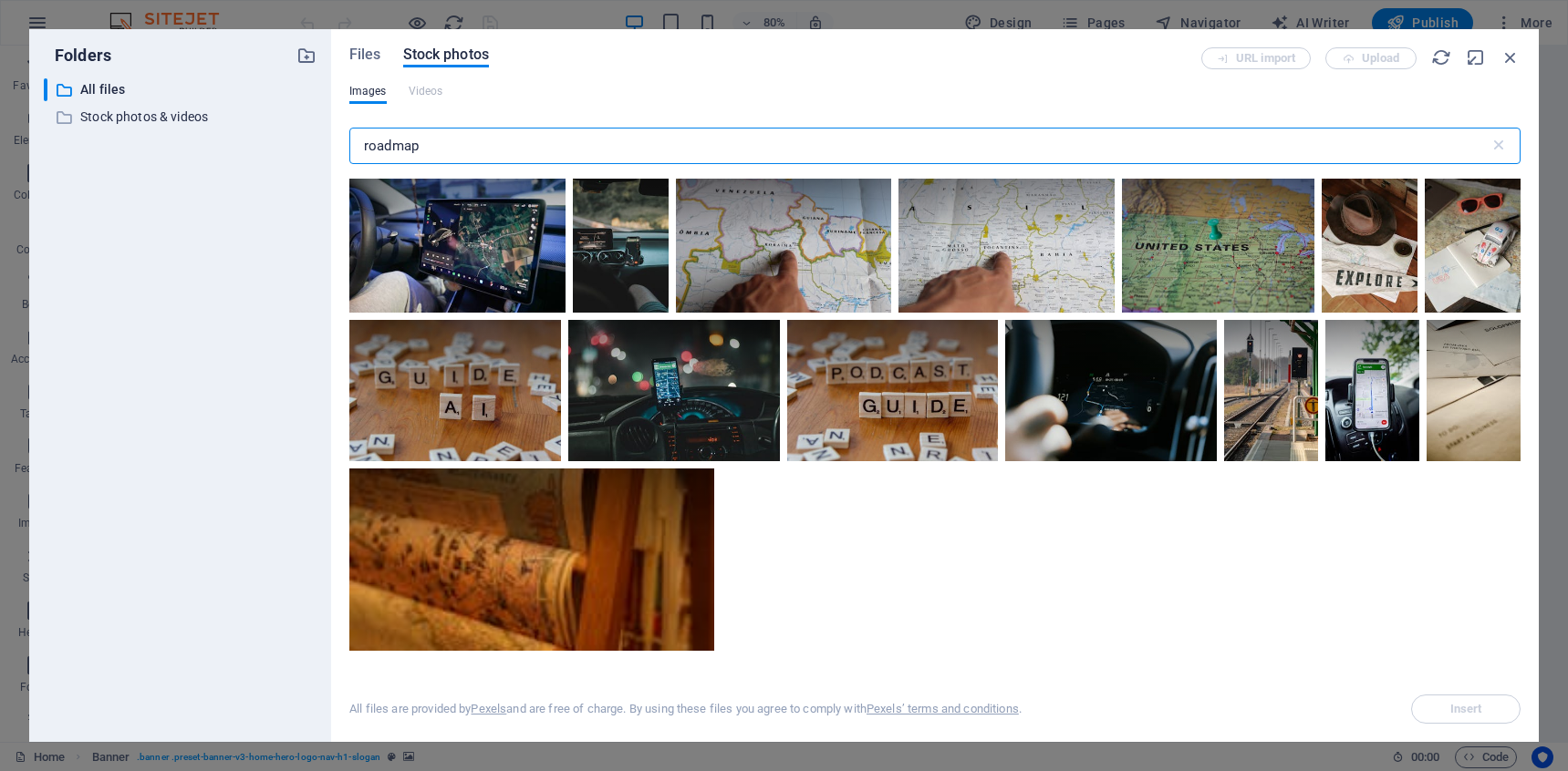
scroll to position [1140, 0]
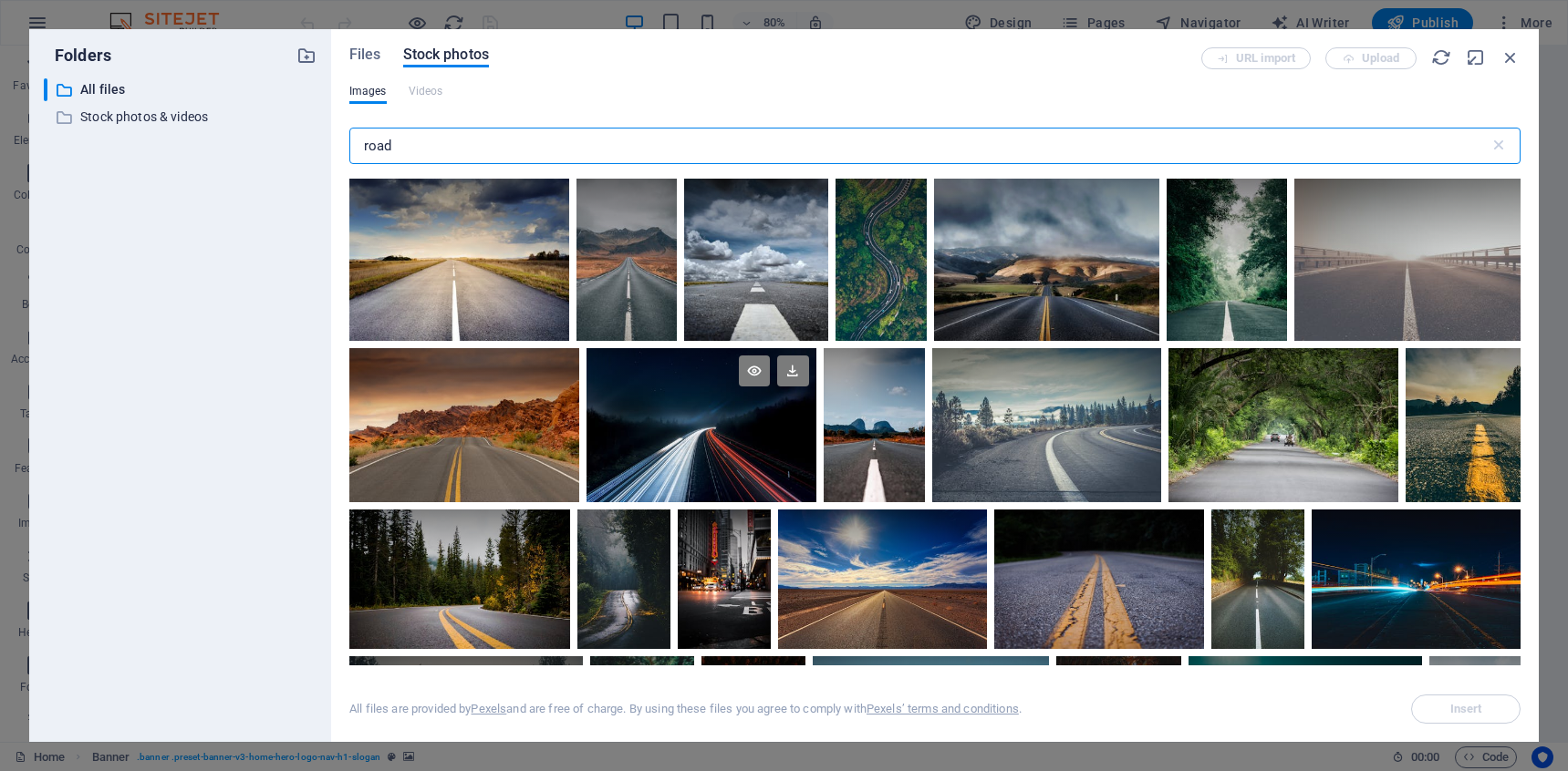
type input "road"
click at [726, 434] on div at bounding box center [701, 424] width 230 height 153
click at [1482, 711] on span "Insert" at bounding box center [1465, 709] width 93 height 11
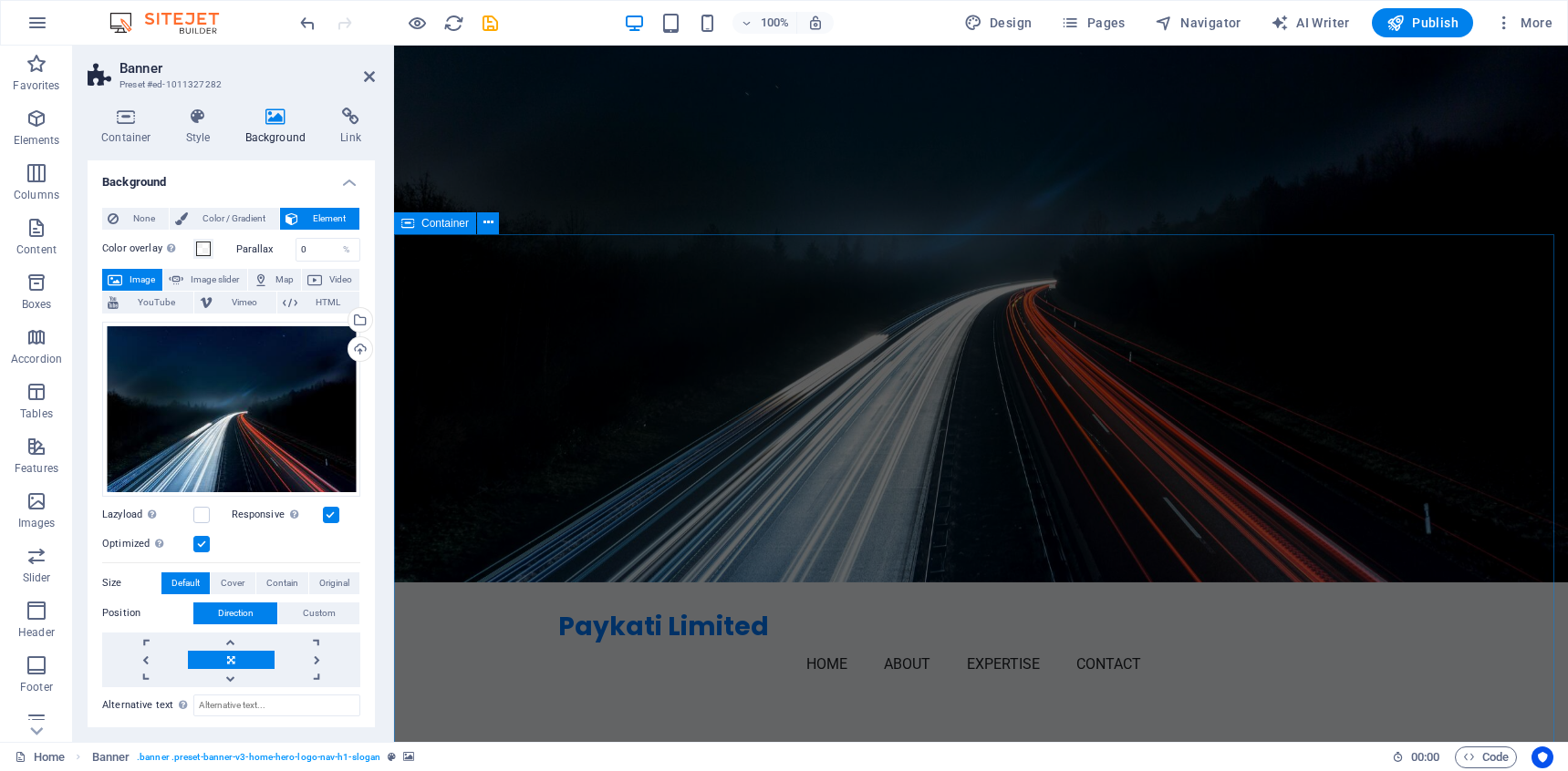
scroll to position [0, 0]
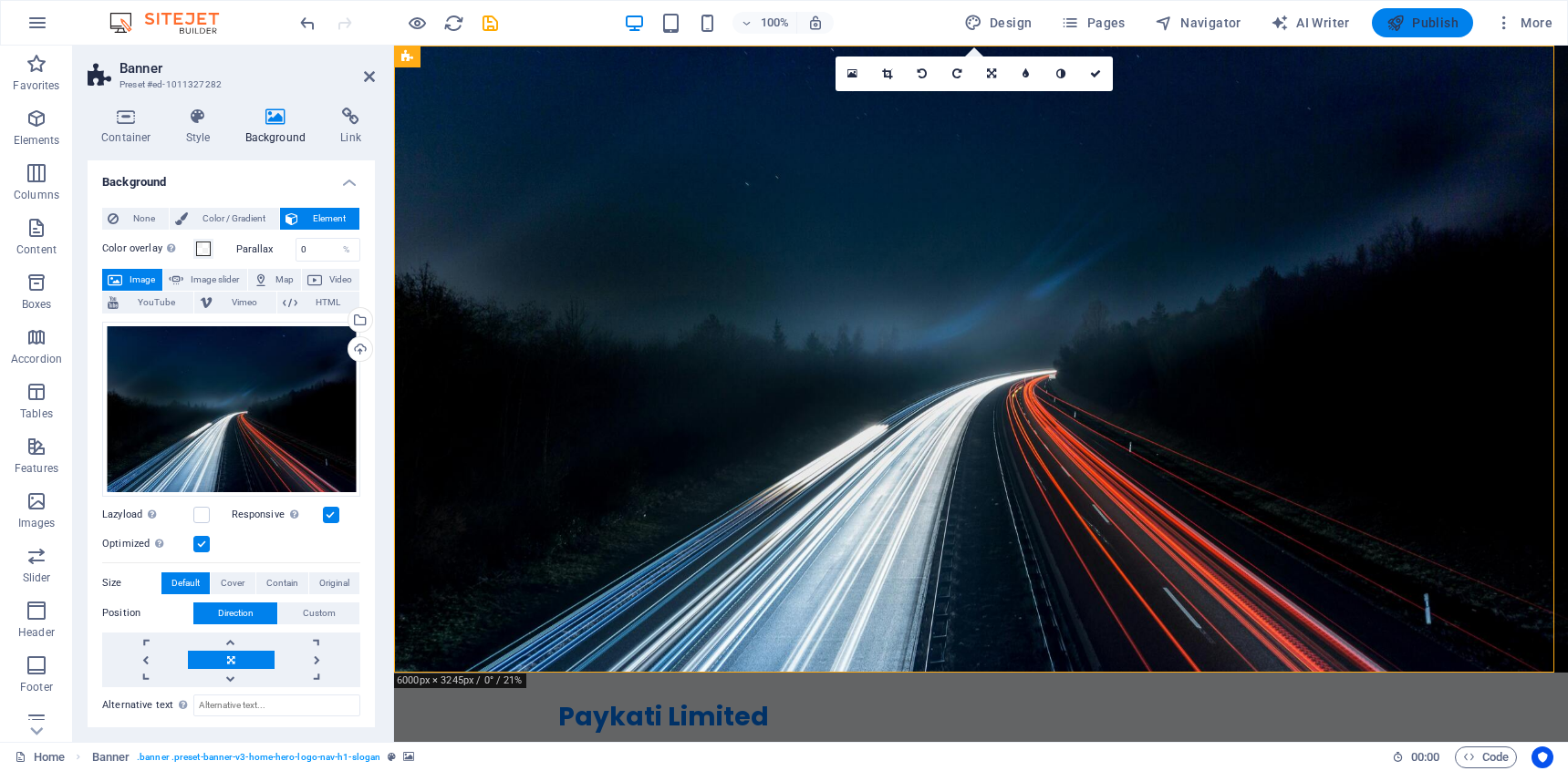
click at [1427, 19] on span "Publish" at bounding box center [1423, 23] width 72 height 19
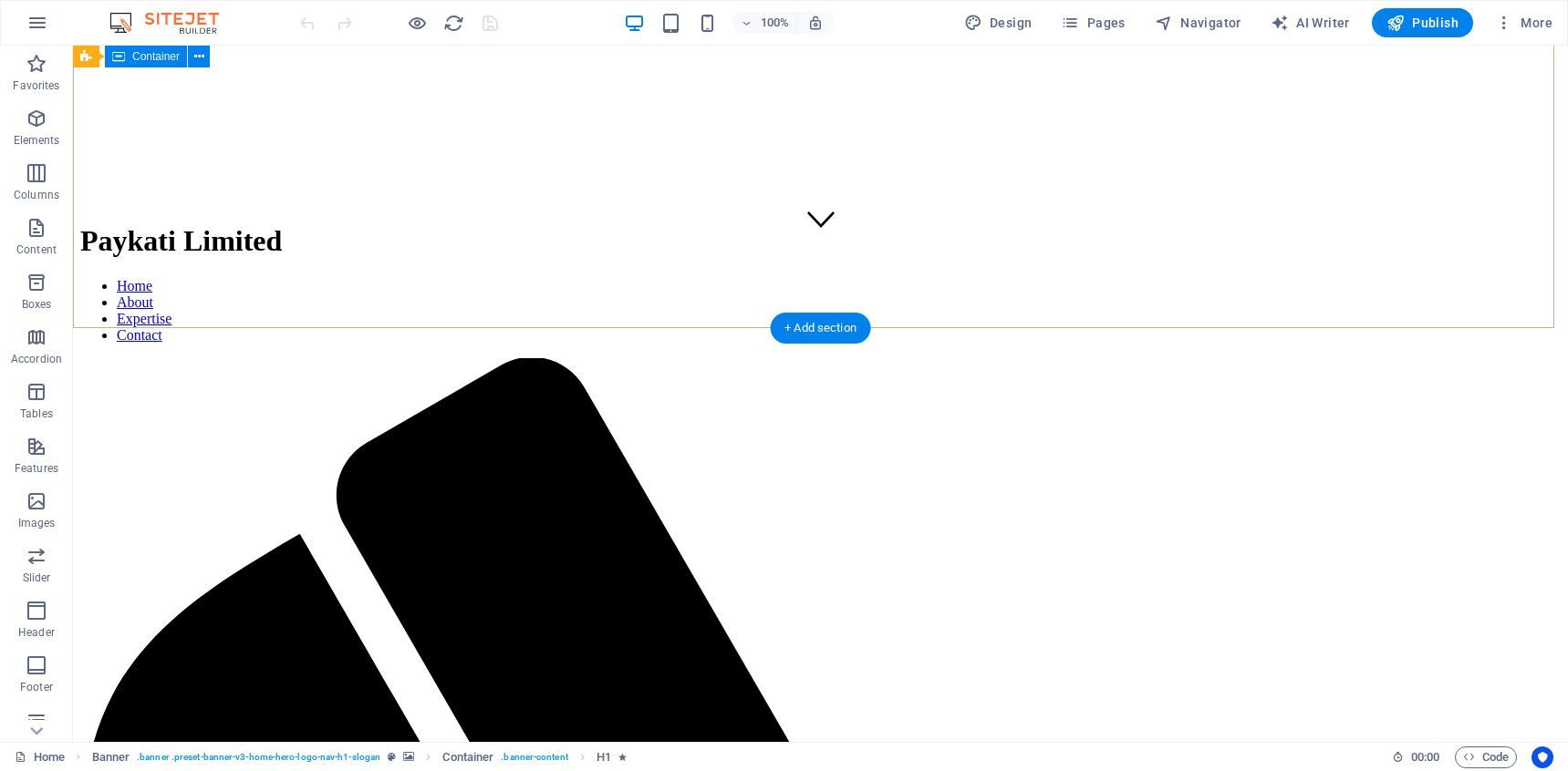
scroll to position [518, 0]
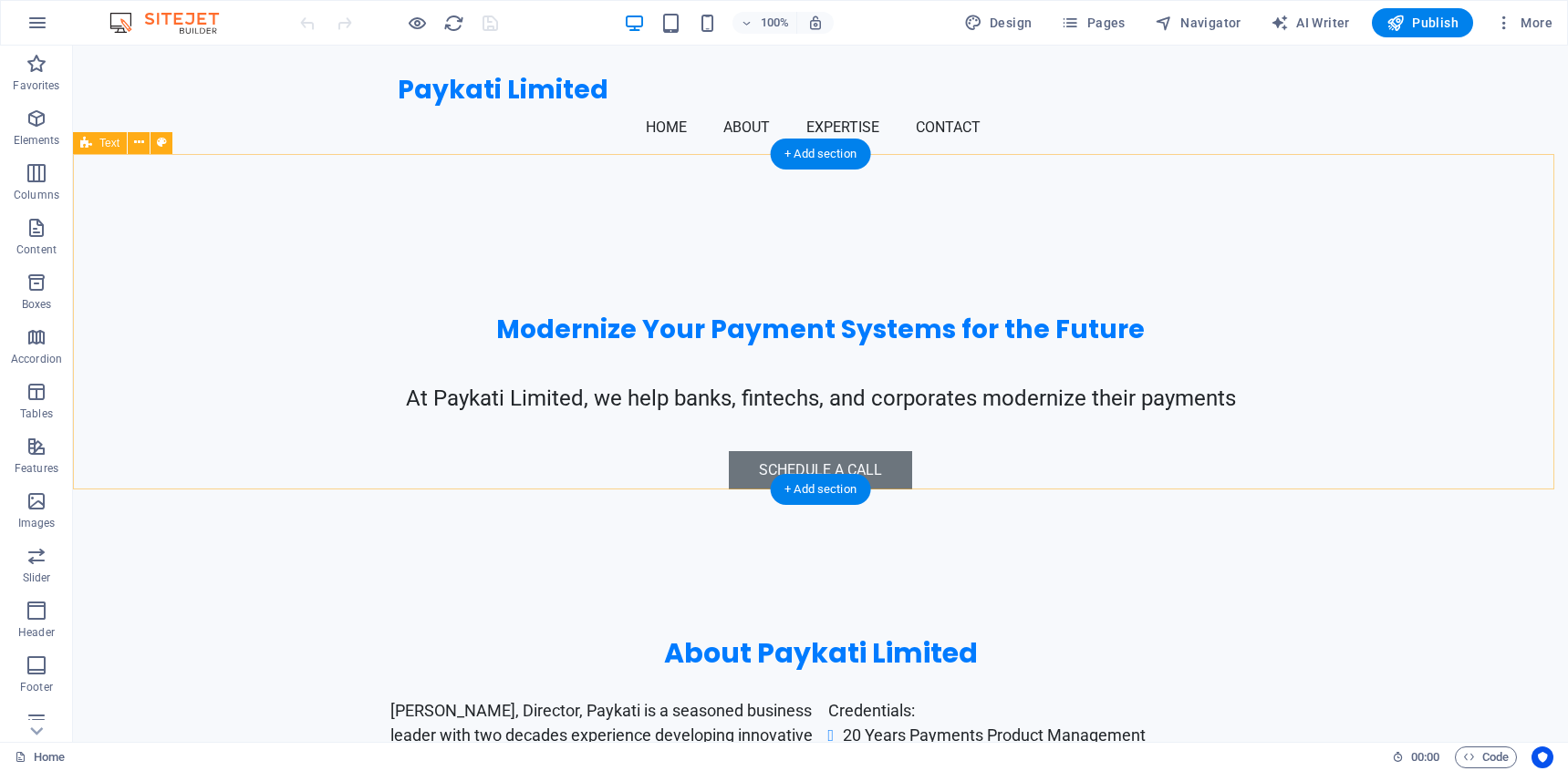
click at [256, 563] on div "About Paykati Limited [PERSON_NAME], Director, Paykati is a seasoned business l…" at bounding box center [821, 730] width 1495 height 335
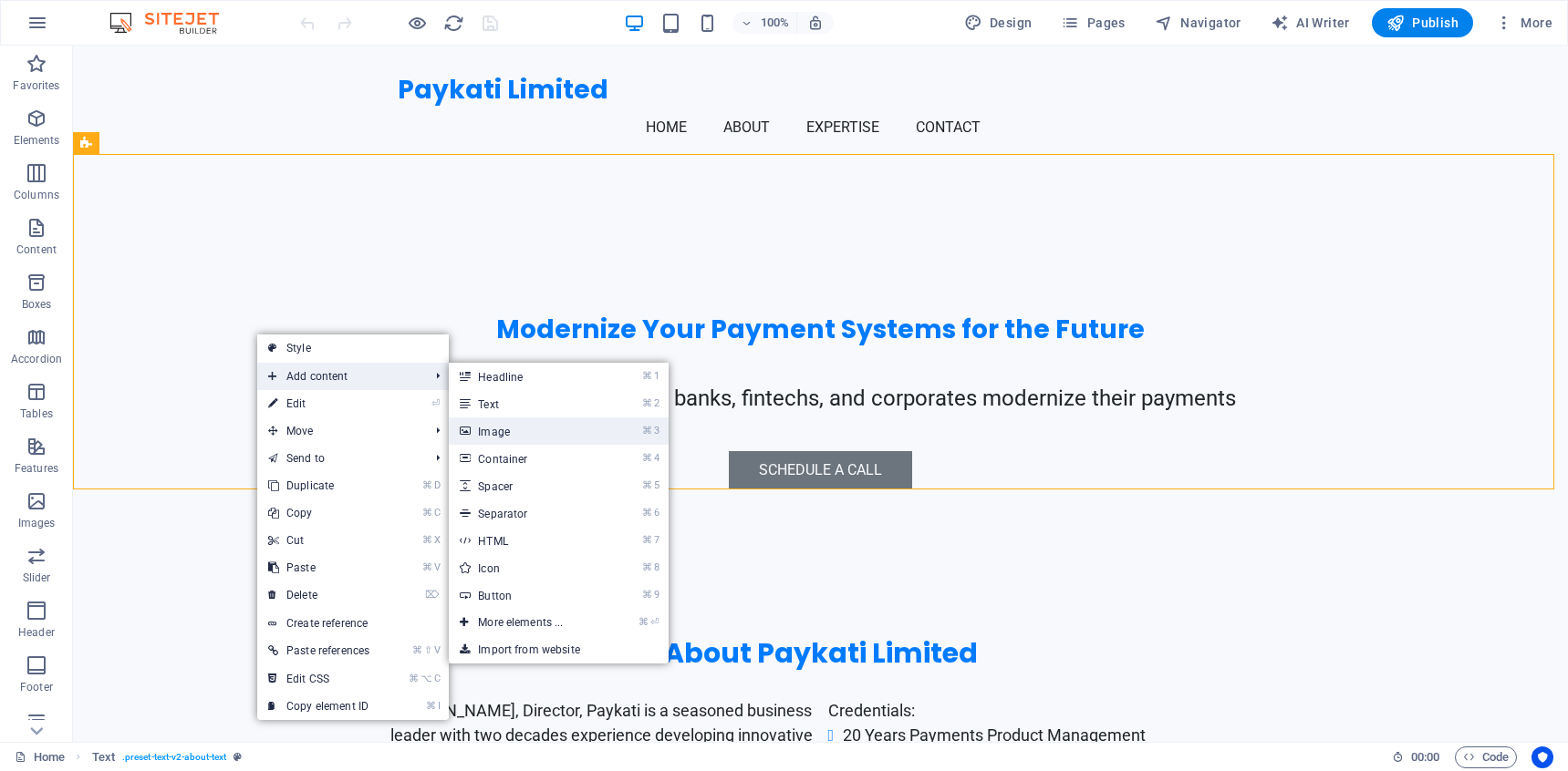
click at [507, 425] on link "⌘ 3 Image" at bounding box center [523, 431] width 150 height 28
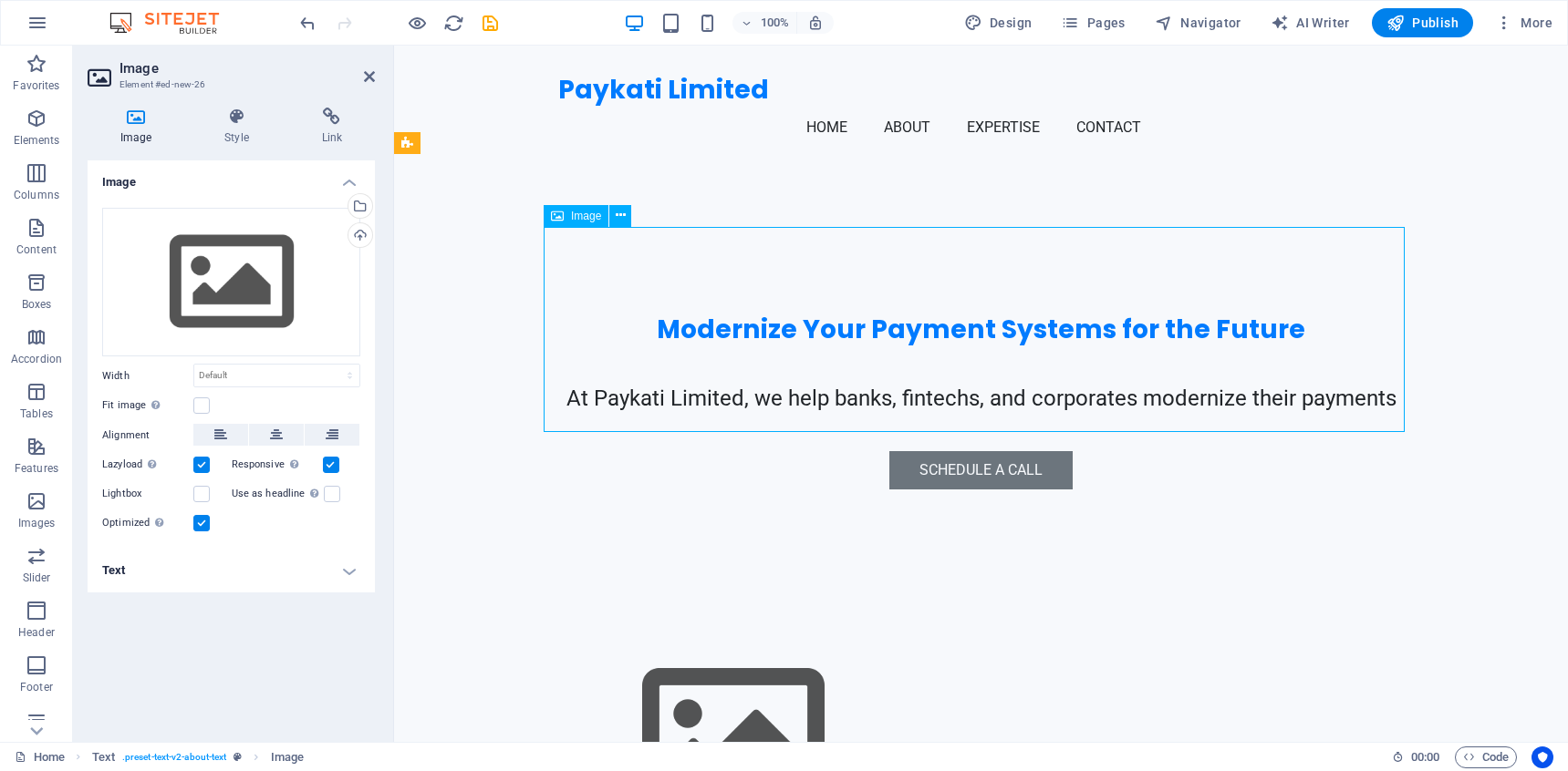
drag, startPoint x: 771, startPoint y: 347, endPoint x: 777, endPoint y: 392, distance: 45.4
click at [777, 635] on figure at bounding box center [982, 738] width 861 height 205
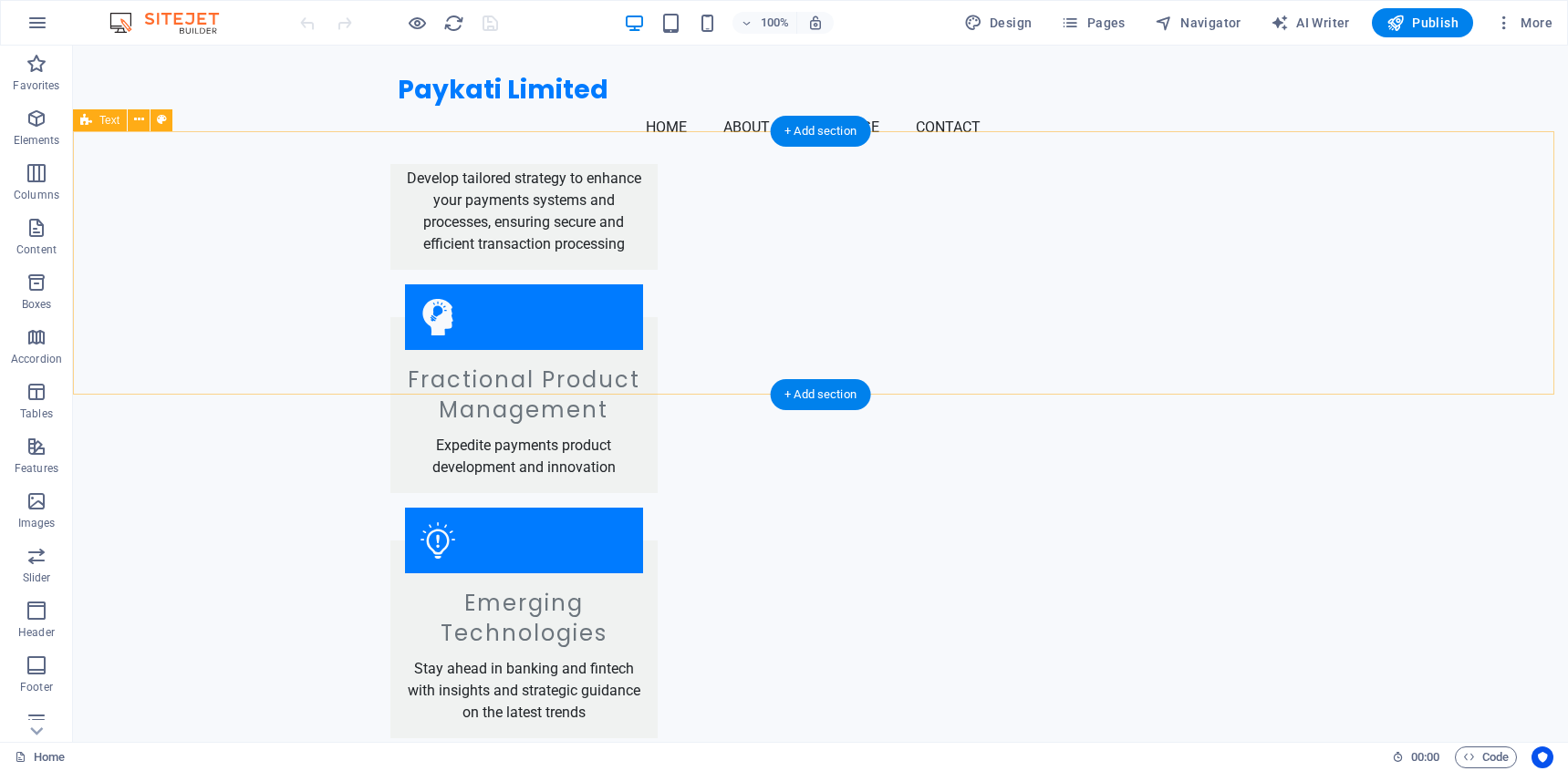
scroll to position [1692, 0]
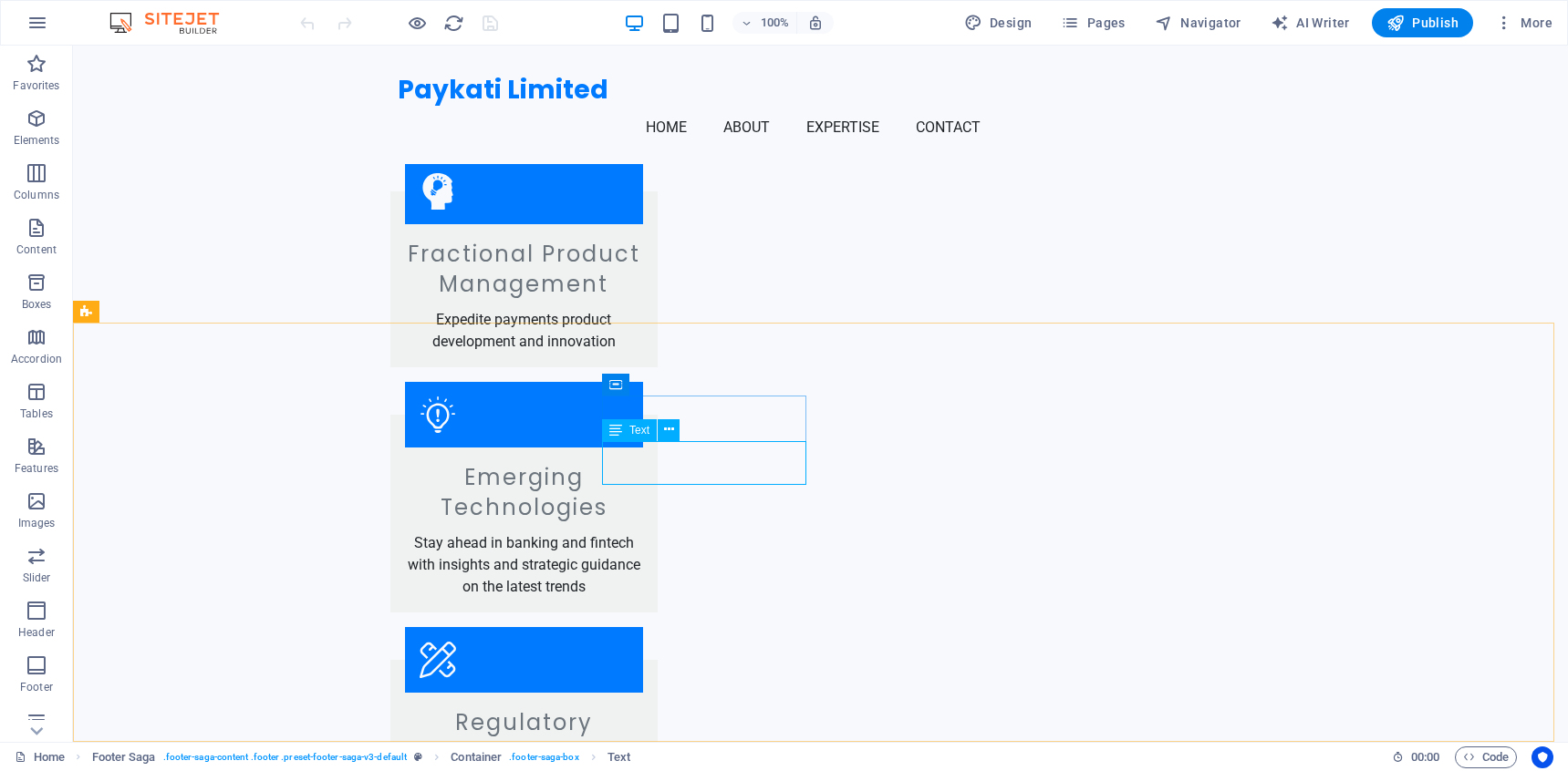
click at [619, 433] on icon at bounding box center [616, 430] width 13 height 22
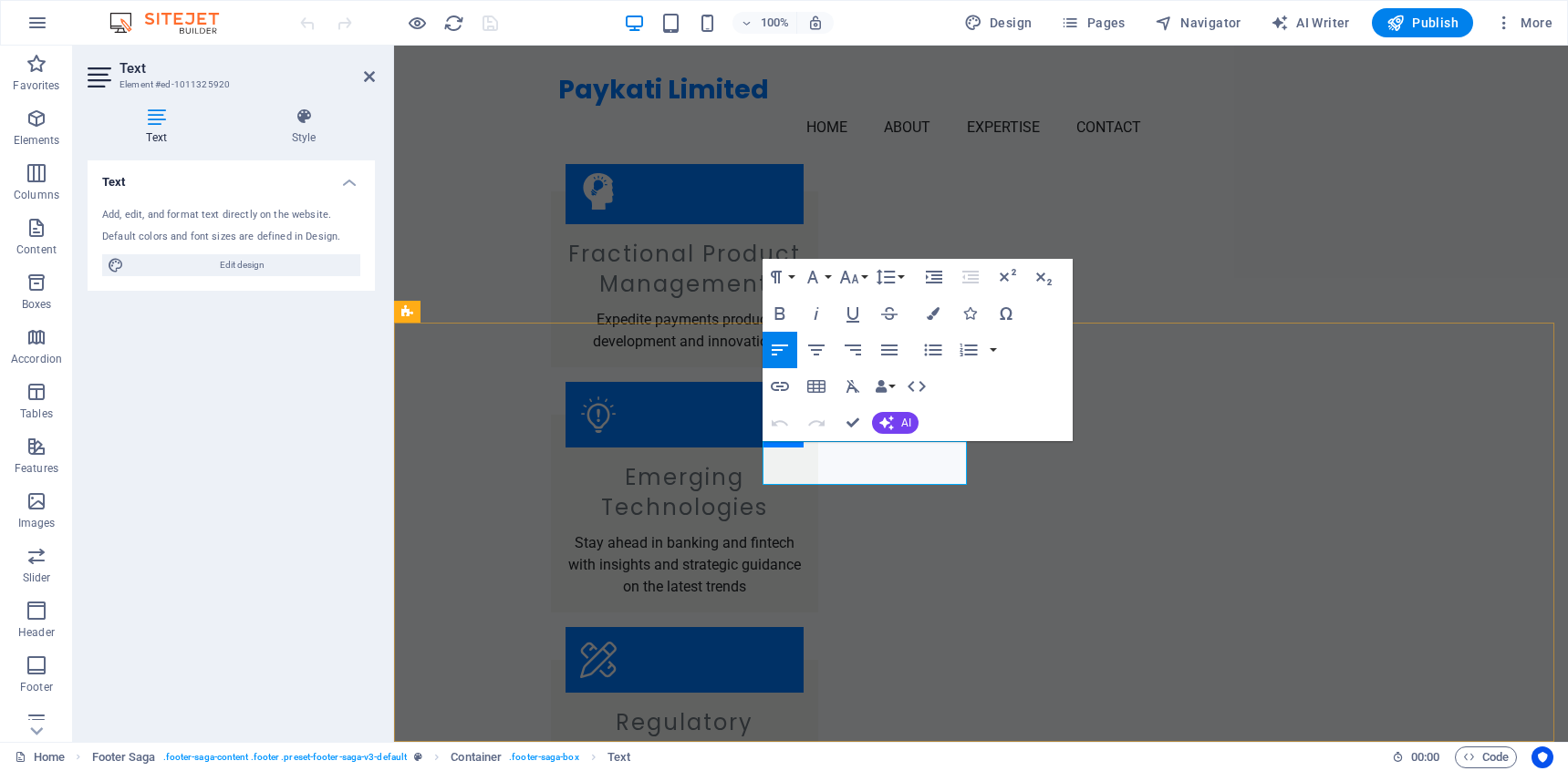
drag, startPoint x: 762, startPoint y: 450, endPoint x: 1159, endPoint y: 483, distance: 398.4
drag, startPoint x: 881, startPoint y: 452, endPoint x: 757, endPoint y: 452, distance: 124.0
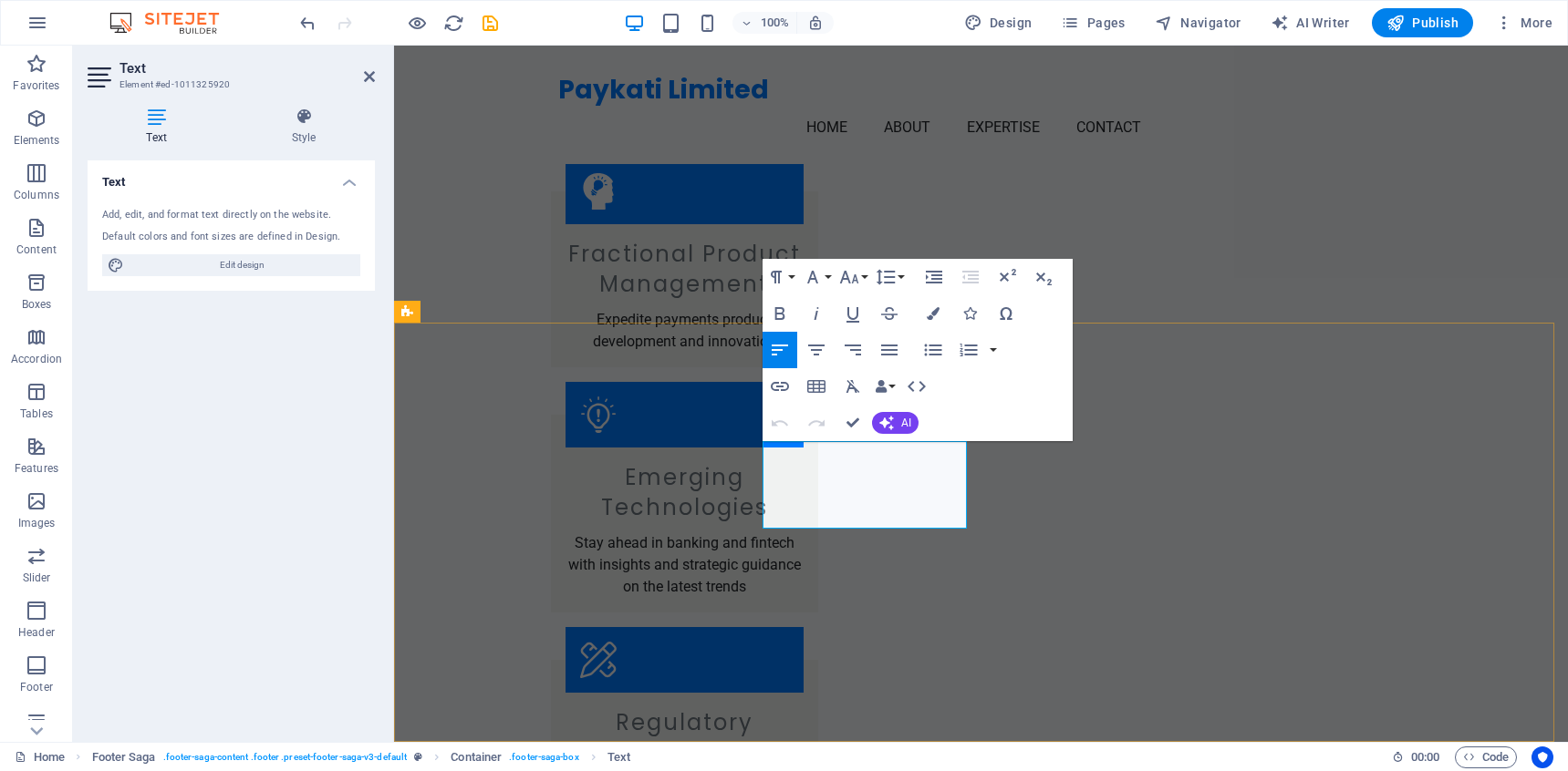
drag, startPoint x: 884, startPoint y: 474, endPoint x: 705, endPoint y: 455, distance: 180.0
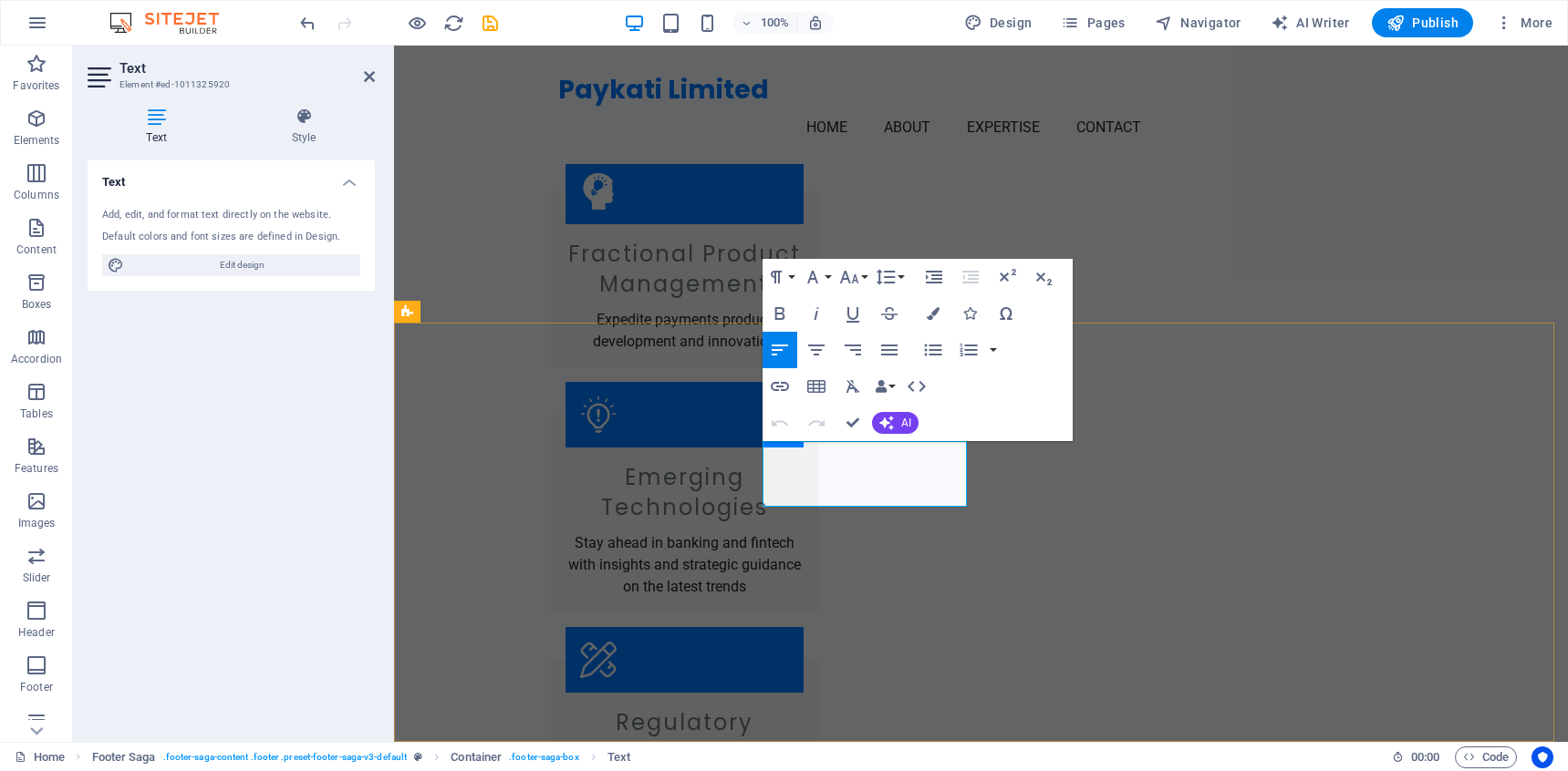
drag, startPoint x: 765, startPoint y: 466, endPoint x: 1225, endPoint y: 441, distance: 460.7
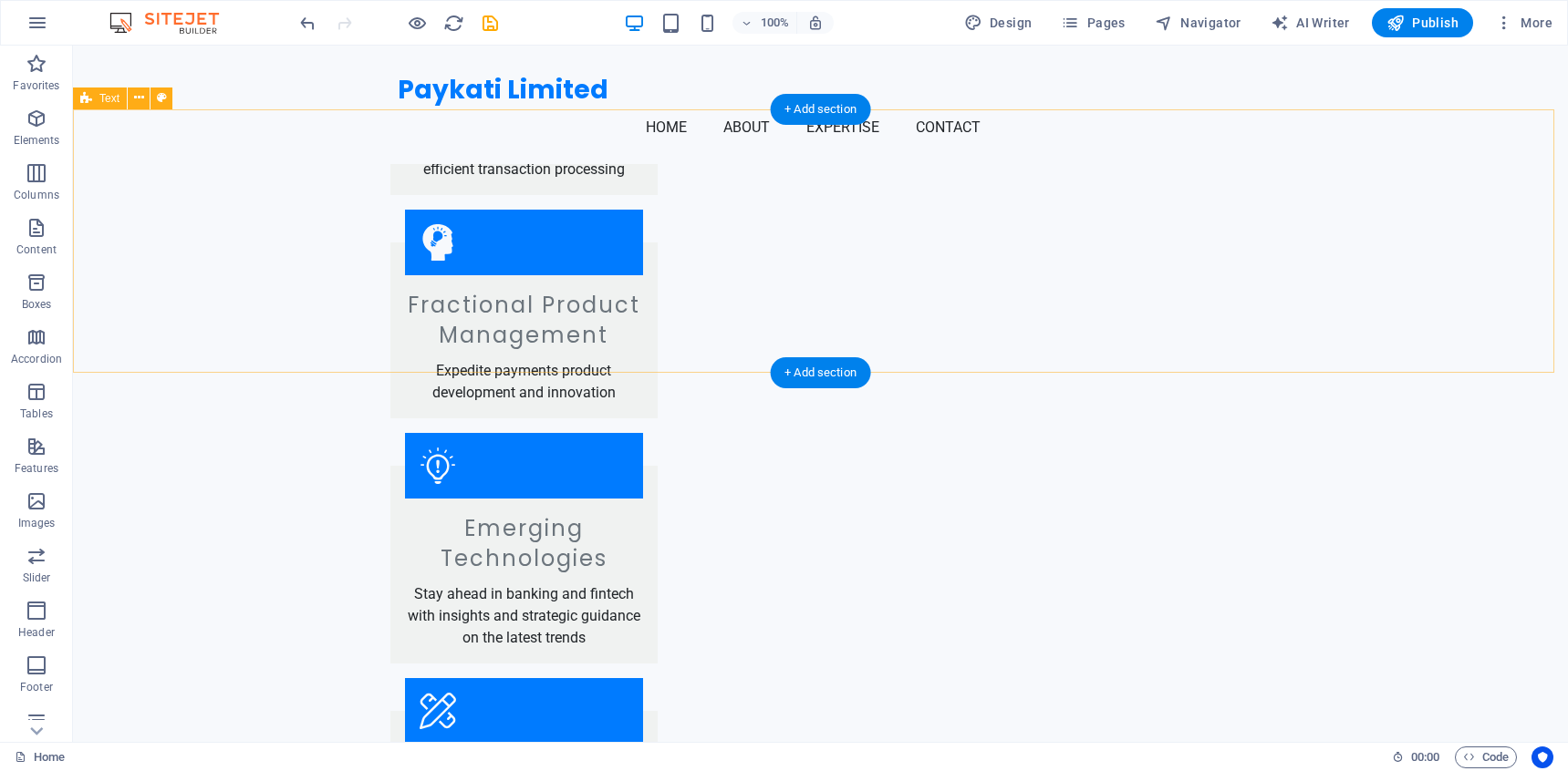
scroll to position [1641, 0]
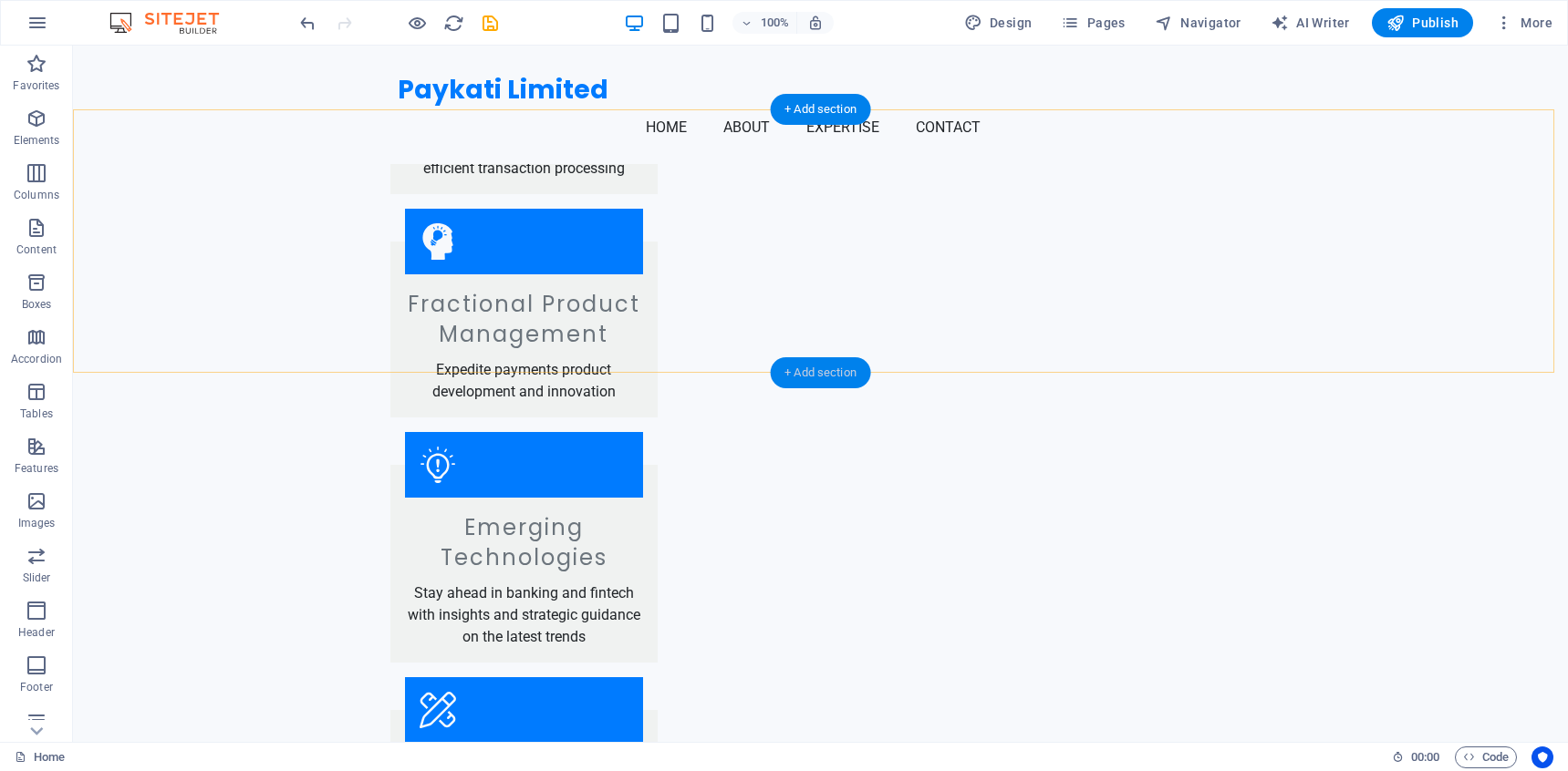
click at [821, 373] on div "+ Add section" at bounding box center [820, 372] width 101 height 31
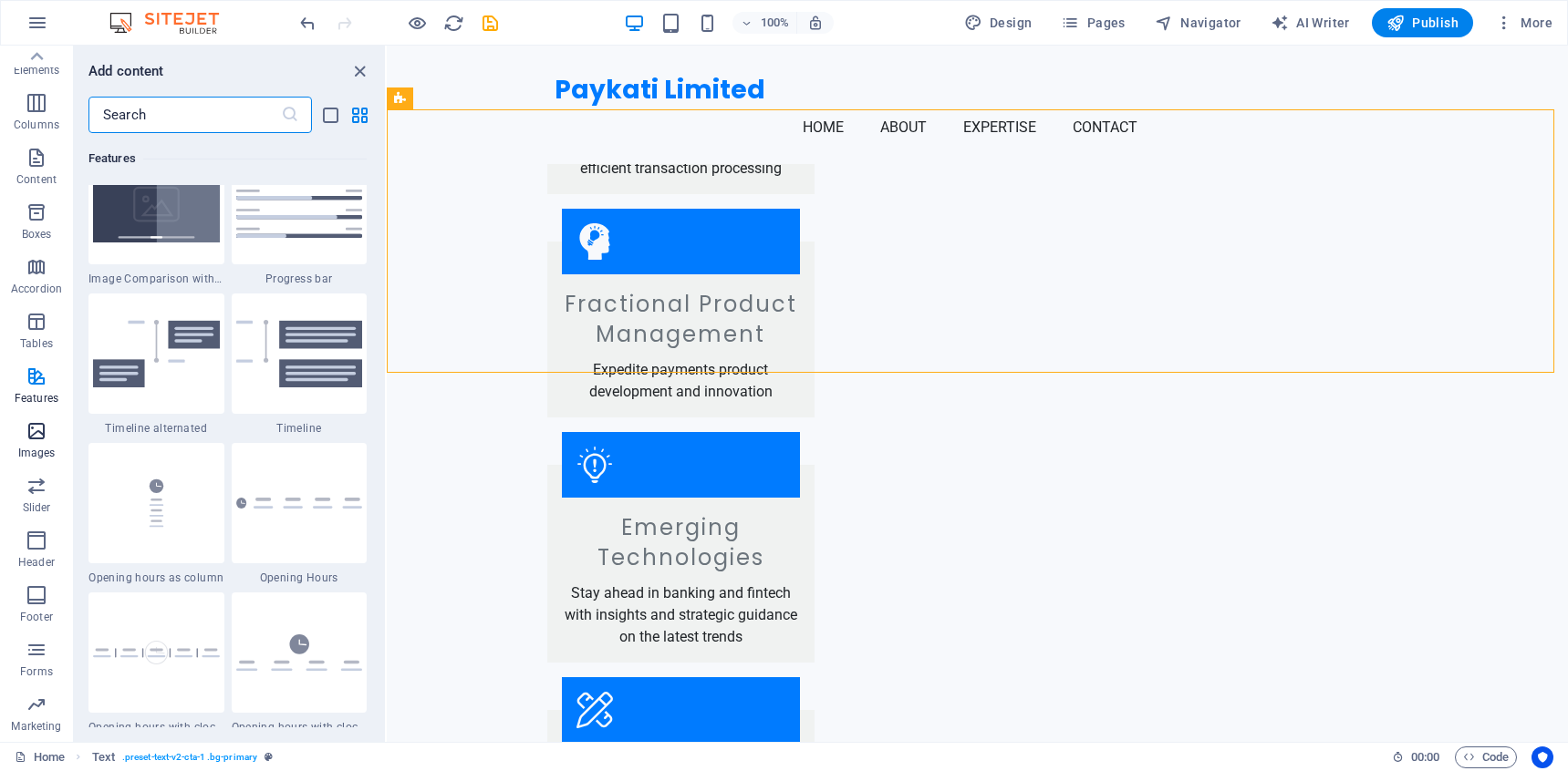
scroll to position [0, 0]
click at [36, 122] on icon "button" at bounding box center [37, 118] width 22 height 22
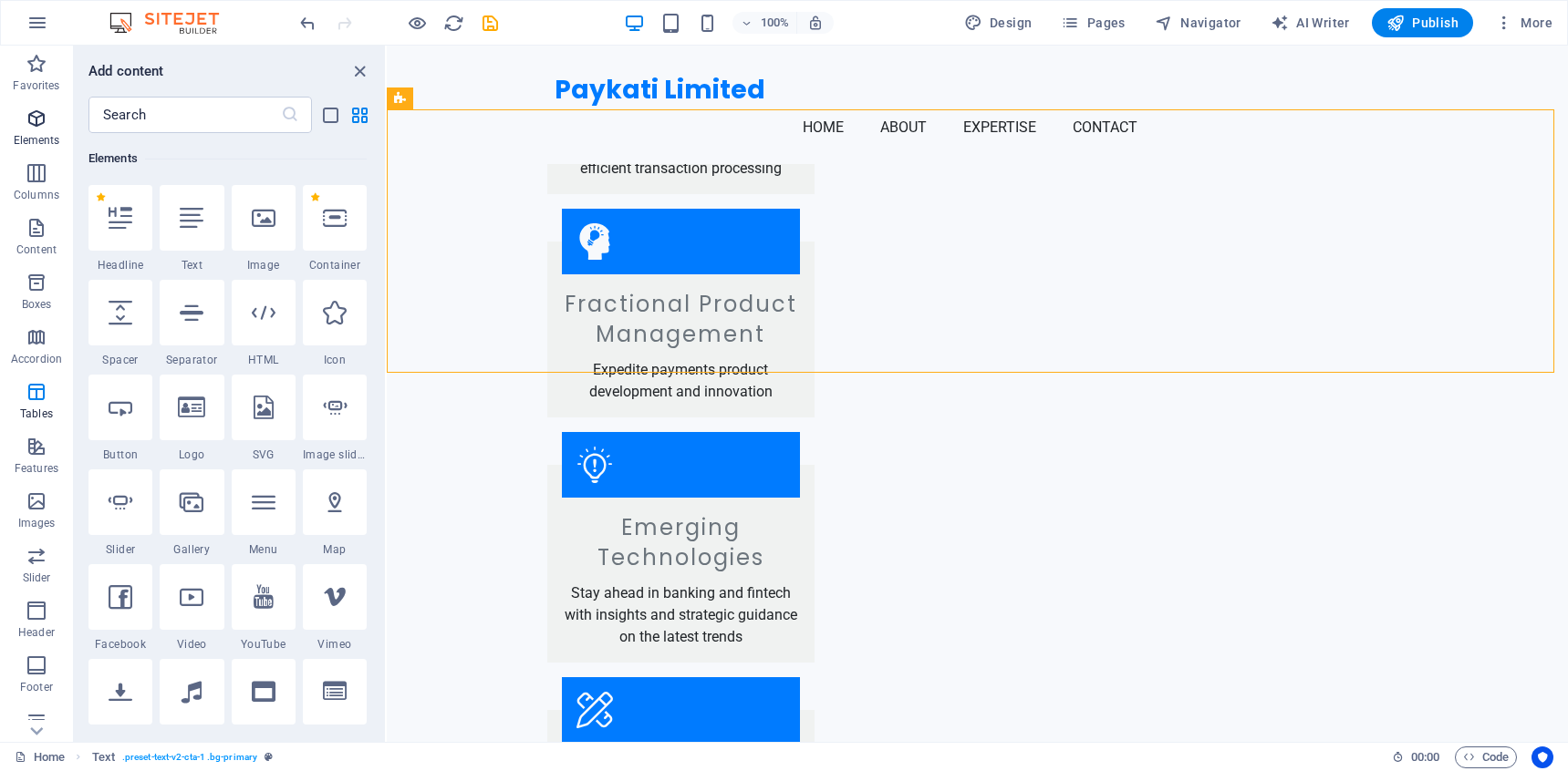
scroll to position [194, 0]
click at [188, 320] on icon at bounding box center [192, 313] width 24 height 24
select select "%"
select select "px"
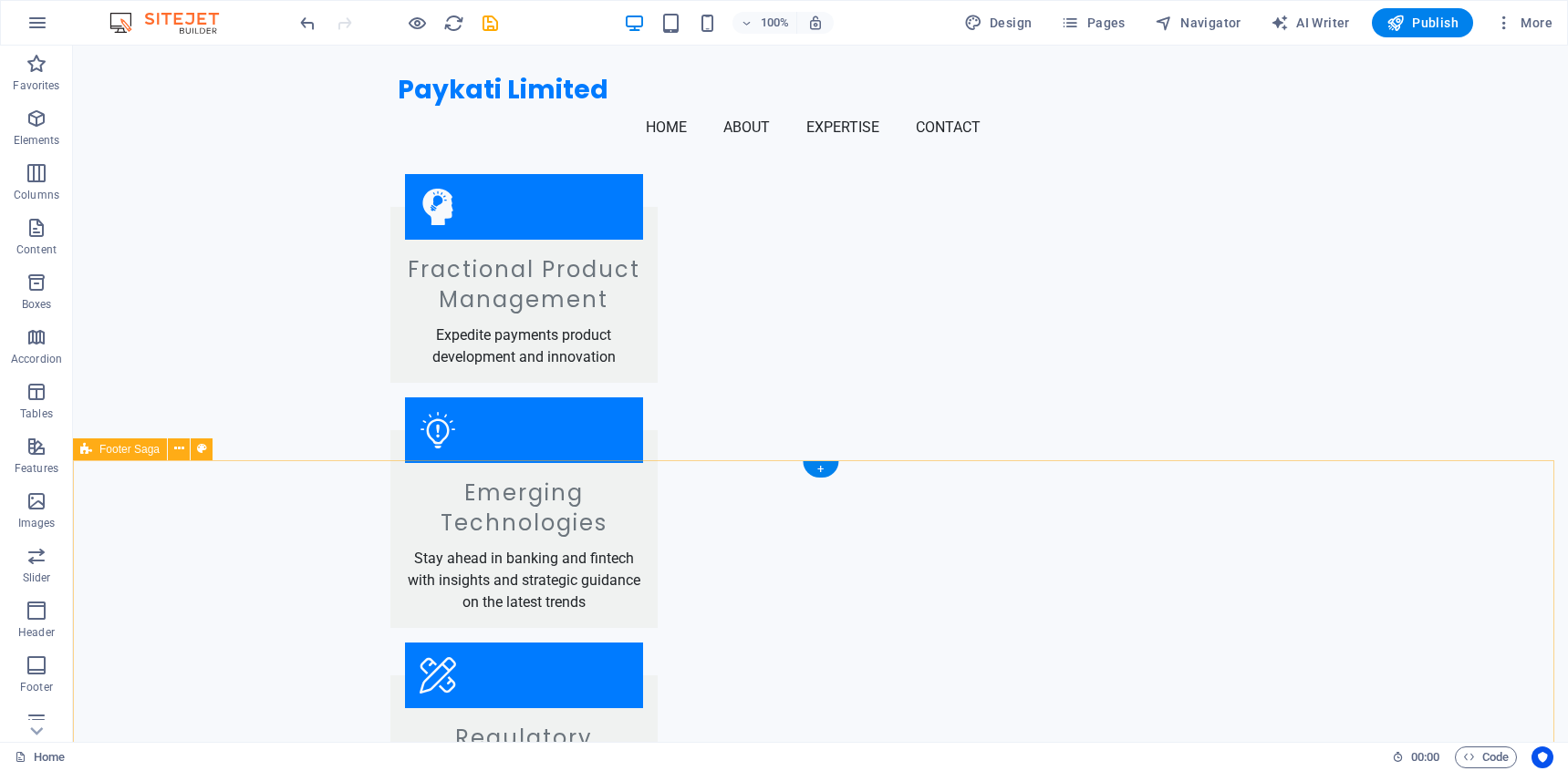
scroll to position [1707, 0]
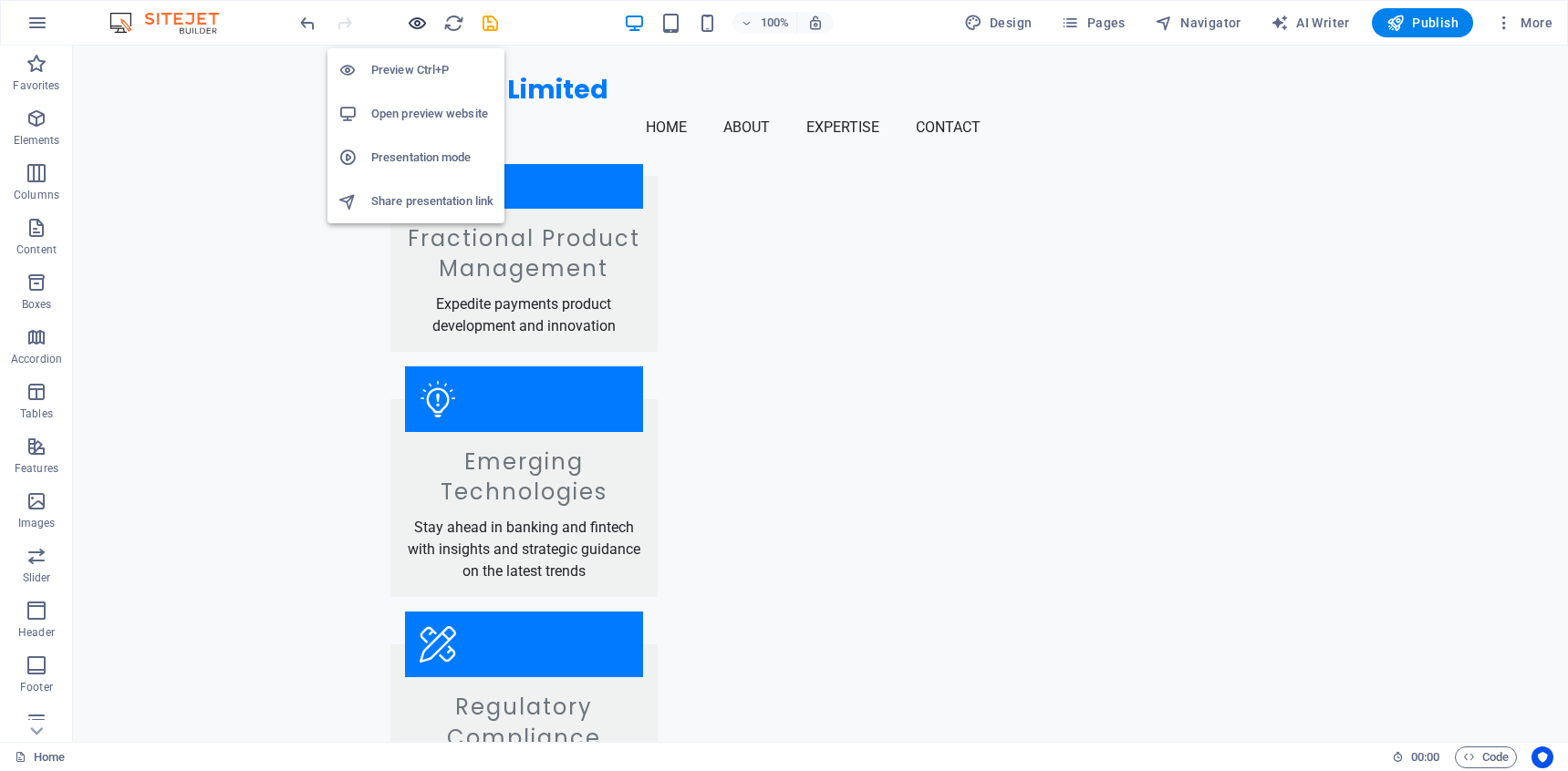
click at [413, 19] on icon "button" at bounding box center [417, 23] width 21 height 21
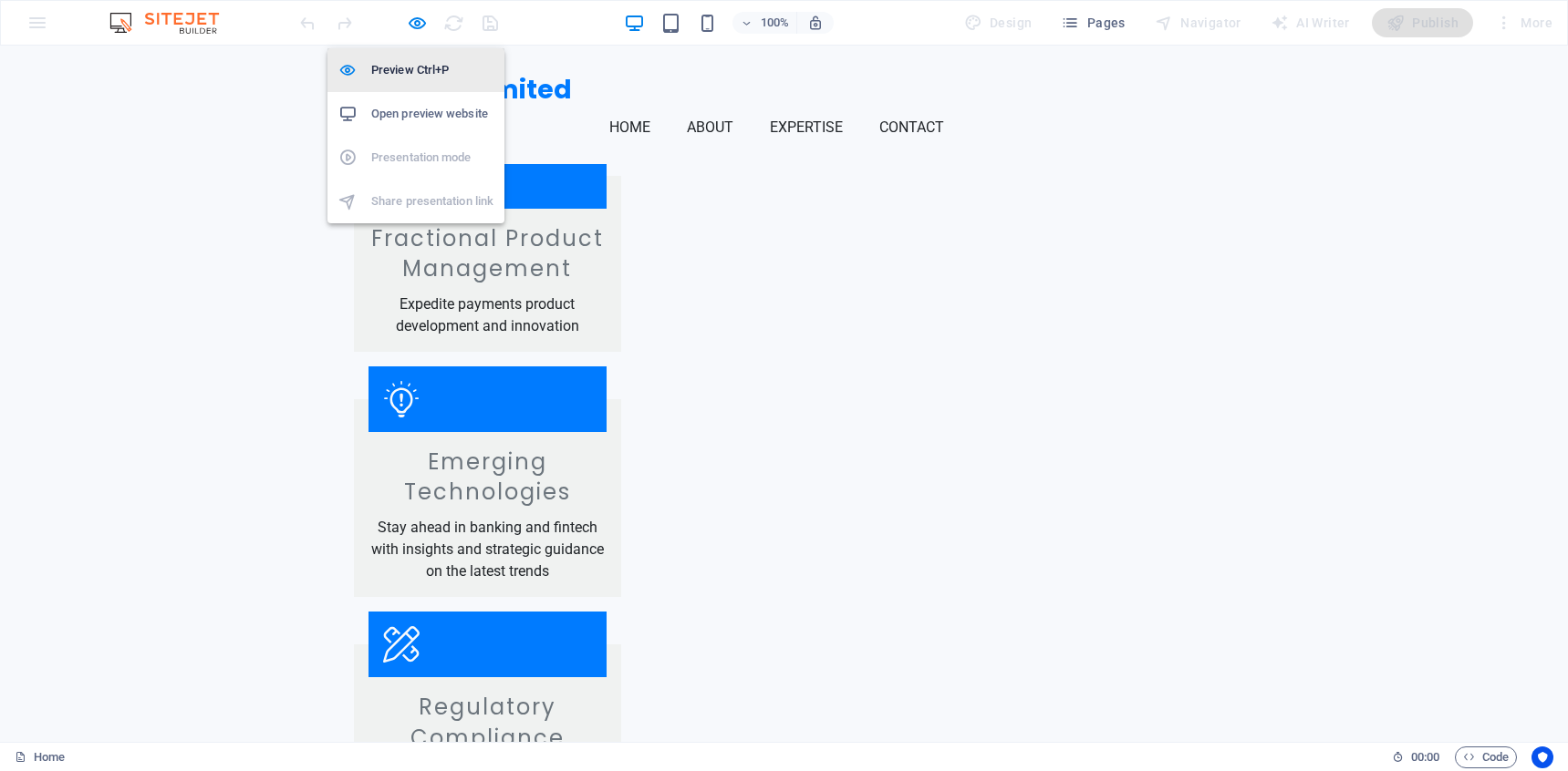
click at [426, 75] on h6 "Preview Ctrl+P" at bounding box center [433, 70] width 122 height 22
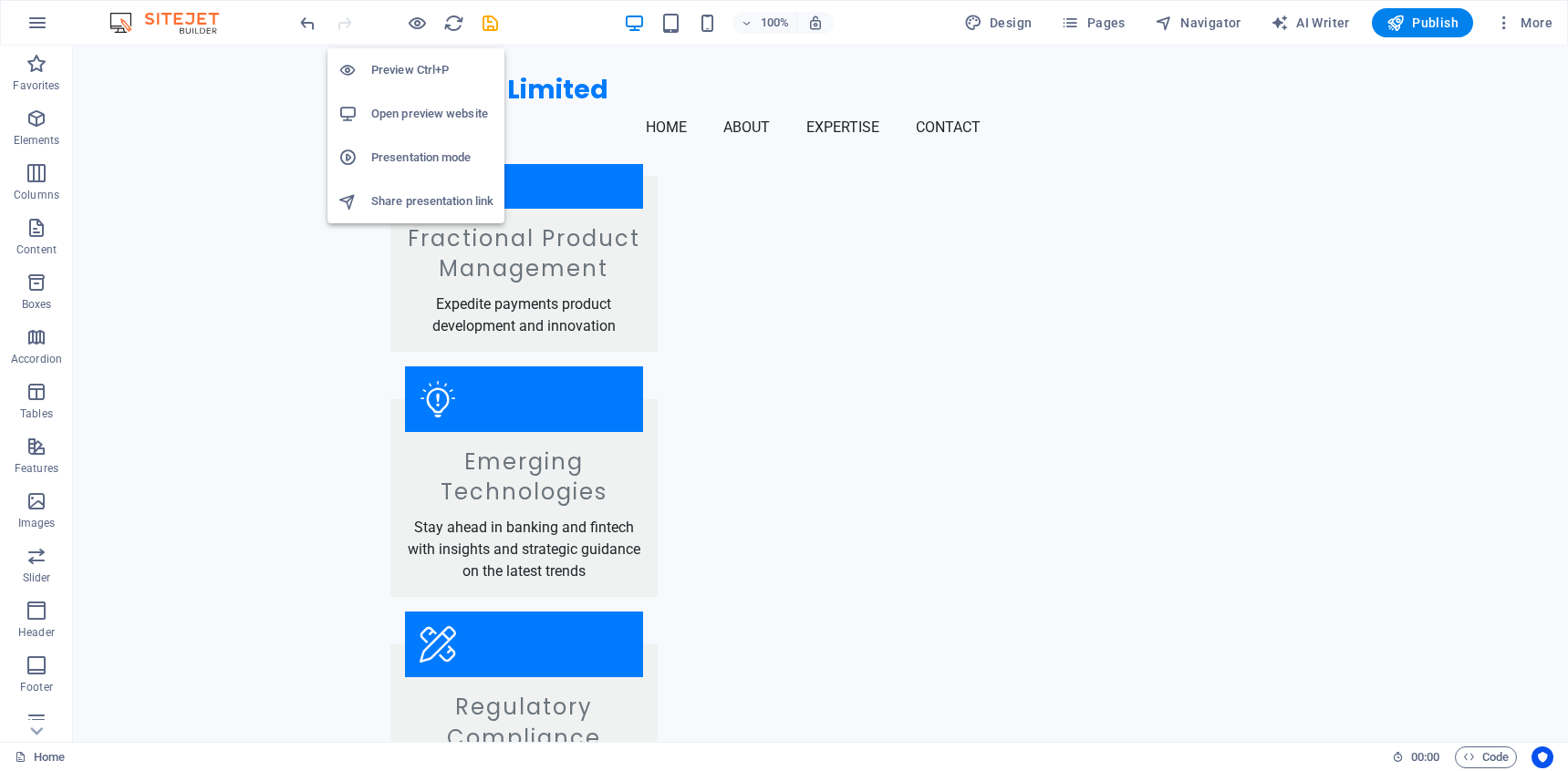
click at [426, 75] on h6 "Preview Ctrl+P" at bounding box center [433, 70] width 122 height 22
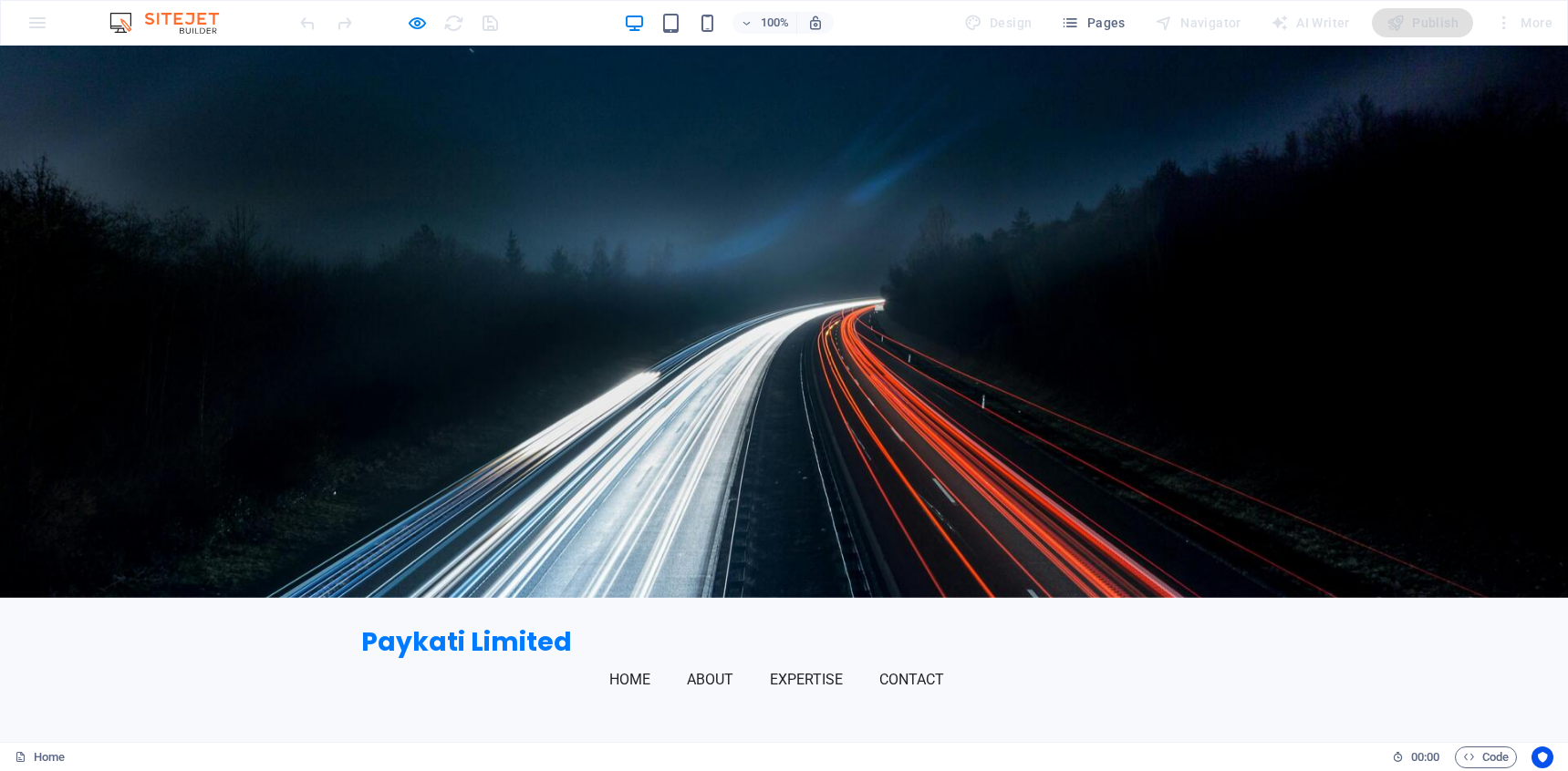
scroll to position [0, 0]
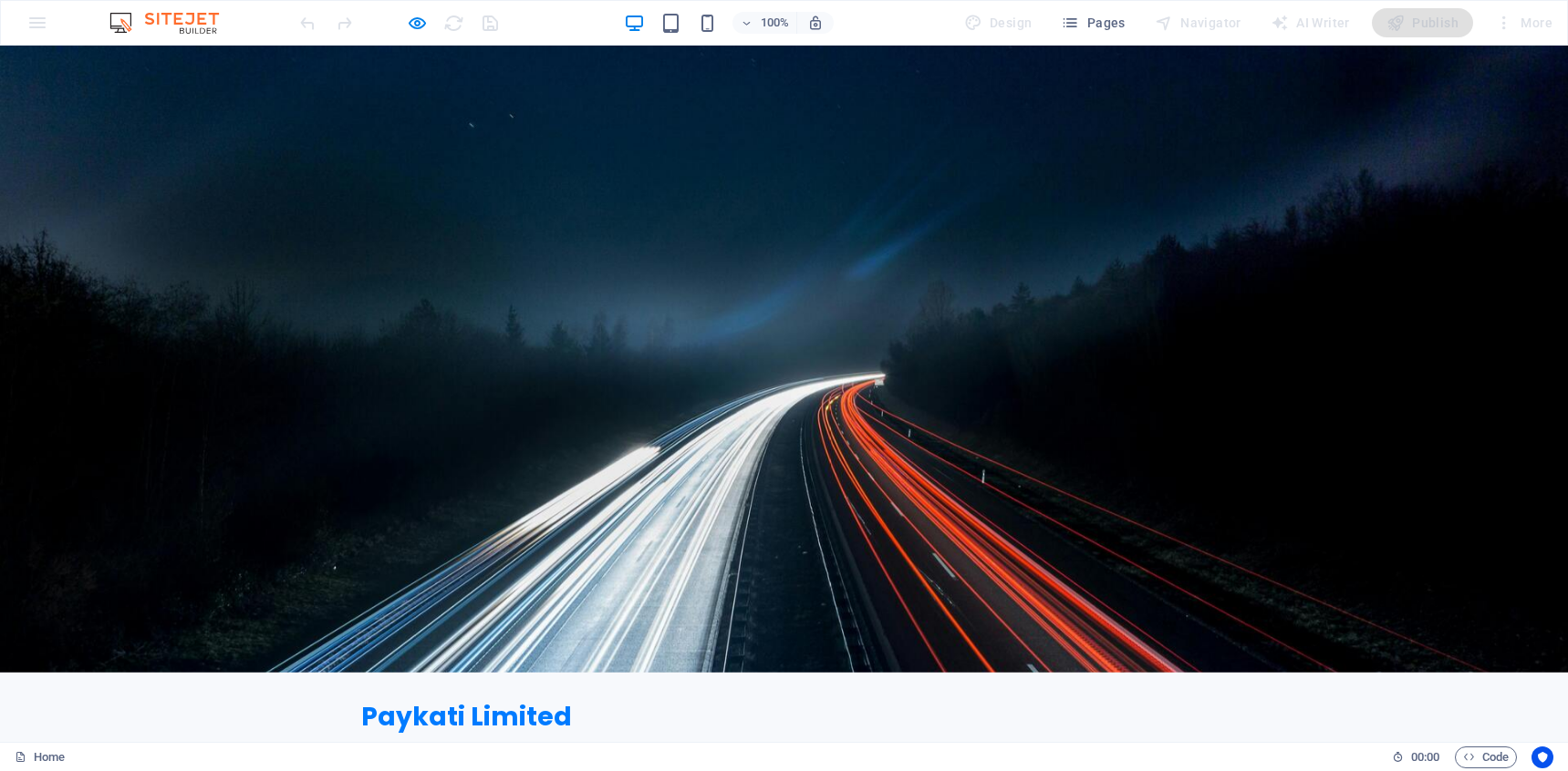
click at [650, 733] on ul "Home About Expertise Contact" at bounding box center [784, 754] width 847 height 44
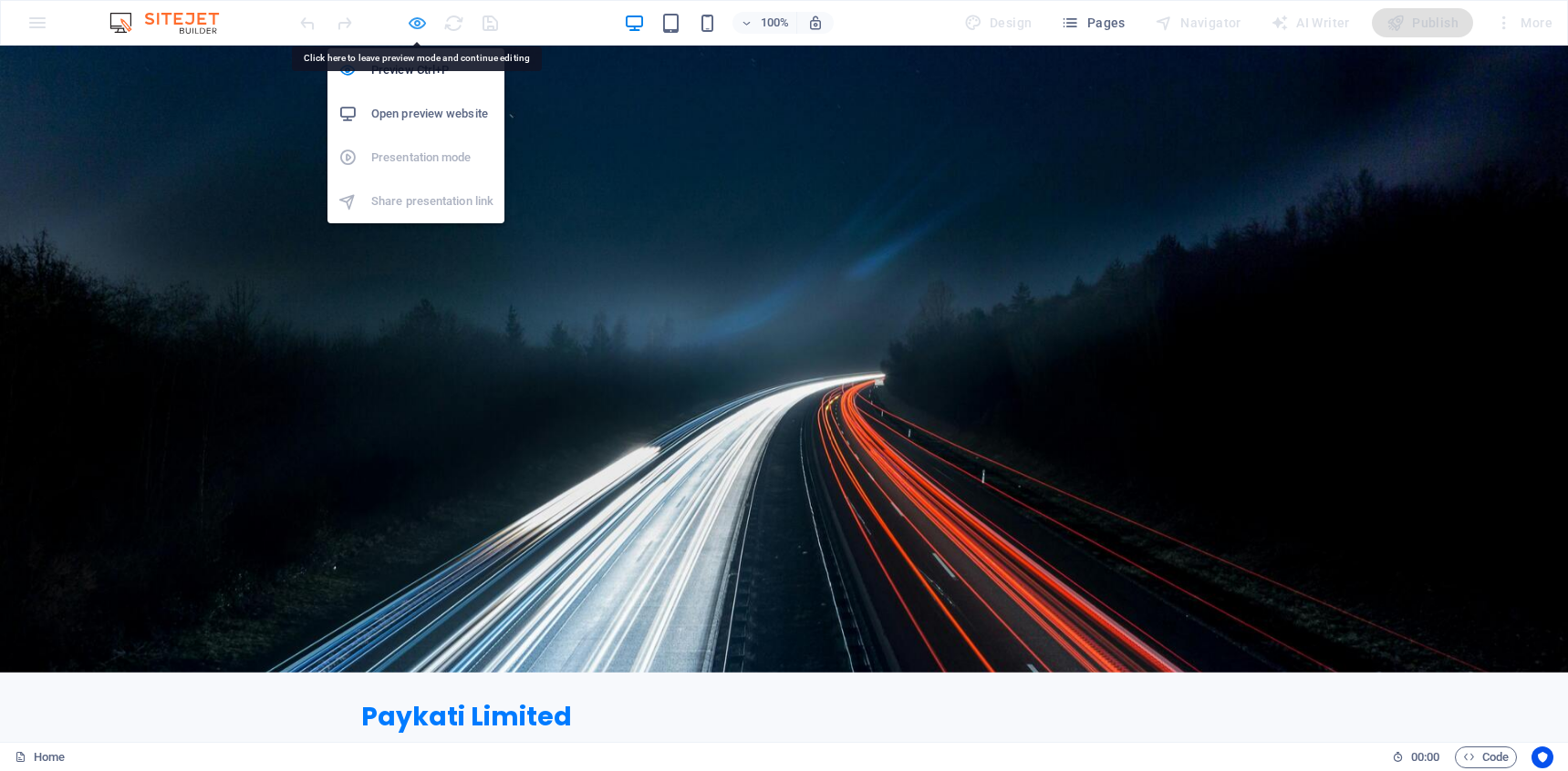
click at [412, 19] on icon "button" at bounding box center [417, 23] width 21 height 21
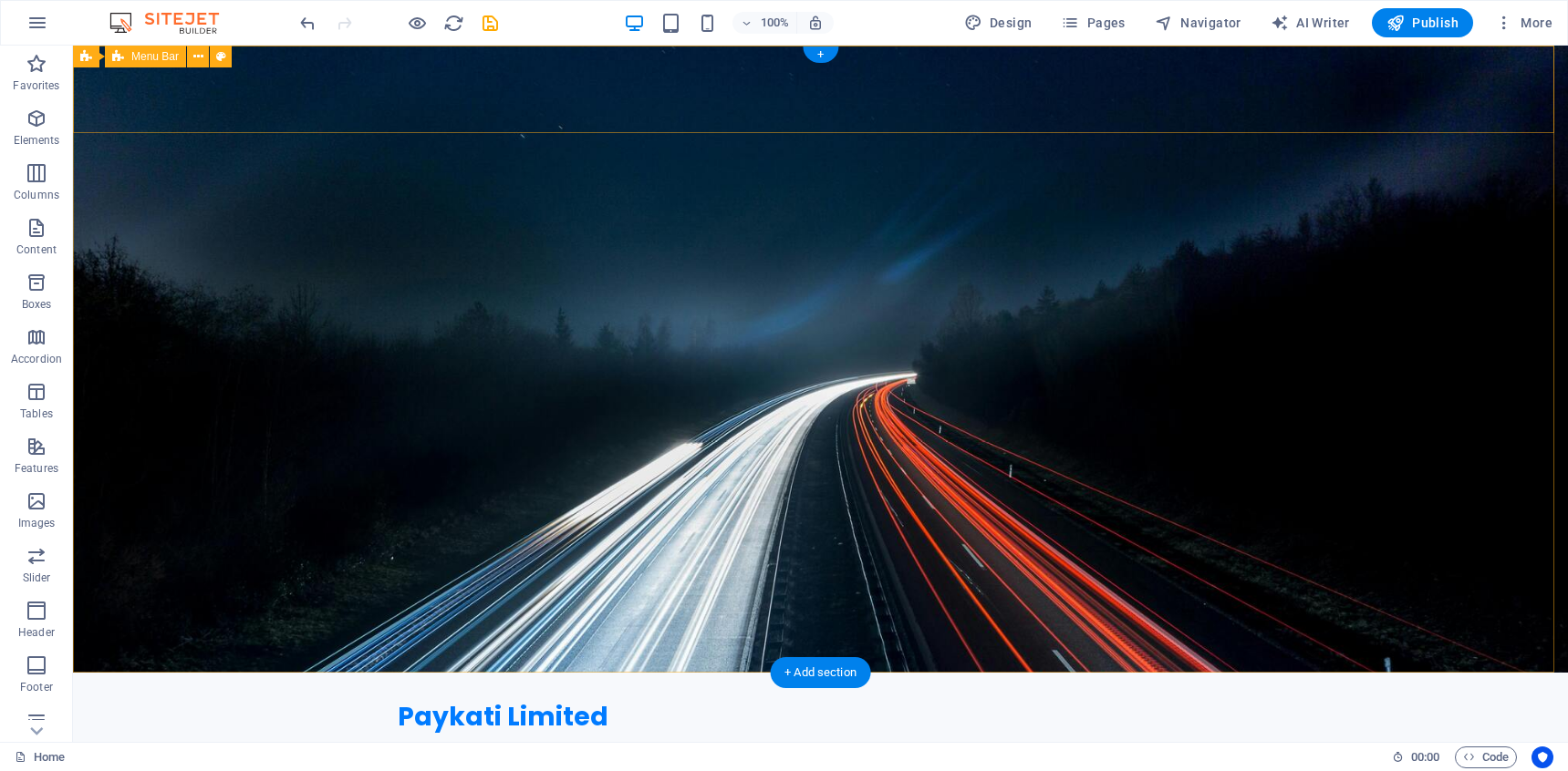
click at [574, 673] on div "Paykati Limited Home About Expertise Contact Menu" at bounding box center [821, 732] width 1495 height 118
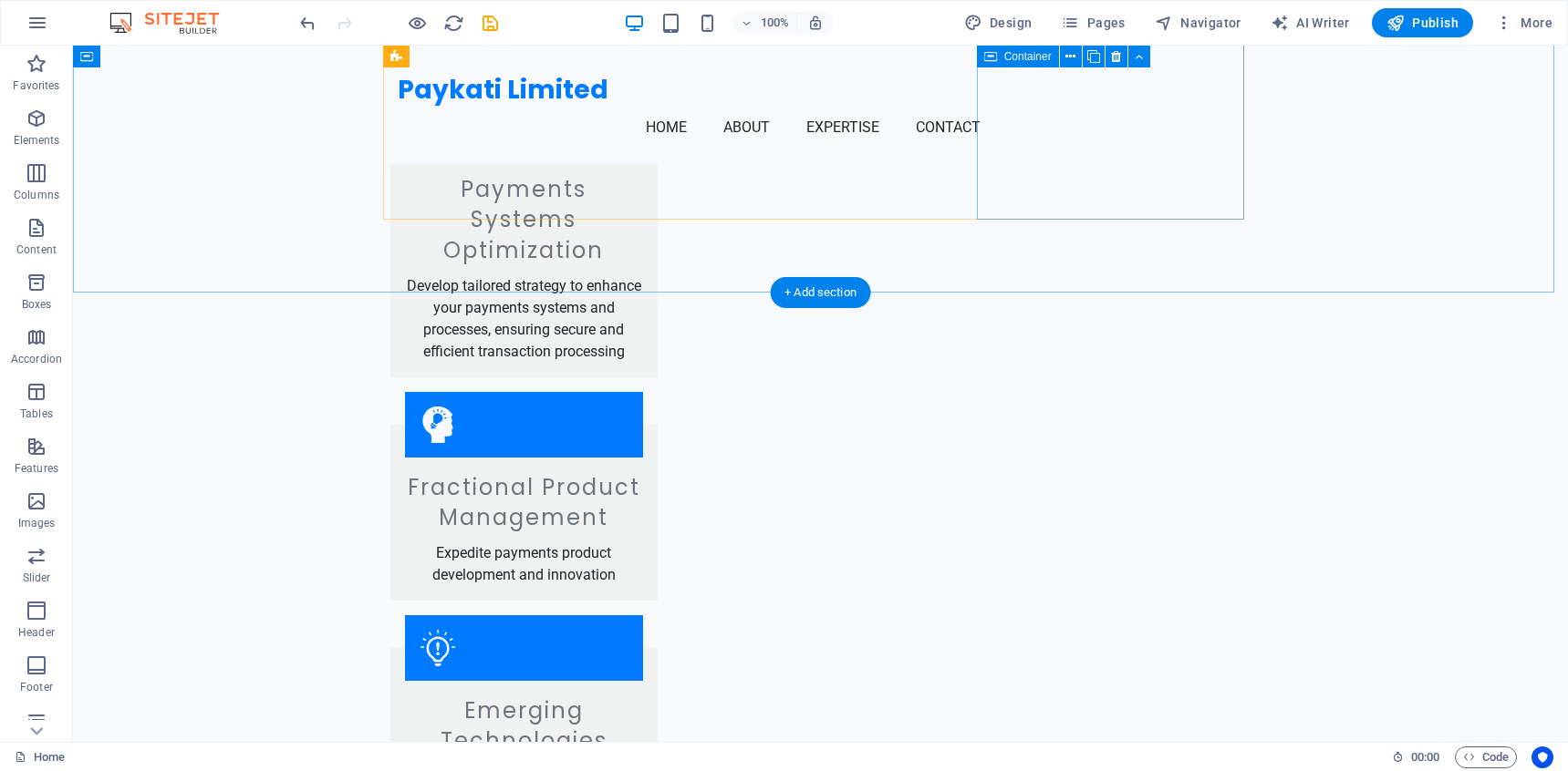
scroll to position [1447, 0]
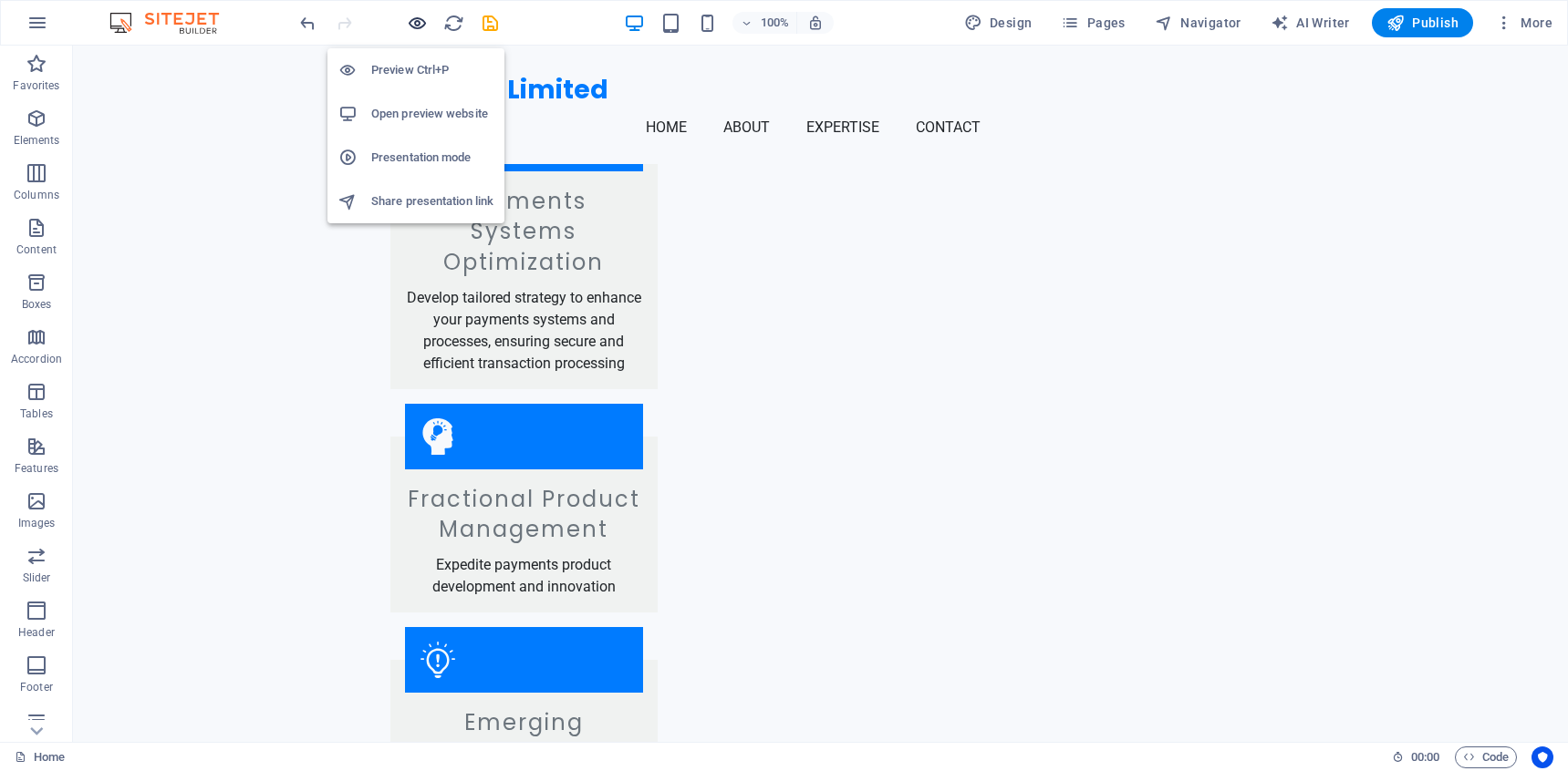
click at [418, 19] on icon "button" at bounding box center [417, 23] width 21 height 21
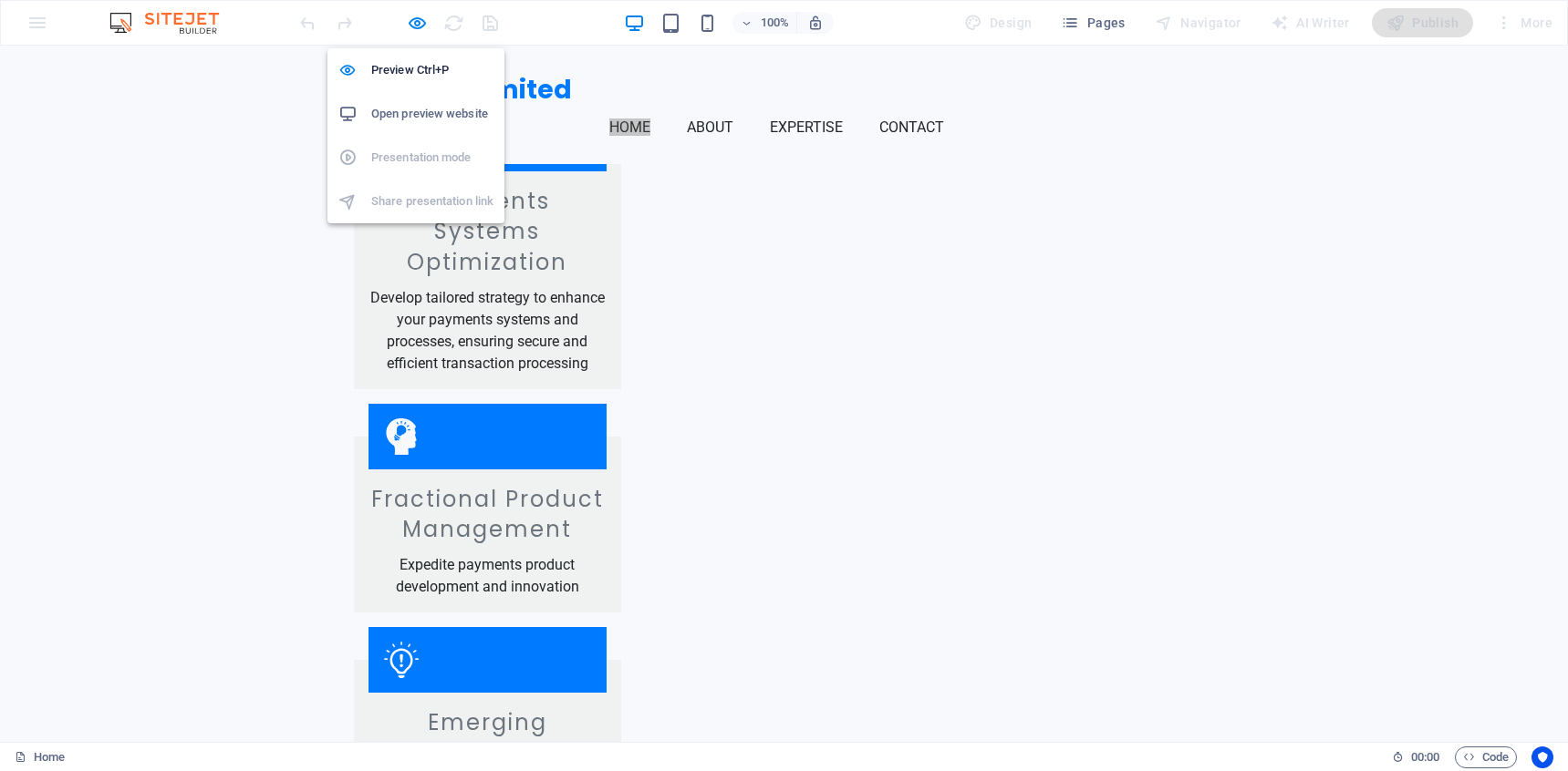
click at [427, 114] on h6 "Open preview website" at bounding box center [433, 114] width 122 height 22
click at [422, 60] on h6 "Preview Ctrl+P" at bounding box center [433, 70] width 122 height 22
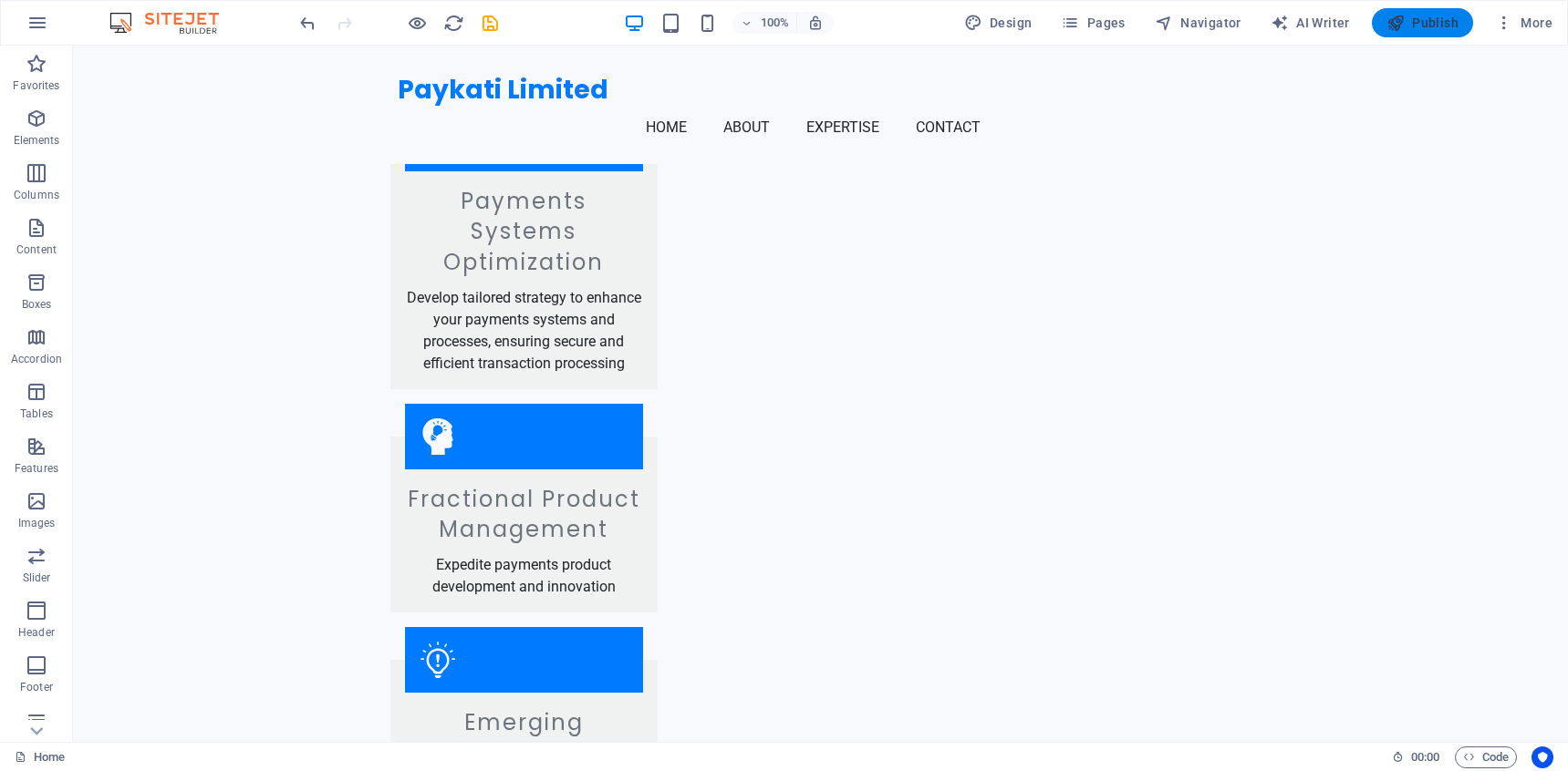
click at [1445, 31] on span "Publish" at bounding box center [1423, 23] width 72 height 19
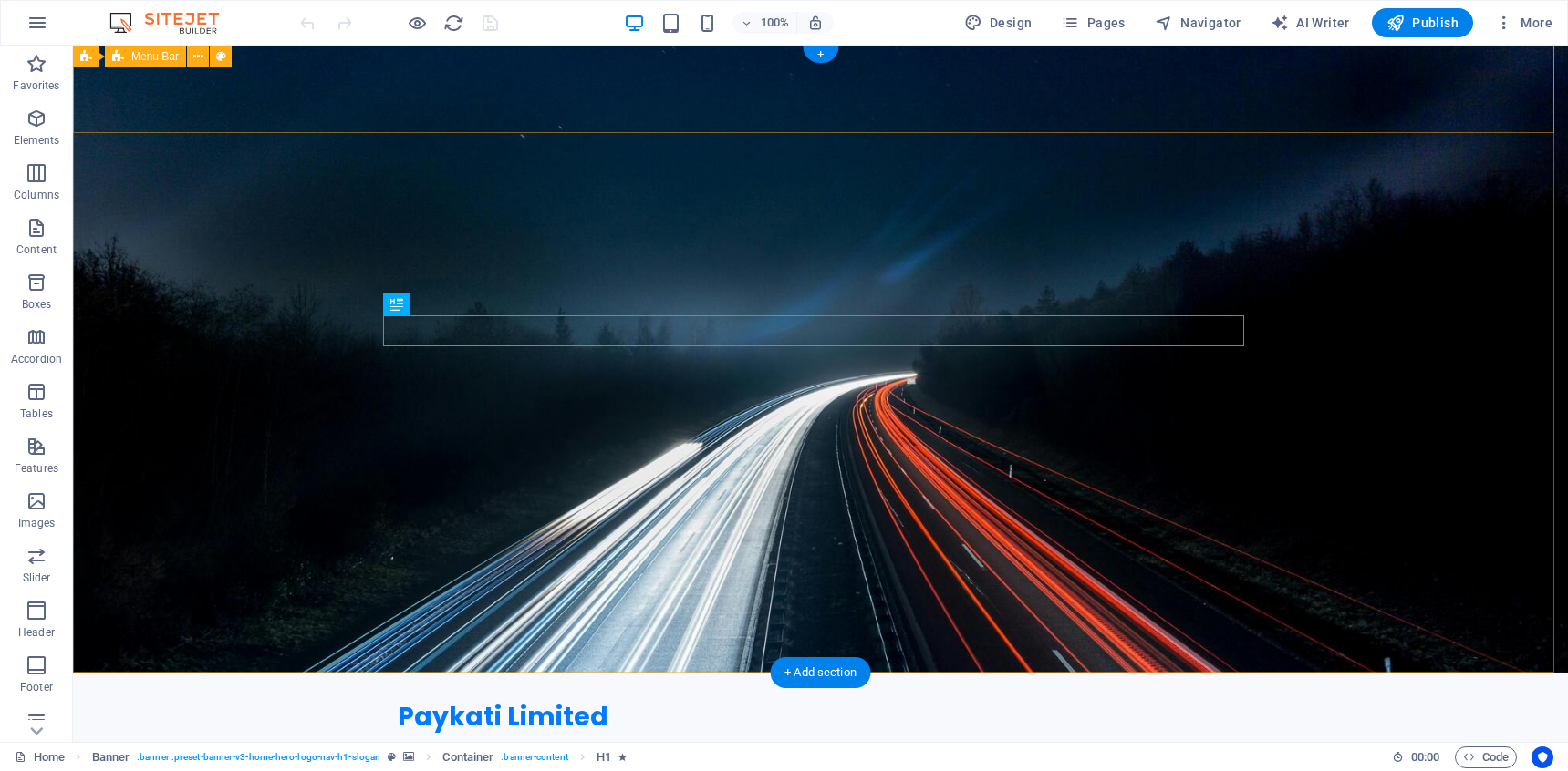
click at [1364, 673] on div "Paykati Limited Home About Expertise Contact Menu" at bounding box center [821, 732] width 1495 height 118
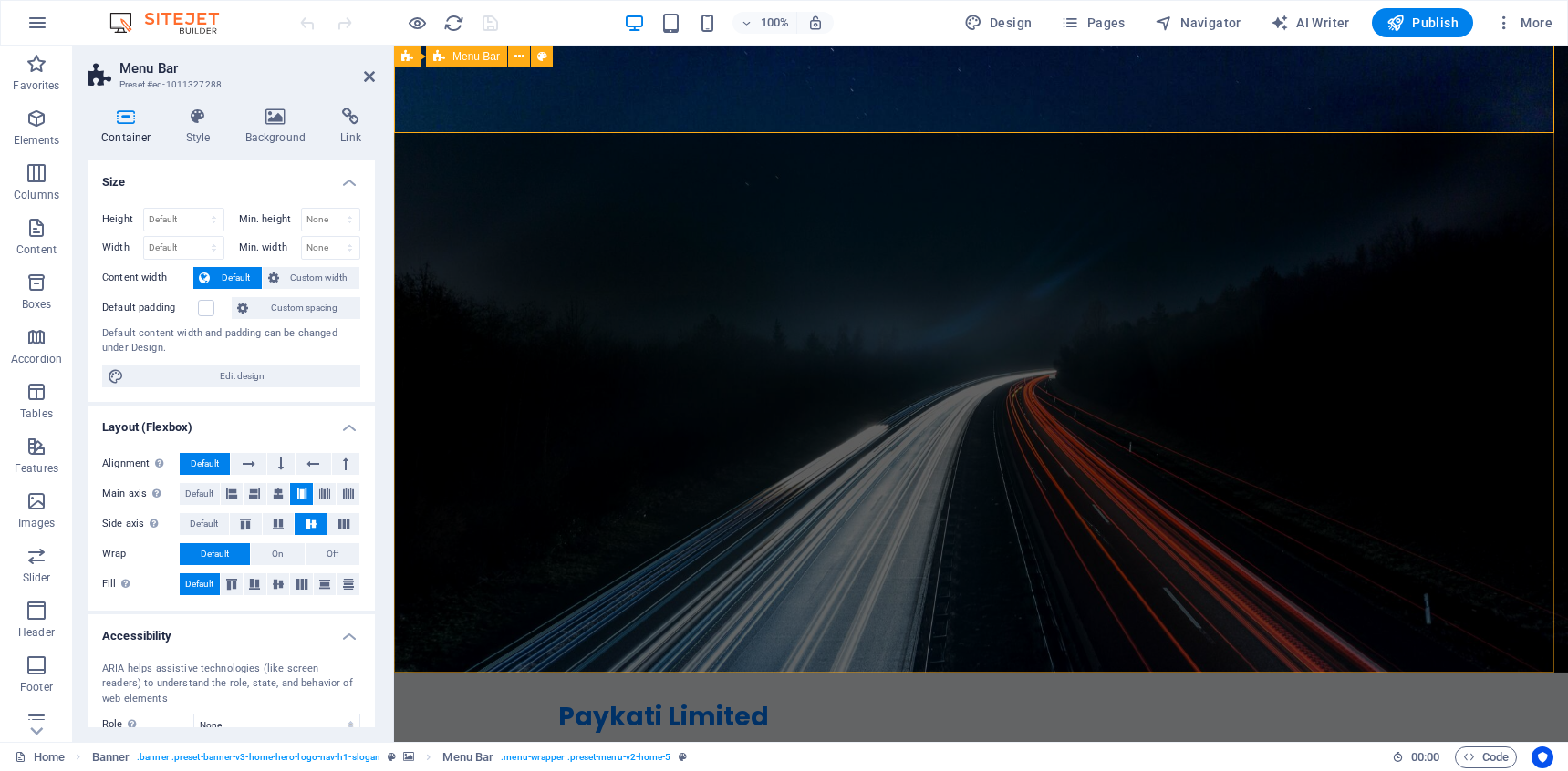
click at [1500, 673] on div "Paykati Limited Home About Expertise Contact Menu" at bounding box center [980, 732] width 1173 height 118
click at [282, 135] on h4 "Background" at bounding box center [279, 126] width 95 height 38
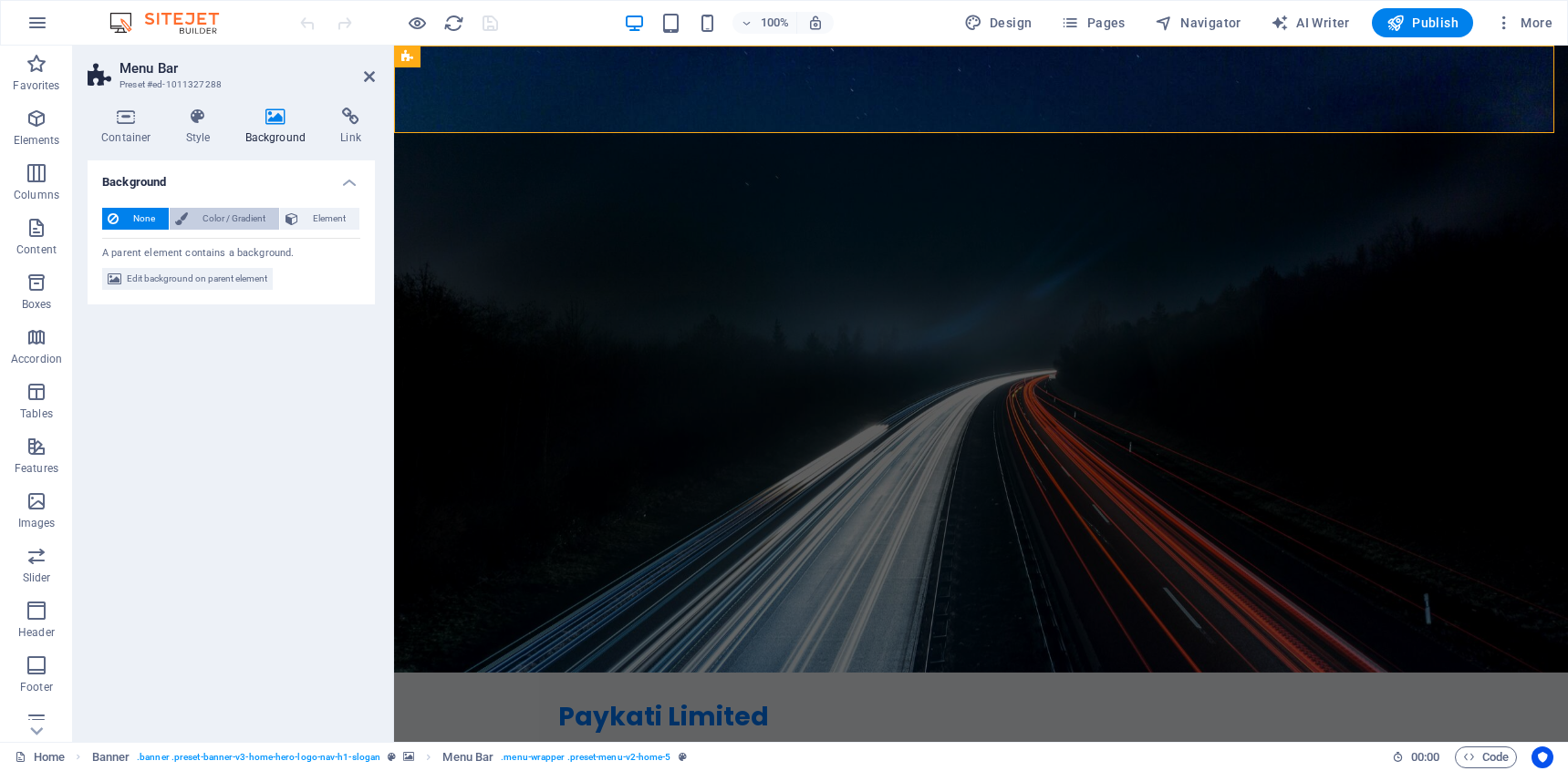
click at [249, 219] on span "Color / Gradient" at bounding box center [233, 219] width 81 height 22
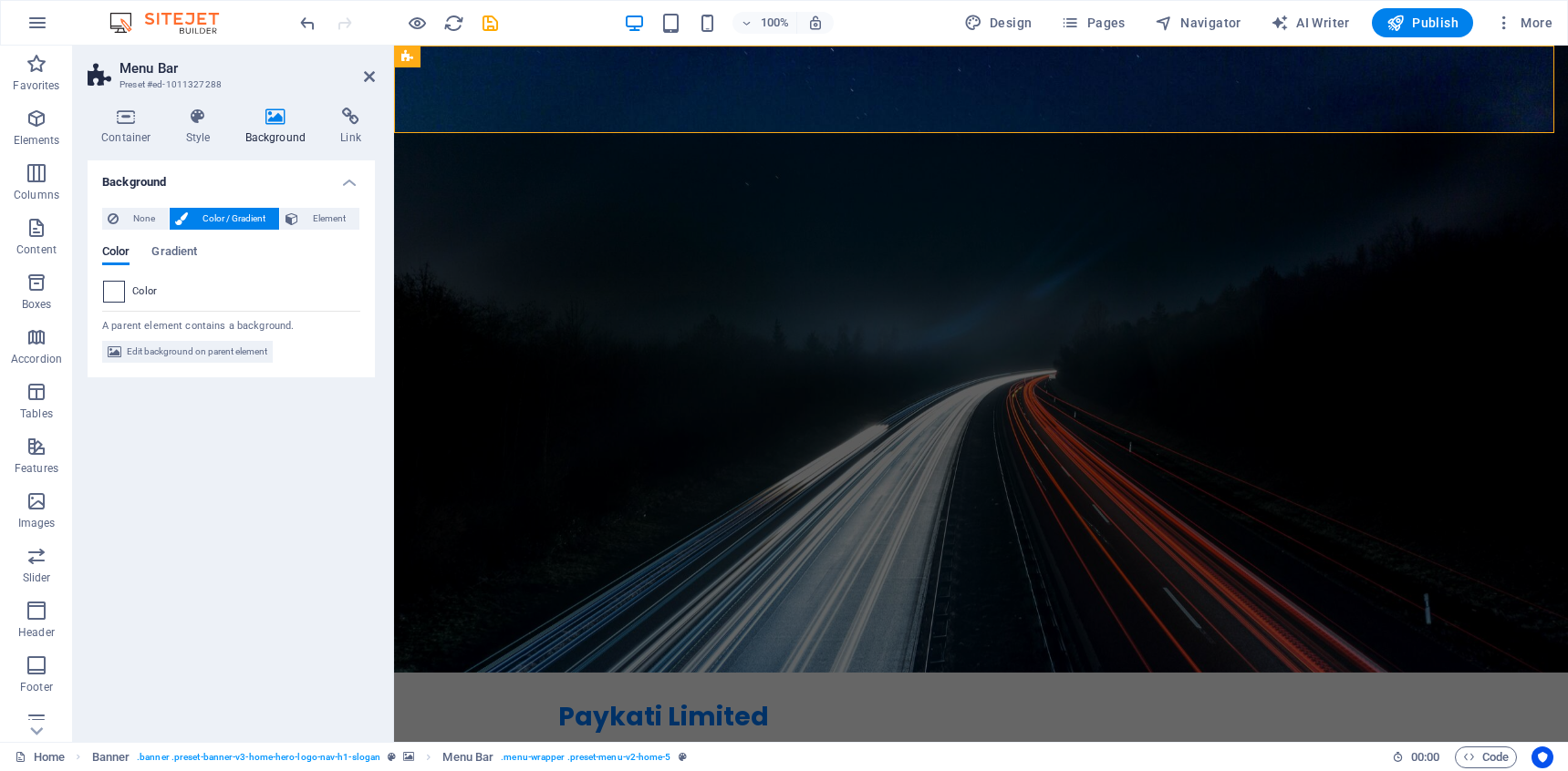
click at [114, 293] on span at bounding box center [114, 292] width 20 height 20
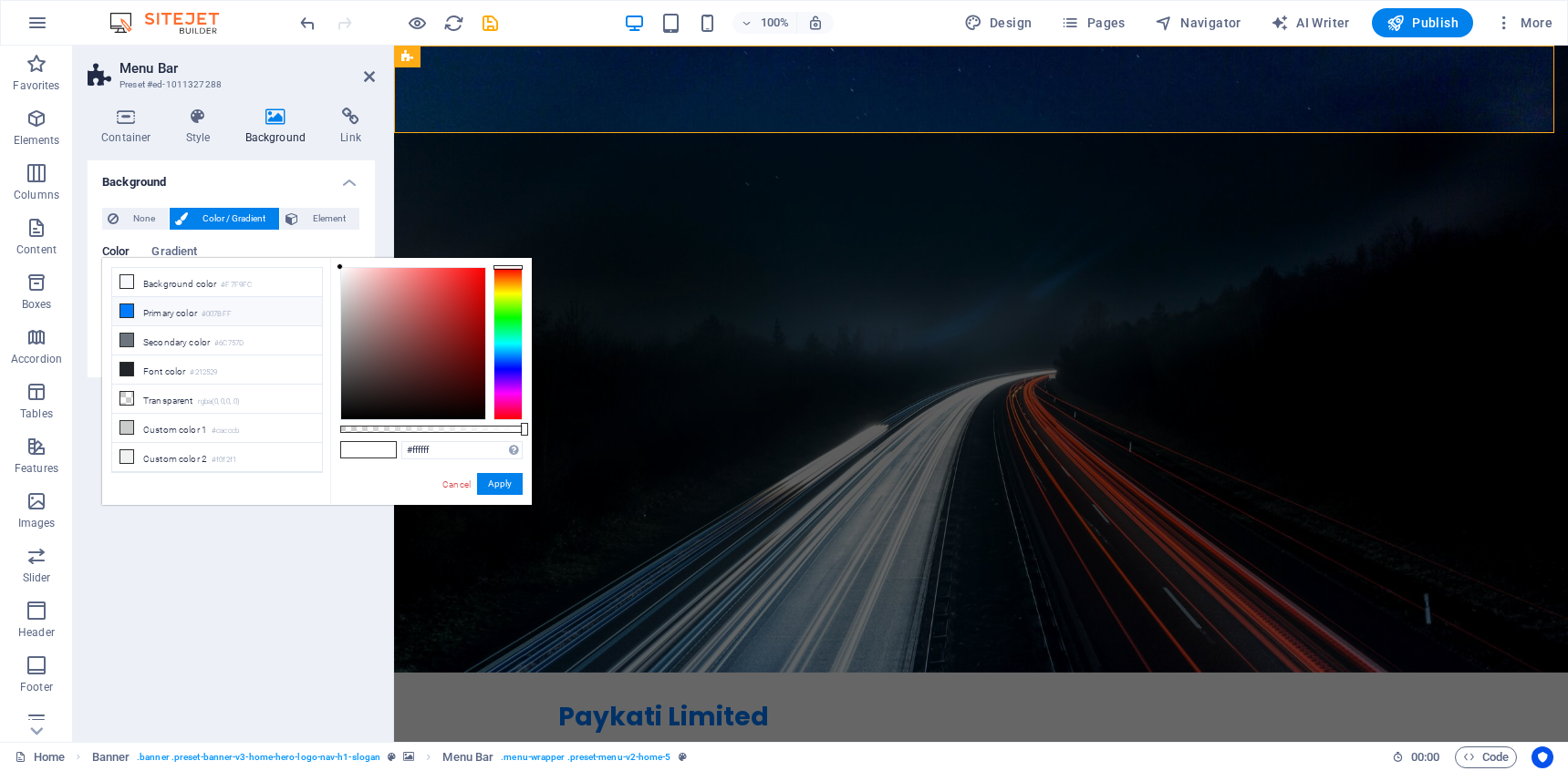
click at [147, 315] on li "Primary color #007BFF" at bounding box center [217, 312] width 209 height 30
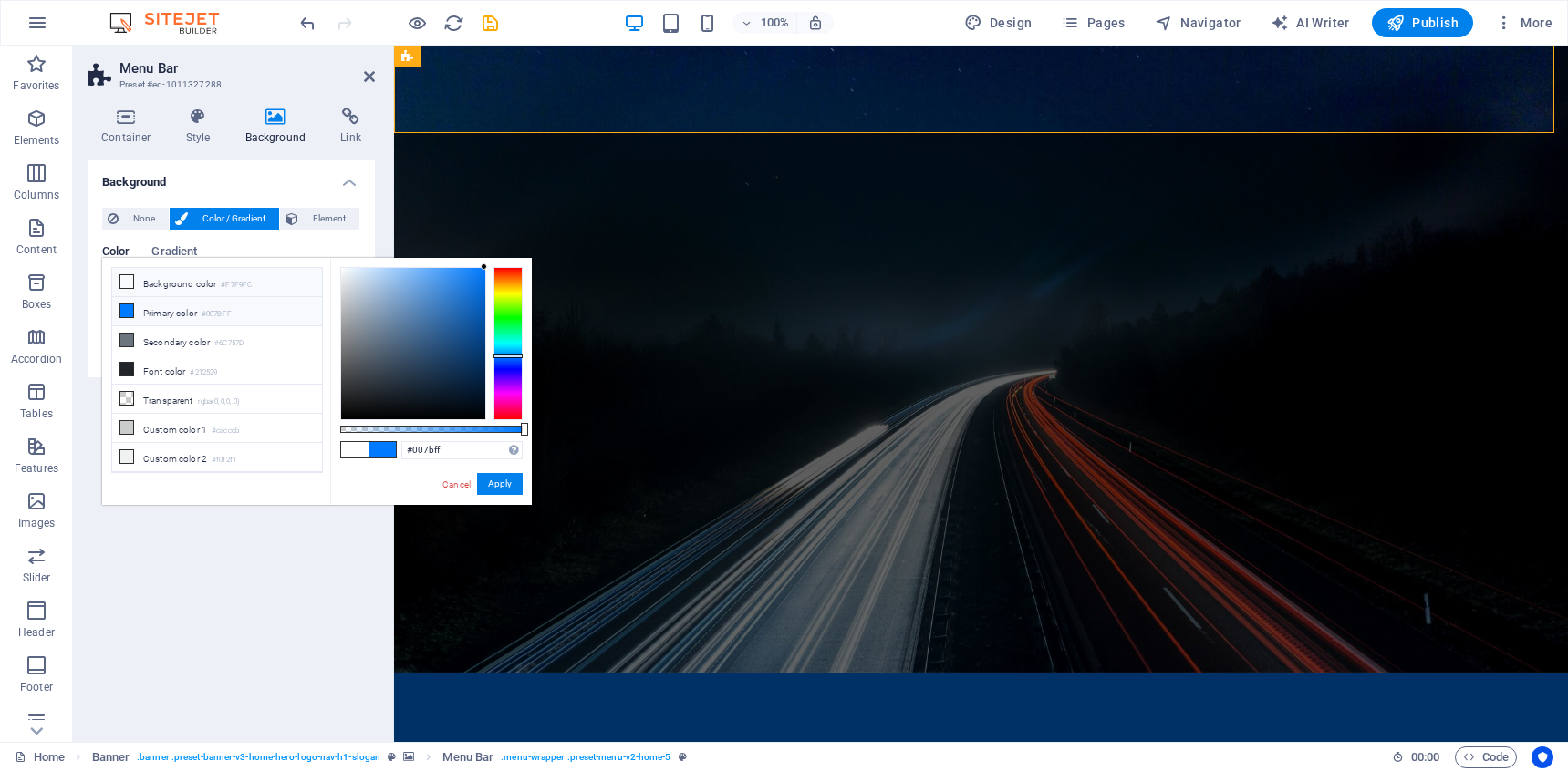
click at [163, 284] on li "Background color #F7F9FC" at bounding box center [217, 283] width 209 height 30
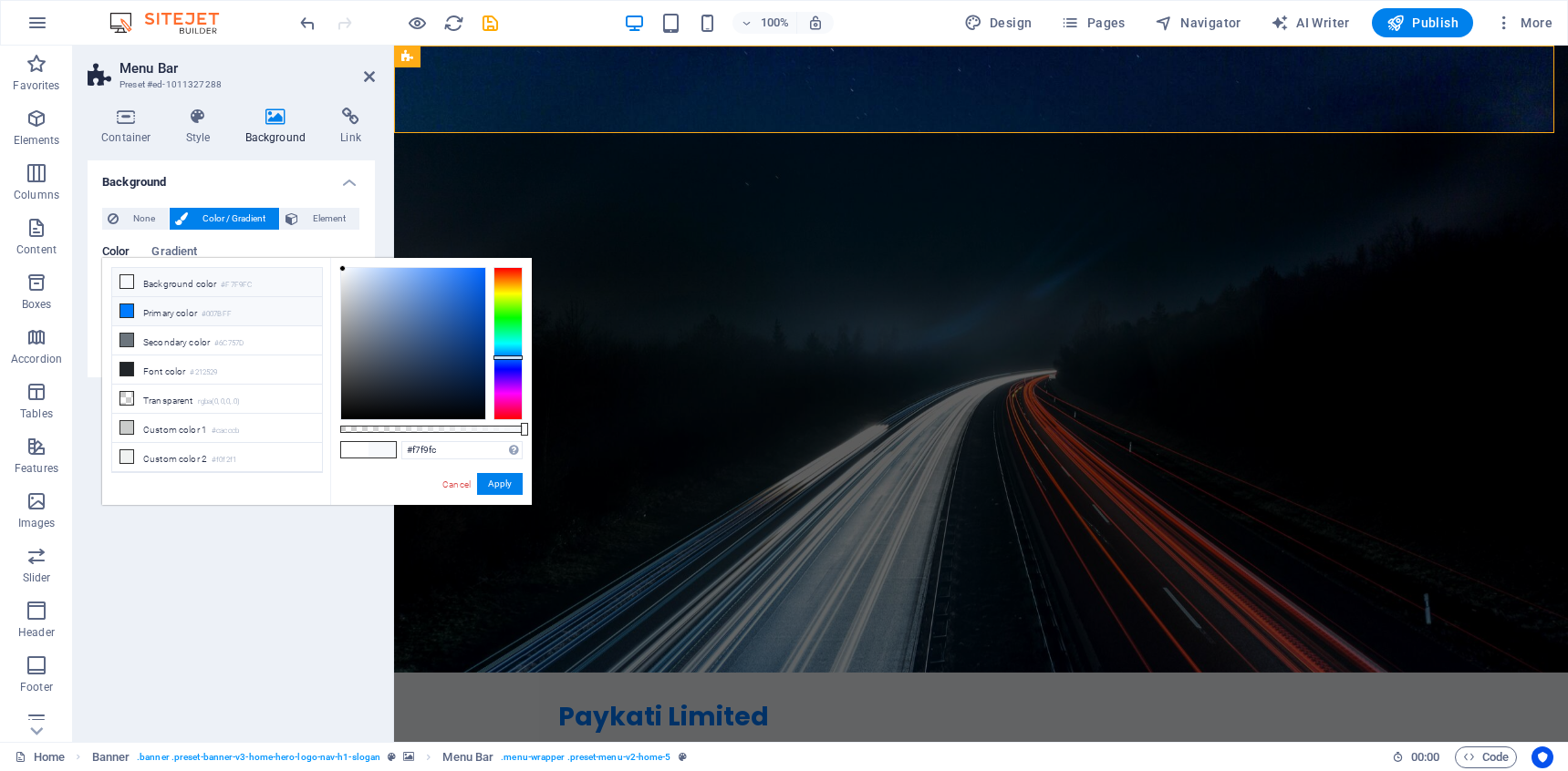
click at [165, 307] on li "Primary color #007BFF" at bounding box center [217, 312] width 209 height 30
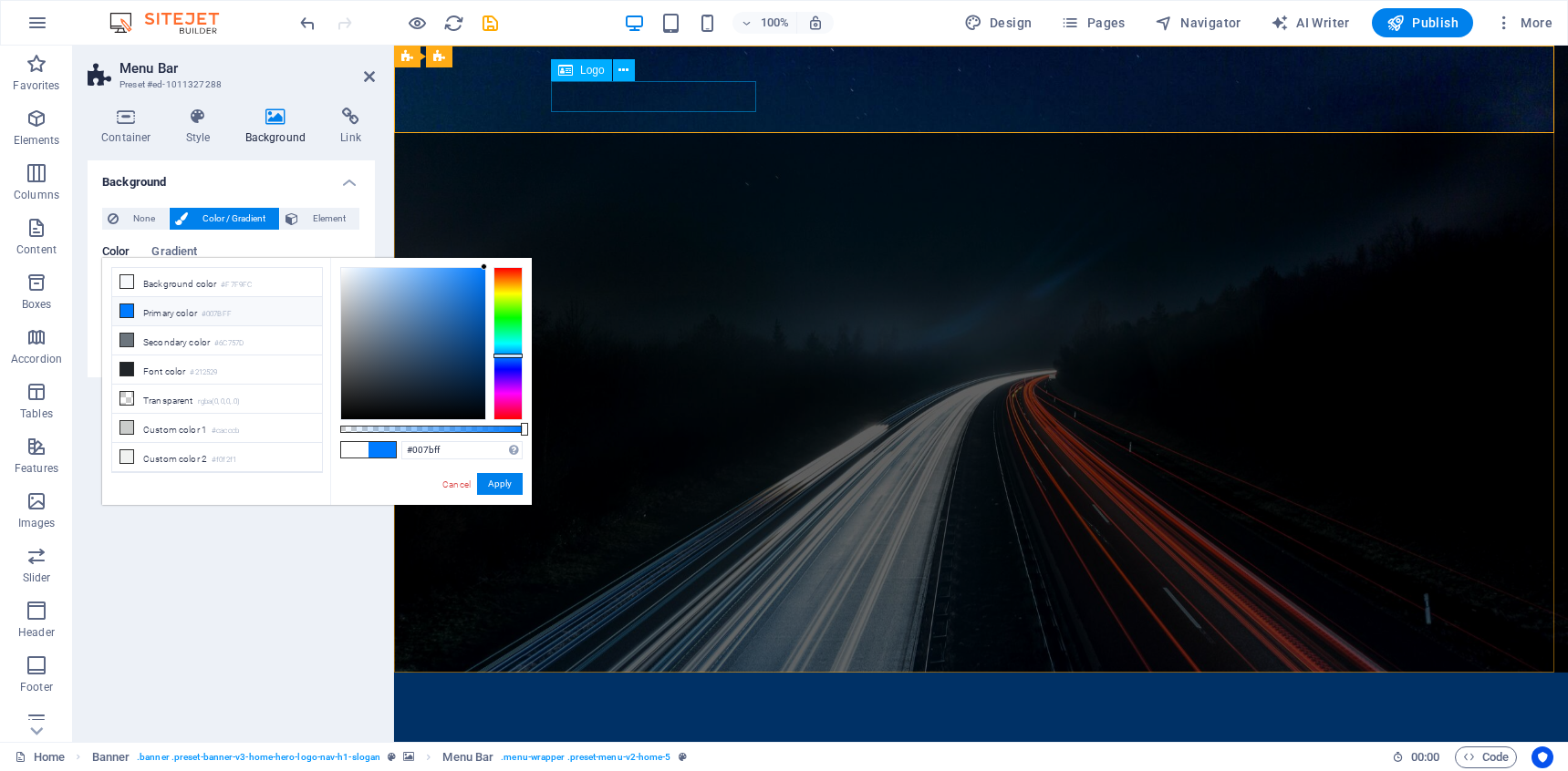
click at [632, 702] on div "Paykati Limited" at bounding box center [982, 716] width 847 height 31
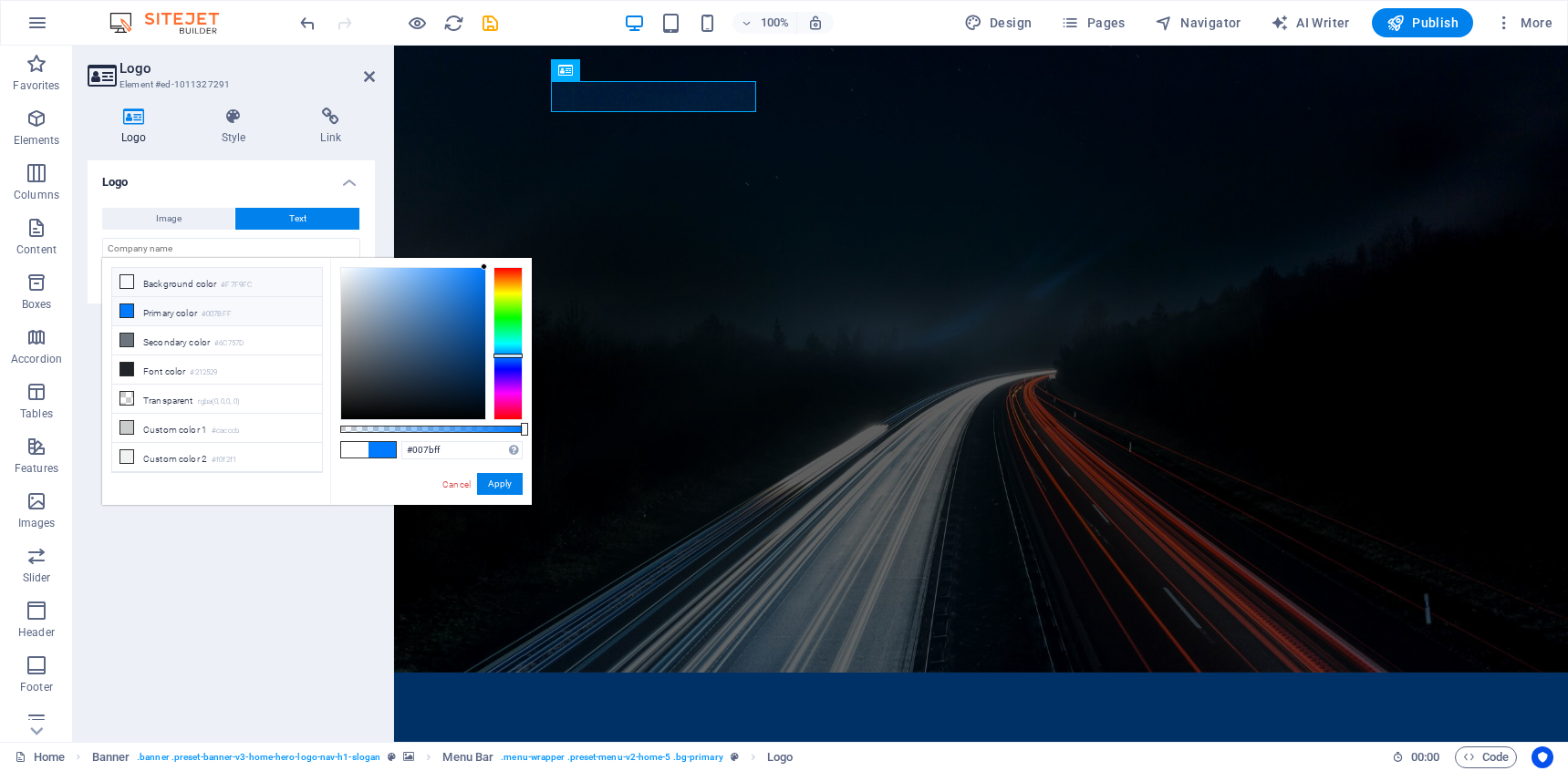
click at [230, 287] on small "#F7F9FC" at bounding box center [235, 285] width 31 height 13
click at [206, 277] on li "Background color #F7F9FC" at bounding box center [217, 283] width 209 height 30
click at [240, 314] on li "Primary color #007BFF" at bounding box center [217, 312] width 209 height 30
click at [244, 285] on small "#F7F9FC" at bounding box center [235, 285] width 31 height 13
type input "#f7f9fc"
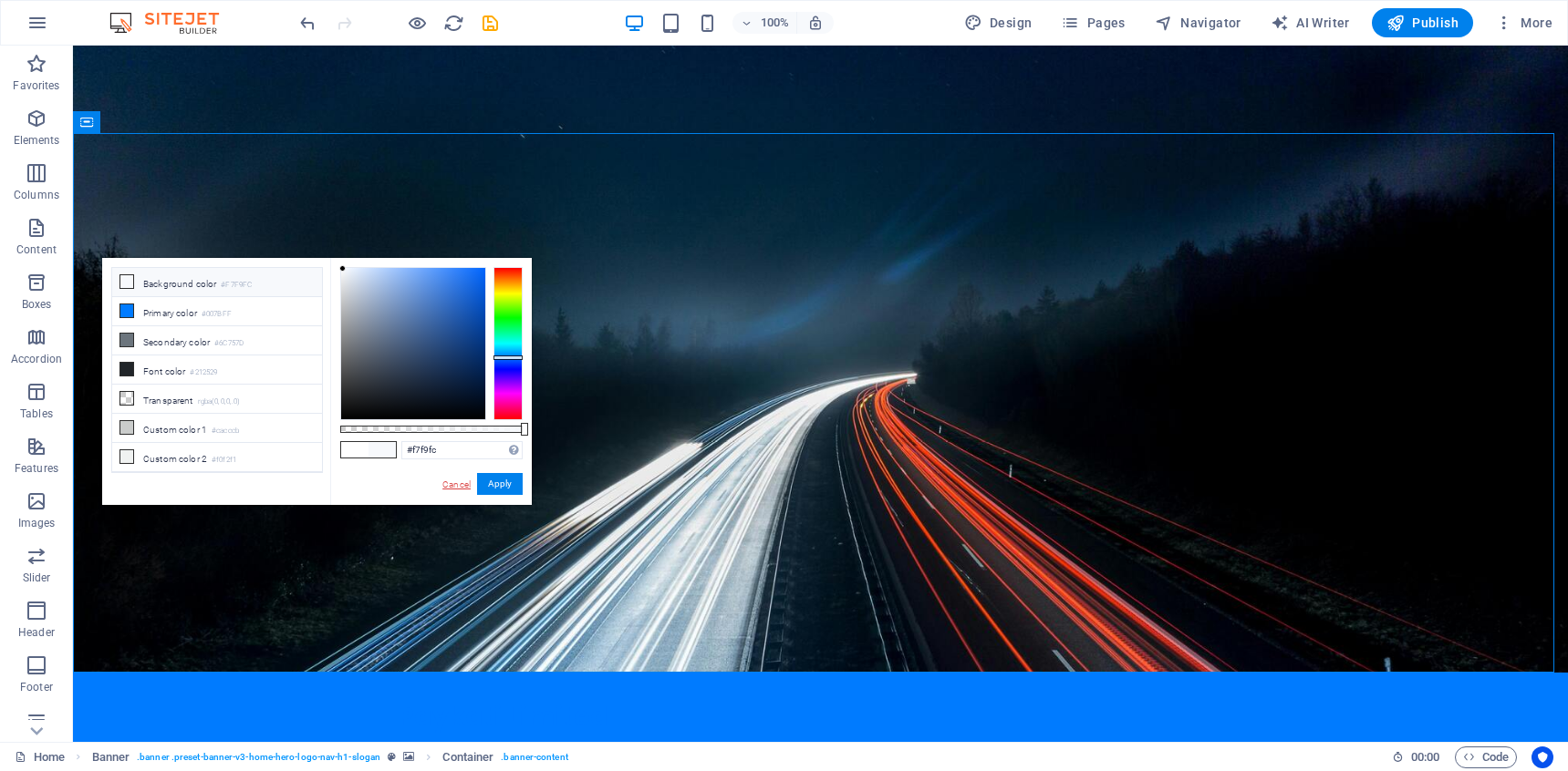
click at [446, 491] on link "Cancel" at bounding box center [457, 484] width 31 height 14
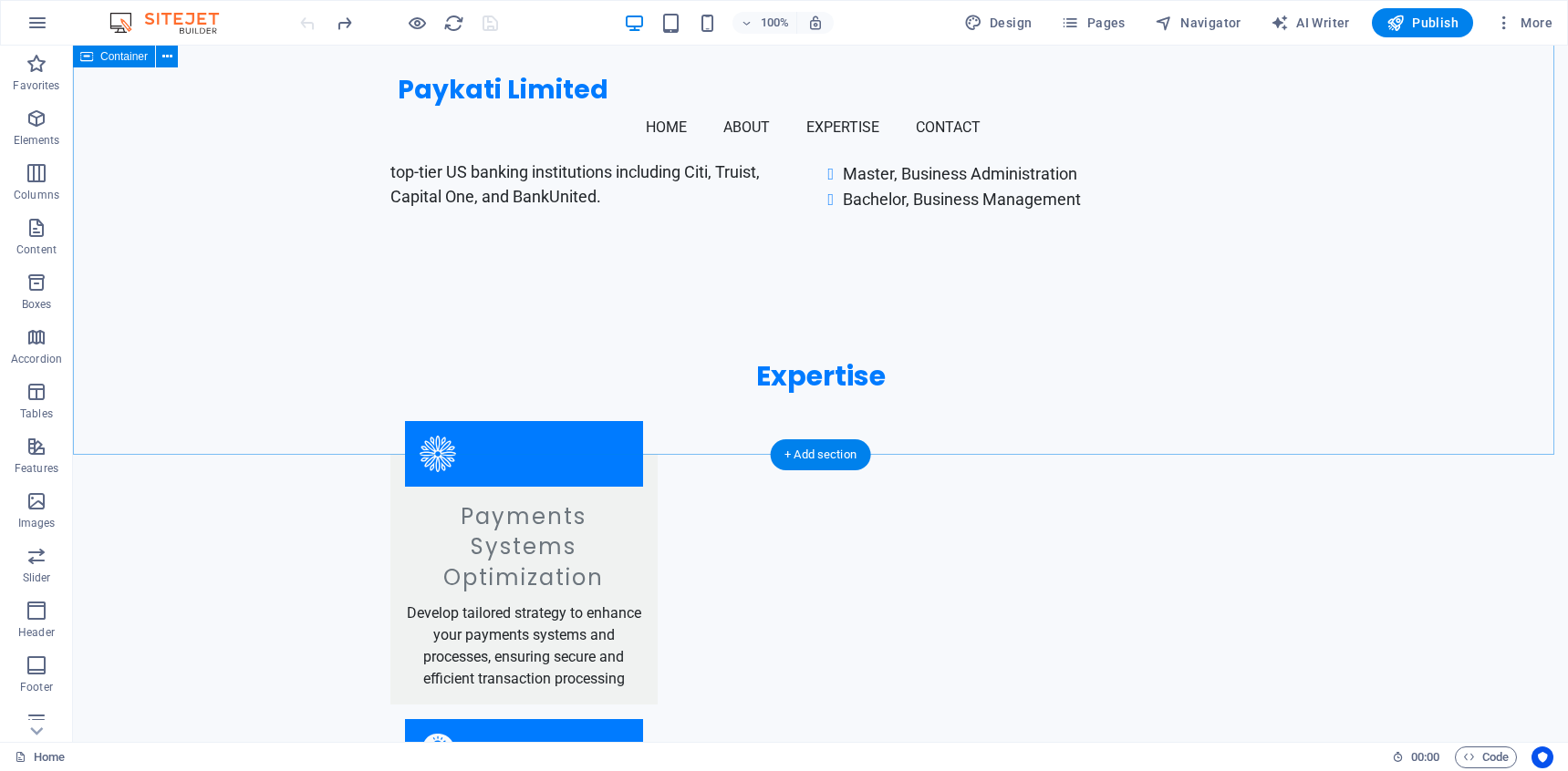
scroll to position [1108, 0]
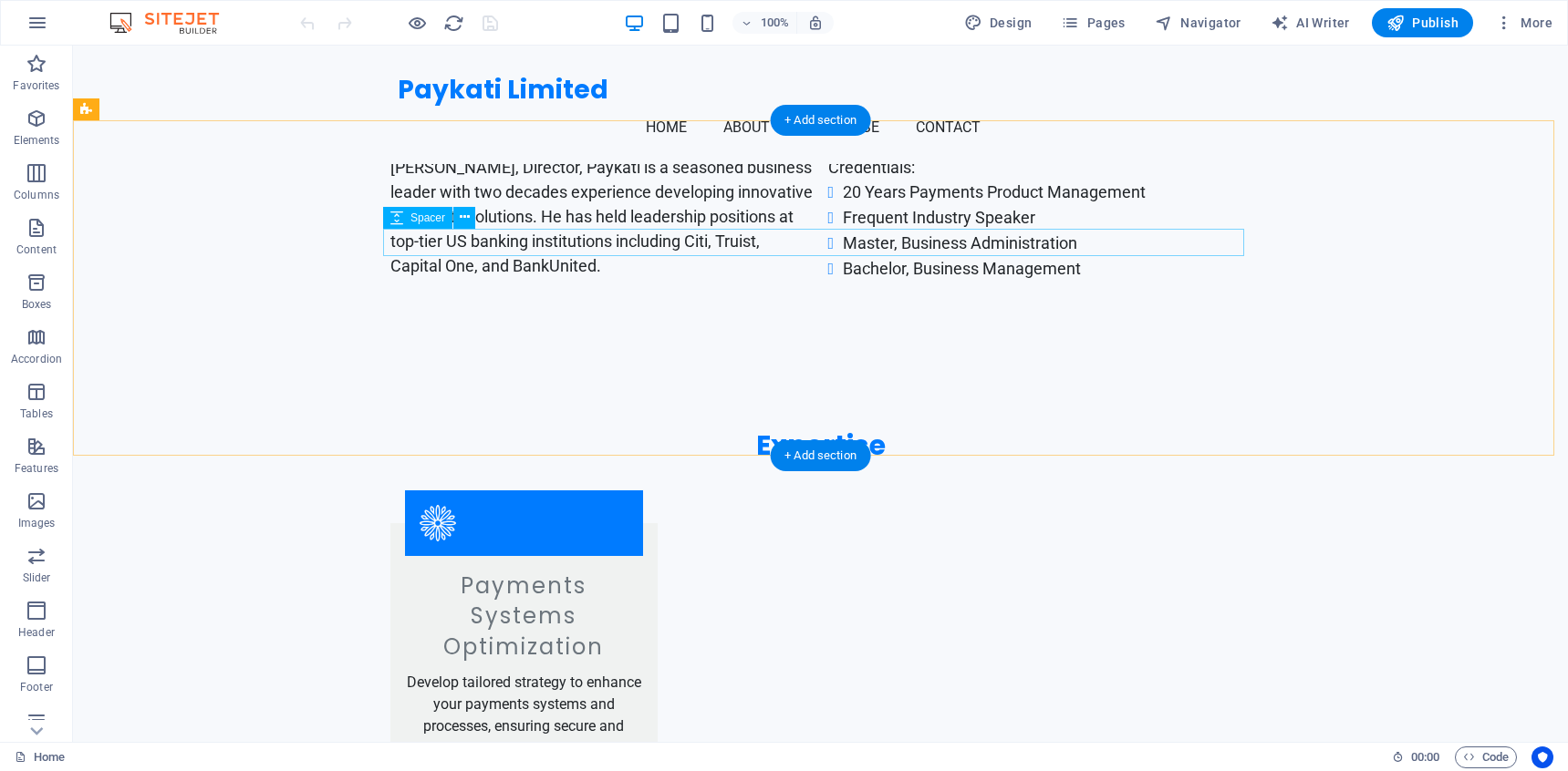
scroll to position [1425, 0]
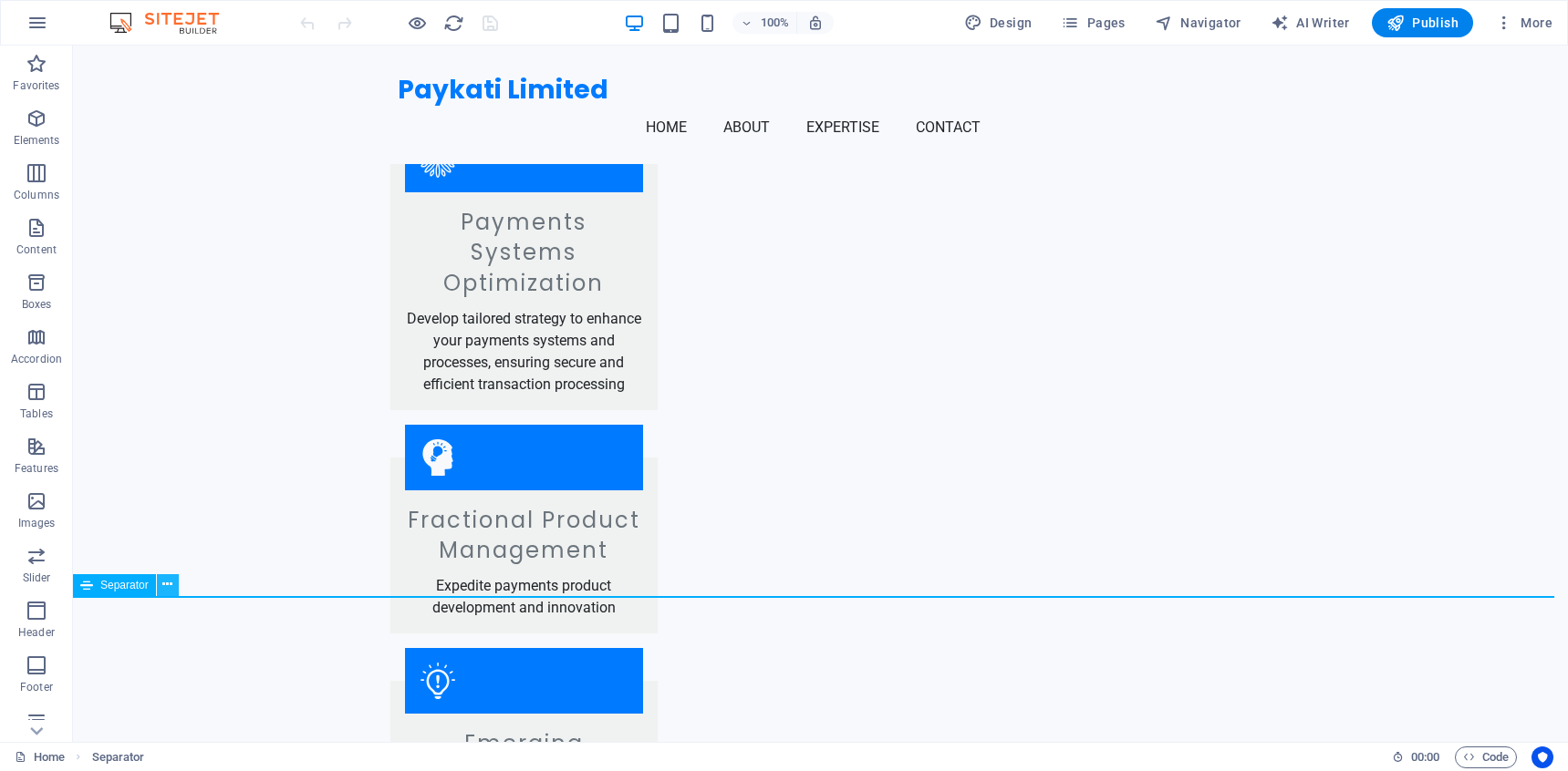
click at [170, 587] on icon at bounding box center [167, 584] width 10 height 19
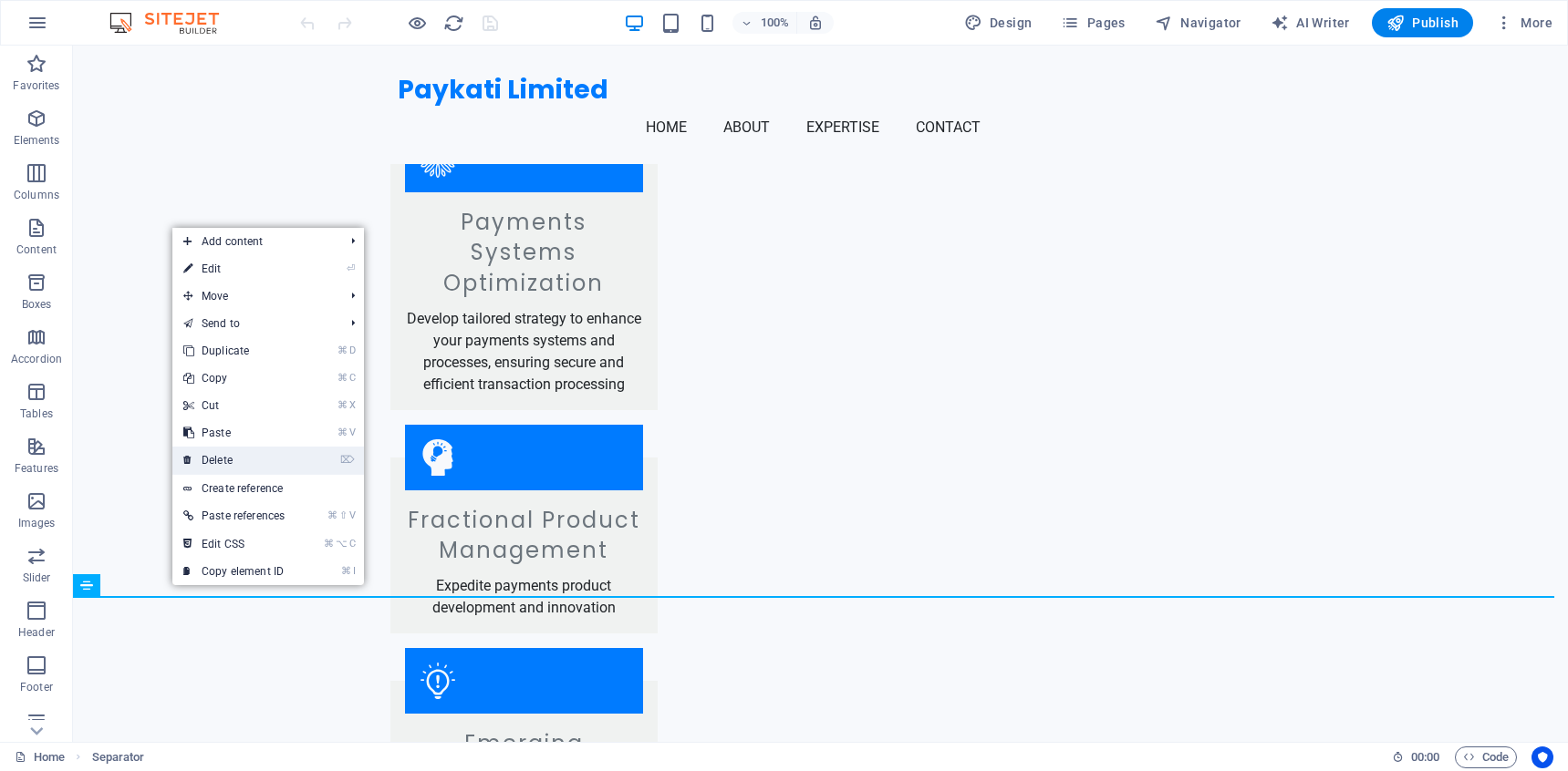
click at [278, 464] on link "⌦ Delete" at bounding box center [233, 461] width 123 height 28
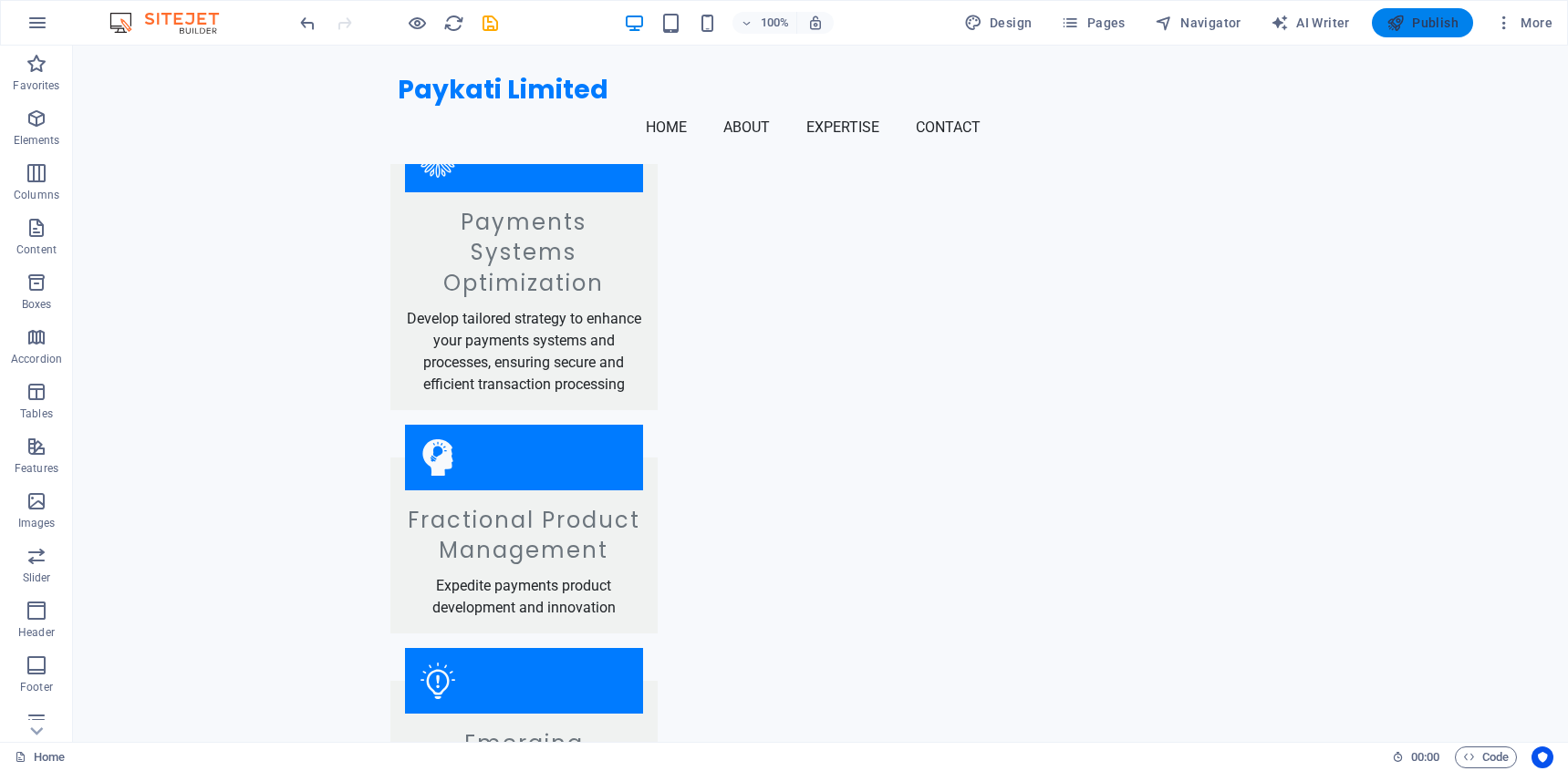
click at [1429, 26] on span "Publish" at bounding box center [1423, 23] width 72 height 19
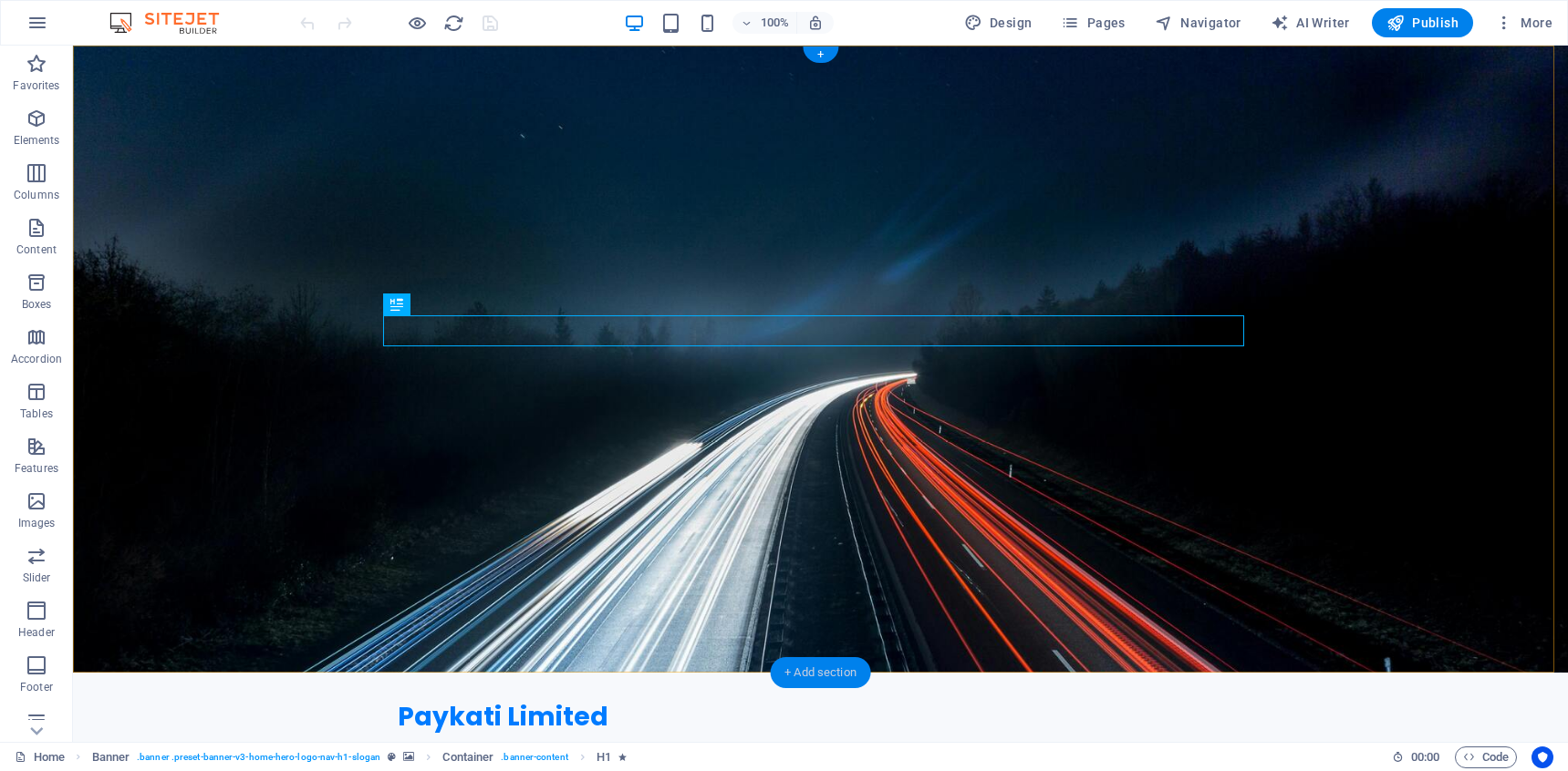
click at [841, 665] on div "+ Add section" at bounding box center [820, 672] width 101 height 31
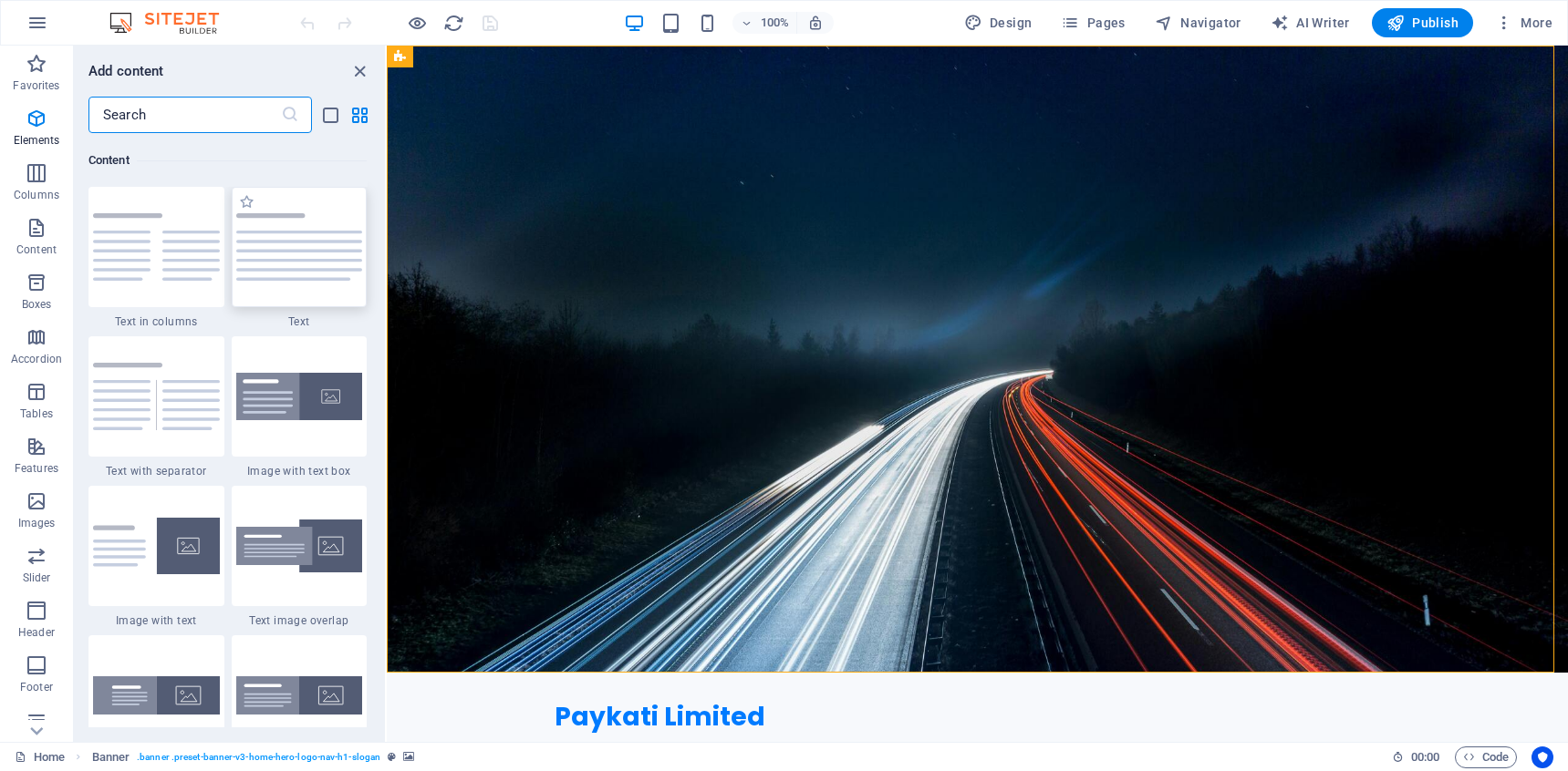
scroll to position [3189, 0]
click at [31, 135] on p "Elements" at bounding box center [37, 141] width 46 height 15
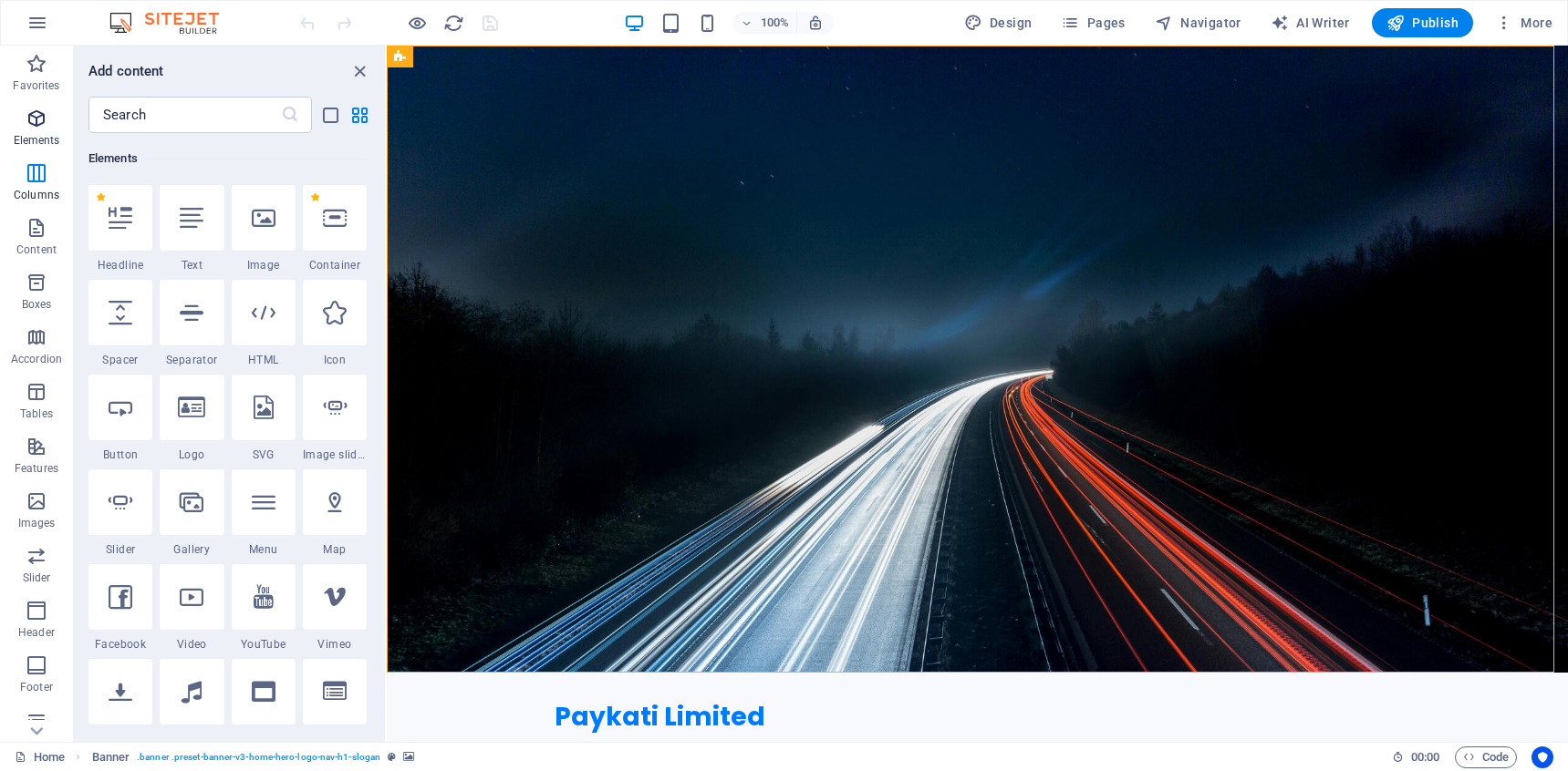
scroll to position [194, 0]
click at [127, 326] on div at bounding box center [120, 312] width 64 height 66
select select "px"
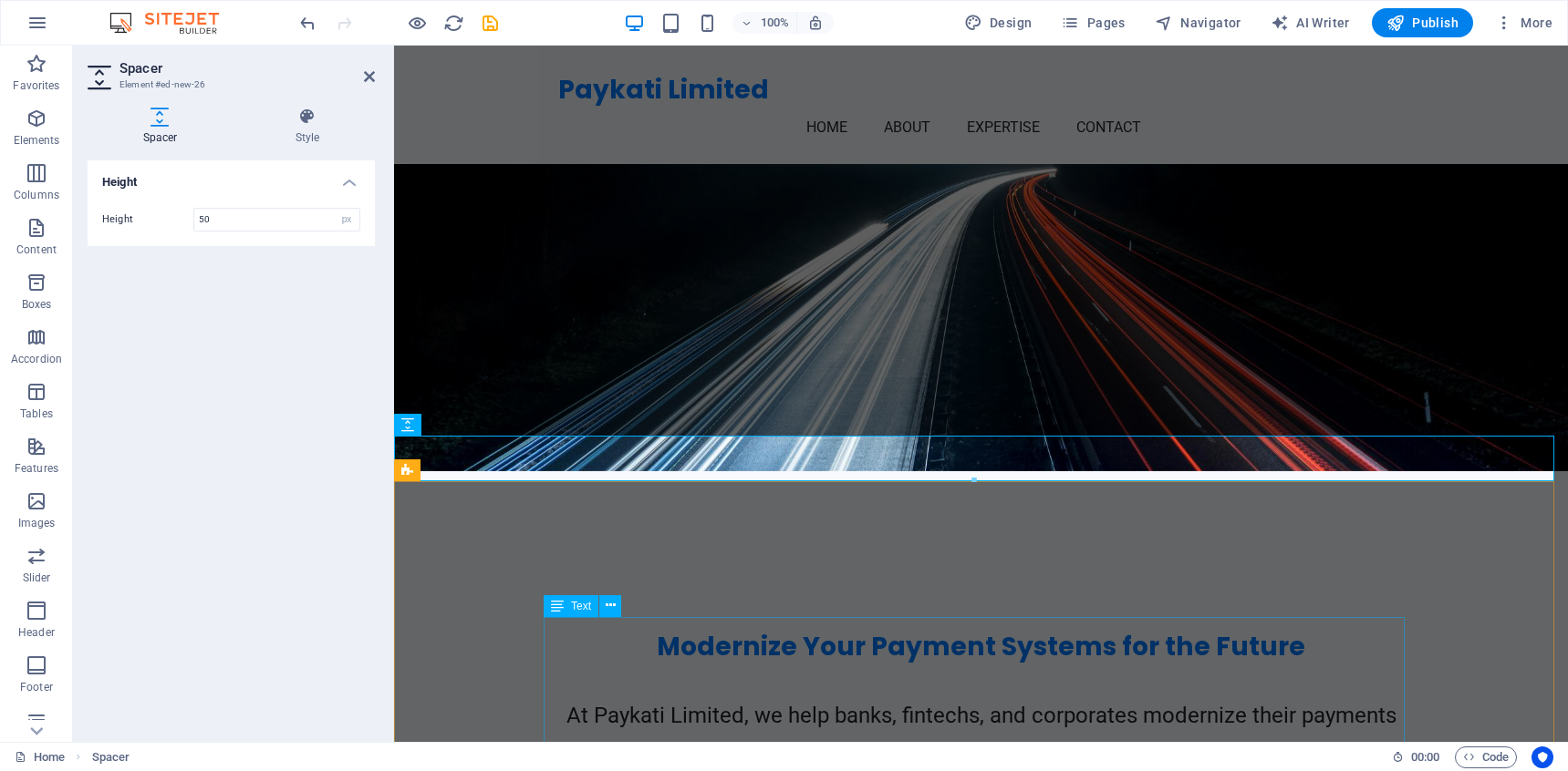
scroll to position [280, 0]
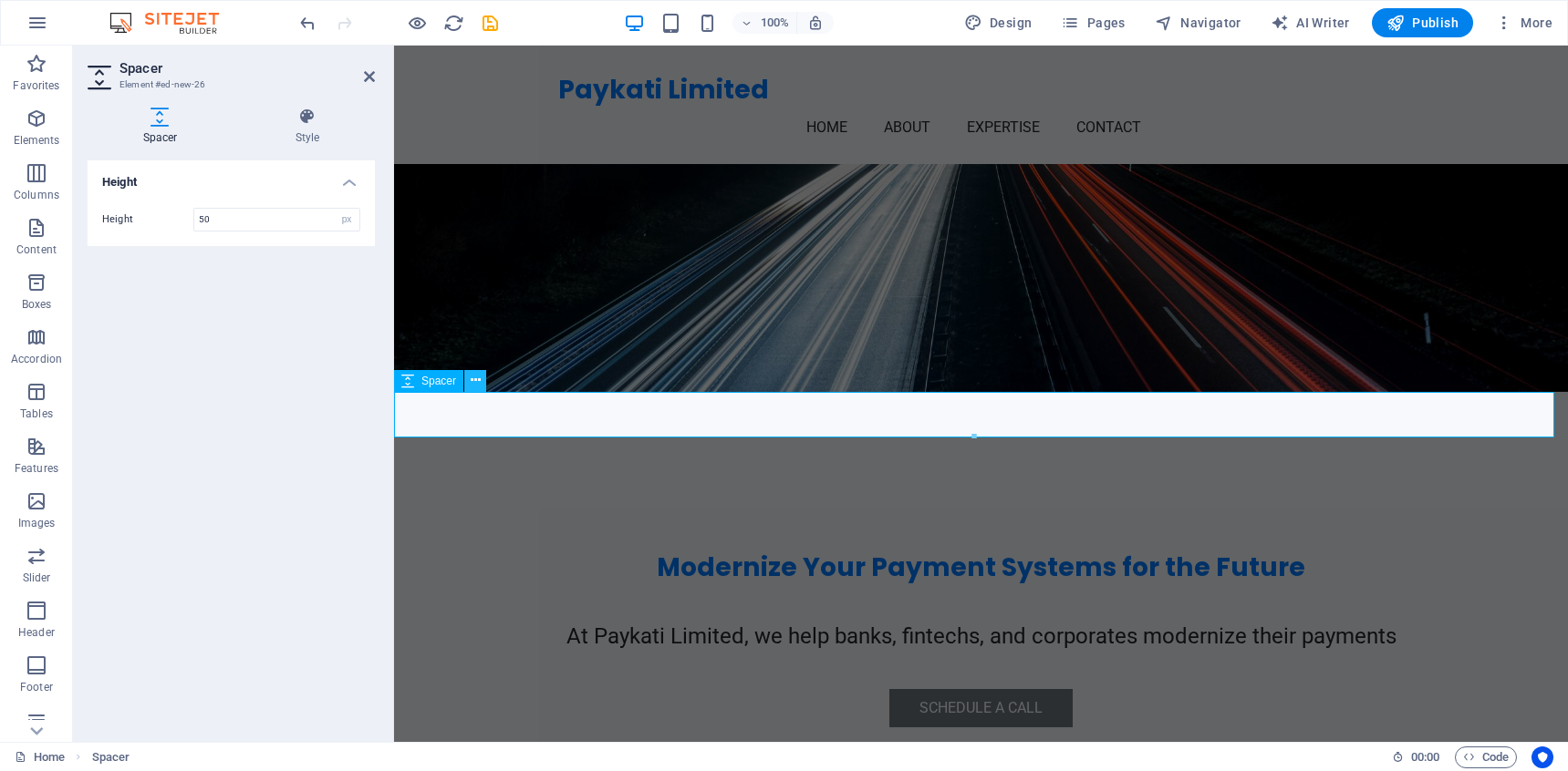
click at [472, 385] on icon at bounding box center [475, 380] width 10 height 19
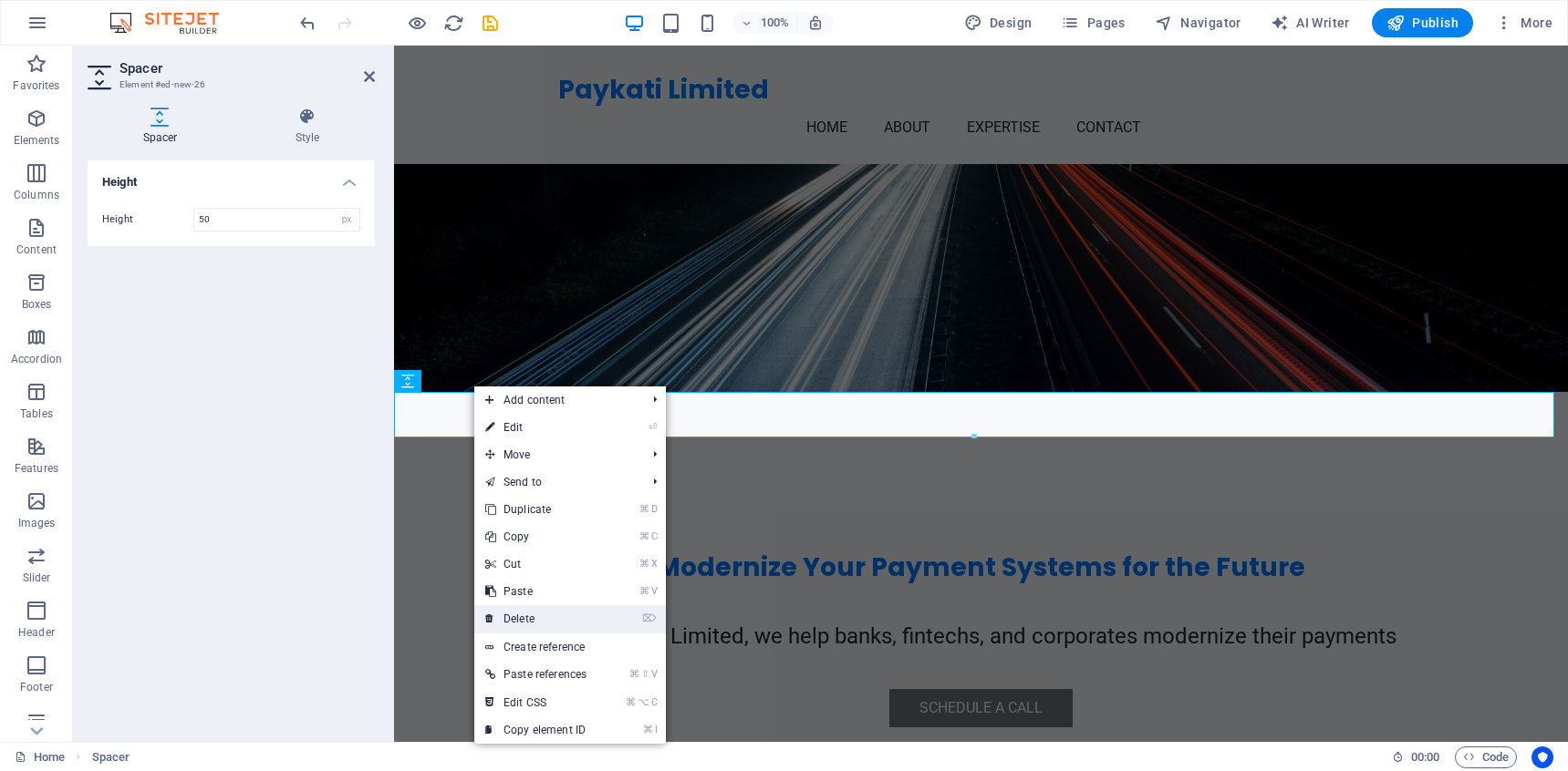
click at [566, 613] on link "⌦ Delete" at bounding box center [535, 619] width 123 height 28
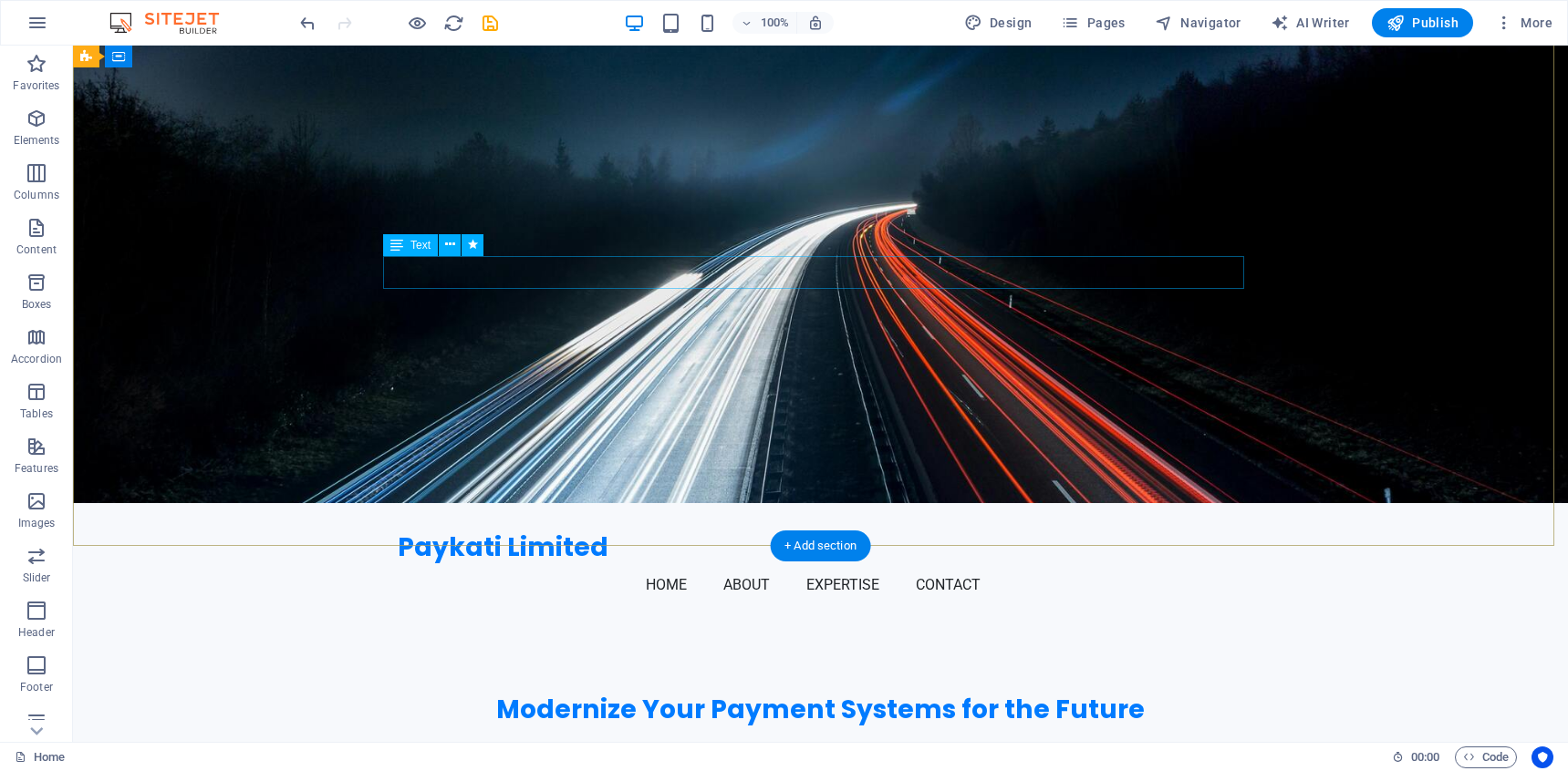
scroll to position [0, 0]
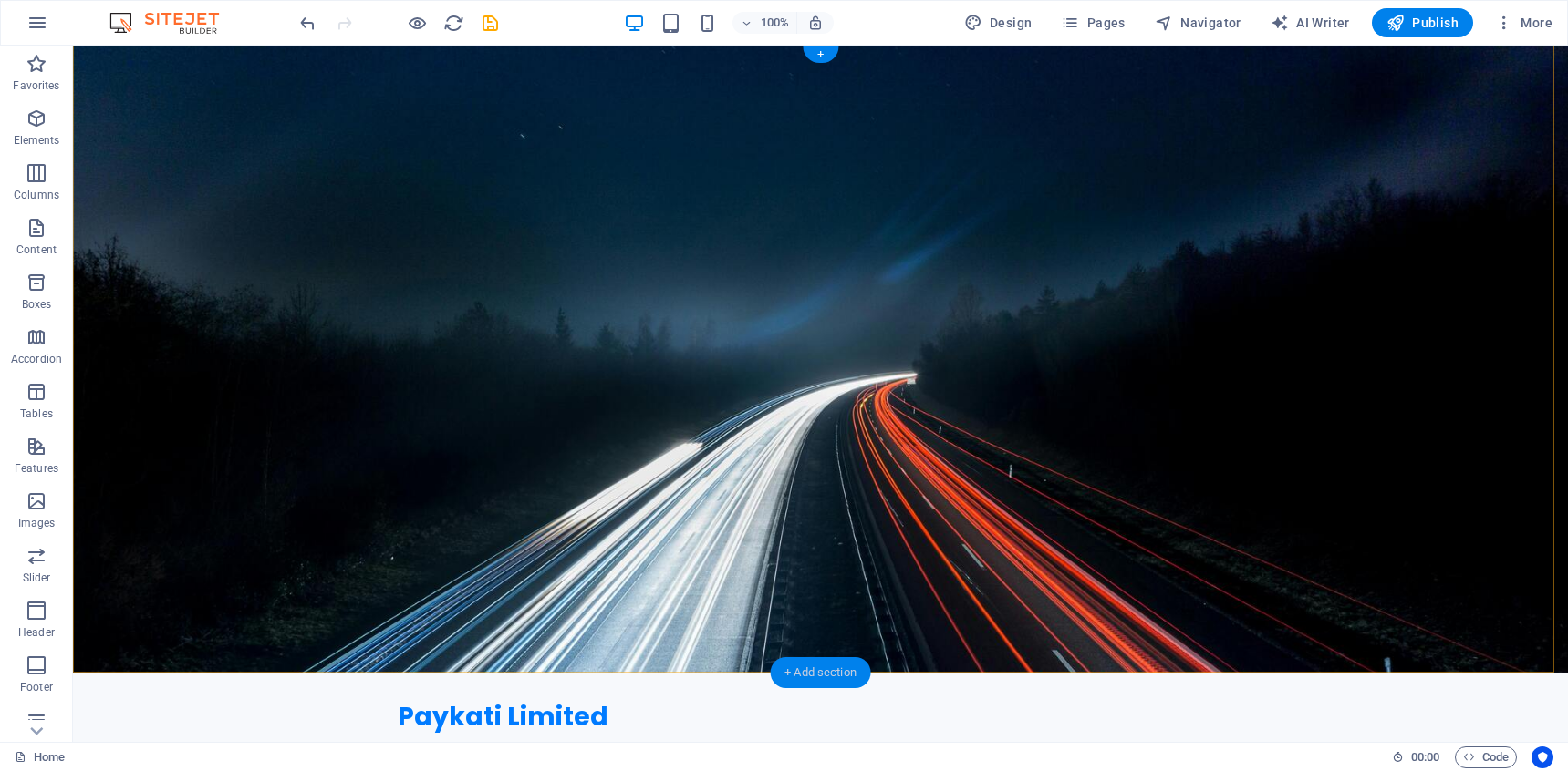
click at [822, 668] on div "+ Add section" at bounding box center [820, 672] width 101 height 31
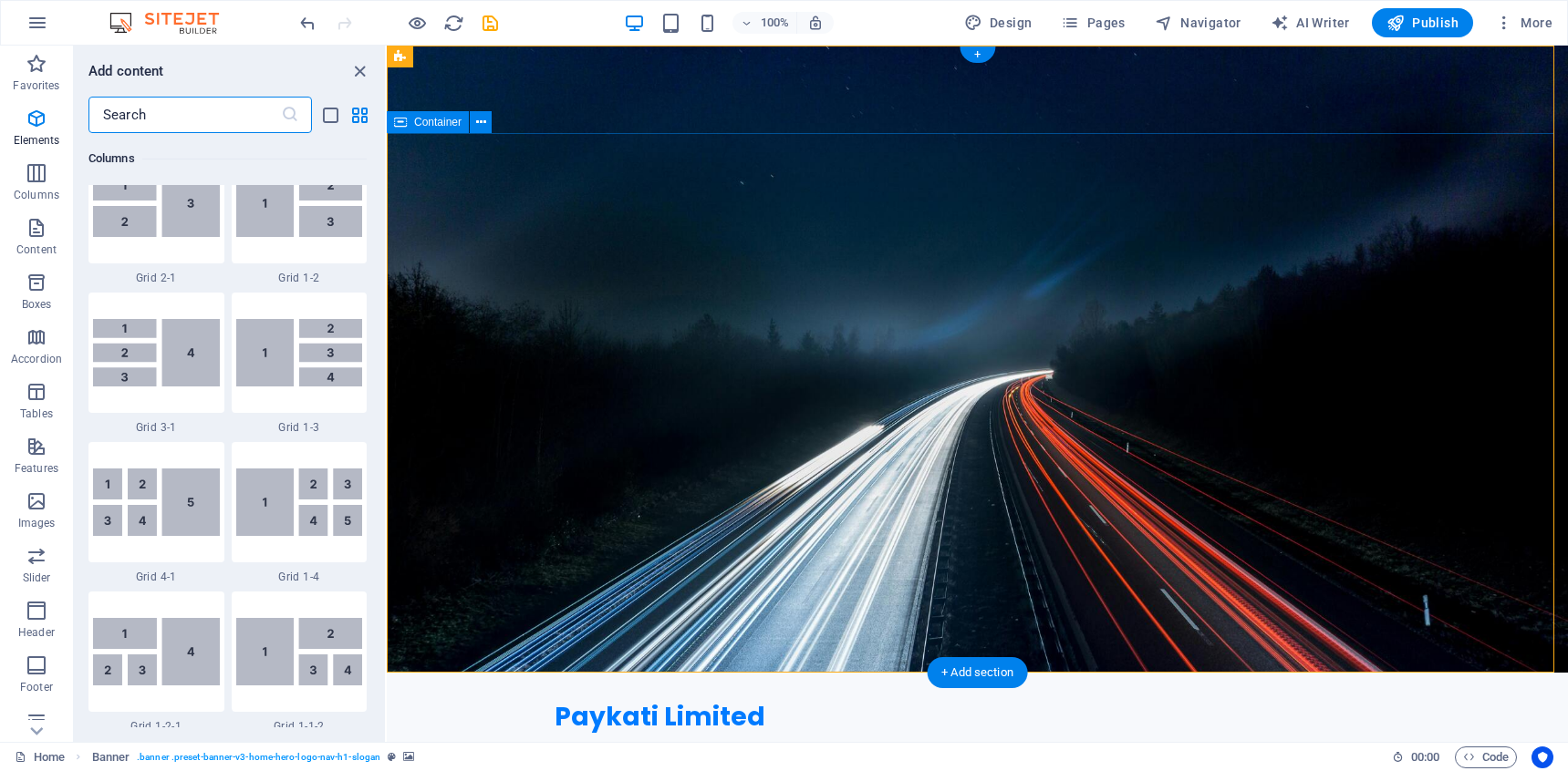
scroll to position [3189, 0]
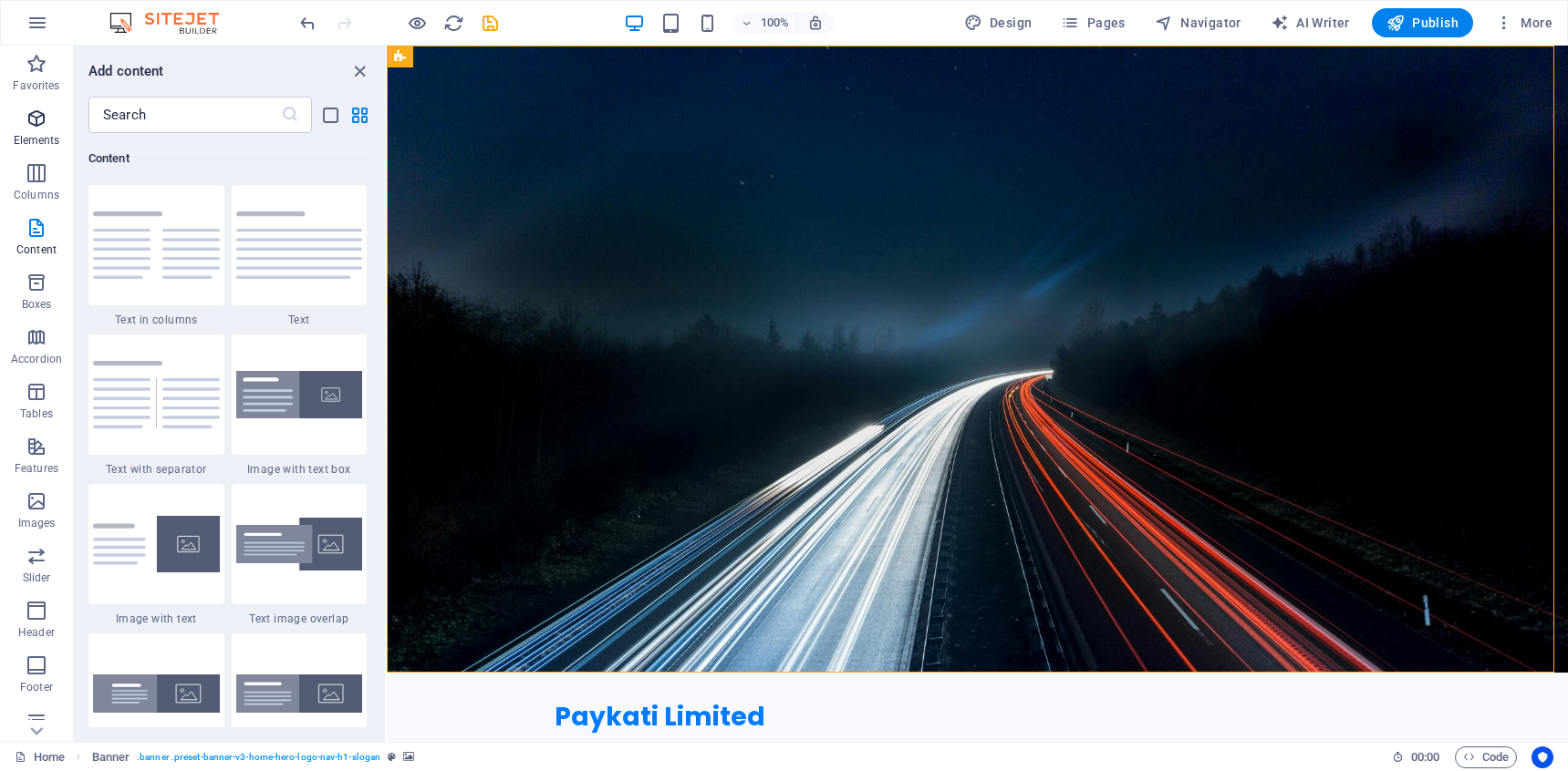
click at [38, 135] on p "Elements" at bounding box center [37, 141] width 46 height 15
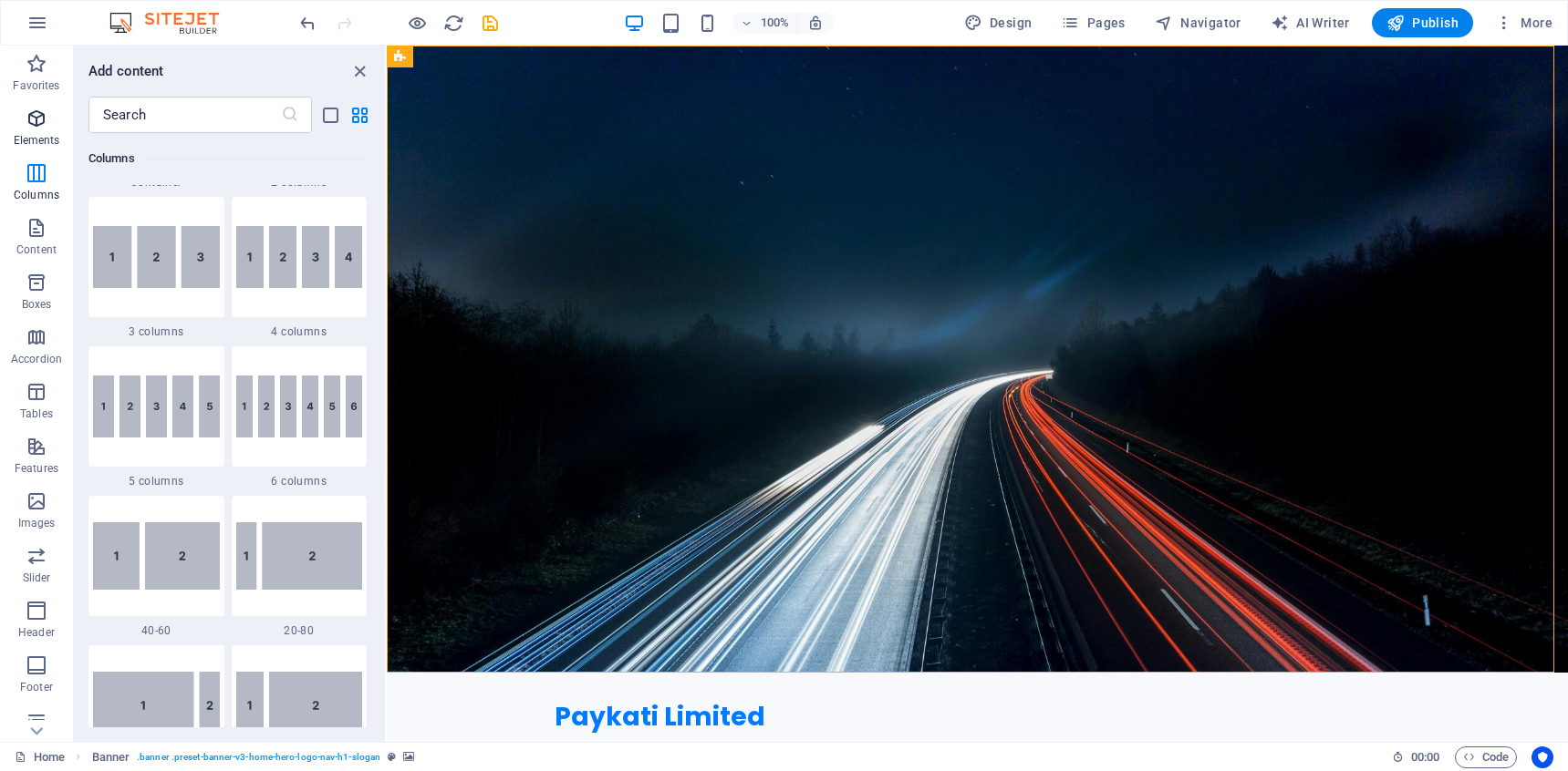
scroll to position [194, 0]
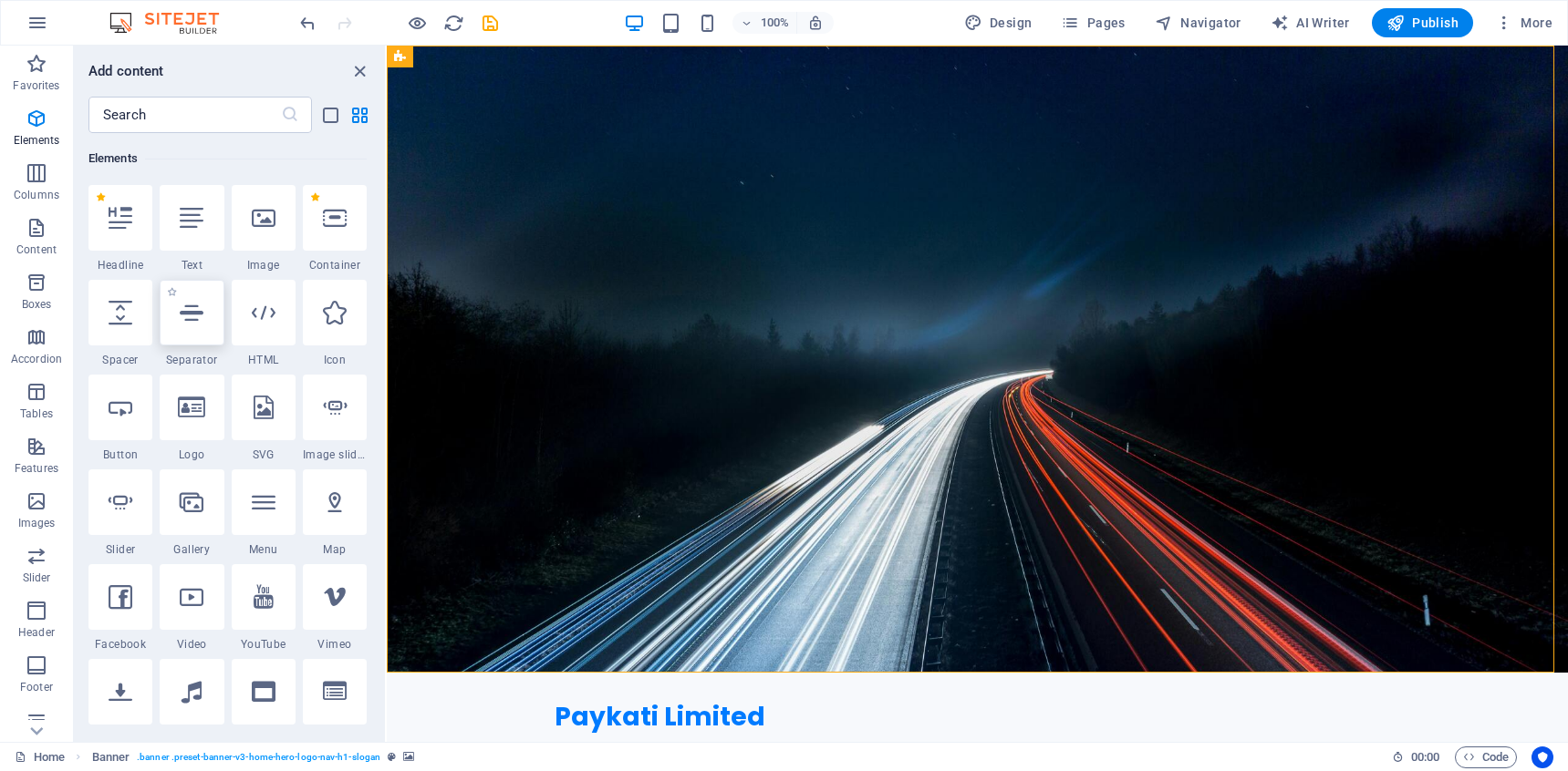
click at [205, 309] on div at bounding box center [191, 312] width 64 height 66
select select "%"
select select "px"
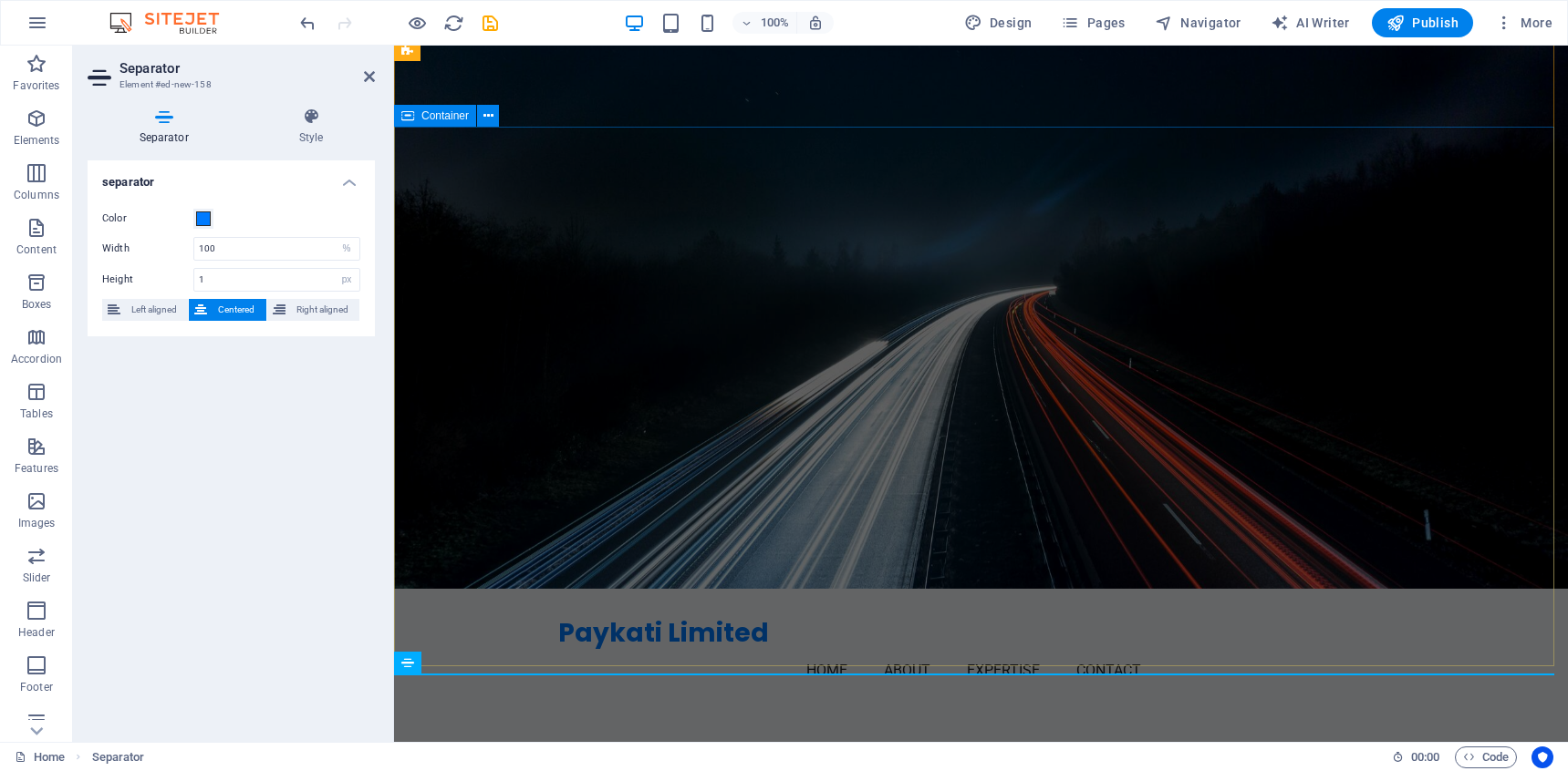
scroll to position [147, 0]
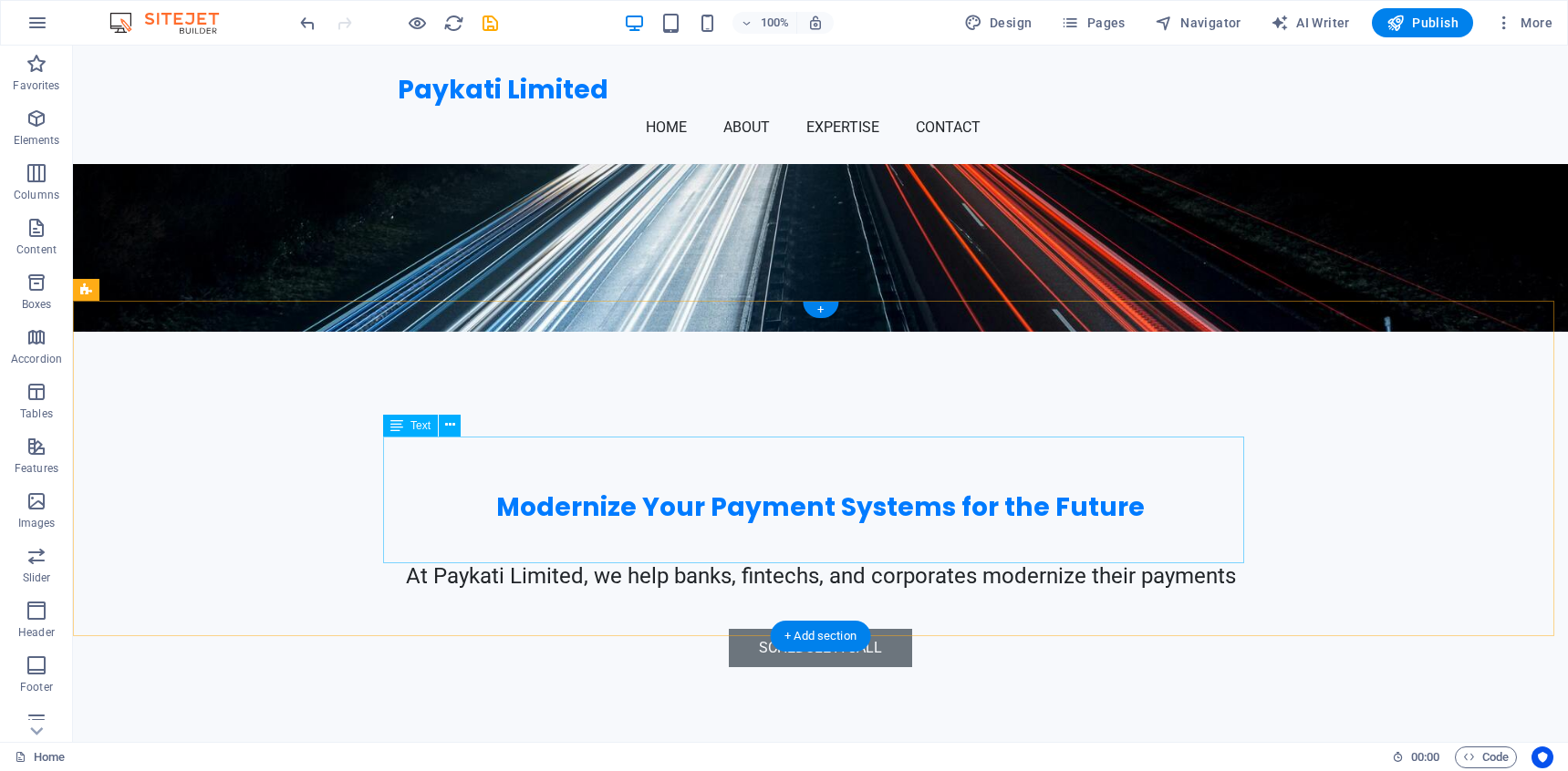
scroll to position [0, 0]
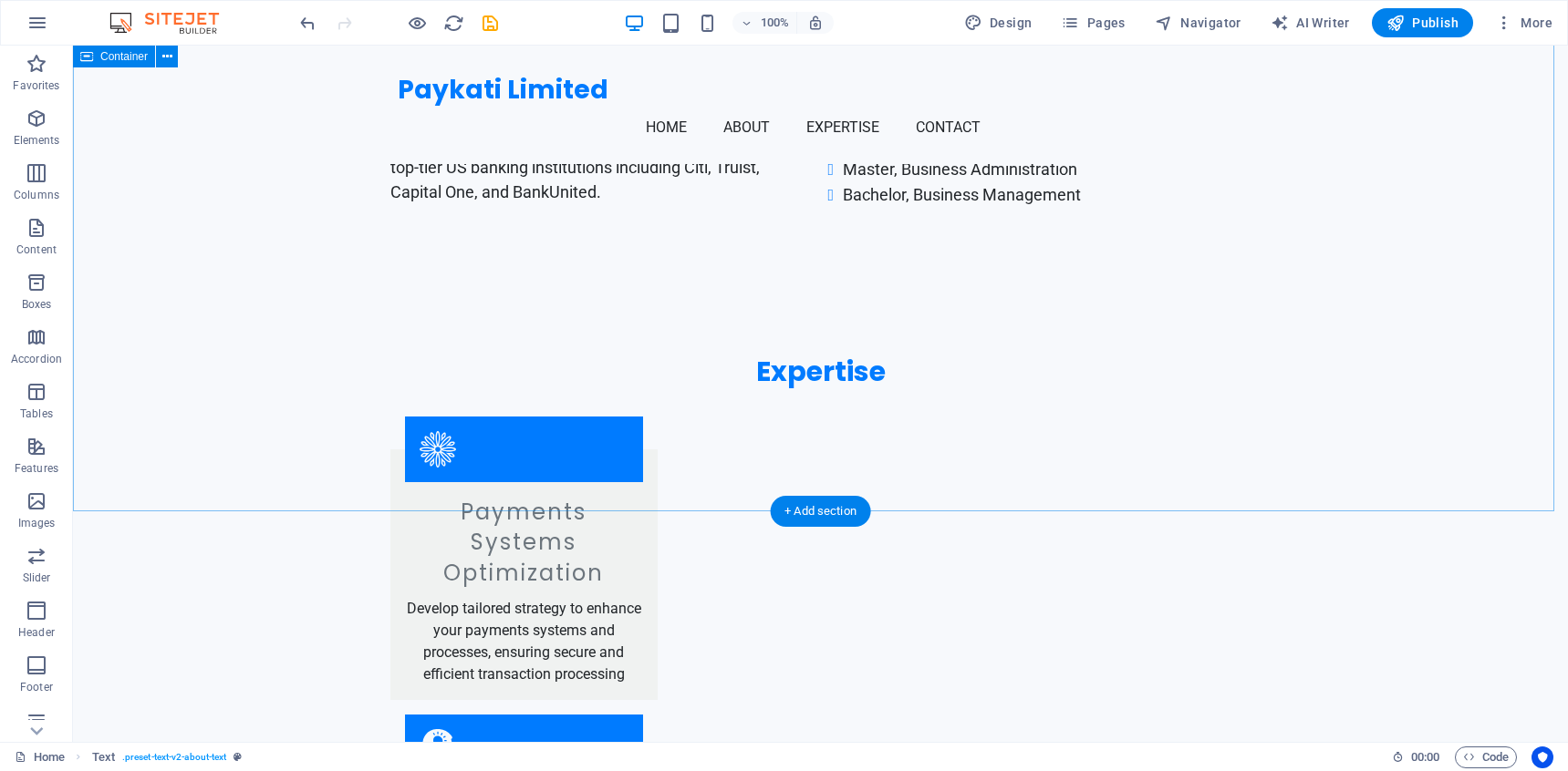
scroll to position [1280, 0]
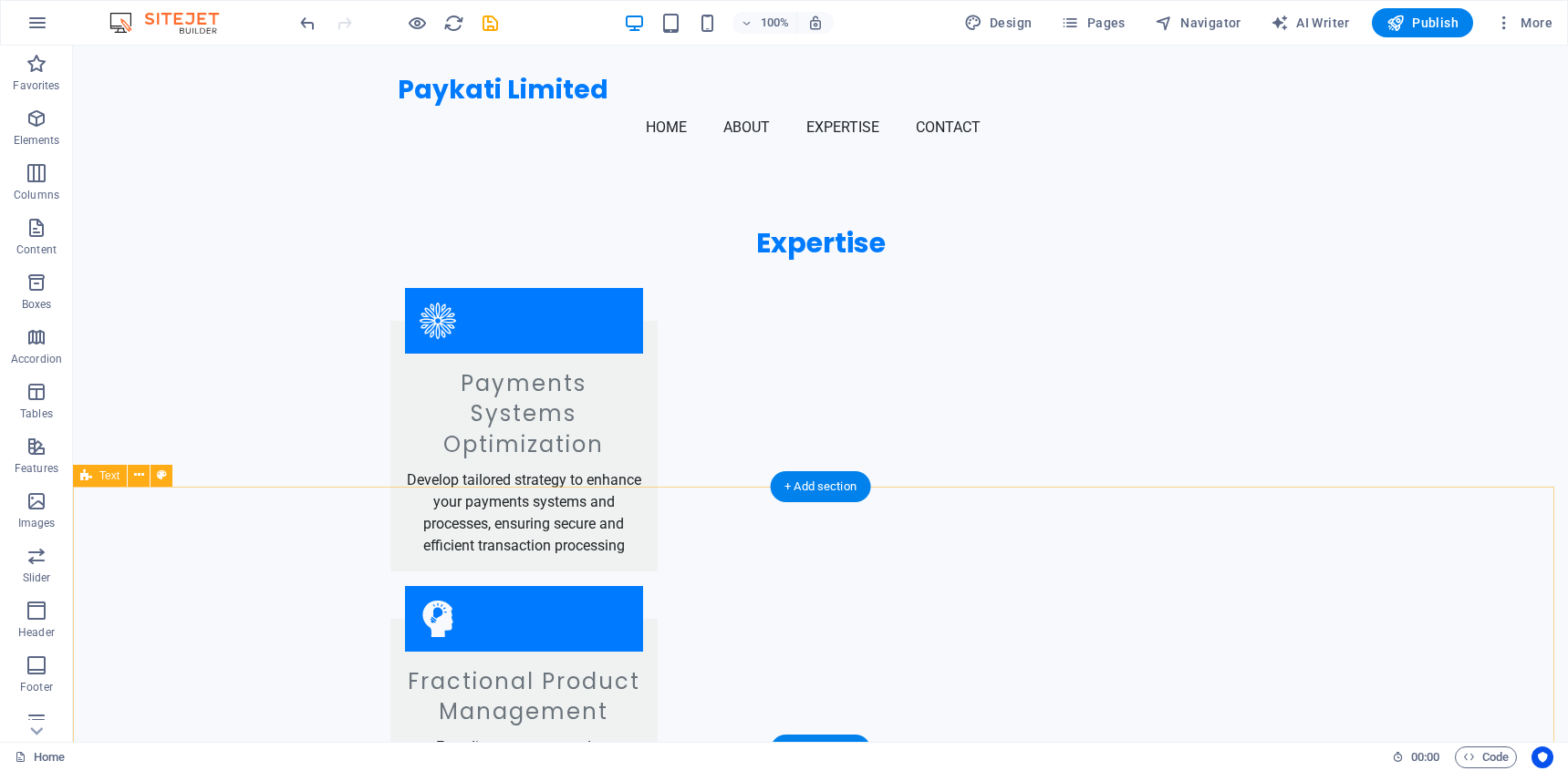
click at [837, 488] on div "+ Add section" at bounding box center [820, 486] width 101 height 31
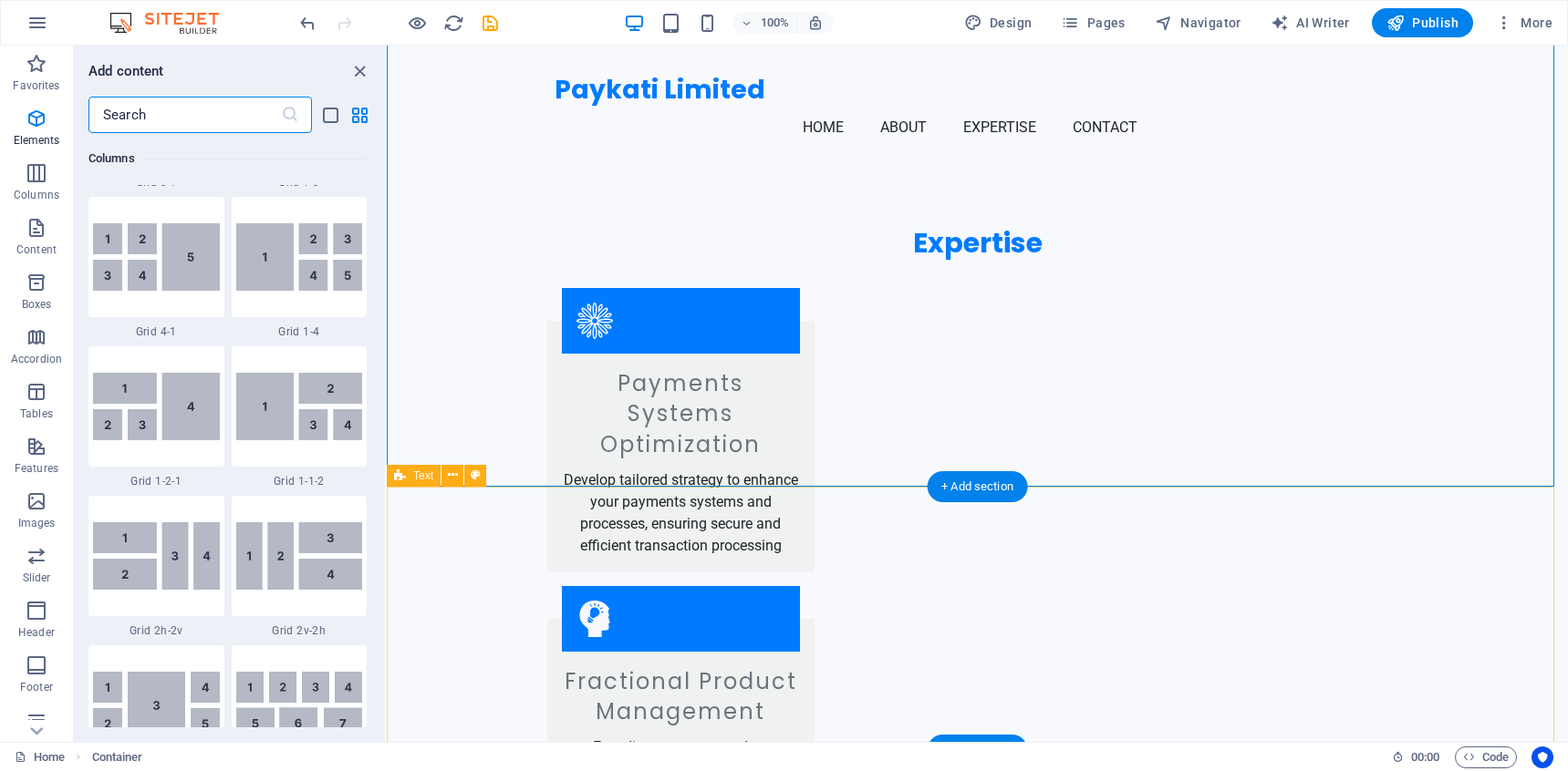
scroll to position [3189, 0]
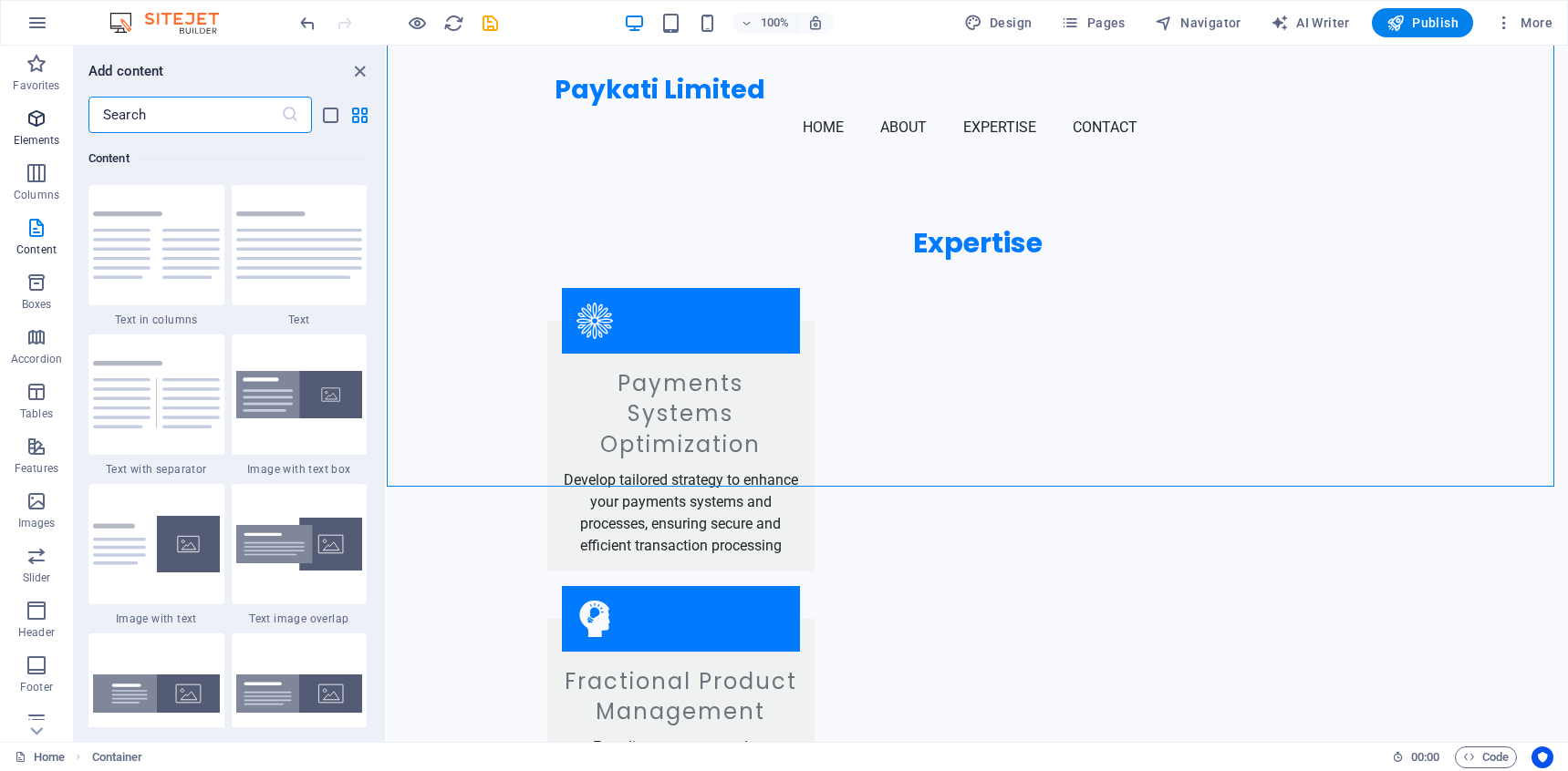
click at [35, 126] on icon "button" at bounding box center [37, 118] width 22 height 22
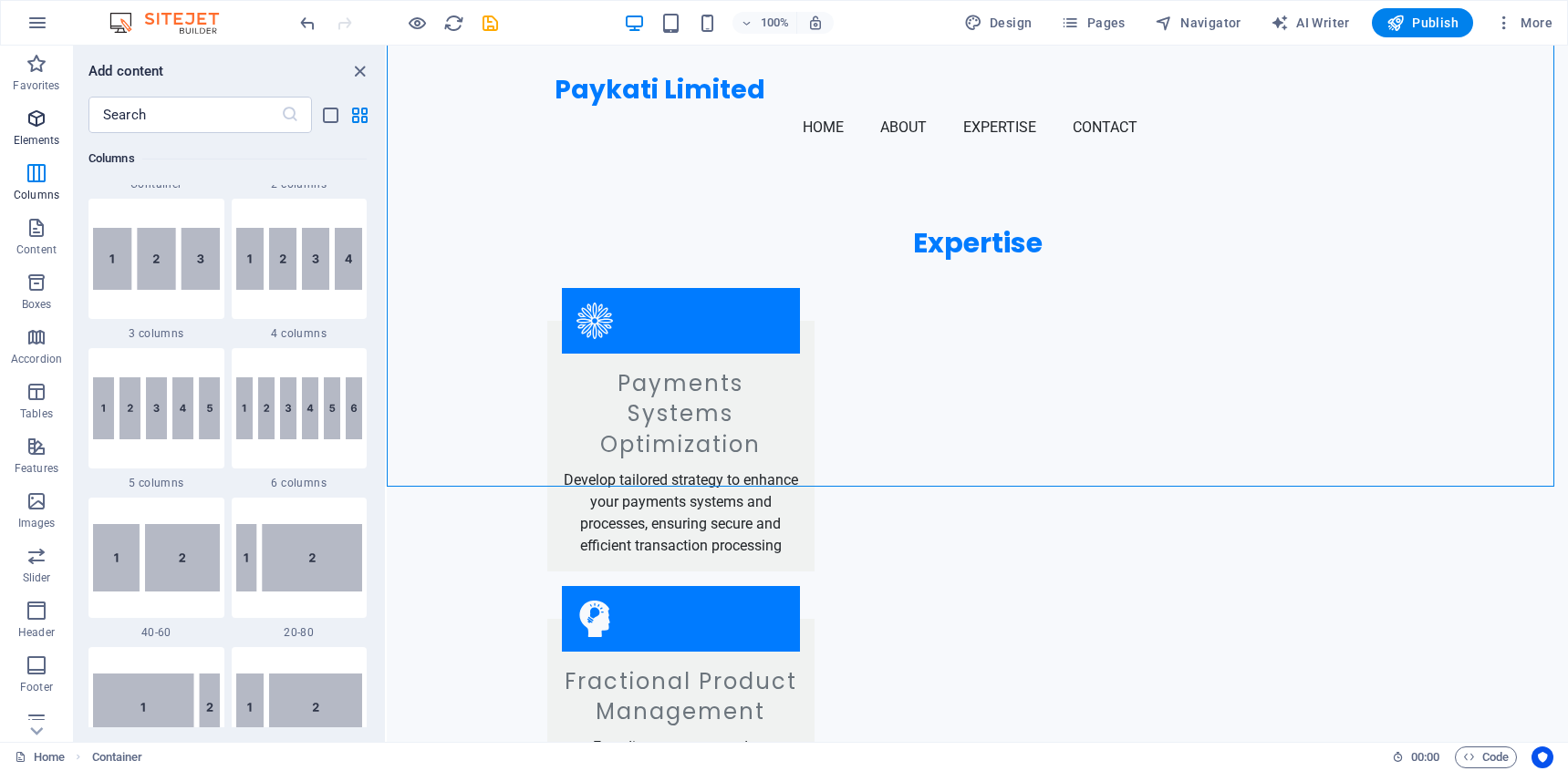
scroll to position [194, 0]
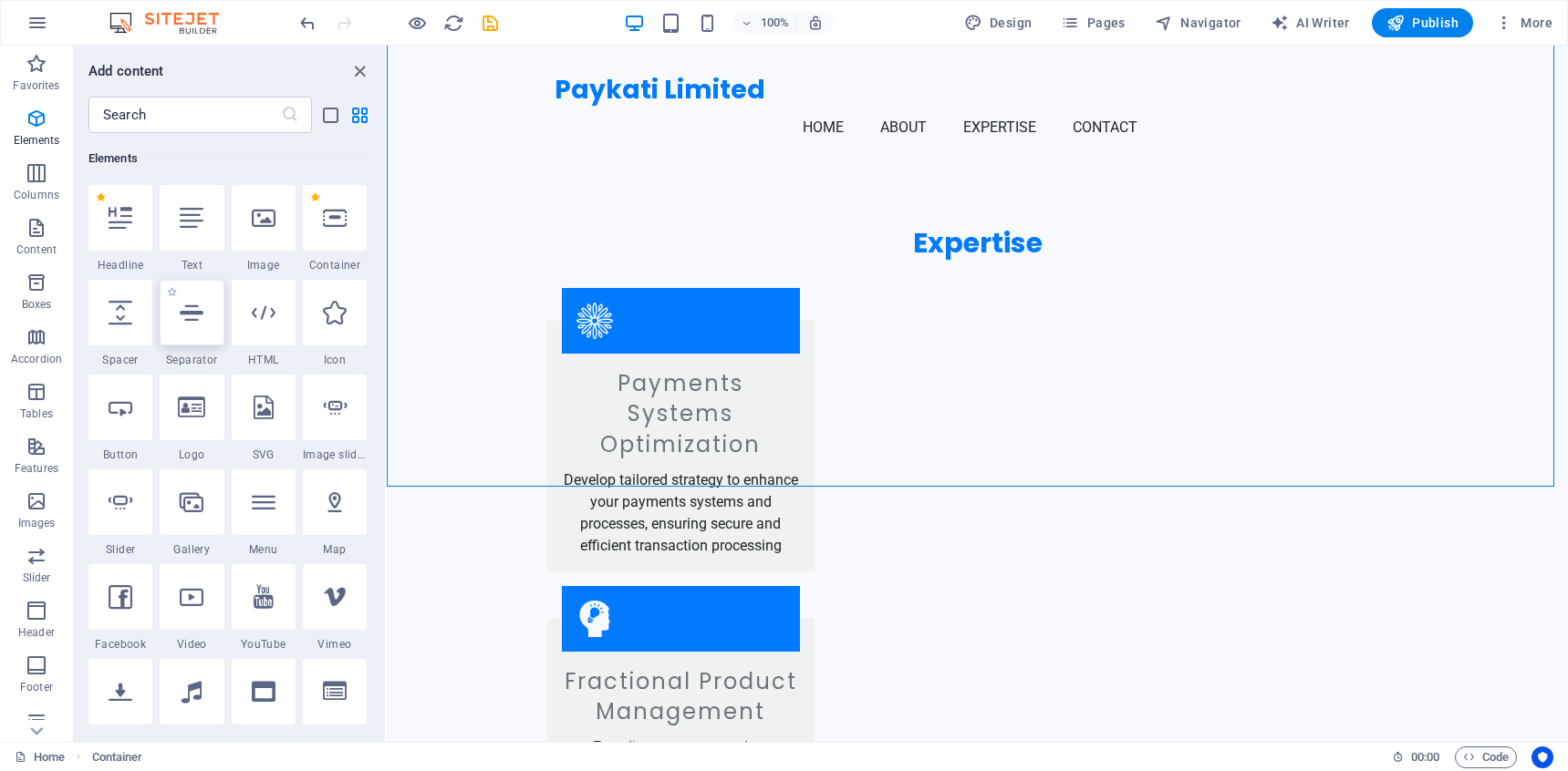
click at [192, 314] on icon at bounding box center [192, 313] width 24 height 24
select select "%"
select select "px"
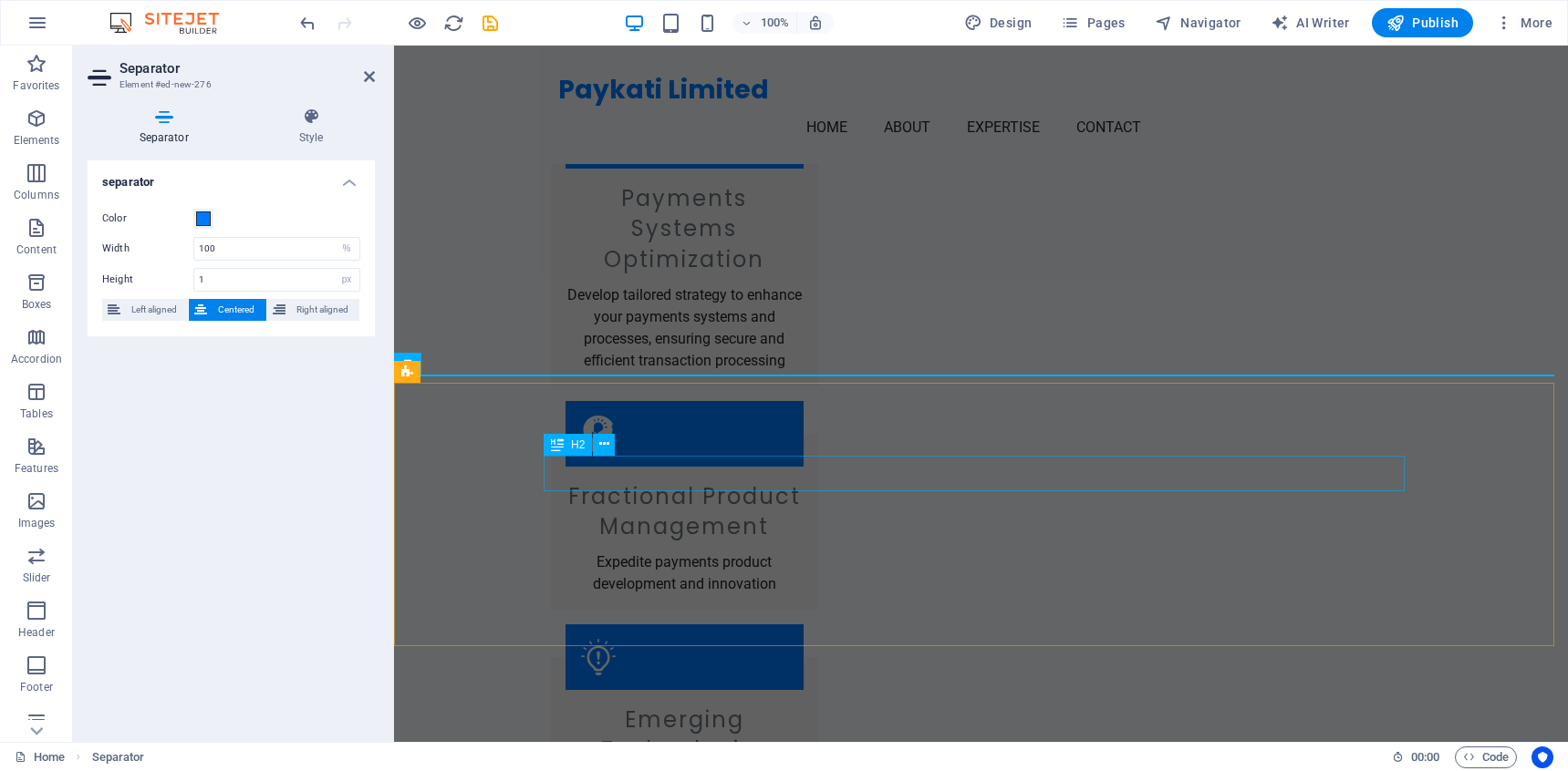
scroll to position [1722, 0]
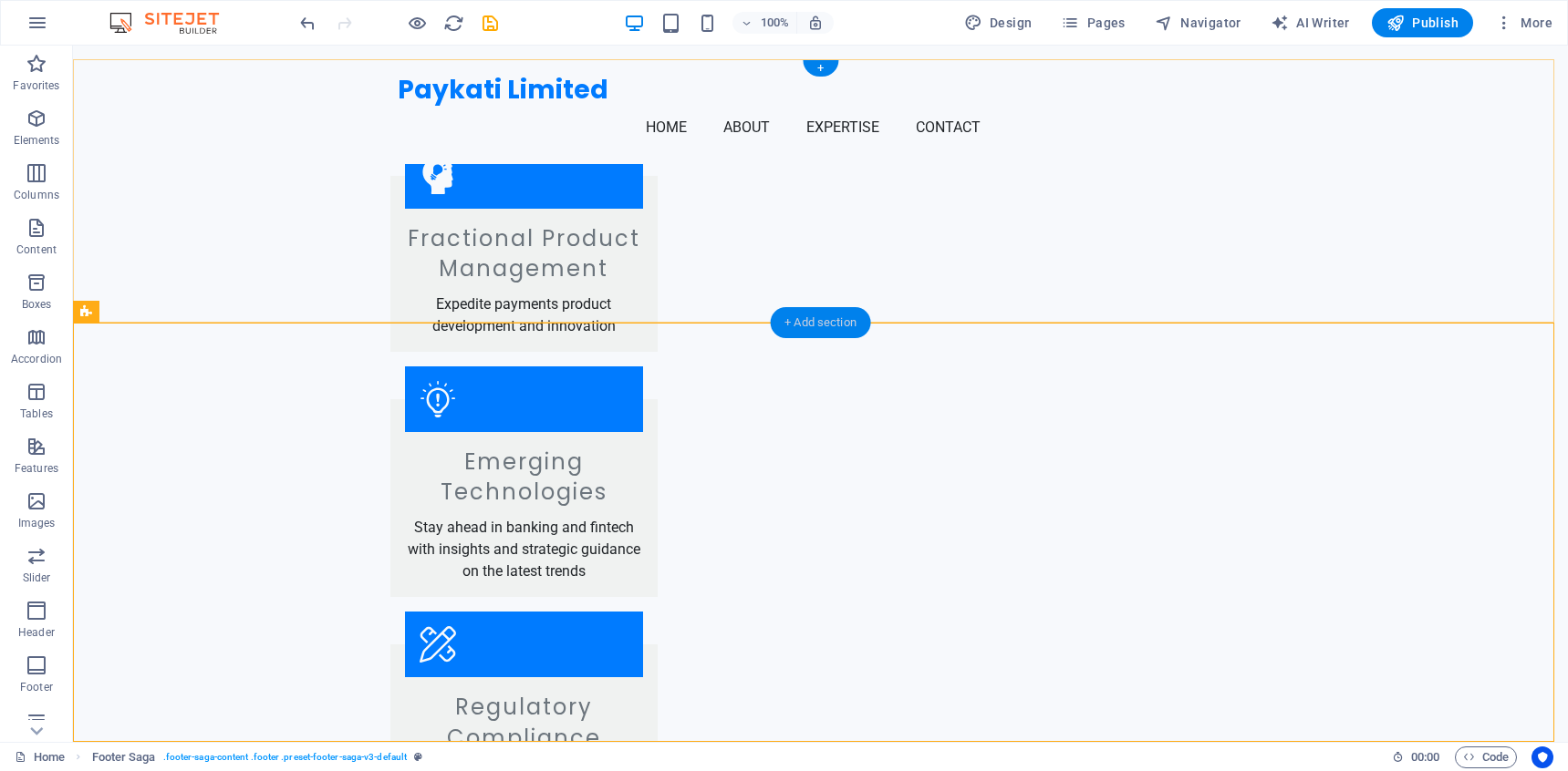
click at [824, 326] on div "+ Add section" at bounding box center [820, 322] width 101 height 31
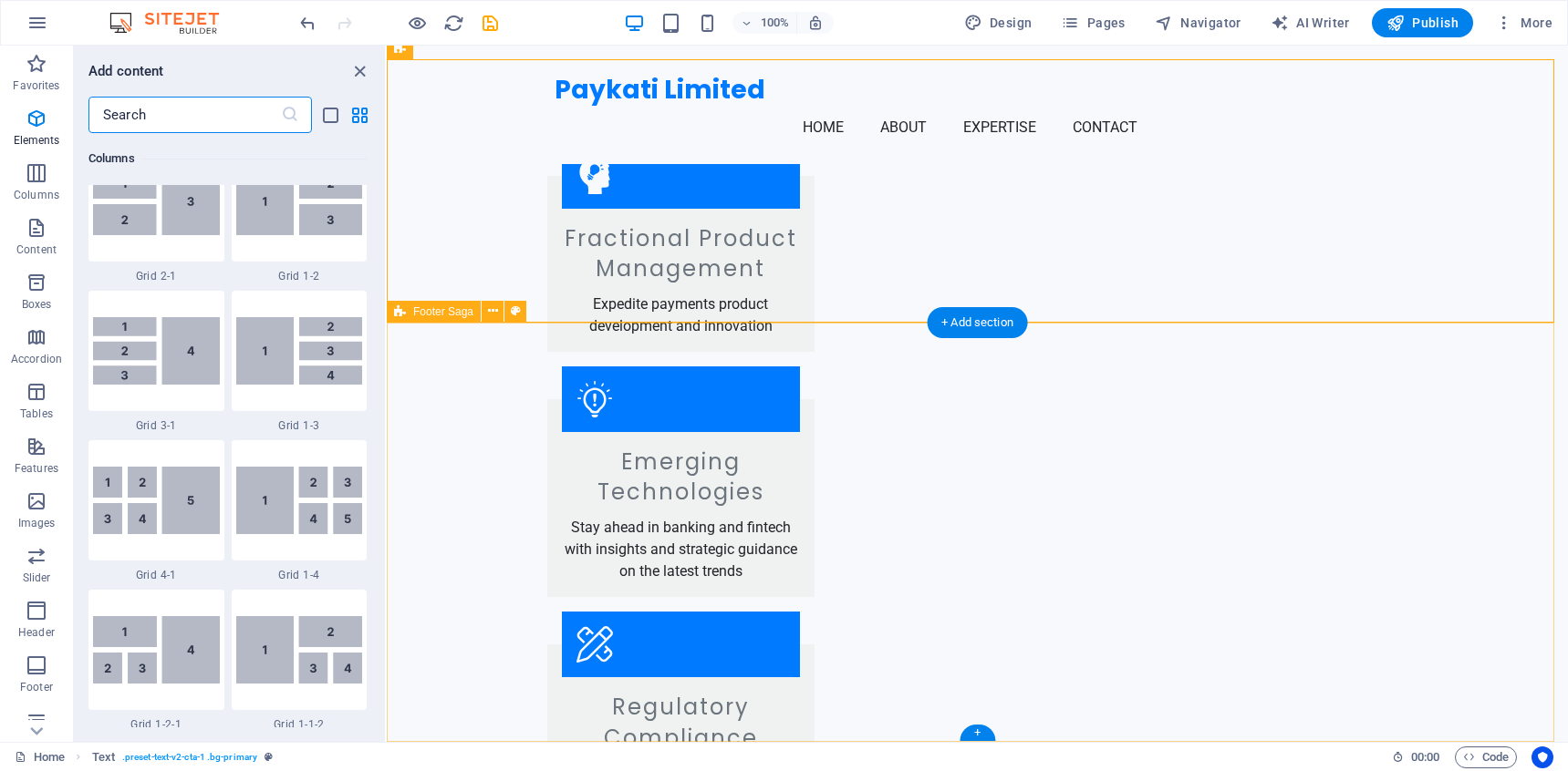
scroll to position [3189, 0]
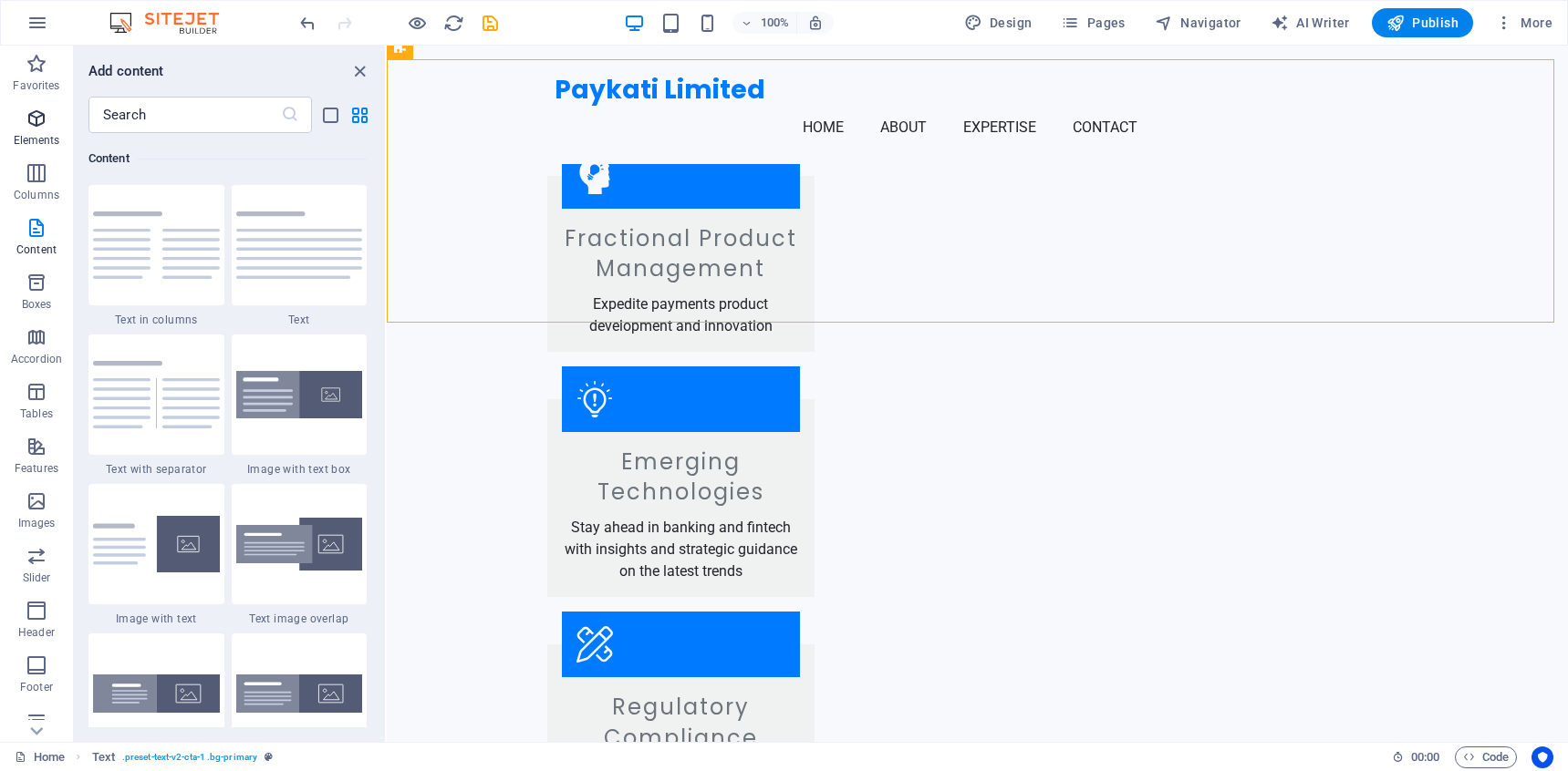
click at [48, 128] on span "Elements" at bounding box center [36, 129] width 73 height 44
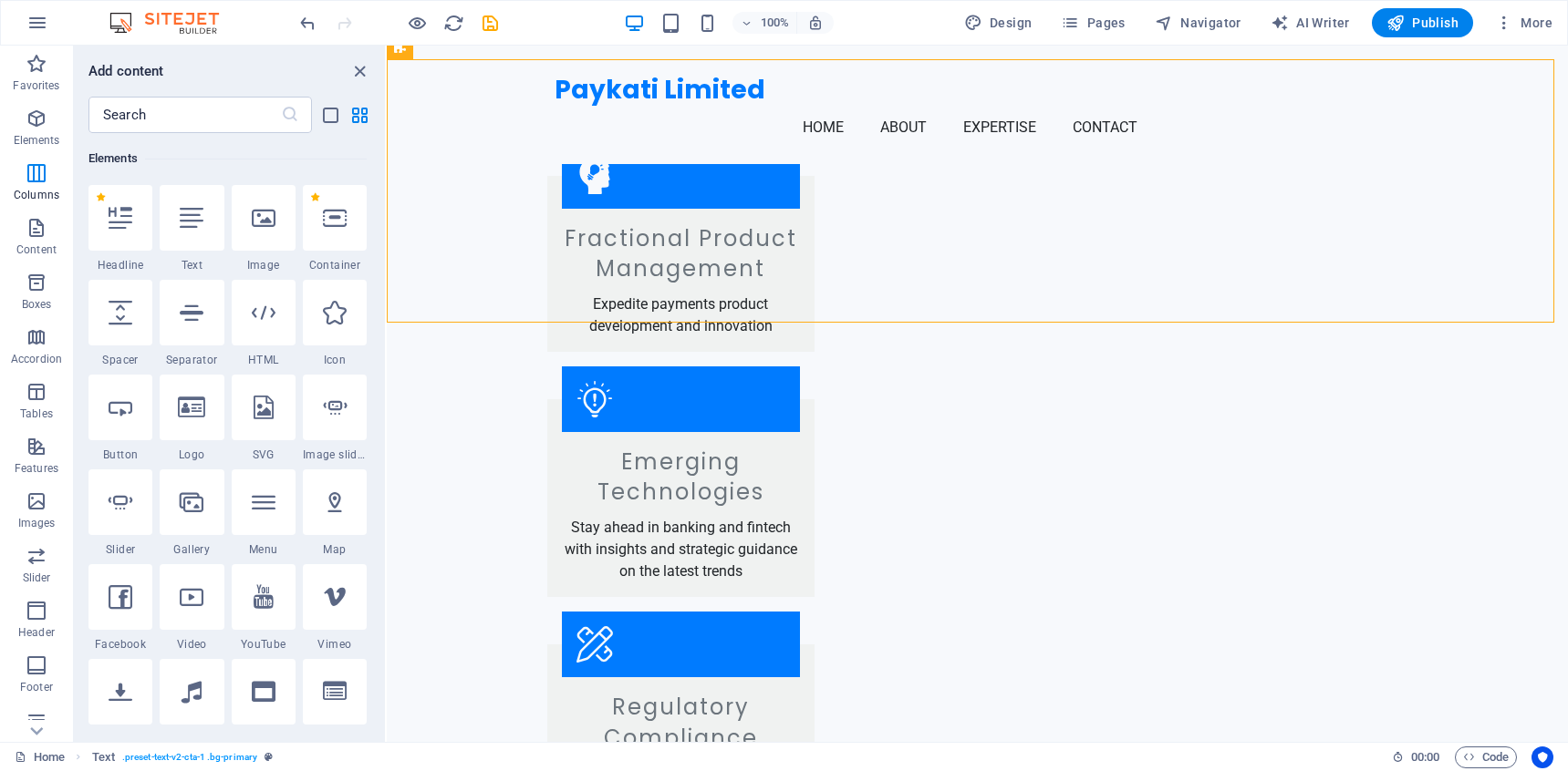
scroll to position [194, 0]
click at [188, 315] on icon at bounding box center [192, 313] width 24 height 24
select select "%"
select select "px"
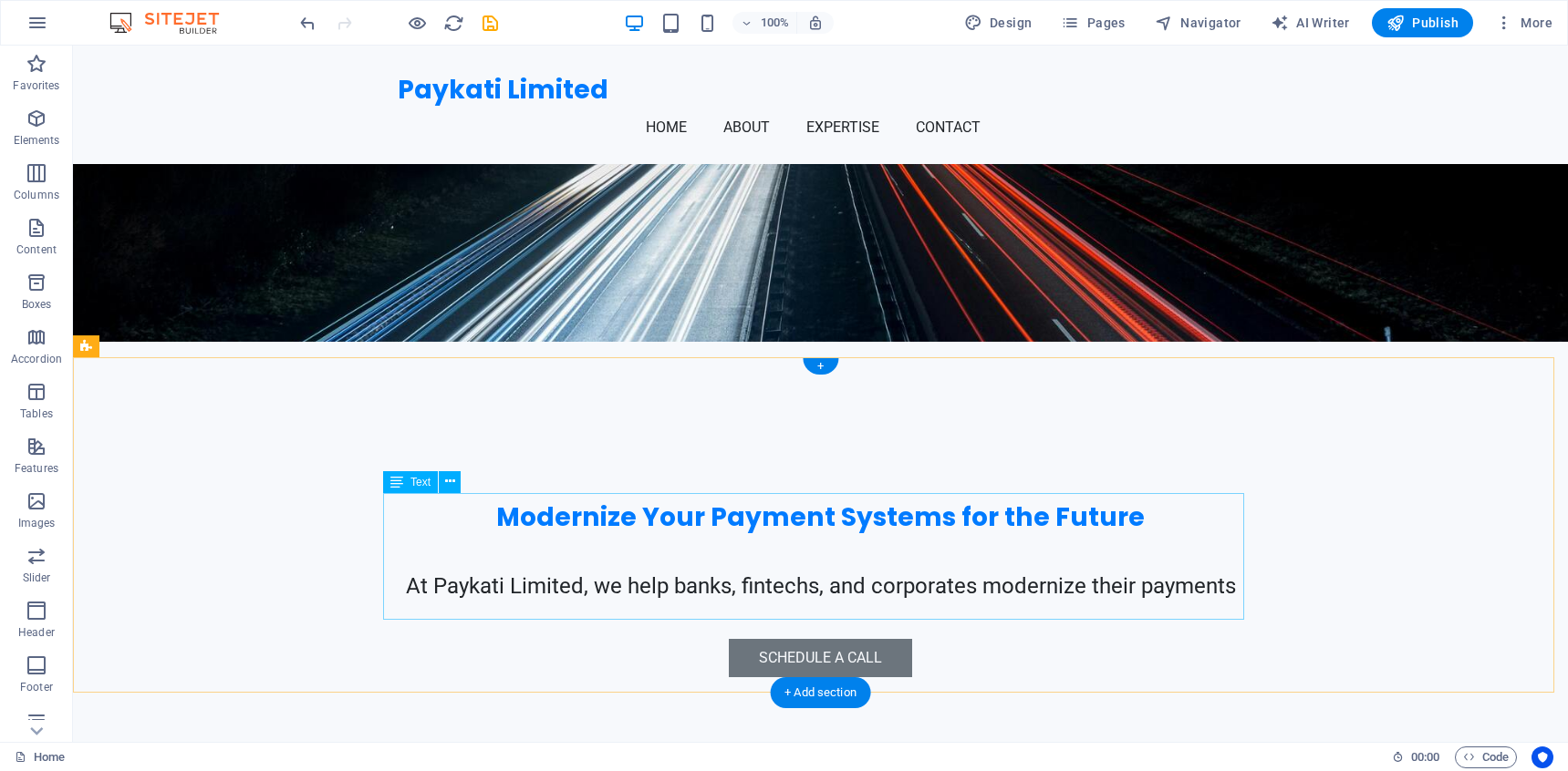
scroll to position [0, 0]
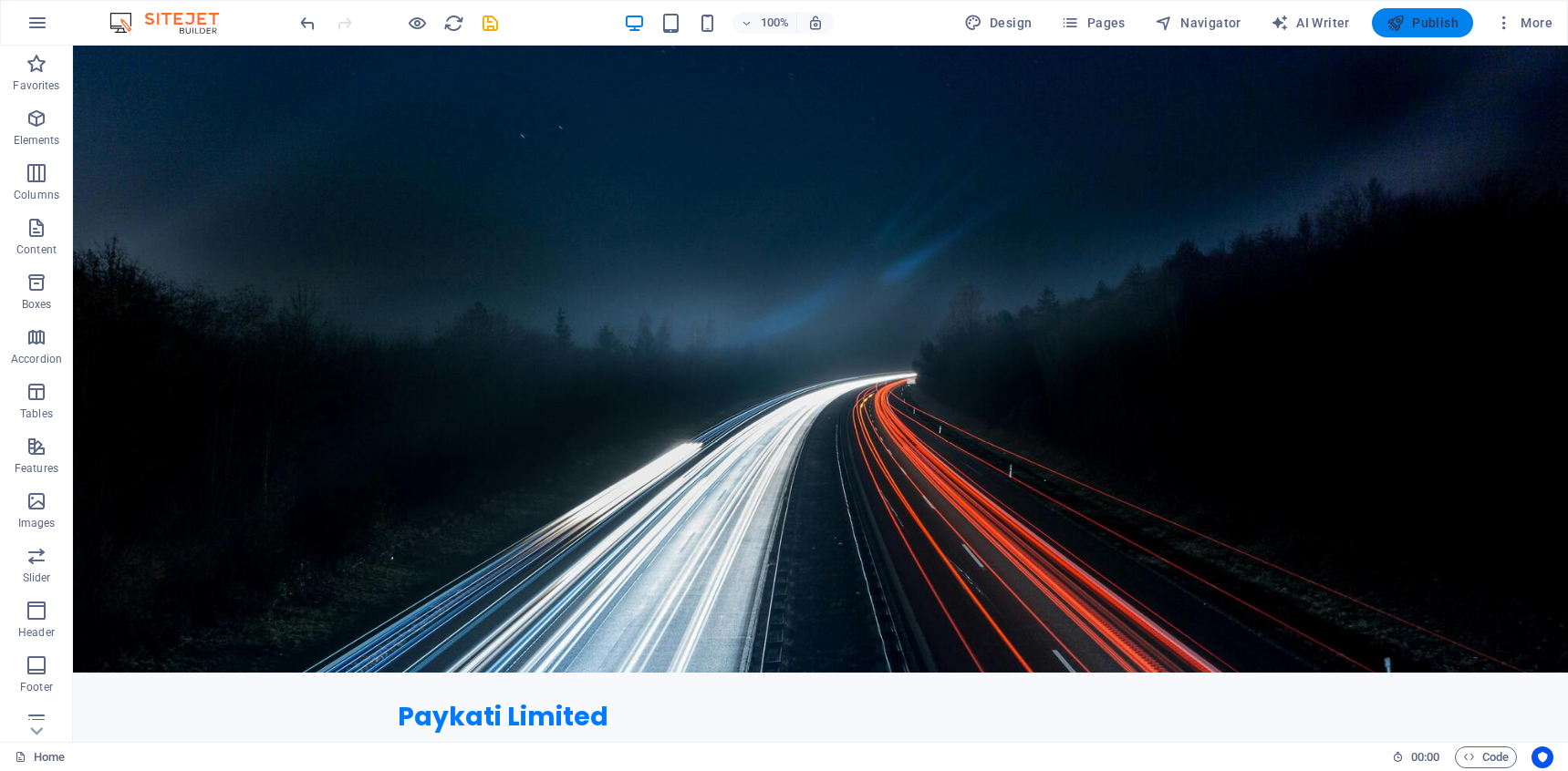
click at [1423, 26] on span "Publish" at bounding box center [1423, 23] width 72 height 19
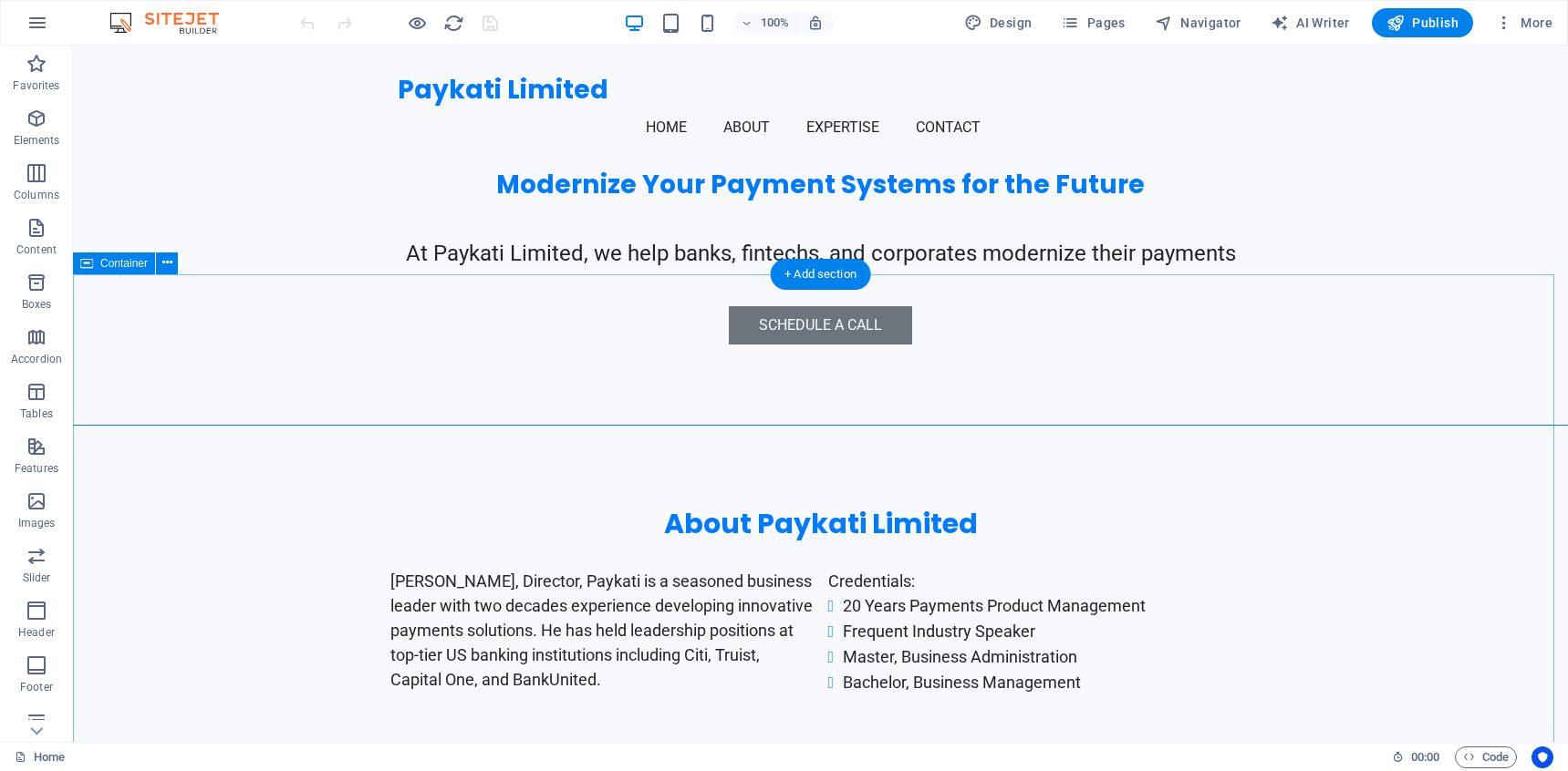
scroll to position [588, 0]
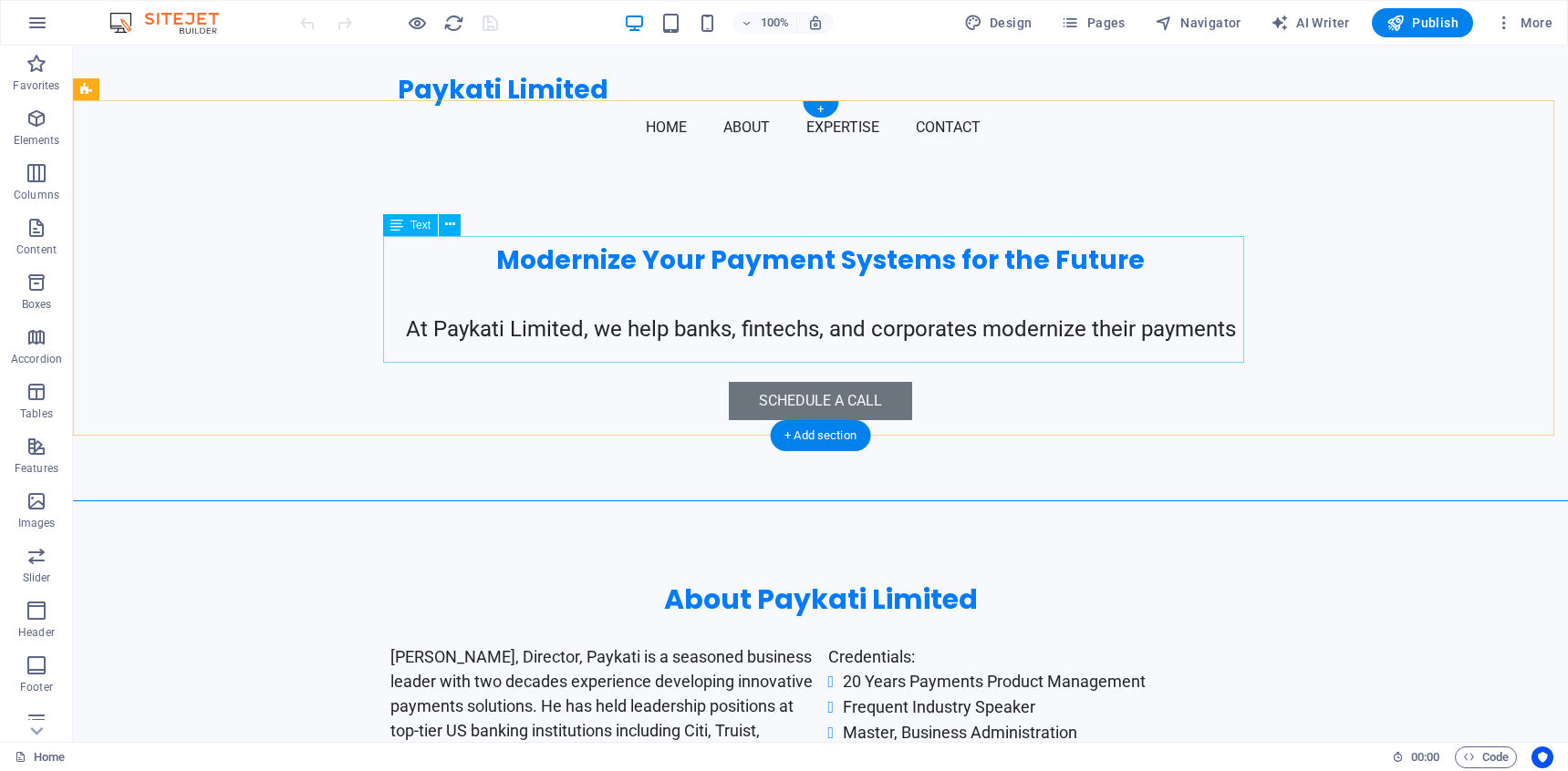
click at [750, 644] on div "[PERSON_NAME], Director, Paykati is a seasoned business leader with two decades…" at bounding box center [821, 707] width 861 height 127
click at [750, 644] on div "CJ Joseph, Director, Paykati is a seasoned business leader with two decades exp…" at bounding box center [821, 707] width 861 height 127
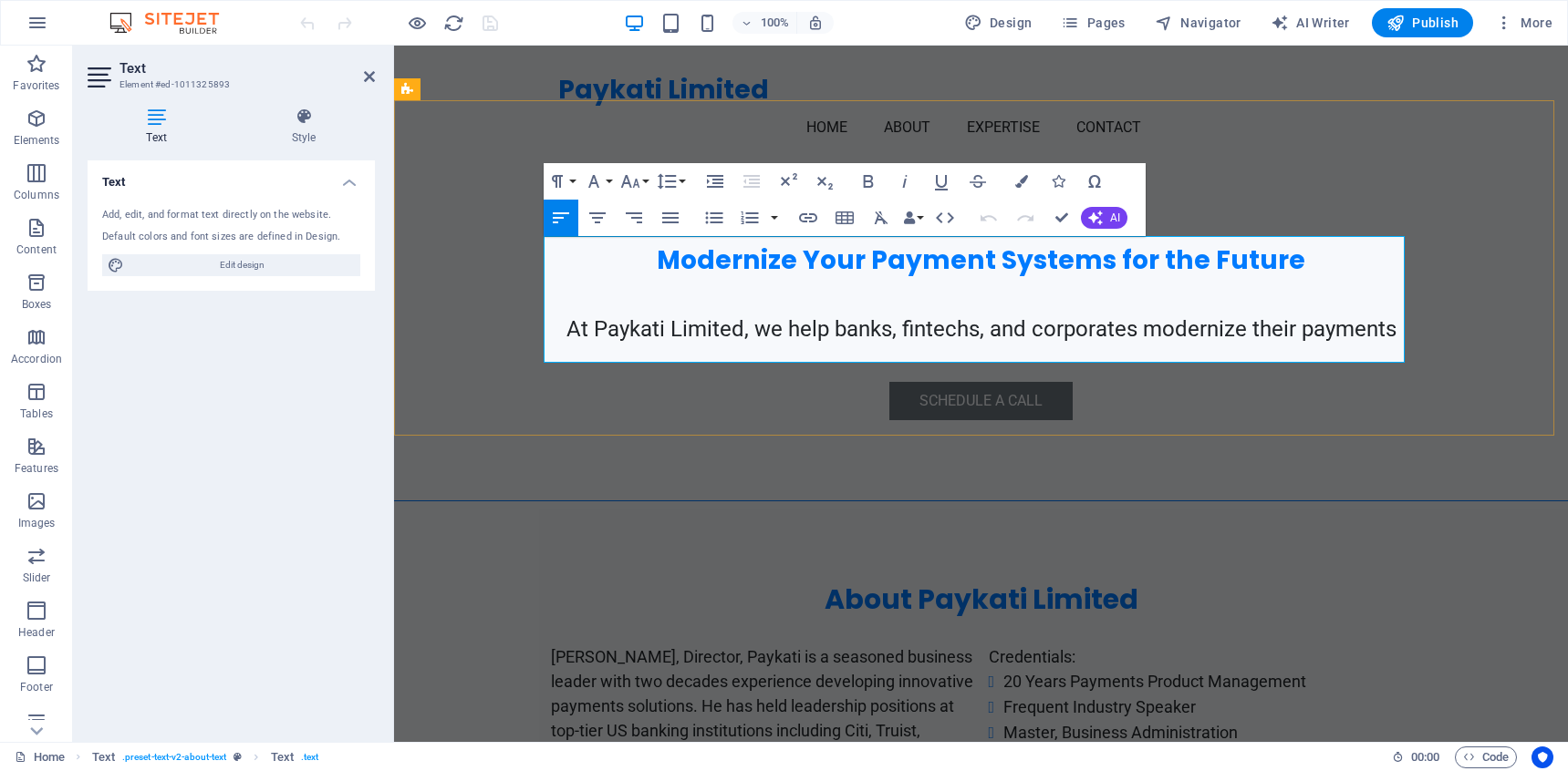
click at [750, 647] on span "[PERSON_NAME], Director, Paykati is a seasoned business leader with two decades…" at bounding box center [762, 705] width 422 height 118
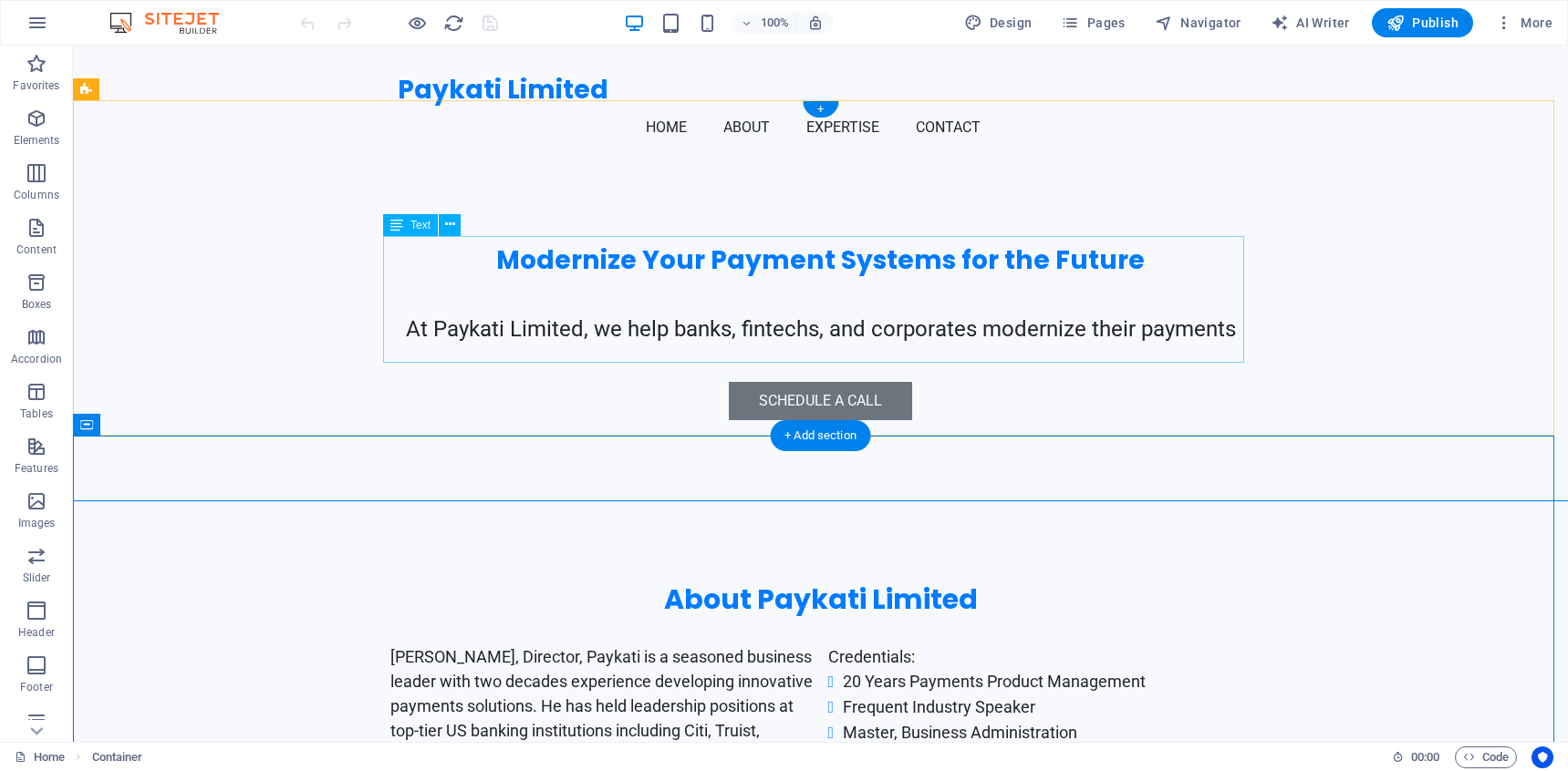
click at [1026, 644] on div "CJ Joseph, Director, Paykati is a seasoned business leader with two decades exp…" at bounding box center [821, 707] width 861 height 127
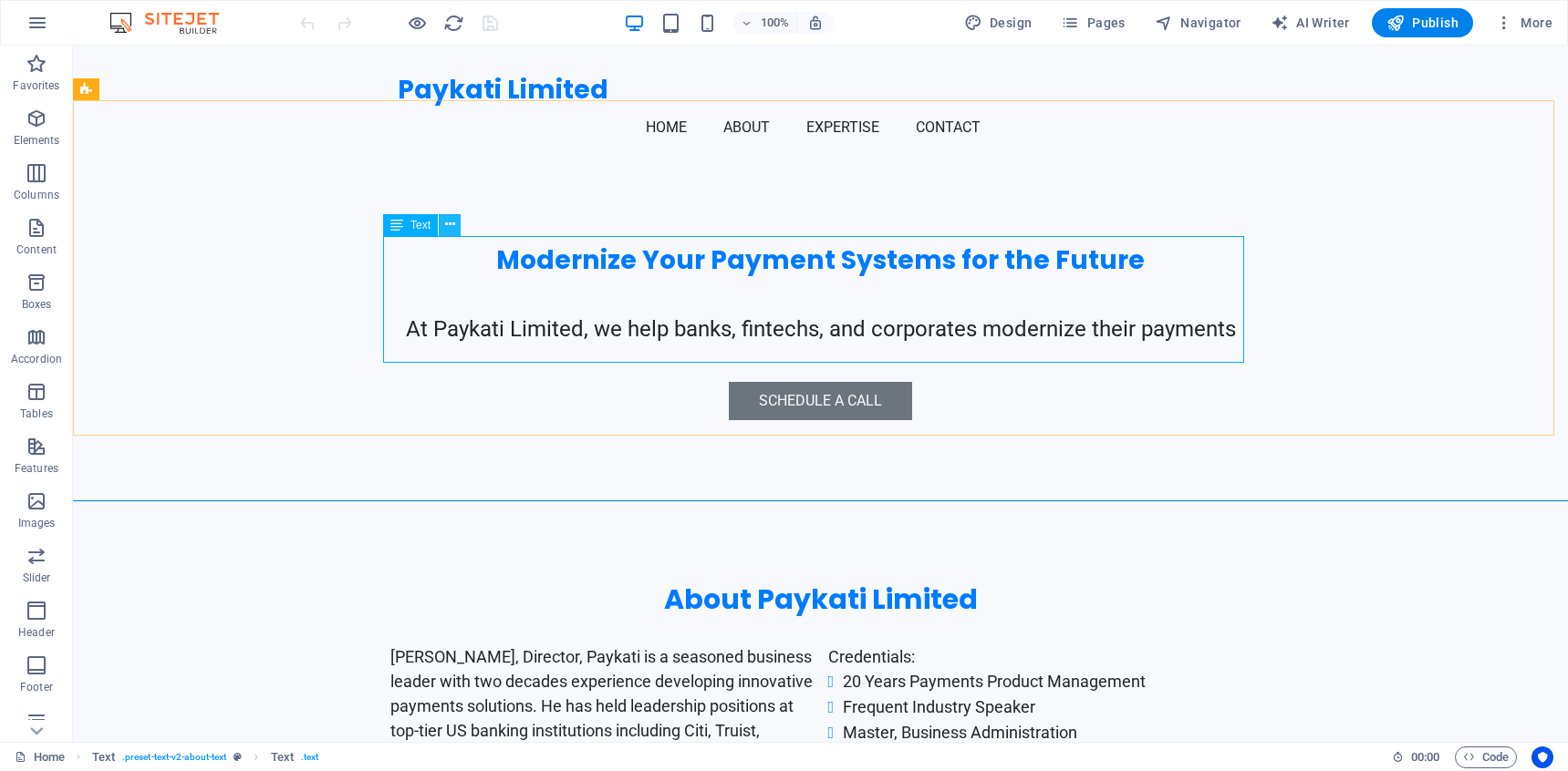
click at [458, 218] on button at bounding box center [450, 225] width 22 height 22
click at [396, 224] on icon at bounding box center [396, 225] width 13 height 22
click at [420, 225] on span "Text" at bounding box center [420, 225] width 20 height 11
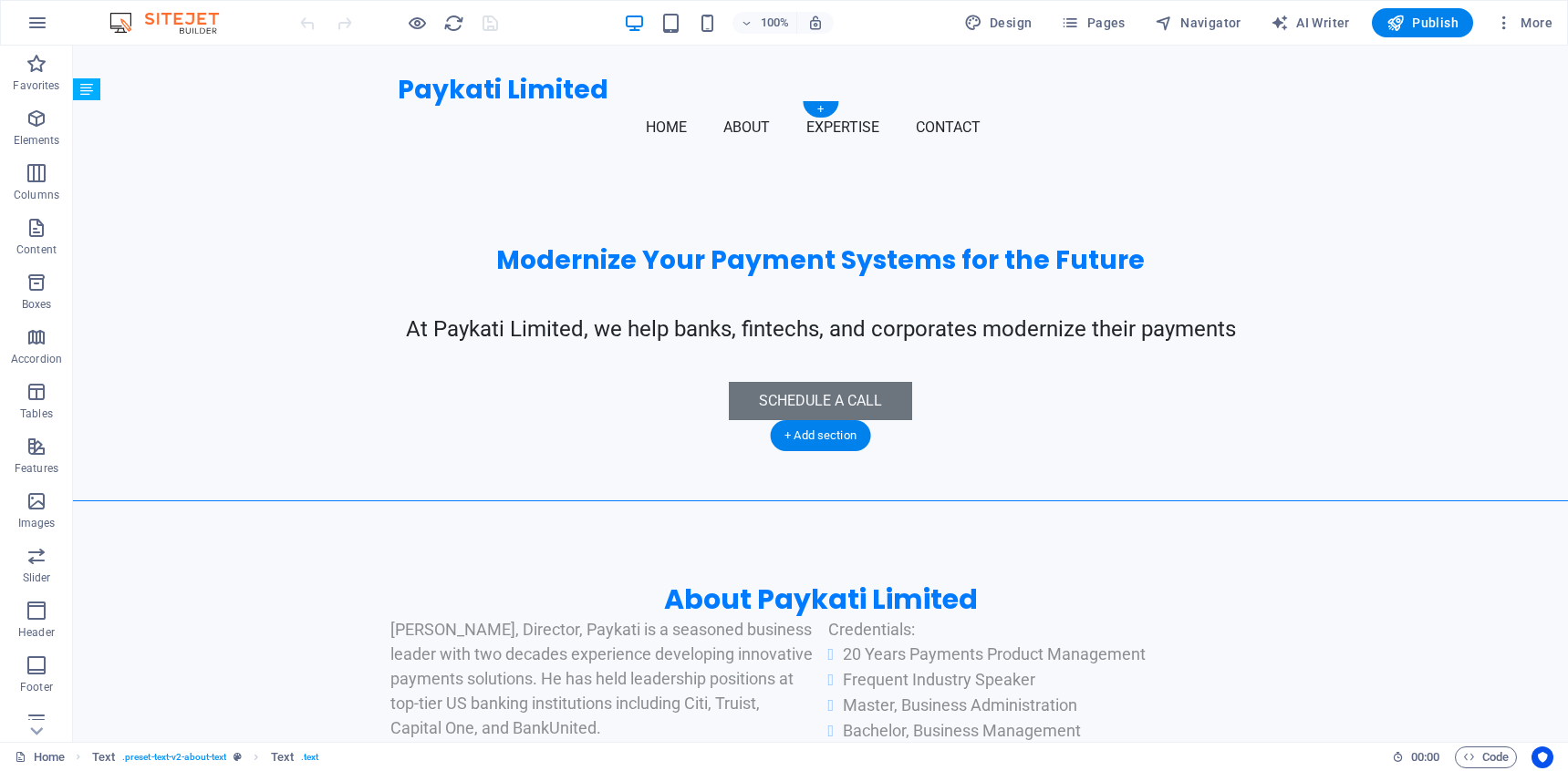
drag, startPoint x: 494, startPoint y: 270, endPoint x: 520, endPoint y: 335, distance: 70.0
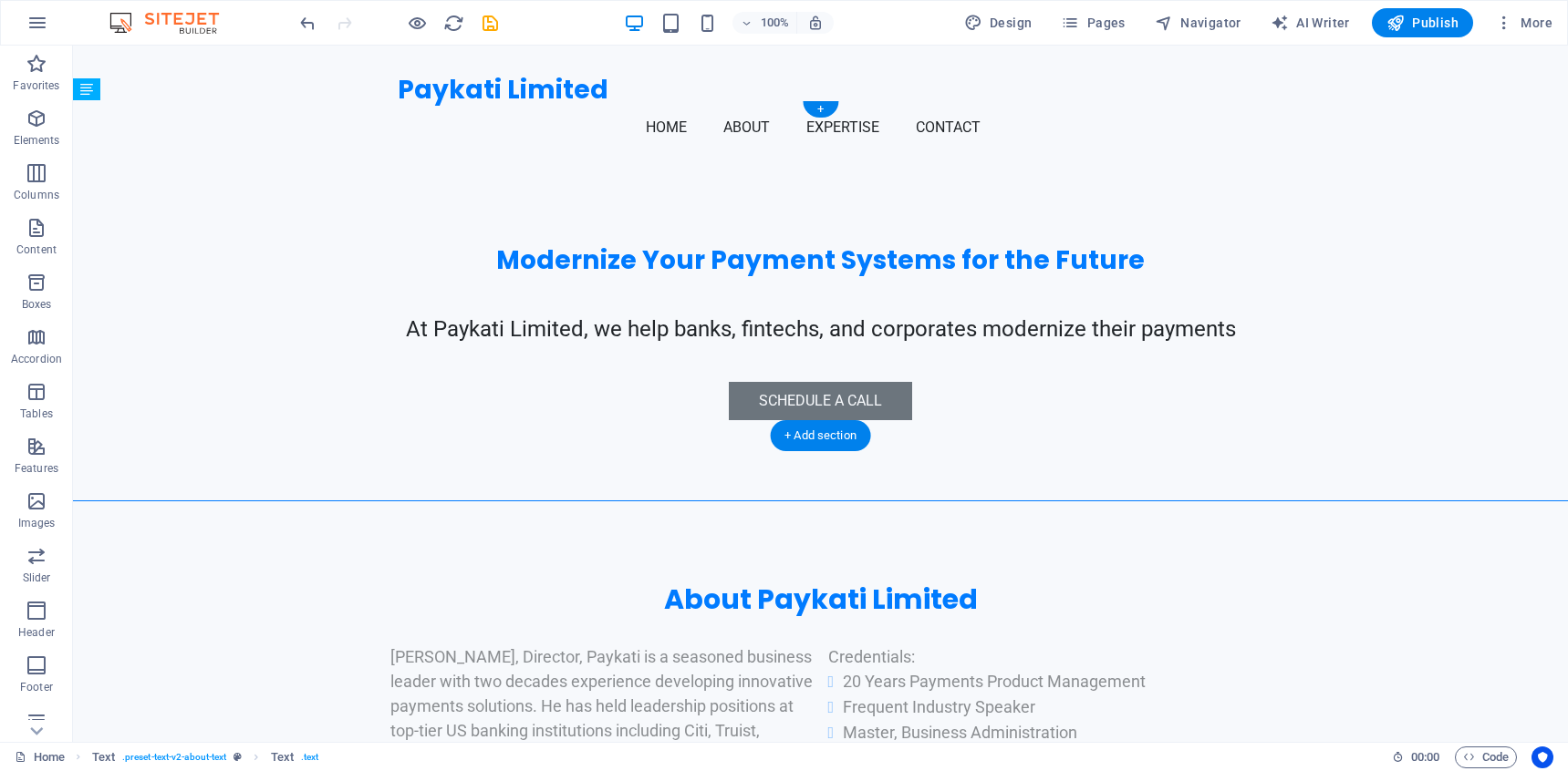
drag, startPoint x: 471, startPoint y: 244, endPoint x: 433, endPoint y: 304, distance: 71.0
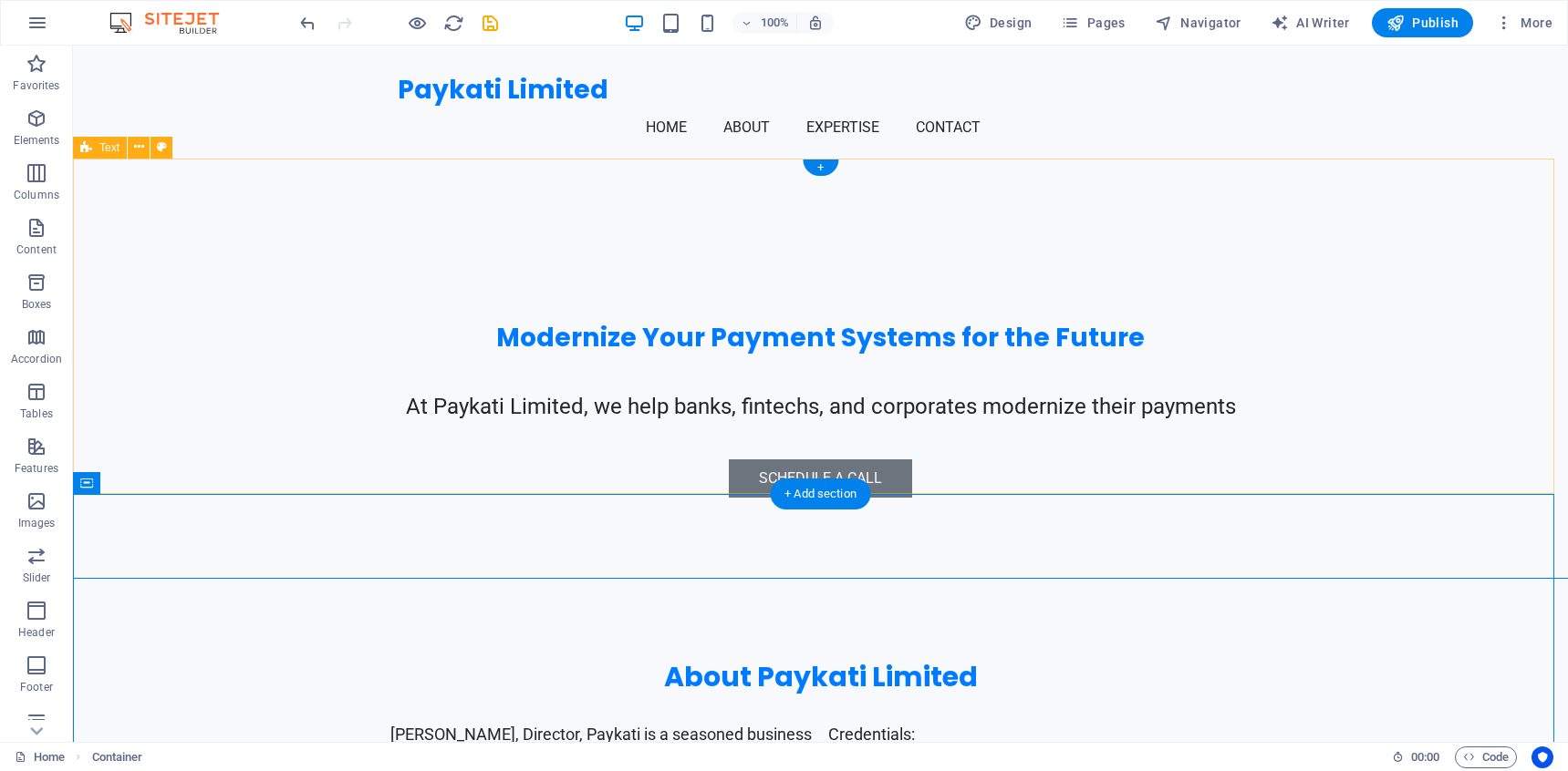
scroll to position [500, 0]
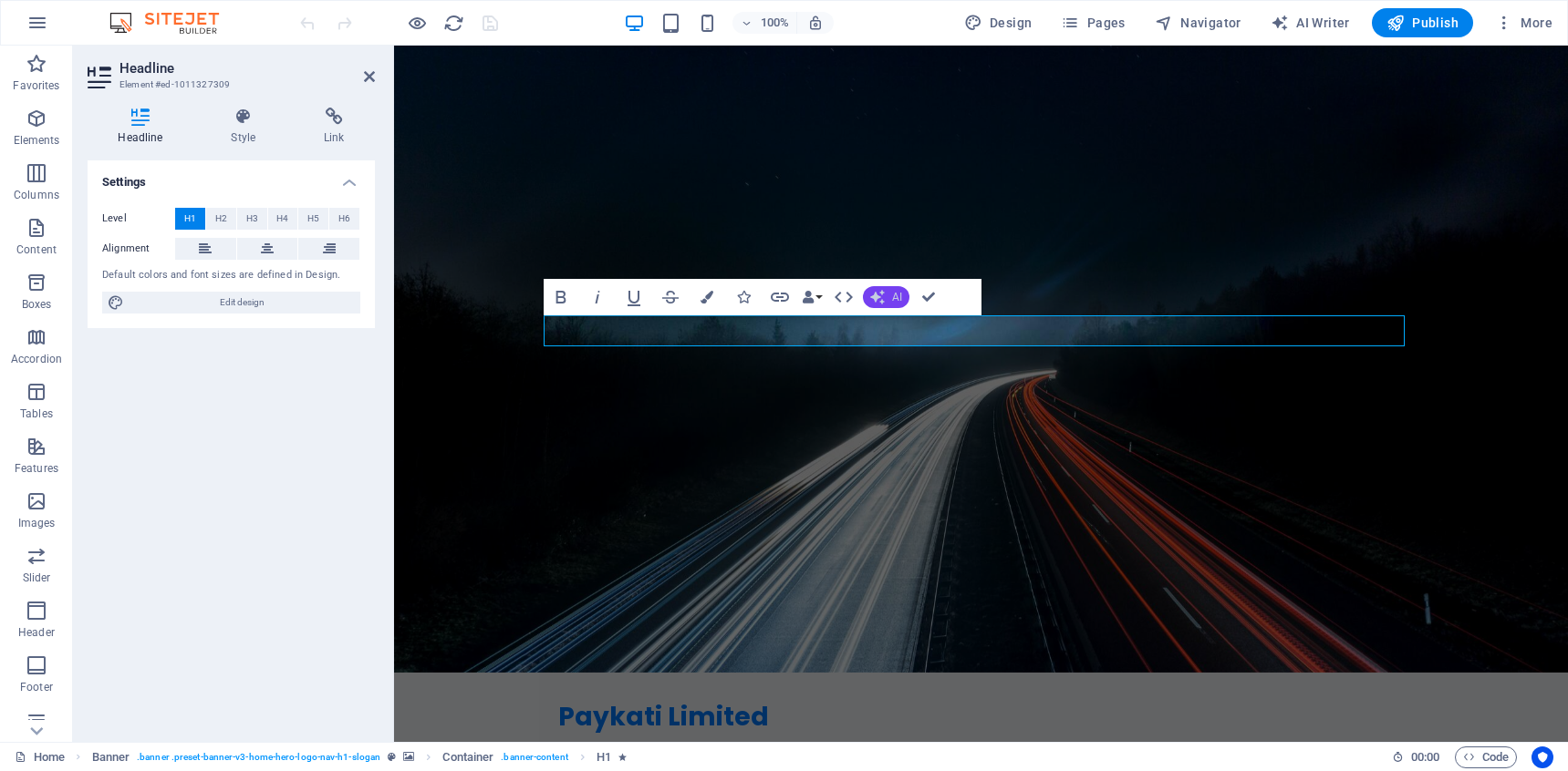
click at [896, 297] on span "AI" at bounding box center [897, 297] width 10 height 11
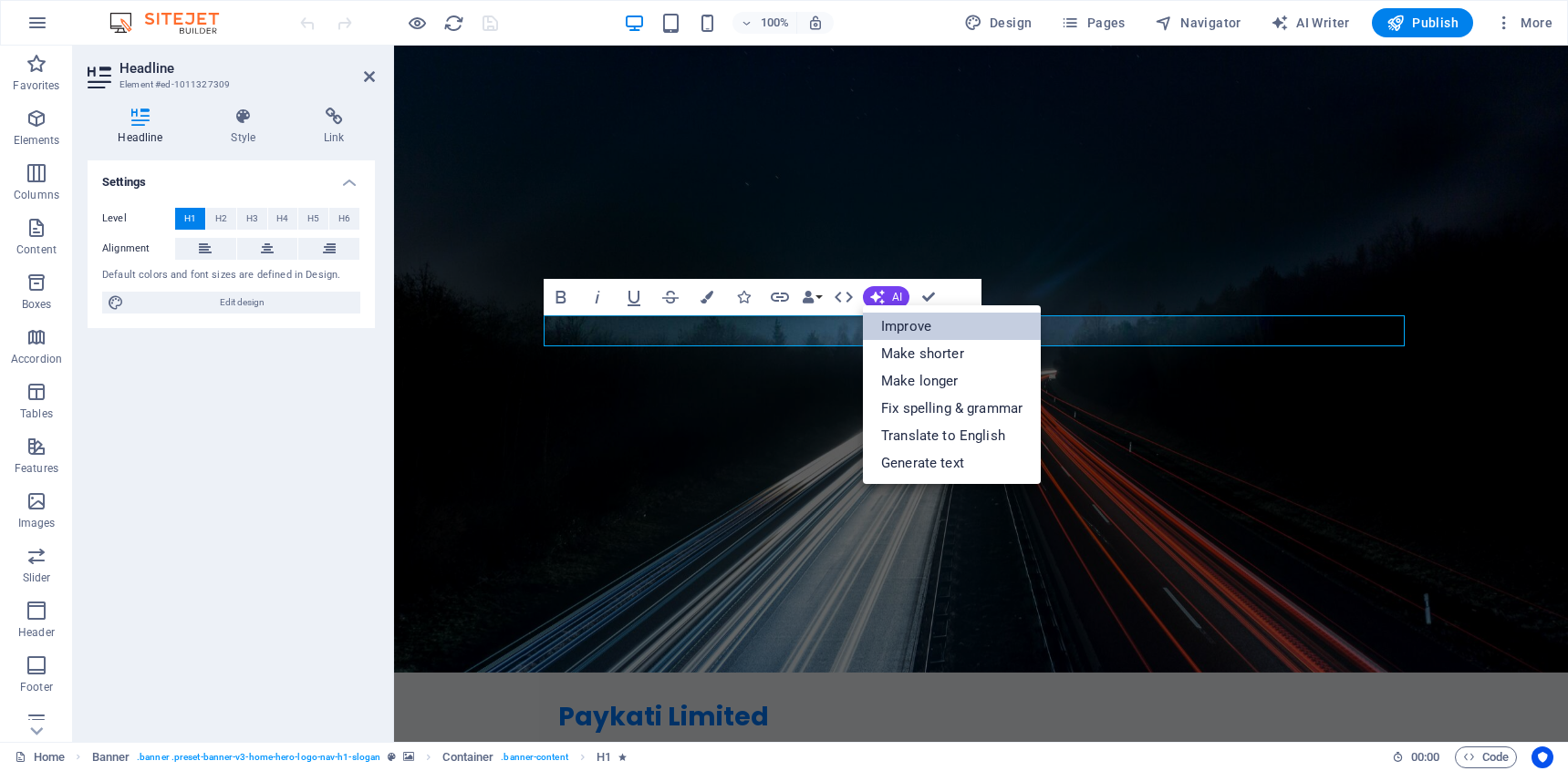
click at [899, 320] on link "Improve" at bounding box center [952, 327] width 178 height 28
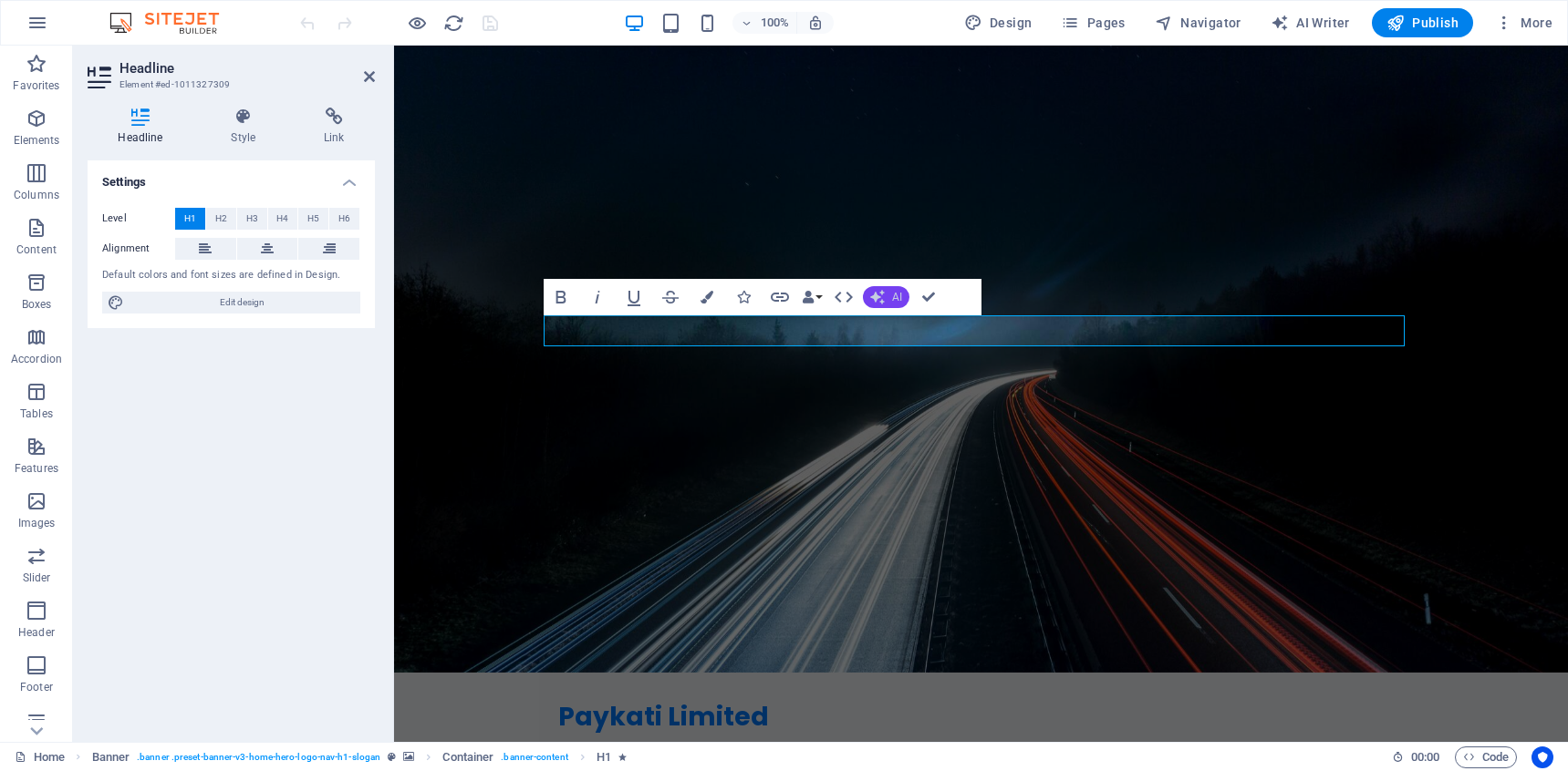
click at [892, 292] on span "AI" at bounding box center [897, 297] width 10 height 11
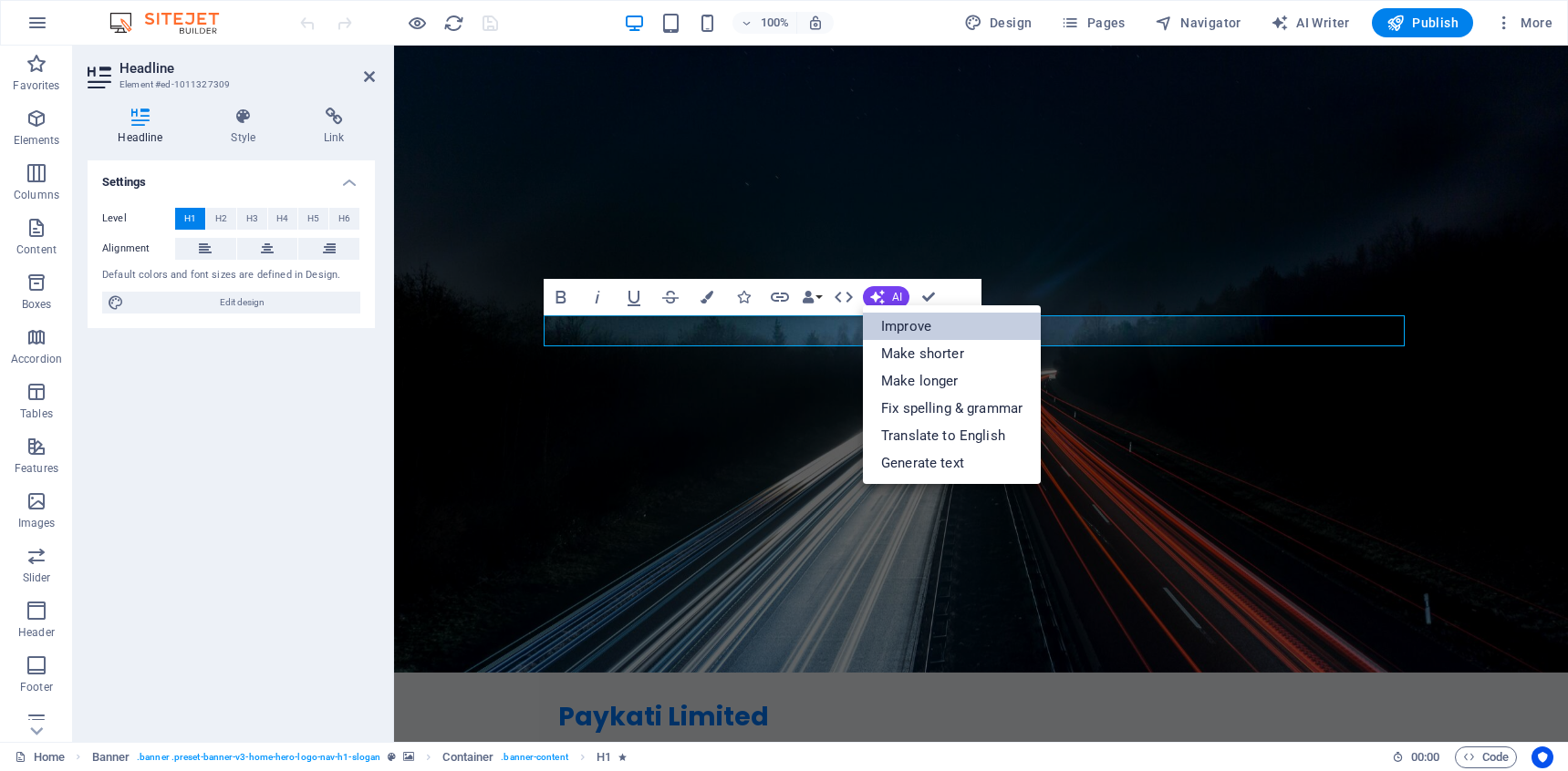
click at [892, 325] on link "Improve" at bounding box center [952, 327] width 178 height 28
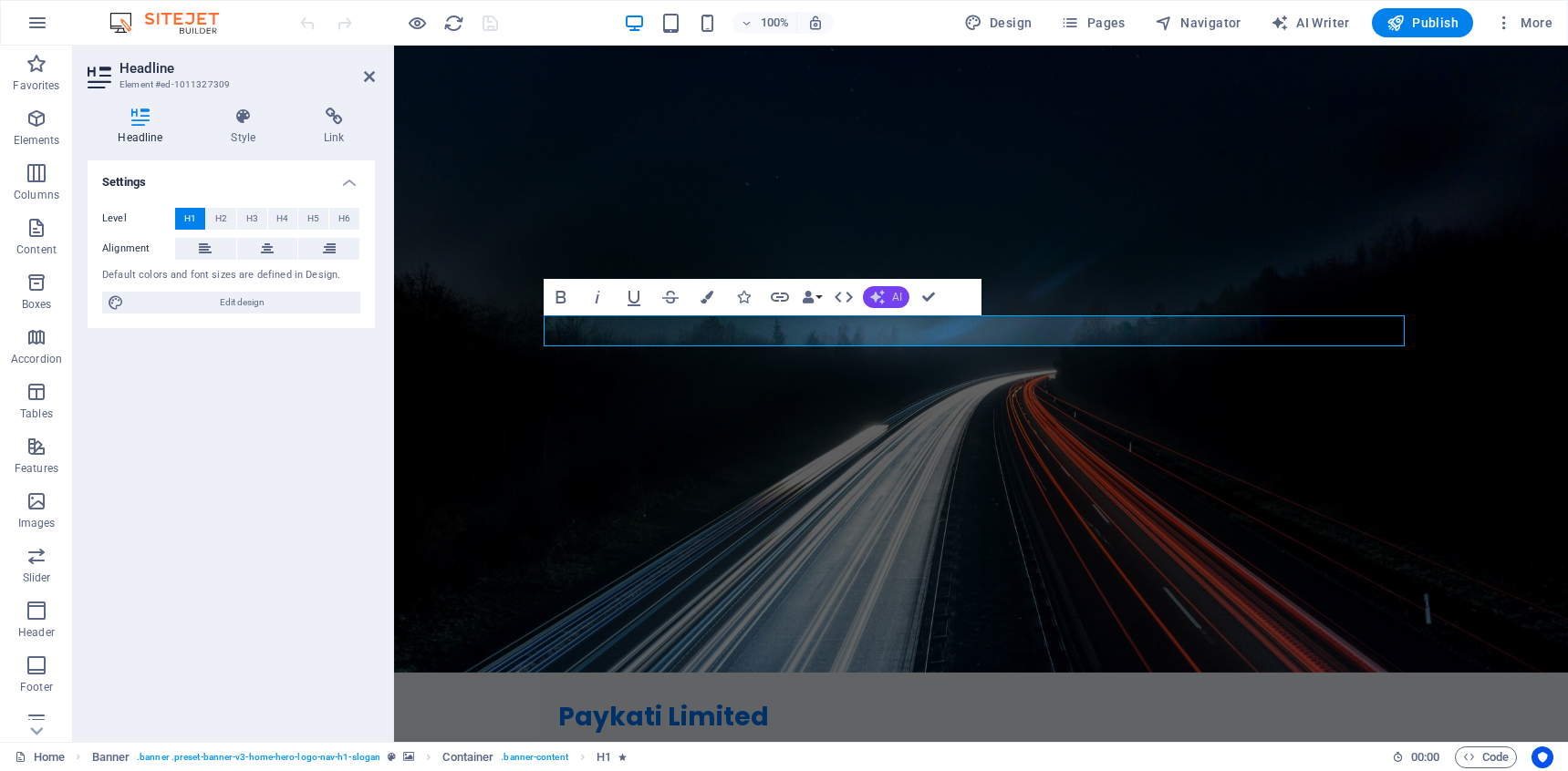
click at [884, 297] on button "AI" at bounding box center [886, 297] width 46 height 22
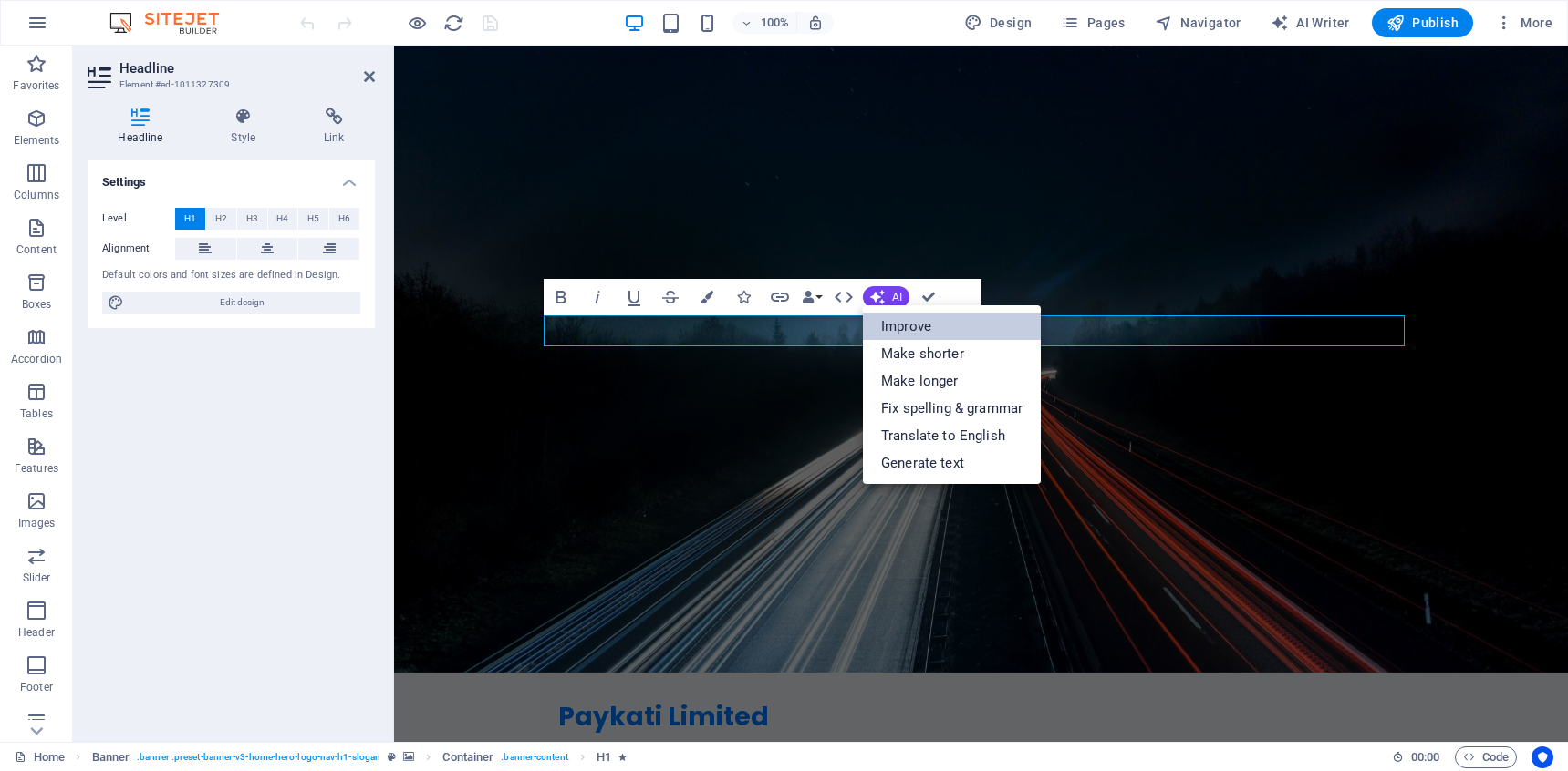
click at [888, 317] on link "Improve" at bounding box center [952, 327] width 178 height 28
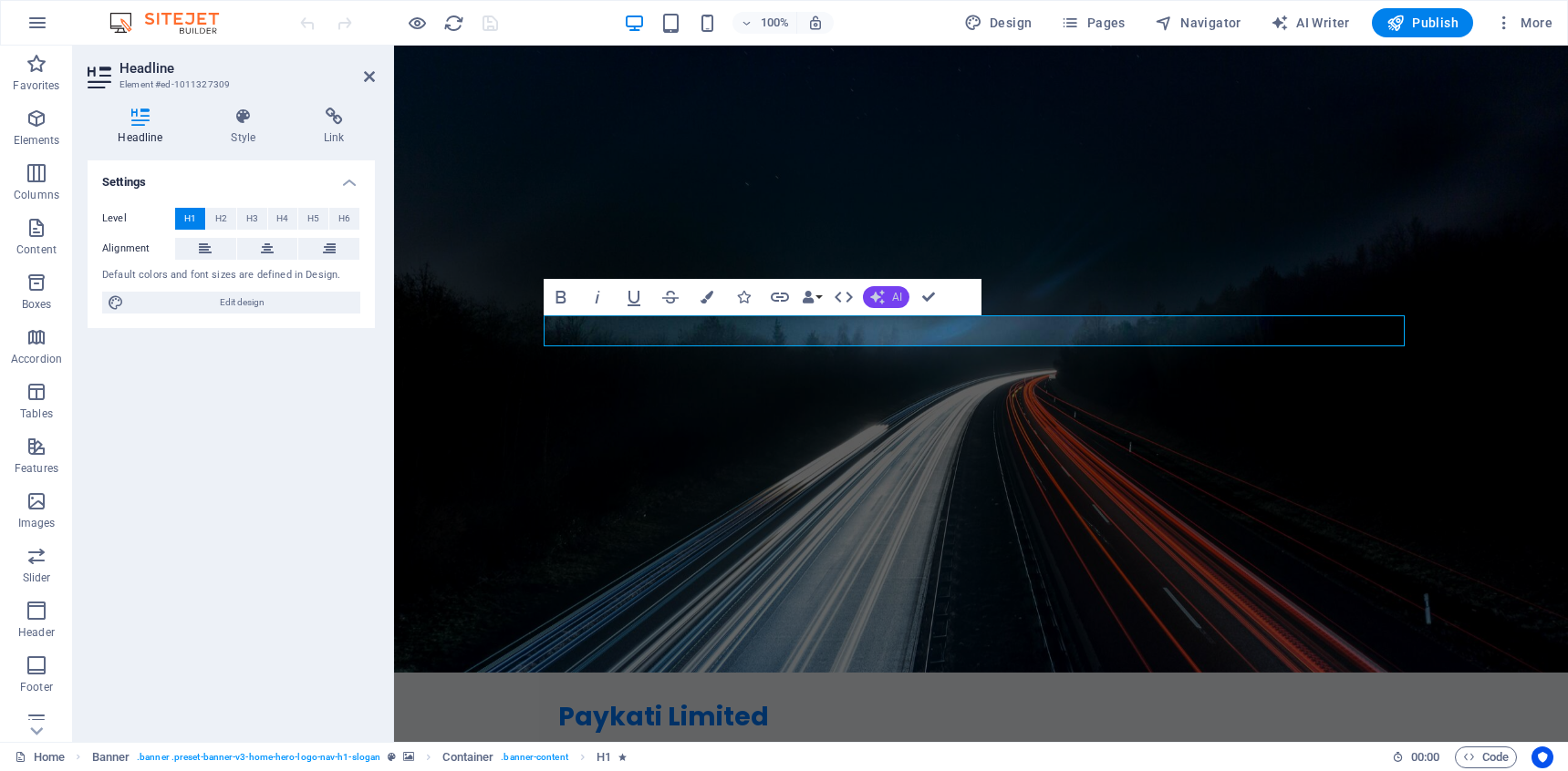
click at [875, 300] on icon "button" at bounding box center [877, 297] width 21 height 21
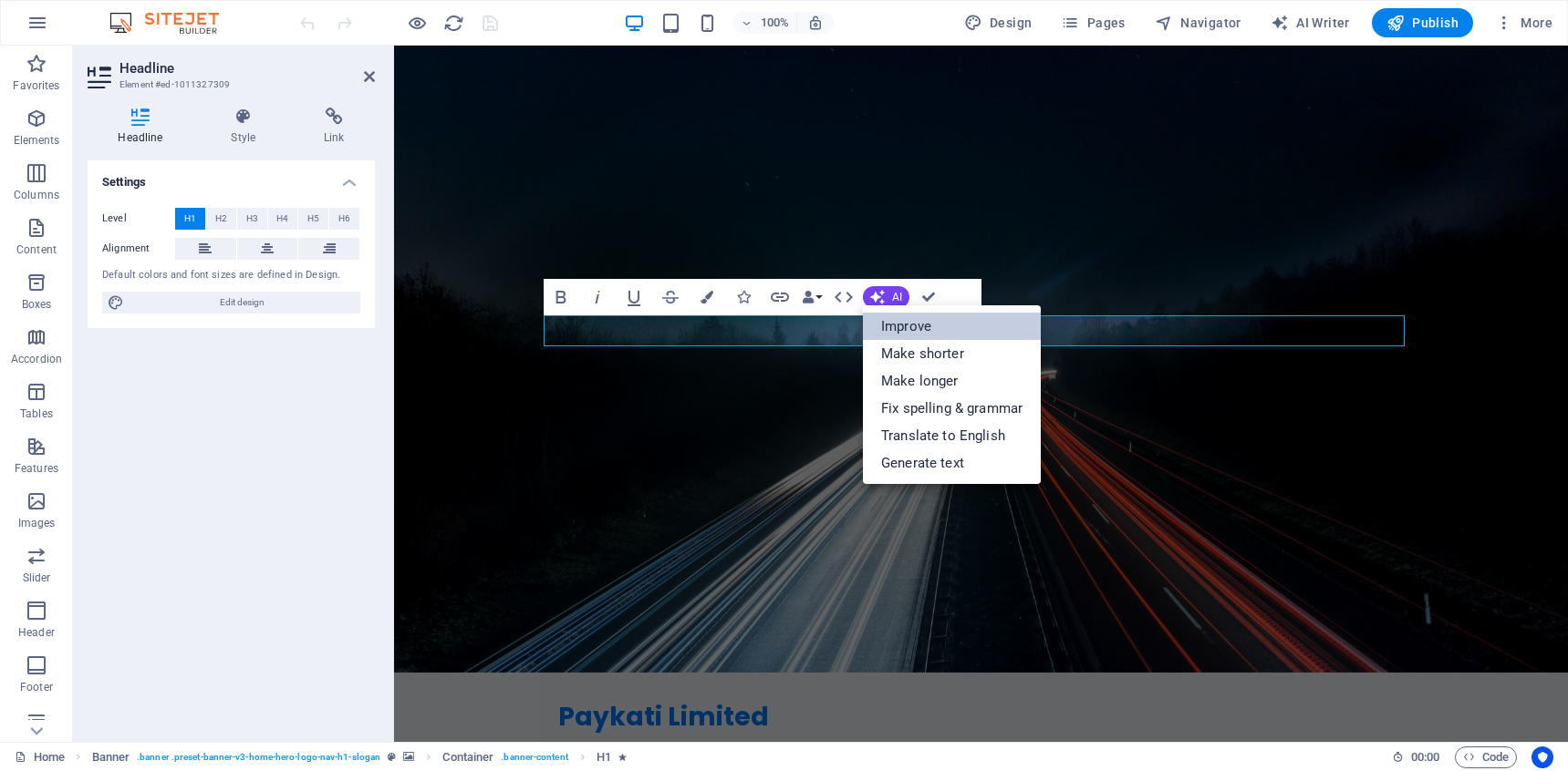
click at [889, 321] on link "Improve" at bounding box center [952, 327] width 178 height 28
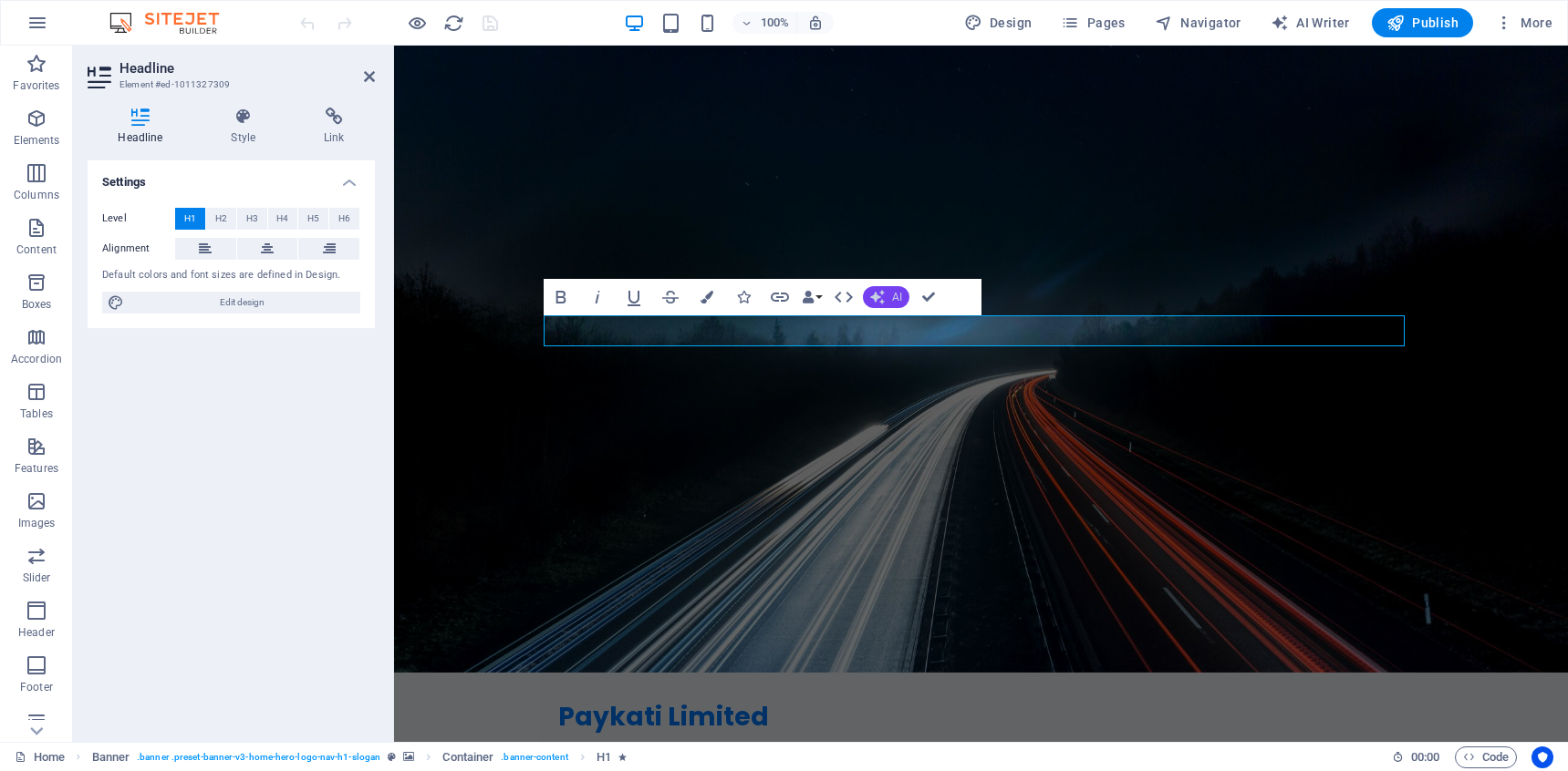
click at [878, 299] on icon "button" at bounding box center [877, 297] width 20 height 20
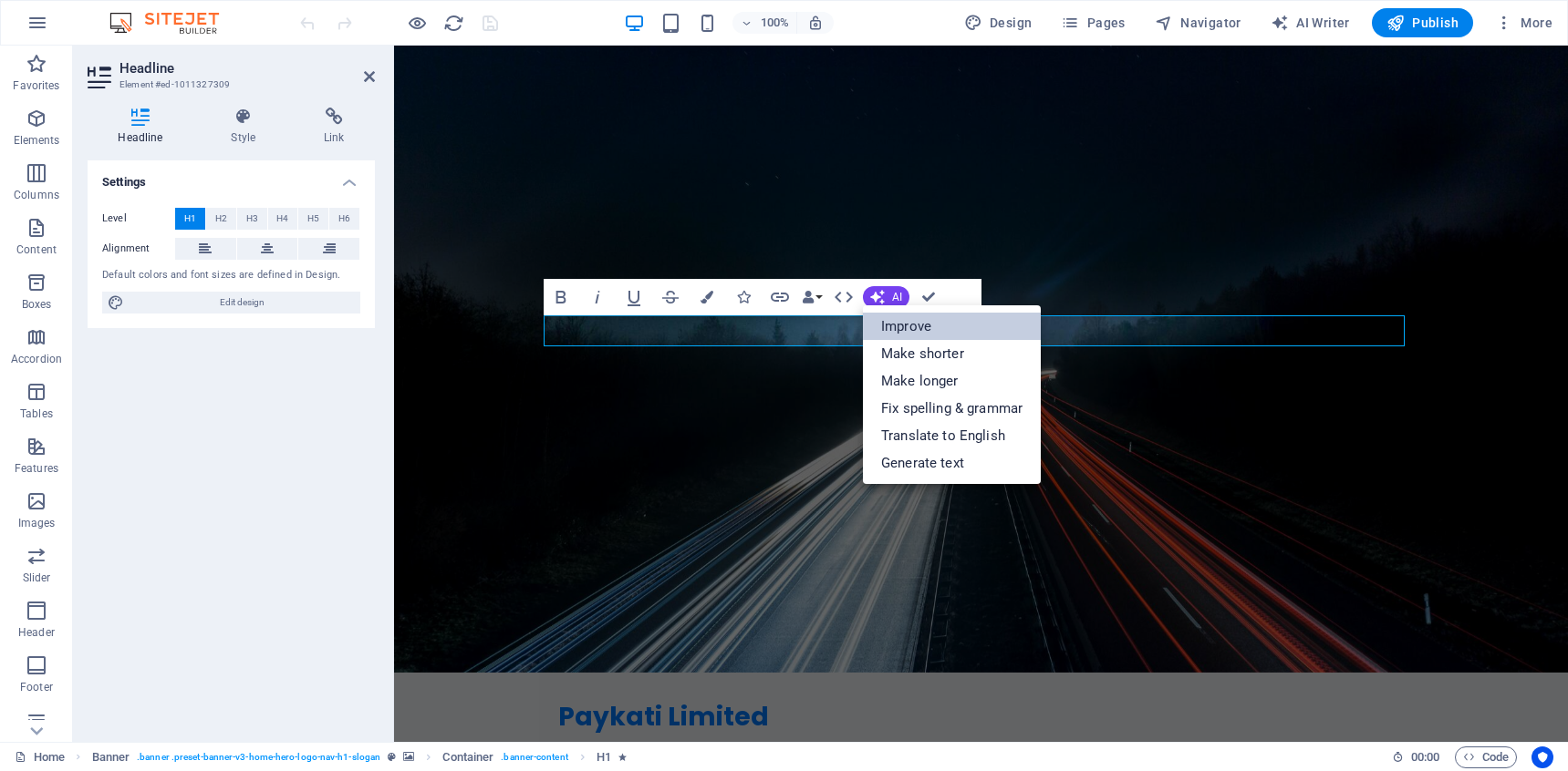
click at [891, 317] on link "Improve" at bounding box center [952, 327] width 178 height 28
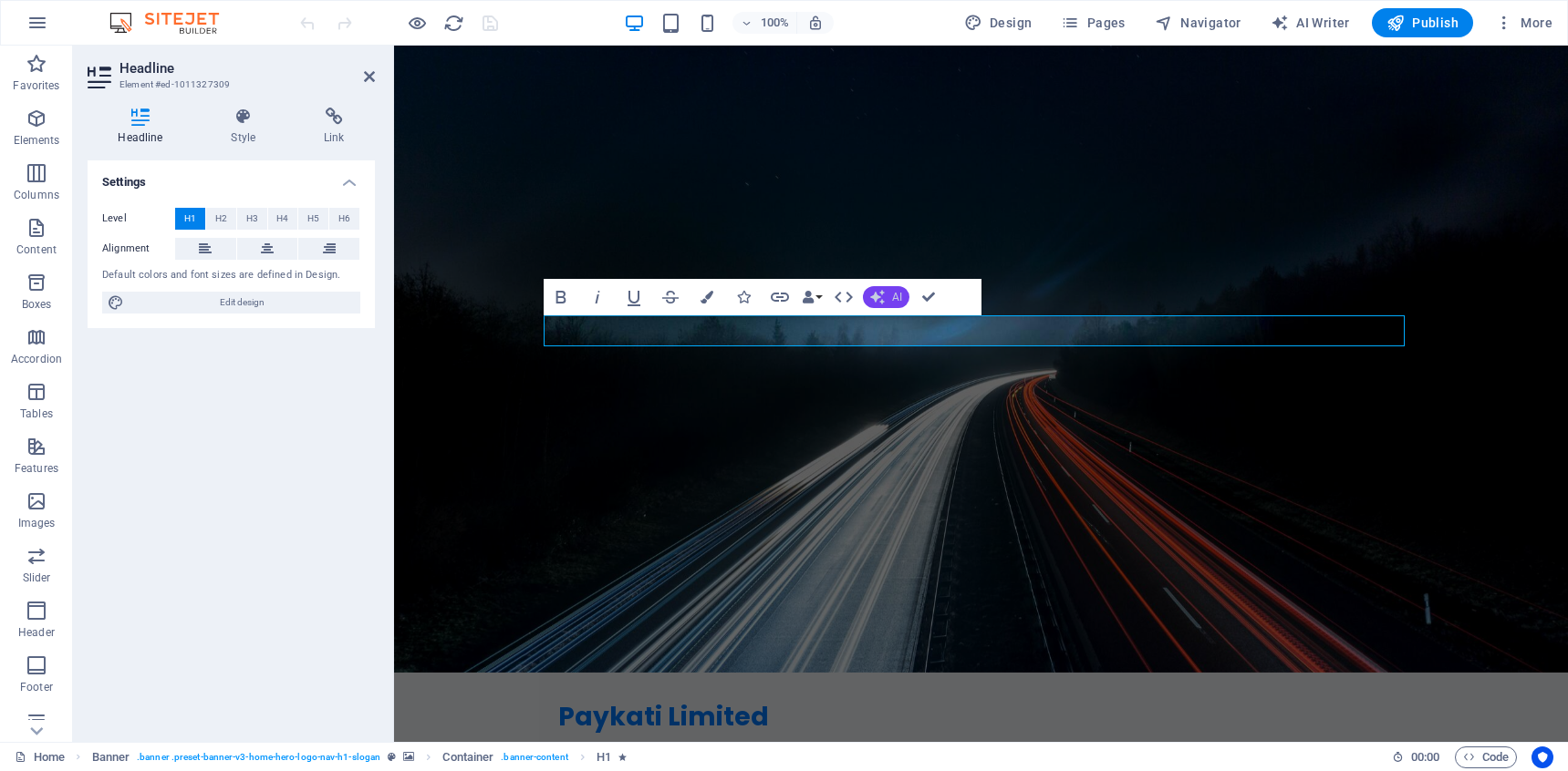
click at [875, 297] on icon "button" at bounding box center [877, 296] width 18 height 18
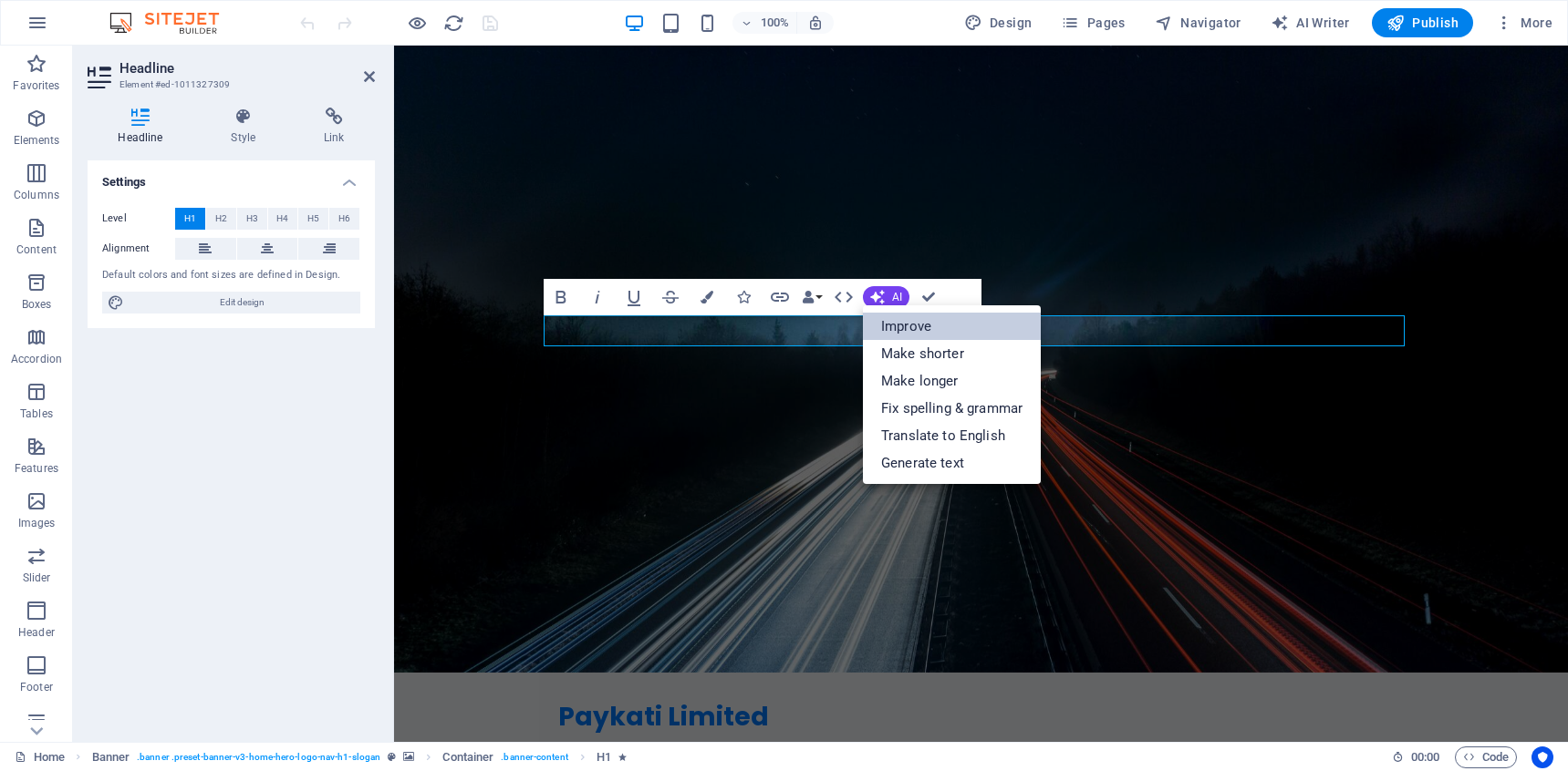
click at [882, 313] on link "Improve" at bounding box center [952, 327] width 178 height 28
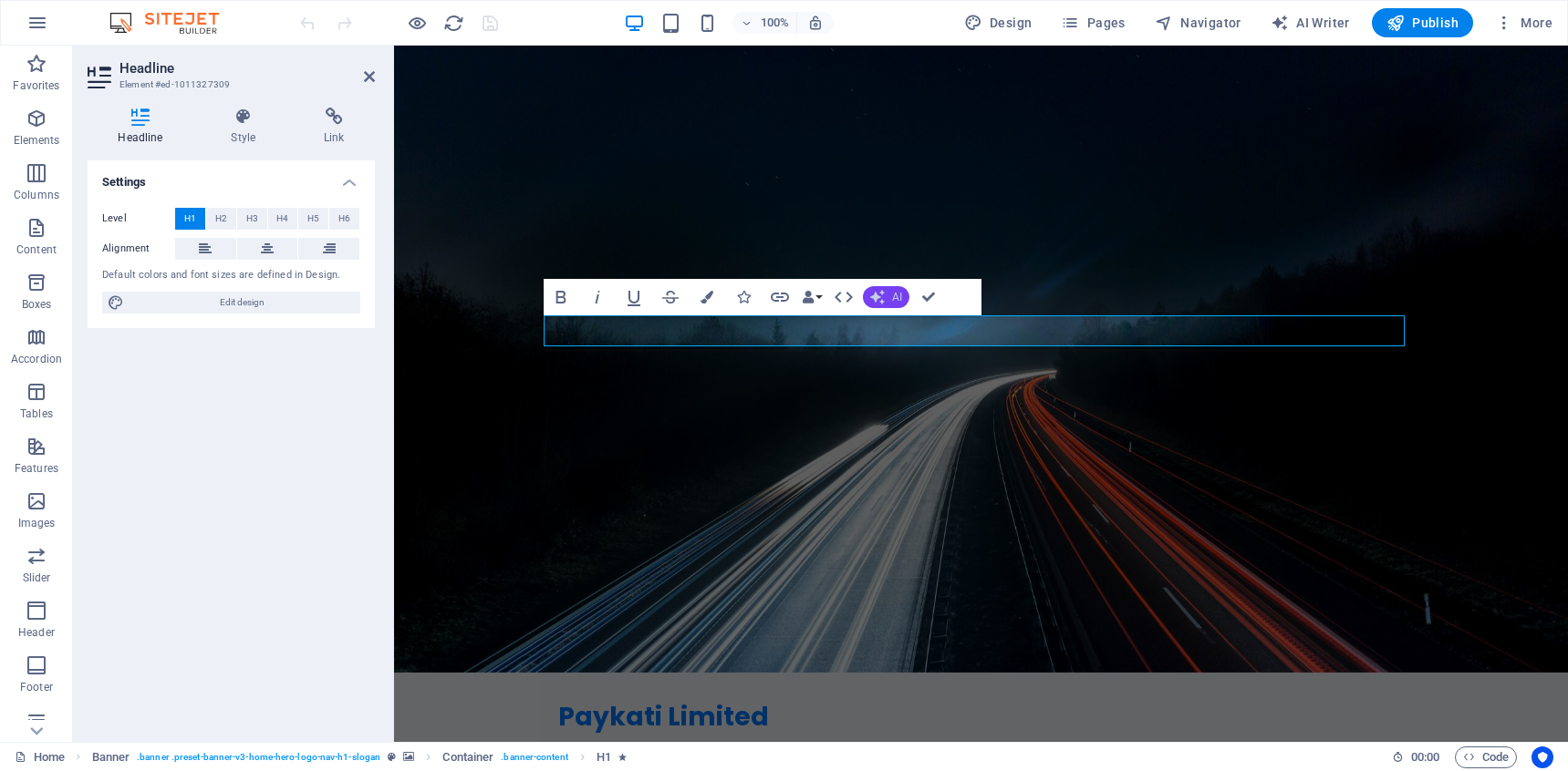
click at [863, 297] on button "AI" at bounding box center [886, 297] width 46 height 22
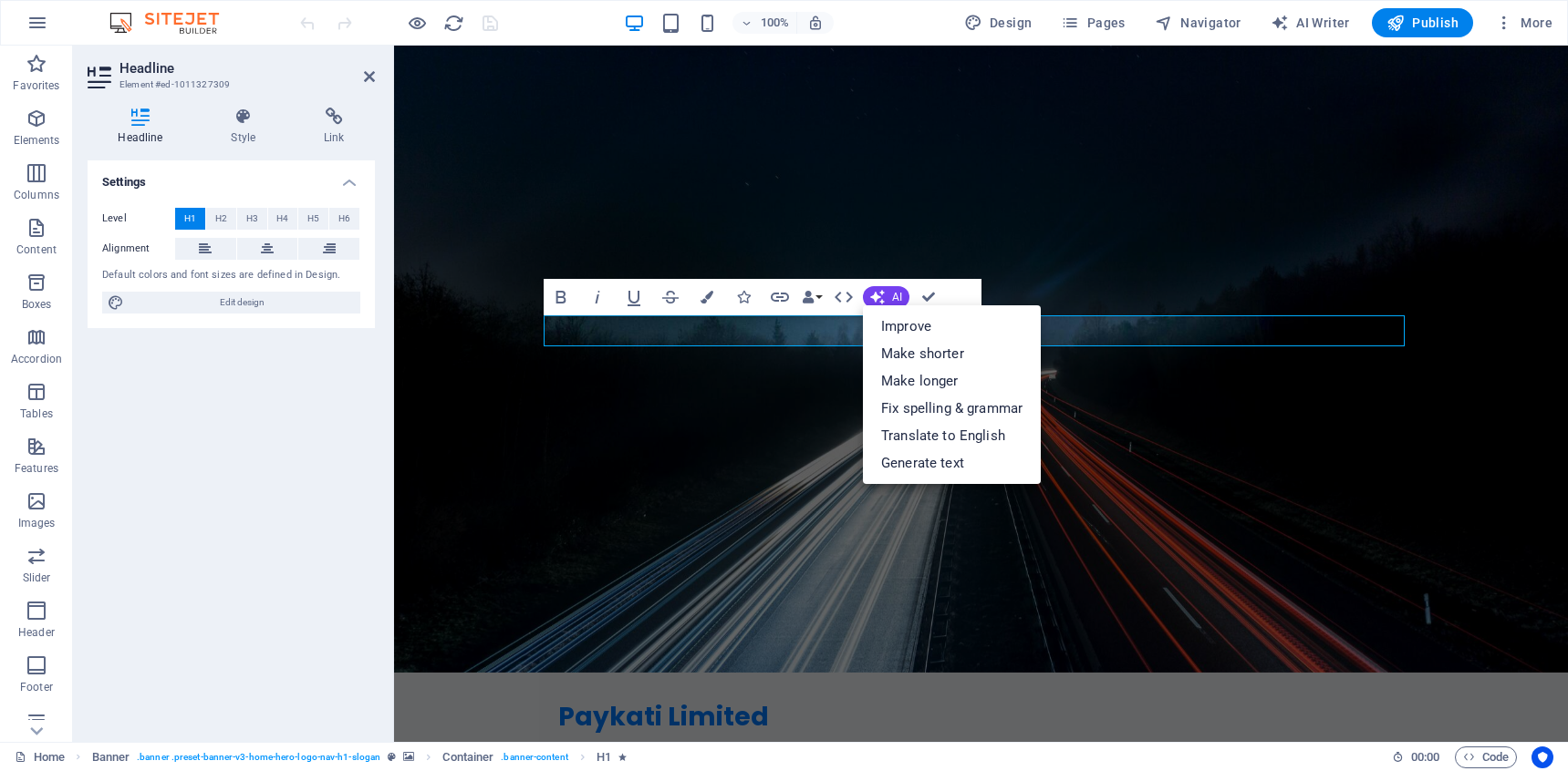
click at [884, 305] on ul "Improve Make shorter Make longer Fix spelling & grammar Translate to English Ge…" at bounding box center [952, 394] width 178 height 179
click at [891, 322] on link "Improve" at bounding box center [952, 327] width 178 height 28
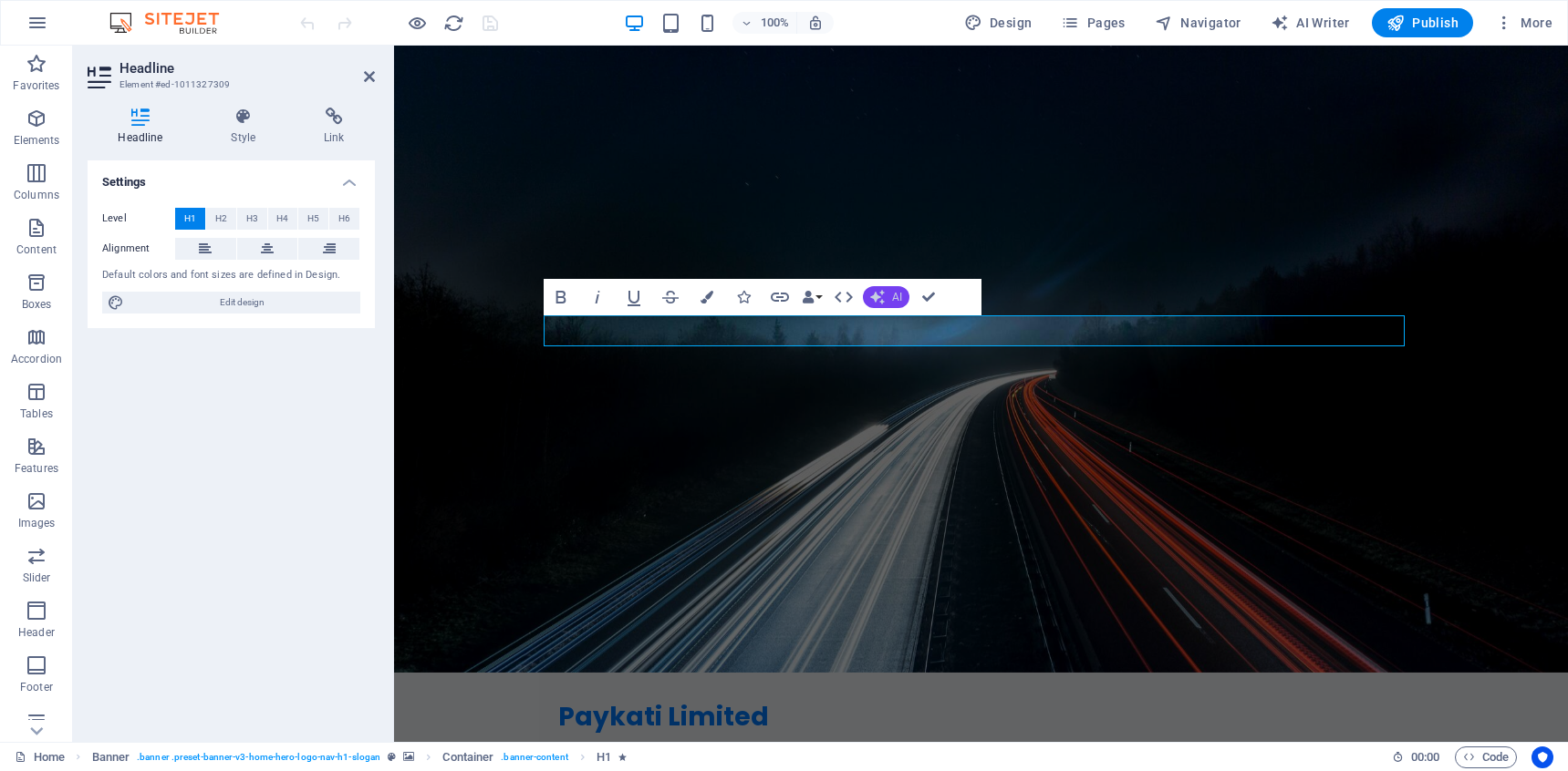
click at [890, 291] on button "AI" at bounding box center [886, 297] width 46 height 22
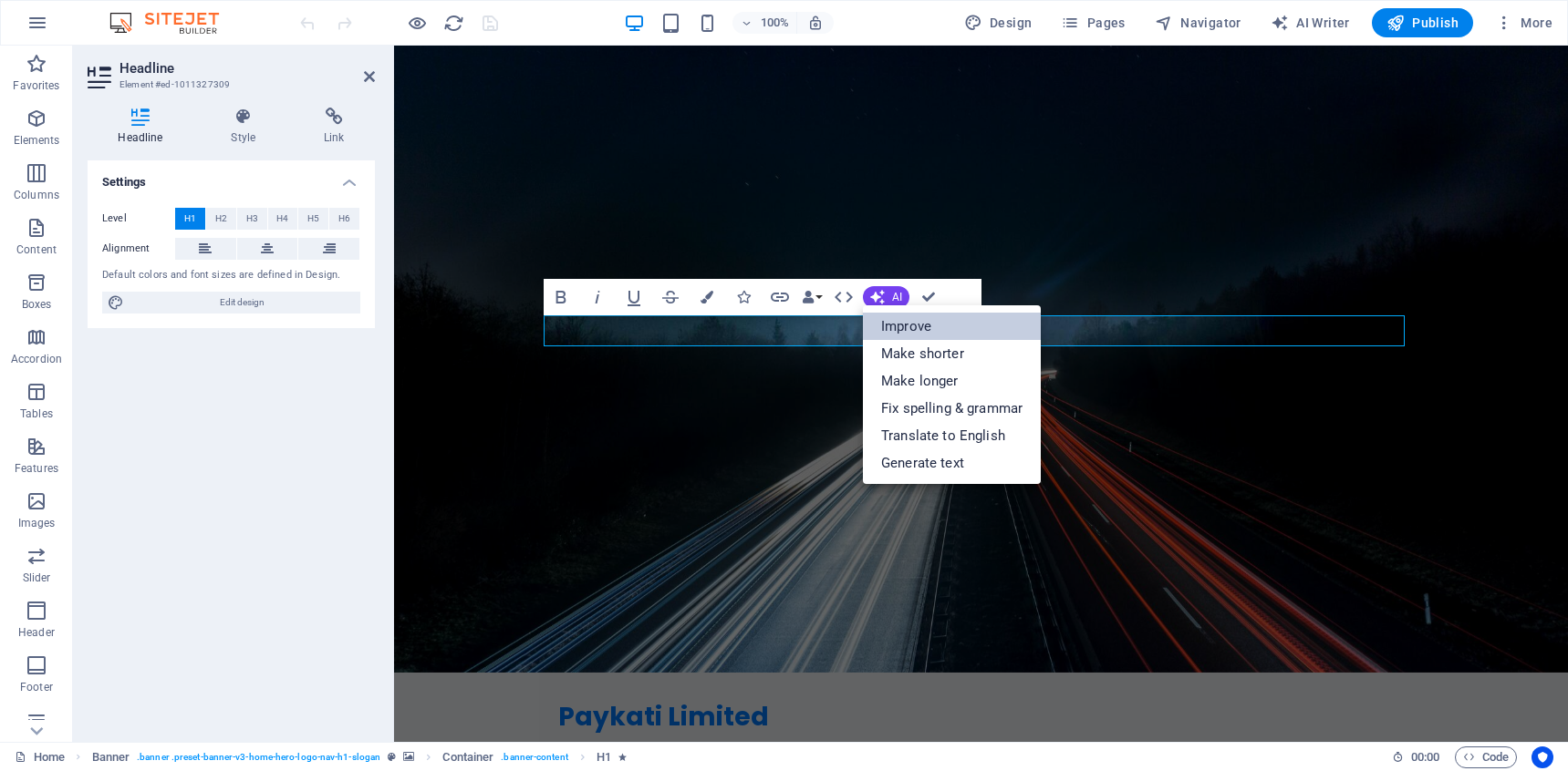
click at [896, 317] on link "Improve" at bounding box center [952, 327] width 178 height 28
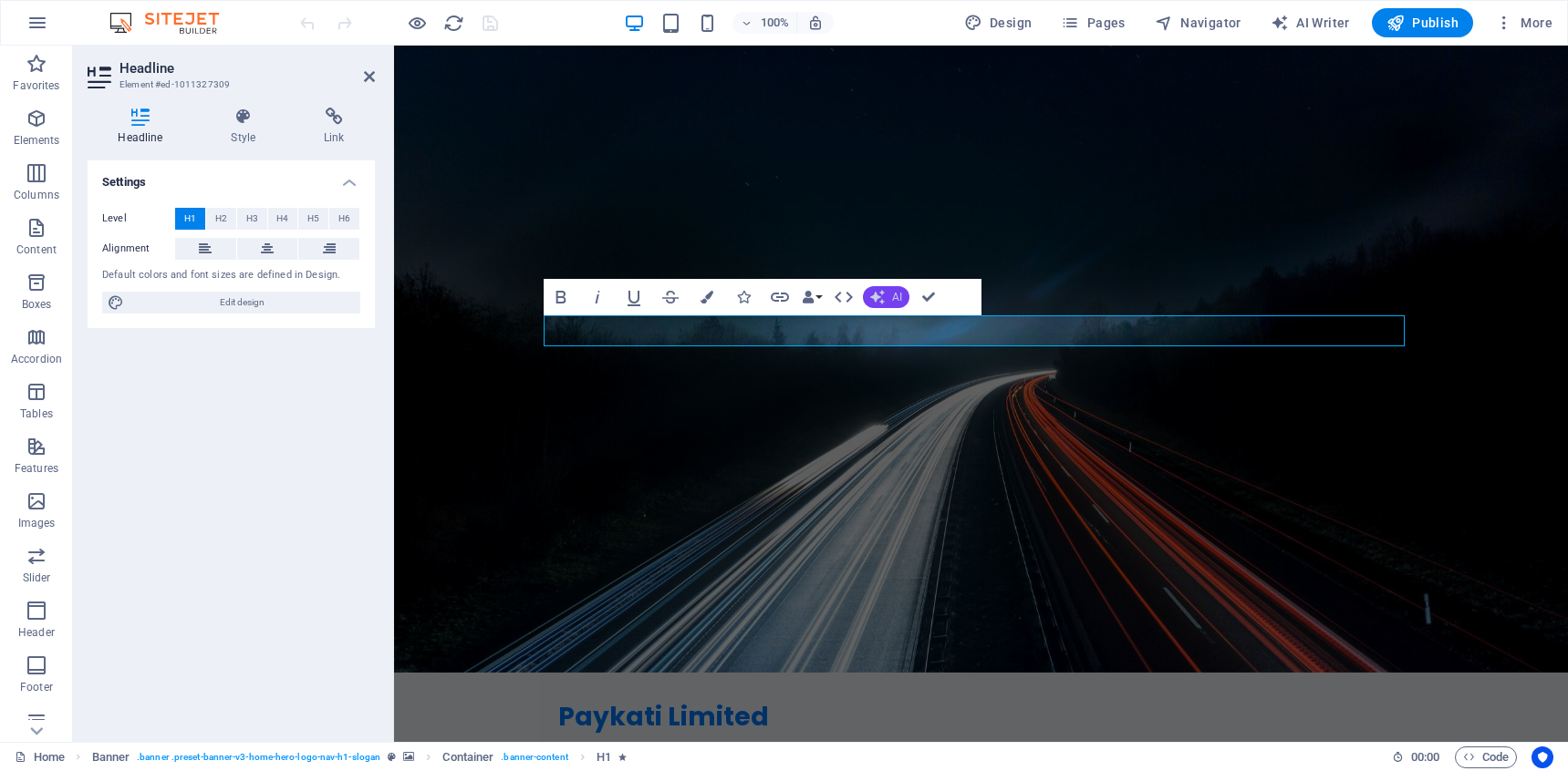
click at [892, 303] on span "AI" at bounding box center [897, 297] width 10 height 11
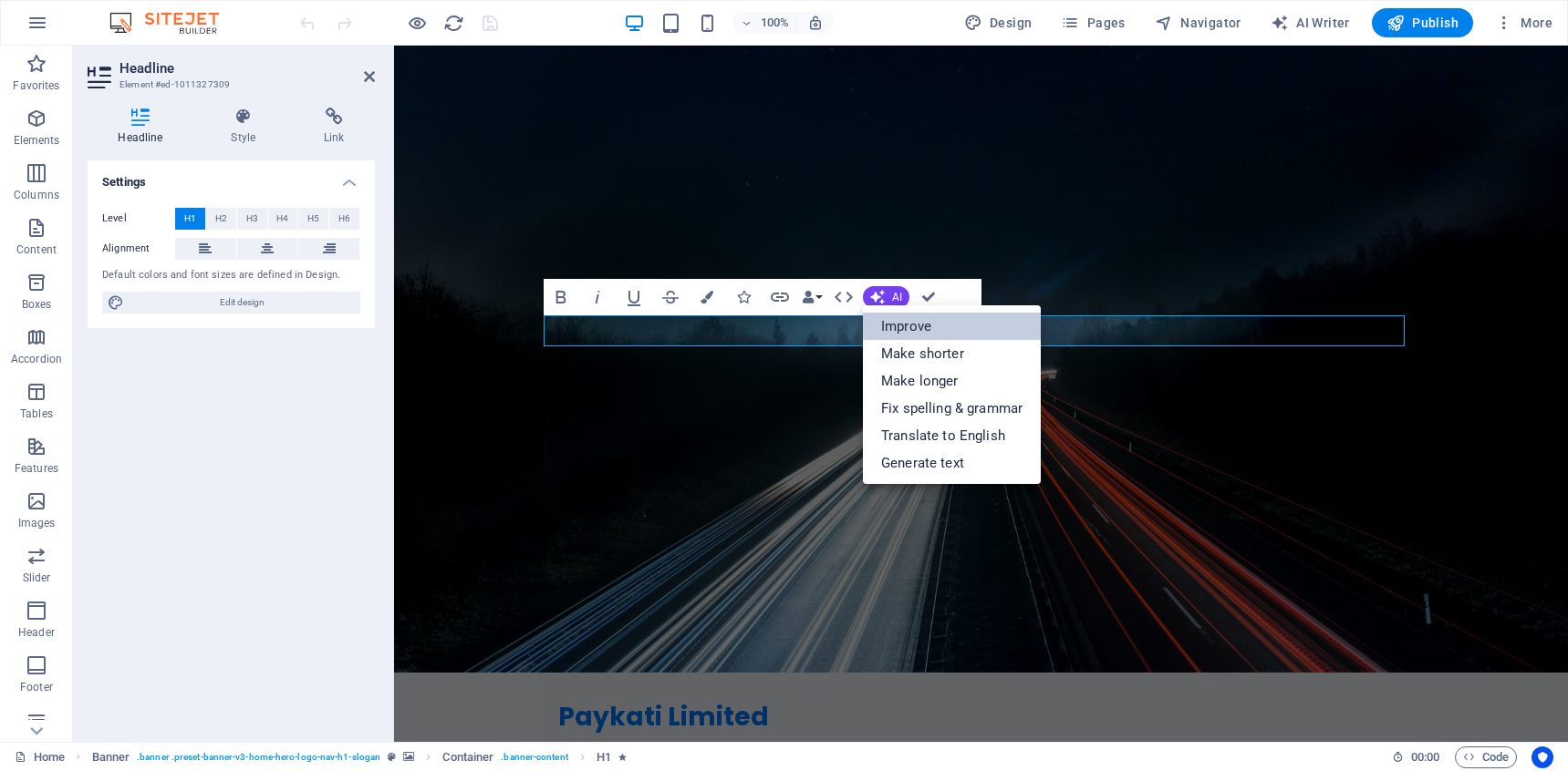
click at [895, 330] on link "Improve" at bounding box center [952, 327] width 178 height 28
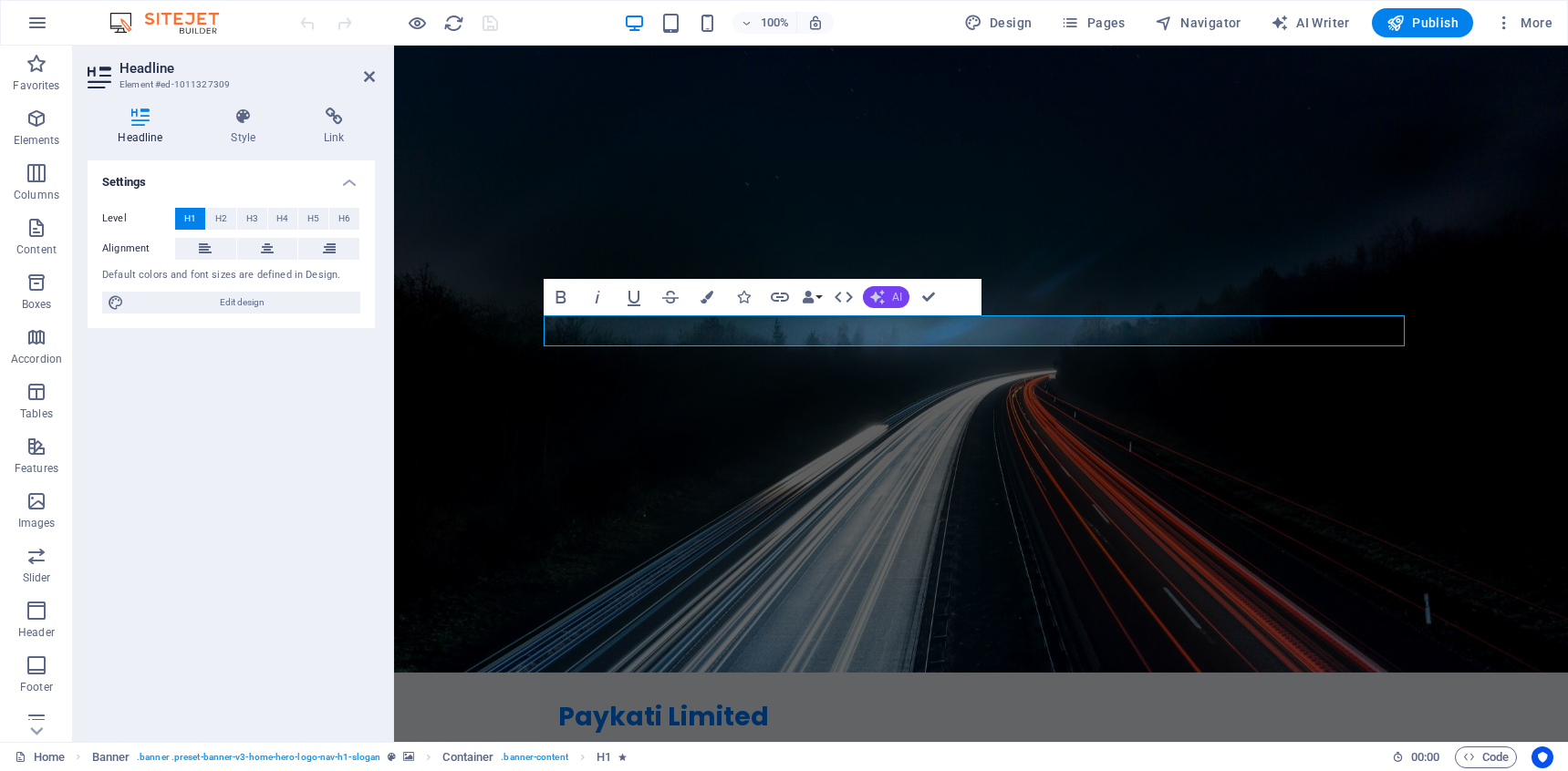
click at [888, 298] on button "AI" at bounding box center [886, 297] width 46 height 22
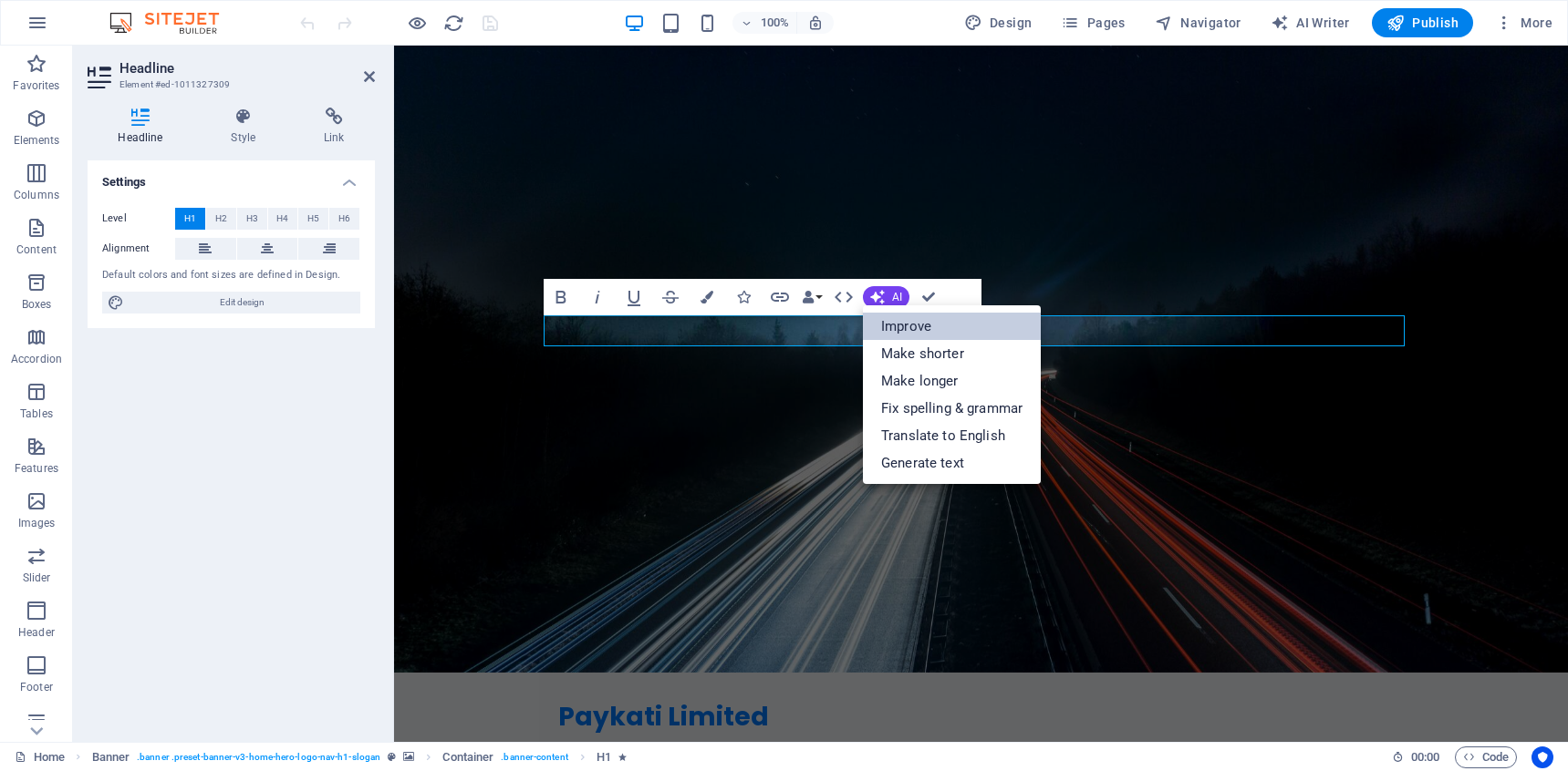
click at [963, 317] on link "Improve" at bounding box center [952, 327] width 178 height 28
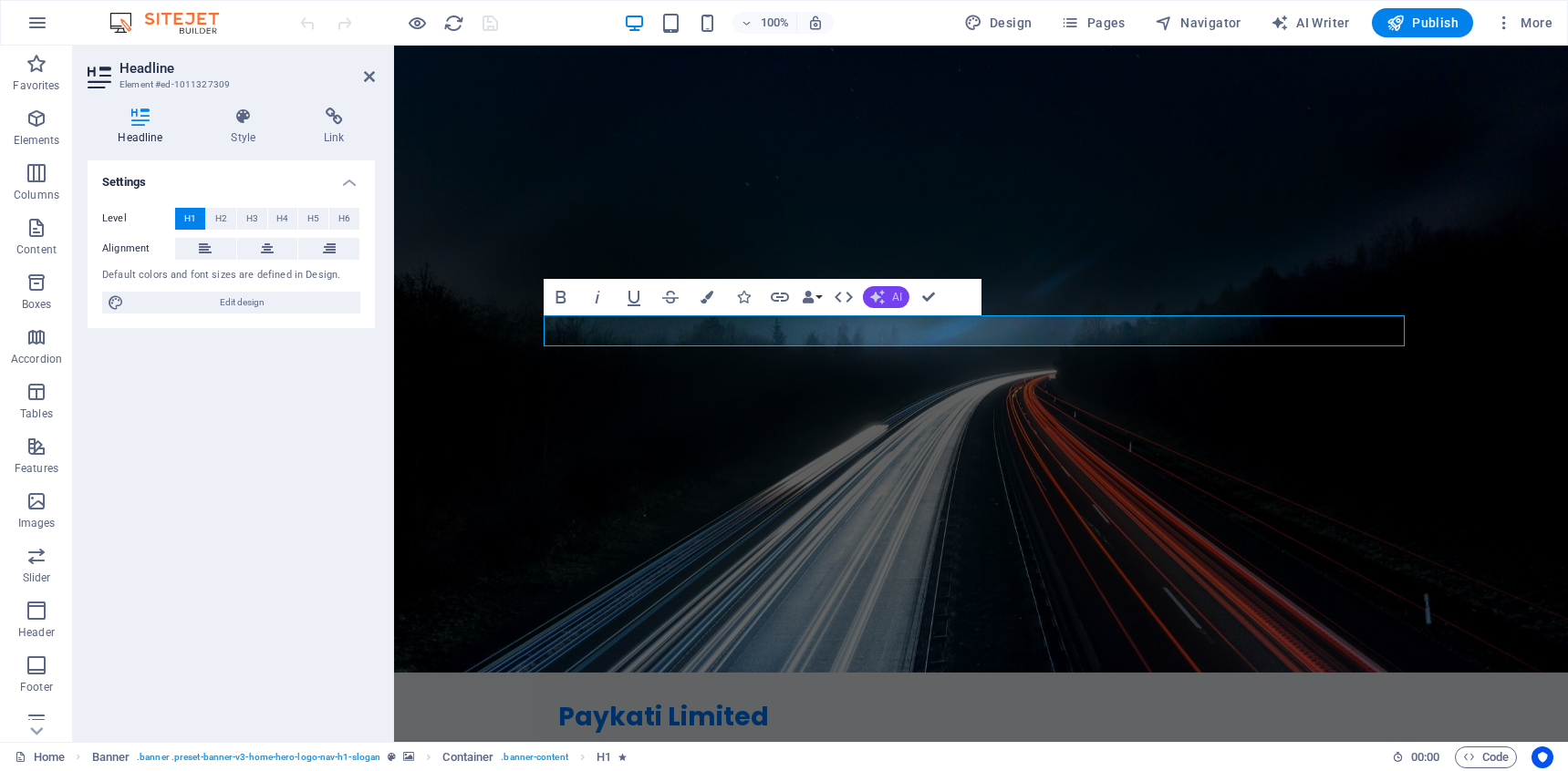
click at [903, 295] on button "AI" at bounding box center [886, 297] width 46 height 22
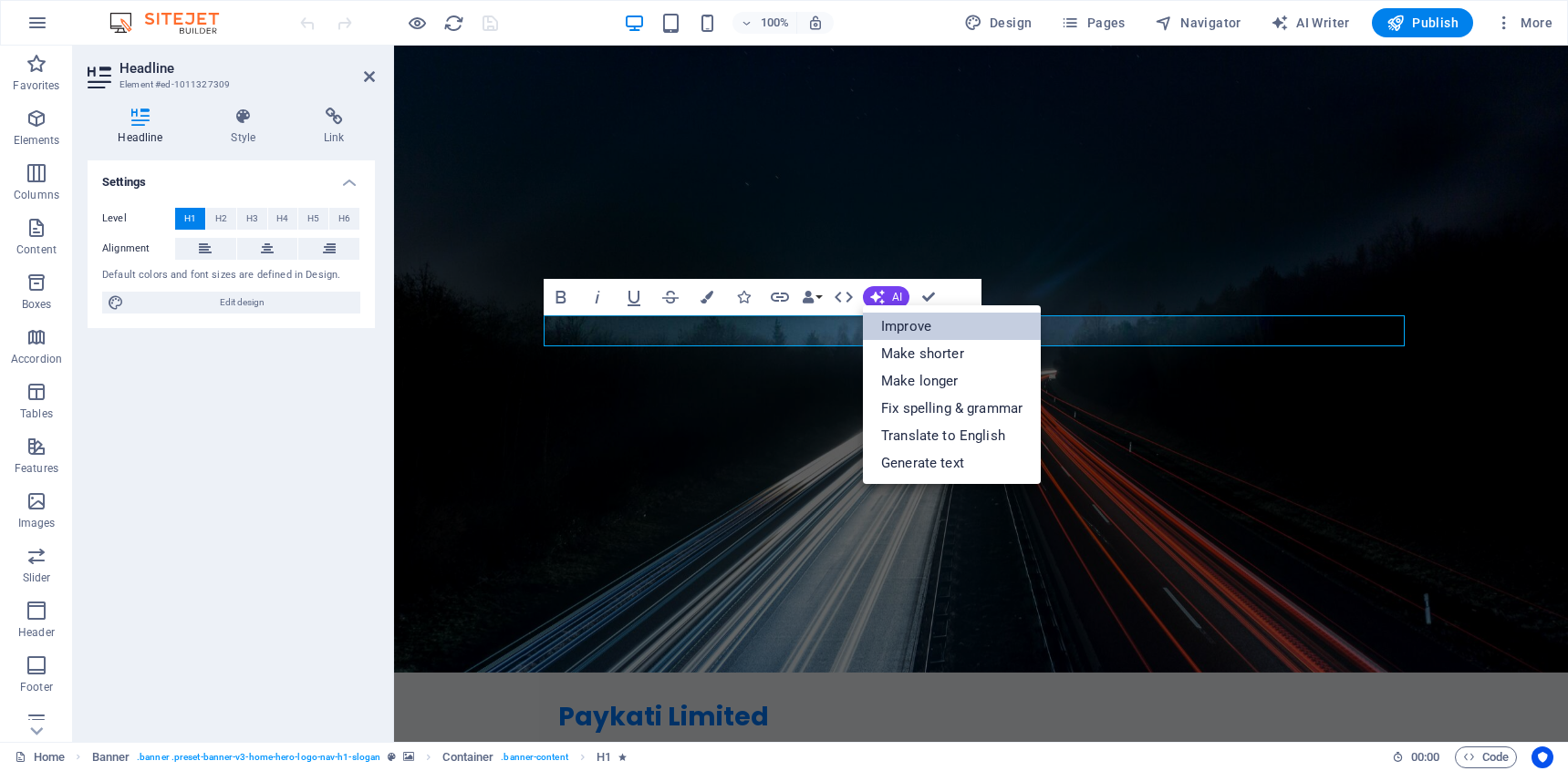
click at [909, 318] on link "Improve" at bounding box center [952, 327] width 178 height 28
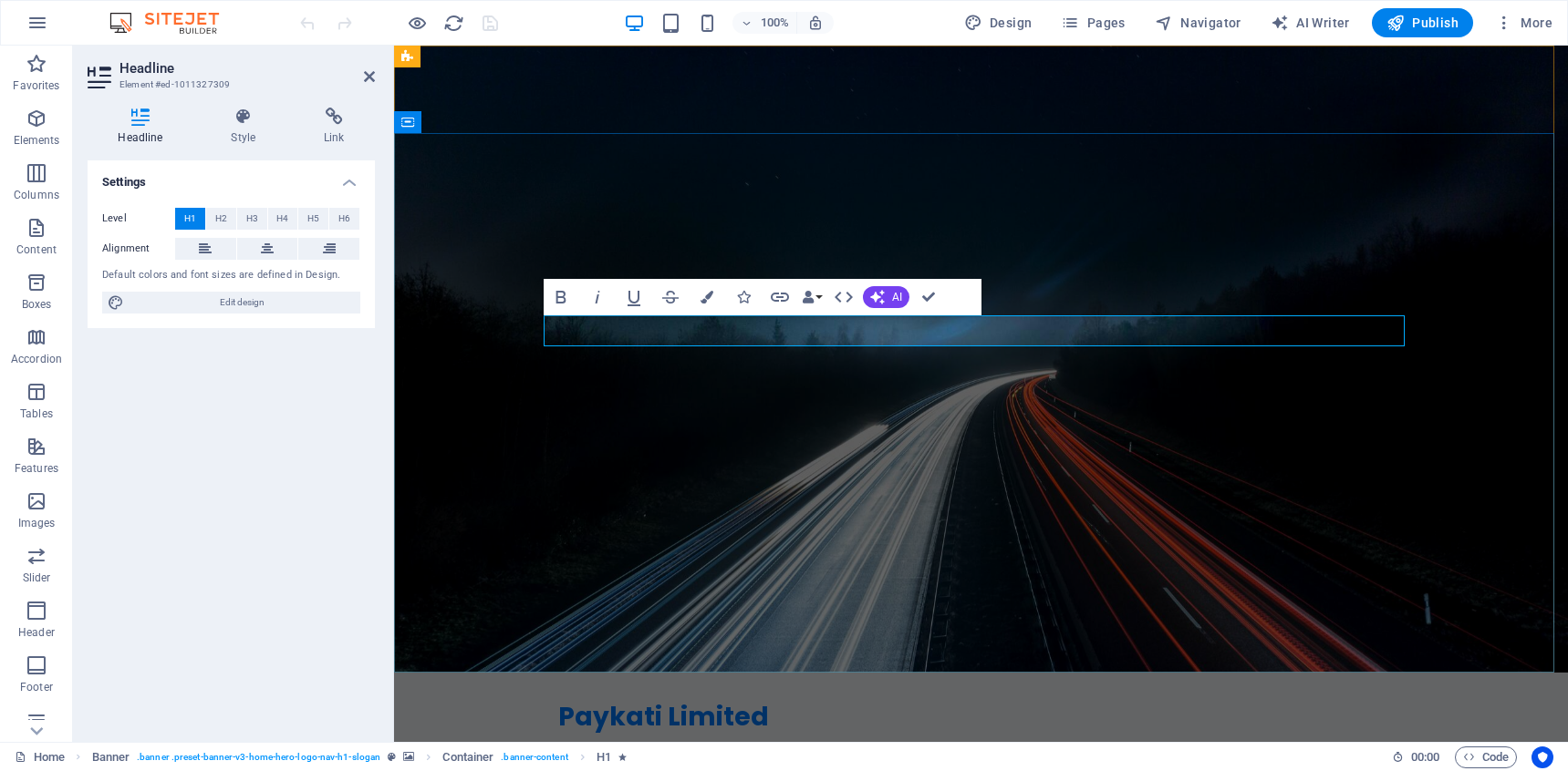
copy h1 "Revolutionize Your Payment Systems for Future Success"
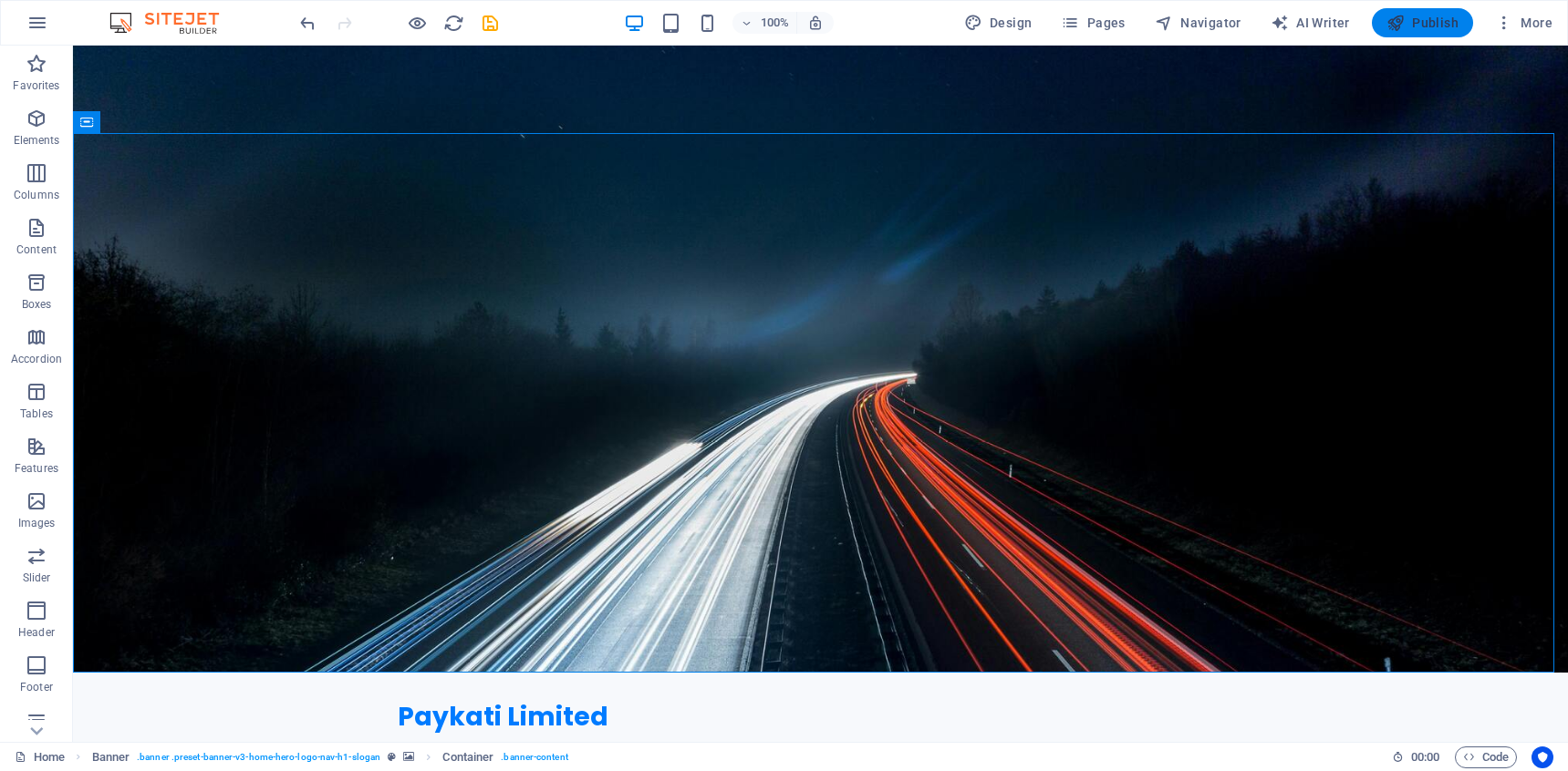
click at [1423, 19] on span "Publish" at bounding box center [1423, 23] width 72 height 19
